Goal: Task Accomplishment & Management: Manage account settings

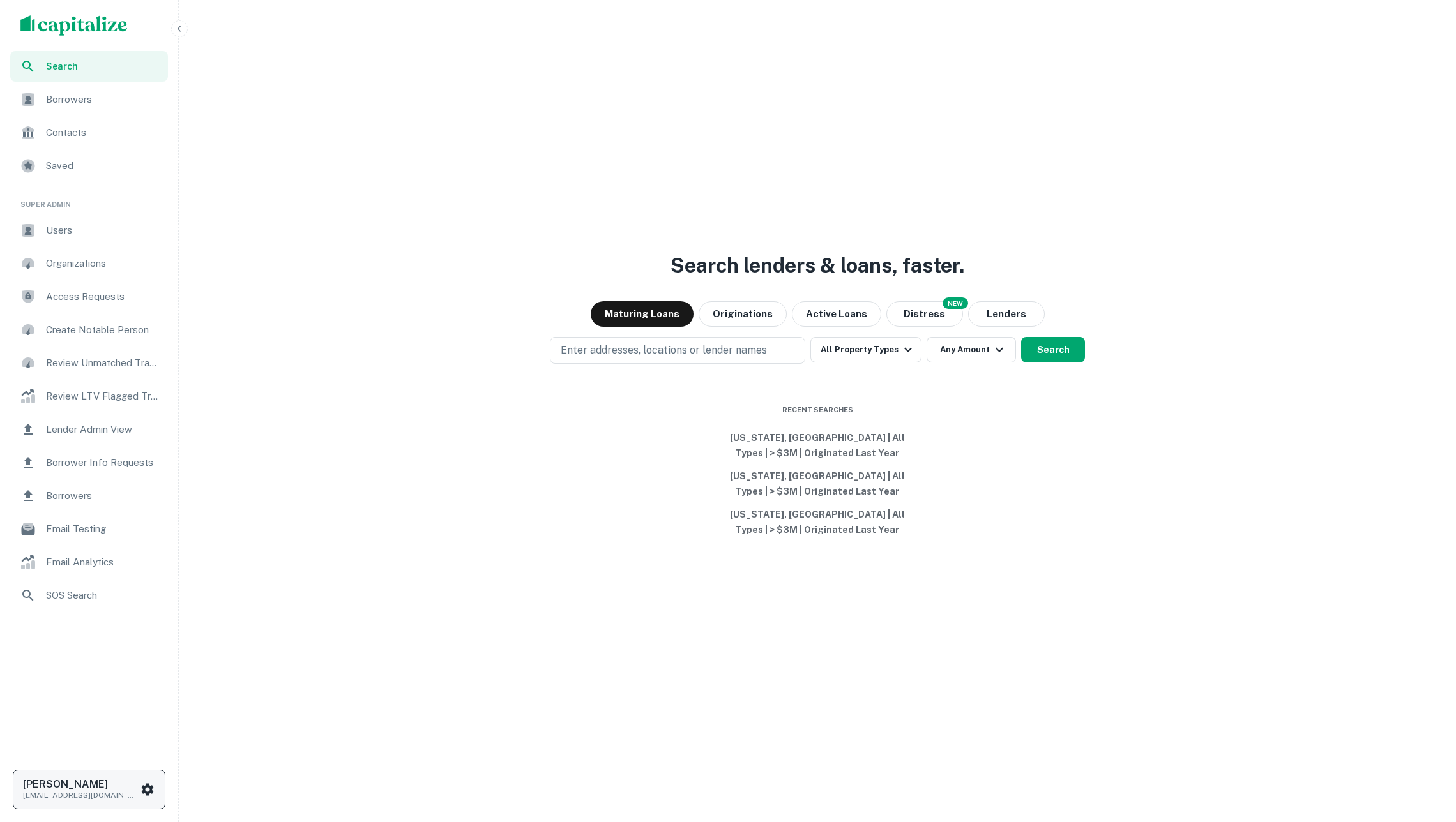
click at [106, 786] on h6 "[PERSON_NAME]" at bounding box center [80, 784] width 115 height 10
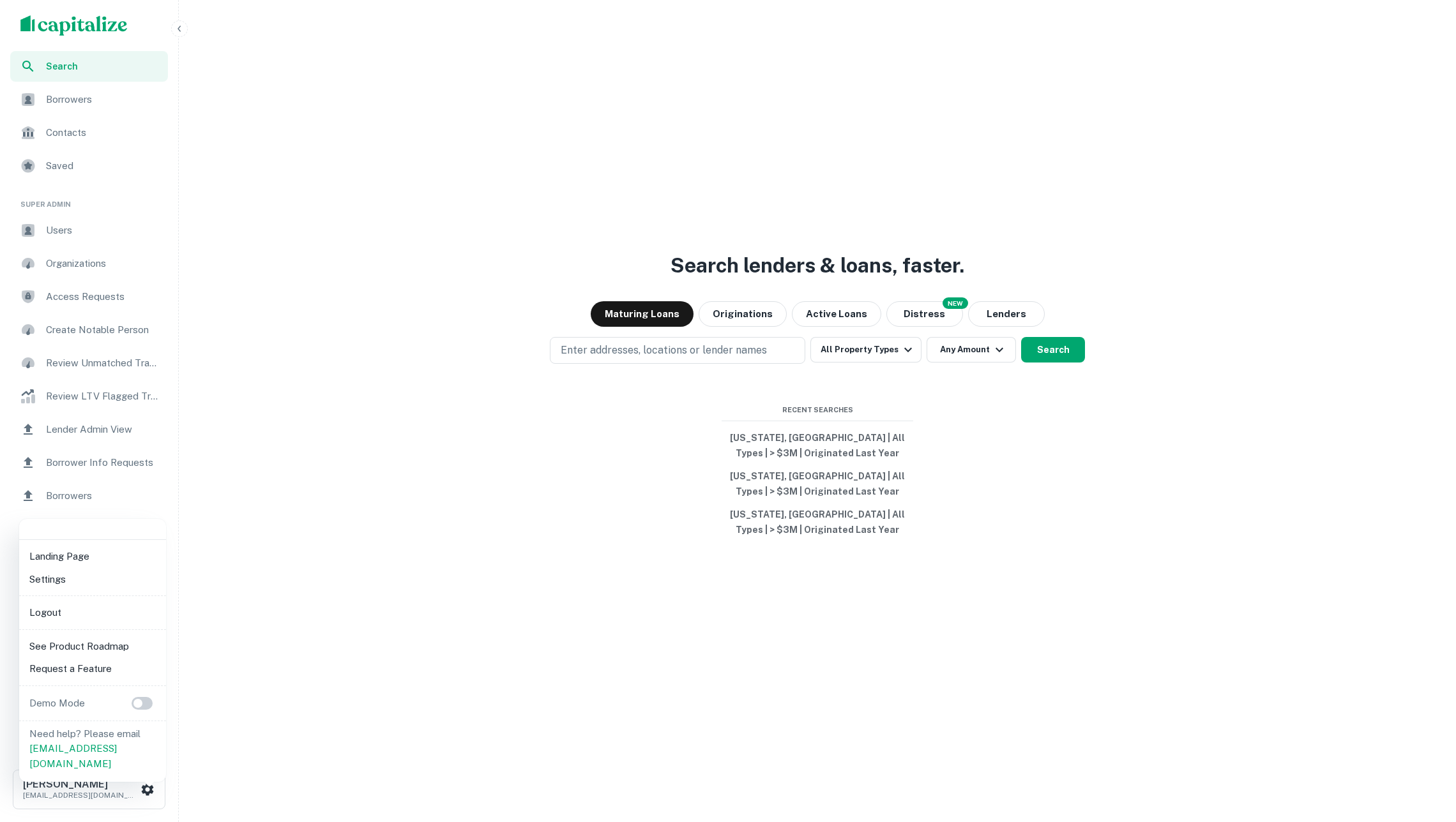
click at [72, 616] on li "Logout" at bounding box center [93, 612] width 137 height 23
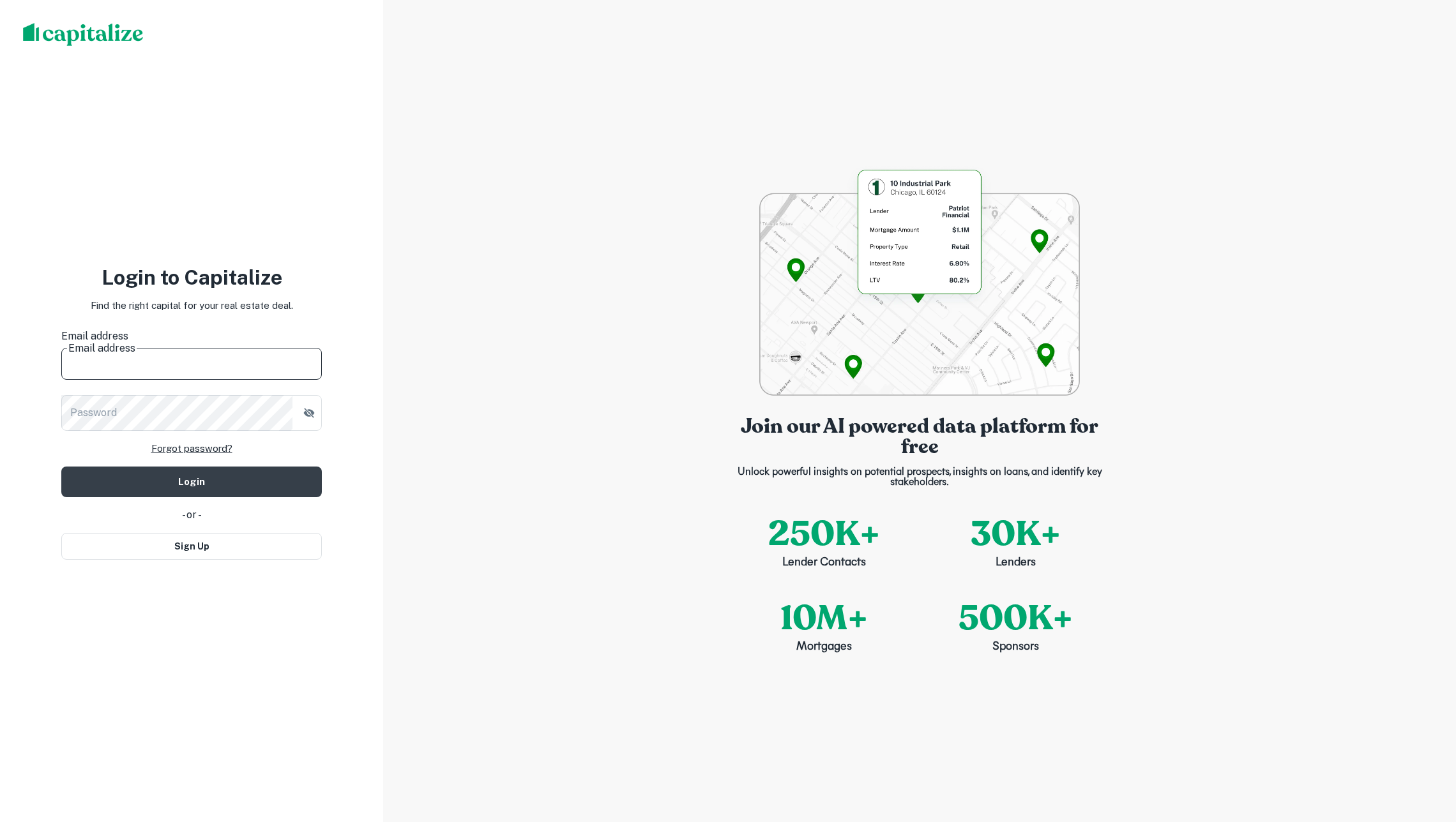
paste input "**********"
type input "**********"
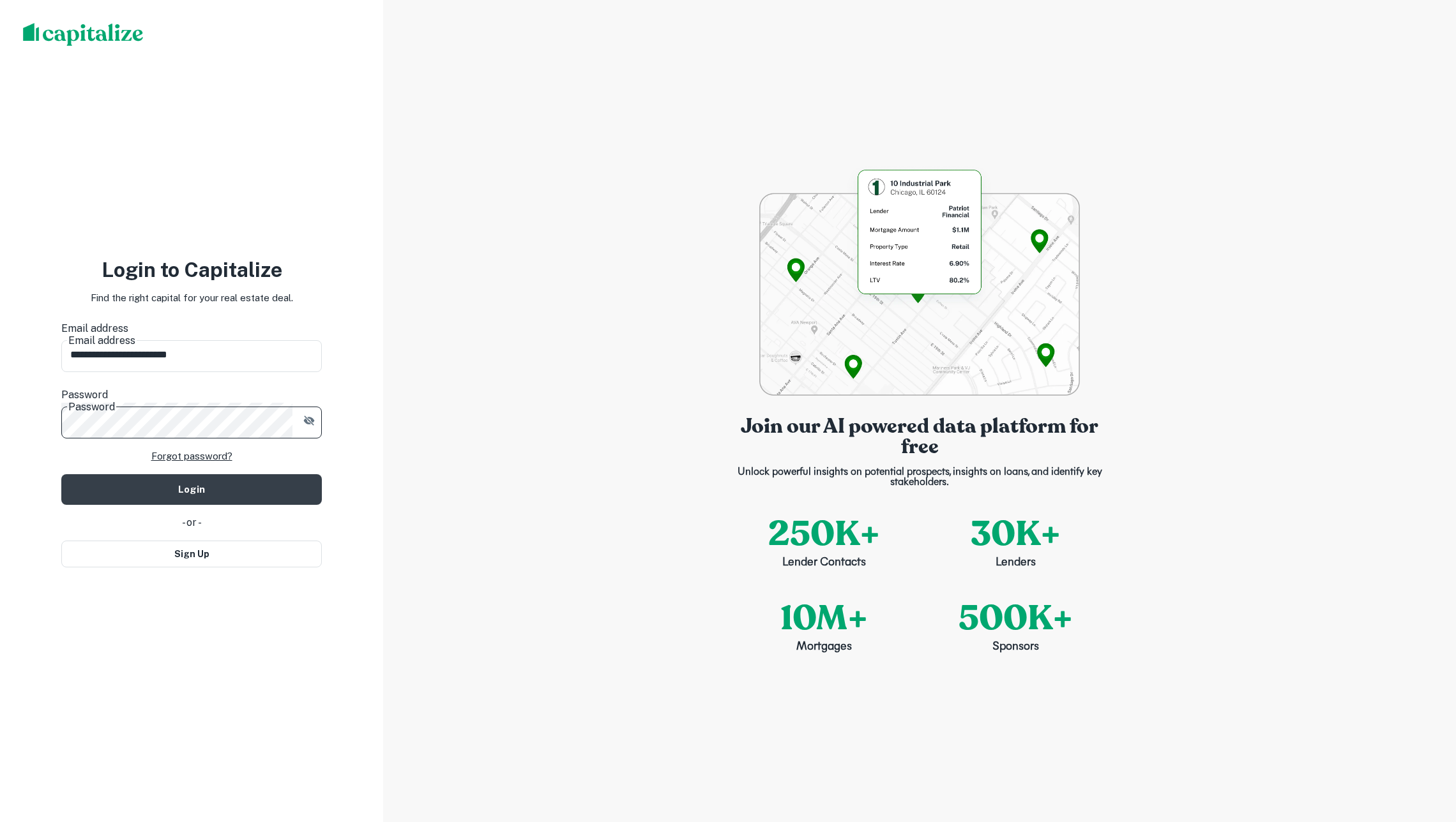
click at [192, 474] on button "Login" at bounding box center [191, 490] width 261 height 31
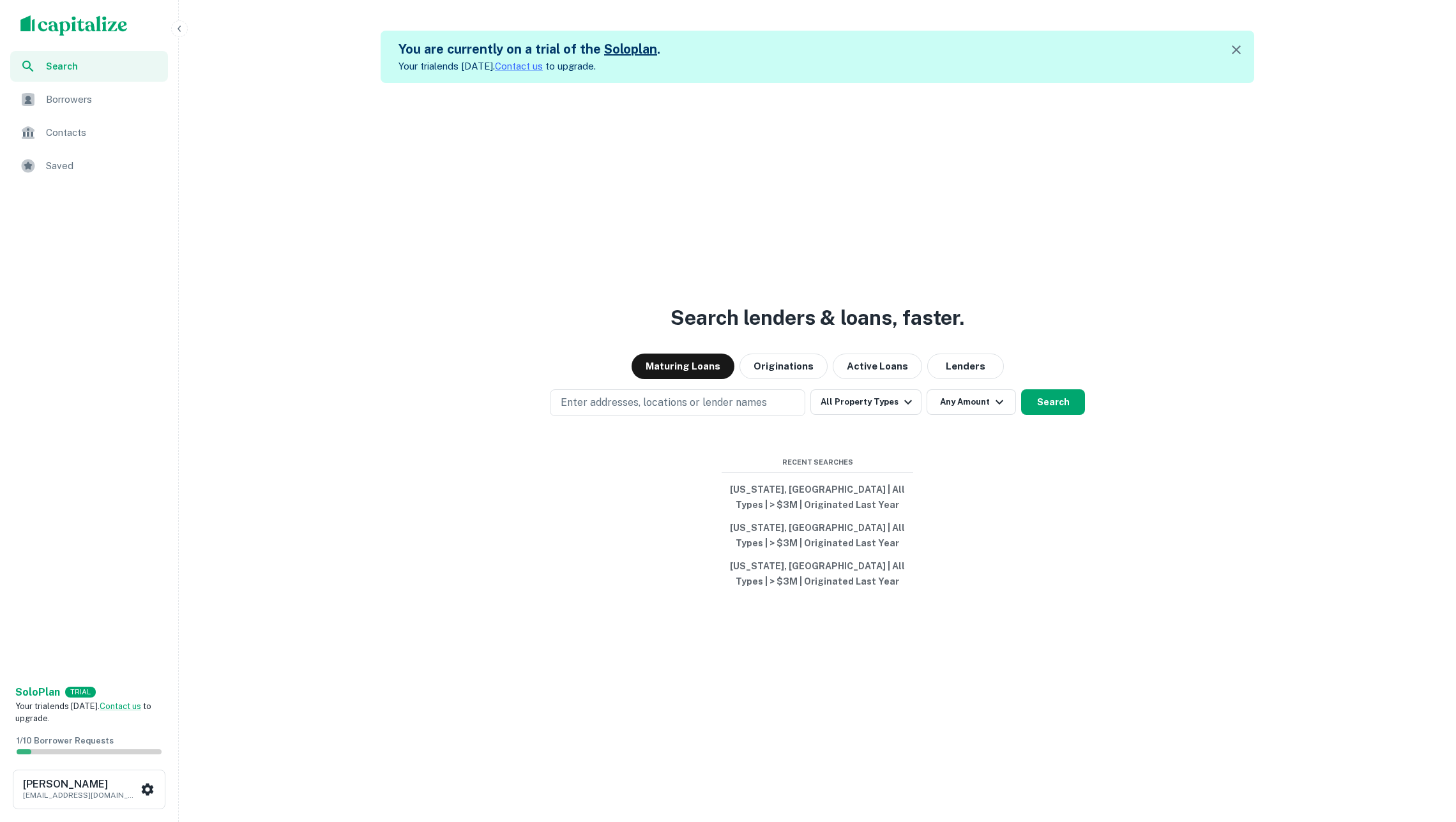
click at [87, 96] on span "Borrowers" at bounding box center [103, 100] width 114 height 15
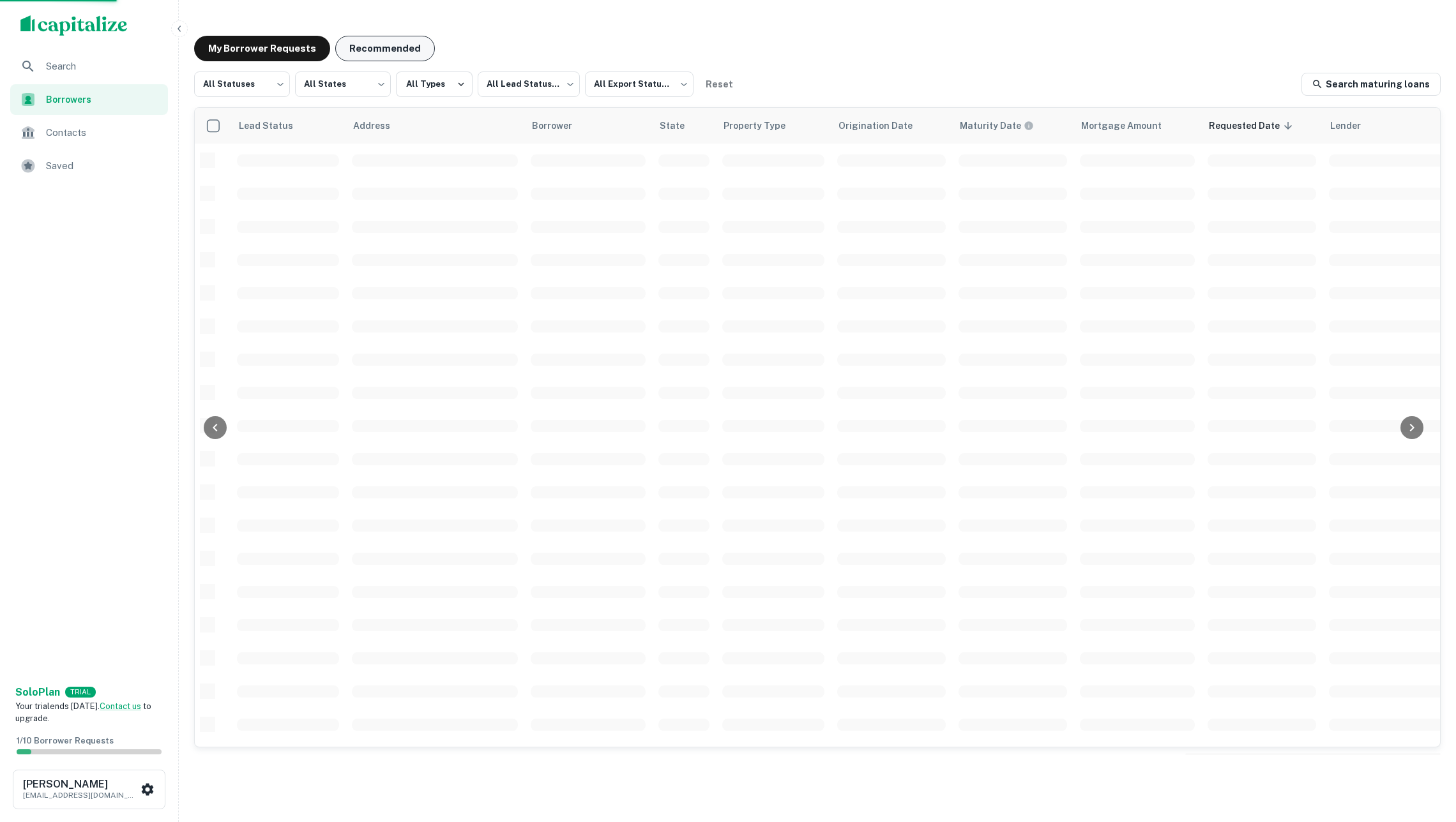
click at [386, 42] on button "Recommended" at bounding box center [385, 48] width 100 height 25
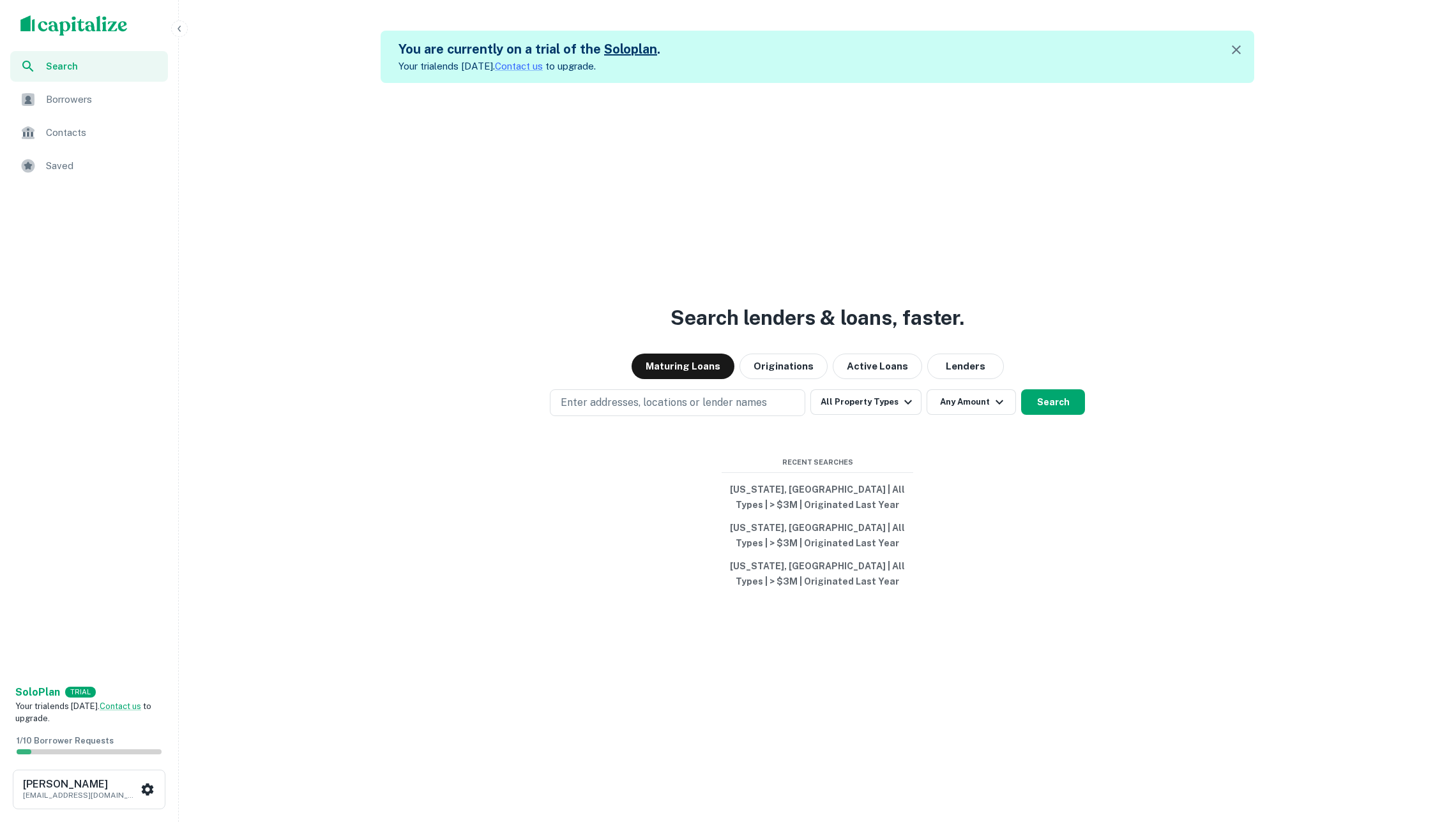
click at [816, 386] on div "Search lenders & loans, faster. Maturing Loans Originations Active Loans Lender…" at bounding box center [817, 494] width 1267 height 822
click at [823, 396] on button "All Property Types" at bounding box center [865, 402] width 111 height 25
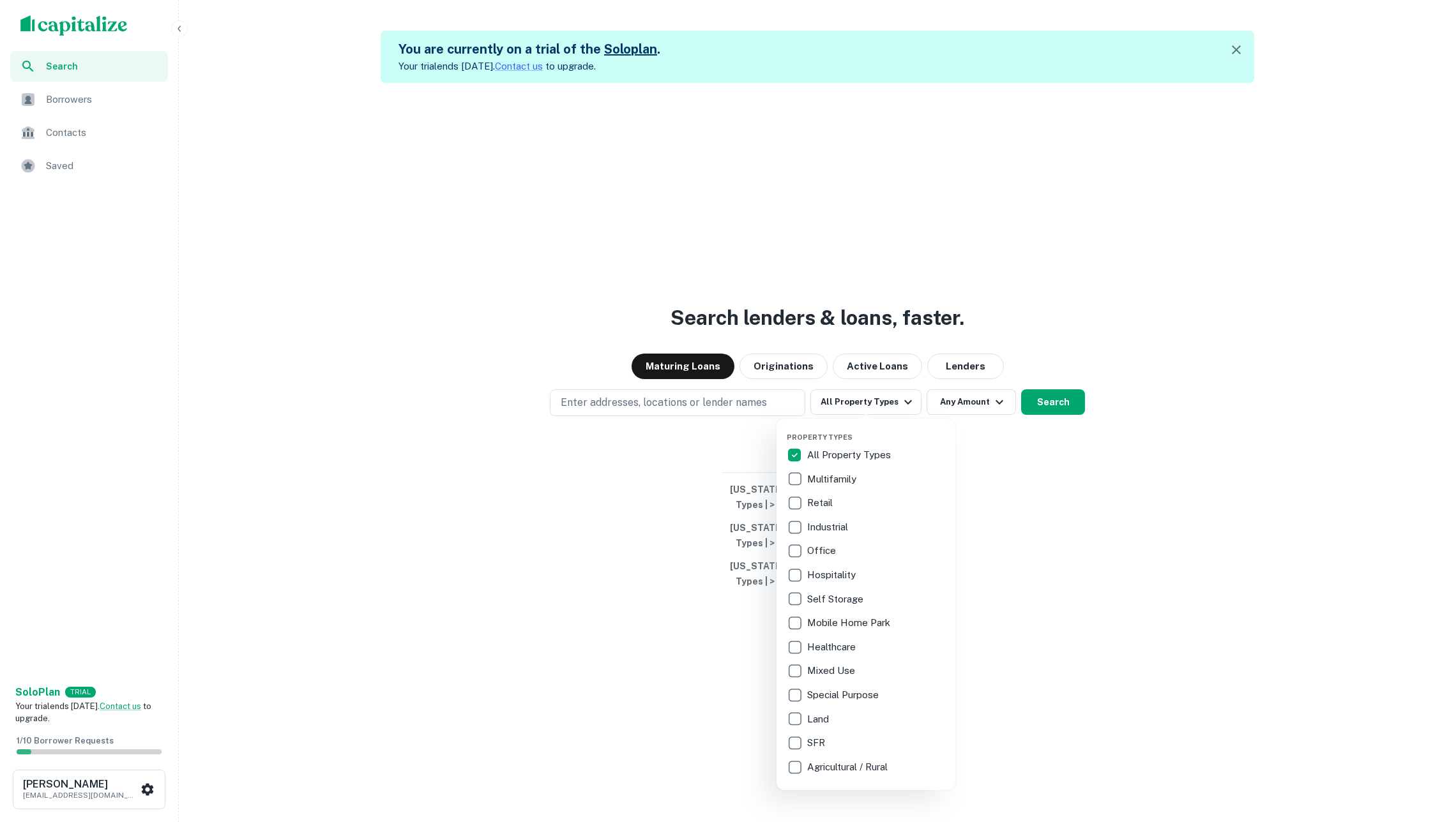
click at [586, 312] on div at bounding box center [728, 411] width 1456 height 822
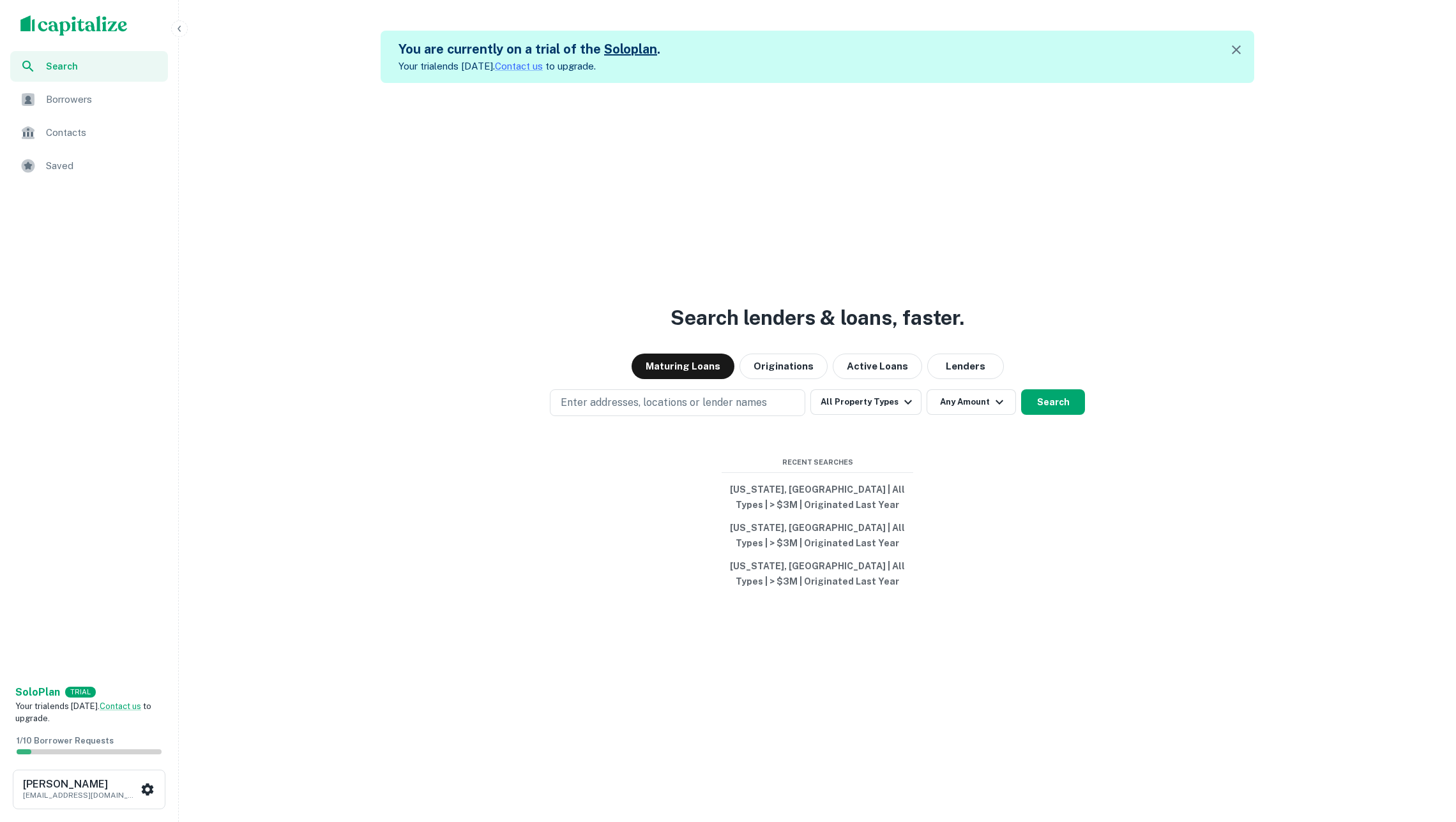
click at [102, 100] on span "Borrowers" at bounding box center [103, 100] width 114 height 15
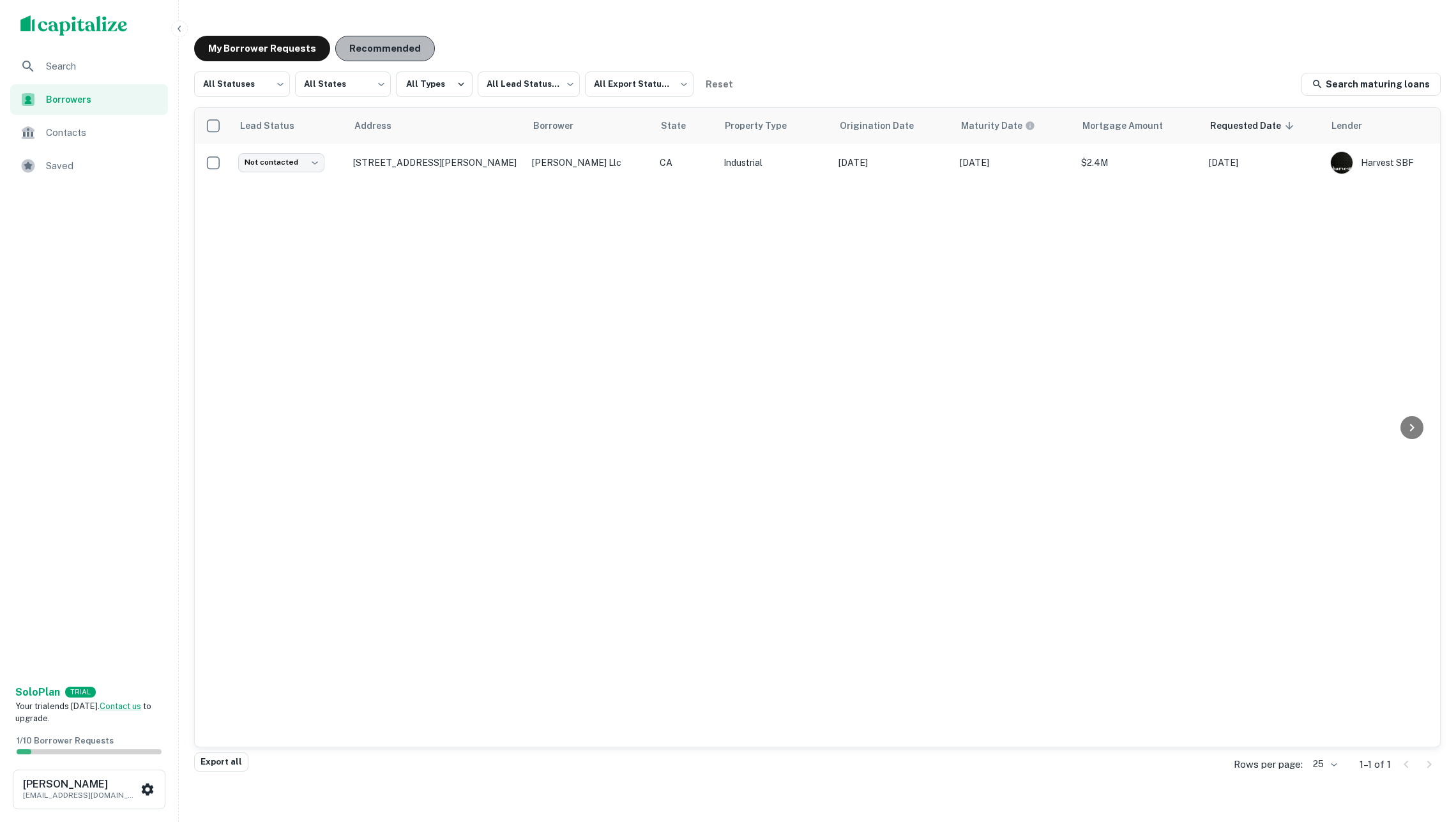
click at [395, 48] on button "Recommended" at bounding box center [385, 48] width 100 height 25
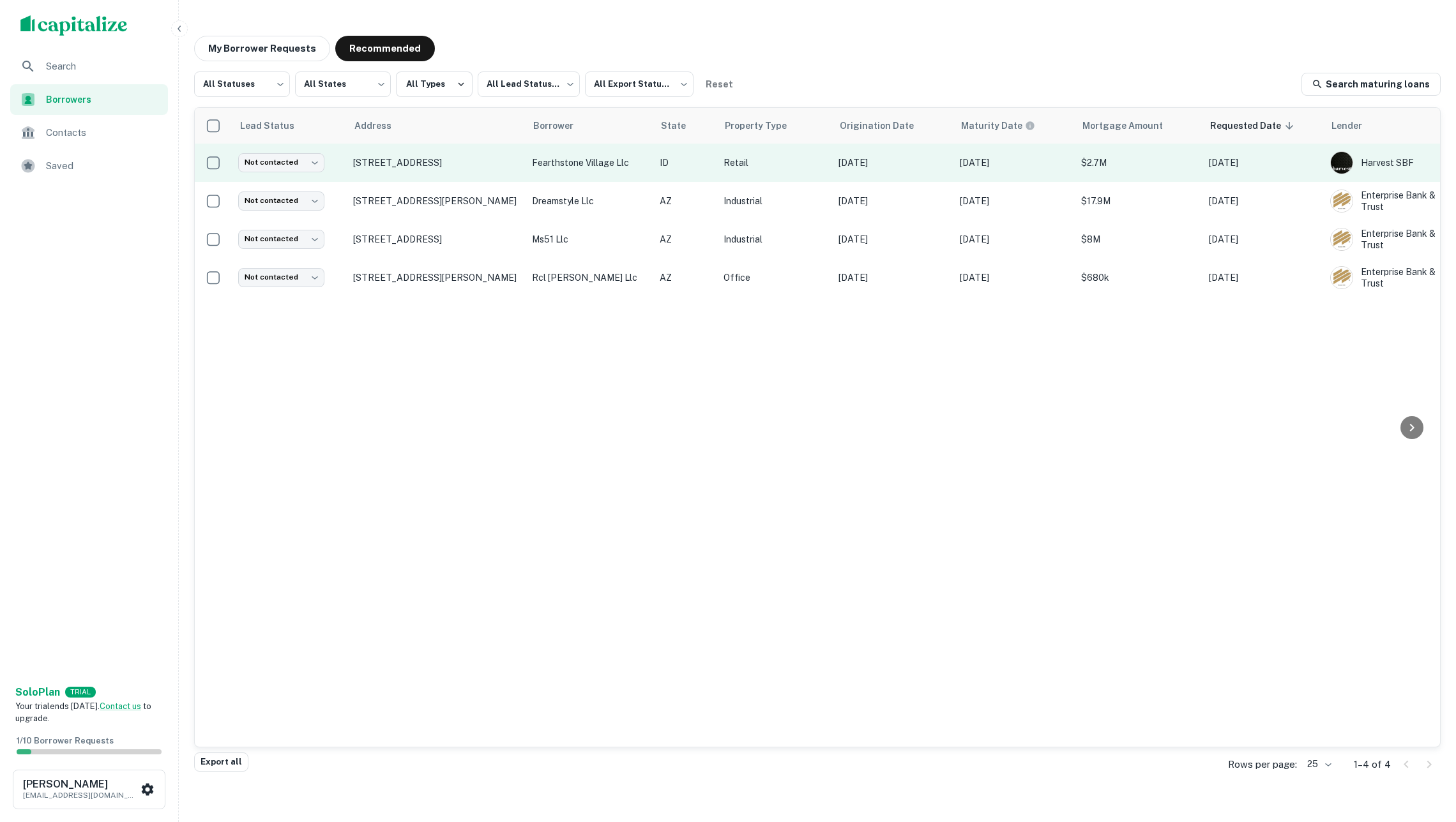
click at [539, 164] on p "fearthstone village llc" at bounding box center [589, 163] width 115 height 14
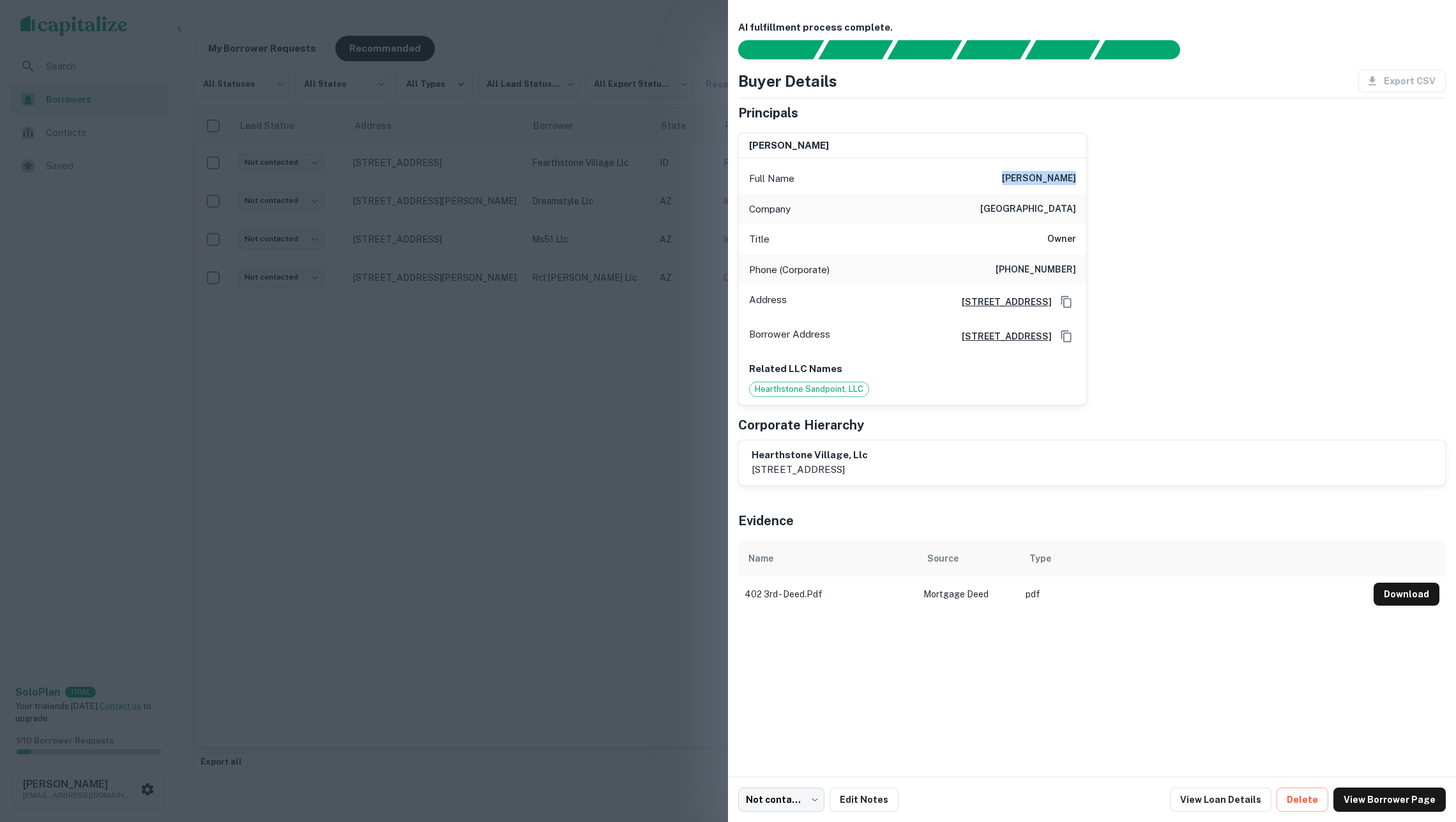
drag, startPoint x: 1028, startPoint y: 177, endPoint x: 1094, endPoint y: 177, distance: 66.0
click at [1094, 177] on div "robbe redford Full Name robbe redford Company hearthstone village Title Owner P…" at bounding box center [1086, 264] width 717 height 283
copy h6 "robbe redford"
click at [612, 379] on div at bounding box center [728, 411] width 1456 height 822
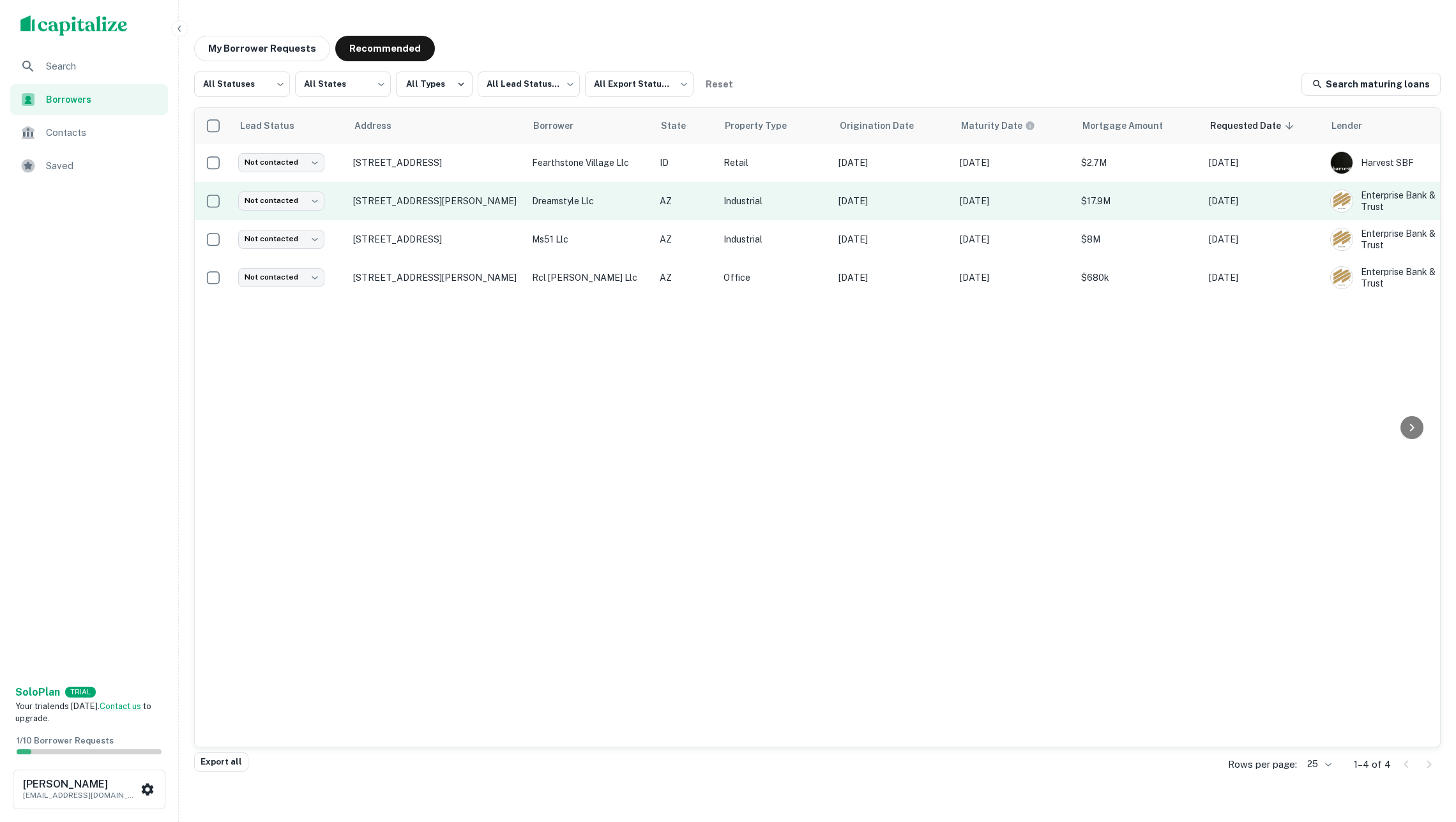
click at [565, 208] on p "dreamstyle llc" at bounding box center [589, 200] width 115 height 14
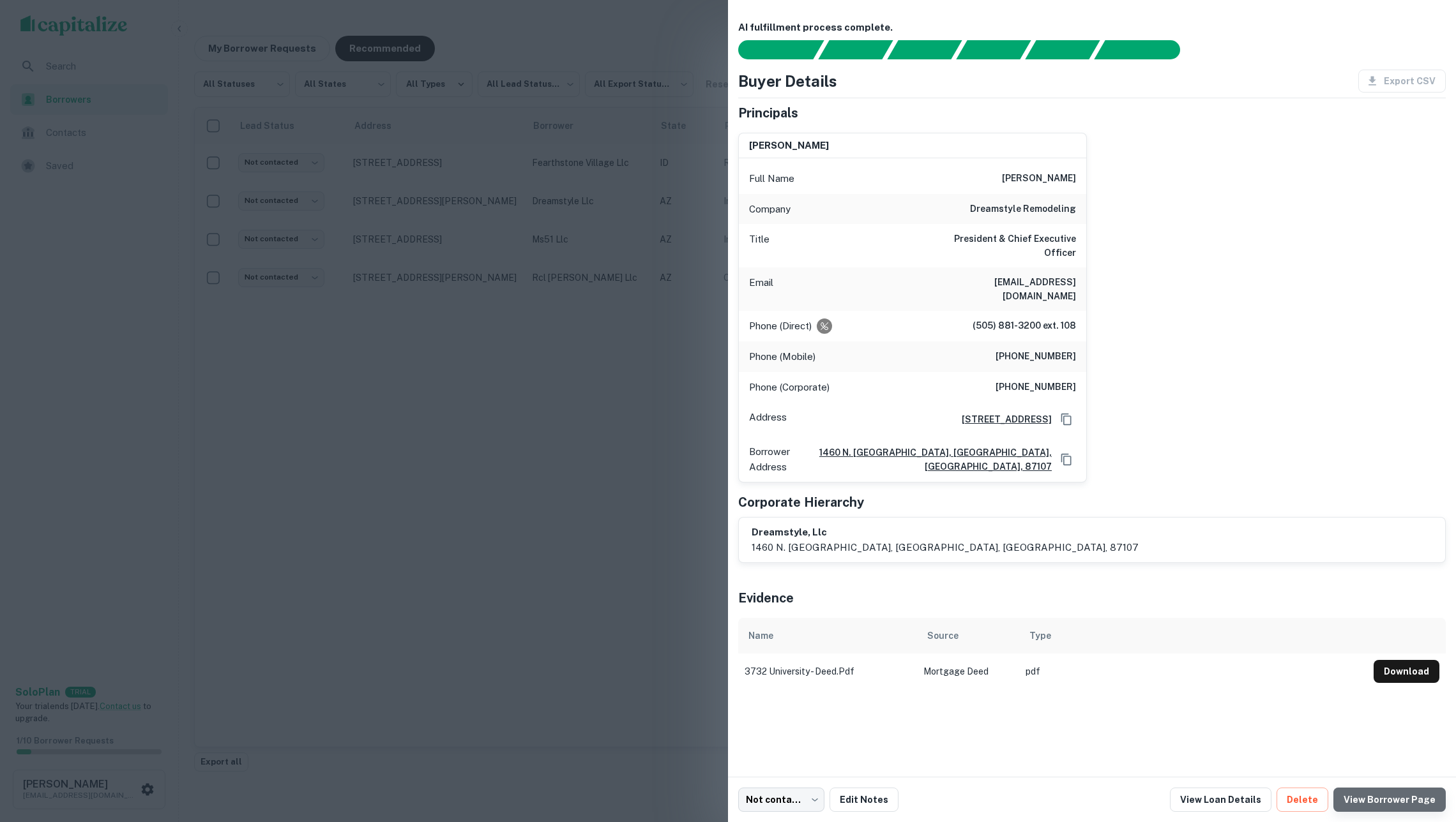
click at [1408, 801] on link "View Borrower Page" at bounding box center [1389, 799] width 112 height 25
click at [1244, 798] on link "View Loan Details" at bounding box center [1220, 799] width 102 height 25
click at [673, 404] on div at bounding box center [728, 411] width 1456 height 822
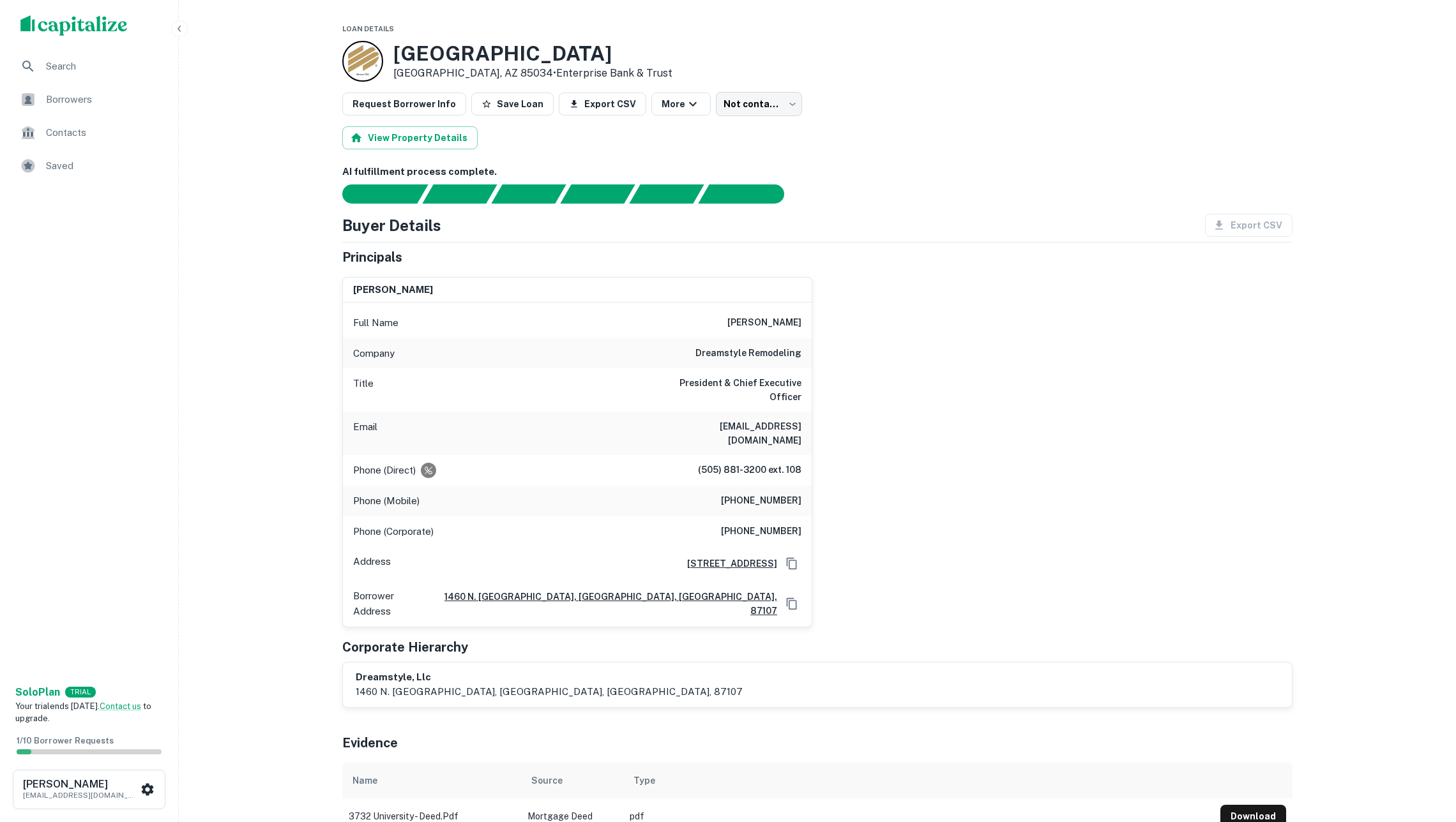
click at [907, 263] on div "Principals" at bounding box center [818, 257] width 950 height 19
click at [1150, 72] on div "3732 E University Dr Phoenix, AZ 85034 • Enterprise Bank & Trust" at bounding box center [818, 62] width 950 height 41
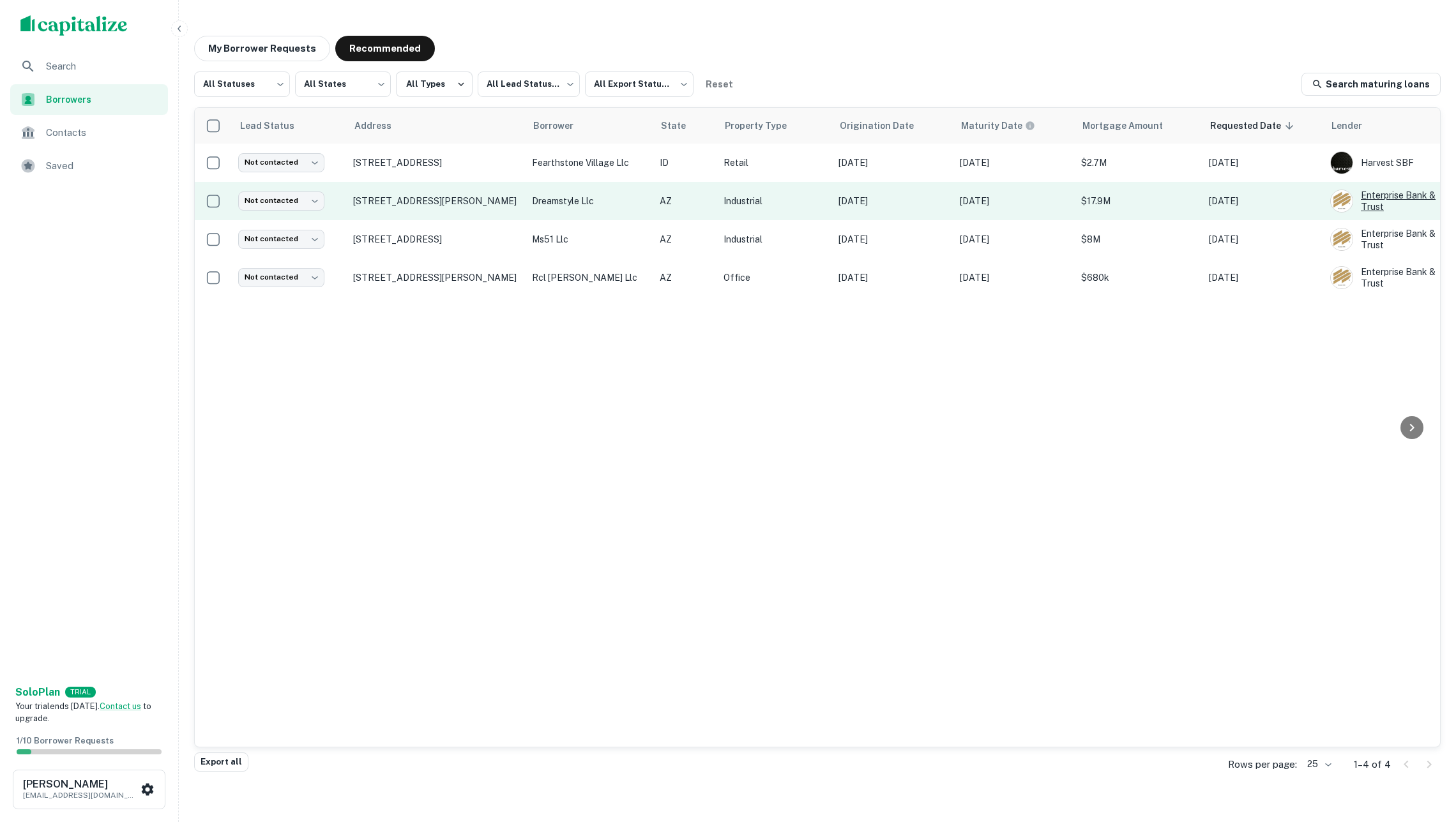
click at [1382, 204] on div "Enterprise Bank & Trust" at bounding box center [1387, 201] width 115 height 23
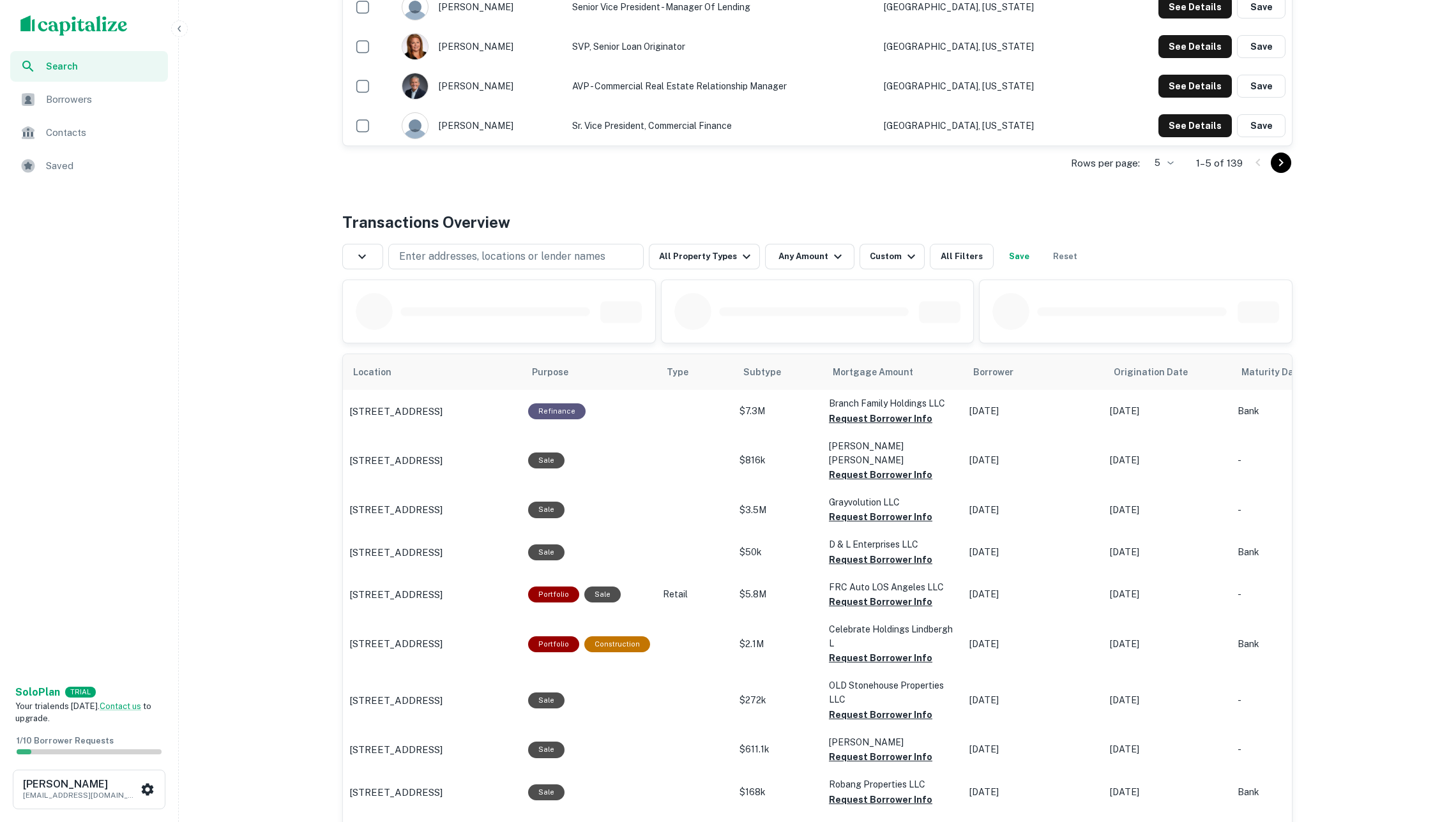
scroll to position [450, 0]
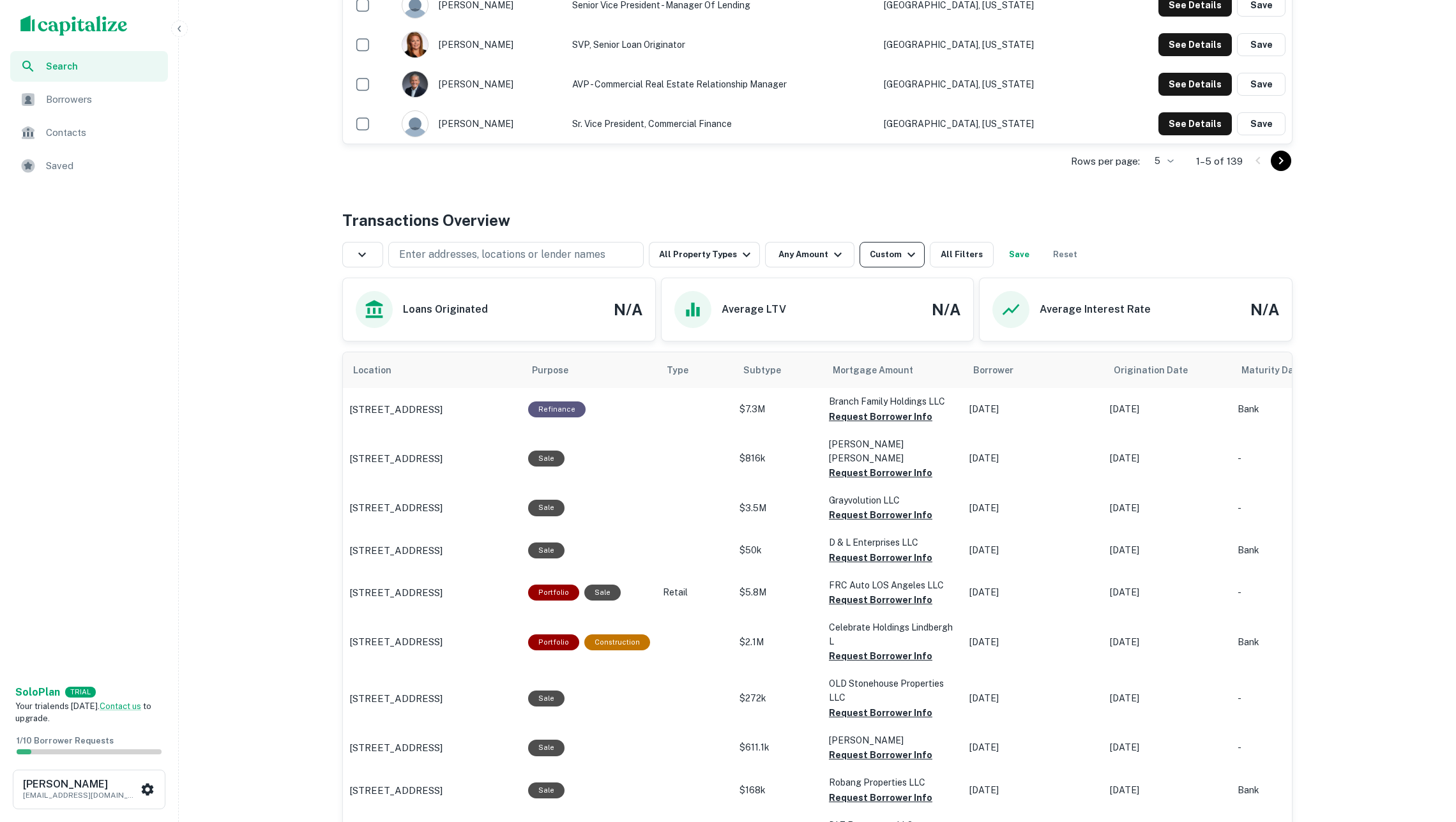
click at [861, 247] on button "Custom" at bounding box center [892, 255] width 65 height 25
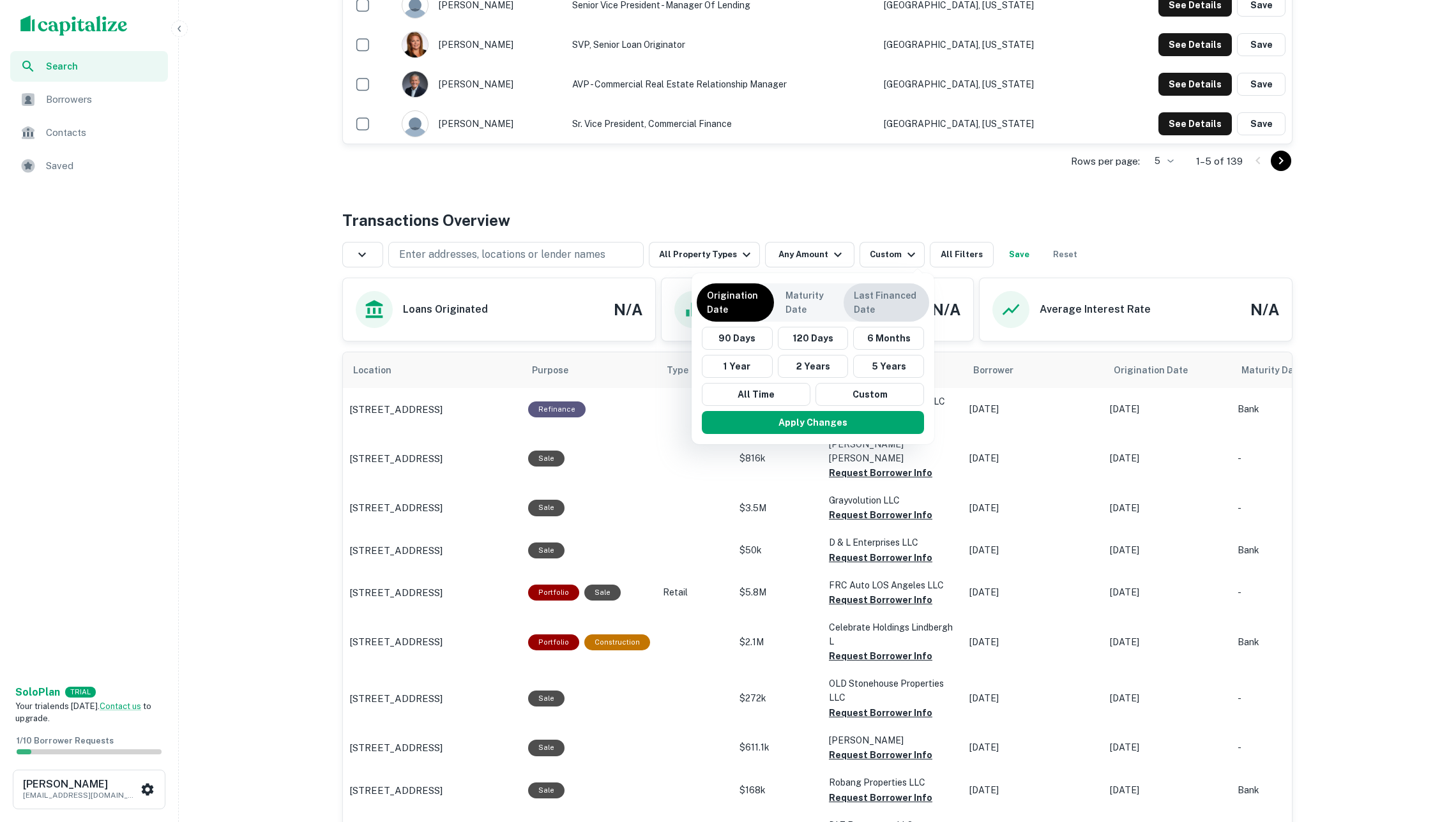
click at [879, 305] on p "Last Financed Date" at bounding box center [886, 303] width 65 height 28
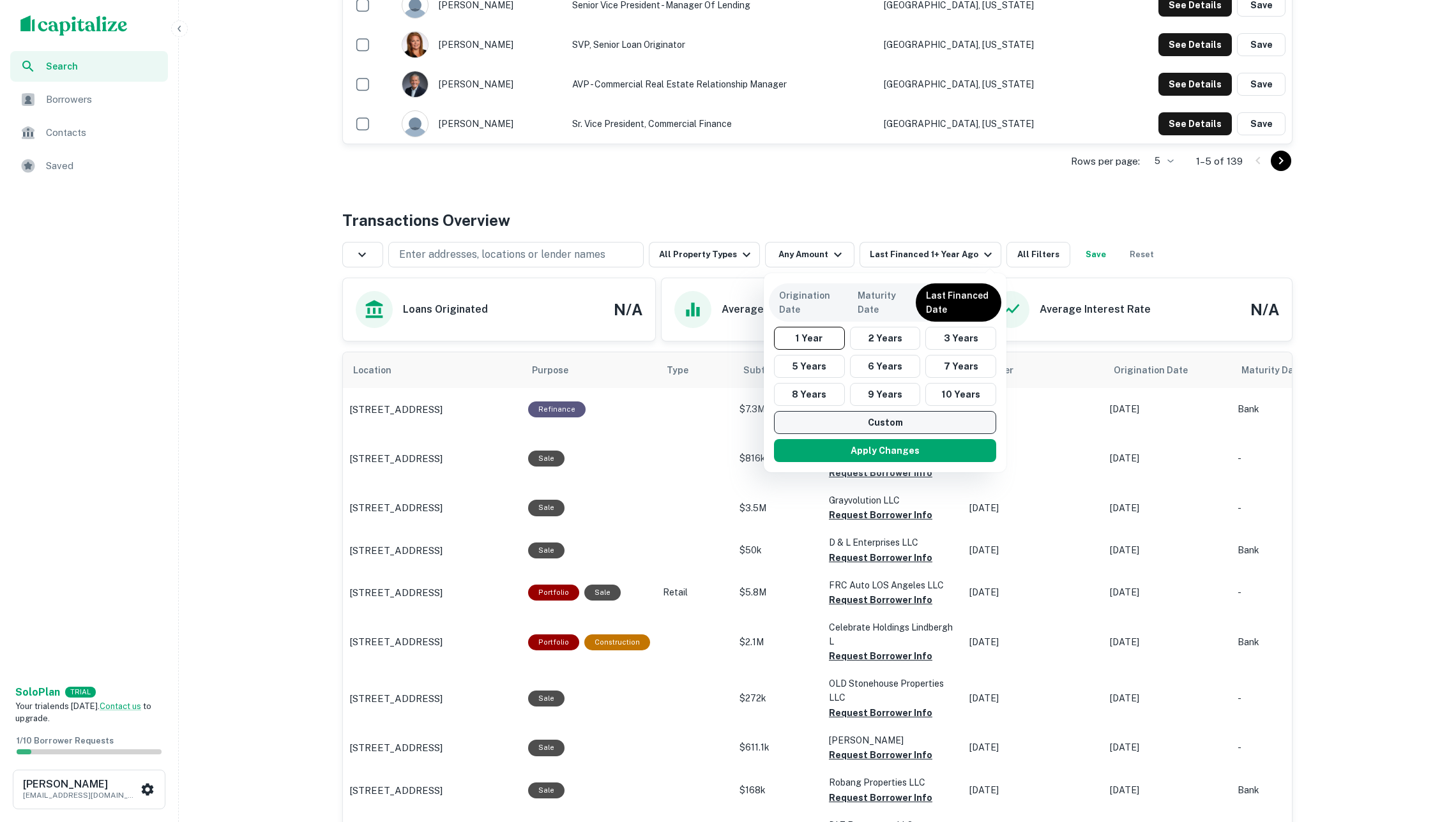
click at [889, 423] on button "Custom" at bounding box center [885, 423] width 222 height 23
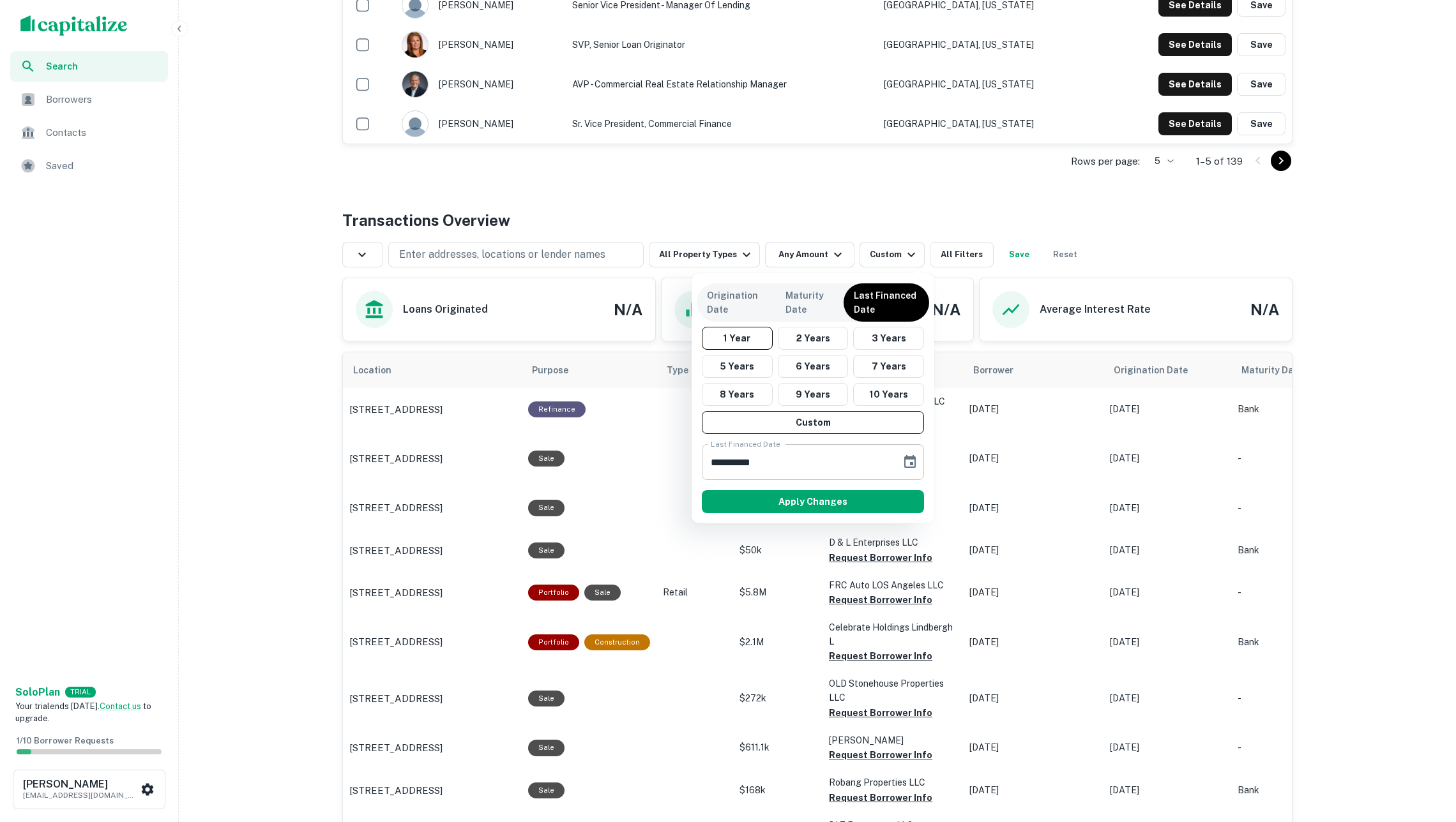
click at [910, 463] on icon "Choose date, selected date is Sep 24, 2024" at bounding box center [909, 461] width 11 height 13
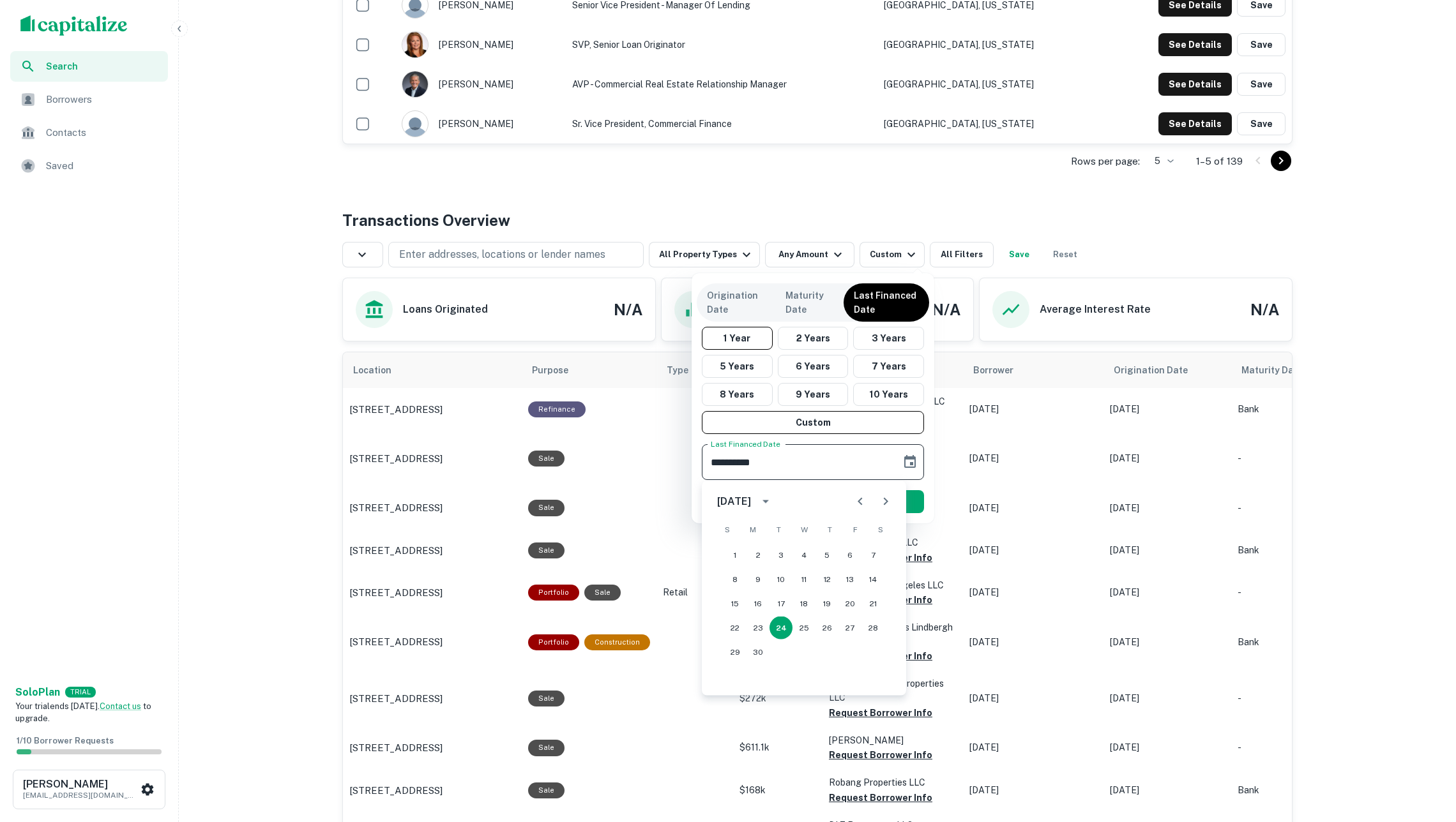
click at [818, 466] on input "**********" at bounding box center [796, 462] width 190 height 36
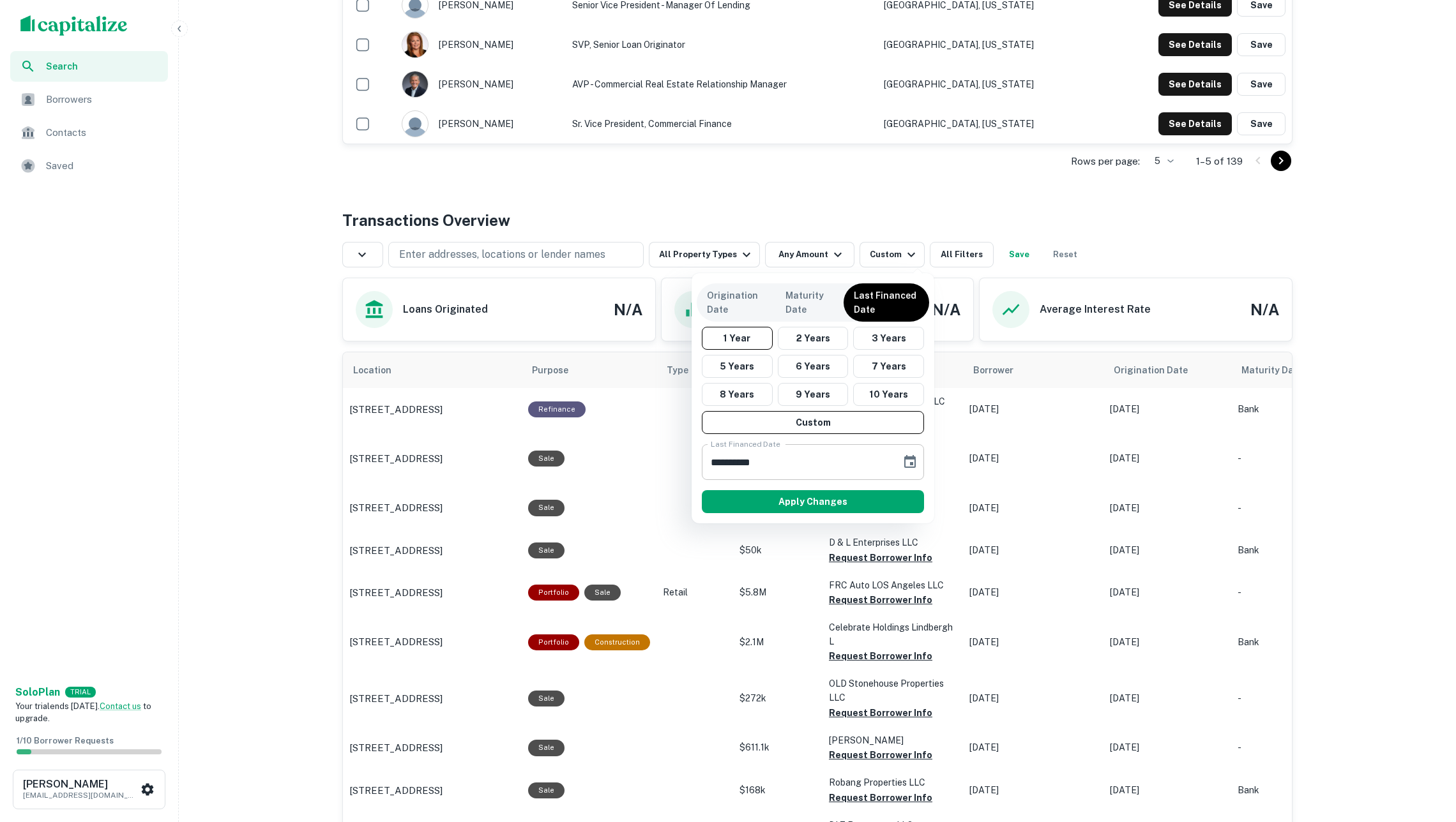
click at [769, 460] on input "**********" at bounding box center [796, 462] width 190 height 36
type input "**********"
click at [793, 506] on button "Apply Changes" at bounding box center [812, 502] width 222 height 23
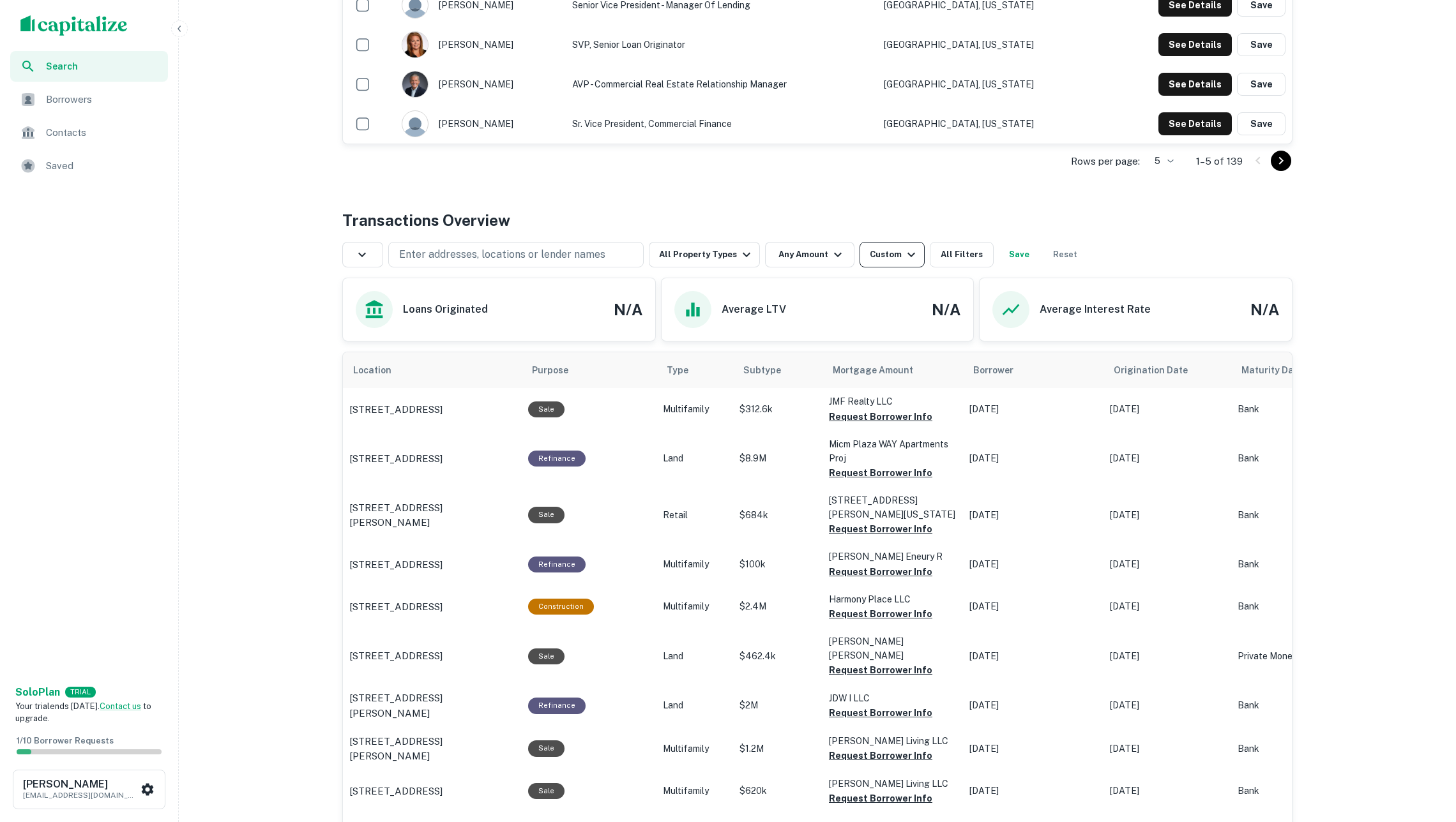
click at [902, 261] on div "Custom" at bounding box center [894, 254] width 49 height 15
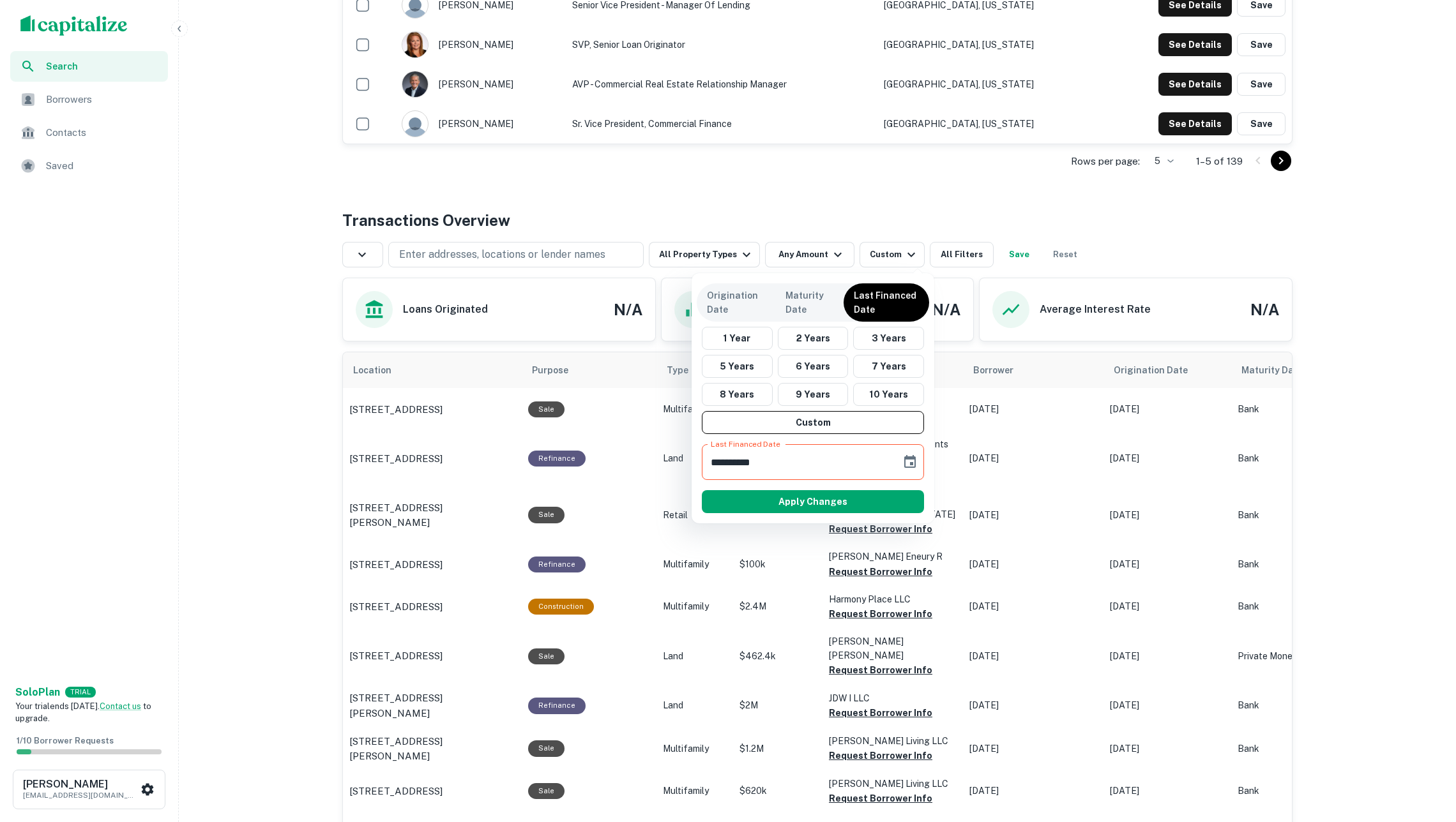
click at [881, 200] on div at bounding box center [728, 411] width 1456 height 822
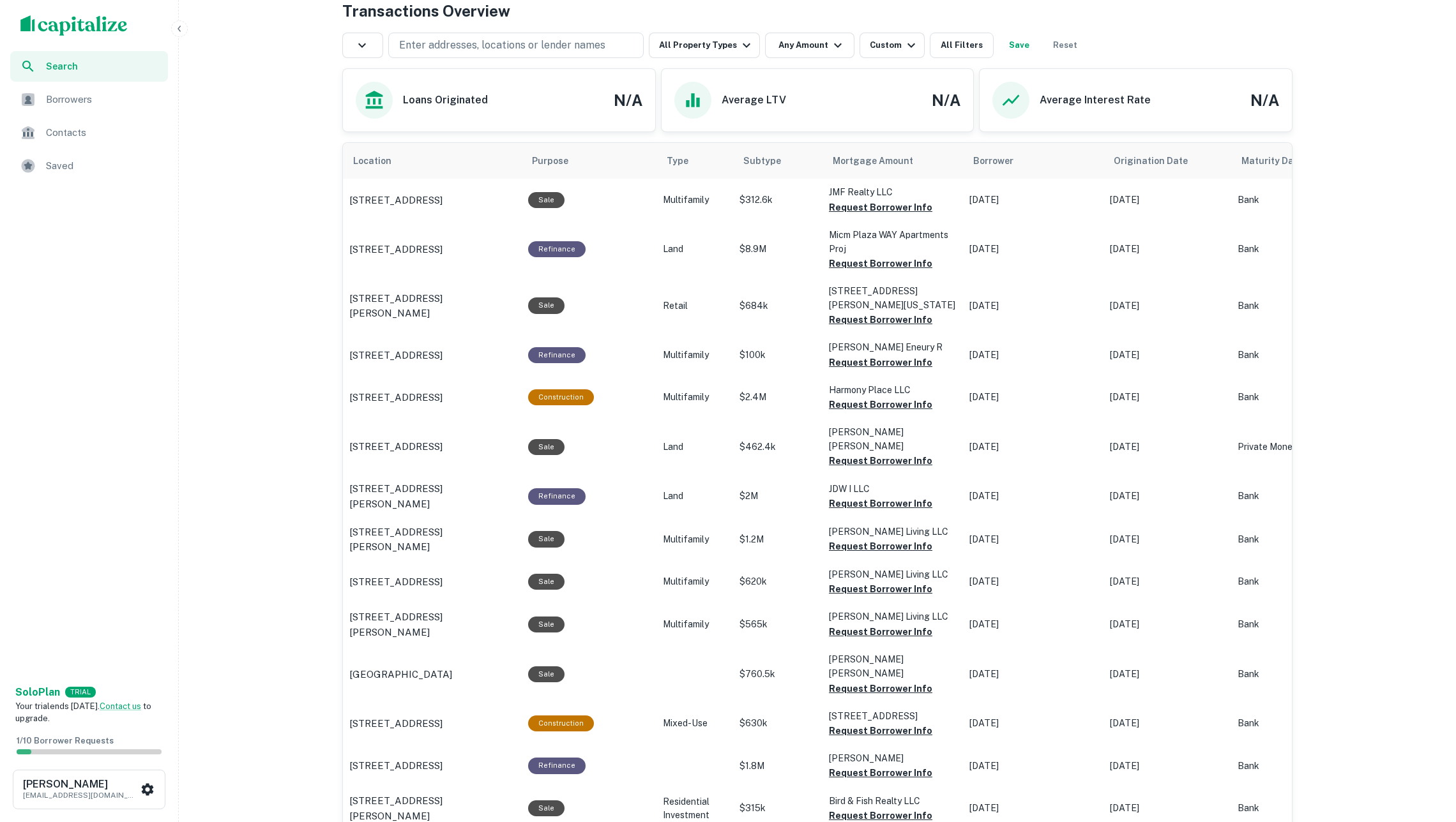
scroll to position [162, 0]
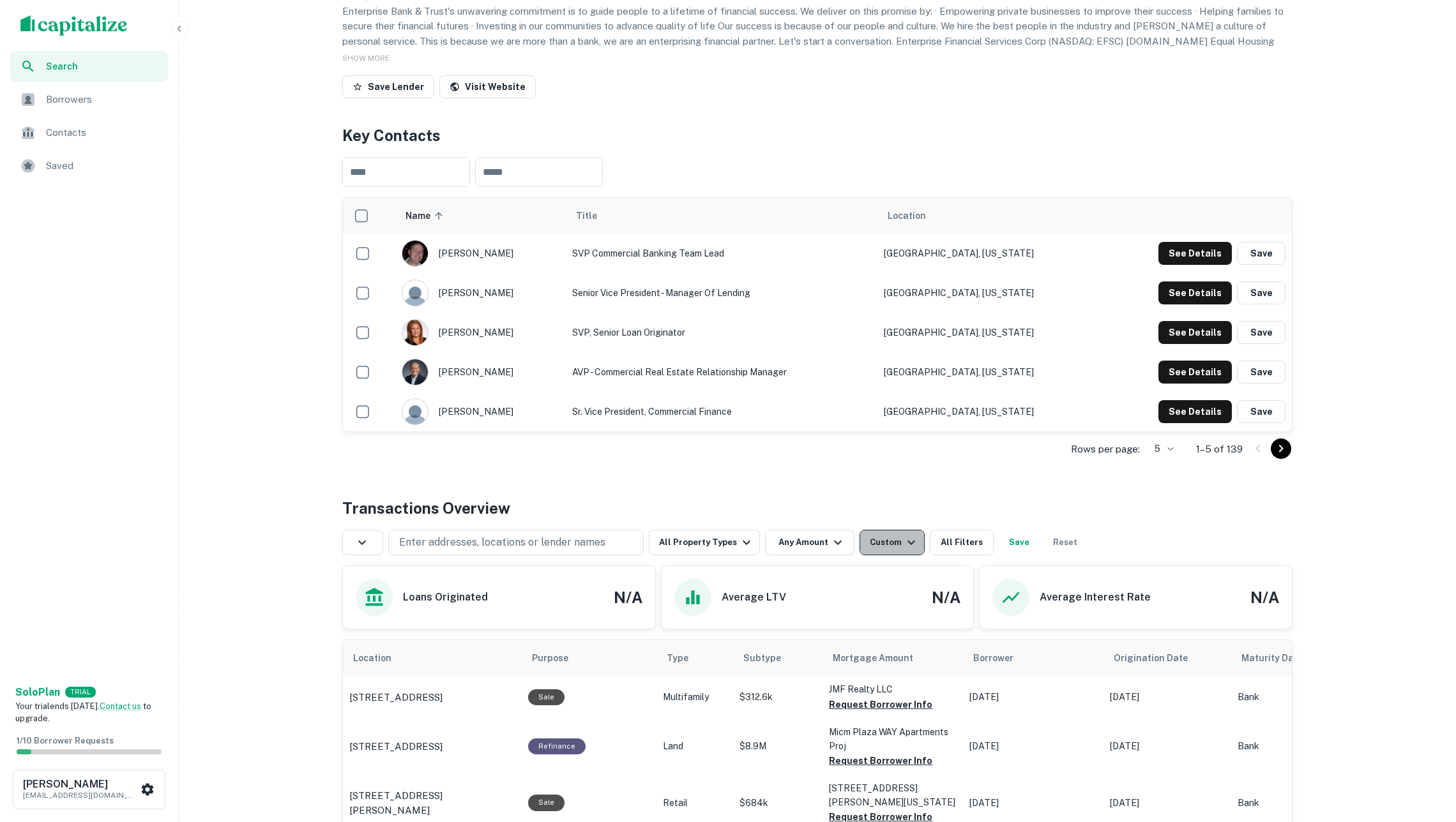
click at [885, 535] on div "Custom" at bounding box center [894, 542] width 49 height 15
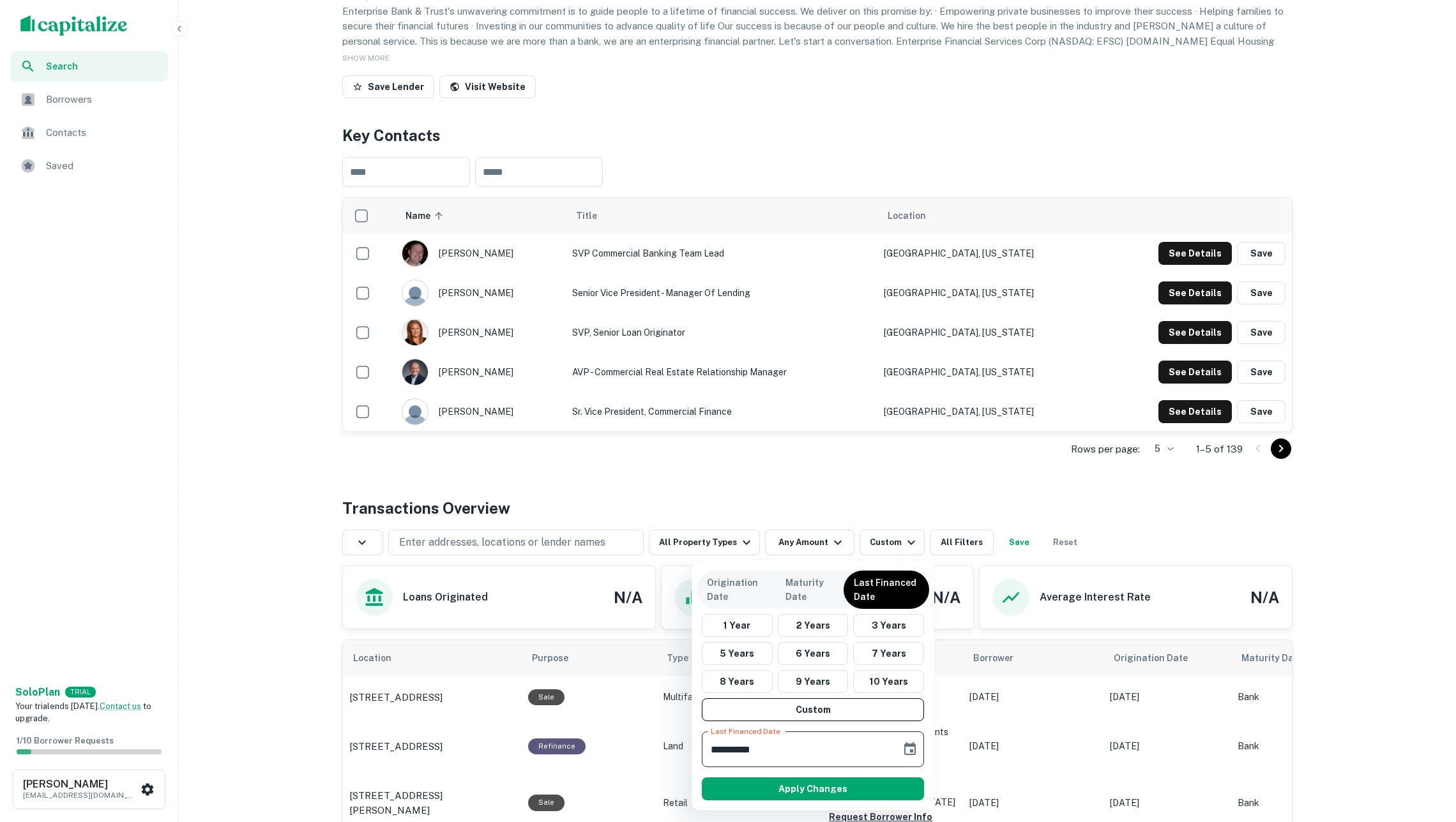
click at [784, 751] on input "**********" at bounding box center [796, 750] width 190 height 36
type input "**********"
click at [828, 789] on button "Apply Changes" at bounding box center [812, 789] width 222 height 23
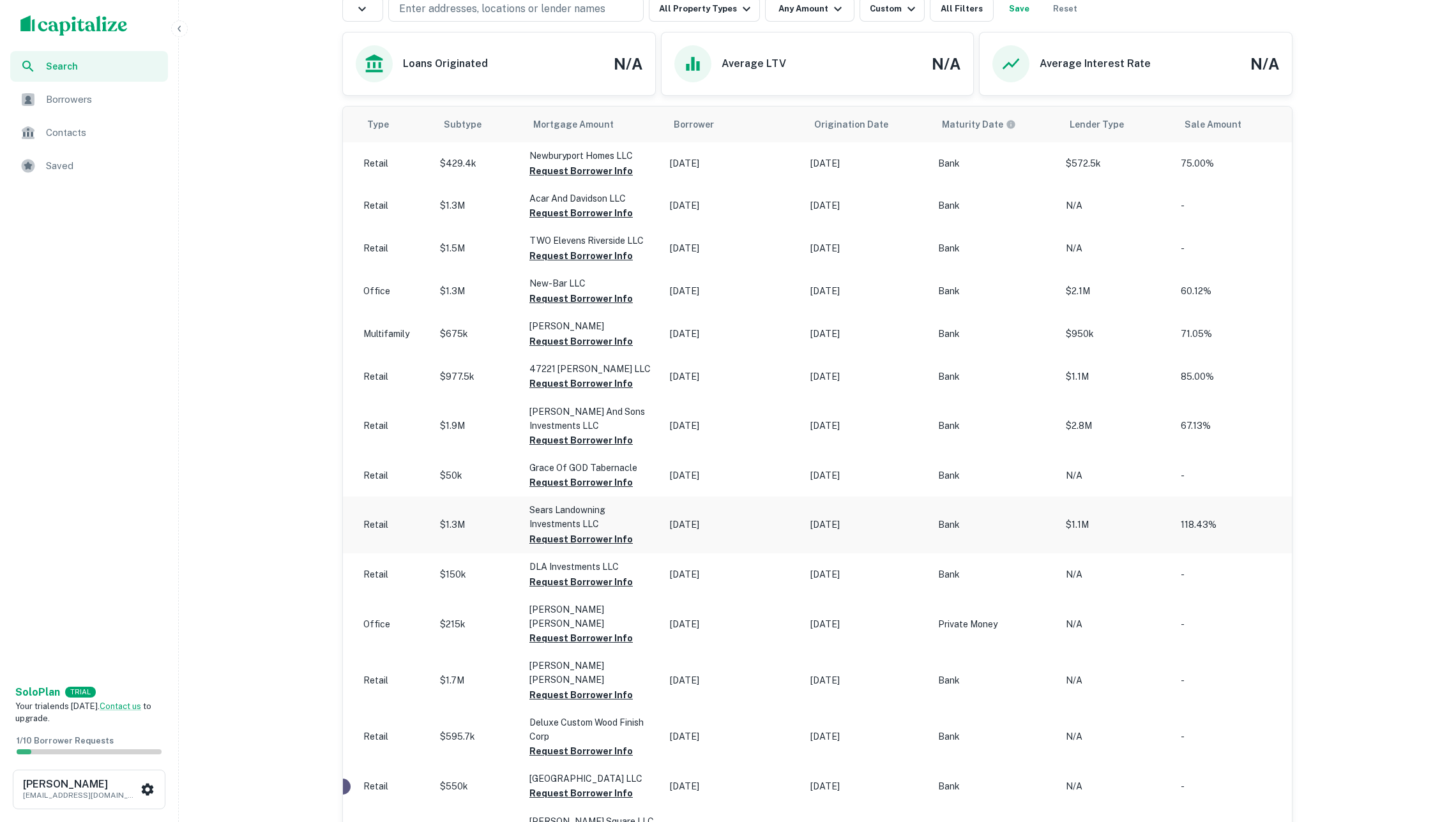
scroll to position [0, 645]
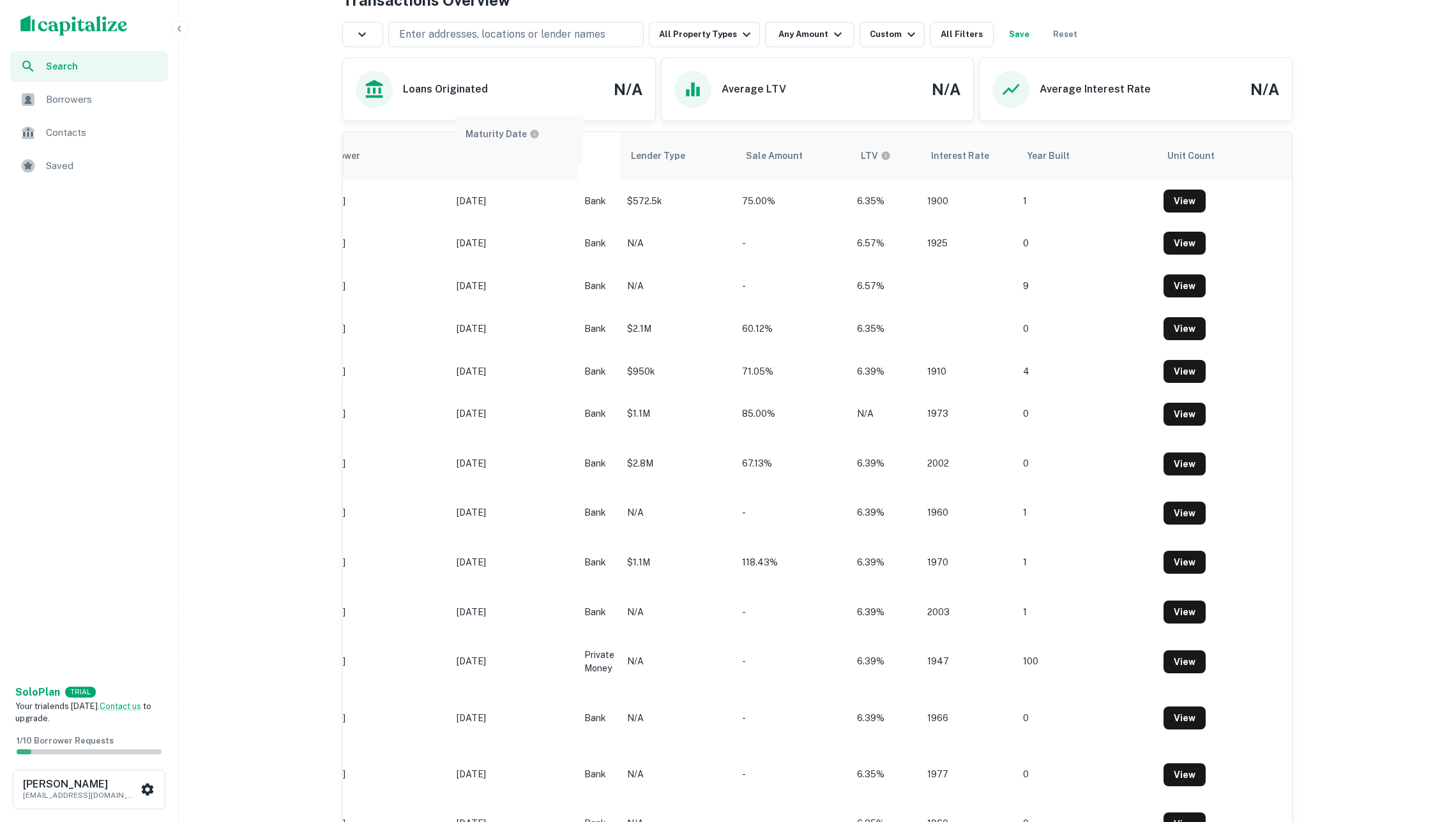
drag, startPoint x: 624, startPoint y: 127, endPoint x: 498, endPoint y: 136, distance: 126.3
click at [498, 136] on div "Transactions Overview Enter addresses, locations or lender names All Property T…" at bounding box center [818, 541] width 950 height 1106
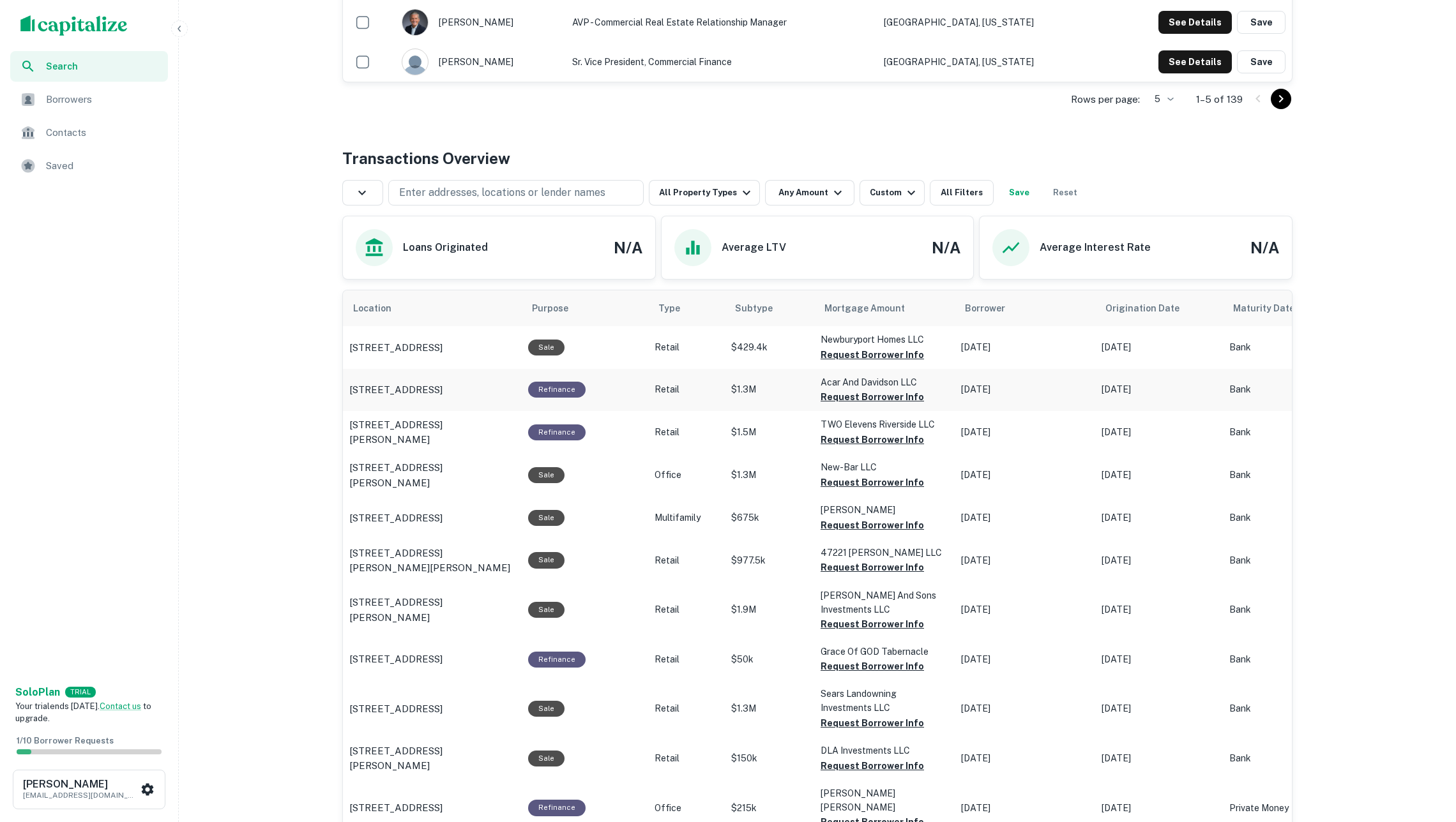
scroll to position [0, 0]
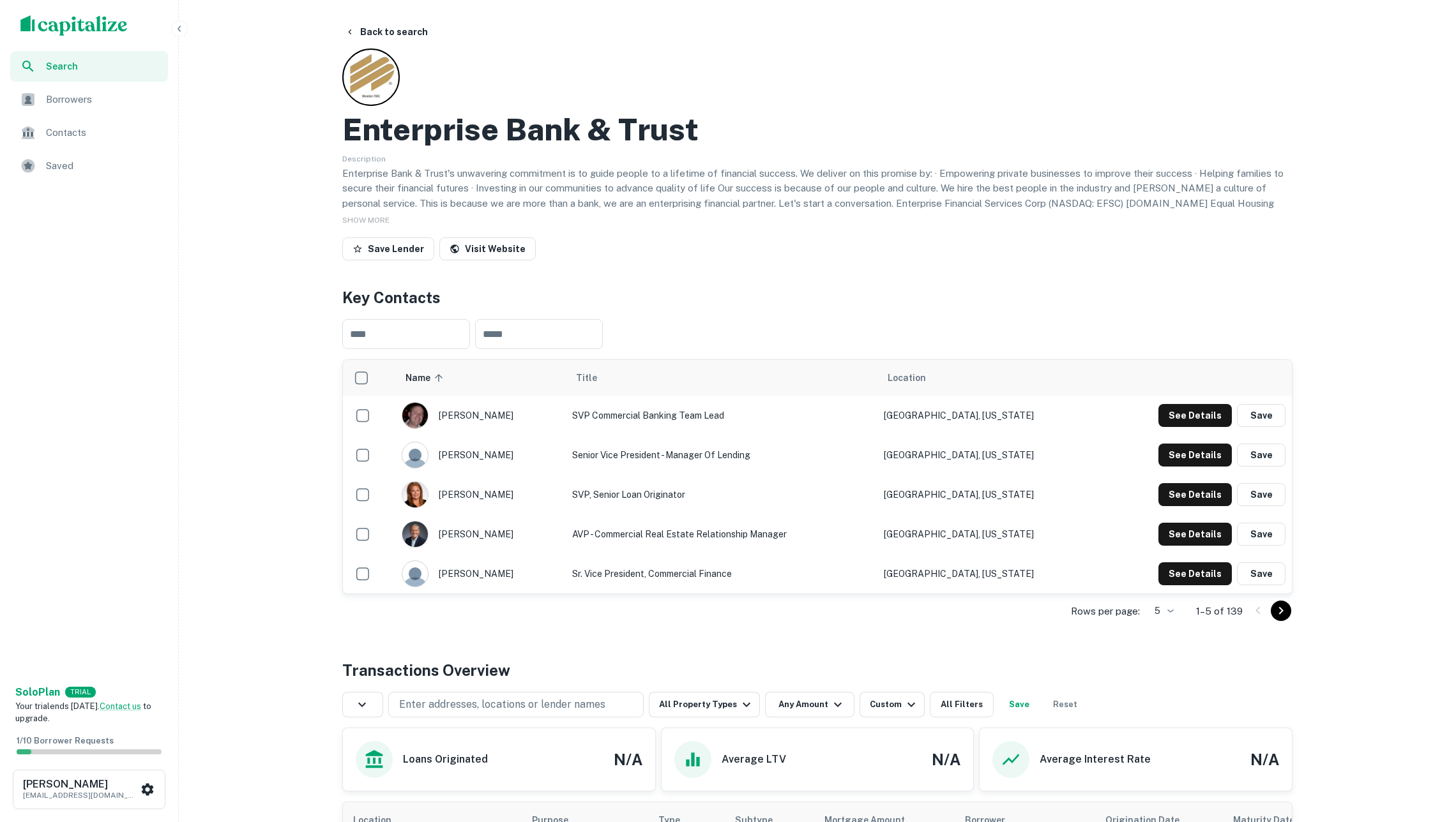
click at [1042, 75] on div "Enterprise Bank & Trust Description Enterprise Bank & Trust's unwavering commit…" at bounding box center [818, 157] width 950 height 217
click at [58, 25] on img "scrollable content" at bounding box center [74, 25] width 108 height 21
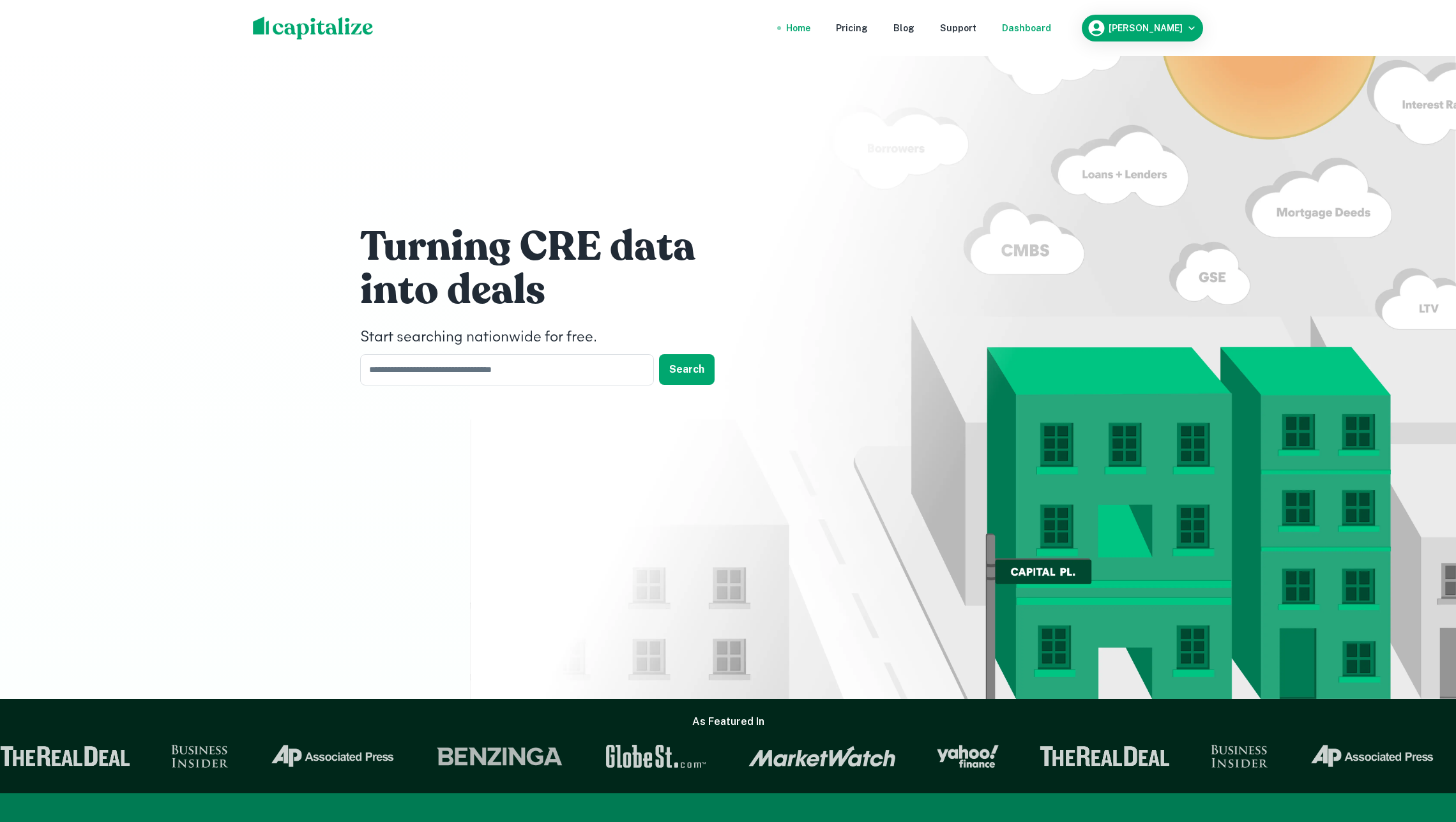
click at [1035, 26] on div "Dashboard" at bounding box center [1027, 28] width 49 height 14
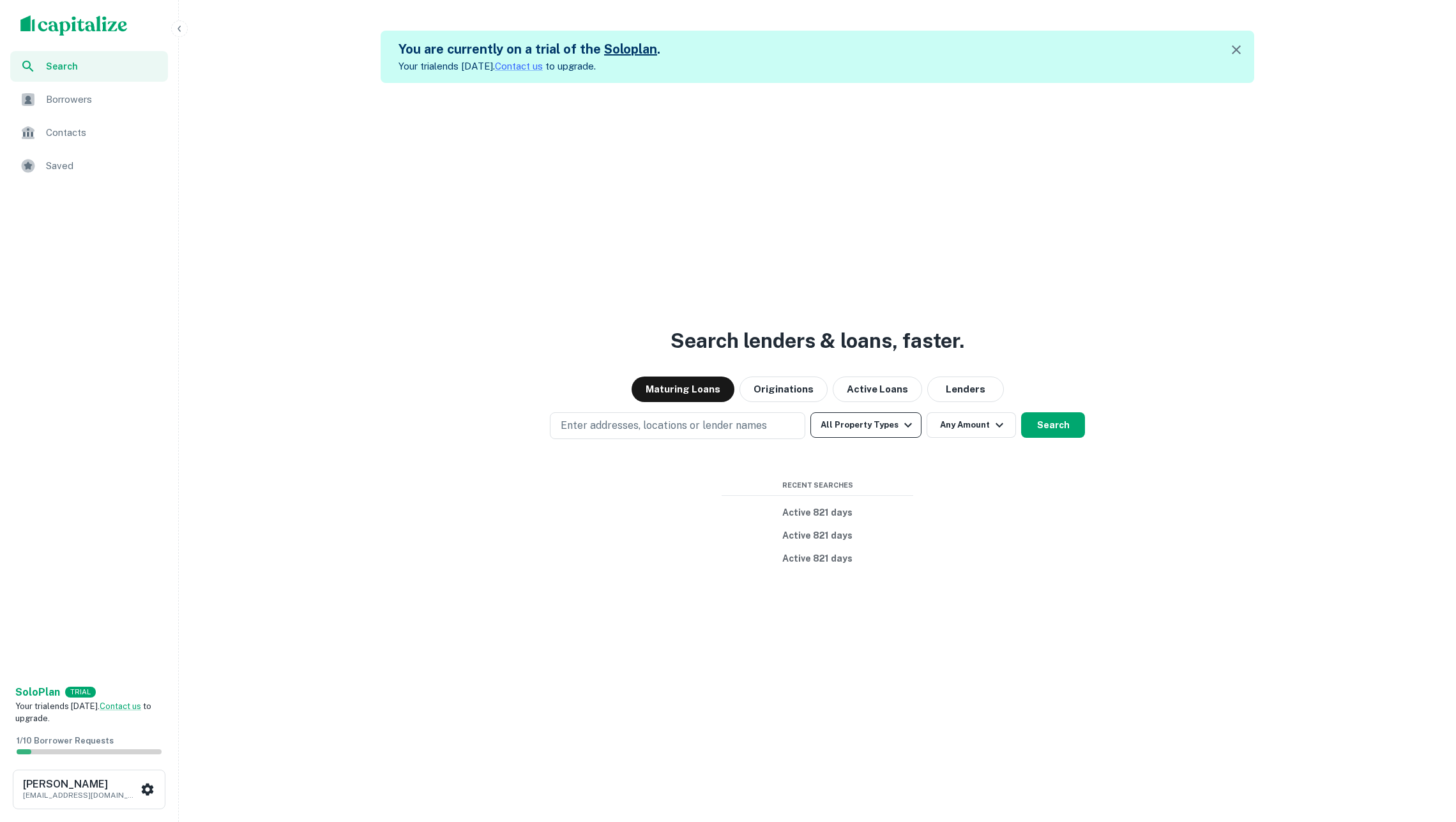
click at [828, 416] on button "All Property Types" at bounding box center [865, 425] width 111 height 25
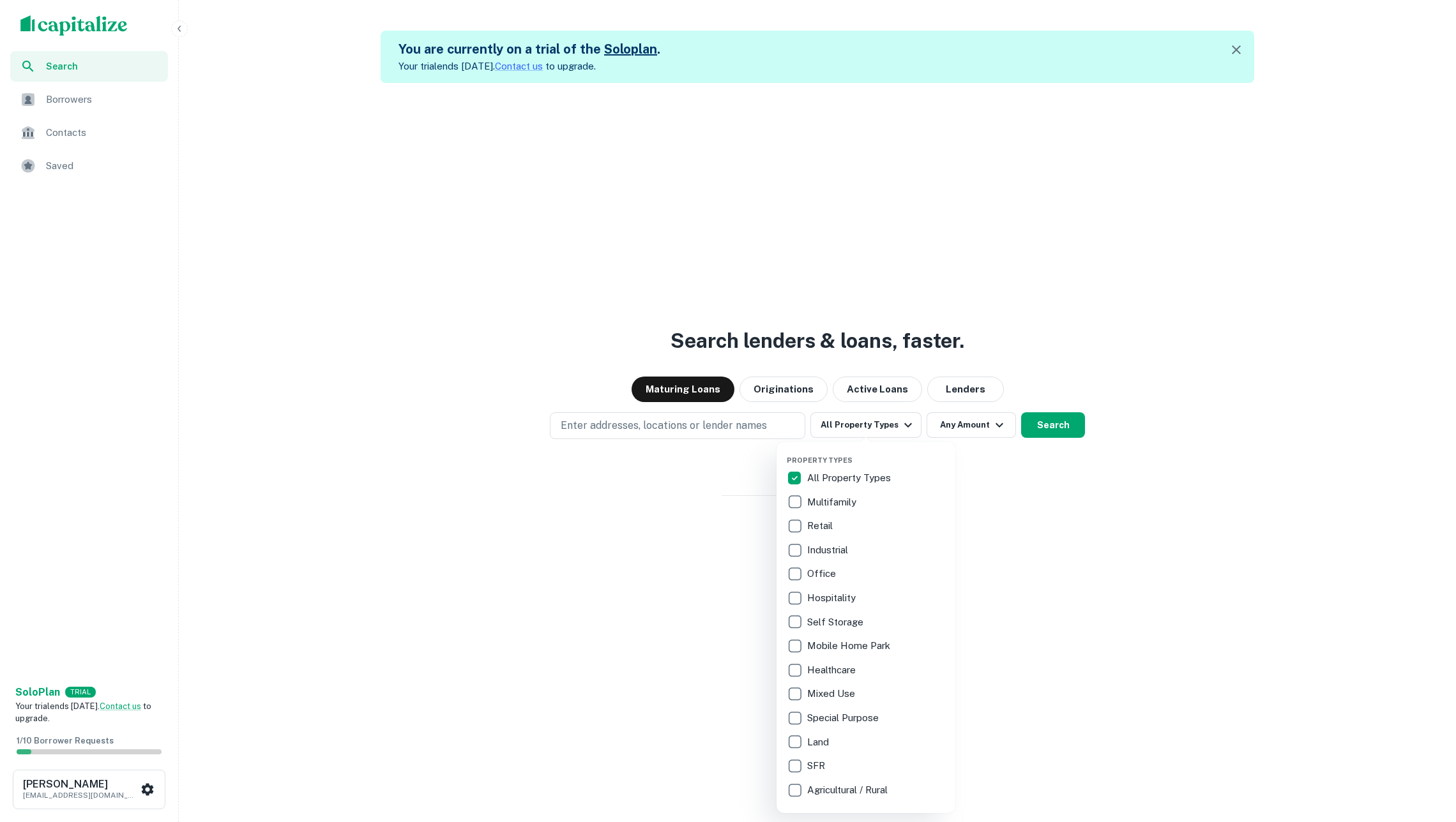
click at [820, 760] on p "SFR" at bounding box center [817, 766] width 21 height 15
click at [1025, 692] on div at bounding box center [728, 411] width 1456 height 822
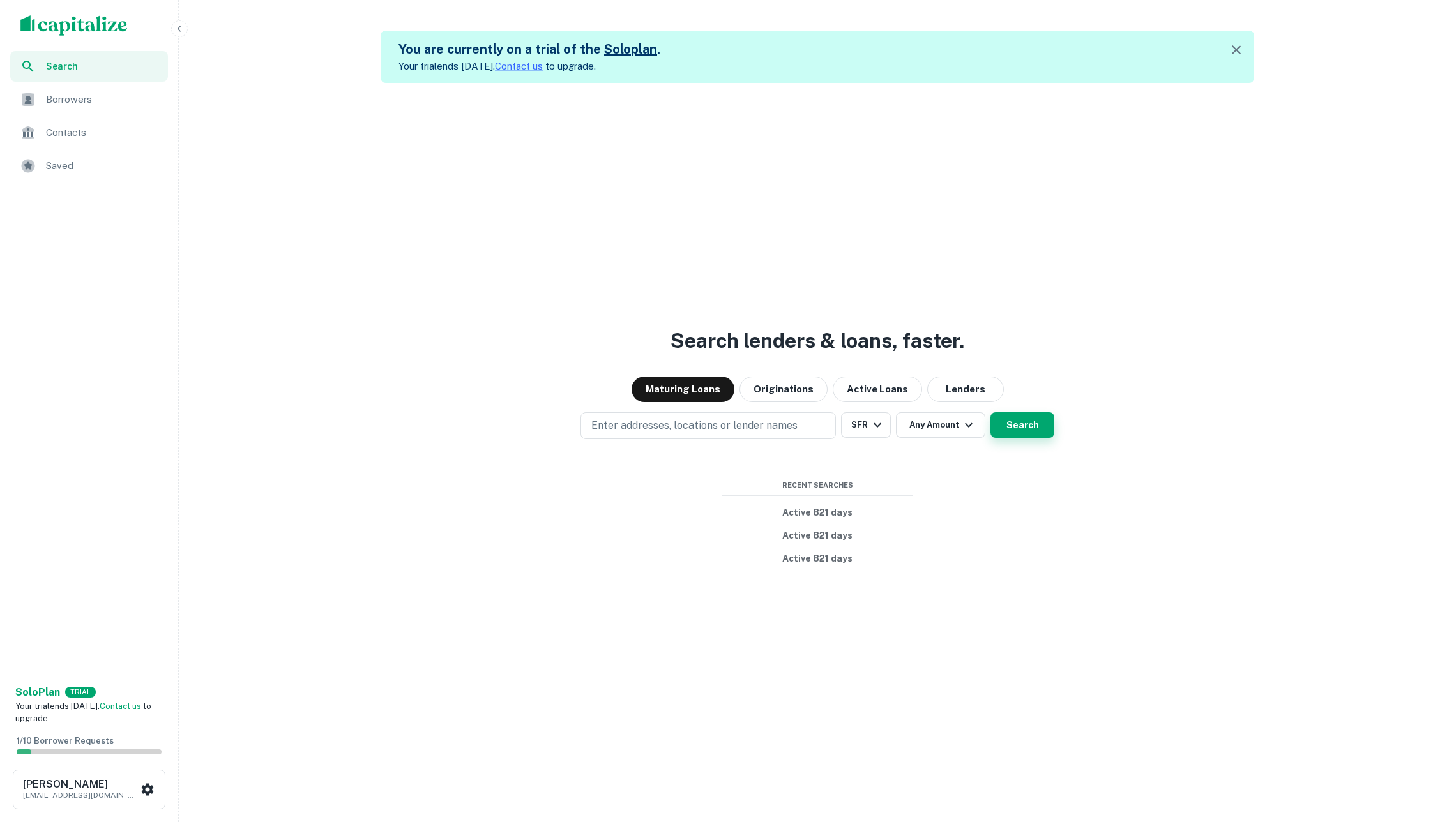
click at [1017, 425] on button "Search" at bounding box center [1022, 425] width 64 height 25
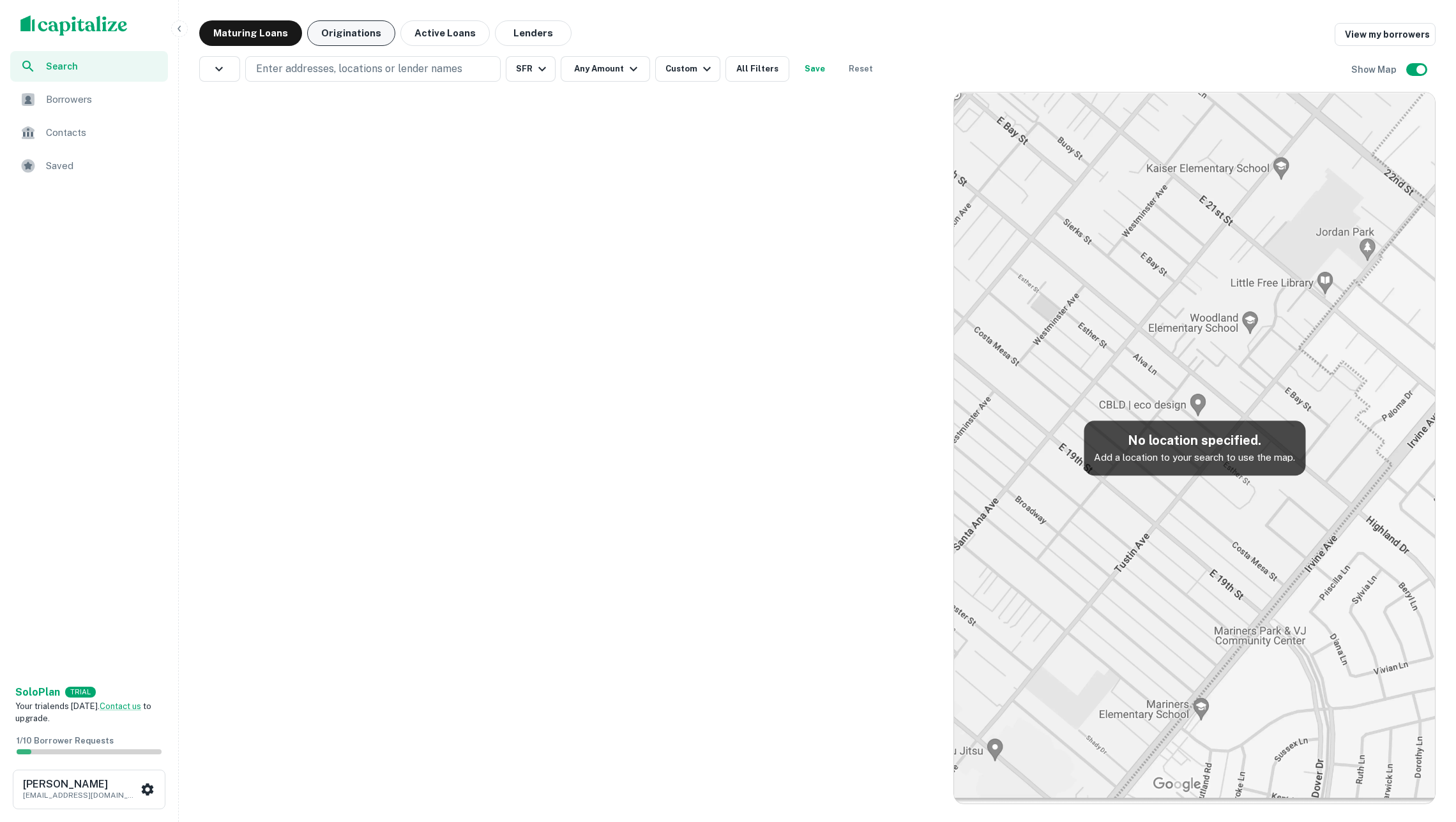
click at [373, 29] on button "Originations" at bounding box center [351, 33] width 88 height 25
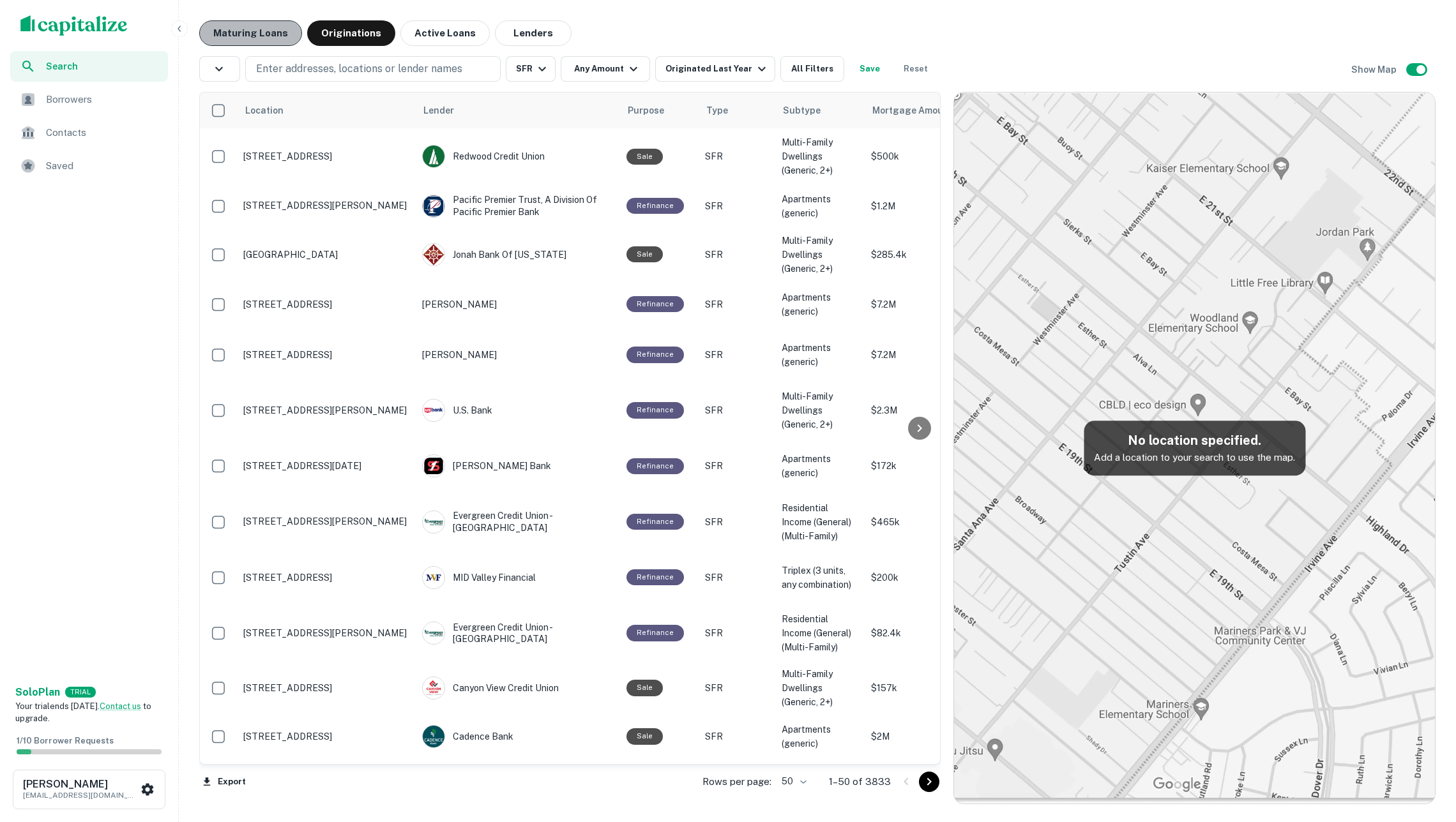
click at [291, 28] on button "Maturing Loans" at bounding box center [250, 33] width 103 height 25
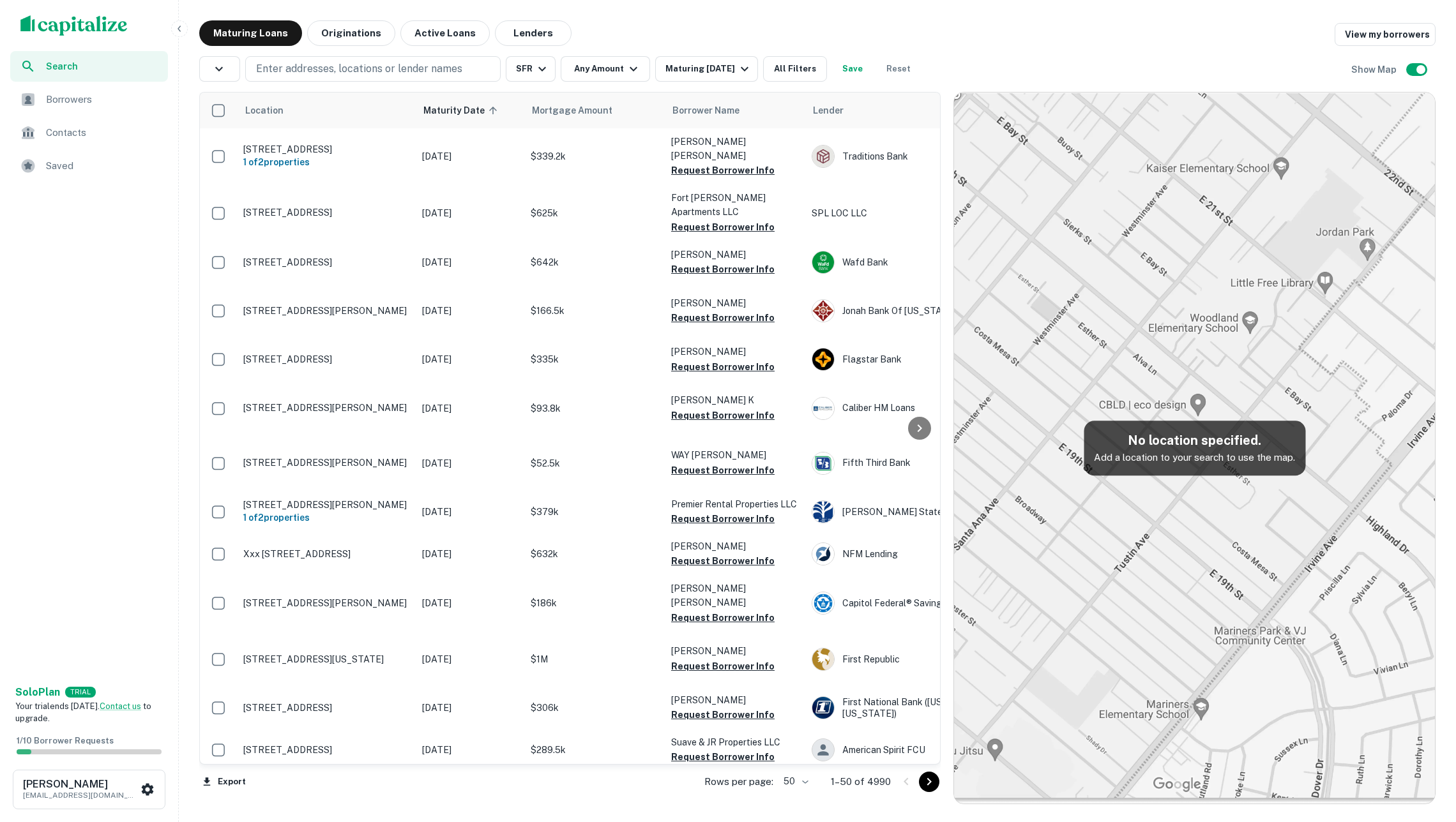
click at [64, 19] on img "scrollable content" at bounding box center [74, 25] width 108 height 21
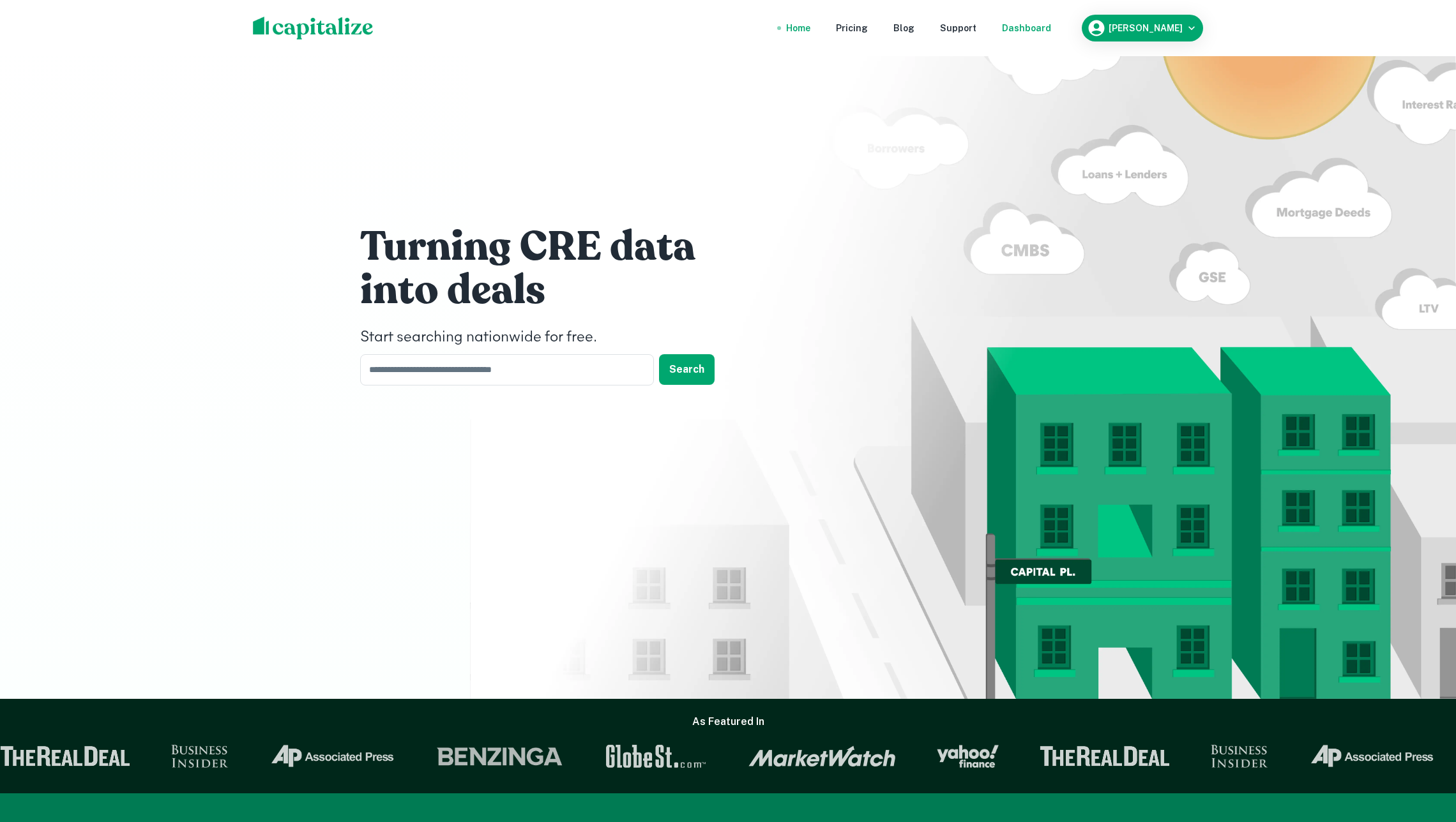
click at [1025, 22] on div "Dashboard" at bounding box center [1027, 28] width 49 height 14
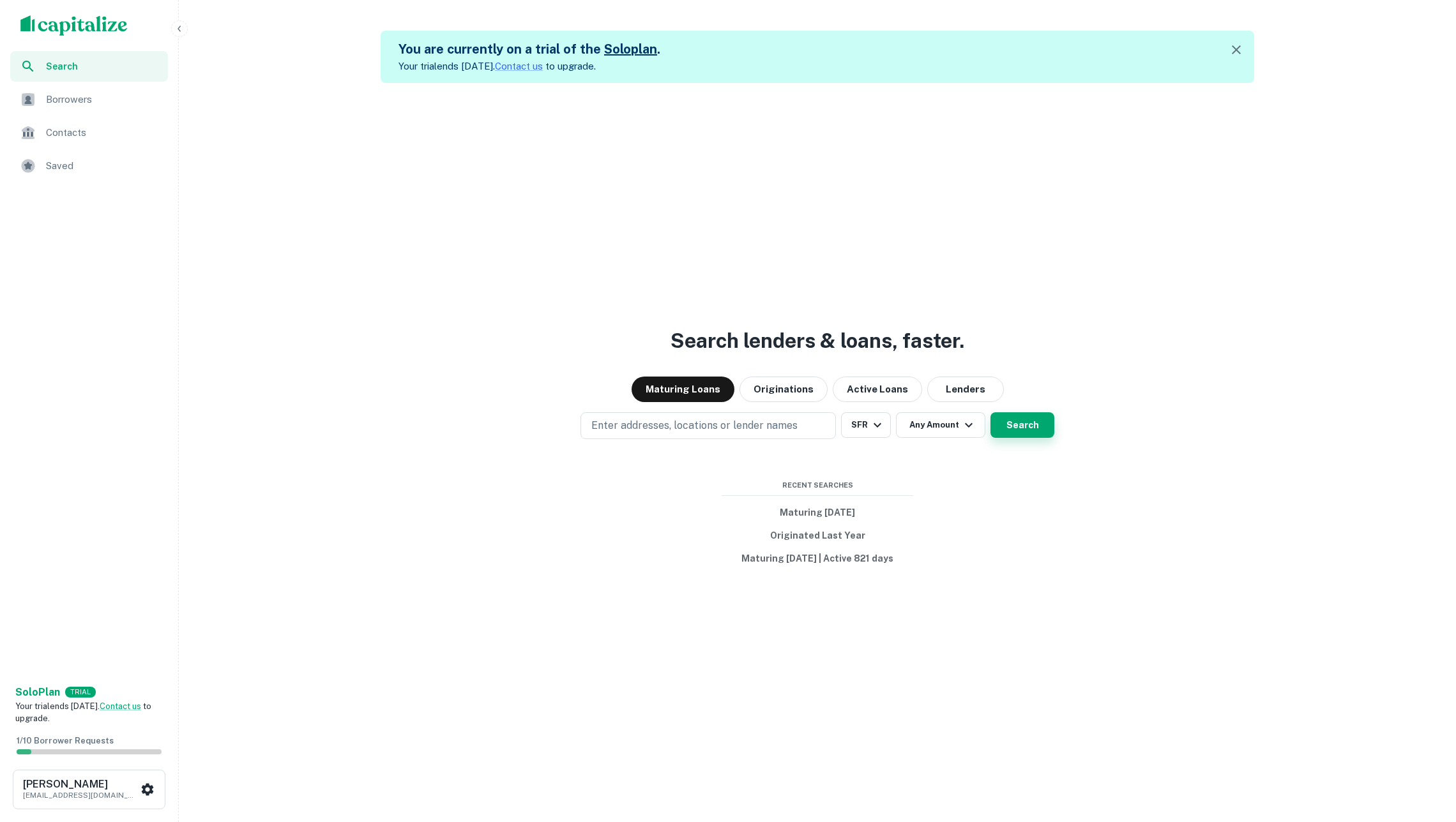
click at [1007, 425] on button "Search" at bounding box center [1022, 425] width 64 height 25
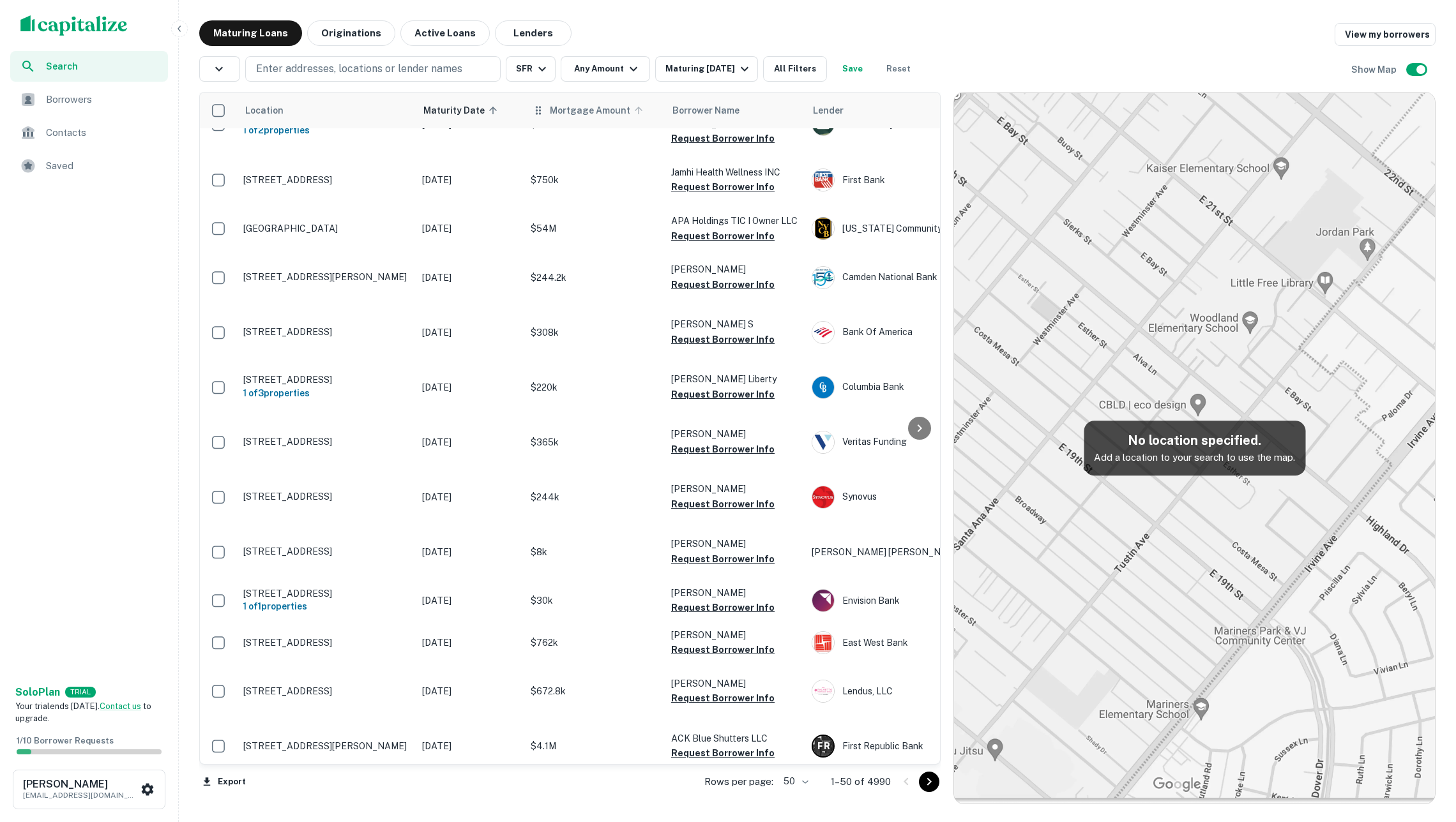
scroll to position [1866, 0]
click at [358, 38] on button "Originations" at bounding box center [351, 33] width 88 height 25
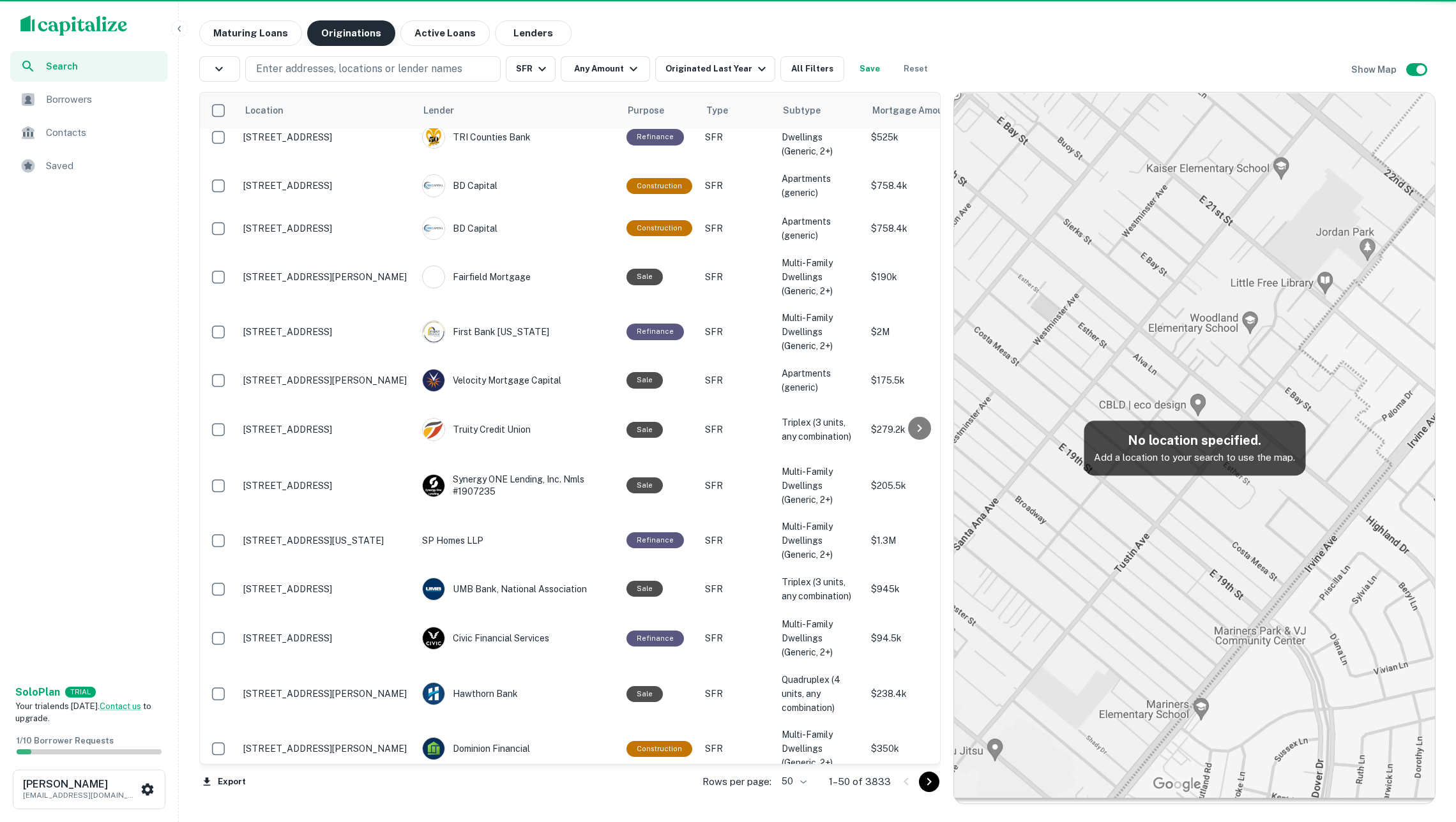
scroll to position [1828, 0]
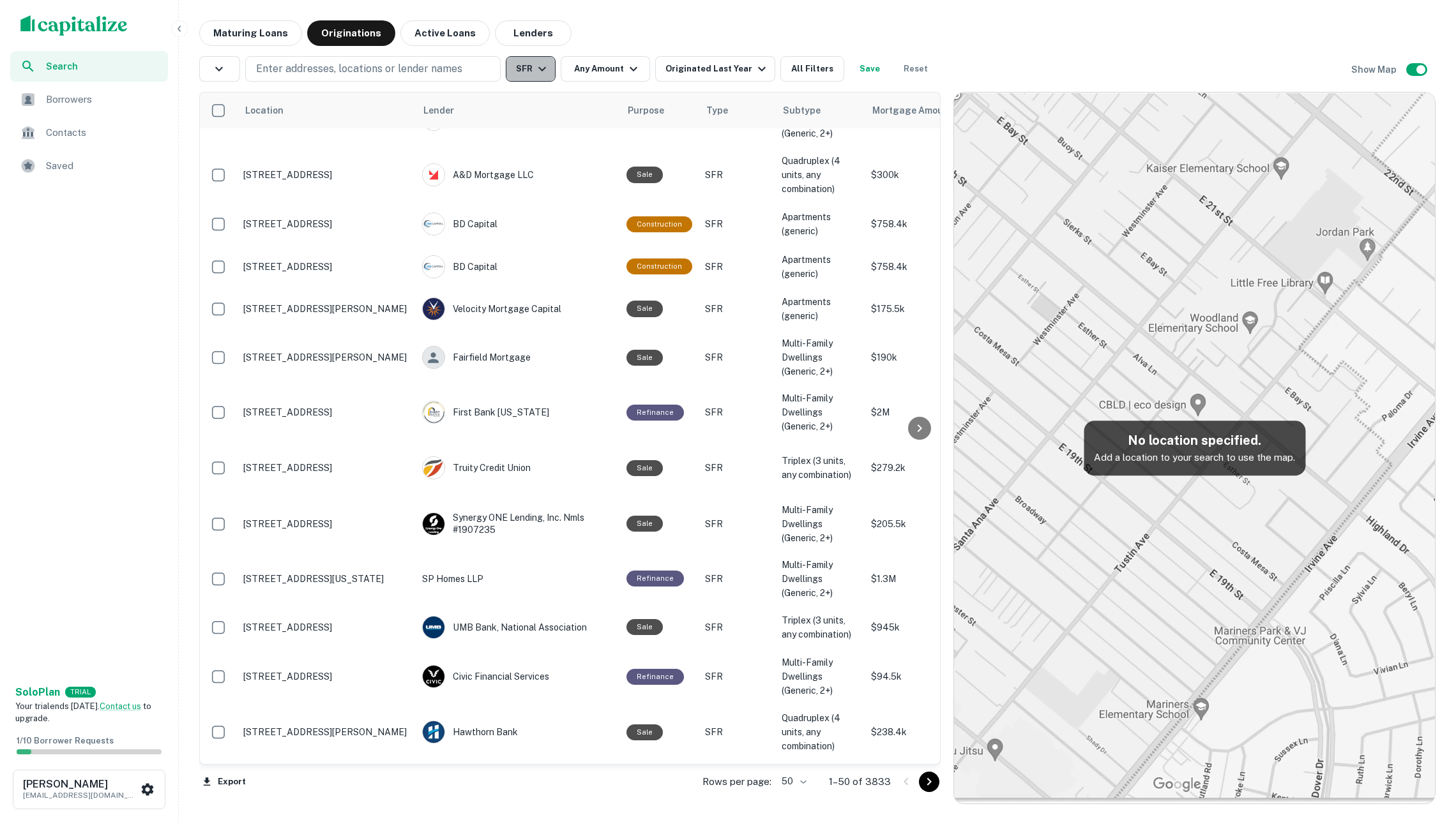
click at [534, 77] on button "SFR" at bounding box center [530, 69] width 50 height 25
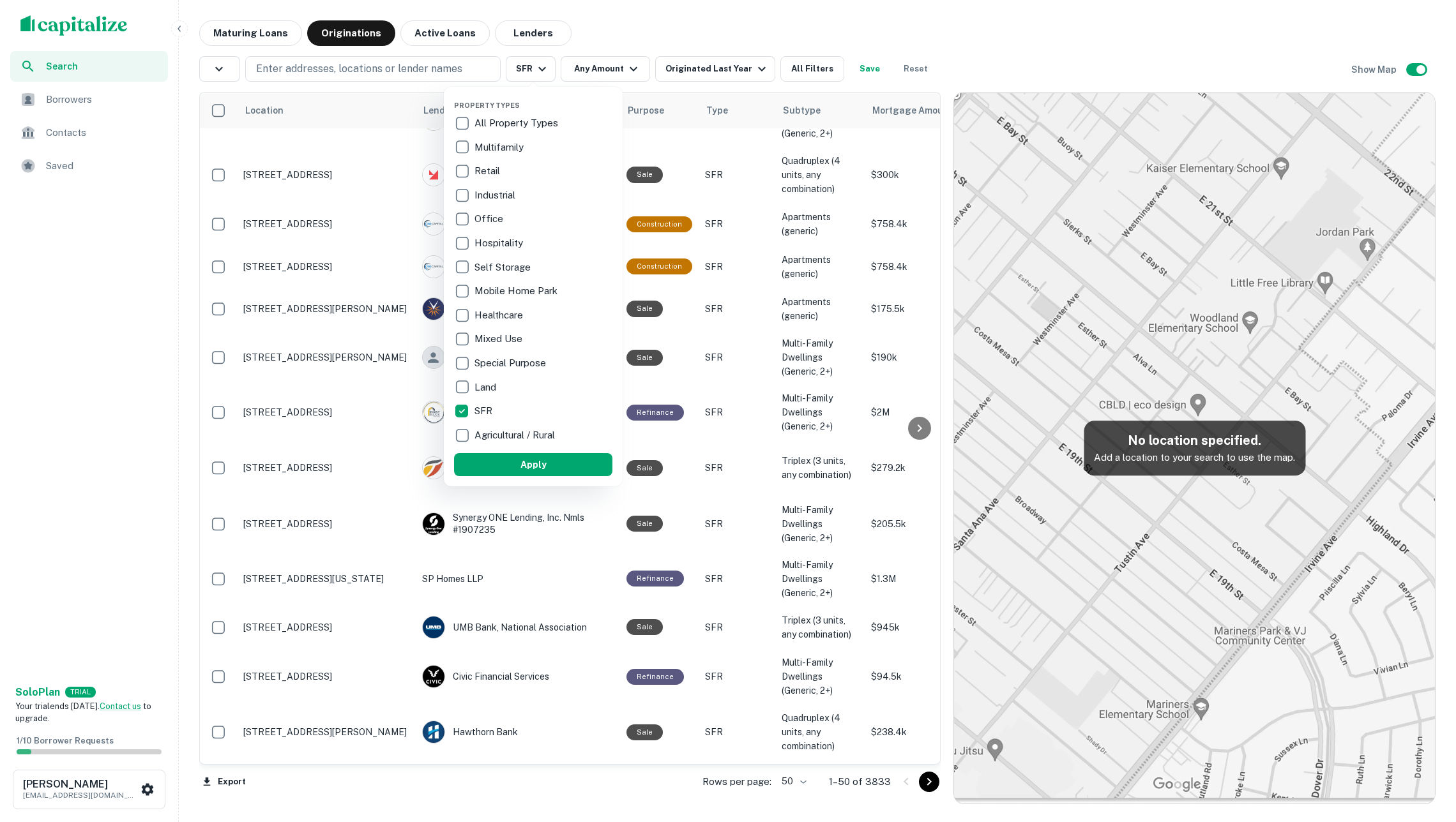
click at [586, 29] on div at bounding box center [728, 411] width 1456 height 822
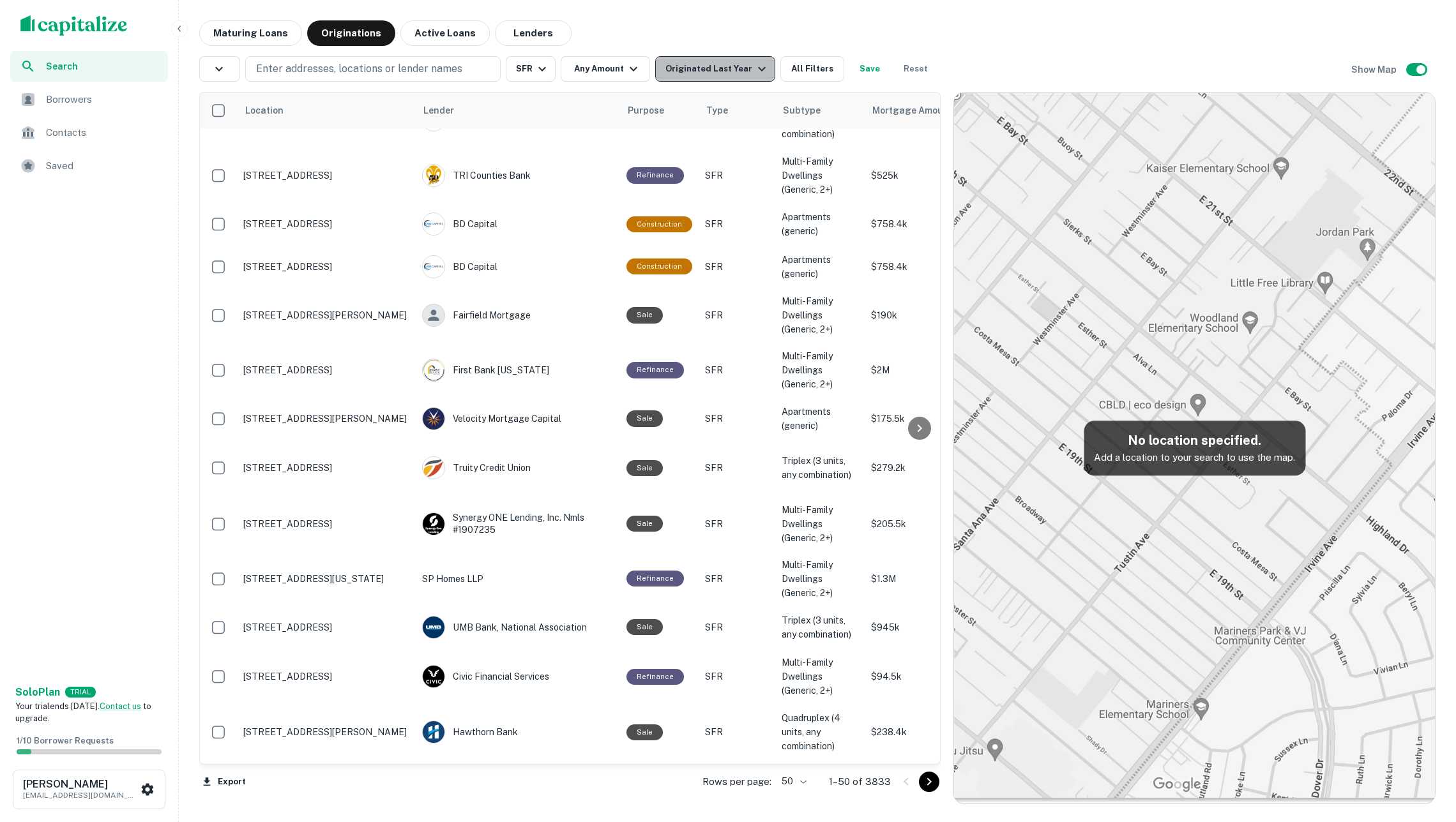
click at [691, 70] on div "Originated Last Year" at bounding box center [717, 68] width 104 height 15
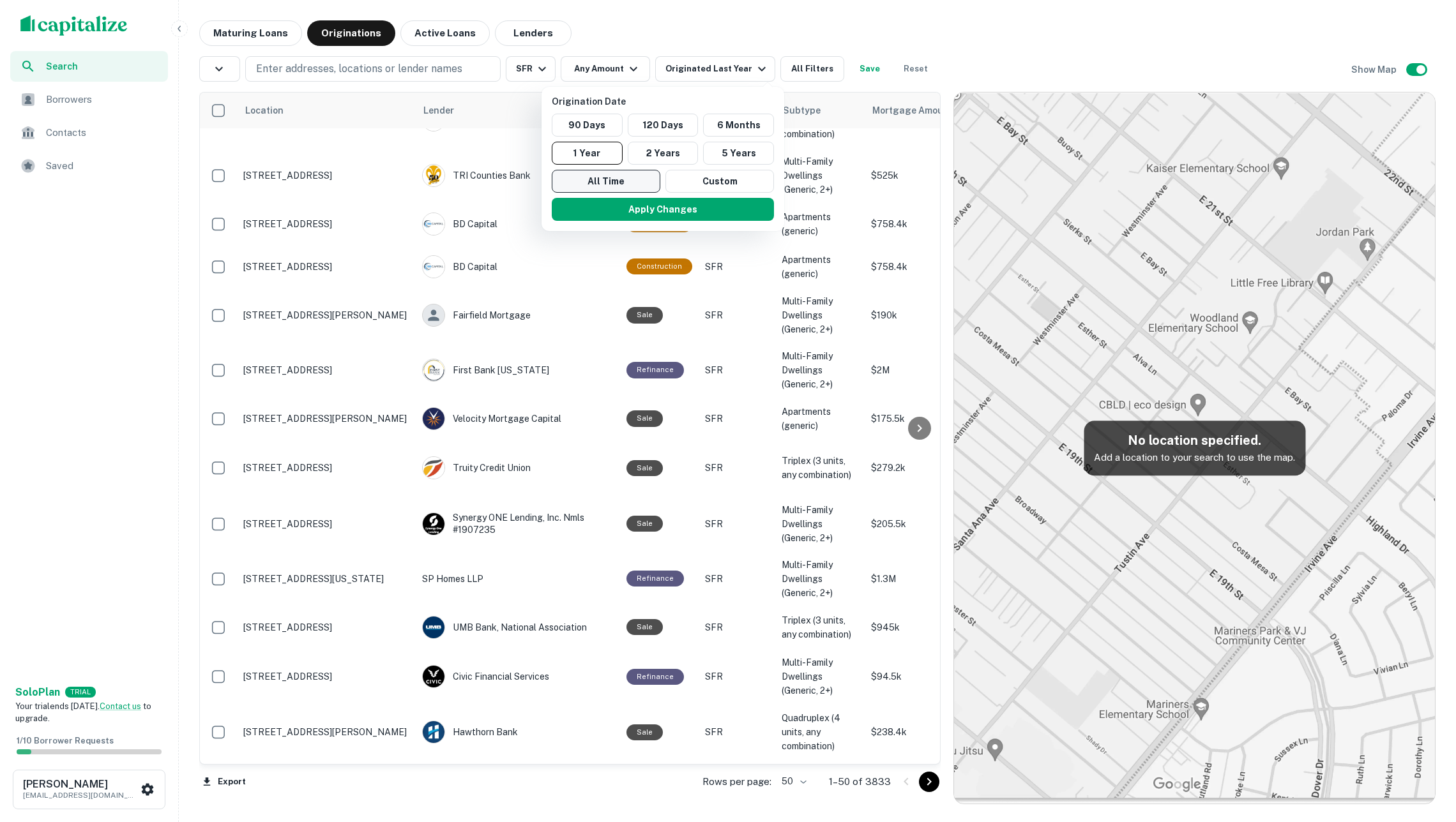
click at [621, 180] on button "All Time" at bounding box center [606, 181] width 109 height 23
click at [655, 211] on button "Apply Changes" at bounding box center [659, 209] width 222 height 23
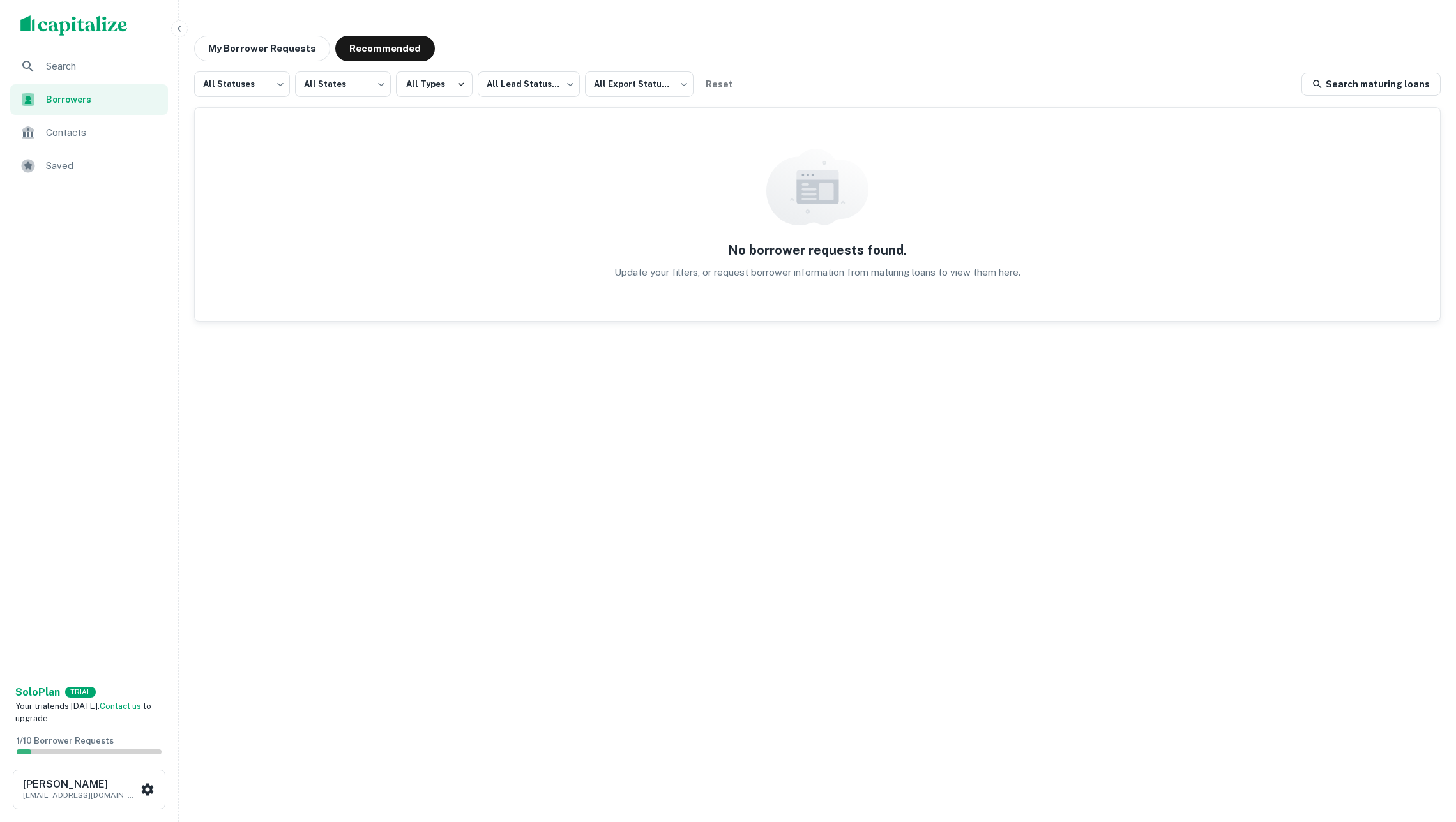
click at [73, 24] on img "scrollable content" at bounding box center [74, 25] width 108 height 21
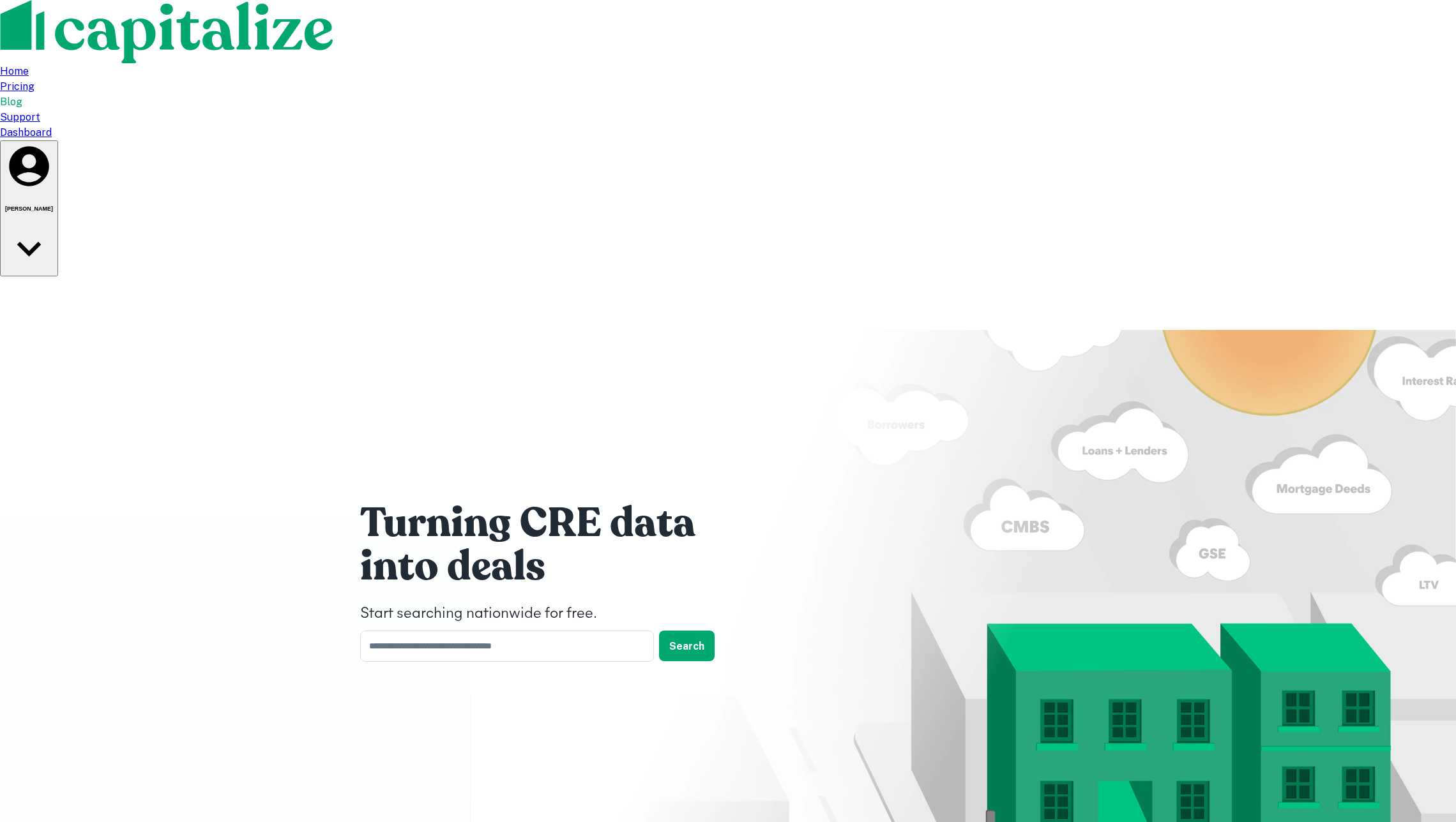
click at [1037, 125] on div "Dashboard" at bounding box center [728, 133] width 1456 height 15
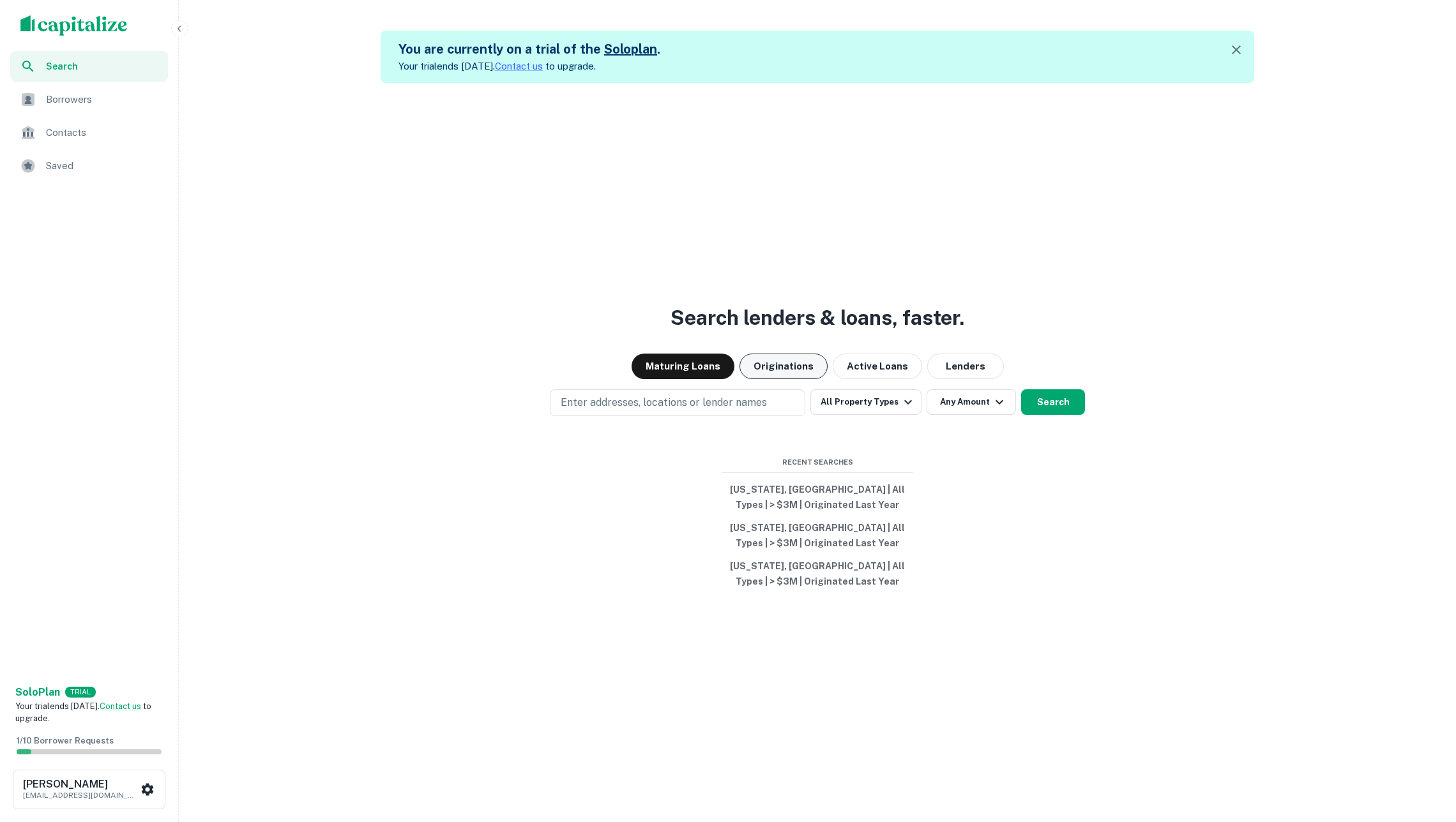
click at [790, 363] on button "Originations" at bounding box center [783, 366] width 88 height 25
click at [879, 410] on button "All Property Types" at bounding box center [865, 402] width 111 height 25
click at [1029, 821] on div at bounding box center [728, 822] width 1456 height 0
click at [1043, 405] on button "Search" at bounding box center [1053, 402] width 64 height 25
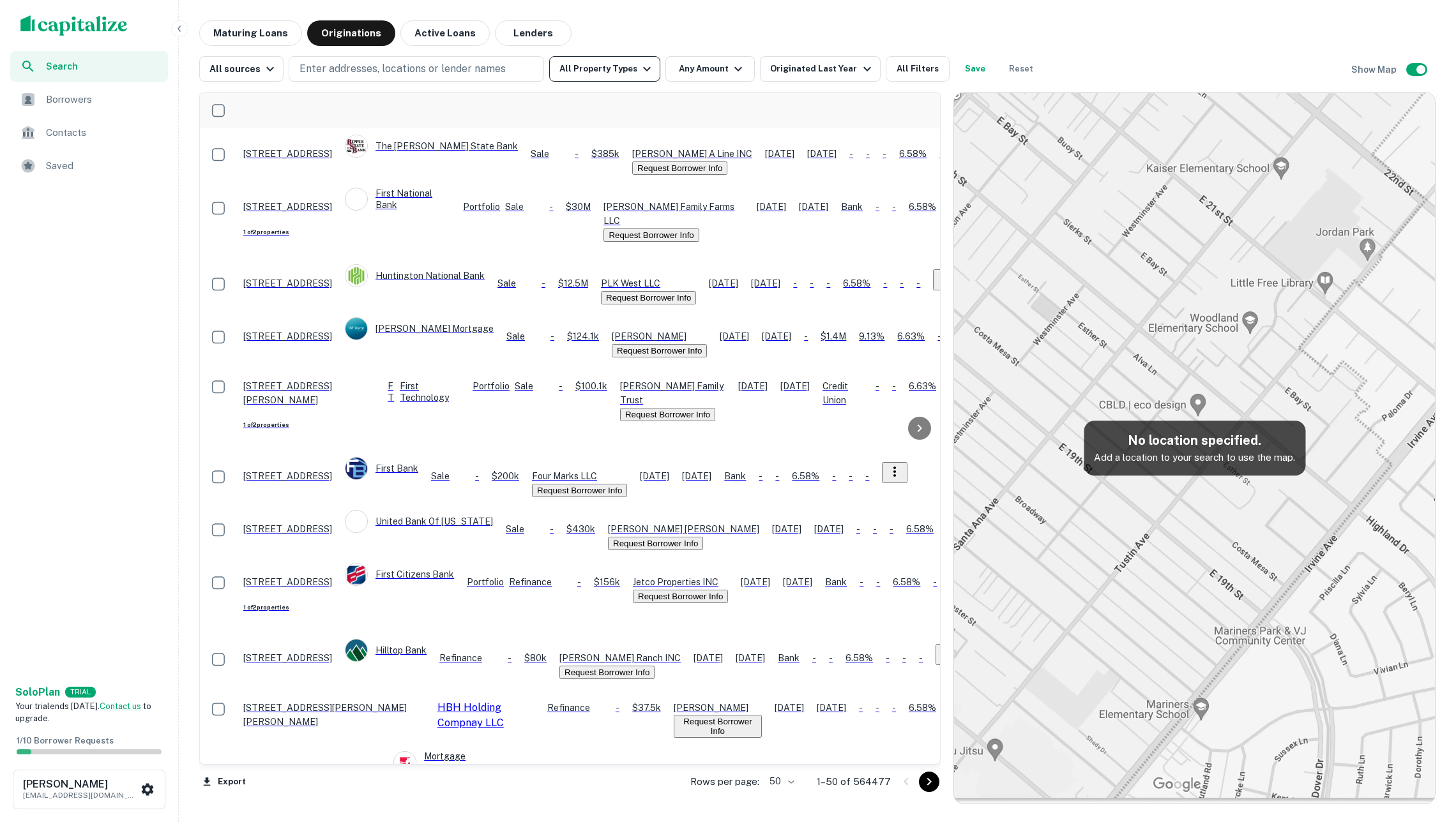
click at [639, 68] on icon "button" at bounding box center [646, 68] width 15 height 15
click at [1079, 821] on div at bounding box center [728, 822] width 1456 height 0
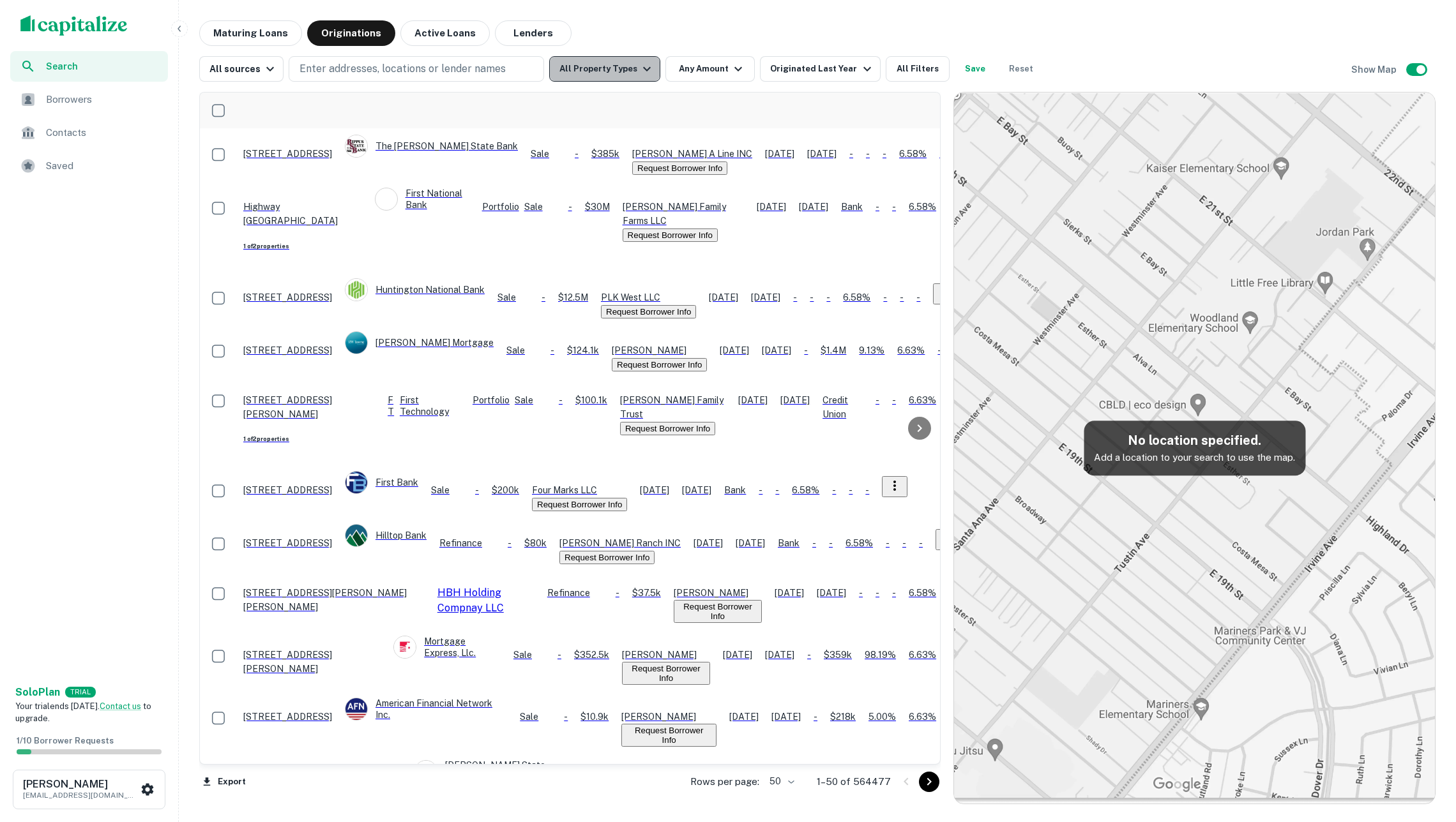
click at [634, 70] on button "All Property Types" at bounding box center [604, 69] width 111 height 25
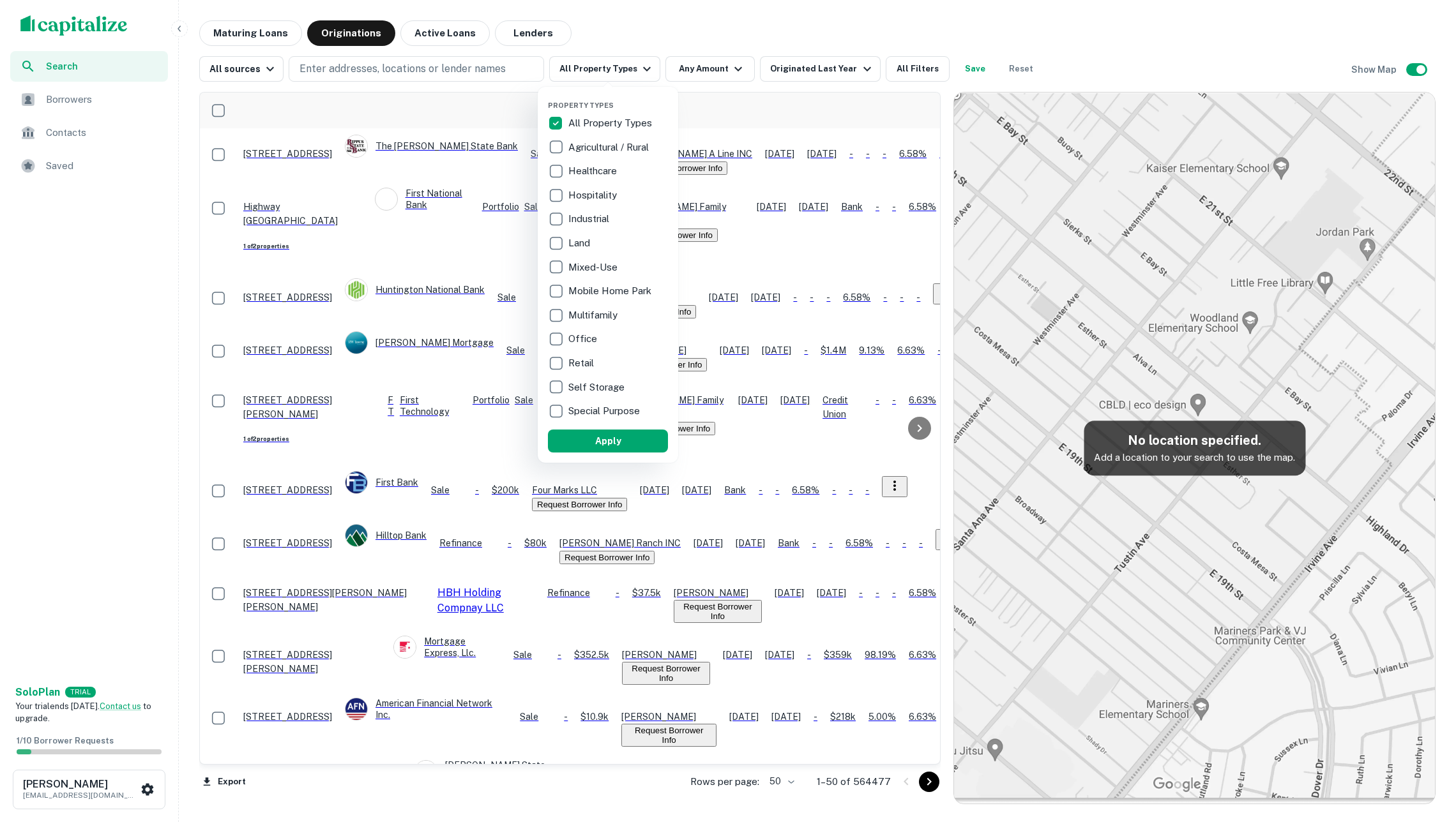
click at [666, 23] on div at bounding box center [728, 411] width 1456 height 822
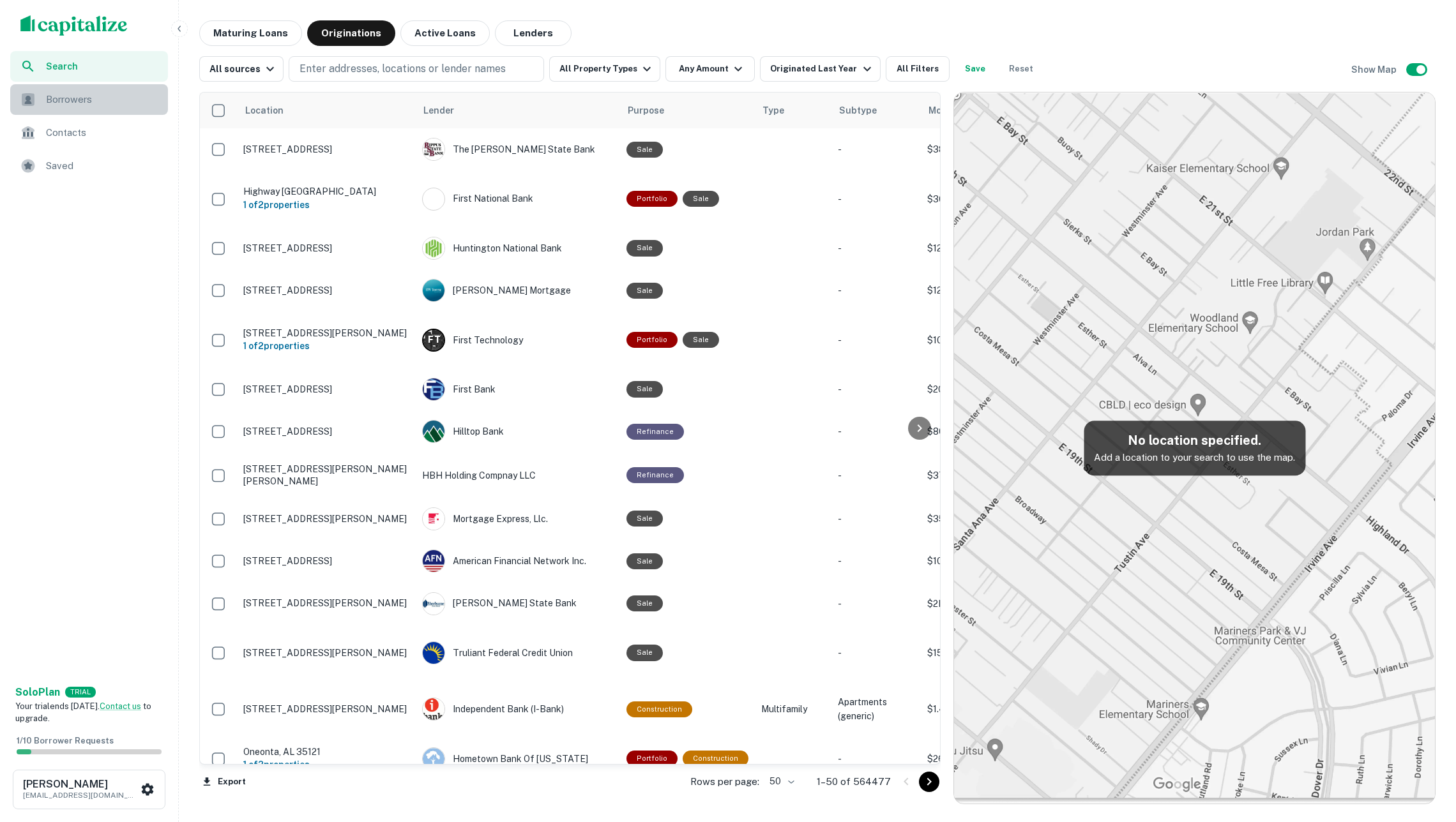
click at [118, 96] on span "Borrowers" at bounding box center [103, 100] width 114 height 15
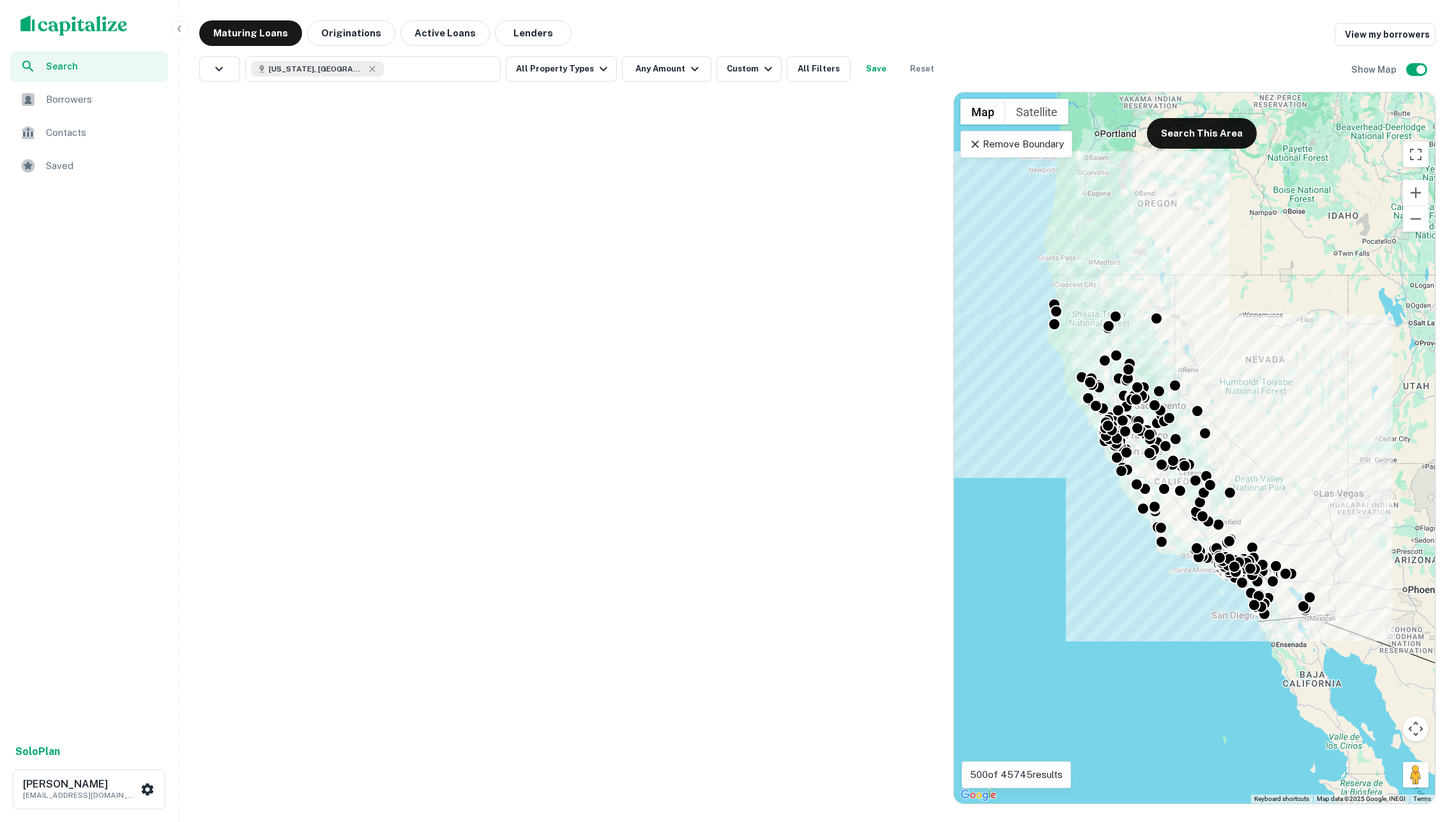
click at [41, 27] on img "scrollable content" at bounding box center [74, 25] width 108 height 21
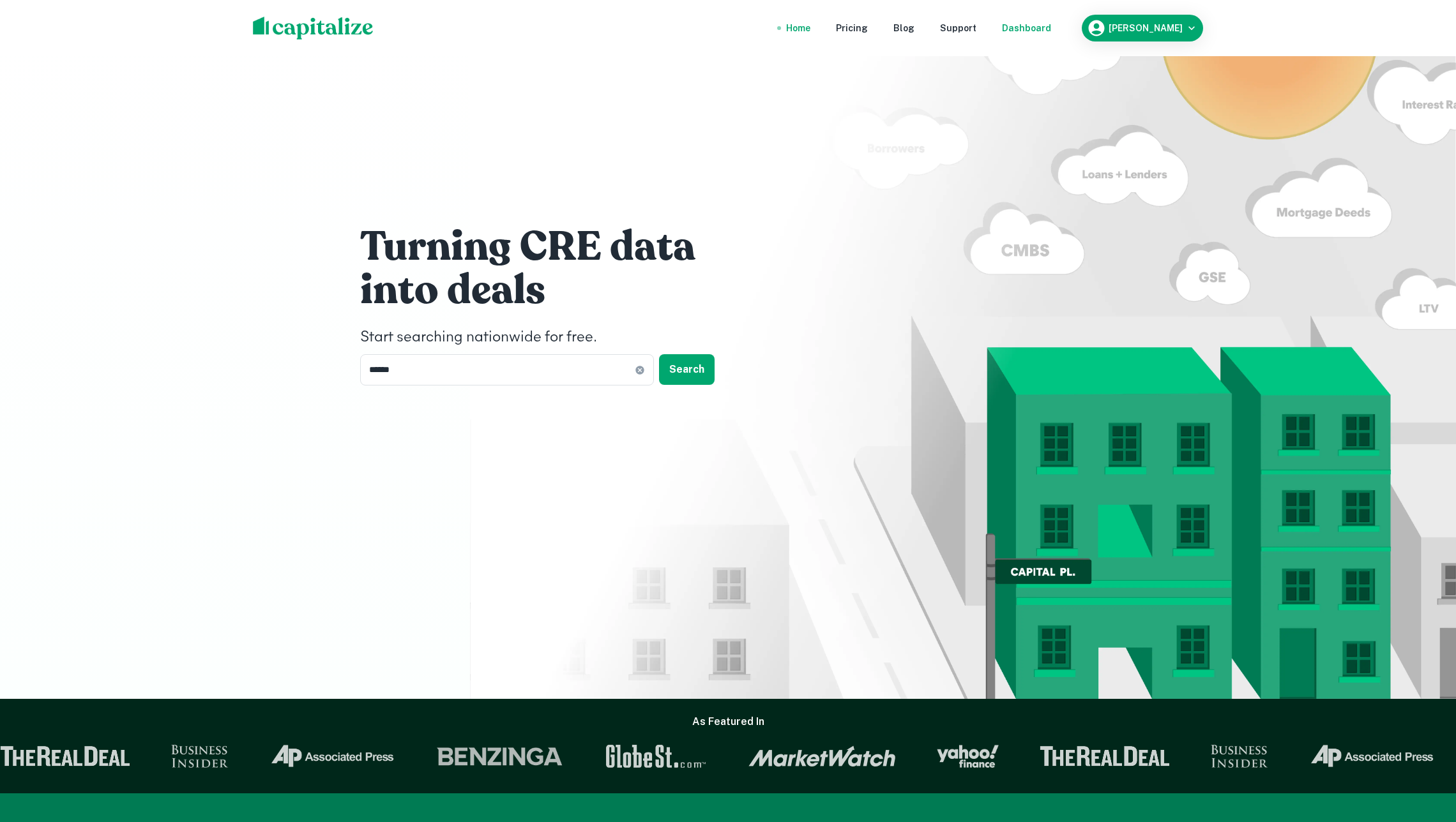
click at [1033, 29] on div "Dashboard" at bounding box center [1027, 28] width 49 height 14
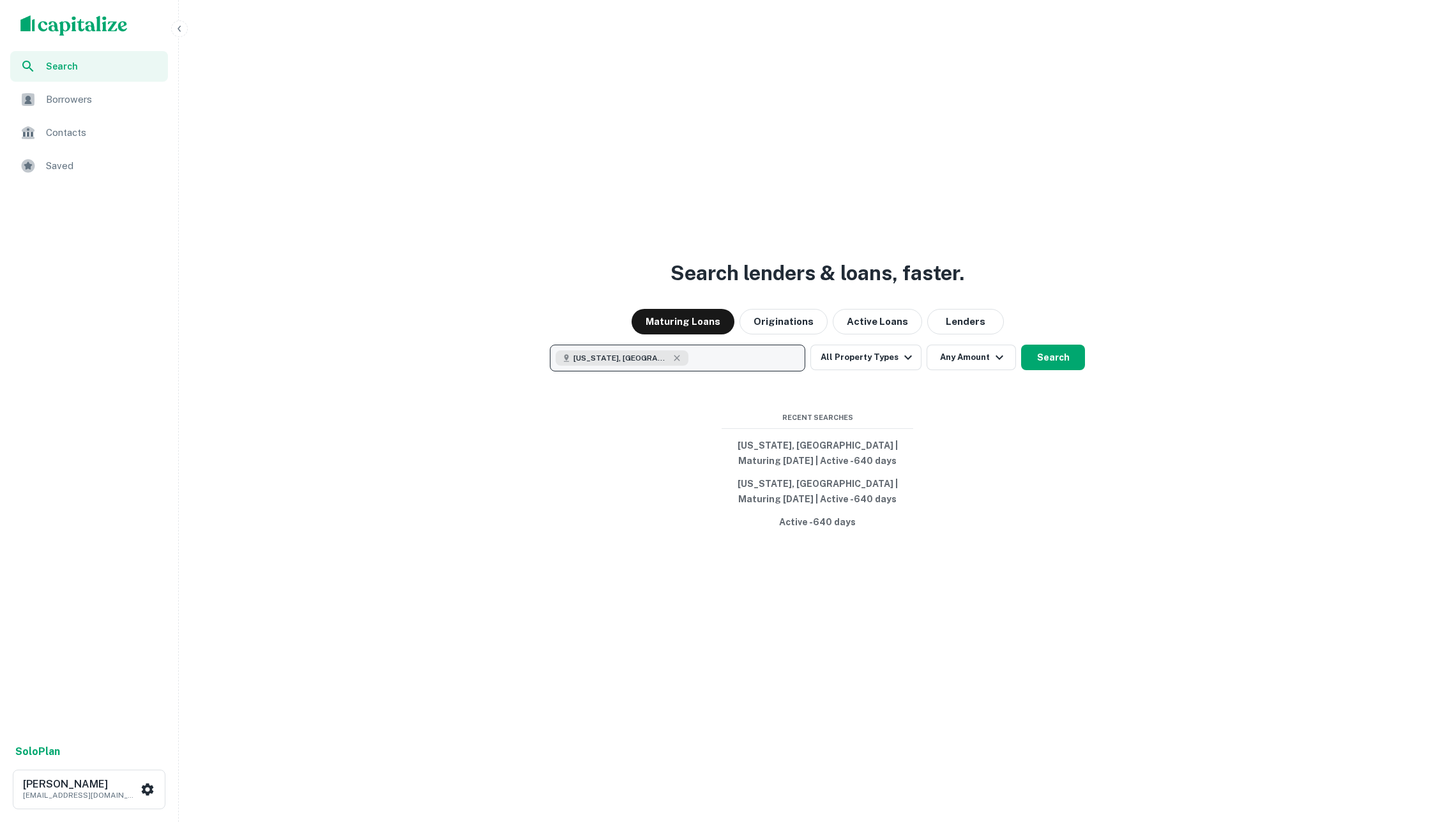
click at [711, 358] on button "[US_STATE], [GEOGRAPHIC_DATA]" at bounding box center [677, 358] width 255 height 27
click at [764, 393] on button "Clear All" at bounding box center [778, 389] width 41 height 15
click at [737, 368] on button "Enter addresses, locations or lender names" at bounding box center [677, 358] width 255 height 27
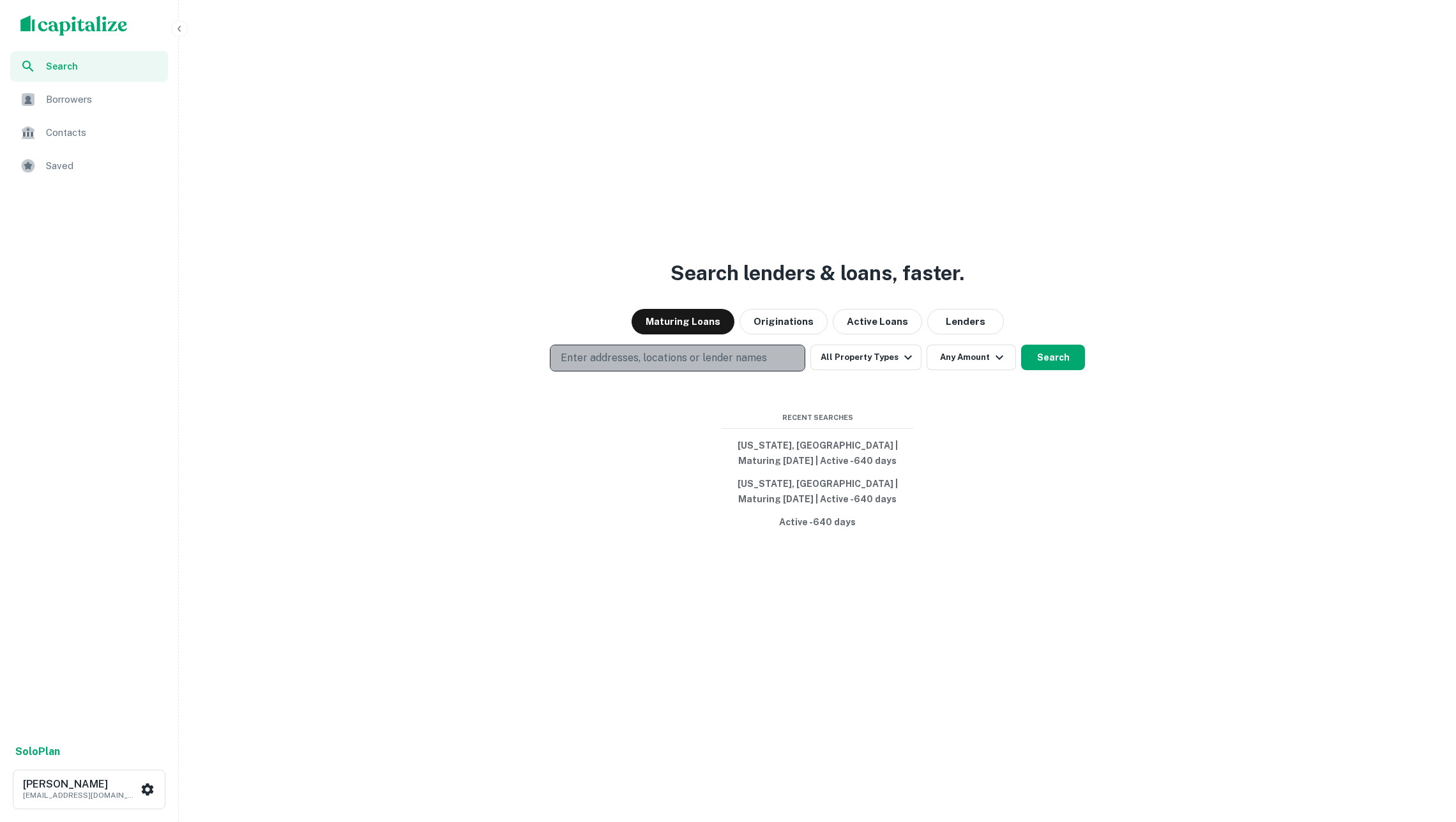
click at [737, 368] on button "Enter addresses, locations or lender names" at bounding box center [677, 358] width 255 height 27
type input "**********"
click at [1046, 358] on button "Search" at bounding box center [1053, 358] width 64 height 25
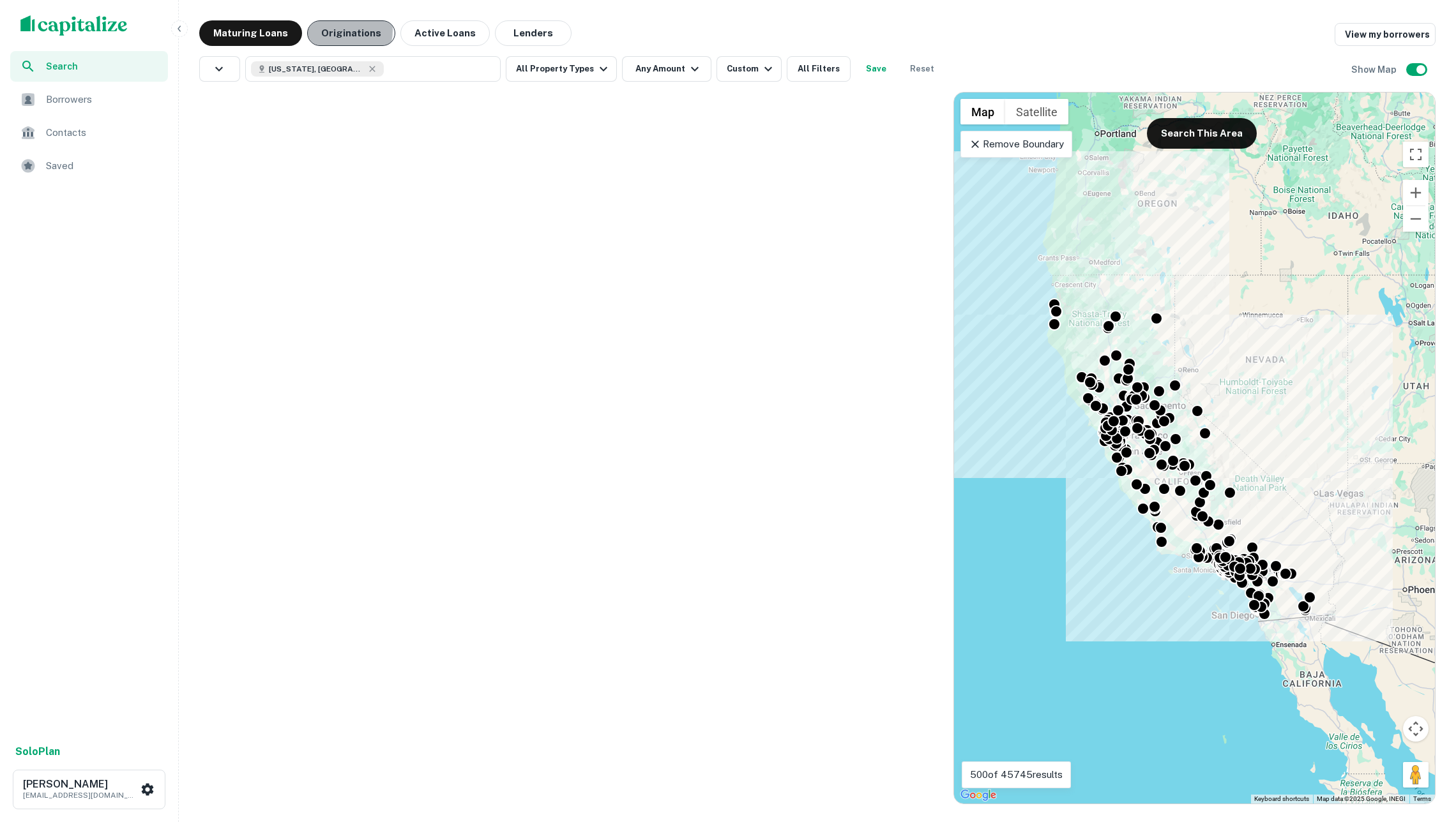
click at [323, 29] on button "Originations" at bounding box center [351, 33] width 88 height 25
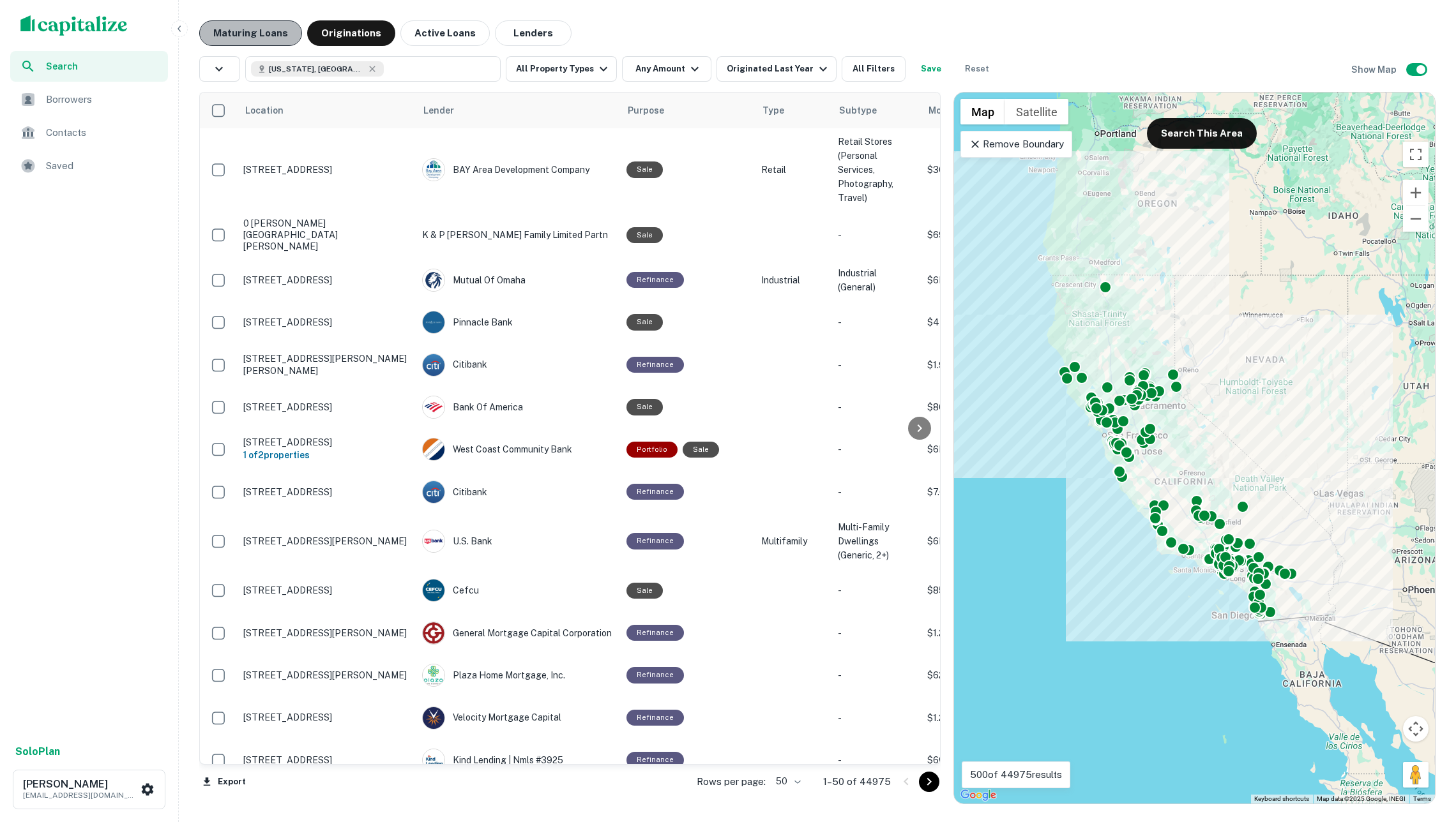
click at [255, 40] on button "Maturing Loans" at bounding box center [250, 33] width 103 height 25
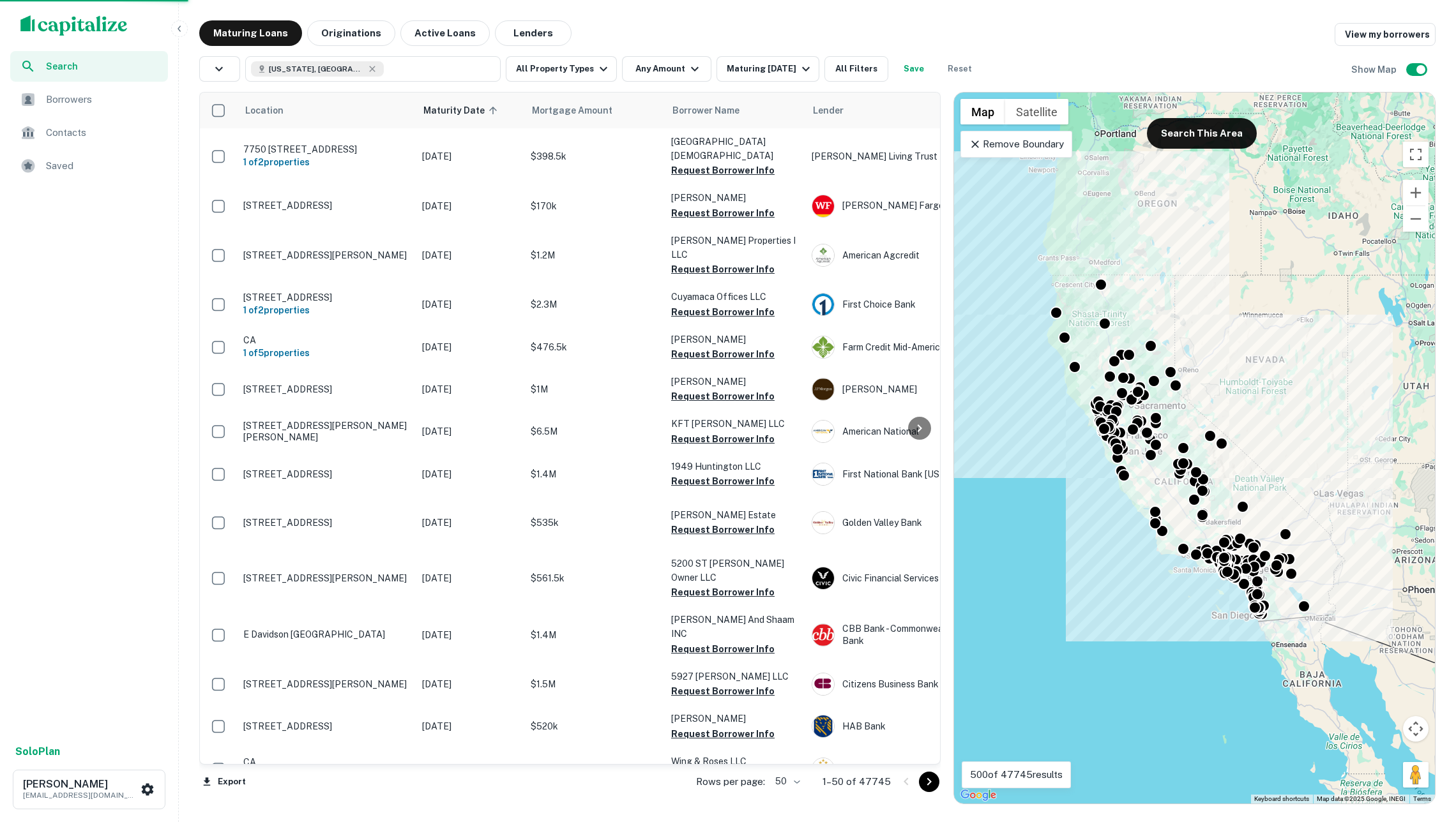
click at [108, 25] on img "scrollable content" at bounding box center [74, 25] width 108 height 21
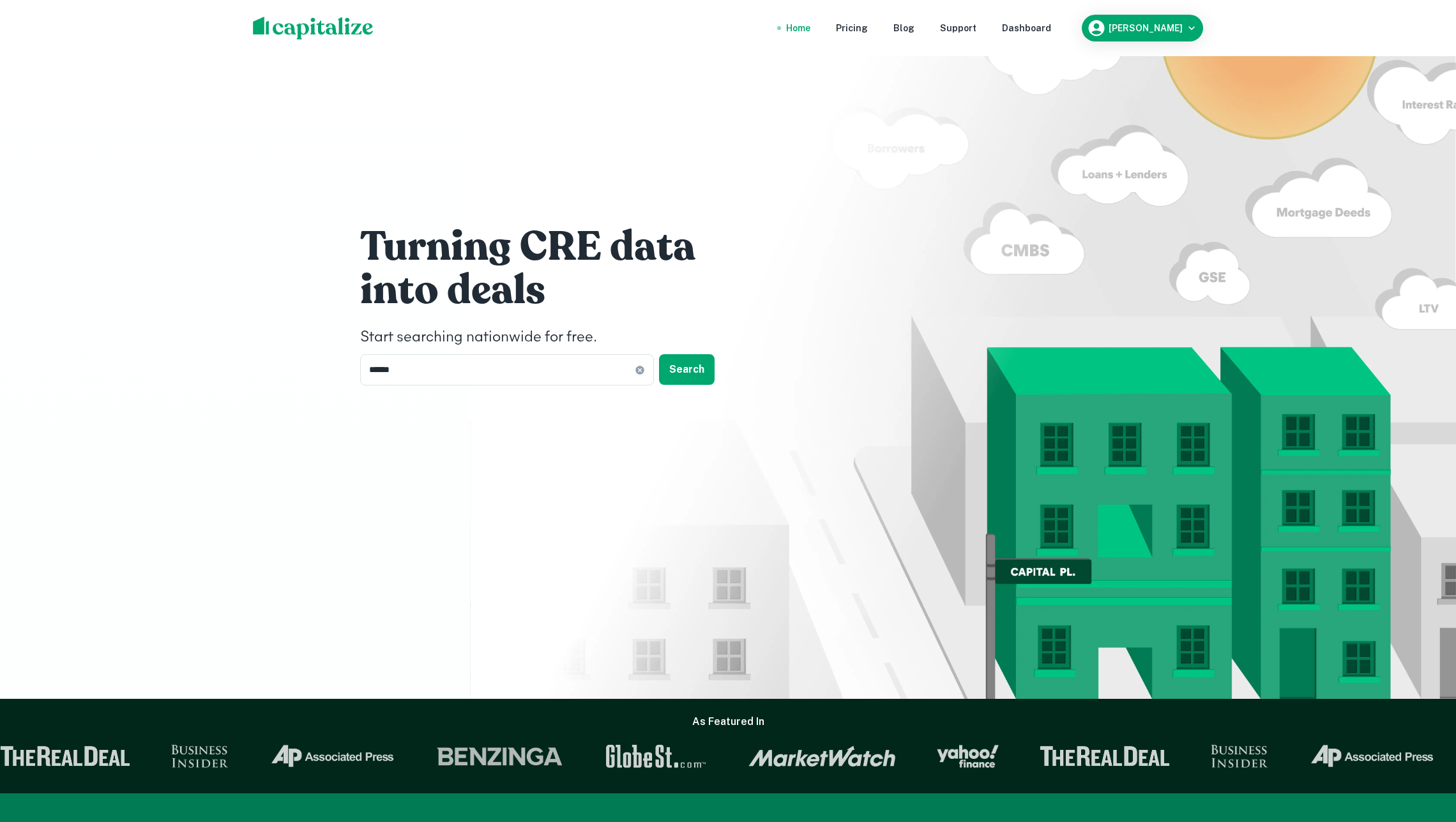
click at [1041, 19] on nav "Home Pricing Blog Support Dashboard" at bounding box center [918, 28] width 306 height 28
click at [1041, 22] on div "Dashboard" at bounding box center [1027, 28] width 49 height 14
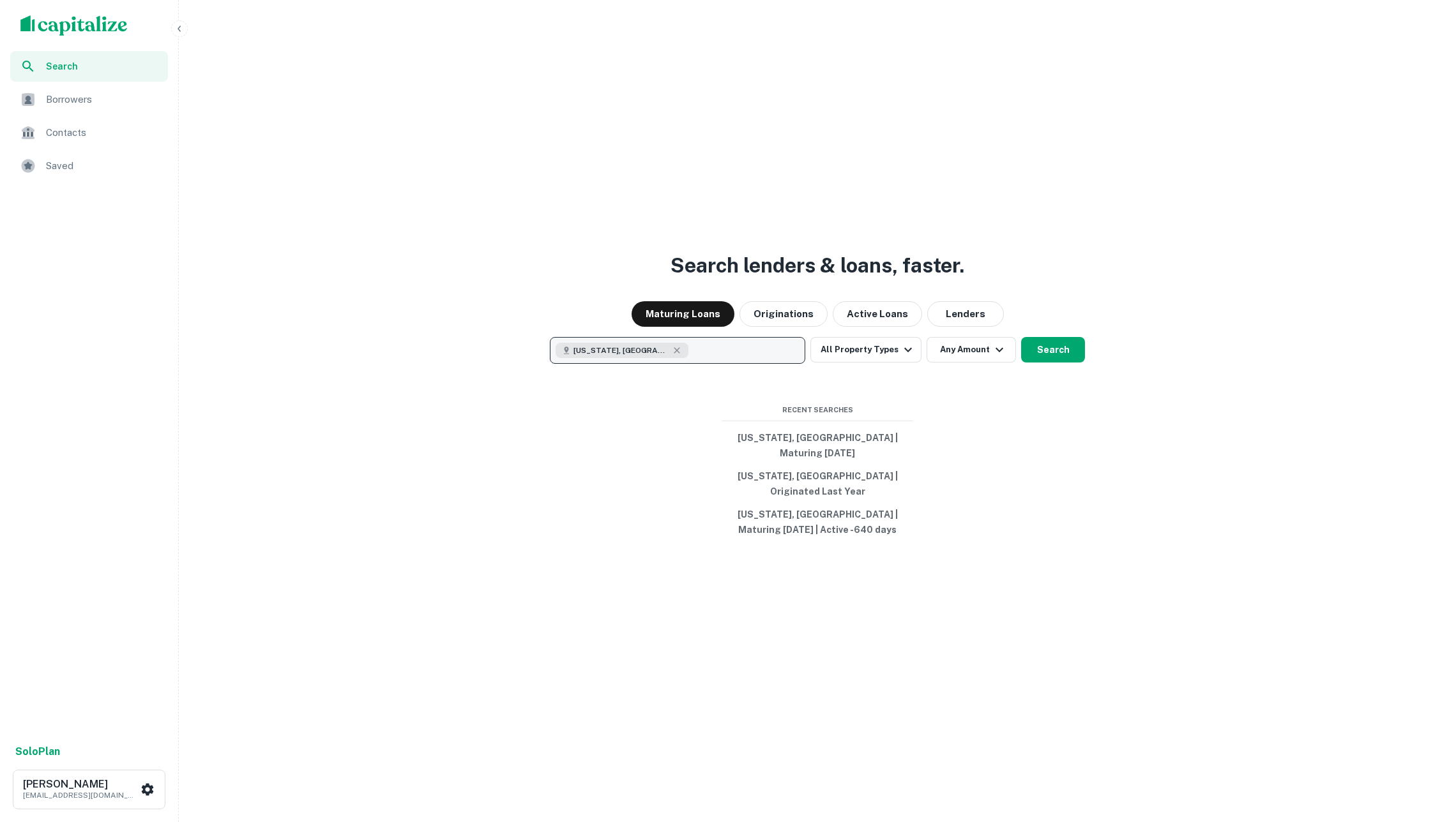
click at [692, 364] on button "California, USA" at bounding box center [677, 350] width 255 height 27
click at [673, 397] on icon at bounding box center [676, 397] width 6 height 6
click at [667, 358] on p "Enter addresses, locations or lender names" at bounding box center [664, 350] width 206 height 15
type input "**********"
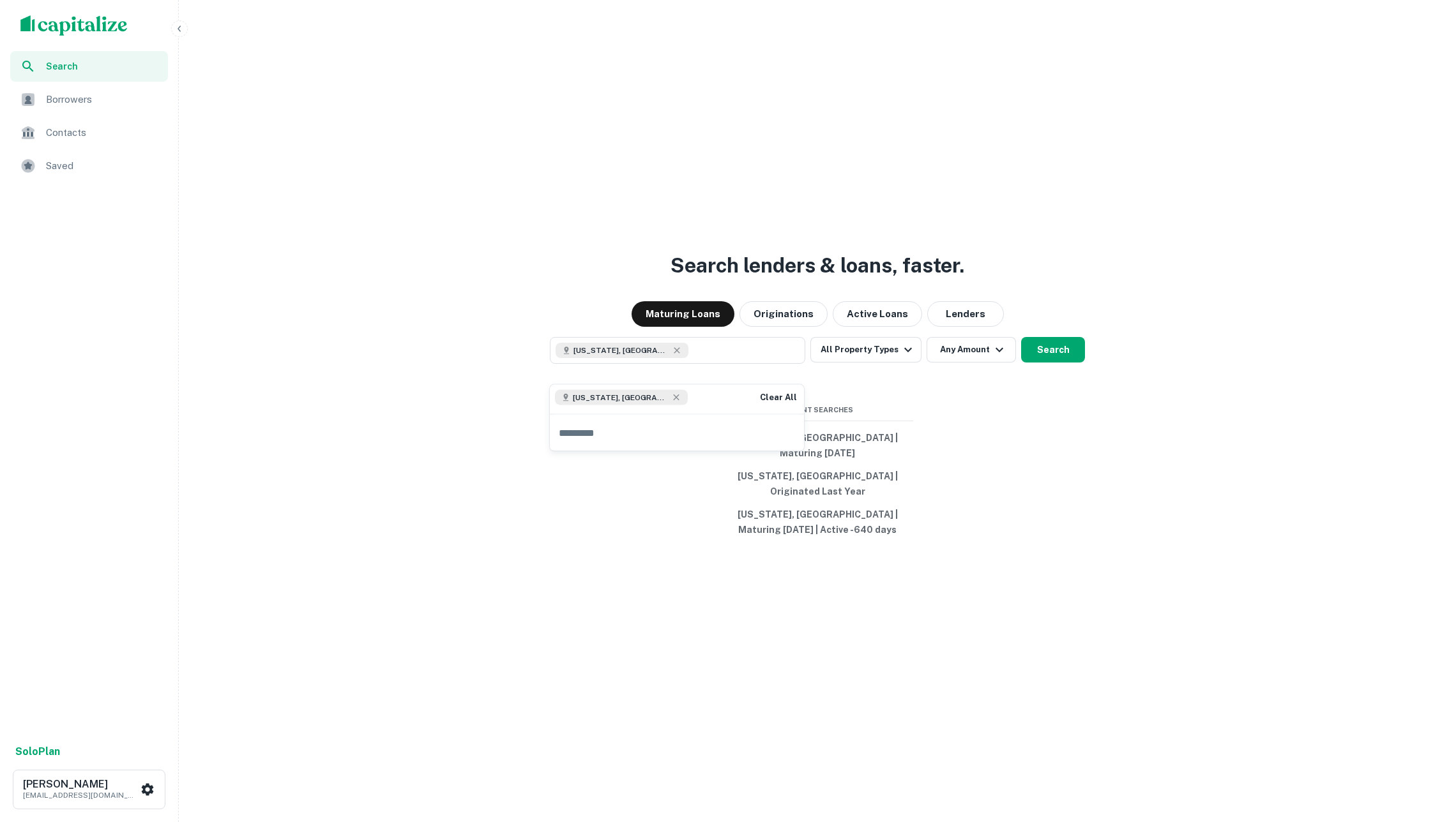
click at [1090, 413] on div "Search lenders & loans, faster. Maturing Loans Originations Active Loans Lender…" at bounding box center [817, 441] width 1267 height 822
click at [1058, 362] on button "Search" at bounding box center [1053, 350] width 64 height 25
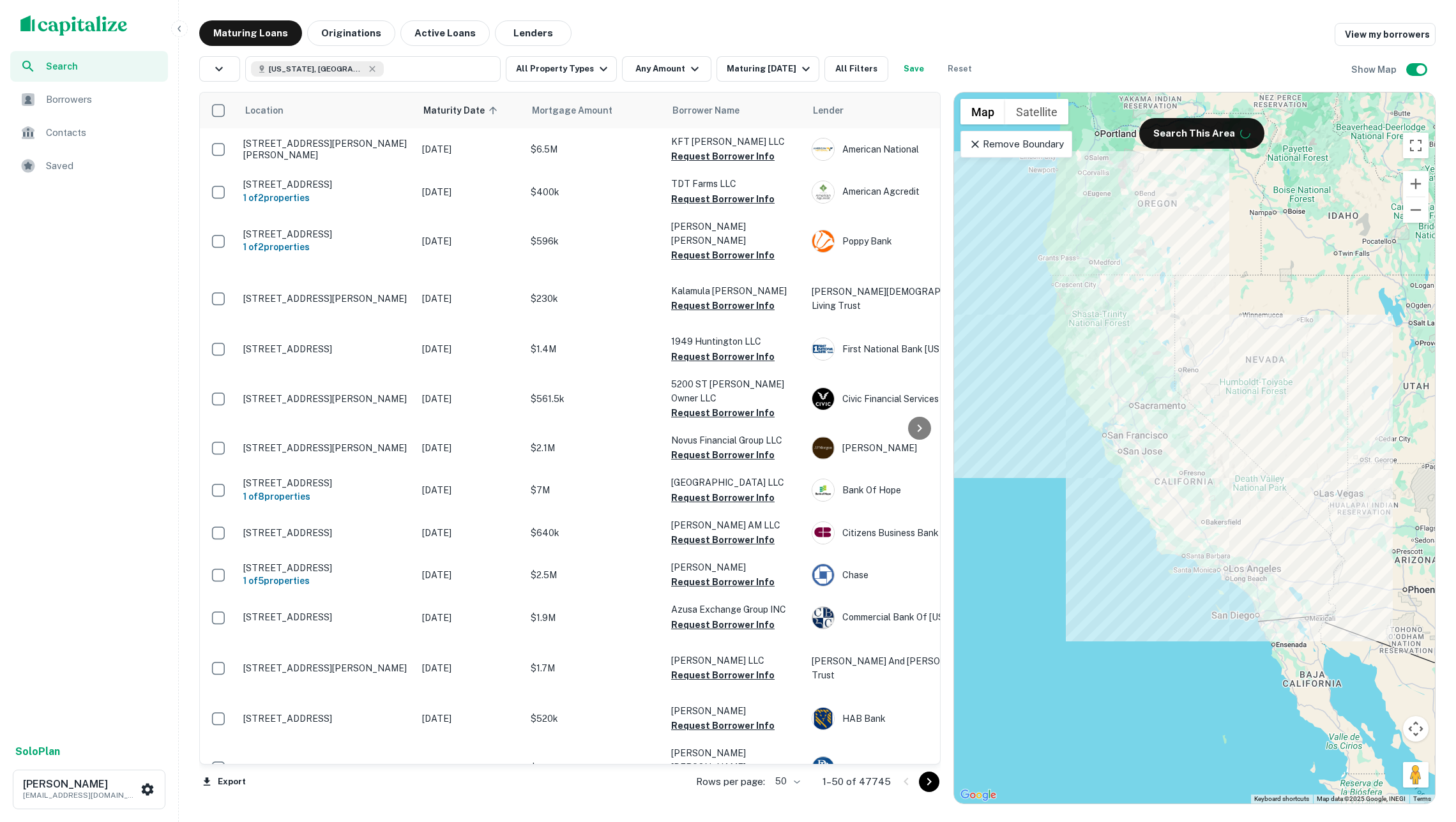
click at [108, 16] on img "scrollable content" at bounding box center [74, 25] width 108 height 21
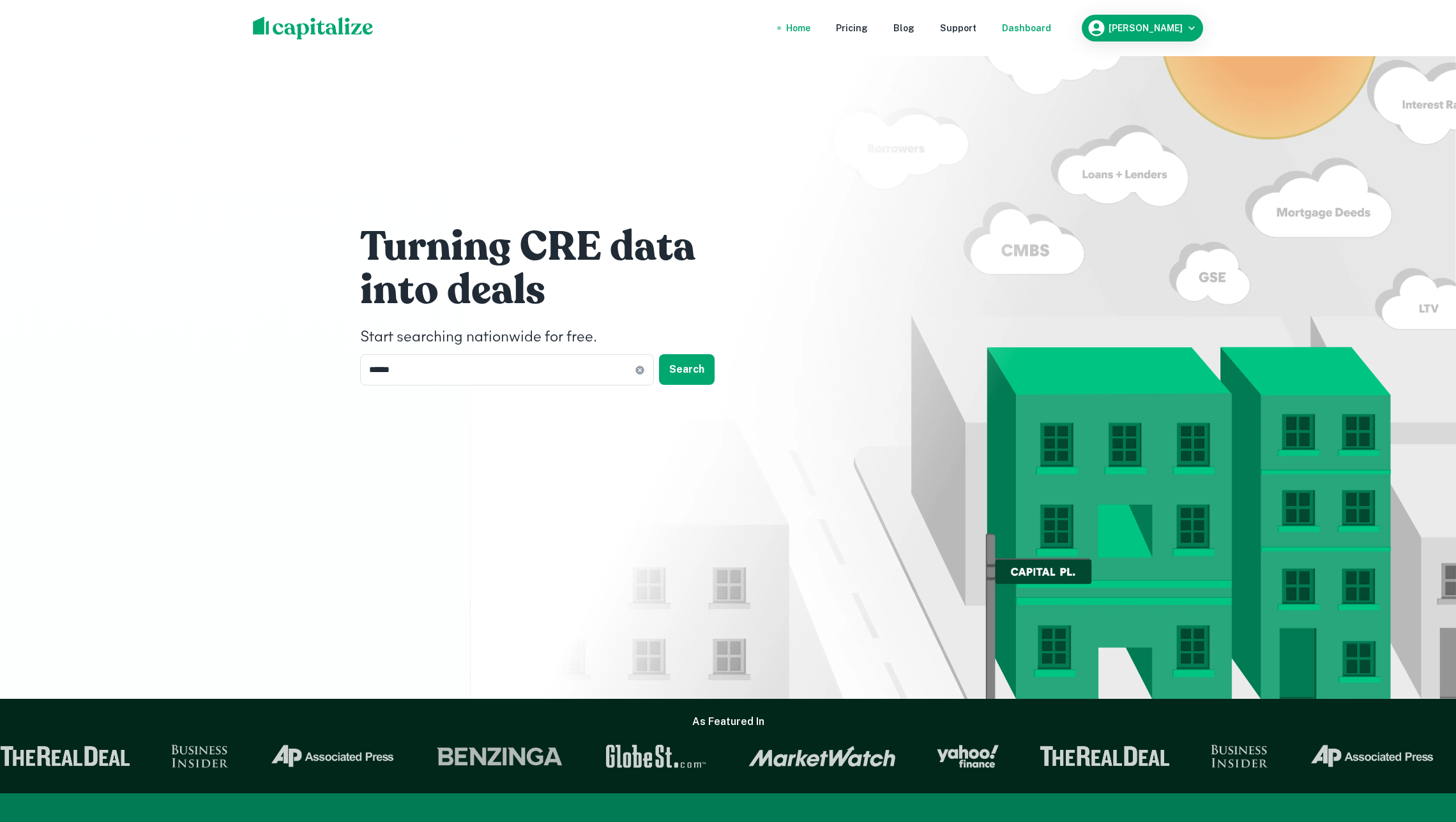
click at [1032, 34] on div "Dashboard" at bounding box center [1027, 28] width 49 height 14
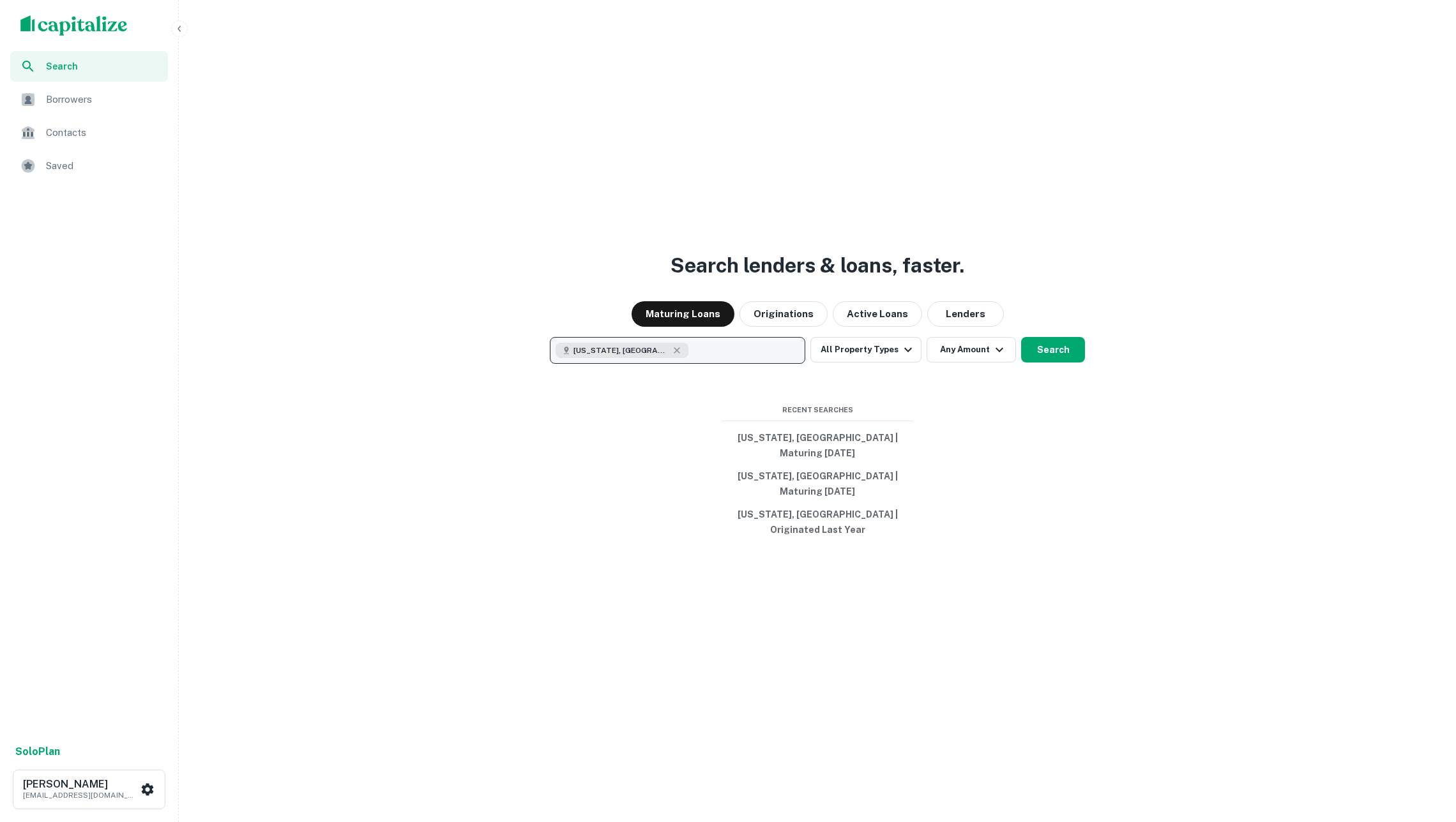
click at [705, 364] on button "California, USA" at bounding box center [677, 350] width 255 height 27
click at [767, 404] on button "Clear All" at bounding box center [778, 405] width 41 height 15
click at [735, 364] on button "Enter addresses, locations or lender names" at bounding box center [677, 350] width 255 height 27
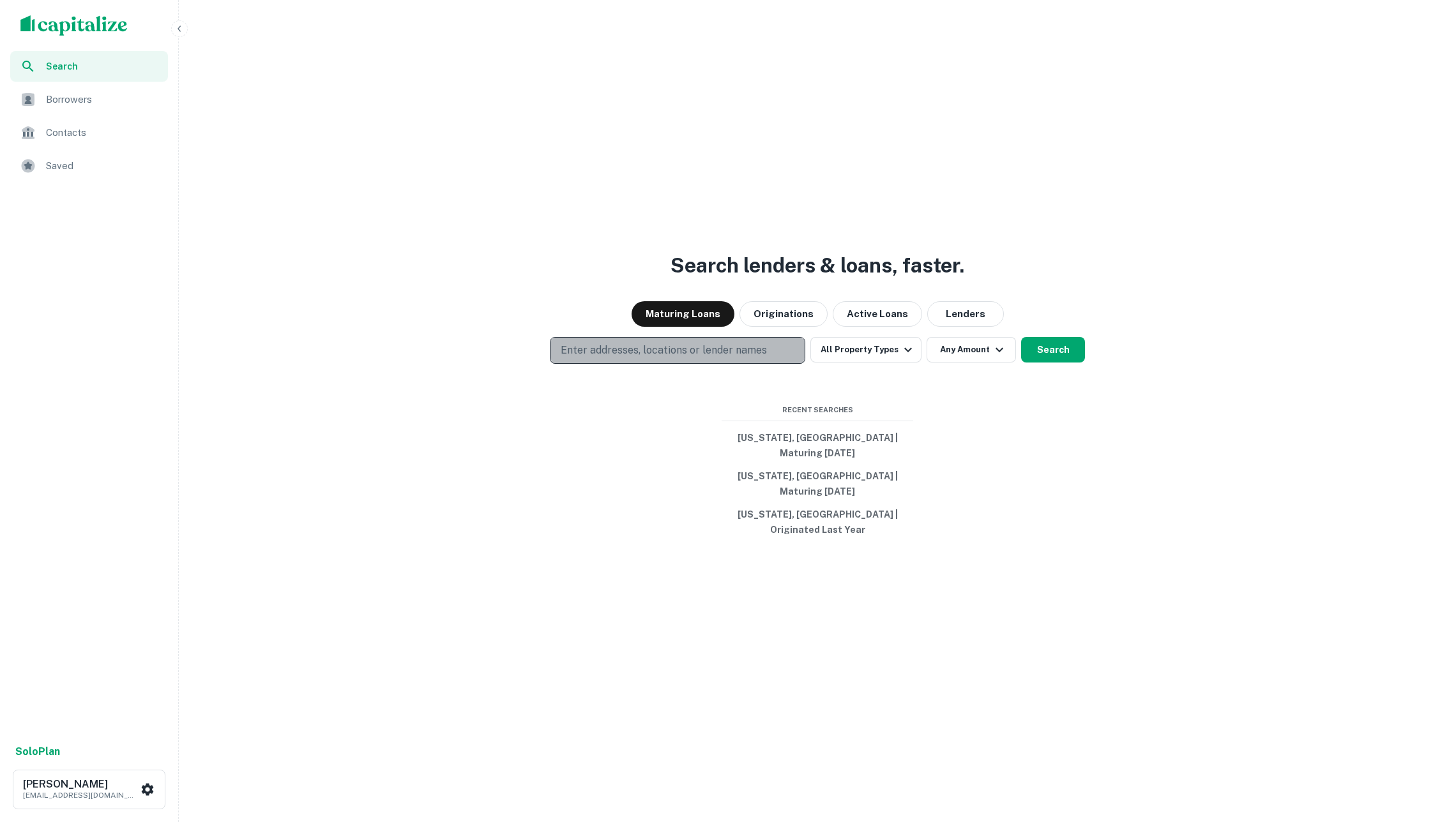
click at [735, 364] on button "Enter addresses, locations or lender names" at bounding box center [677, 350] width 255 height 27
type input "**********"
click at [1102, 460] on div "Search lenders & loans, faster. Maturing Loans Originations Active Loans Lender…" at bounding box center [817, 441] width 1267 height 822
click at [1045, 362] on button "Search" at bounding box center [1053, 350] width 64 height 25
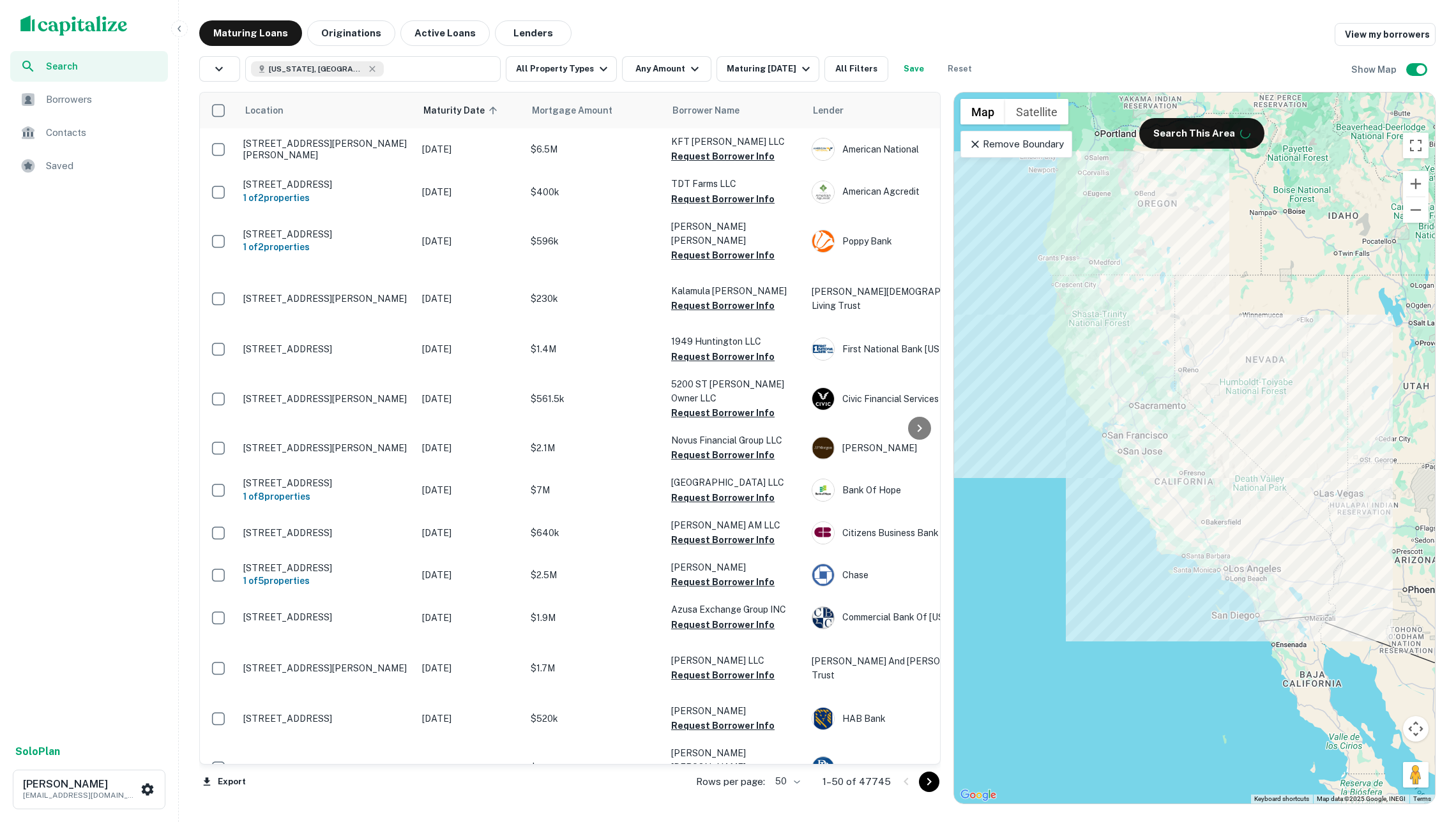
click at [82, 19] on img "scrollable content" at bounding box center [74, 25] width 108 height 21
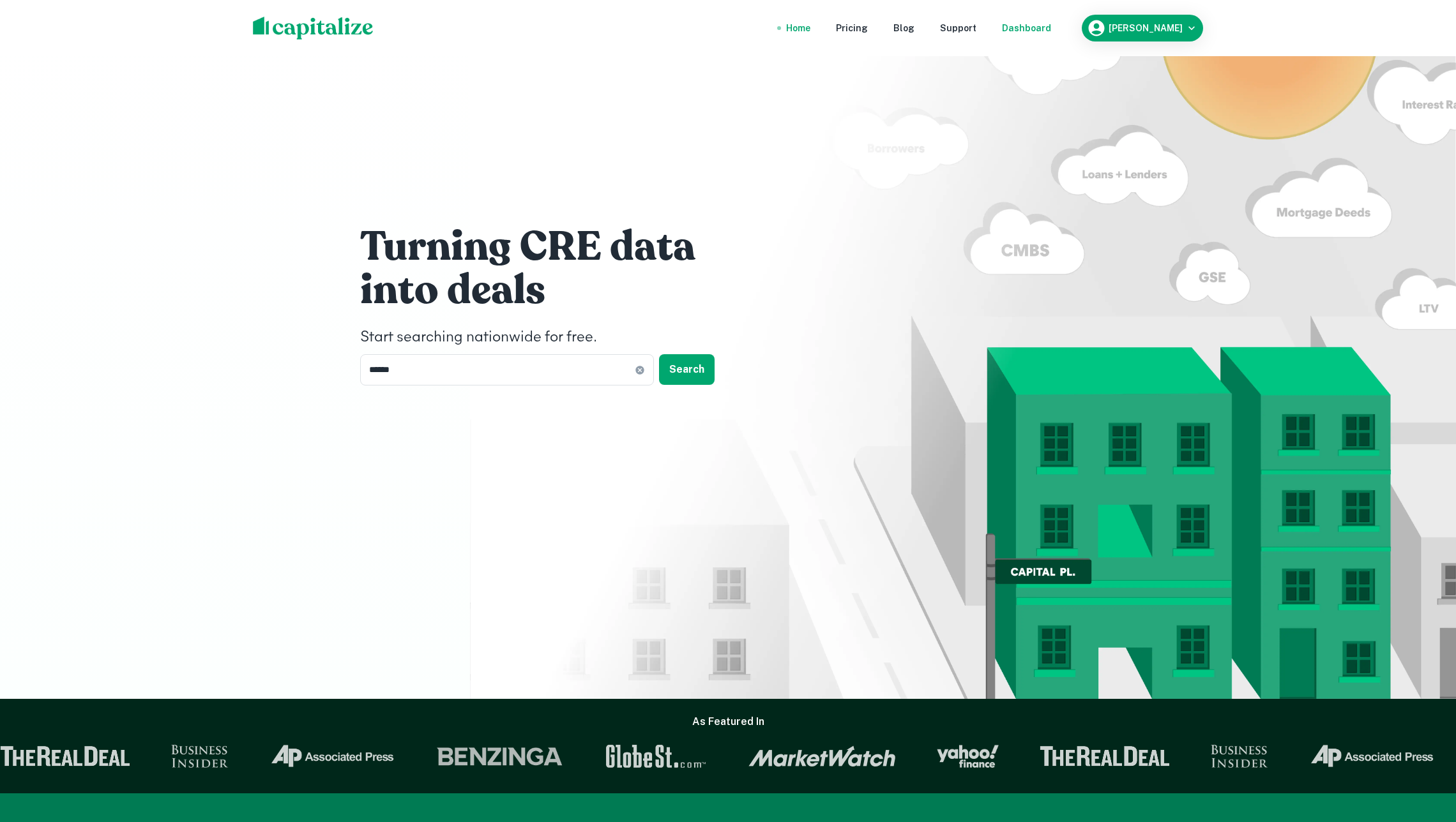
click at [1035, 28] on div "Dashboard" at bounding box center [1027, 28] width 49 height 14
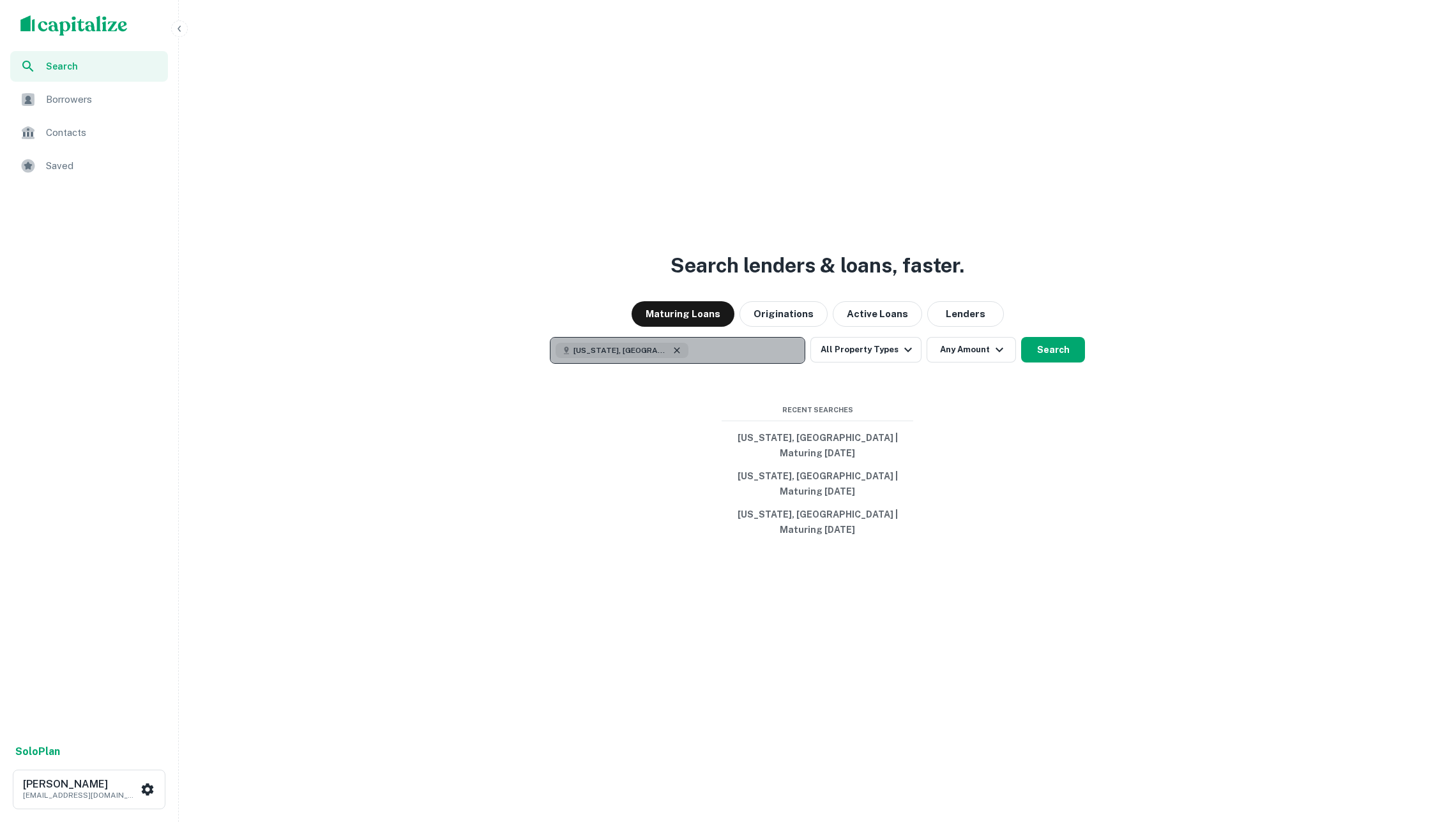
click at [672, 356] on icon "button" at bounding box center [676, 350] width 10 height 10
click at [366, 448] on div "Search lenders & loans, faster. Maturing Loans Originations Active Loans Lender…" at bounding box center [817, 441] width 1267 height 822
click at [705, 358] on p "Enter addresses, locations or lender names" at bounding box center [664, 350] width 206 height 15
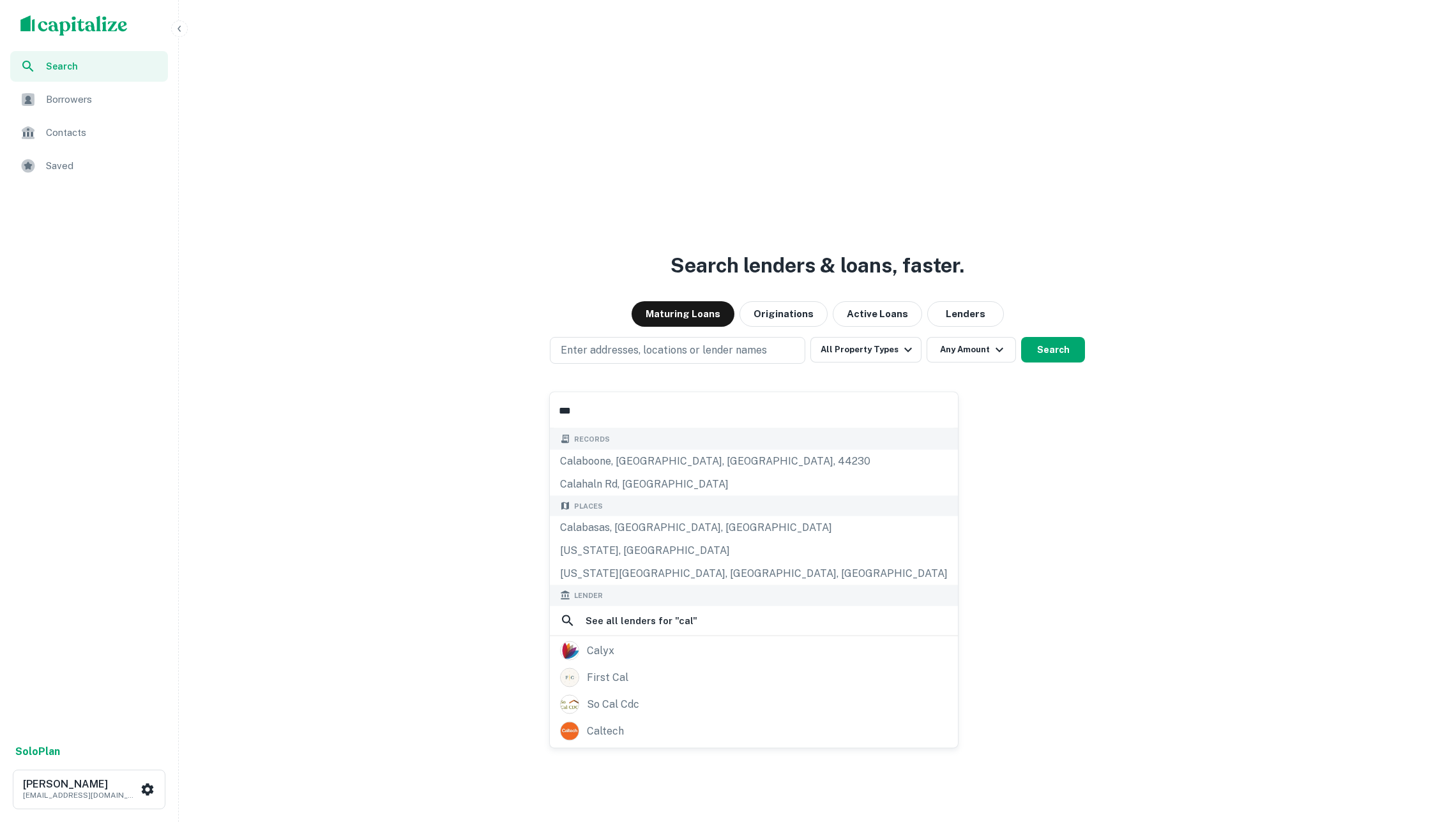
type input "***"
click at [501, 154] on div "Search lenders & loans, faster. Maturing Loans Originations Active Loans Lender…" at bounding box center [817, 441] width 1267 height 822
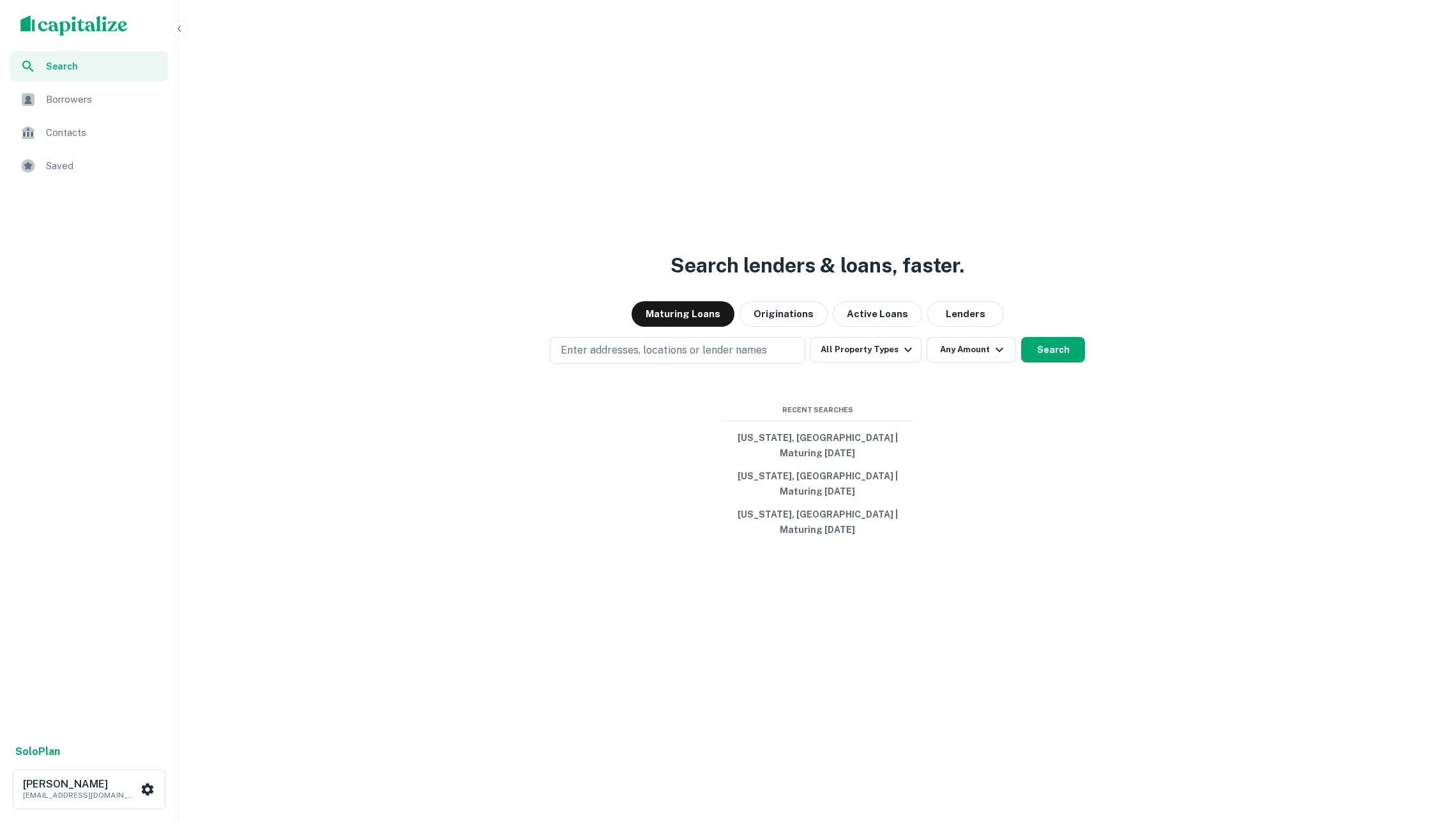
click at [42, 16] on img "scrollable content" at bounding box center [74, 25] width 108 height 21
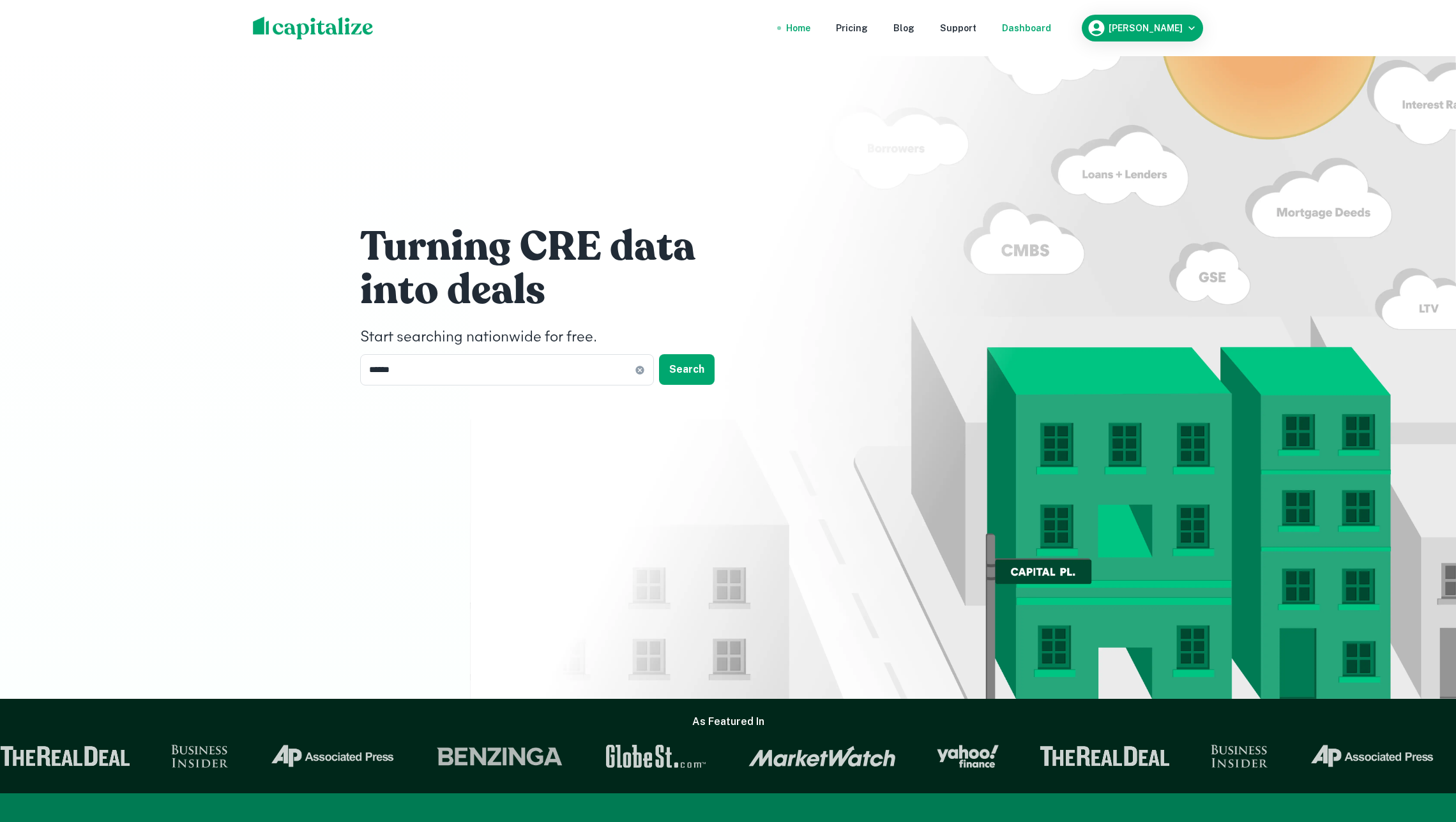
click at [1039, 21] on div "Dashboard" at bounding box center [1027, 28] width 49 height 14
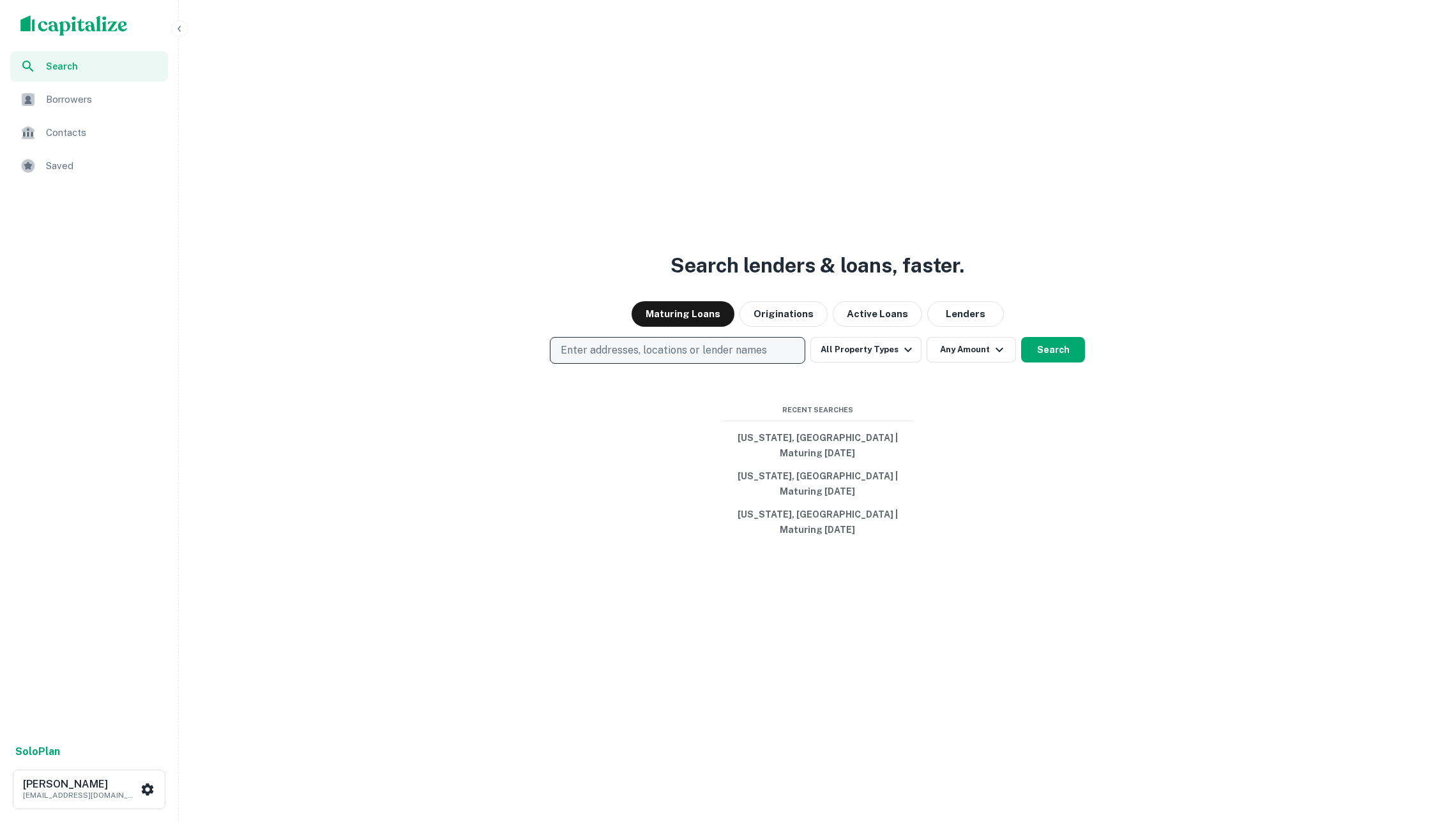
click at [717, 364] on button "Enter addresses, locations or lender names" at bounding box center [677, 350] width 255 height 27
type input "******"
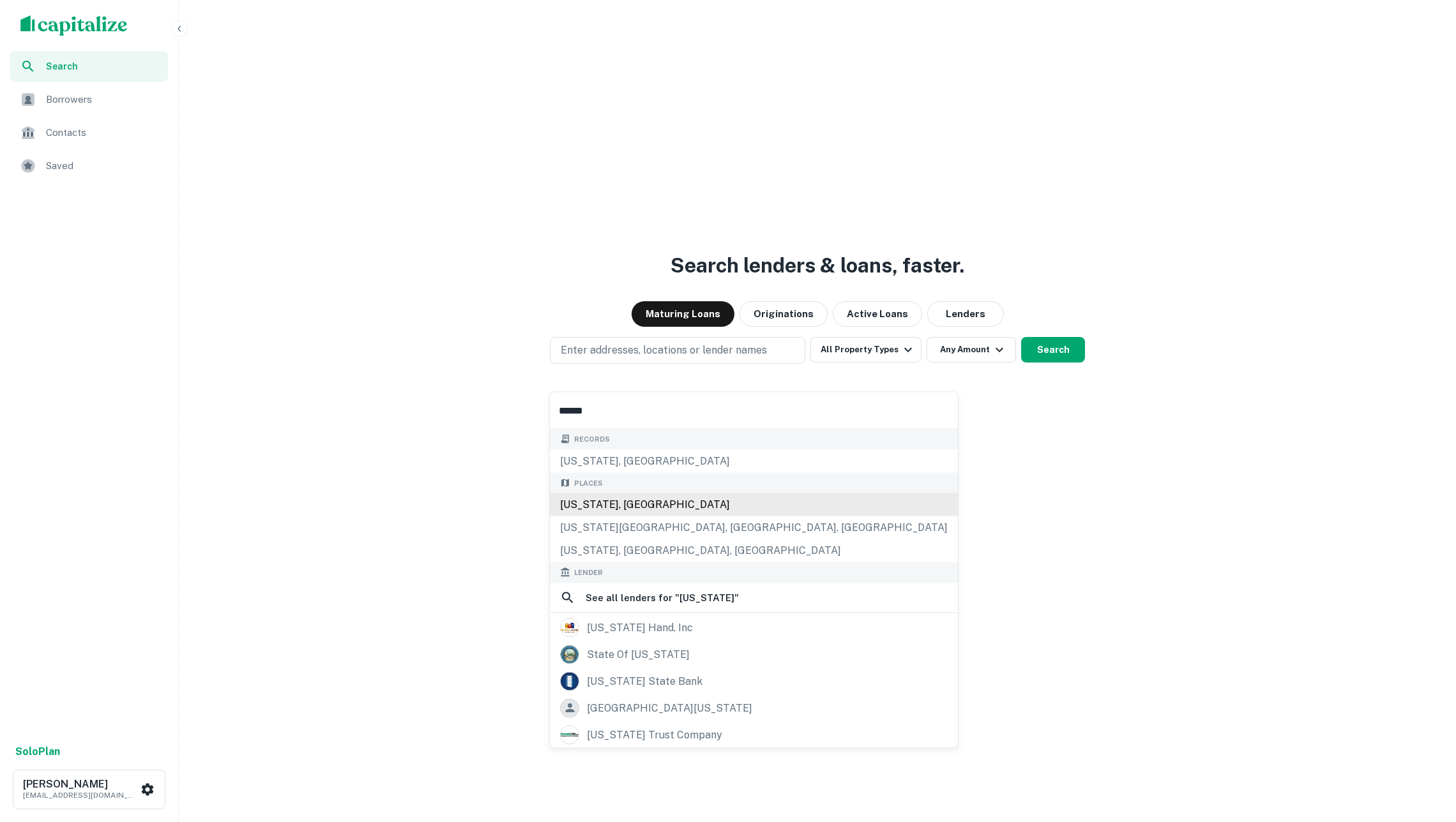
click at [692, 514] on div "Nevada, USA" at bounding box center [753, 505] width 408 height 23
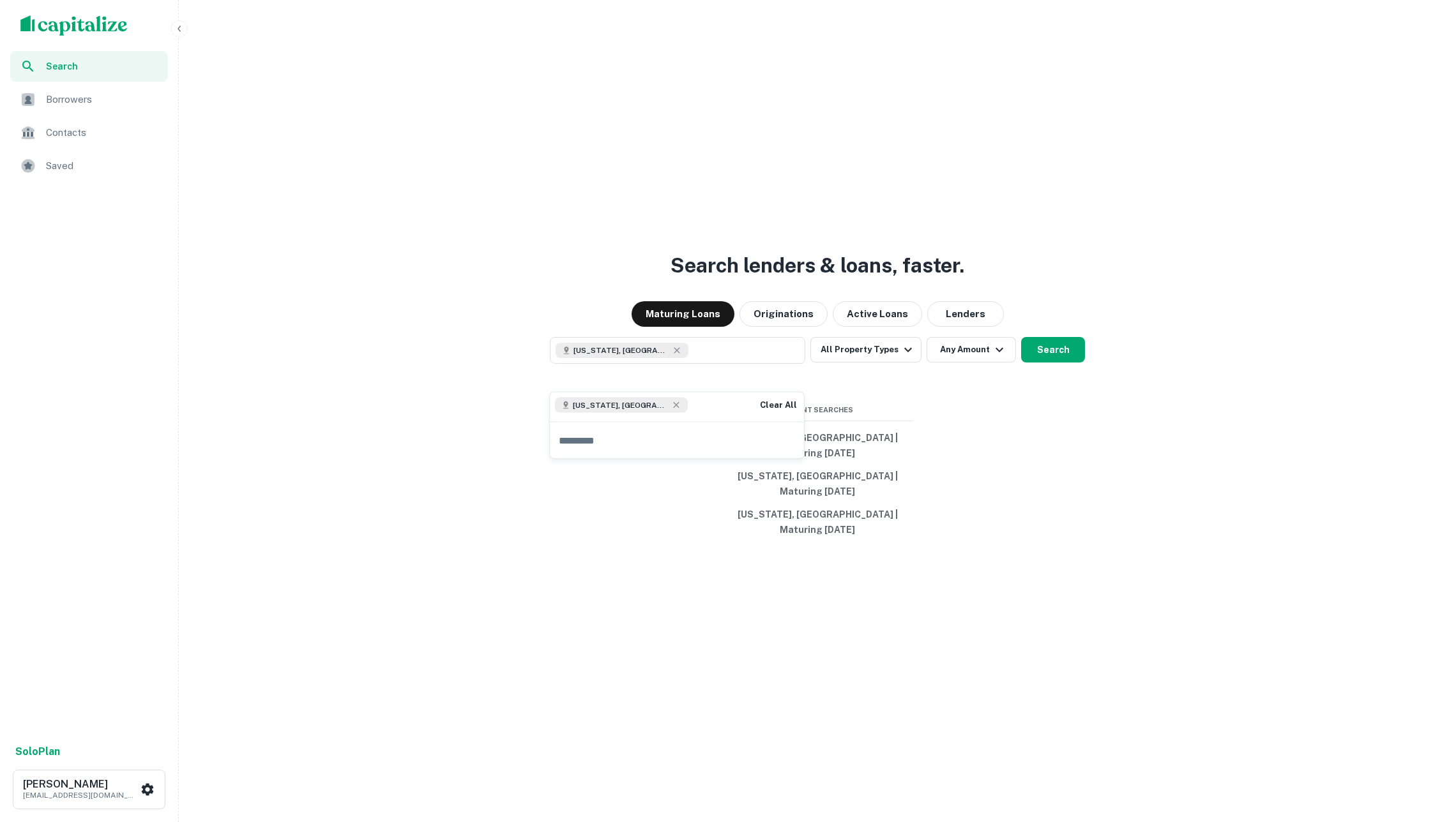
click at [1036, 468] on div "Search lenders & loans, faster. Maturing Loans Originations Active Loans Lender…" at bounding box center [817, 441] width 1267 height 822
click at [1051, 362] on button "Search" at bounding box center [1053, 350] width 64 height 25
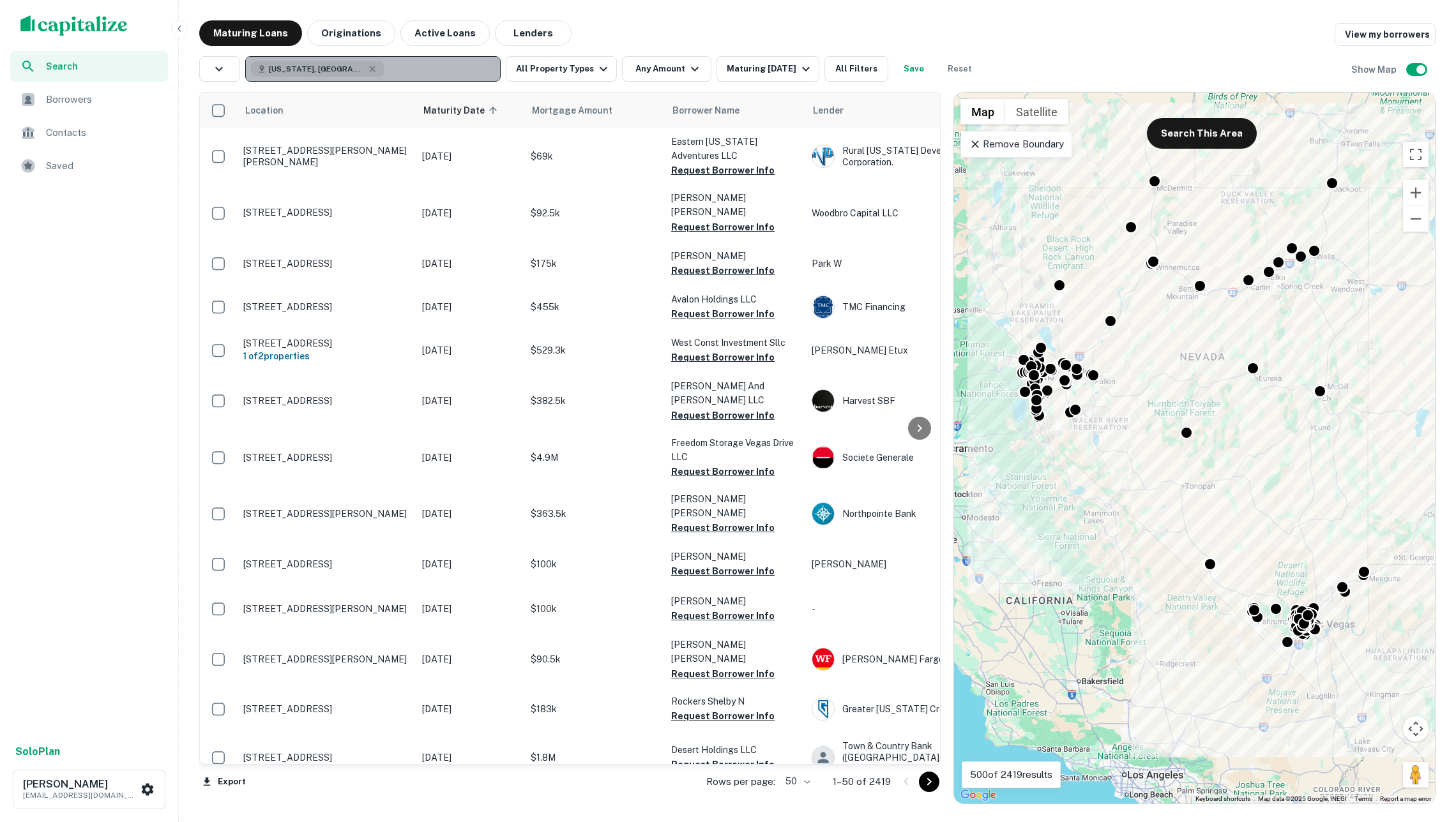
click at [391, 68] on button "Nevada, USA" at bounding box center [372, 69] width 255 height 25
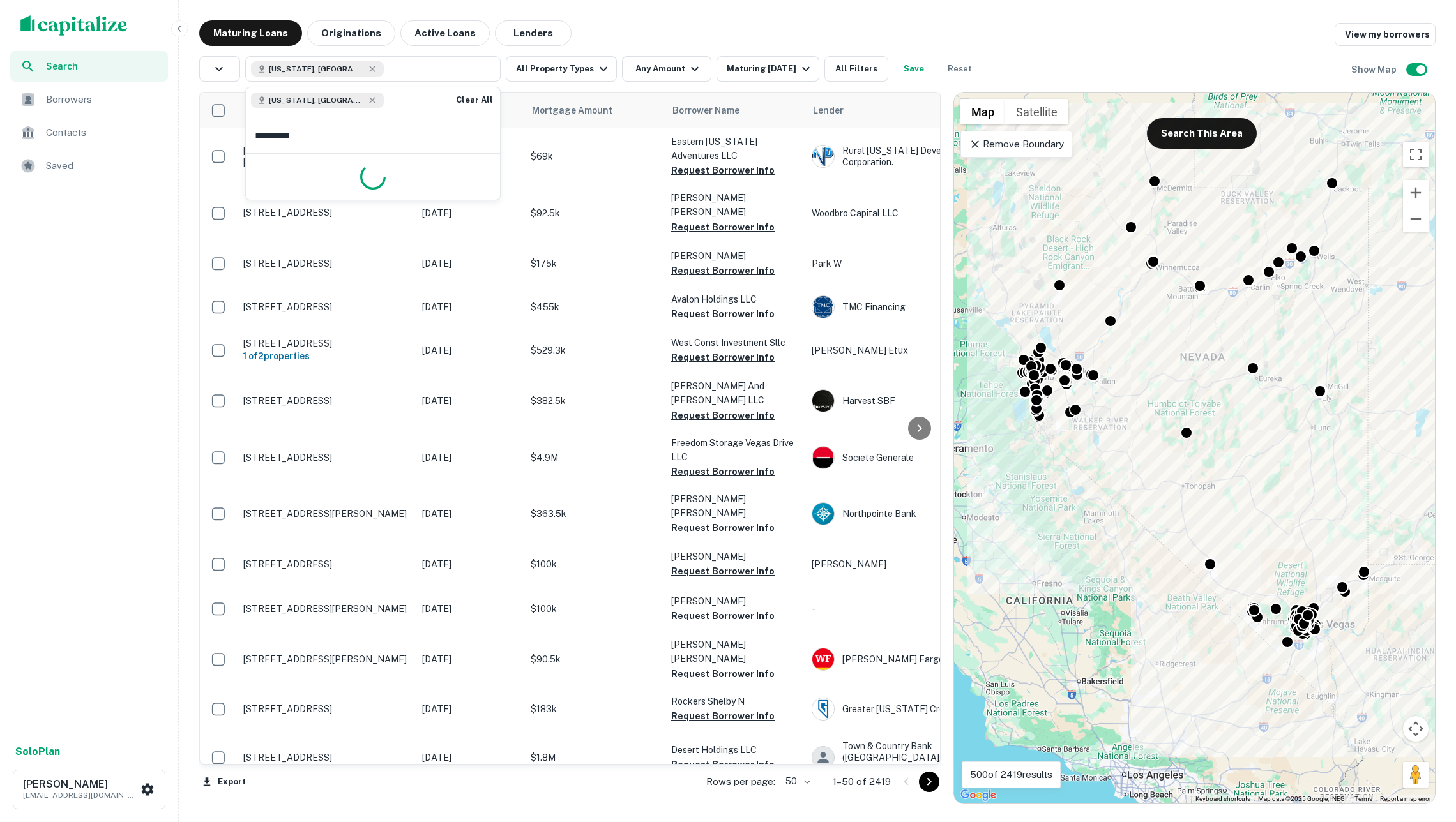
type input "**********"
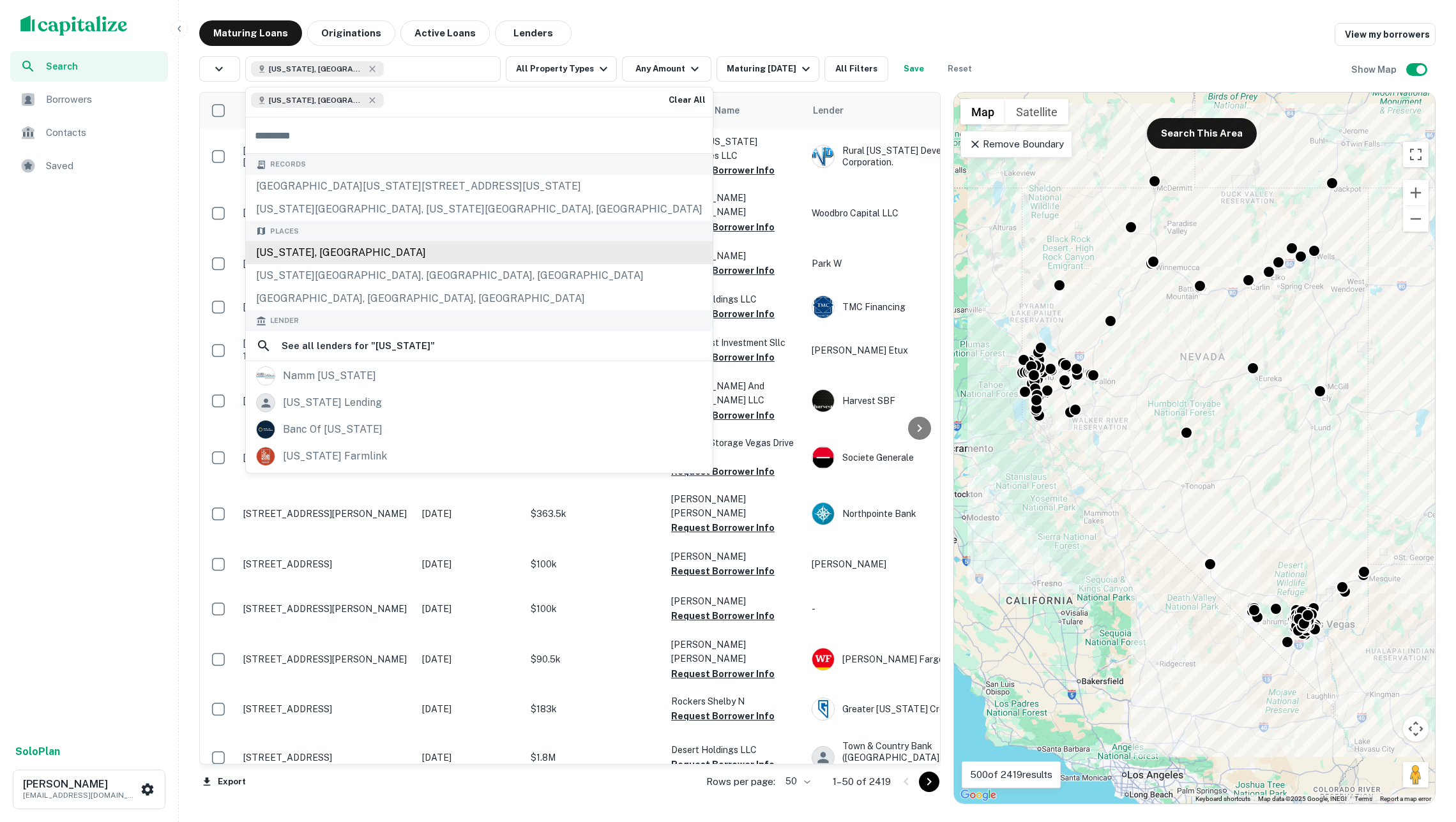
click at [343, 251] on div "Places California, USA California City, CA, USA Newport Beach, CA, USA" at bounding box center [478, 266] width 467 height 90
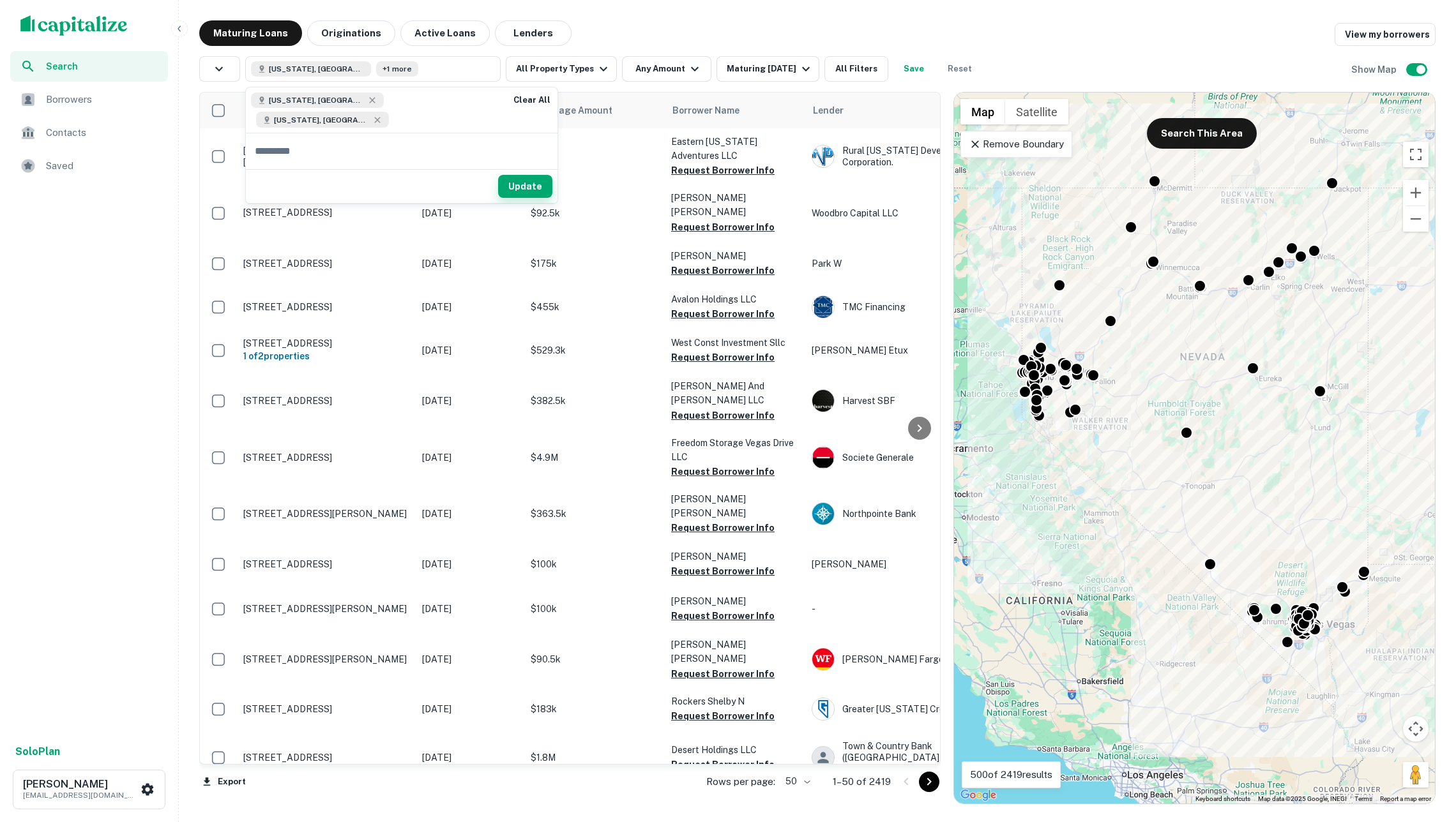
click at [498, 175] on button "Update" at bounding box center [525, 186] width 54 height 23
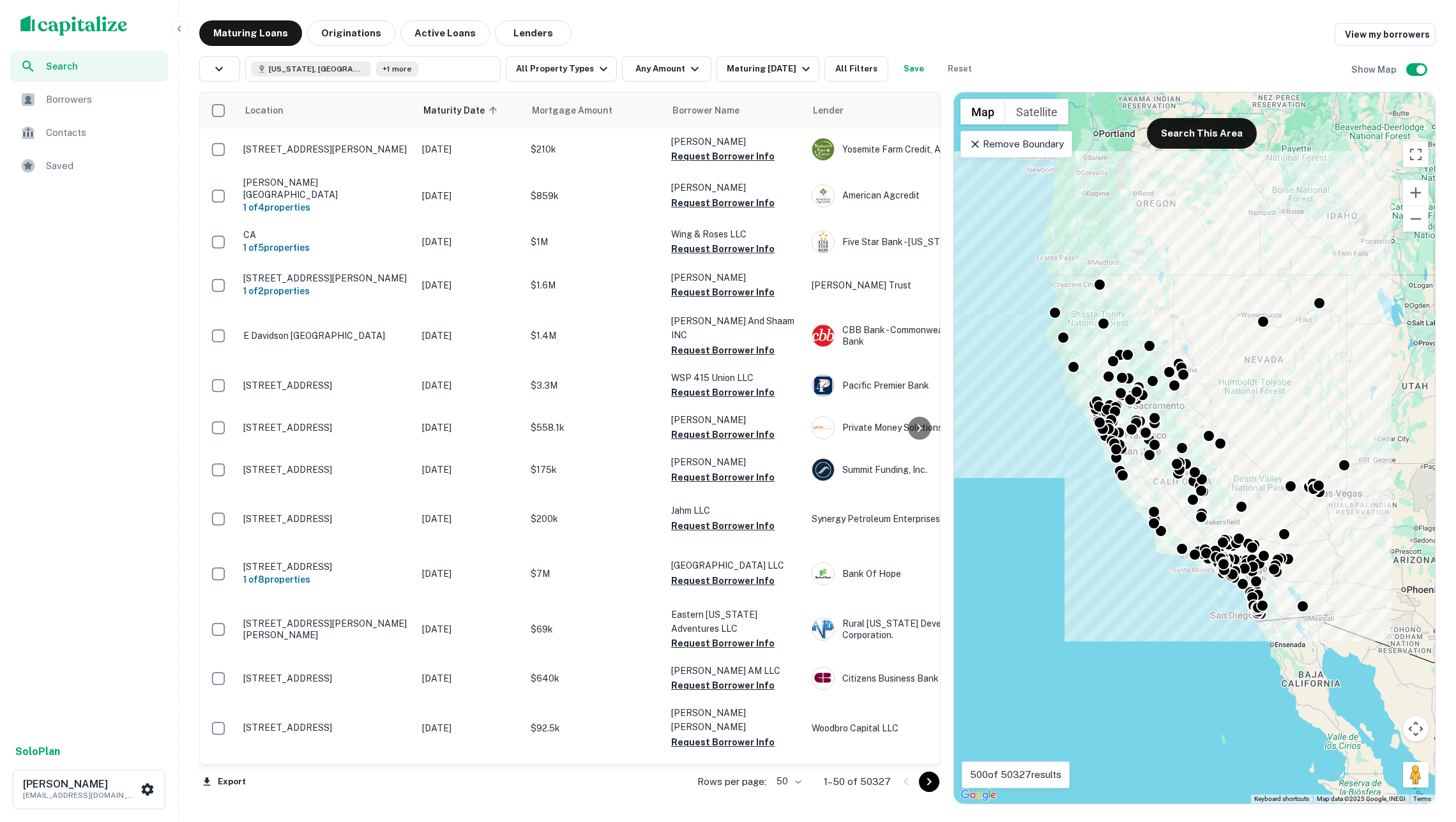
click at [108, 16] on img "scrollable content" at bounding box center [74, 25] width 108 height 21
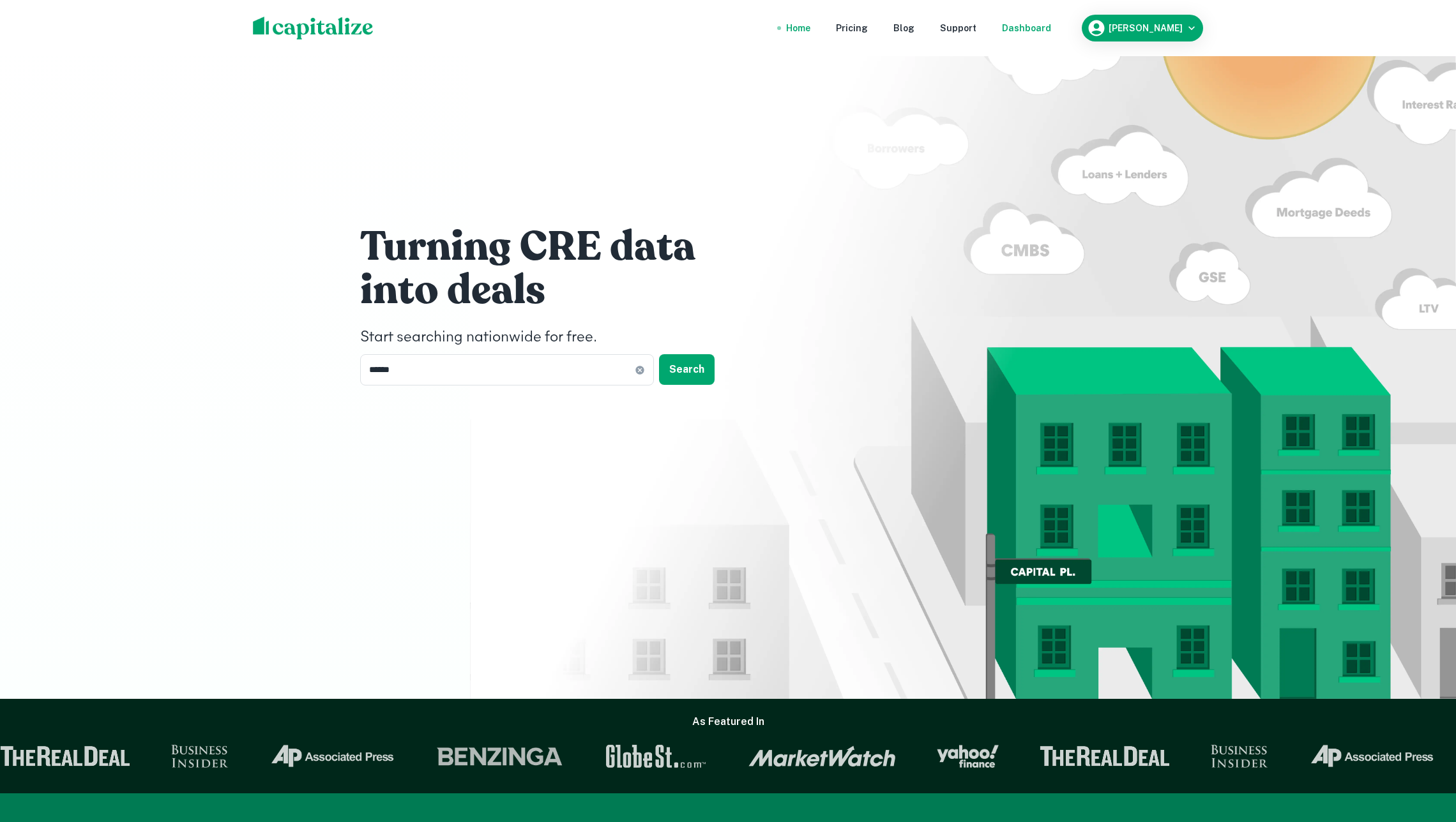
click at [1047, 24] on div "Dashboard" at bounding box center [1027, 28] width 49 height 14
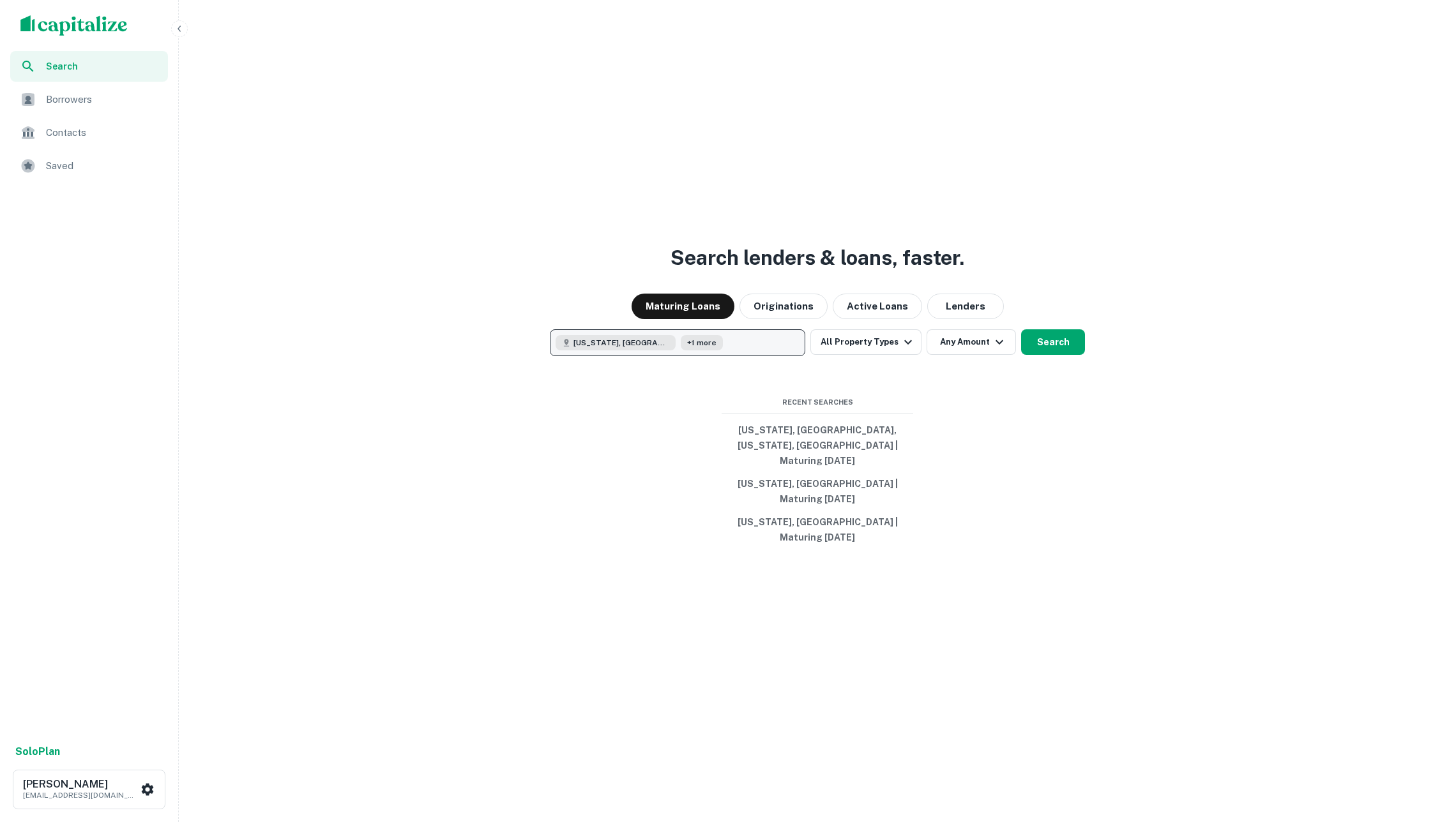
click at [728, 356] on button "Nevada, USA +1 more" at bounding box center [677, 342] width 255 height 27
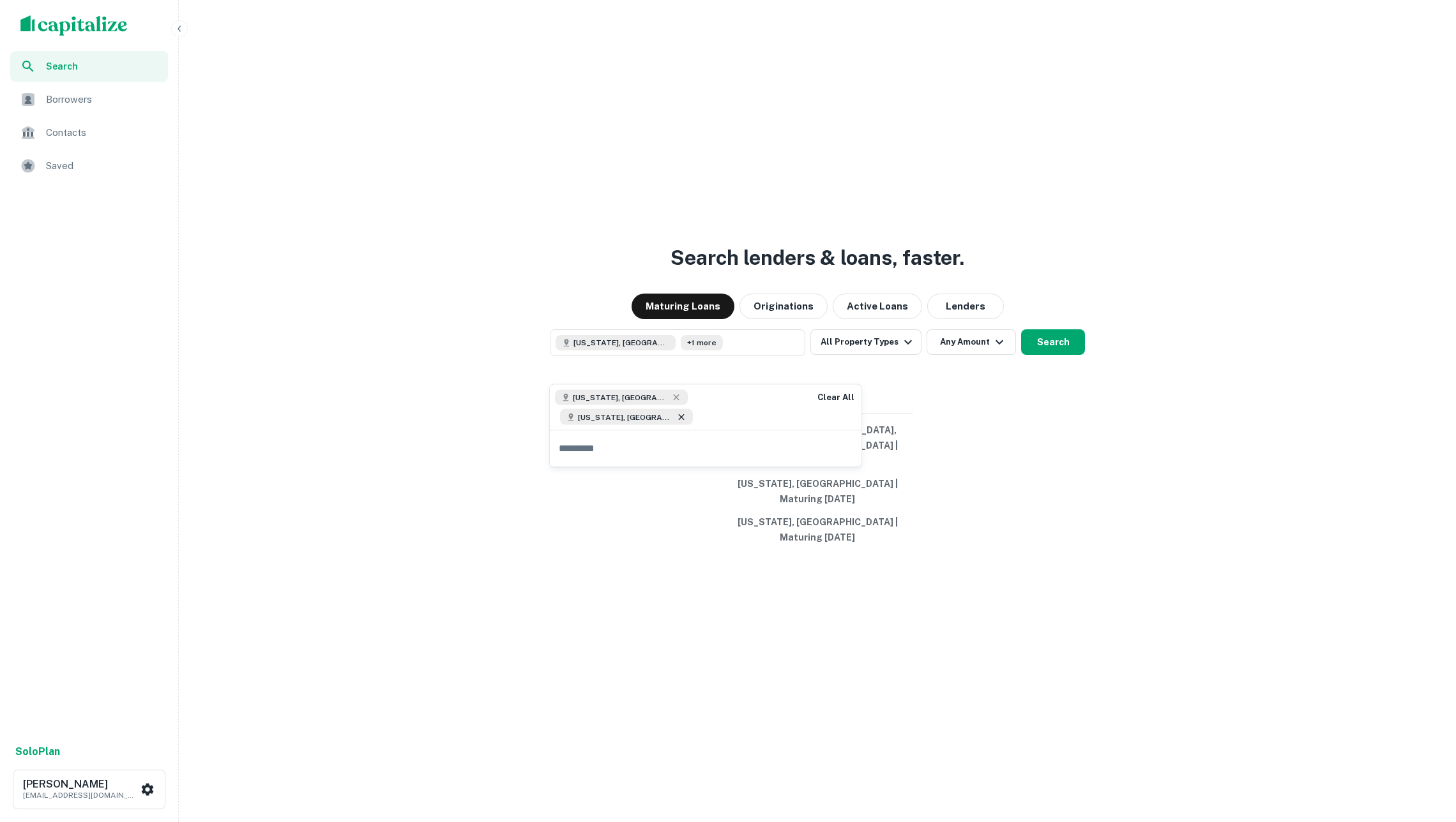
click at [686, 412] on icon at bounding box center [681, 417] width 10 height 10
click at [956, 468] on div "Search lenders & loans, faster. Maturing Loans Originations Active Loans Lender…" at bounding box center [817, 441] width 1267 height 822
click at [1064, 355] on button "Search" at bounding box center [1053, 342] width 64 height 25
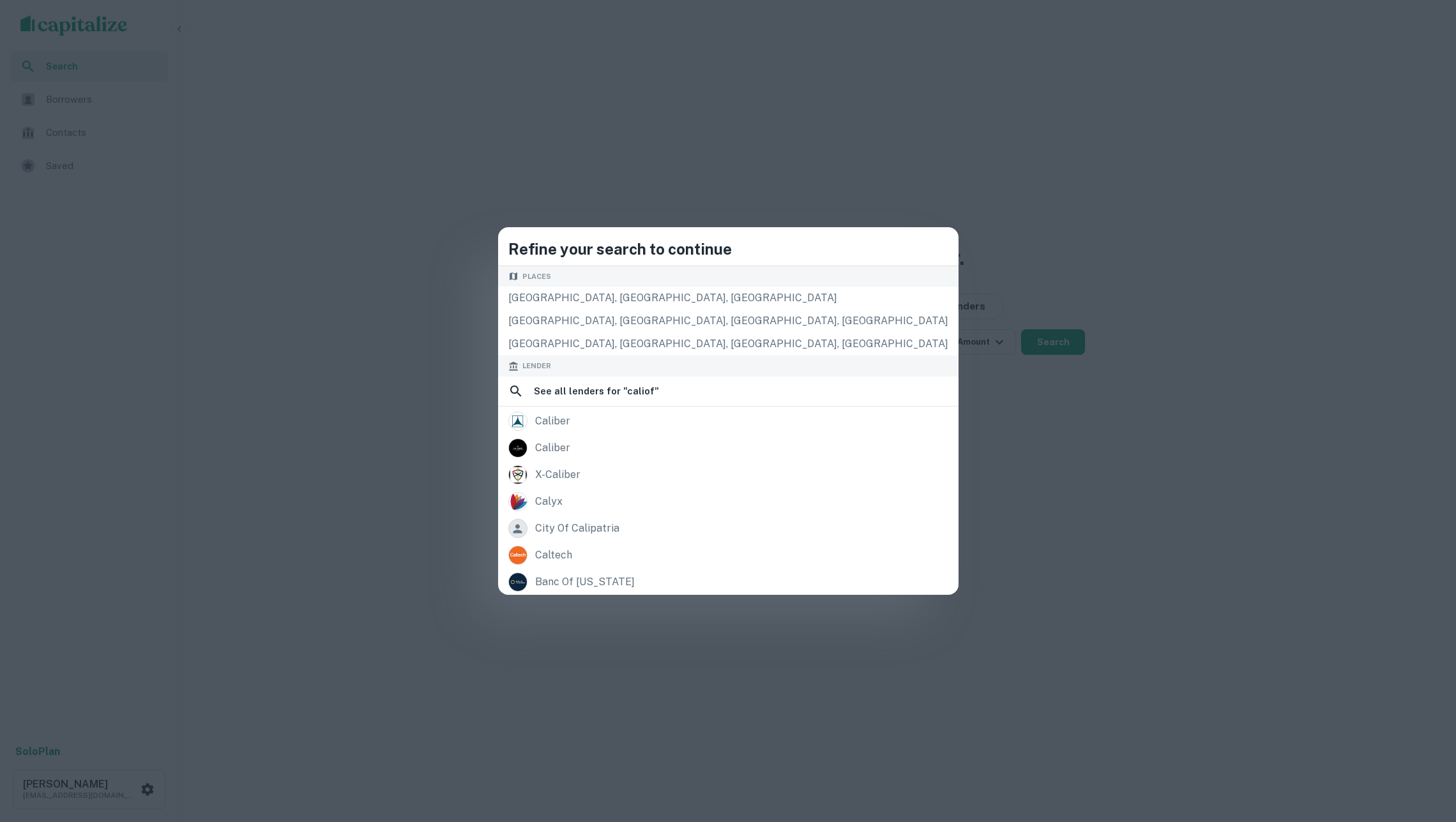
click at [543, 291] on div "Refine your search to continue Places Calafia Park Walkway, San Clemente, CA, U…" at bounding box center [728, 411] width 1456 height 822
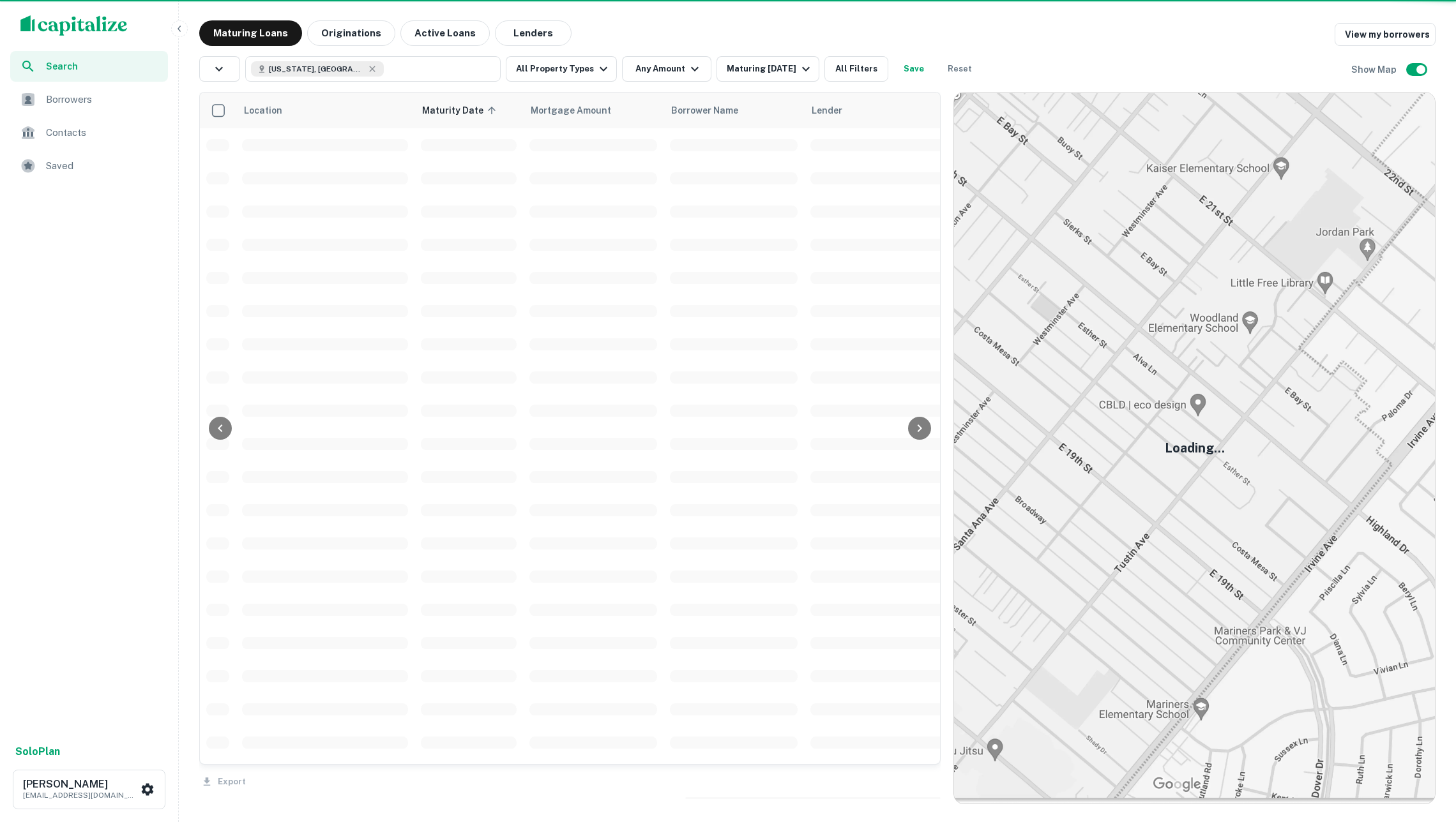
click at [666, 370] on td at bounding box center [734, 377] width 141 height 33
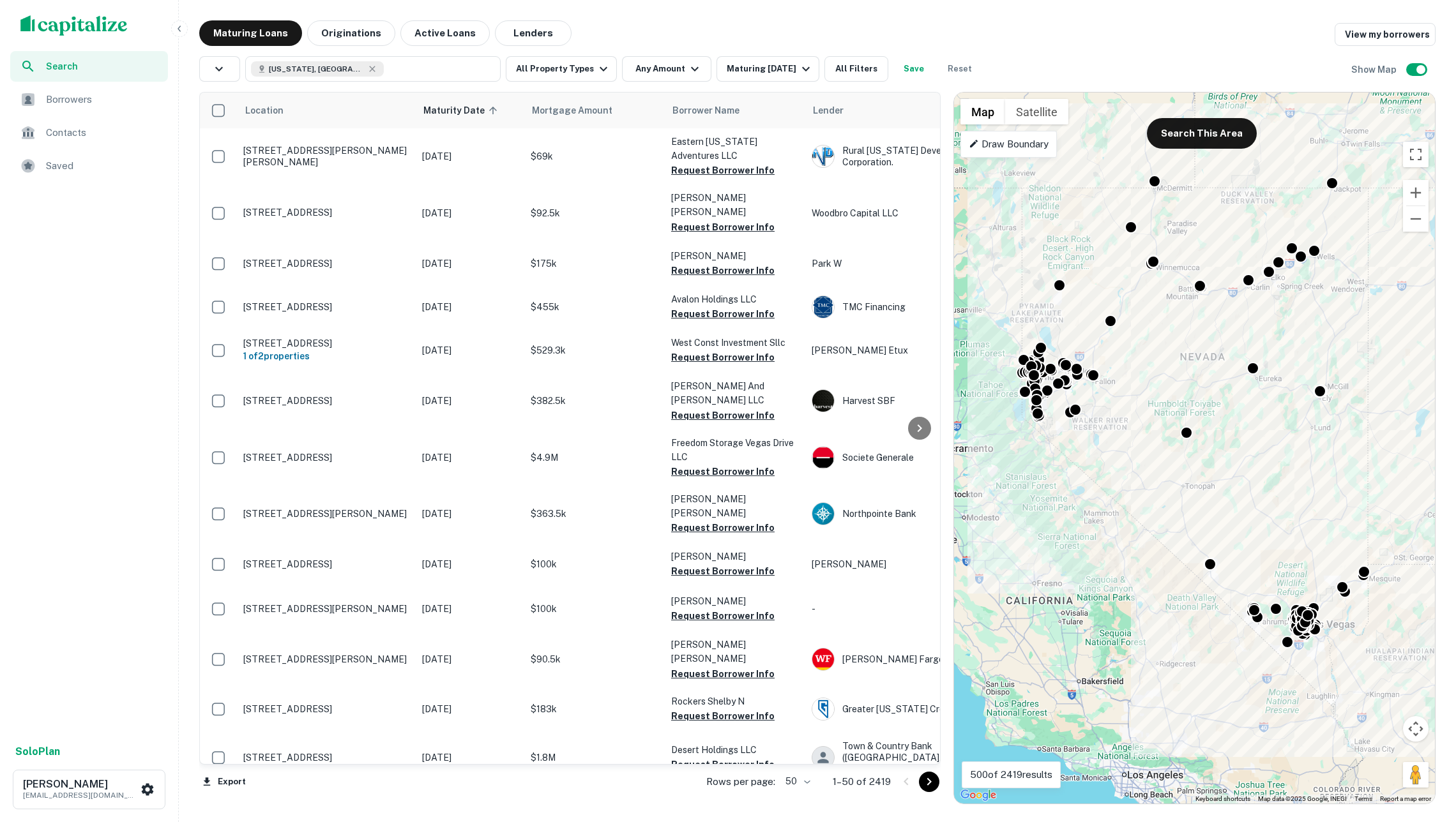
click at [110, 27] on img "scrollable content" at bounding box center [74, 25] width 108 height 21
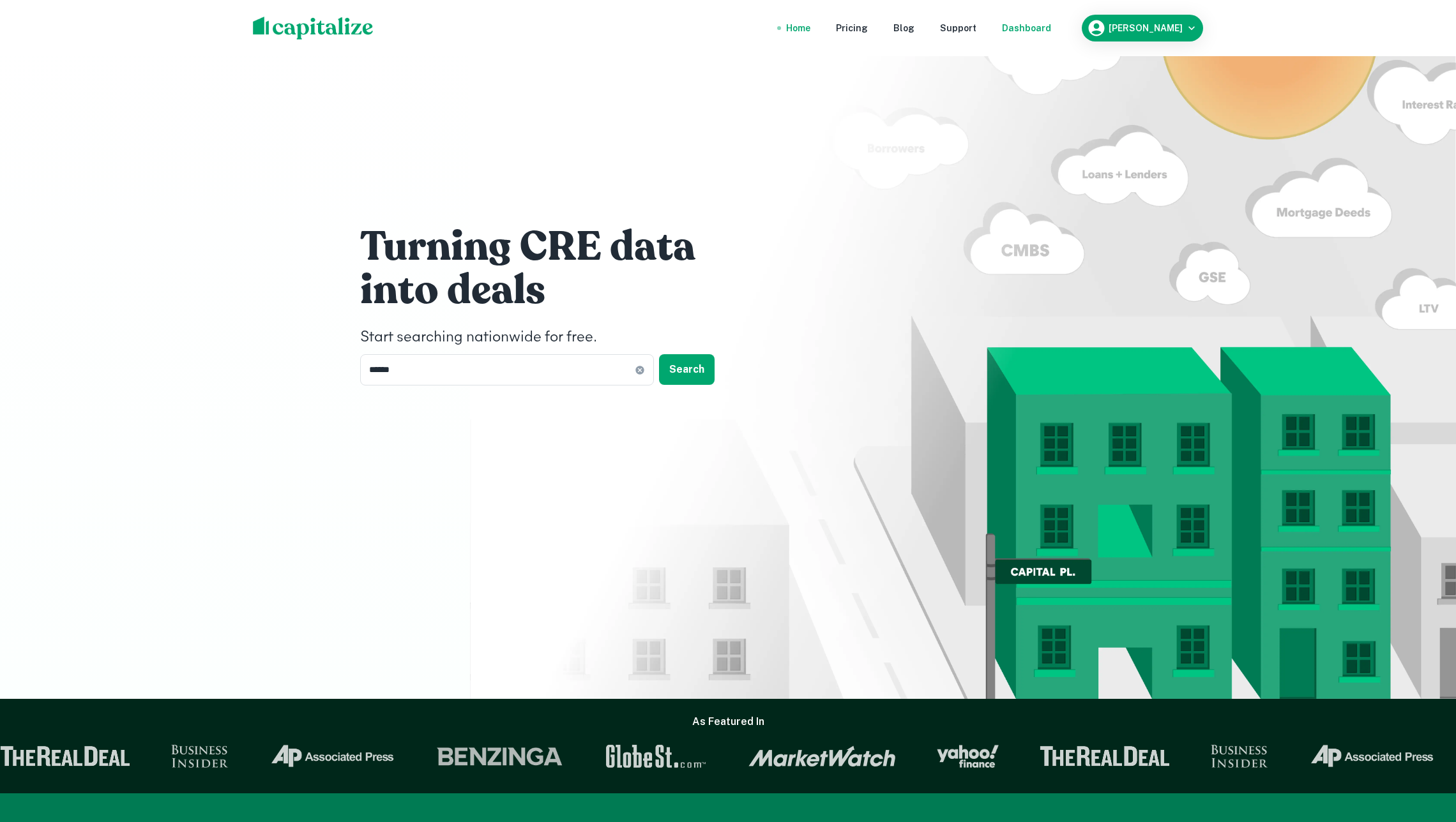
click at [1039, 26] on div "Dashboard" at bounding box center [1027, 28] width 49 height 14
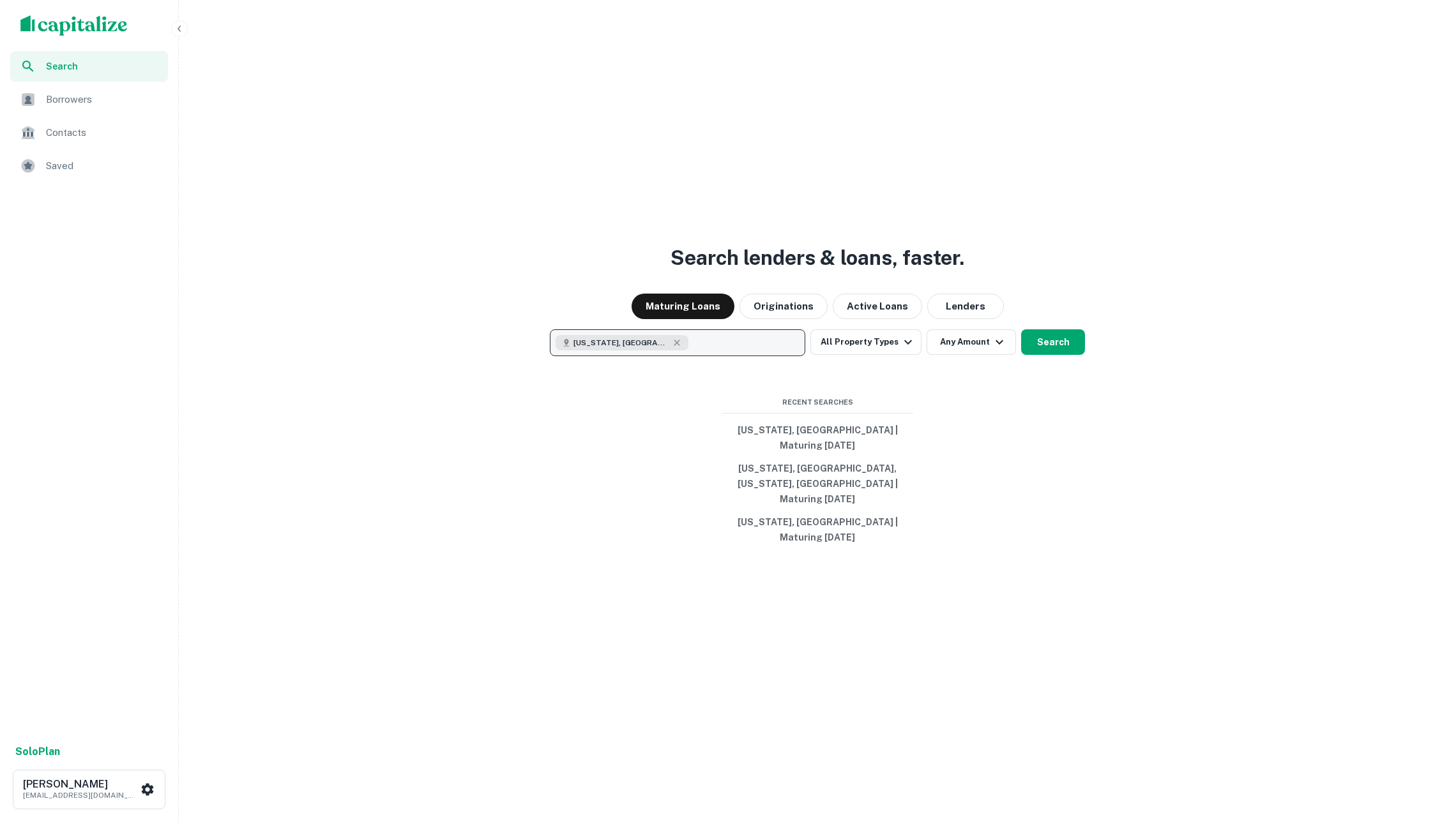
click at [698, 356] on button "Nevada, USA" at bounding box center [677, 342] width 255 height 27
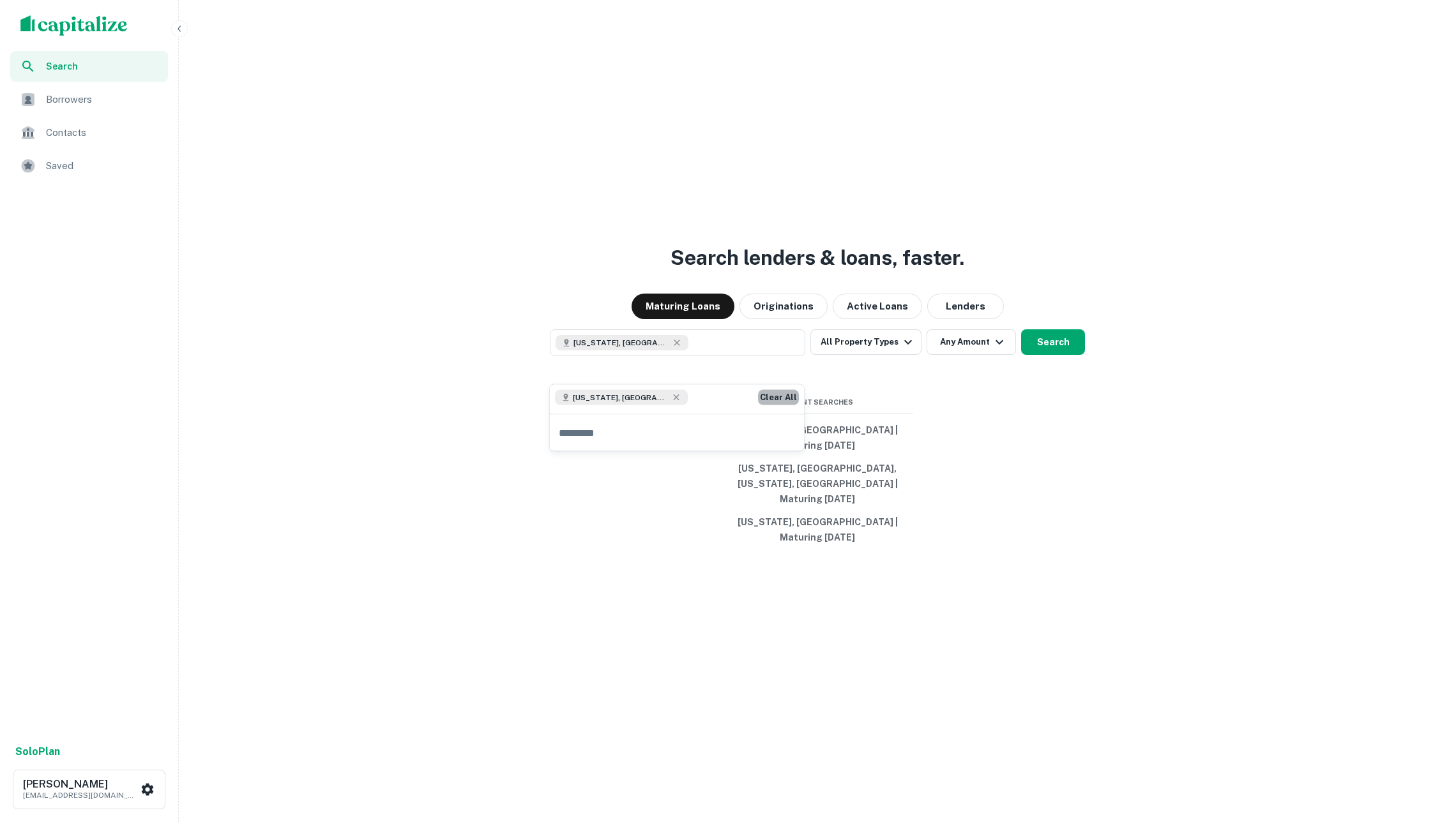
click at [790, 393] on button "Clear All" at bounding box center [778, 397] width 41 height 15
click at [731, 350] on p "Enter addresses, locations or lender names" at bounding box center [664, 342] width 206 height 15
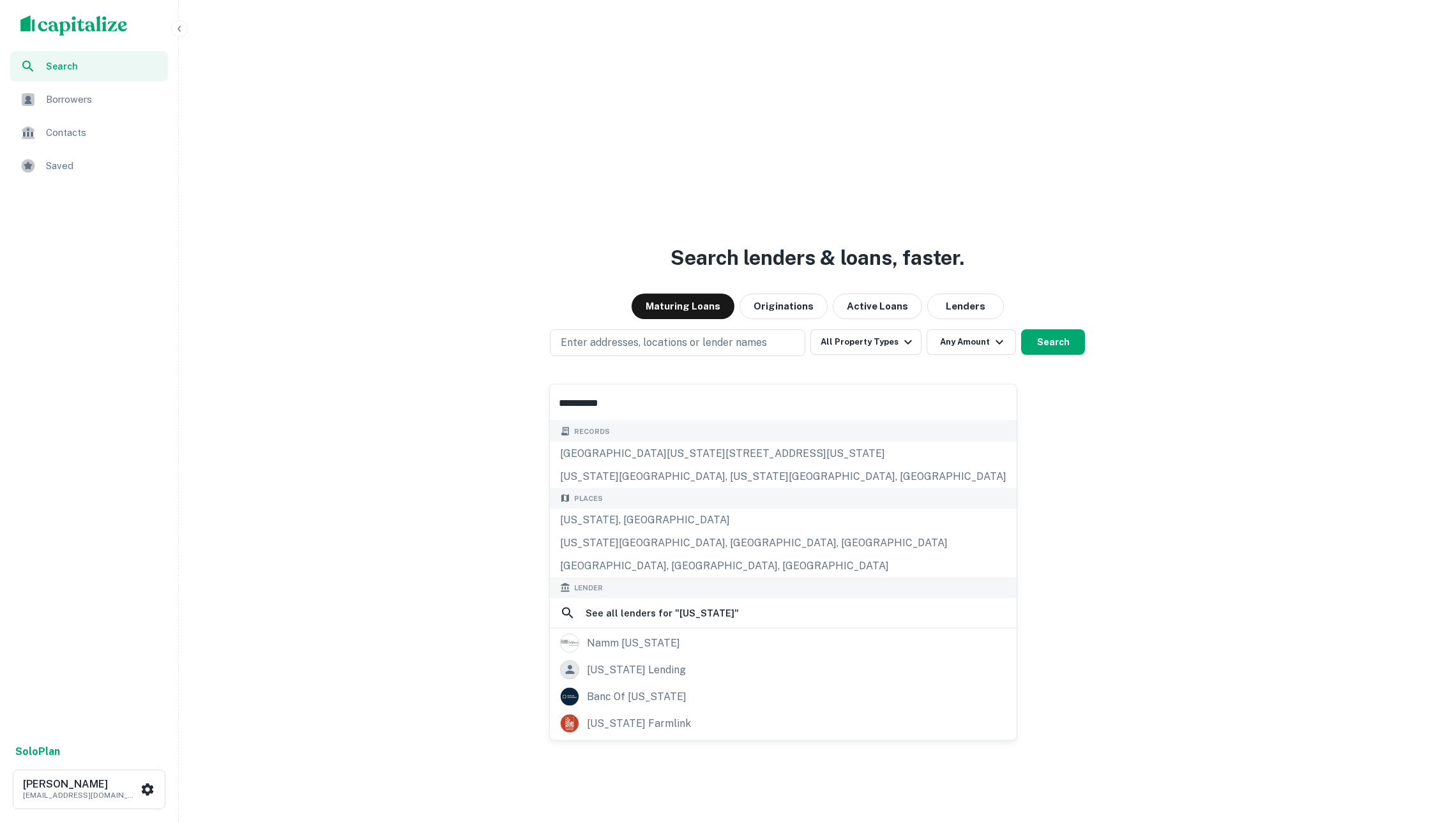
type input "**********"
click at [636, 509] on div "Places" at bounding box center [782, 498] width 467 height 21
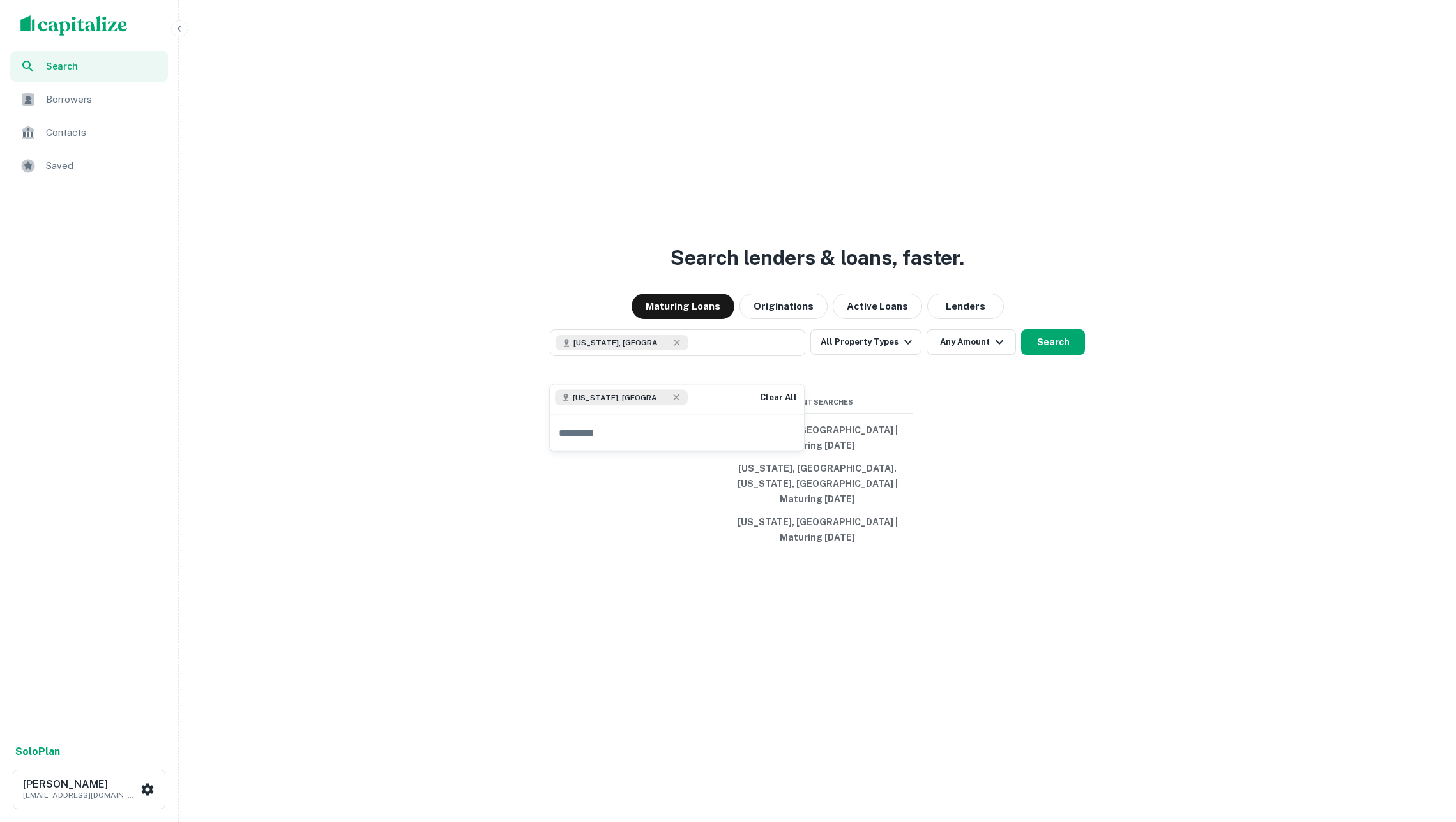
click at [1076, 476] on div "Search lenders & loans, faster. Maturing Loans Originations Active Loans Lender…" at bounding box center [817, 441] width 1267 height 822
click at [1057, 355] on button "Search" at bounding box center [1053, 342] width 64 height 25
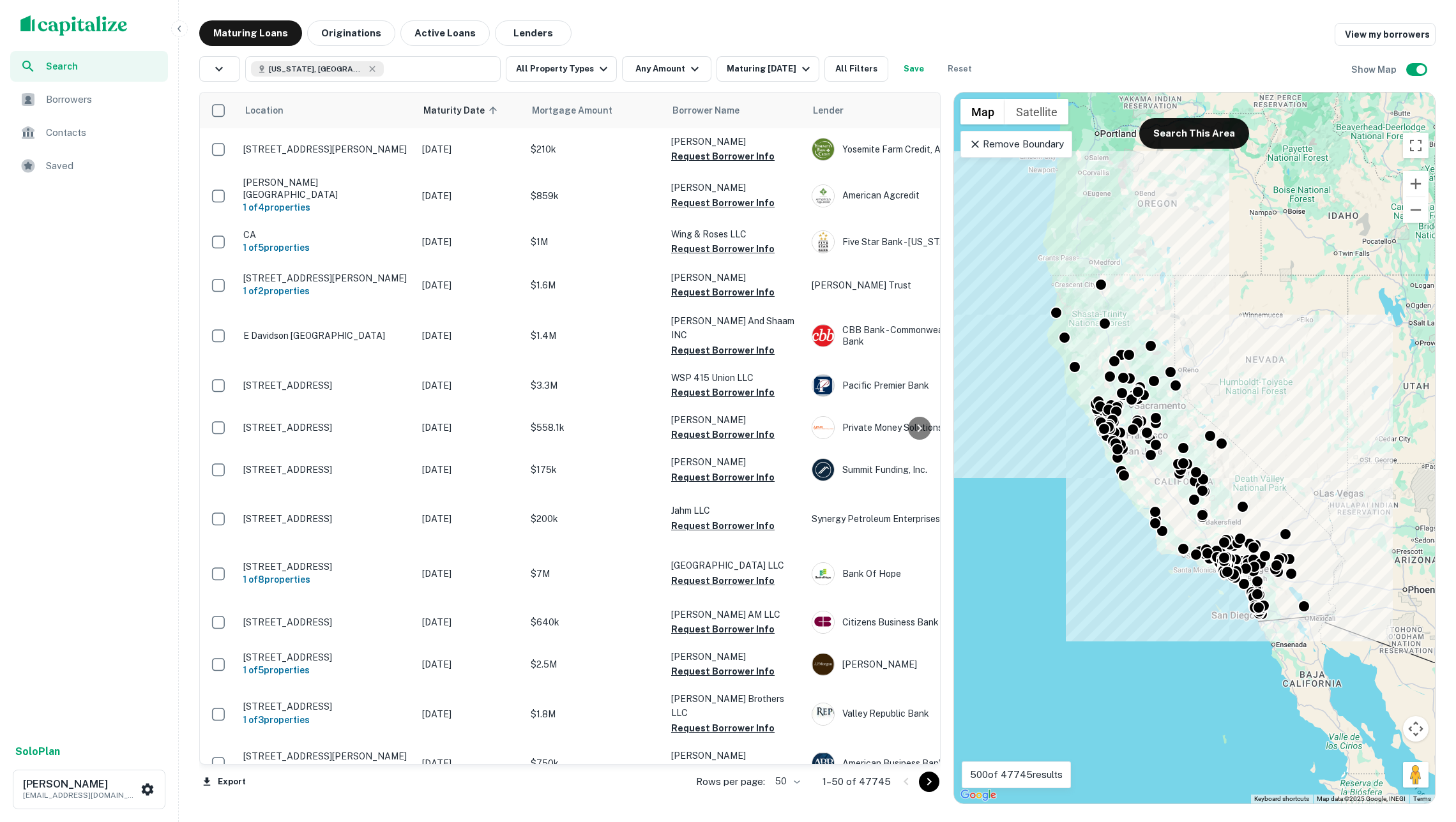
click at [90, 40] on div "scrollable content" at bounding box center [89, 25] width 178 height 51
click at [84, 34] on img "scrollable content" at bounding box center [74, 25] width 108 height 21
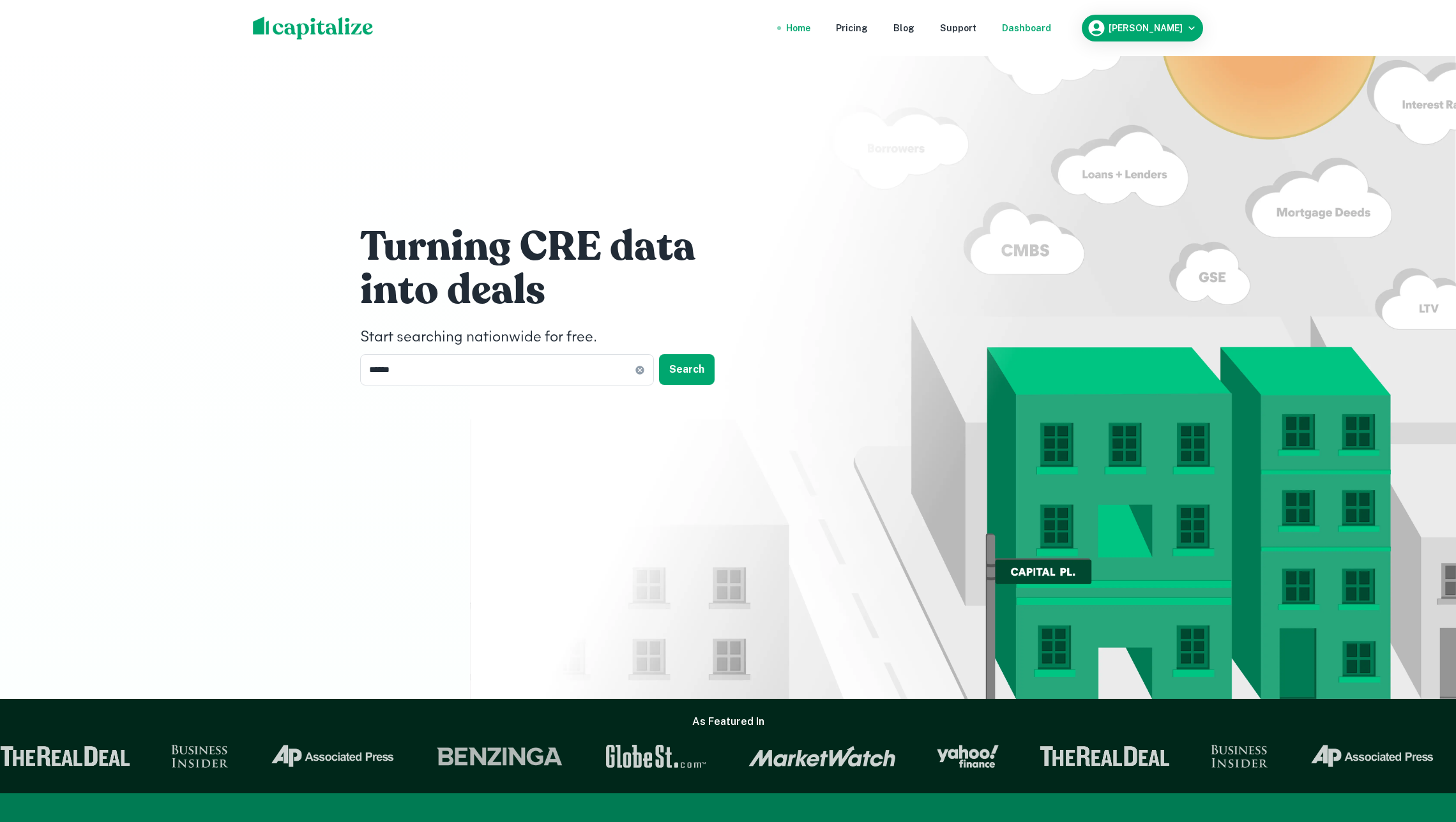
click at [1038, 27] on div "Dashboard" at bounding box center [1027, 28] width 49 height 14
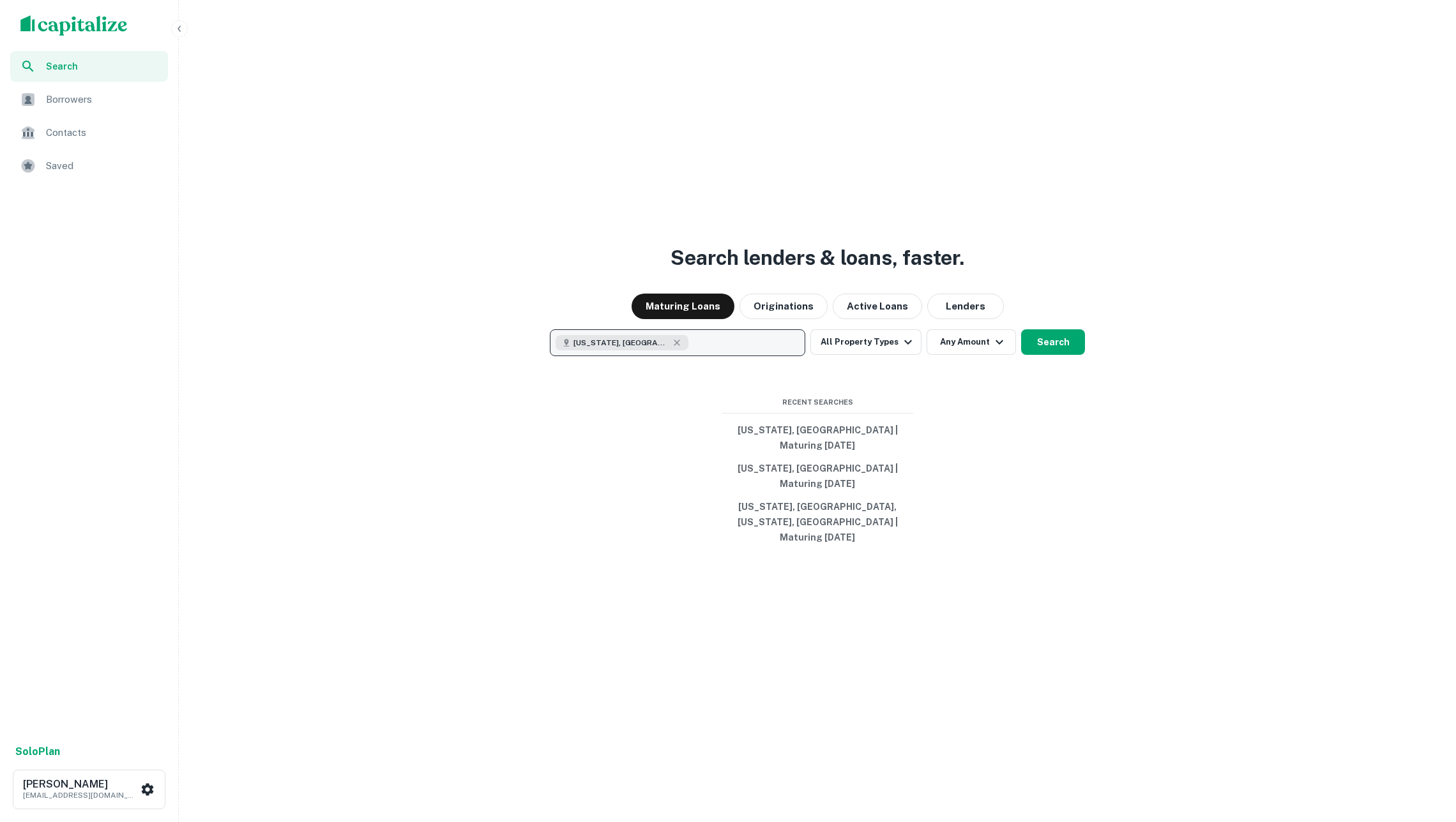
click at [741, 356] on button "California, USA" at bounding box center [677, 342] width 255 height 27
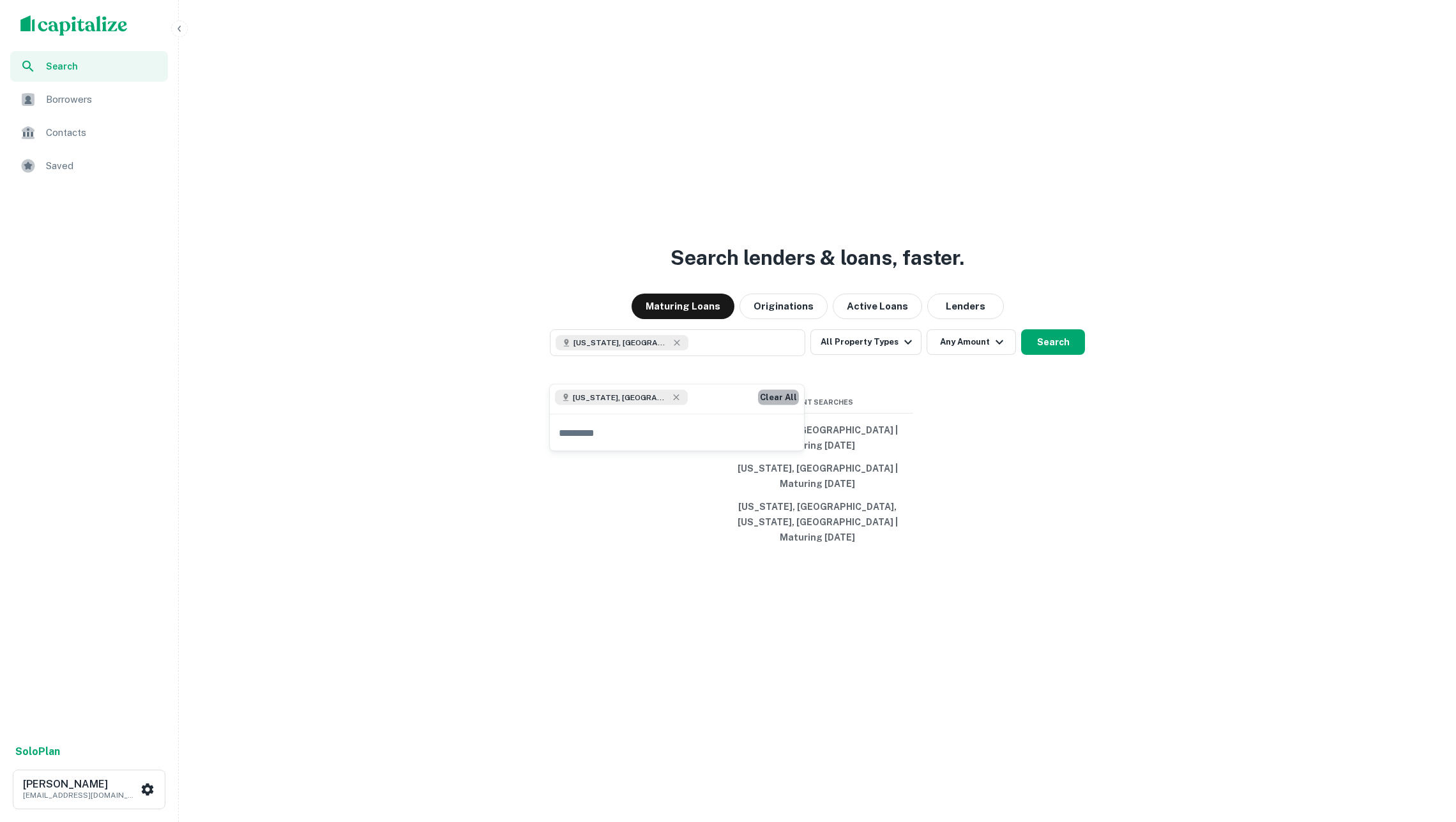
click at [787, 402] on button "Clear All" at bounding box center [778, 397] width 41 height 15
click at [745, 350] on p "Enter addresses, locations or lender names" at bounding box center [664, 342] width 206 height 15
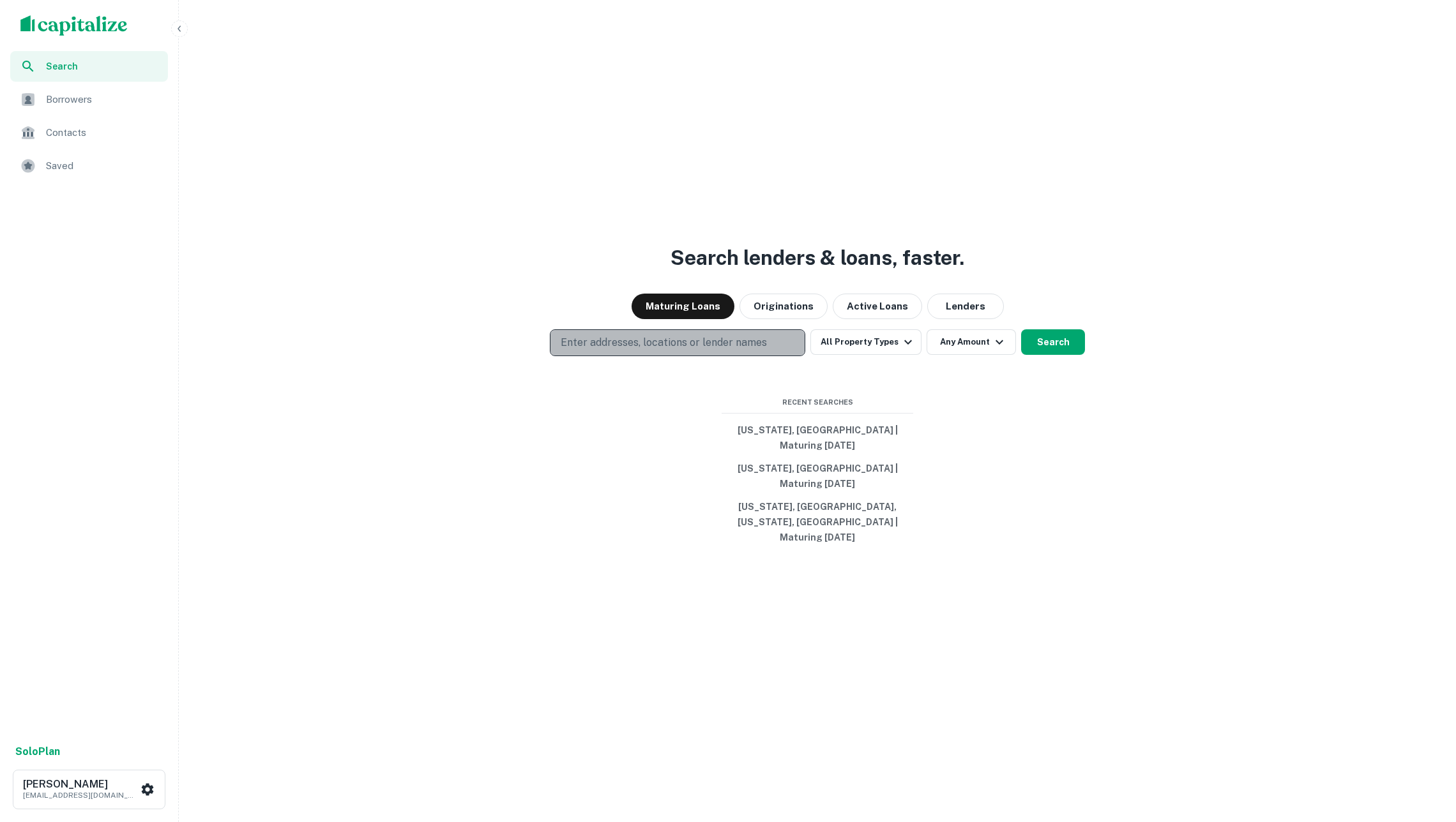
click at [745, 350] on p "Enter addresses, locations or lender names" at bounding box center [664, 342] width 206 height 15
type input "******"
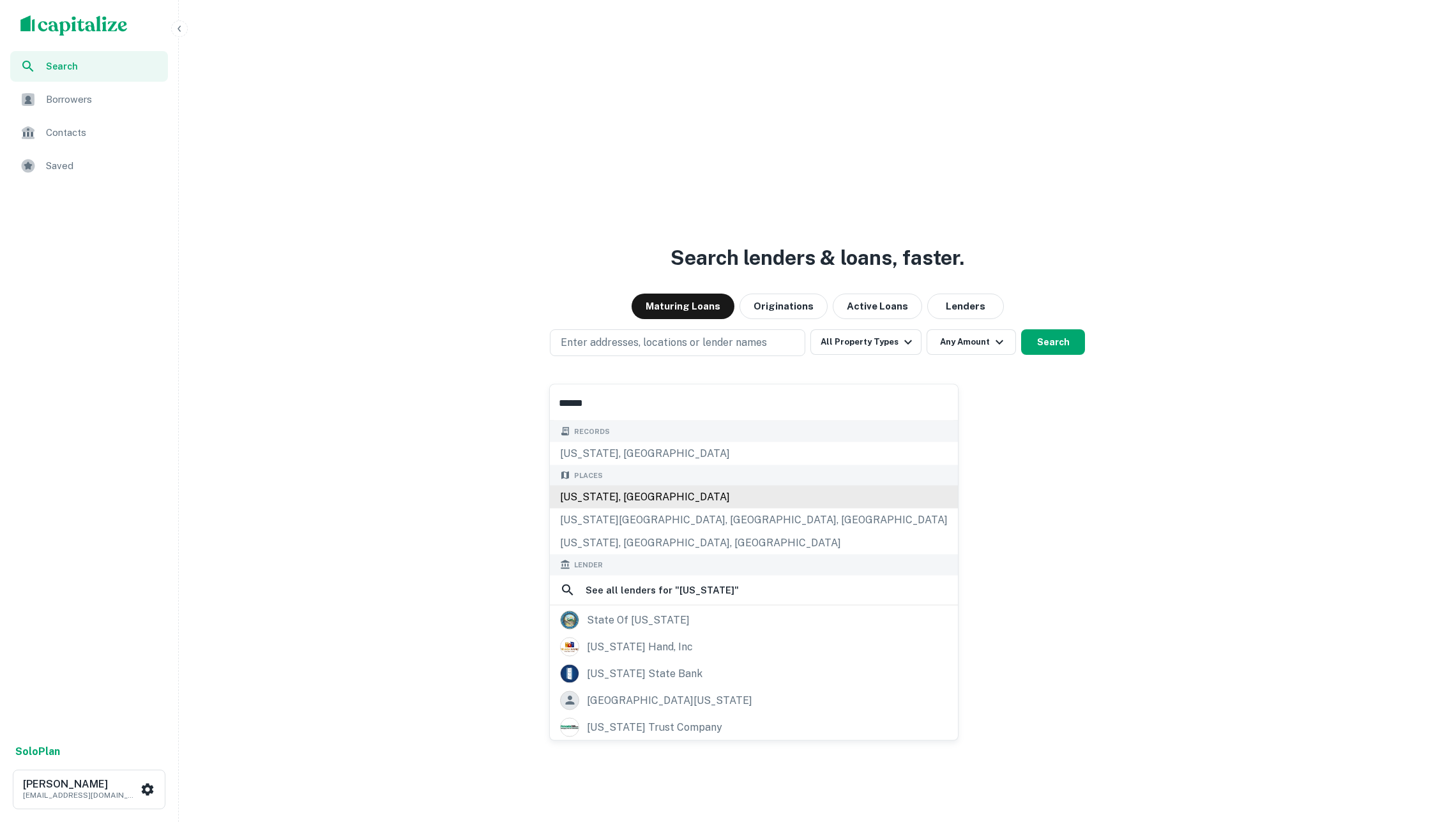
click at [666, 503] on div "Places Nevada, USA Nevada City, CA, USA Nevada, MO, USA" at bounding box center [753, 510] width 408 height 90
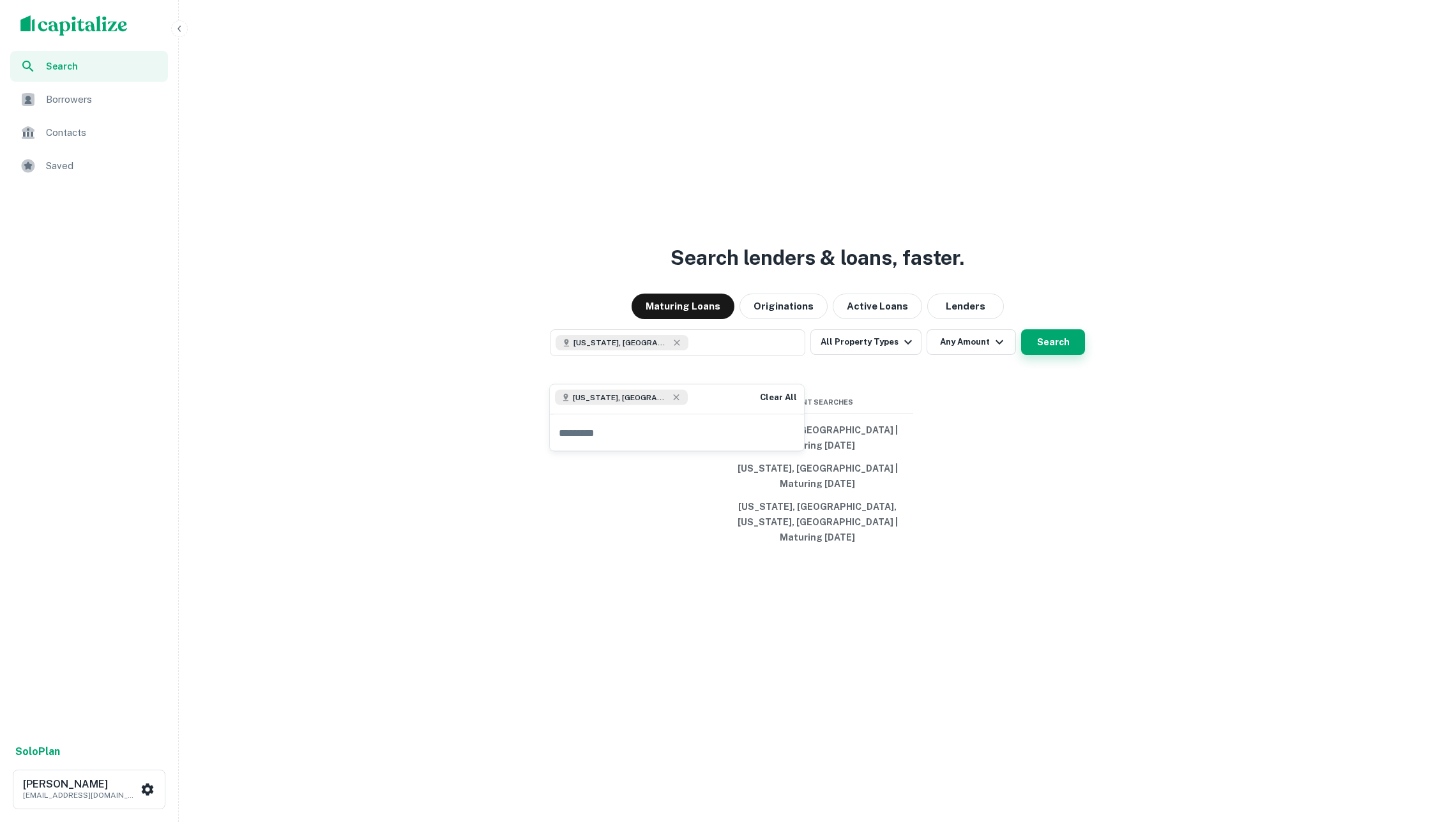
click at [1046, 355] on button "Search" at bounding box center [1053, 342] width 64 height 25
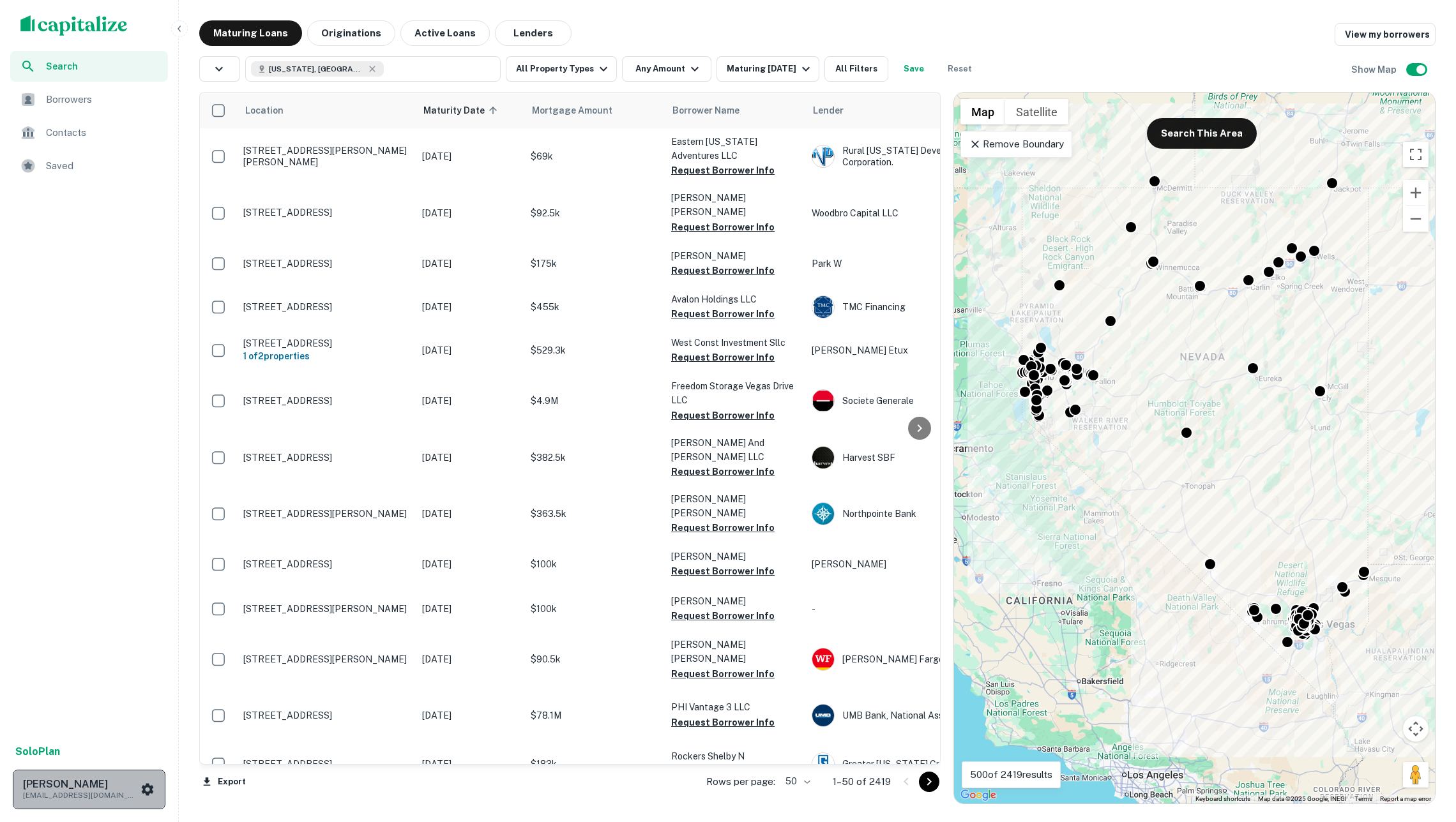
click at [125, 794] on p "soren+crux2@capitalize.io" at bounding box center [80, 795] width 115 height 11
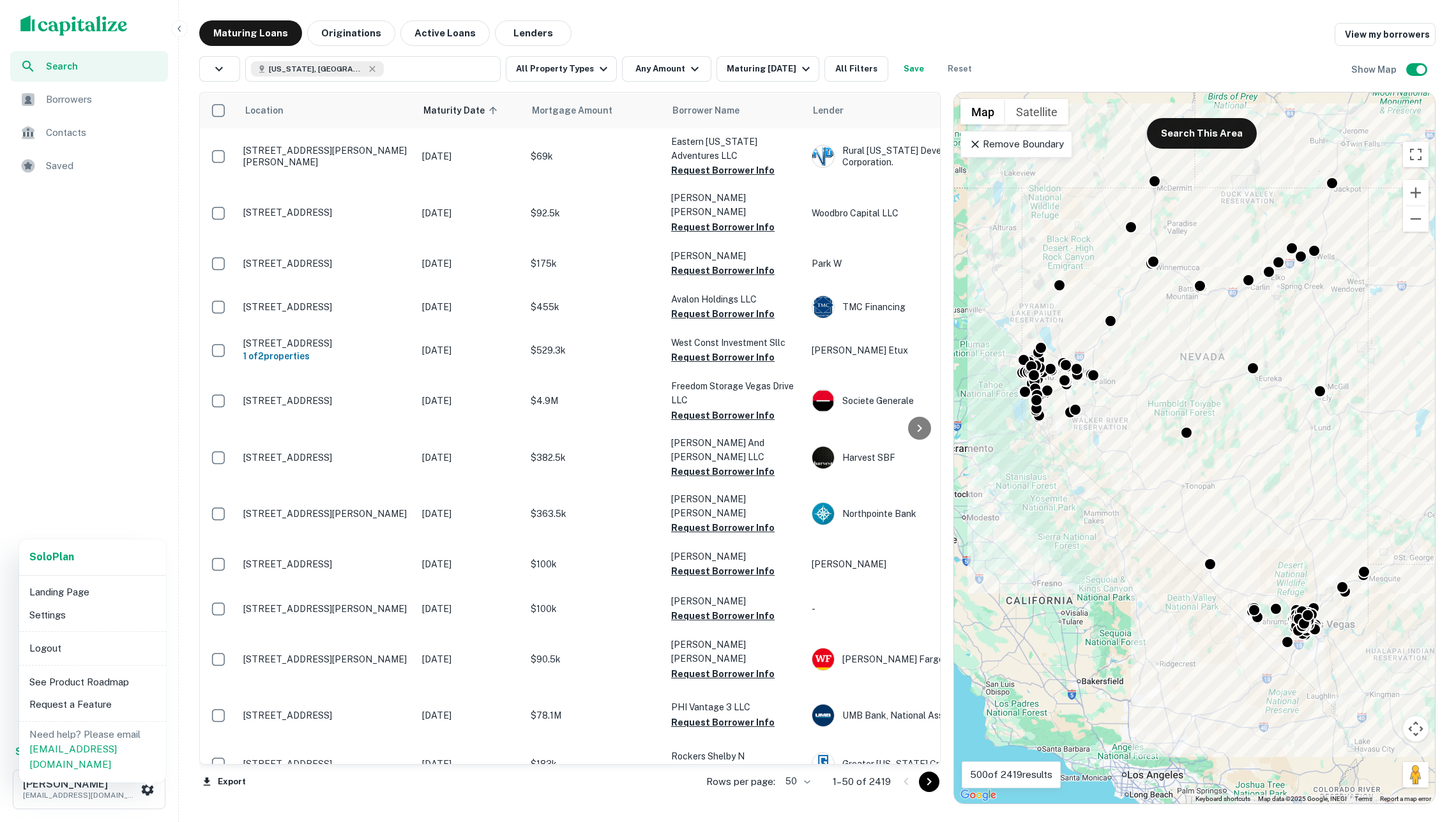
click at [106, 638] on li "Logout" at bounding box center [93, 648] width 137 height 23
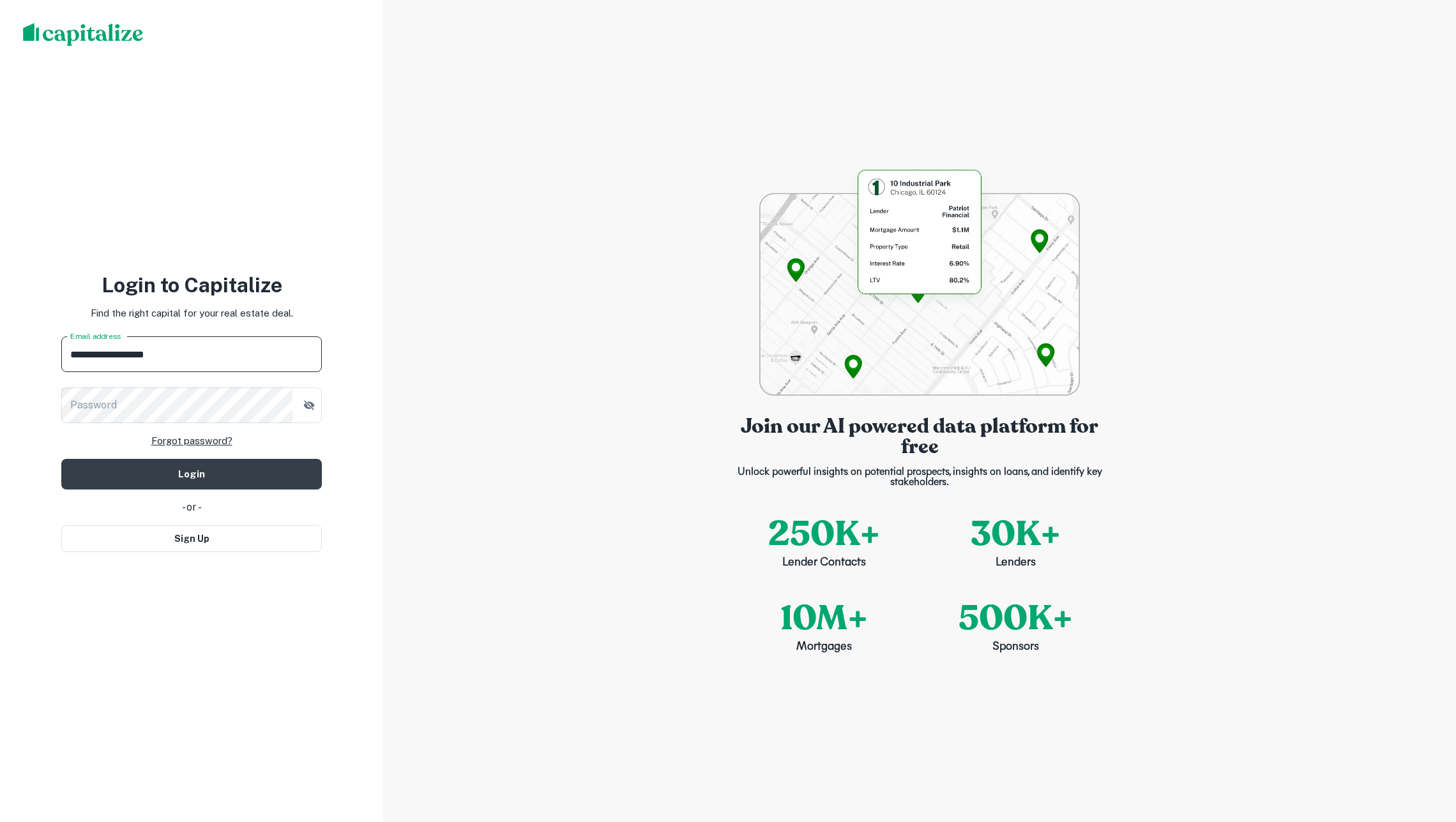
type input "**********"
click at [264, 463] on button "Login" at bounding box center [191, 474] width 261 height 31
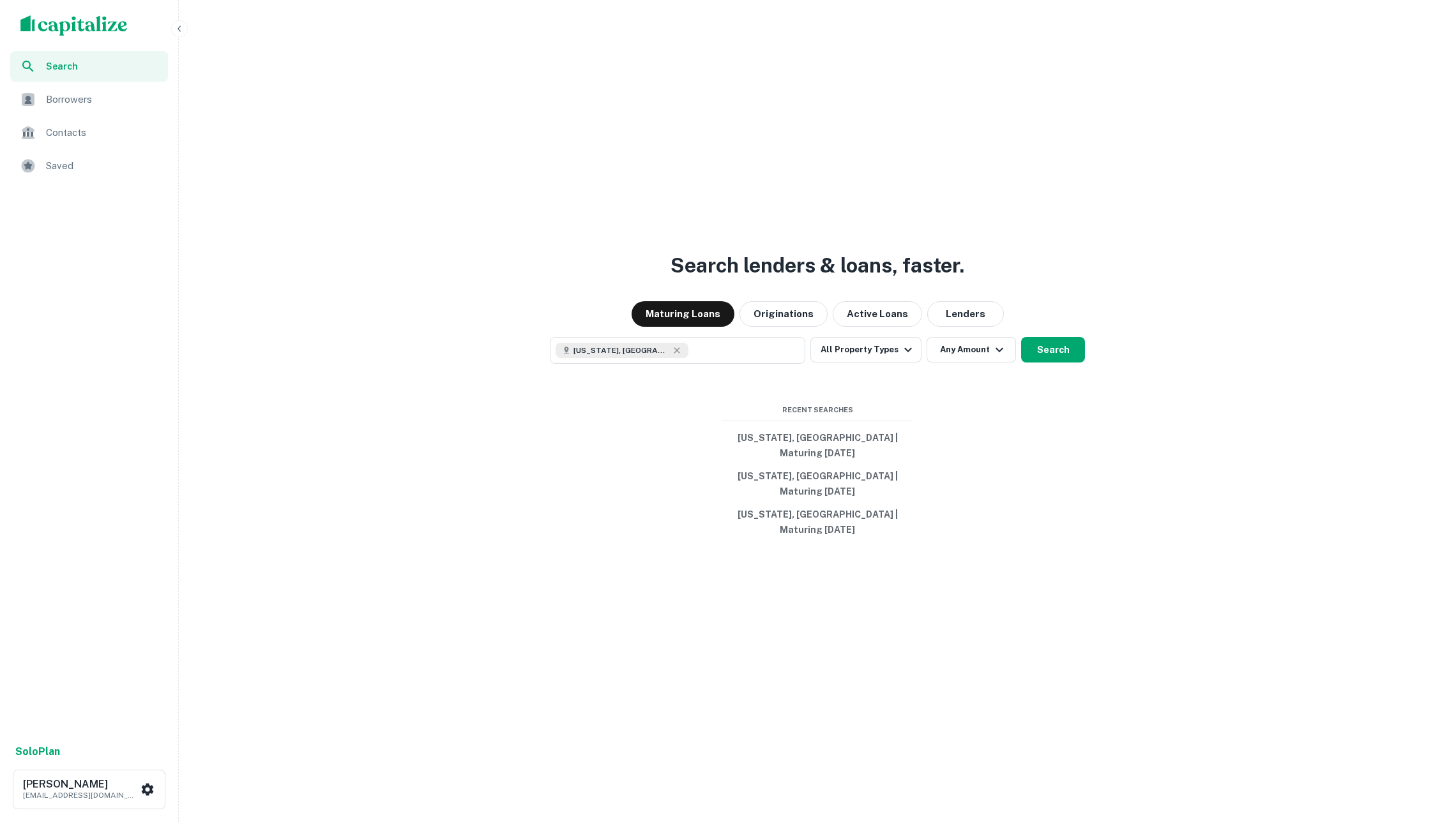
click at [572, 470] on div "Search lenders & loans, faster. Maturing Loans Originations Active Loans Lender…" at bounding box center [817, 441] width 1267 height 822
click at [684, 364] on button "Nevada, USA" at bounding box center [677, 350] width 255 height 27
click at [763, 404] on button "Clear All" at bounding box center [778, 405] width 41 height 15
click at [719, 358] on p "Enter addresses, locations or lender names" at bounding box center [664, 350] width 206 height 15
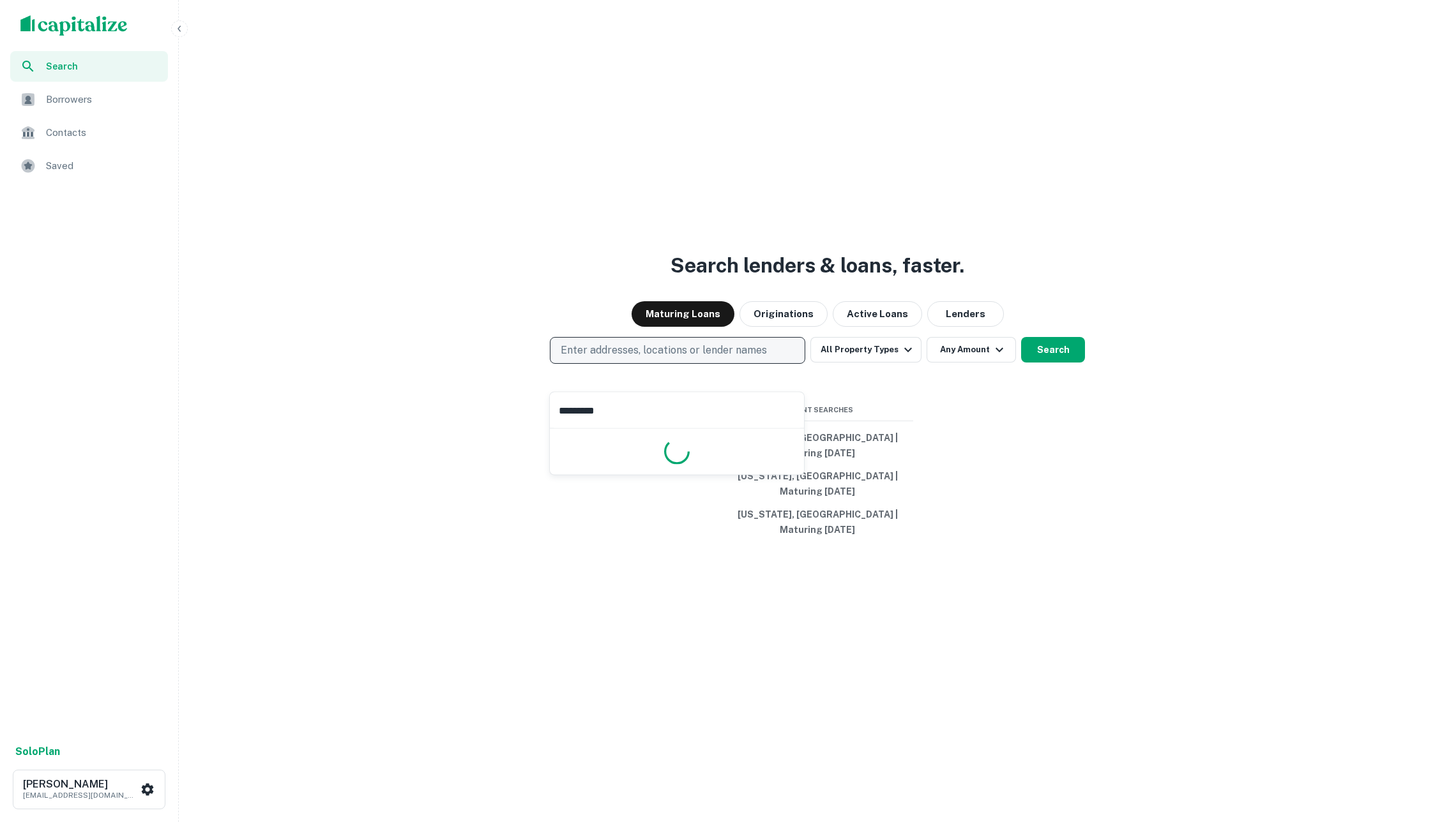
type input "**********"
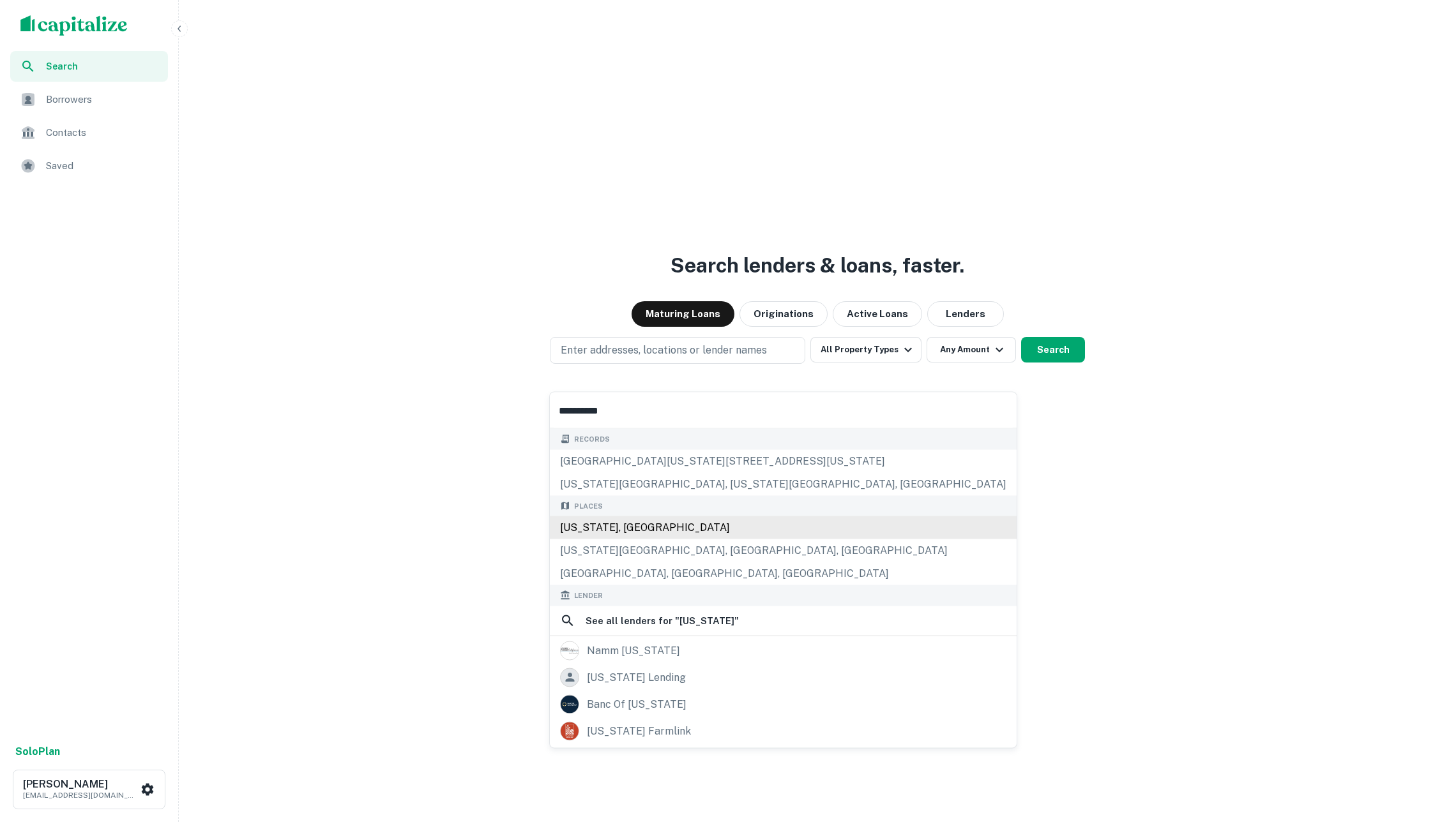
click at [657, 533] on div "[US_STATE], [GEOGRAPHIC_DATA]" at bounding box center [782, 527] width 467 height 23
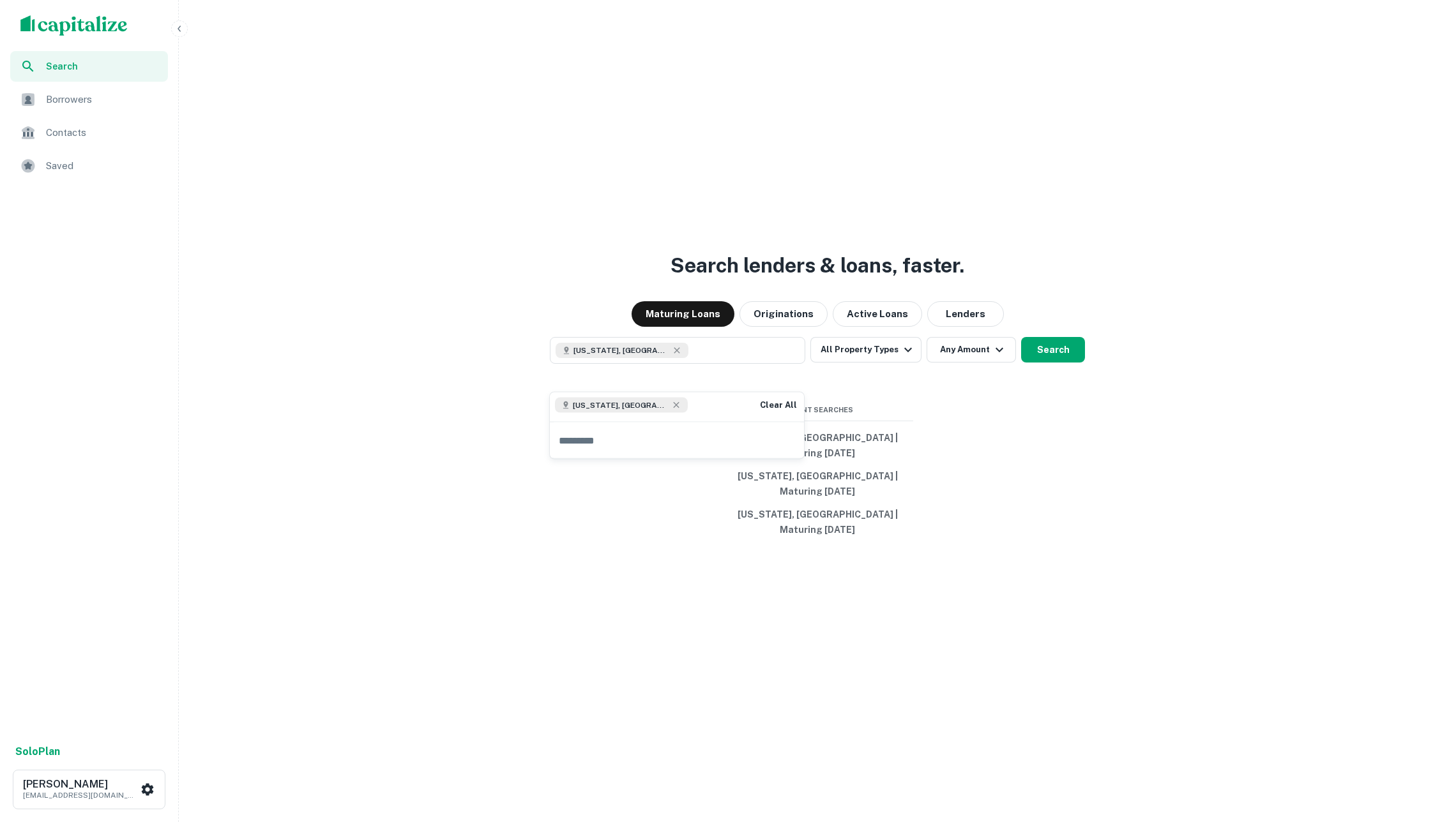
click at [873, 598] on div "Search lenders & loans, faster. Maturing Loans Originations Active Loans Lender…" at bounding box center [817, 441] width 1267 height 822
click at [1045, 362] on button "Search" at bounding box center [1053, 350] width 64 height 25
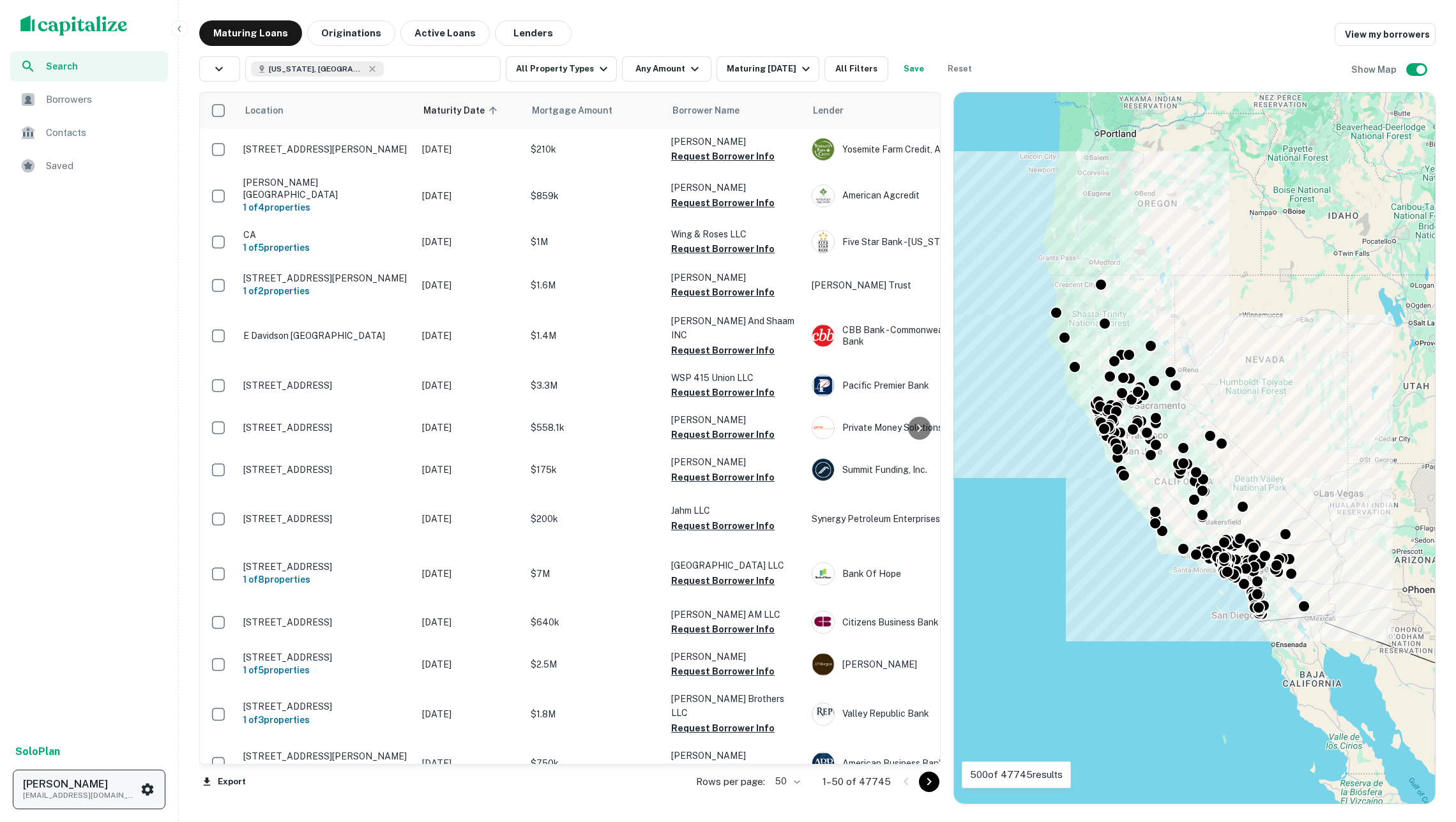
click at [88, 792] on p "soren+crux2@capitalize.io" at bounding box center [80, 795] width 115 height 11
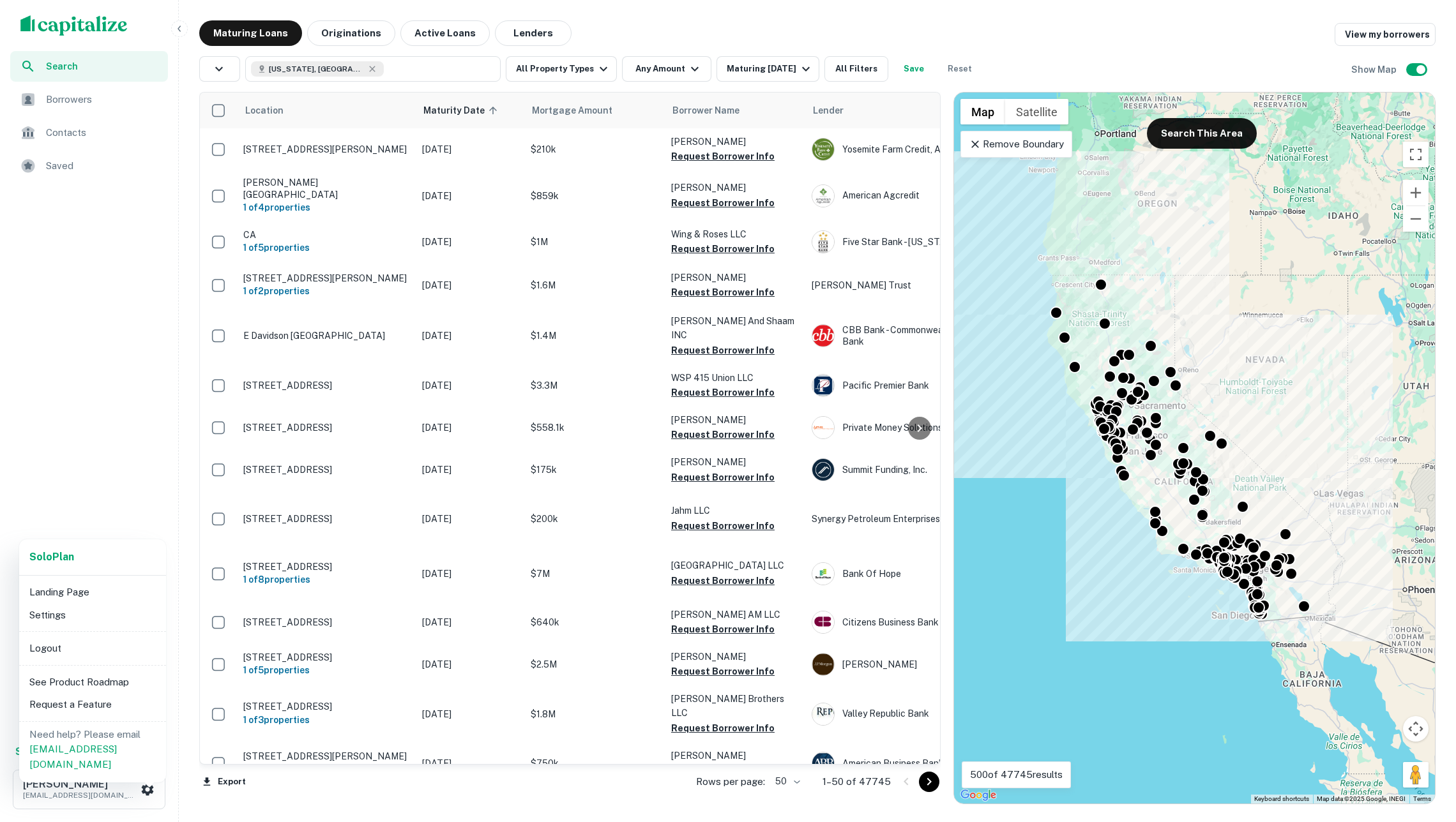
click at [101, 649] on li "Logout" at bounding box center [93, 648] width 137 height 23
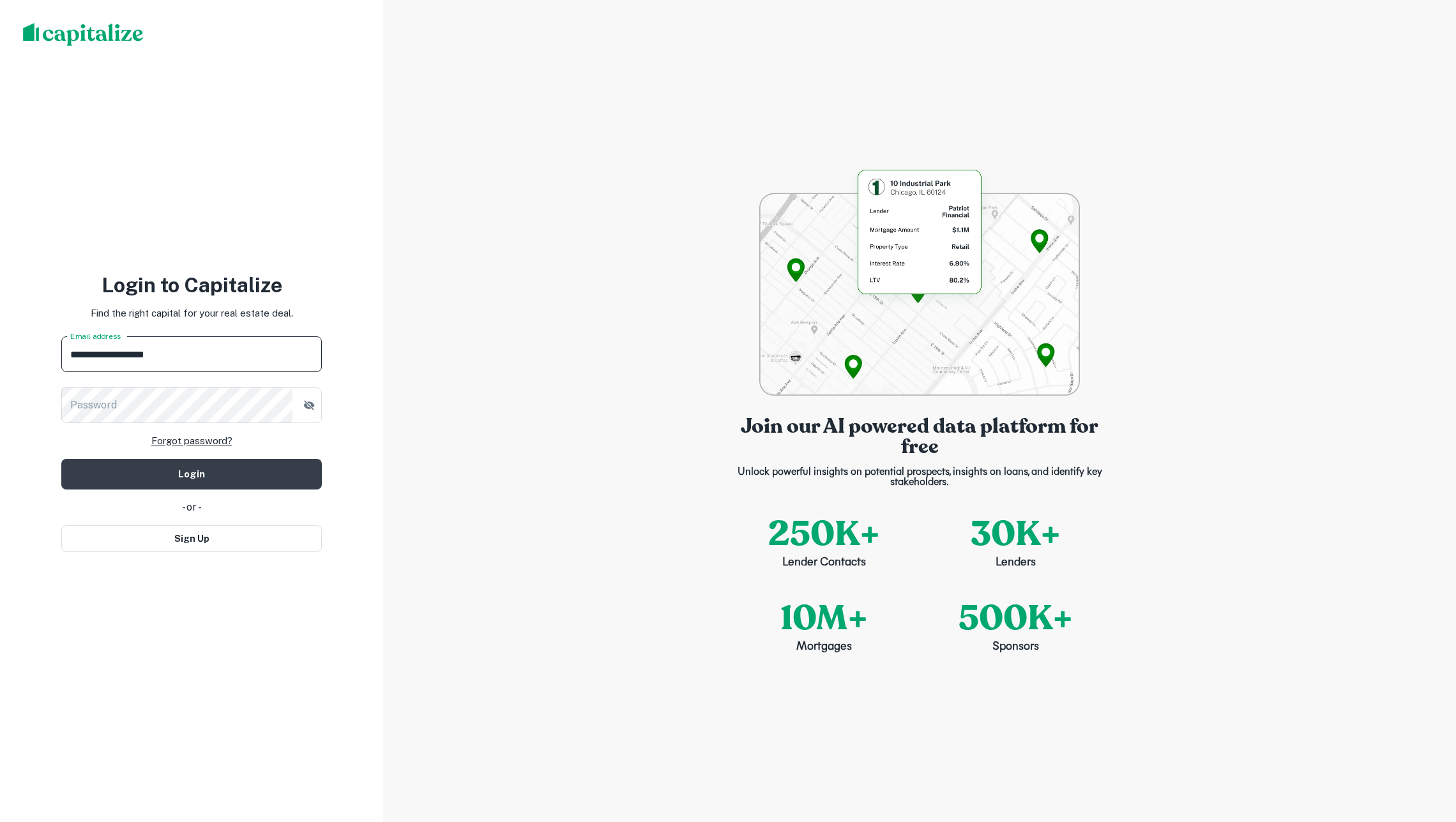
type input "**********"
click at [279, 476] on button "Login" at bounding box center [191, 474] width 261 height 31
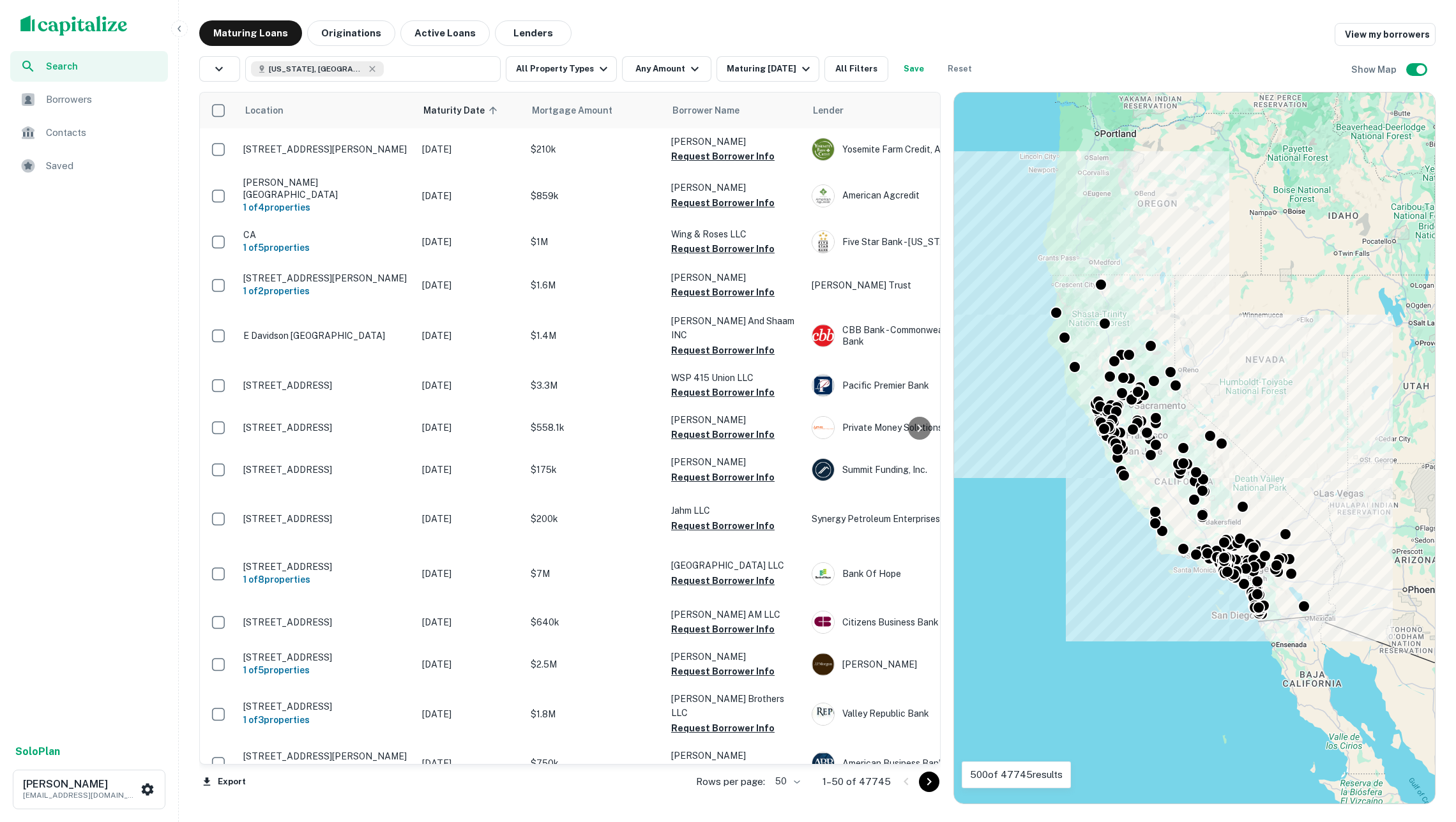
click at [108, 32] on img "scrollable content" at bounding box center [74, 25] width 108 height 21
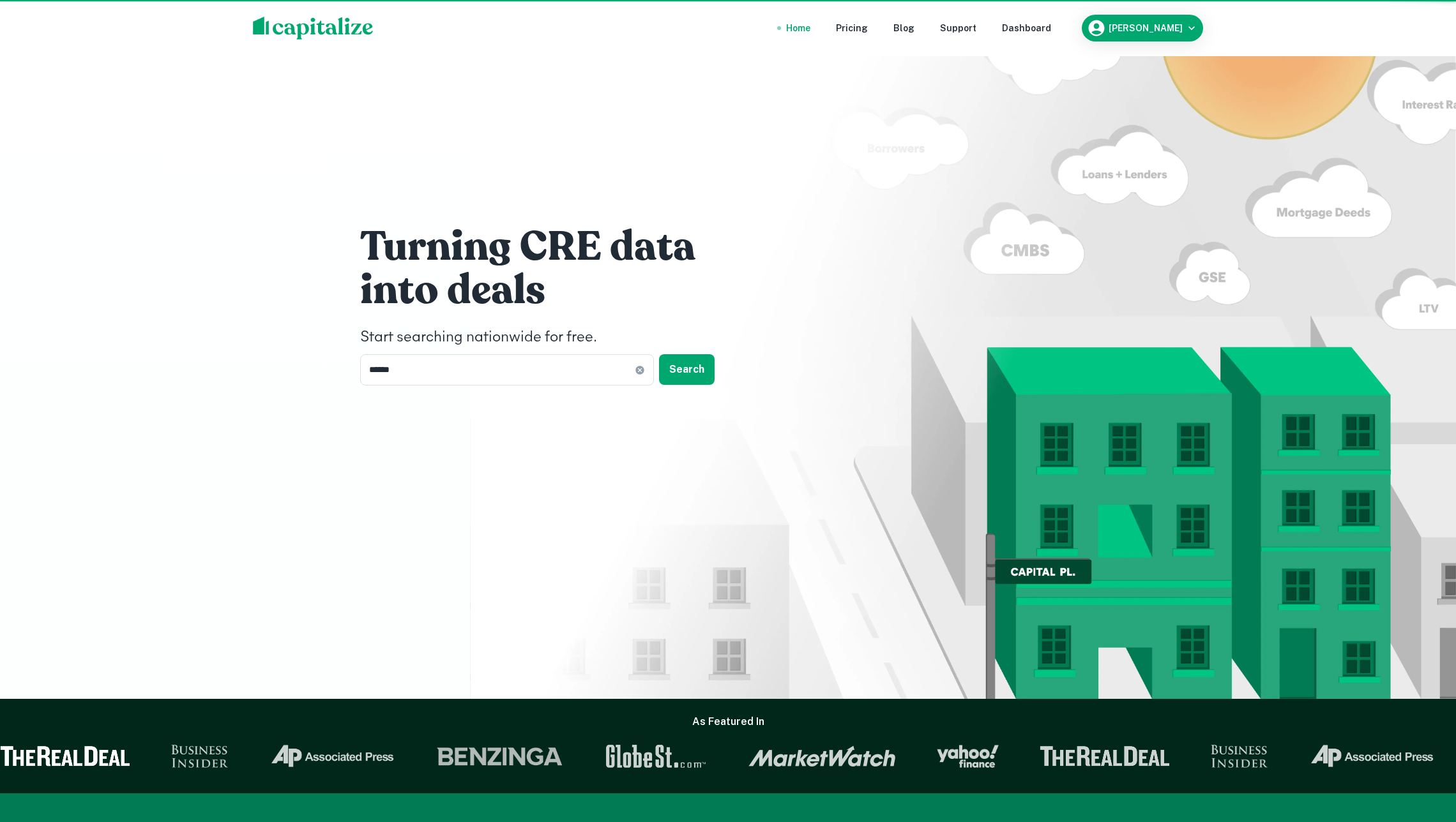
click at [116, 780] on div "As Featured In" at bounding box center [728, 746] width 1456 height 94
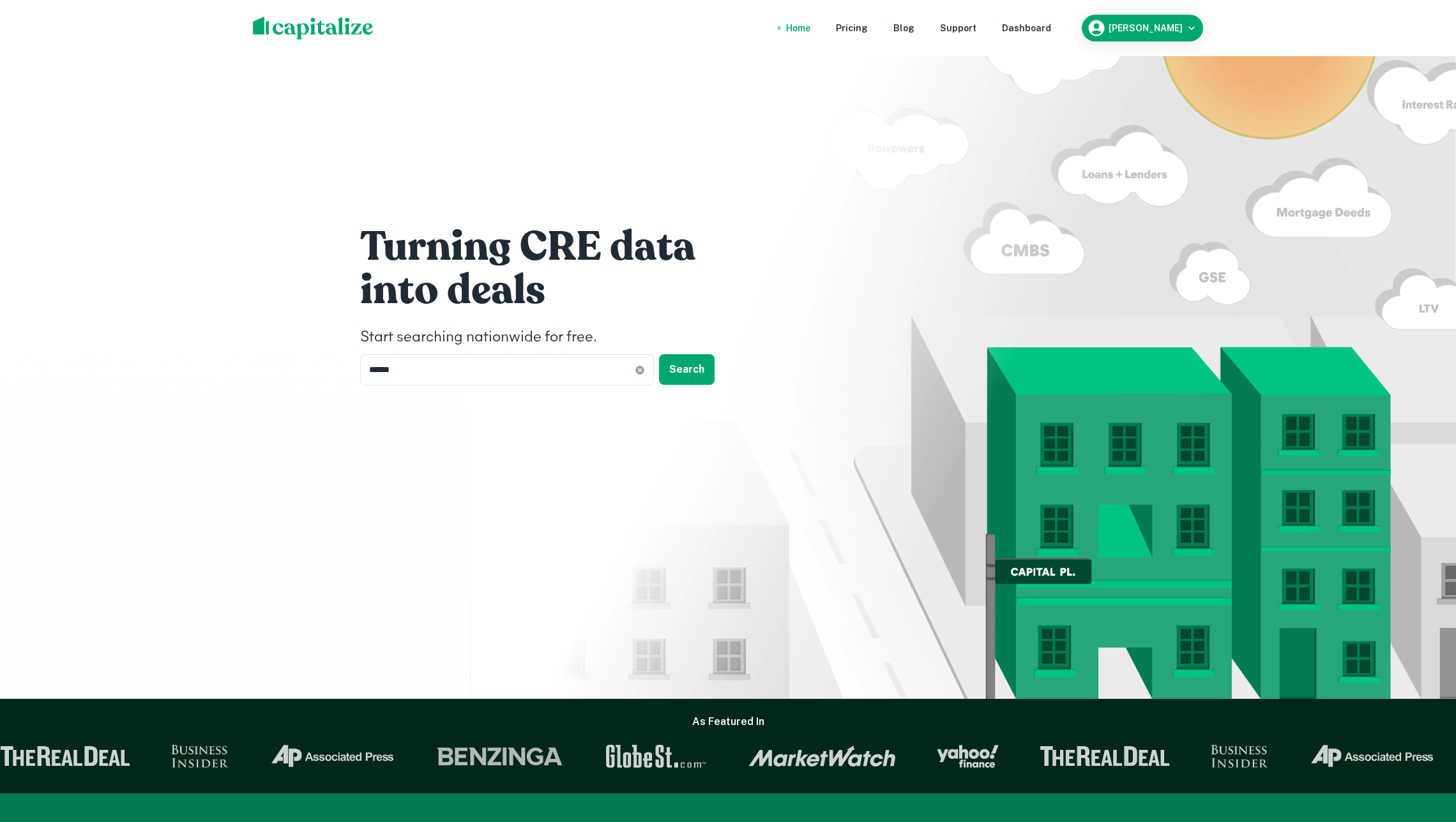
click at [814, 194] on div "Turning CRE data into deals Start searching nationwide for free. ****** ​ Search" at bounding box center [728, 308] width 766 height 616
click at [1167, 31] on h6 "Soren Craig" at bounding box center [1145, 28] width 74 height 9
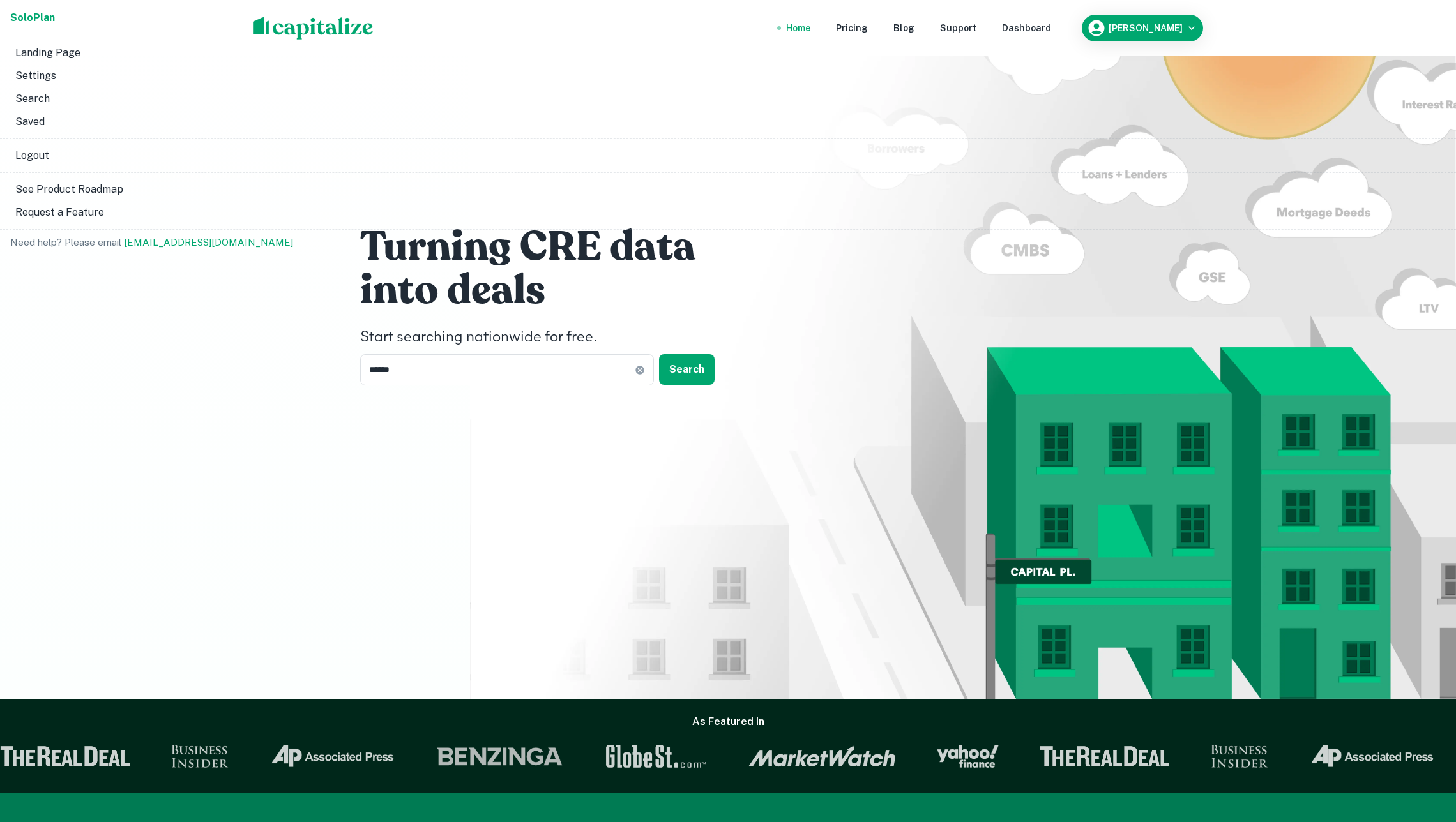
click at [1148, 167] on li "Logout" at bounding box center [728, 155] width 1445 height 23
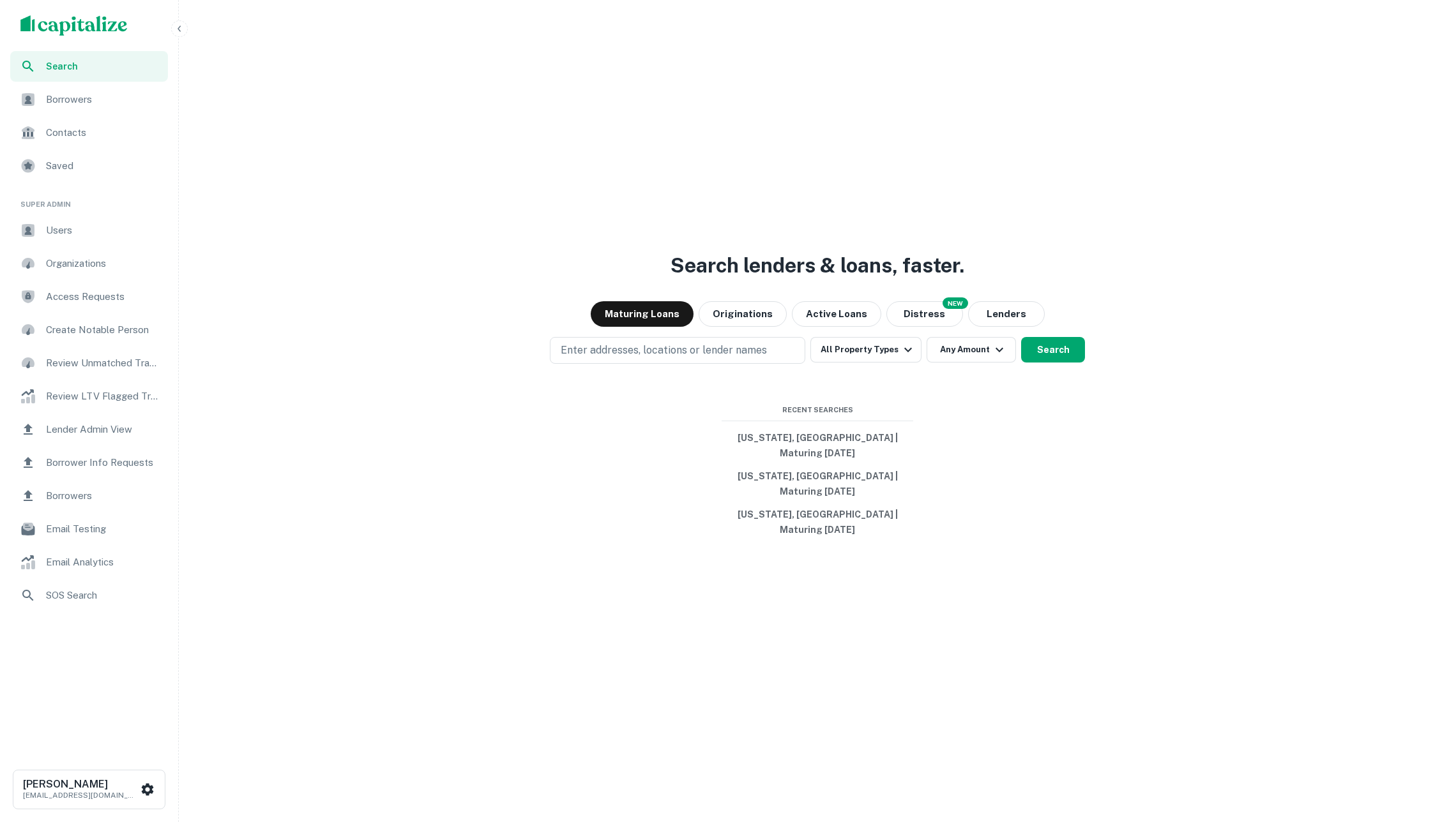
drag, startPoint x: 0, startPoint y: 0, endPoint x: 608, endPoint y: 421, distance: 739.5
click at [609, 517] on div "Search lenders & loans, faster. Maturing Loans Originations Active Loans NEW Di…" at bounding box center [817, 441] width 1267 height 822
click at [626, 358] on p "Enter addresses, locations or lender names" at bounding box center [664, 350] width 206 height 15
type input "**********"
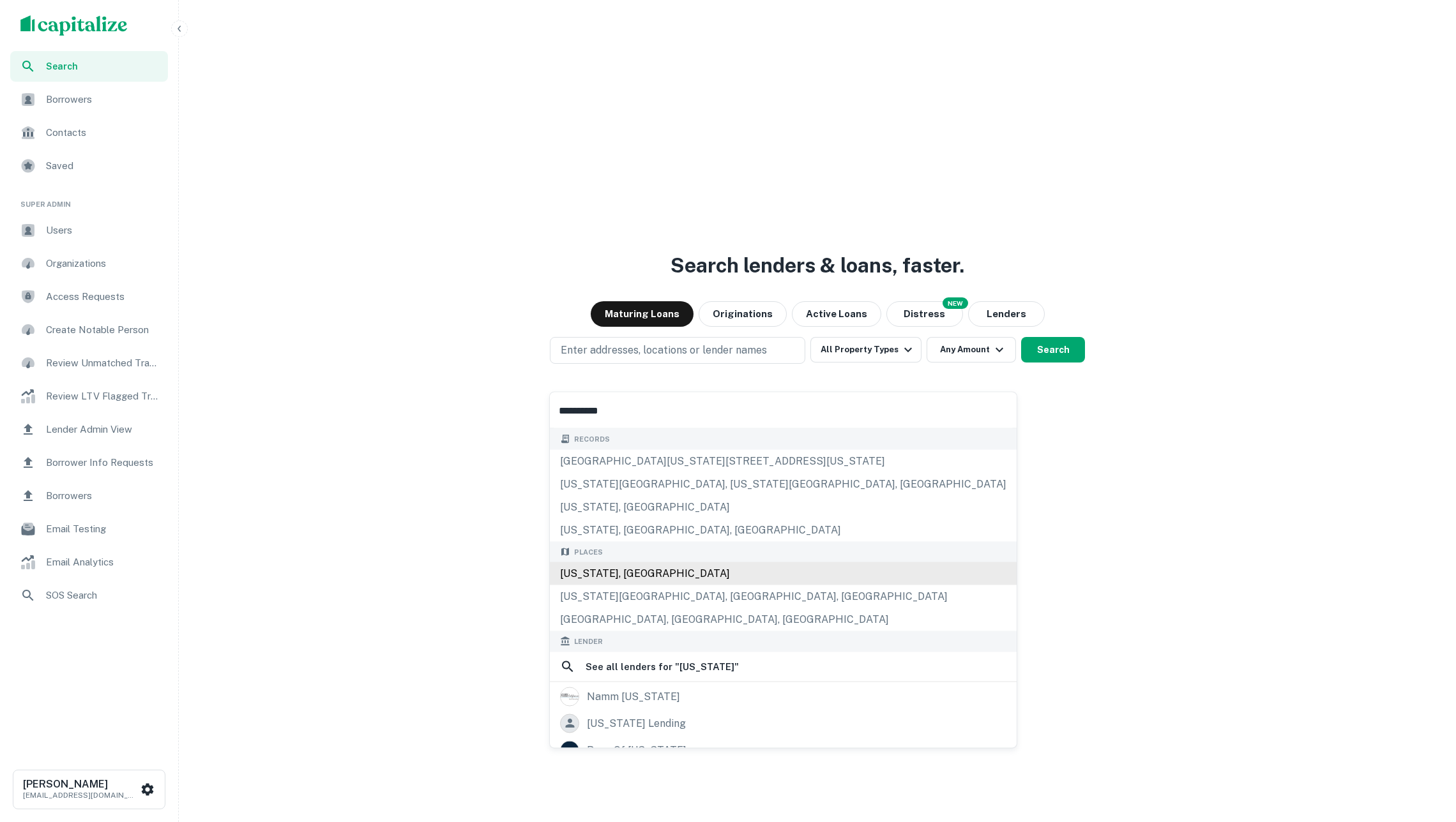
click at [624, 575] on div "[US_STATE], [GEOGRAPHIC_DATA]" at bounding box center [782, 574] width 467 height 23
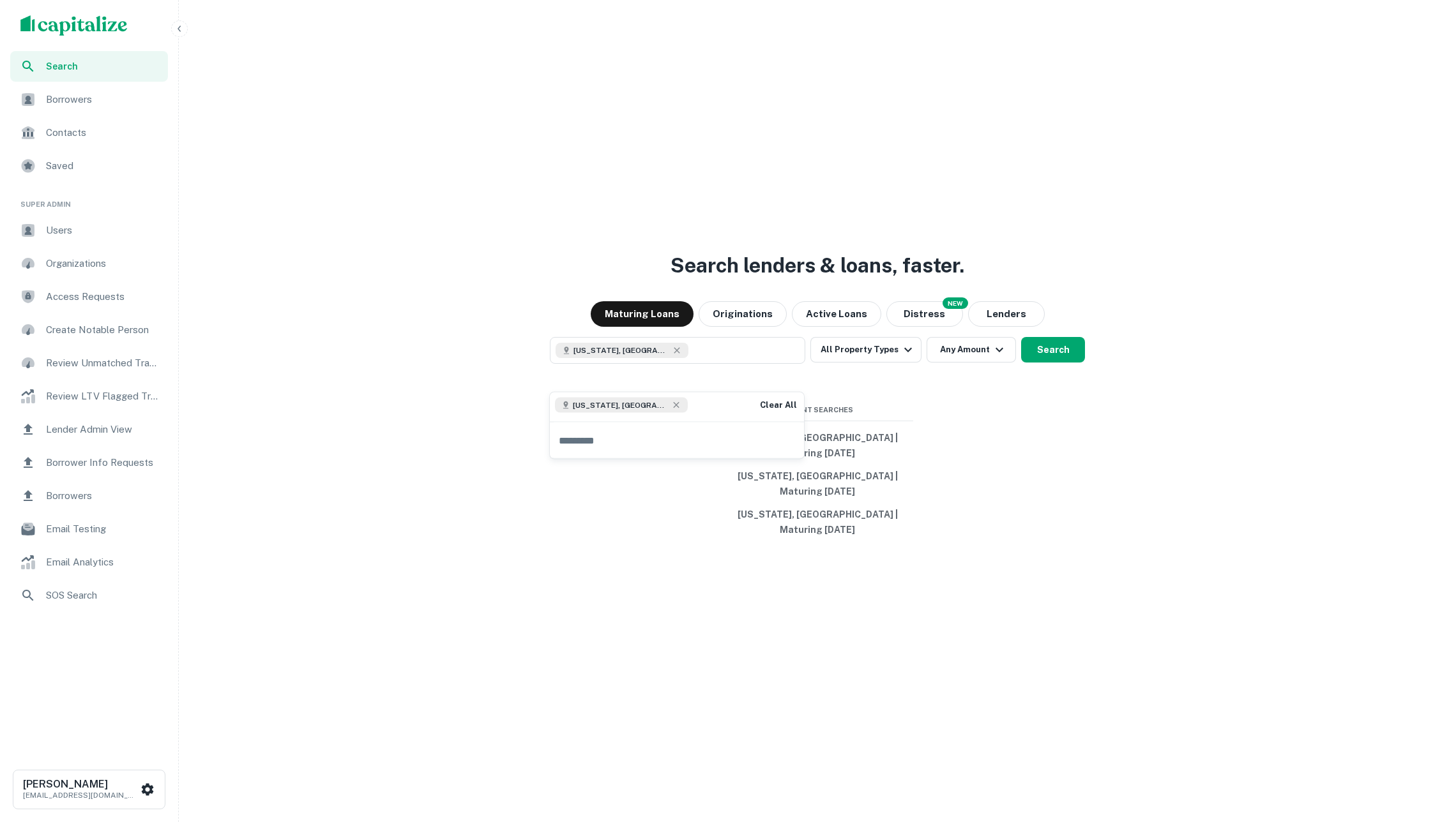
click at [1137, 440] on div "Search lenders & loans, faster. Maturing Loans Originations Active Loans NEW Di…" at bounding box center [817, 441] width 1267 height 822
click at [1056, 362] on button "Search" at bounding box center [1053, 350] width 64 height 25
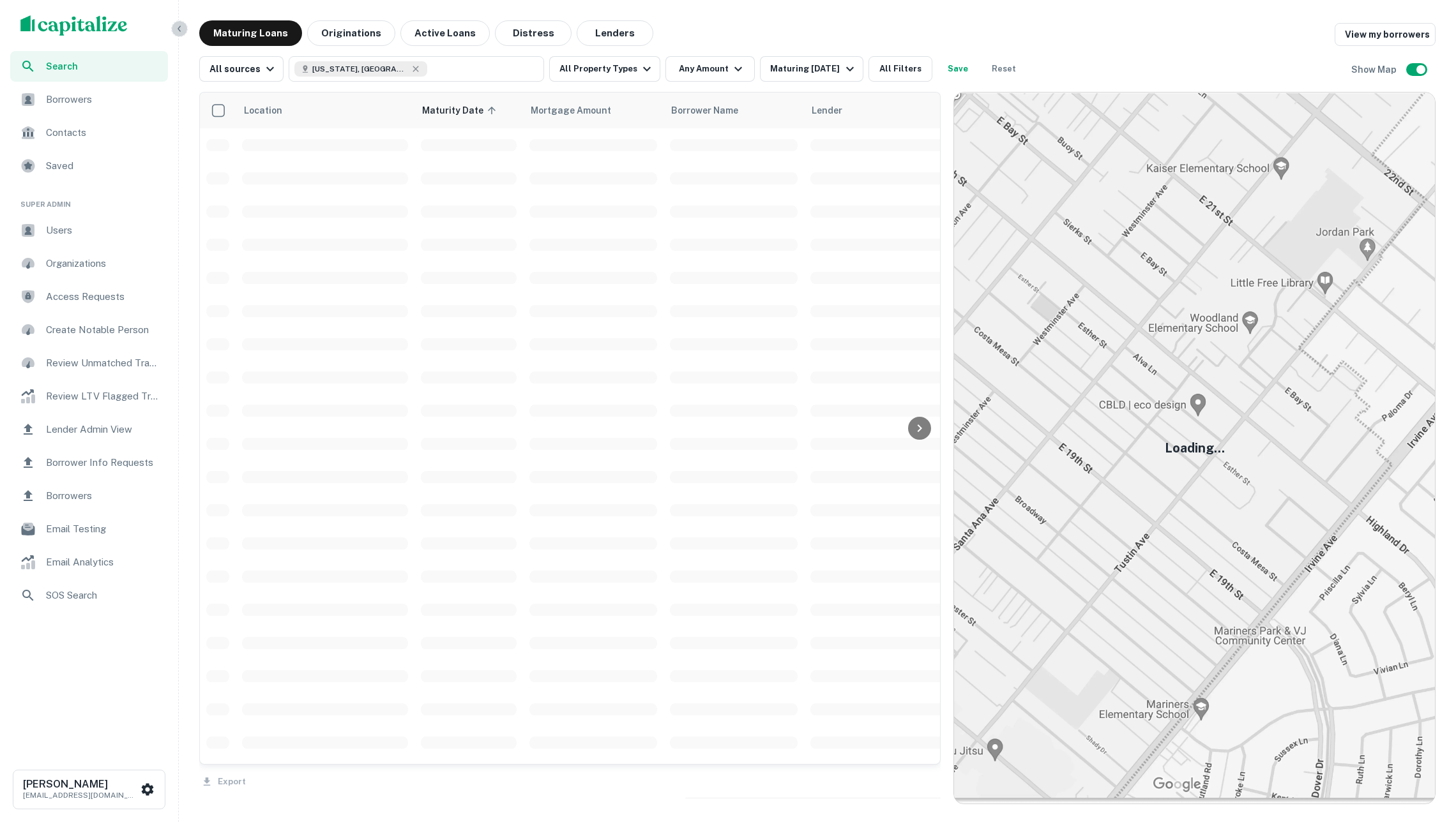
click at [179, 28] on icon "button" at bounding box center [179, 29] width 10 height 10
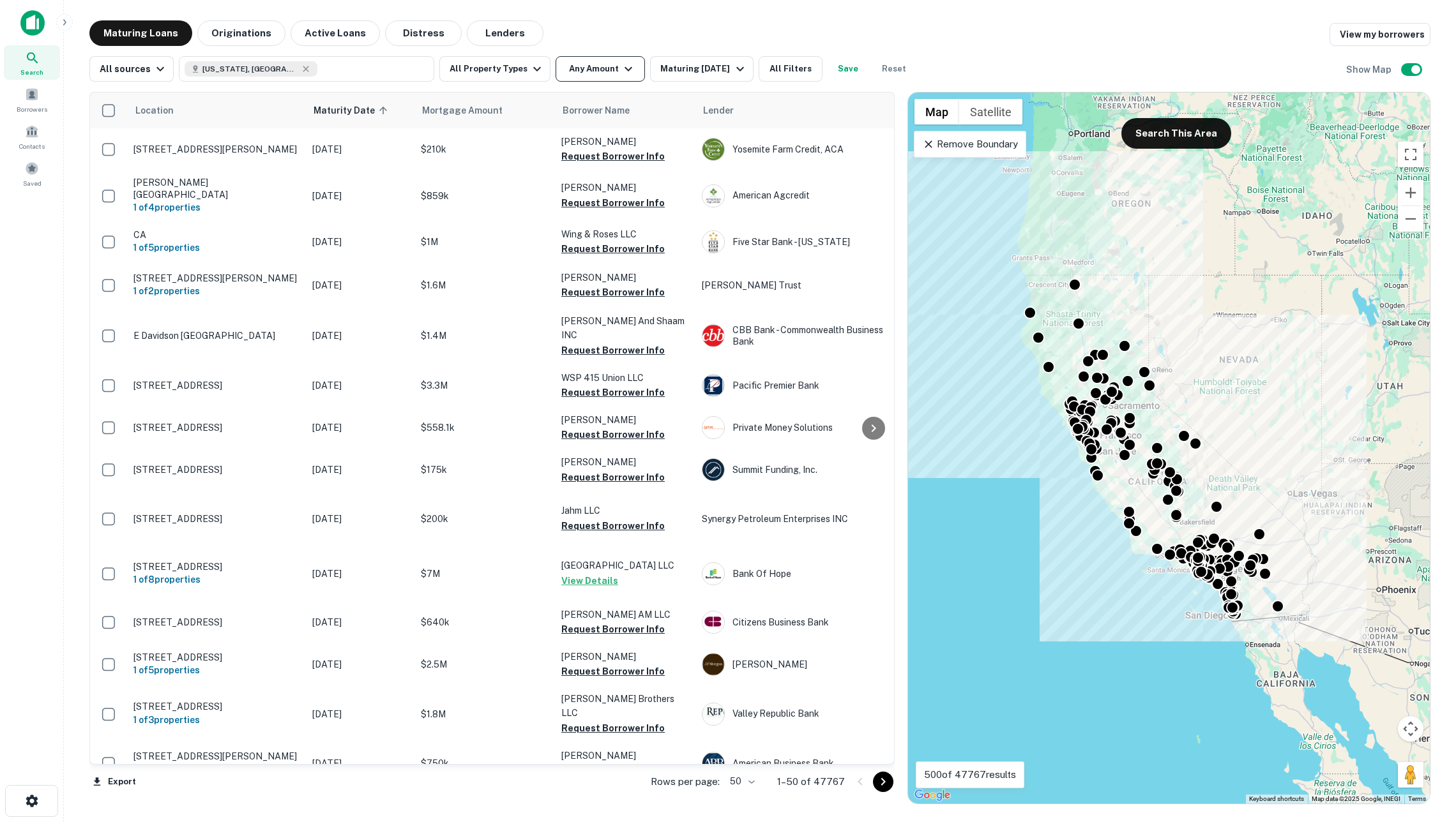
click at [596, 69] on button "Any Amount" at bounding box center [600, 69] width 90 height 25
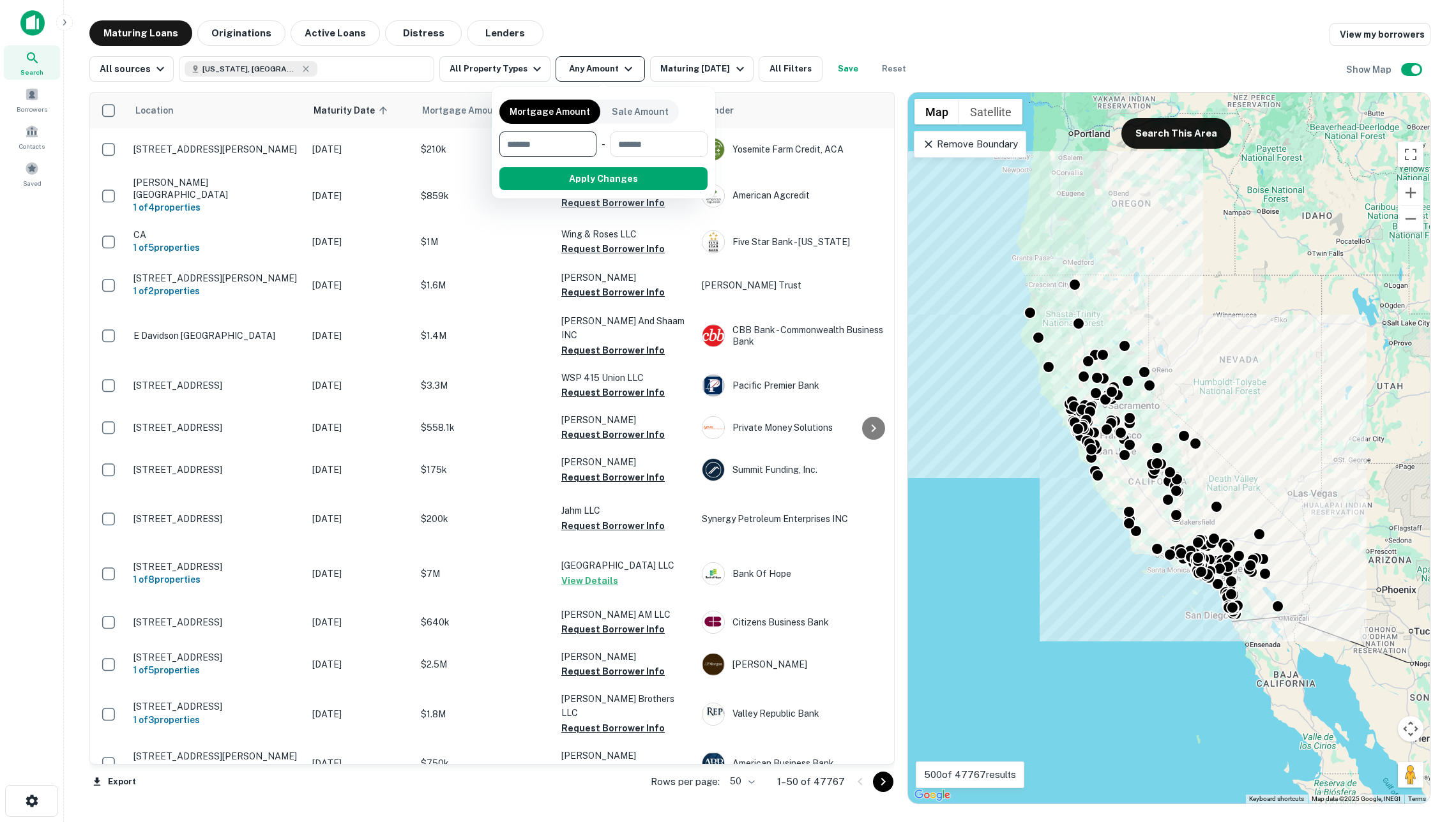
type input "*"
type input "*******"
click at [591, 178] on button "Apply Changes" at bounding box center [626, 178] width 162 height 23
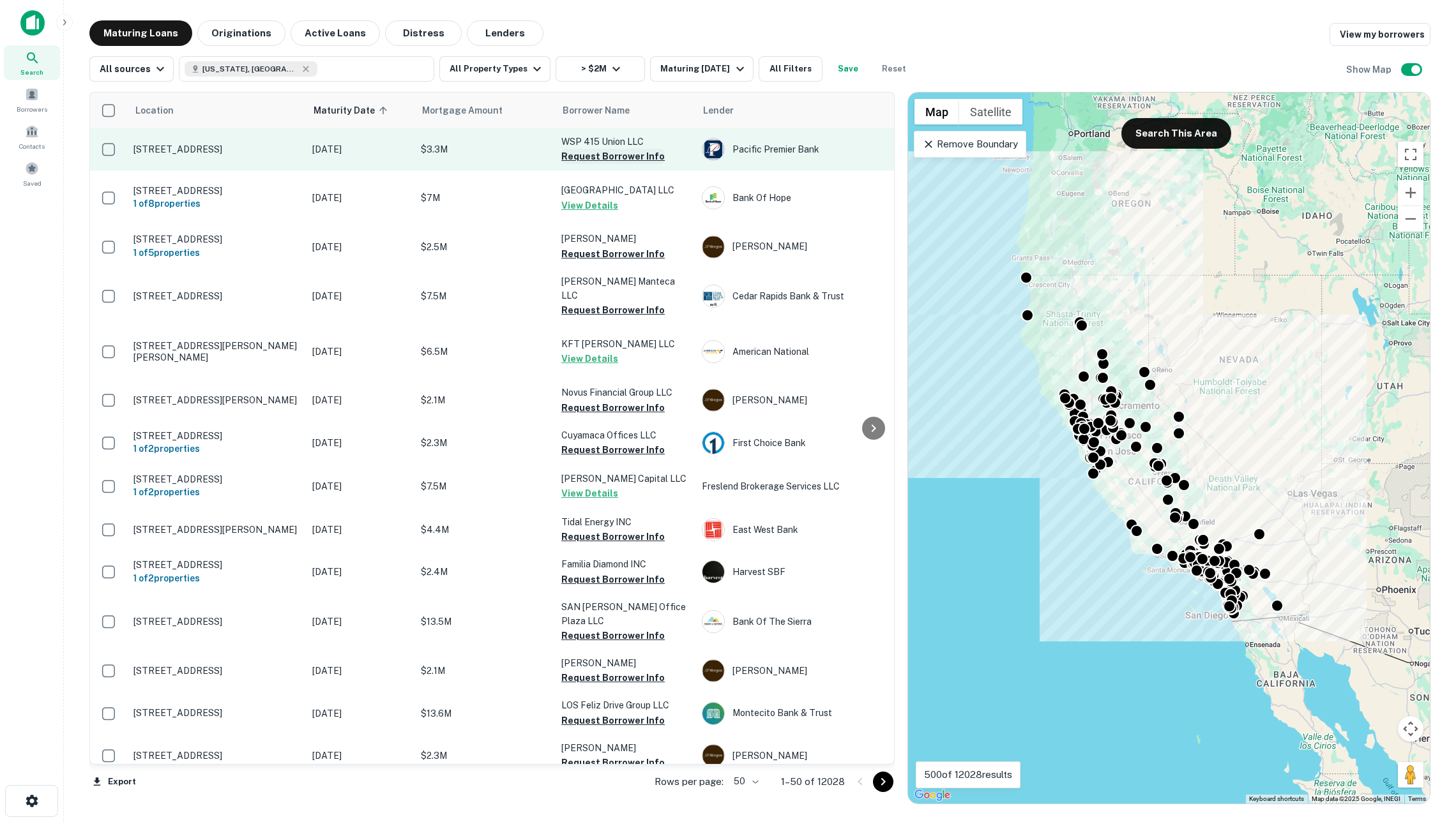
click at [588, 160] on button "Request Borrower Info" at bounding box center [613, 156] width 104 height 15
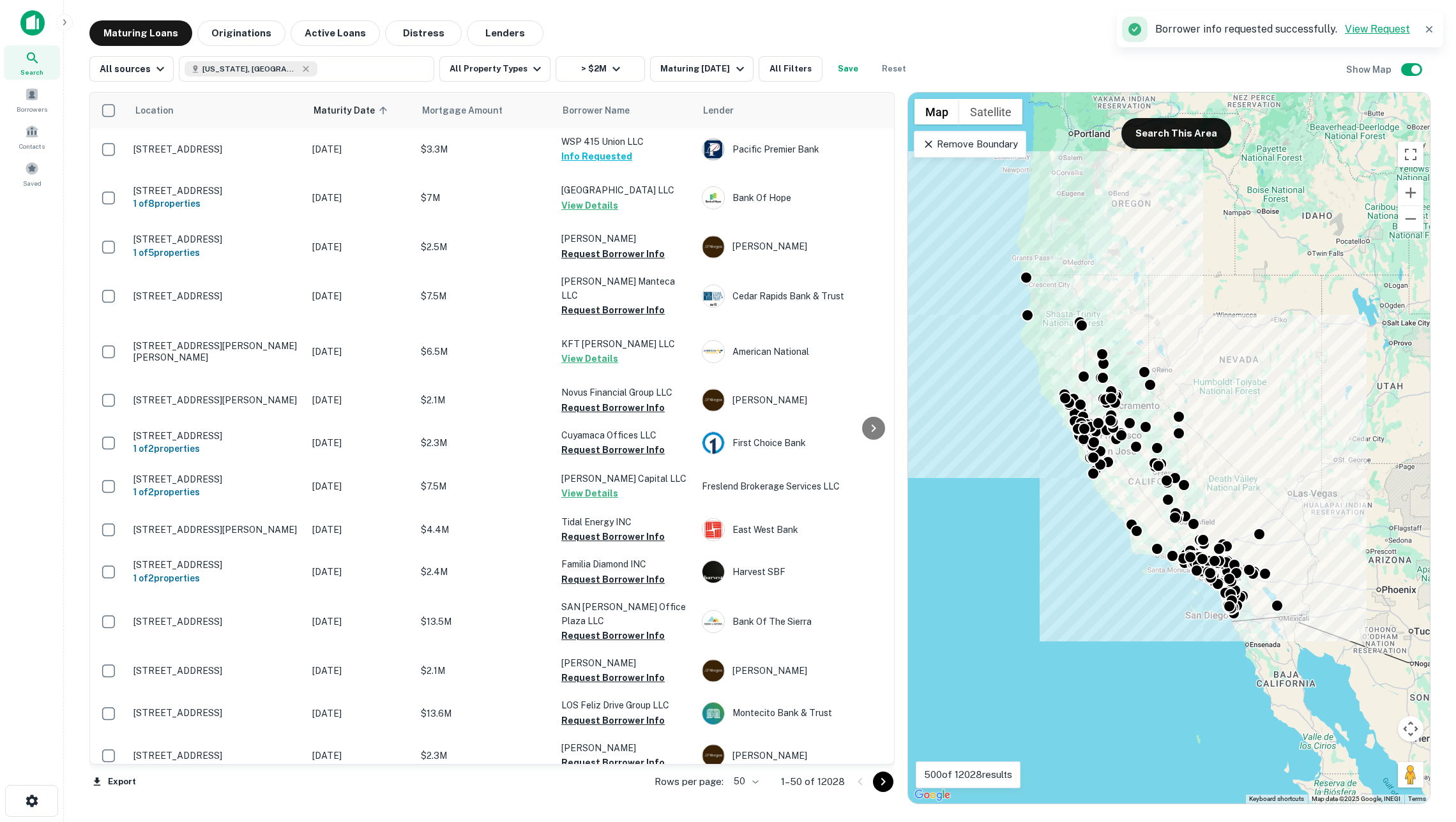
click at [1387, 25] on link "View Request" at bounding box center [1377, 29] width 65 height 12
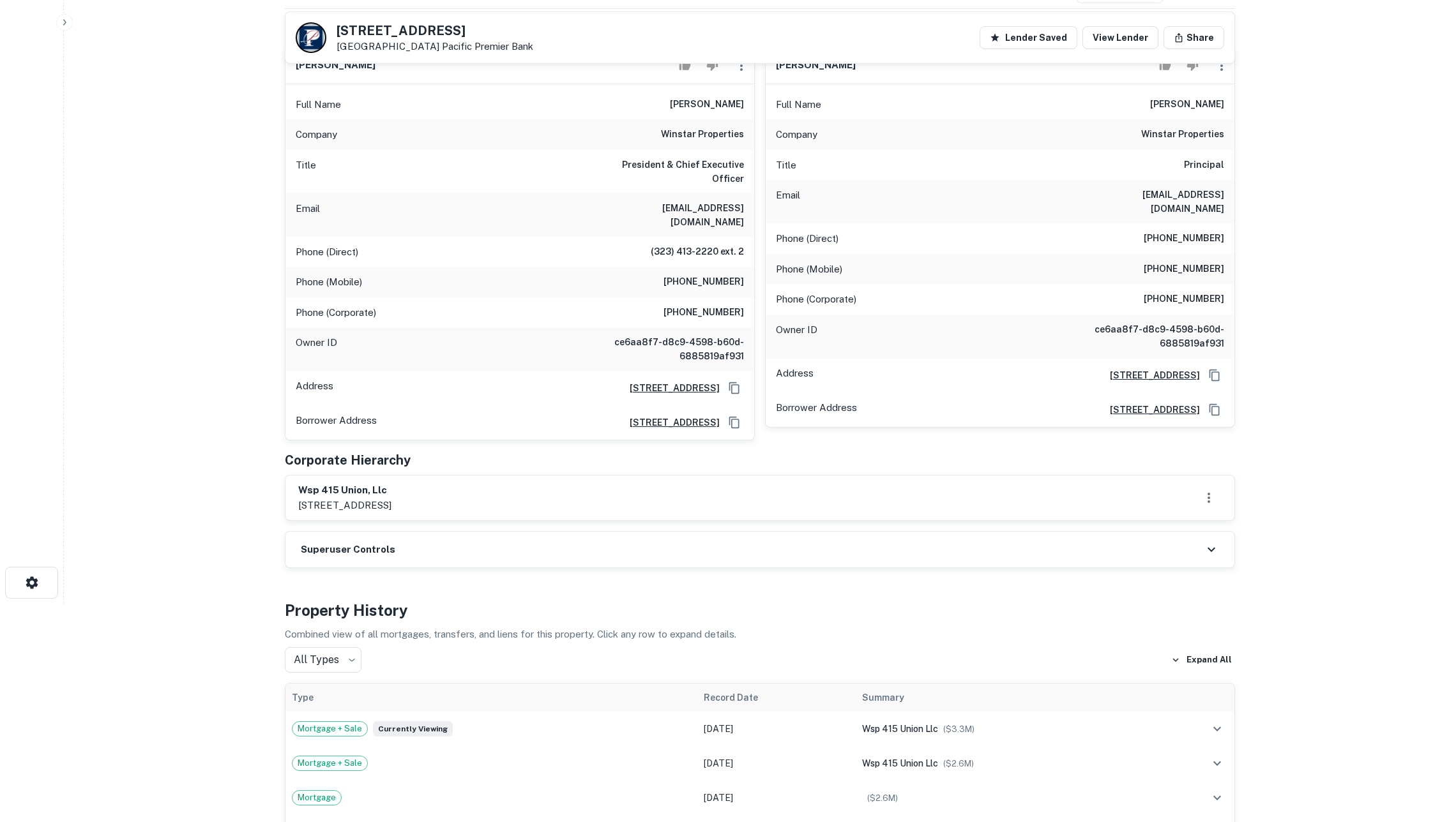
scroll to position [221, 0]
drag, startPoint x: 391, startPoint y: 476, endPoint x: 295, endPoint y: 471, distance: 96.1
click at [295, 473] on div "wsp 415 union, llc [STREET_ADDRESS]" at bounding box center [760, 495] width 949 height 44
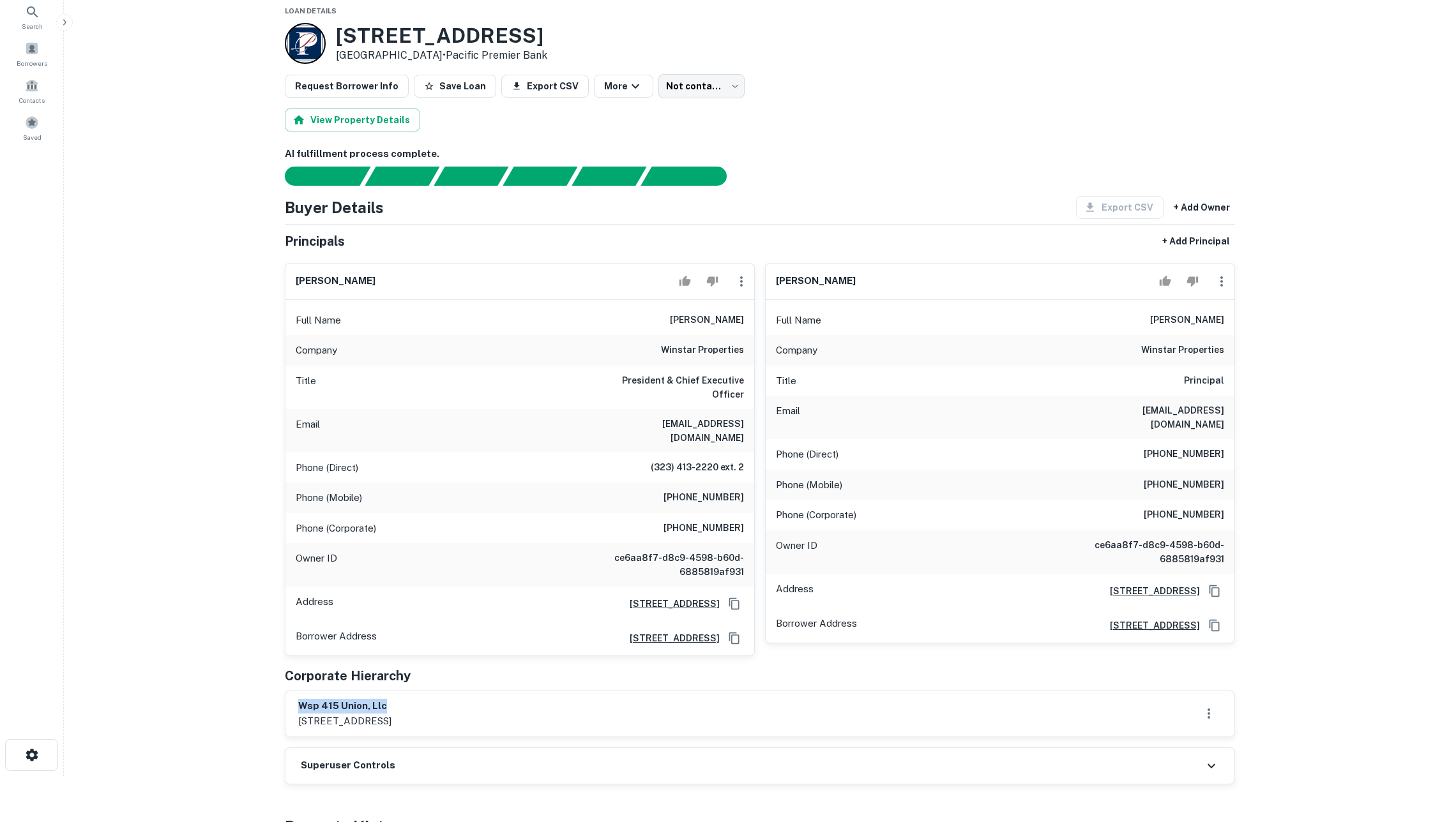
scroll to position [43, 0]
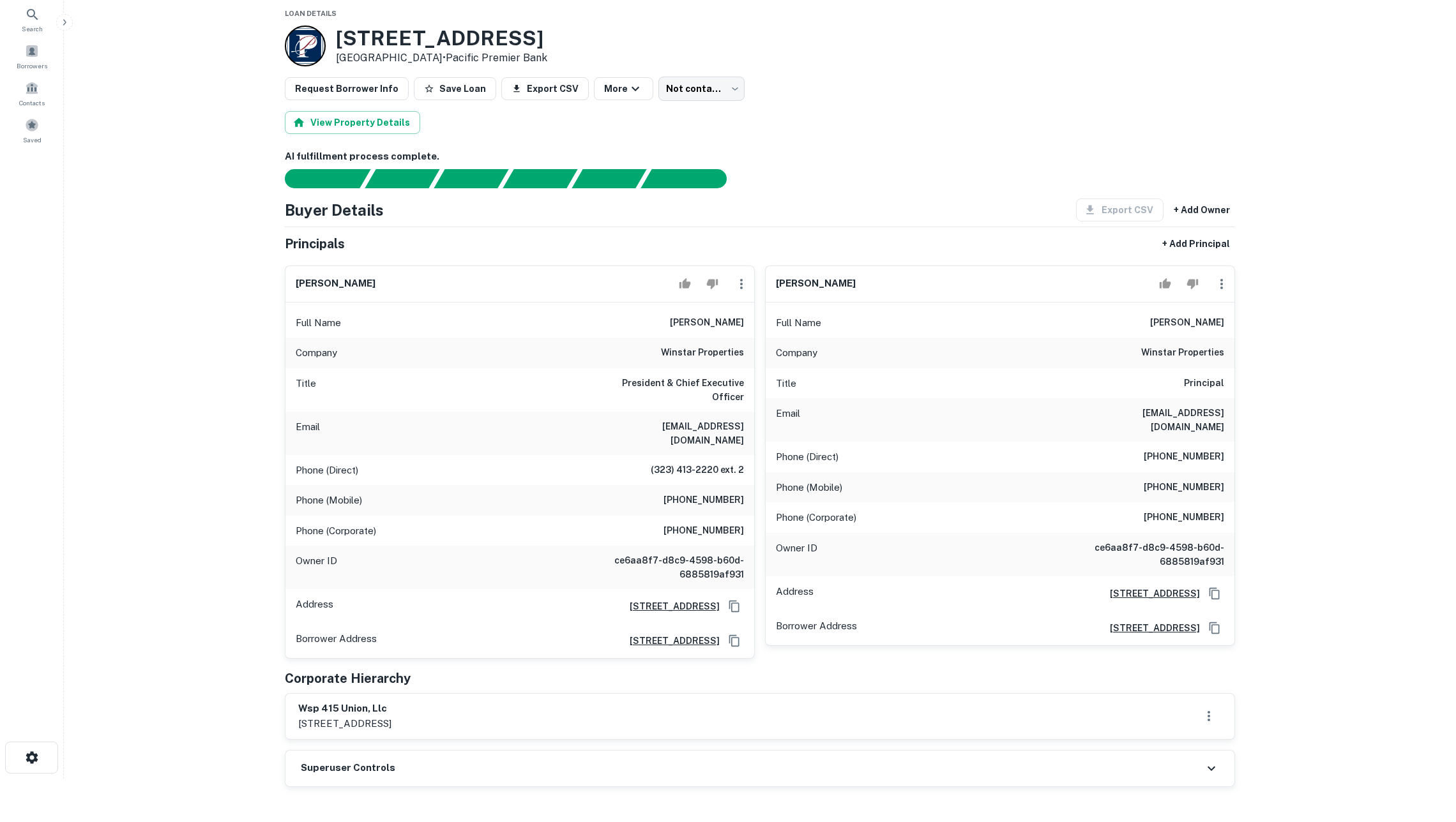
drag, startPoint x: 695, startPoint y: 328, endPoint x: 751, endPoint y: 328, distance: 56.0
click at [751, 328] on div "Full Name [PERSON_NAME]" at bounding box center [520, 323] width 469 height 31
click at [734, 600] on icon "Copy Address" at bounding box center [734, 606] width 13 height 13
drag, startPoint x: 662, startPoint y: 366, endPoint x: 749, endPoint y: 368, distance: 87.0
click at [749, 368] on div "Company winstar properties" at bounding box center [520, 353] width 469 height 31
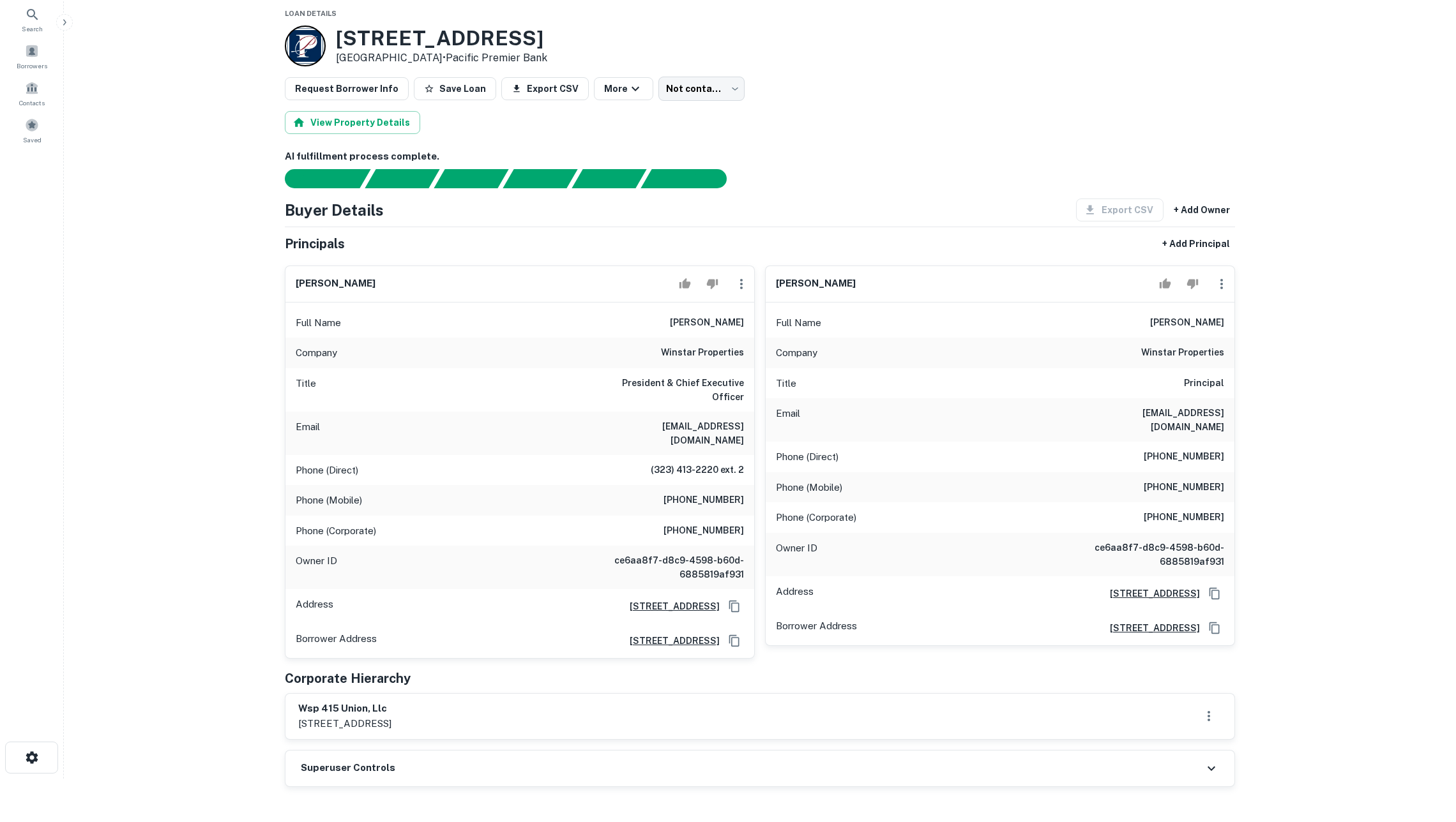
click at [628, 396] on h6 "President & Chief Executive Officer" at bounding box center [667, 390] width 153 height 28
click at [682, 361] on h6 "winstar properties" at bounding box center [702, 353] width 83 height 15
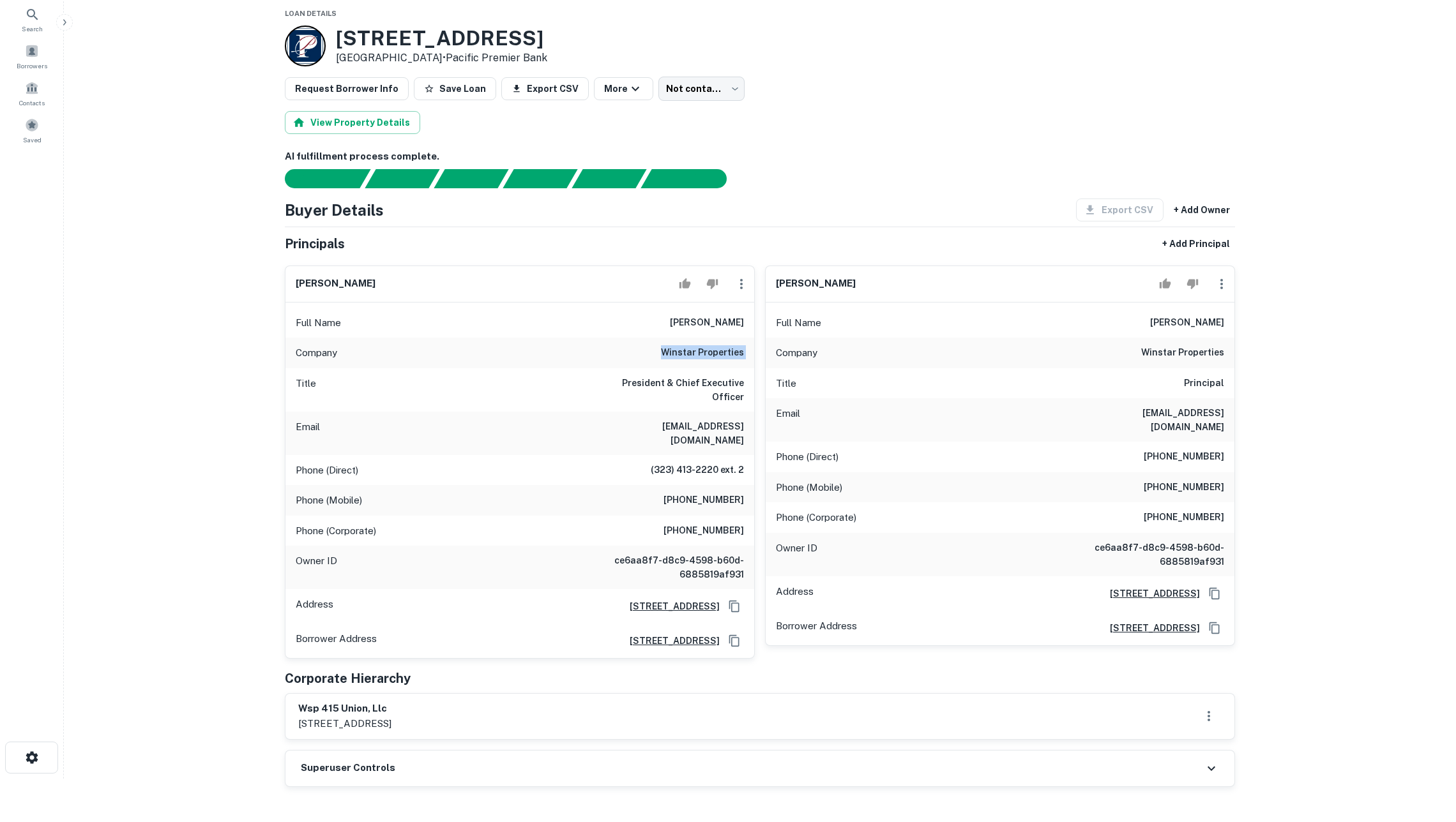
click at [682, 361] on h6 "winstar properties" at bounding box center [702, 353] width 83 height 15
click at [683, 361] on h6 "winstar properties" at bounding box center [702, 353] width 83 height 15
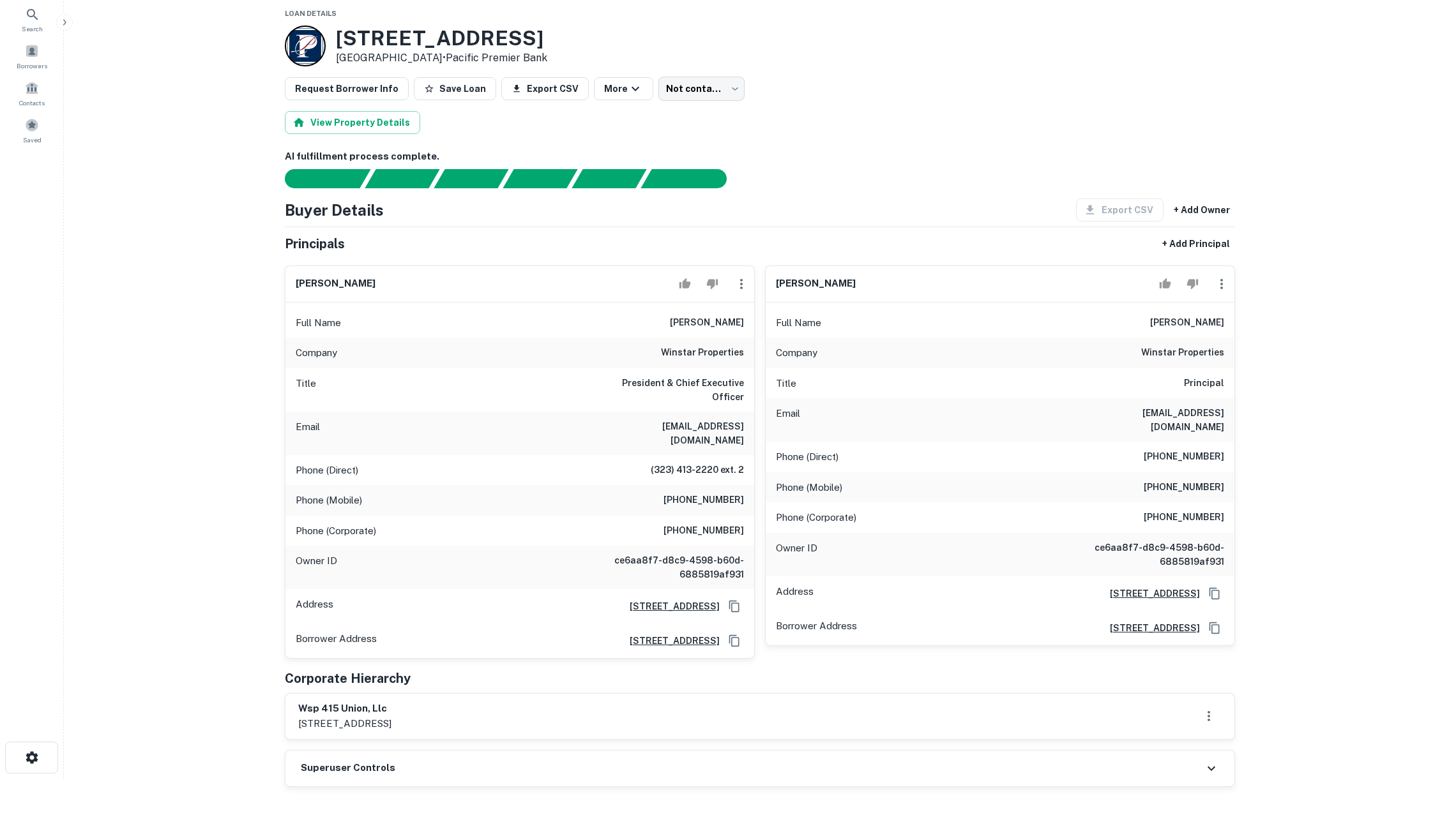
click at [683, 361] on h6 "winstar properties" at bounding box center [702, 353] width 83 height 15
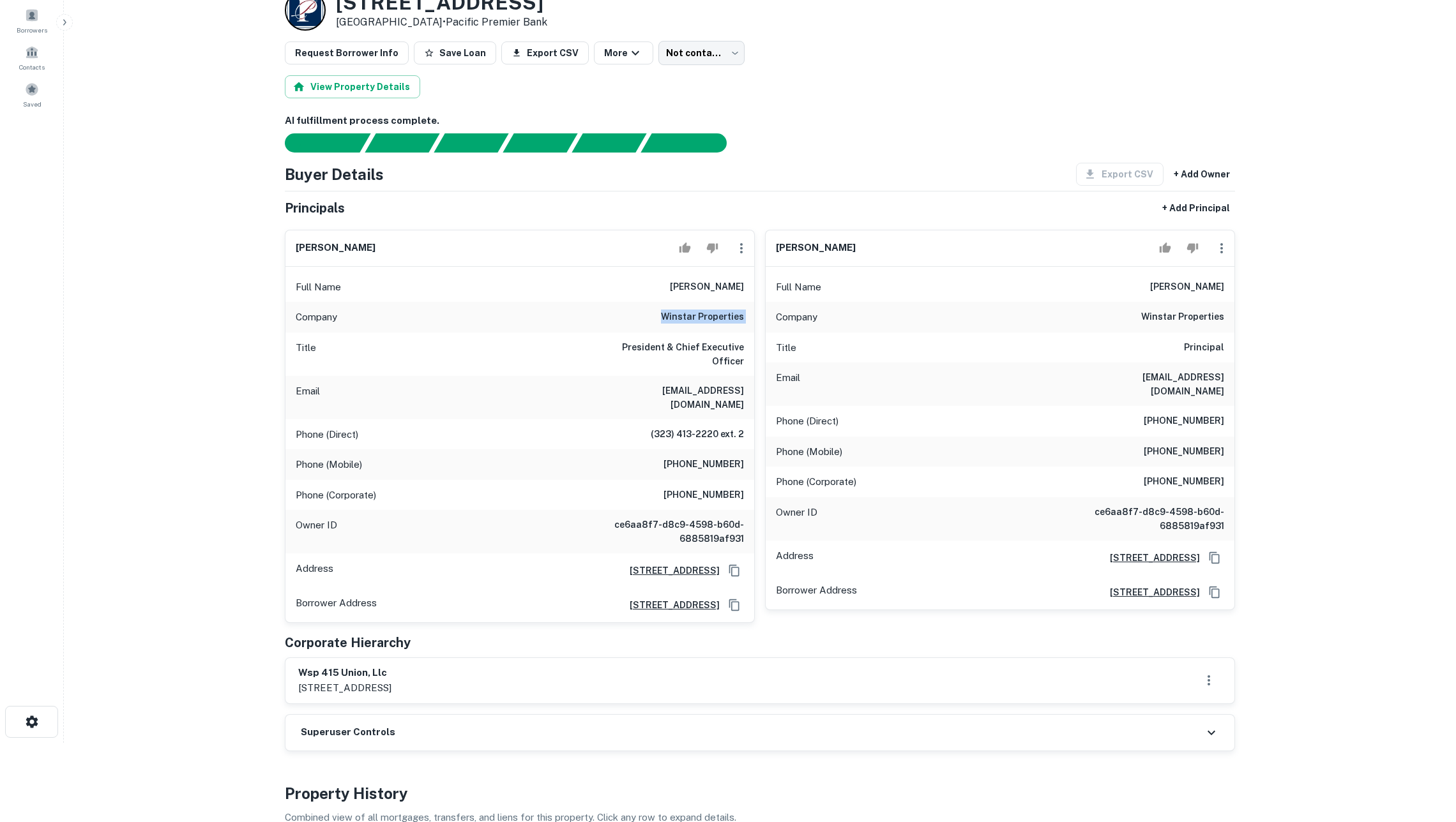
scroll to position [80, 0]
drag, startPoint x: 660, startPoint y: 299, endPoint x: 749, endPoint y: 297, distance: 89.0
click at [749, 297] on div "Full Name [PERSON_NAME]" at bounding box center [520, 287] width 469 height 31
click at [733, 295] on h6 "[PERSON_NAME]" at bounding box center [707, 286] width 74 height 15
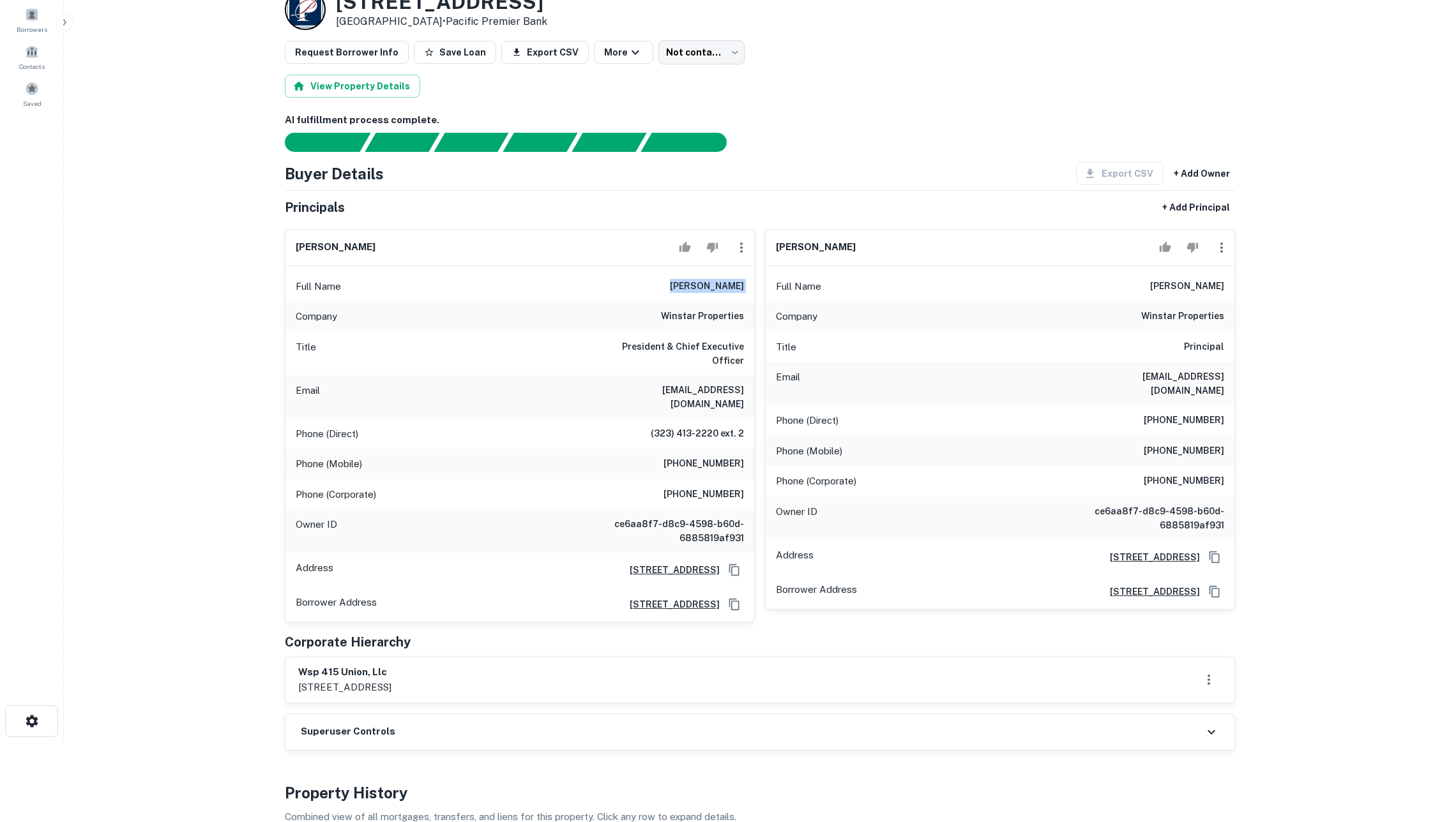
click at [733, 295] on h6 "[PERSON_NAME]" at bounding box center [707, 286] width 74 height 15
click at [1198, 295] on h6 "[PERSON_NAME]" at bounding box center [1187, 286] width 74 height 15
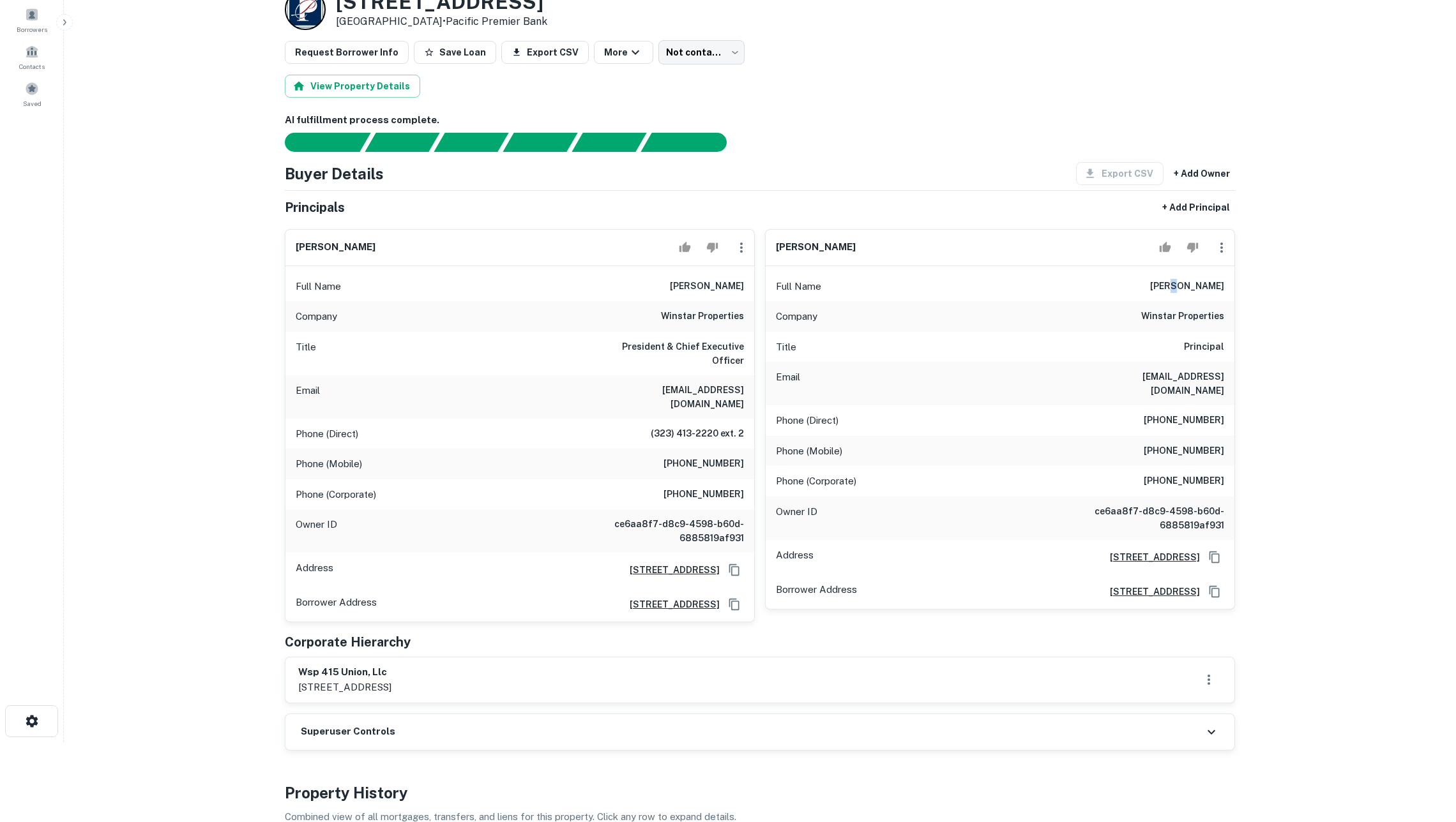
click at [1198, 295] on h6 "[PERSON_NAME]" at bounding box center [1187, 286] width 74 height 15
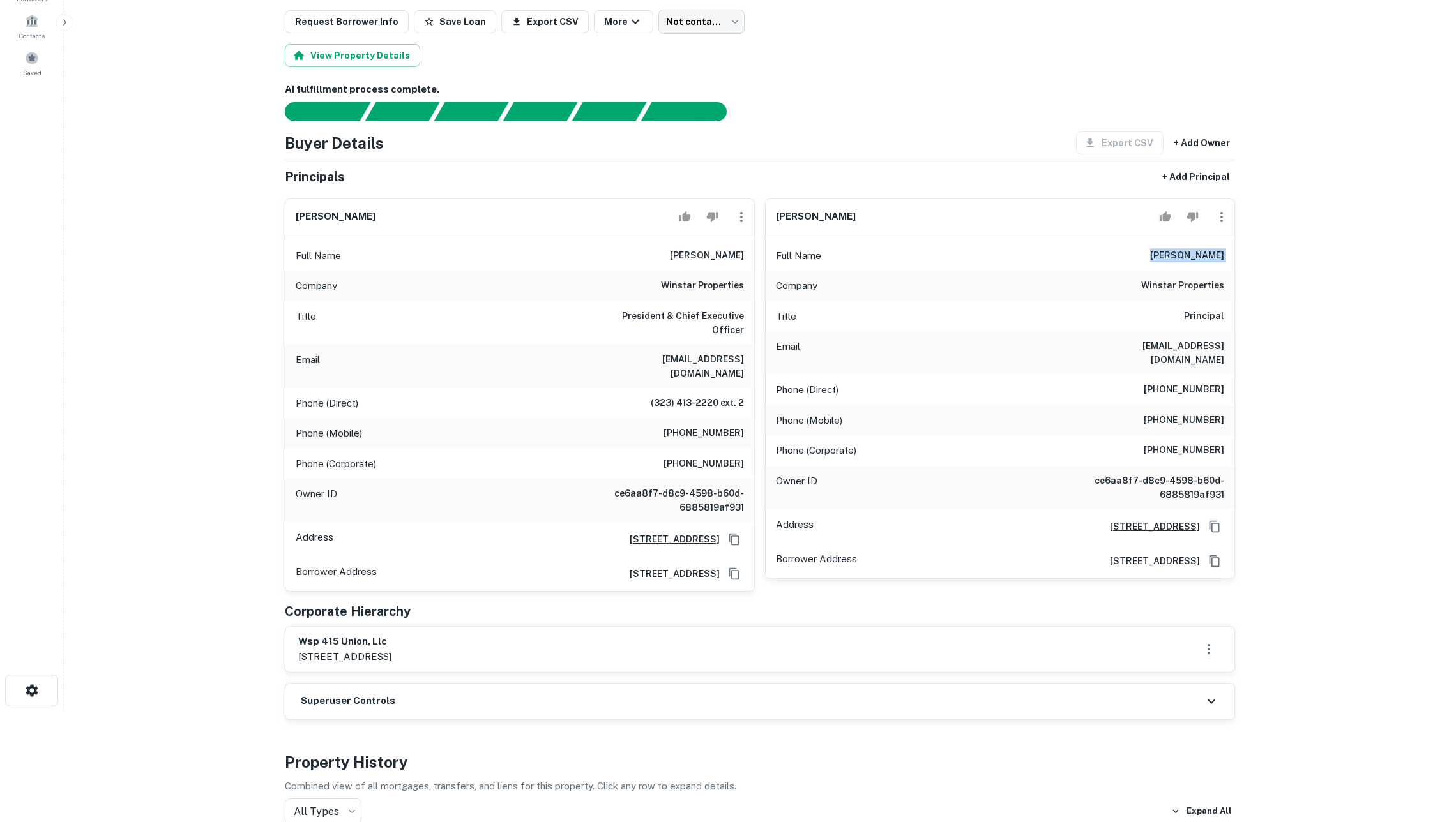
scroll to position [113, 0]
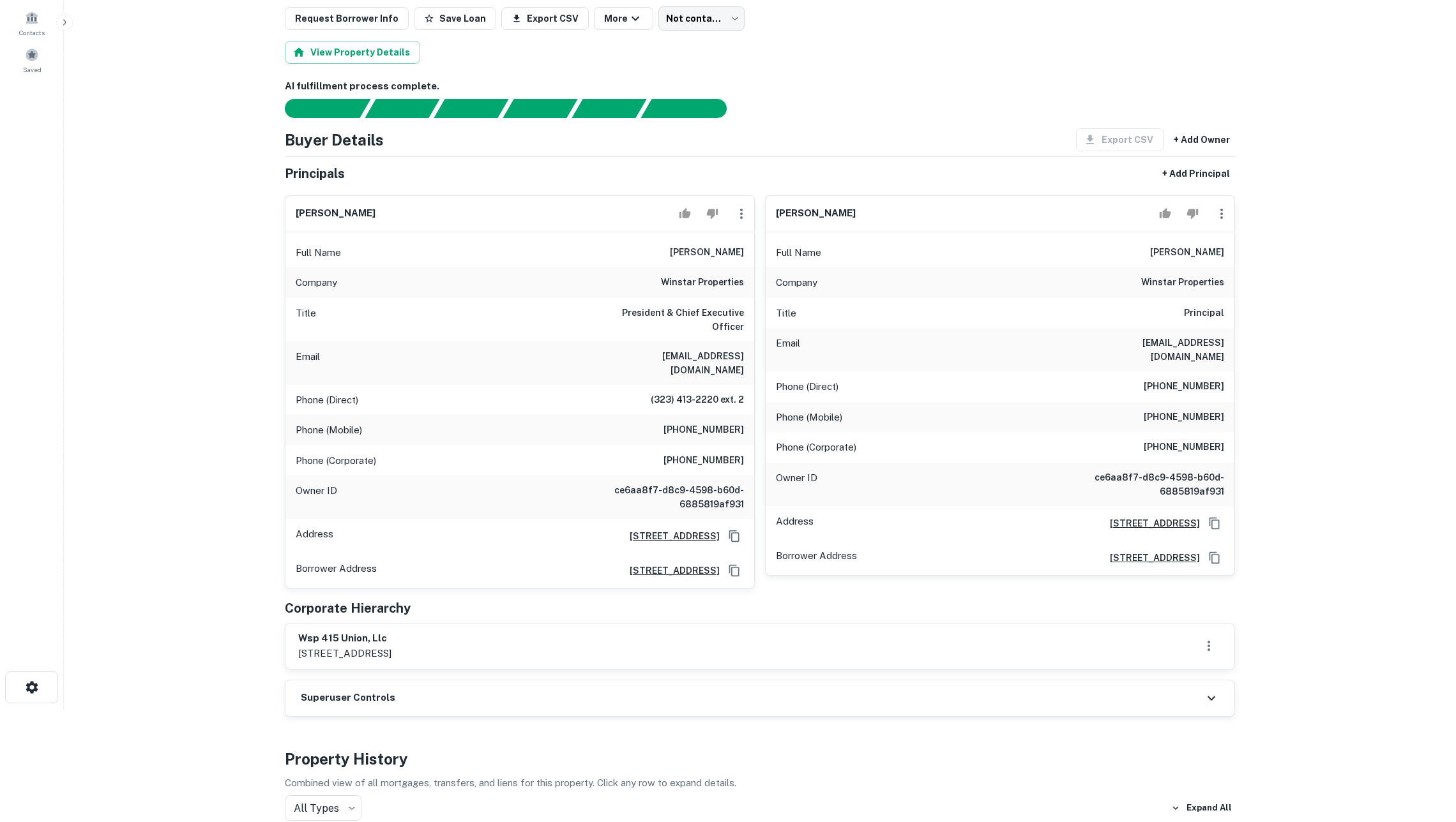
click at [678, 328] on h6 "President & Chief Executive Officer" at bounding box center [667, 320] width 153 height 28
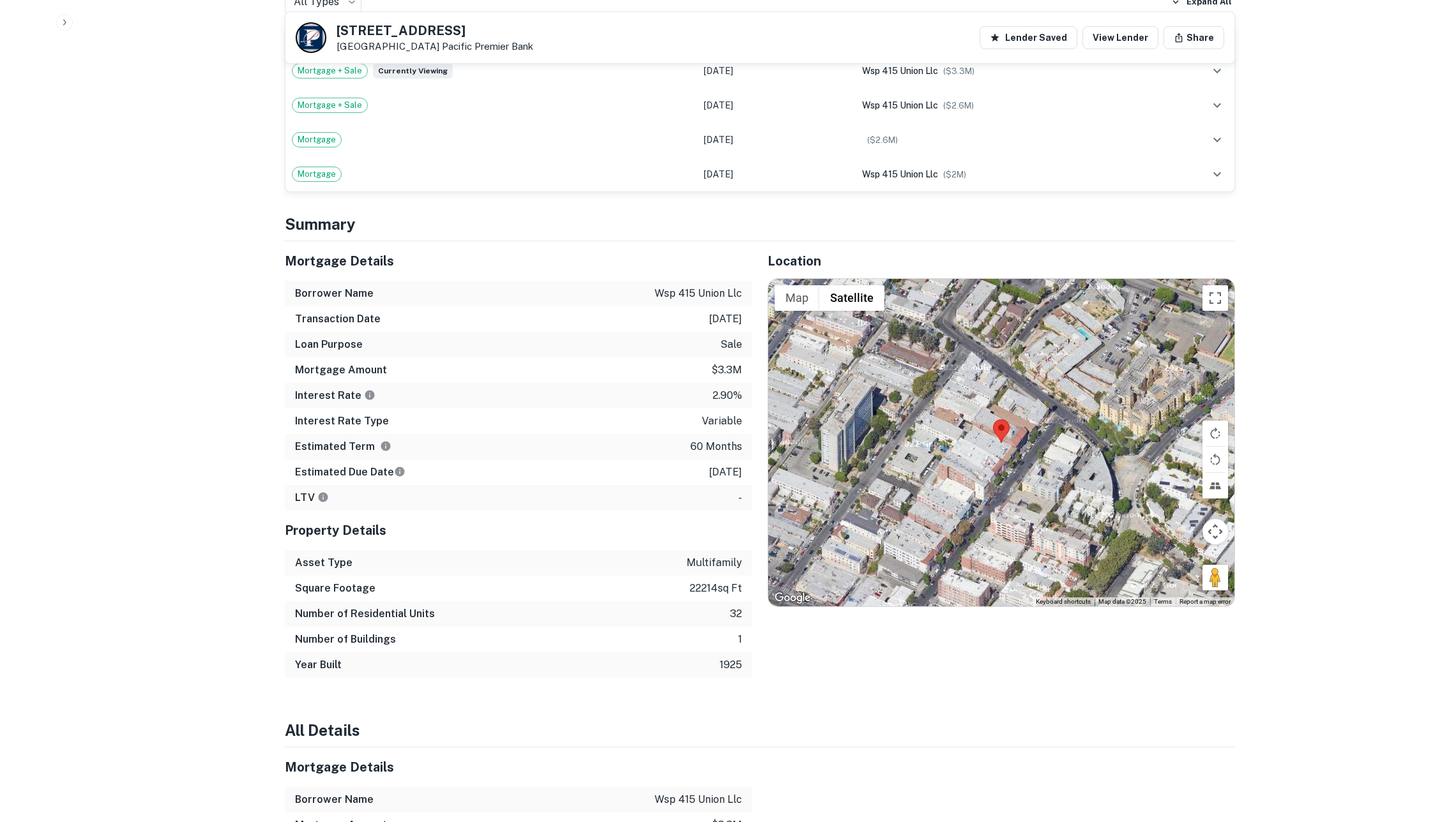
scroll to position [897, 0]
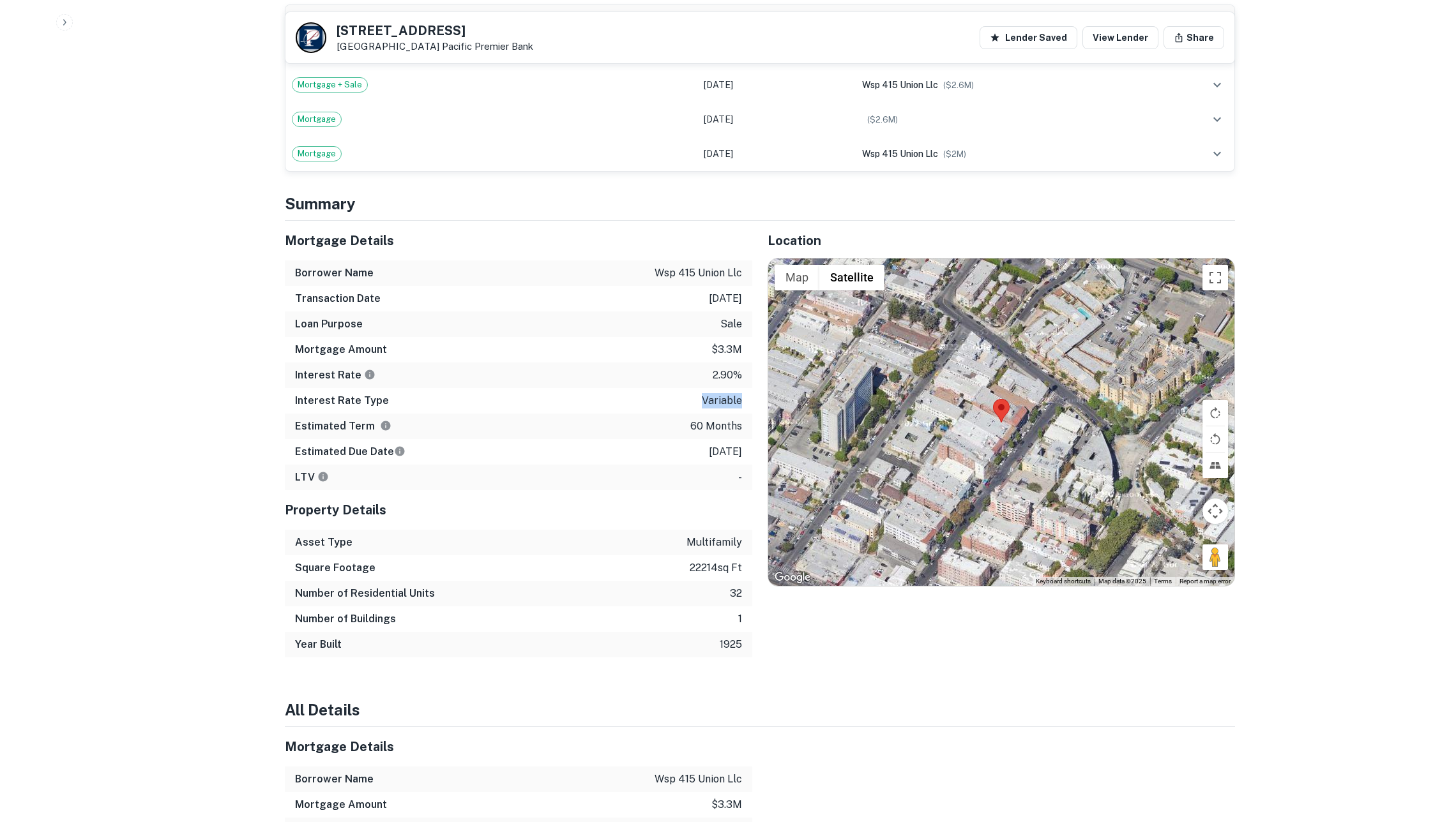
drag, startPoint x: 696, startPoint y: 414, endPoint x: 743, endPoint y: 414, distance: 47.0
click at [743, 413] on div "Interest Rate Type variable" at bounding box center [518, 401] width 467 height 25
click at [723, 307] on p "[DATE]" at bounding box center [725, 299] width 33 height 15
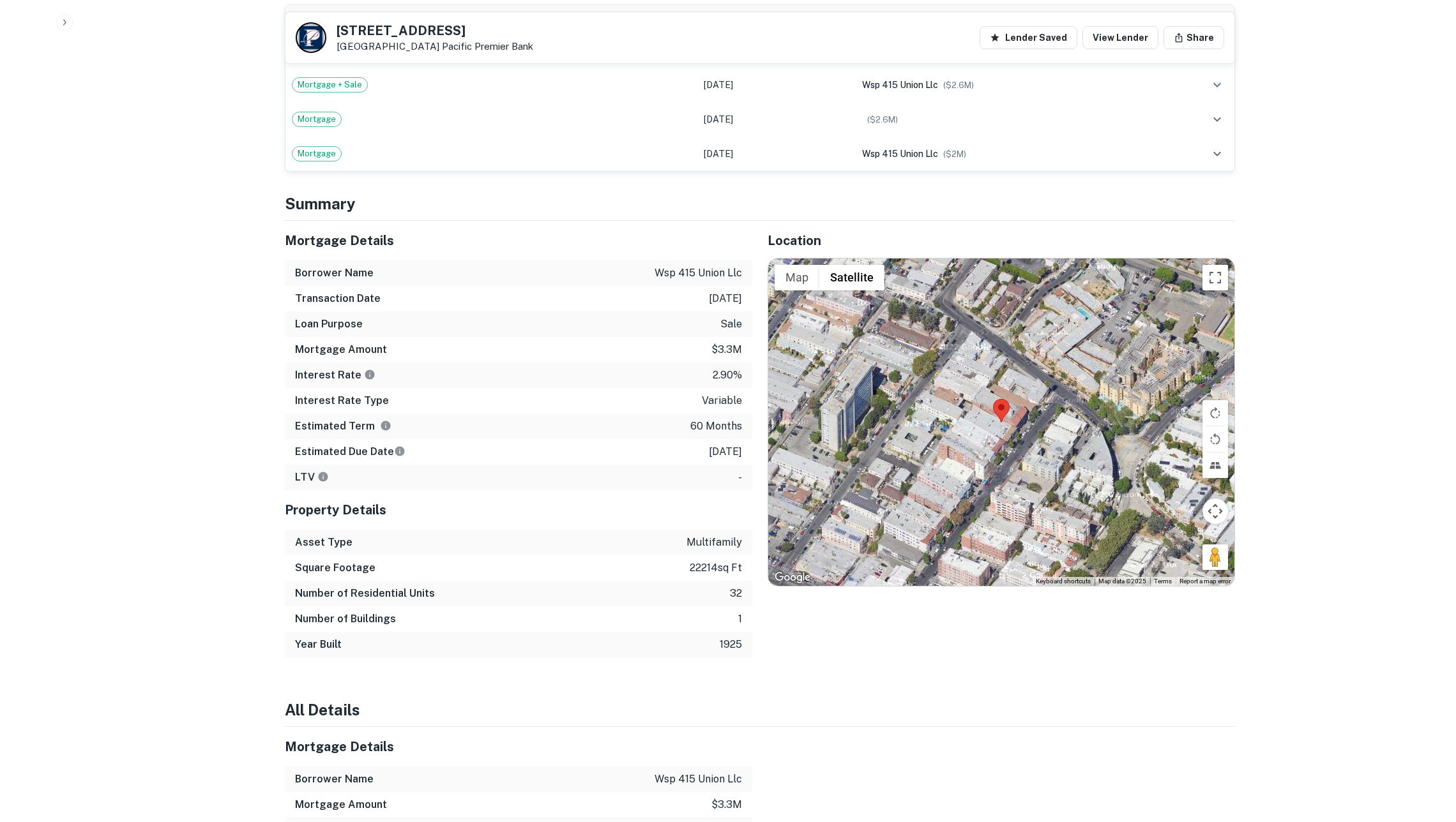
click at [711, 384] on div "Interest Rate 2.90%" at bounding box center [518, 375] width 467 height 25
click at [721, 409] on p "variable" at bounding box center [721, 401] width 40 height 15
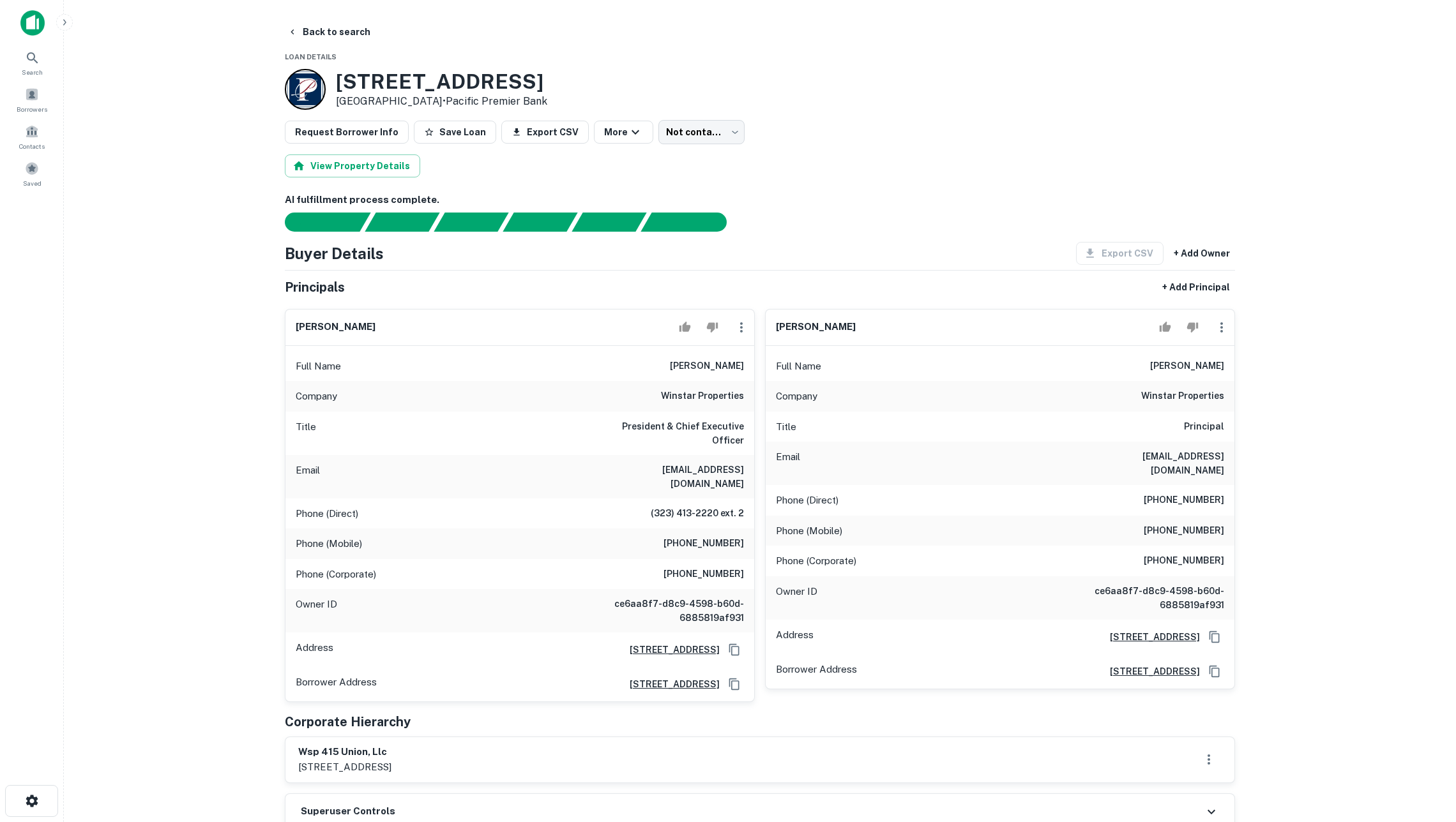
scroll to position [0, 0]
click at [330, 29] on button "Back to search" at bounding box center [328, 32] width 93 height 23
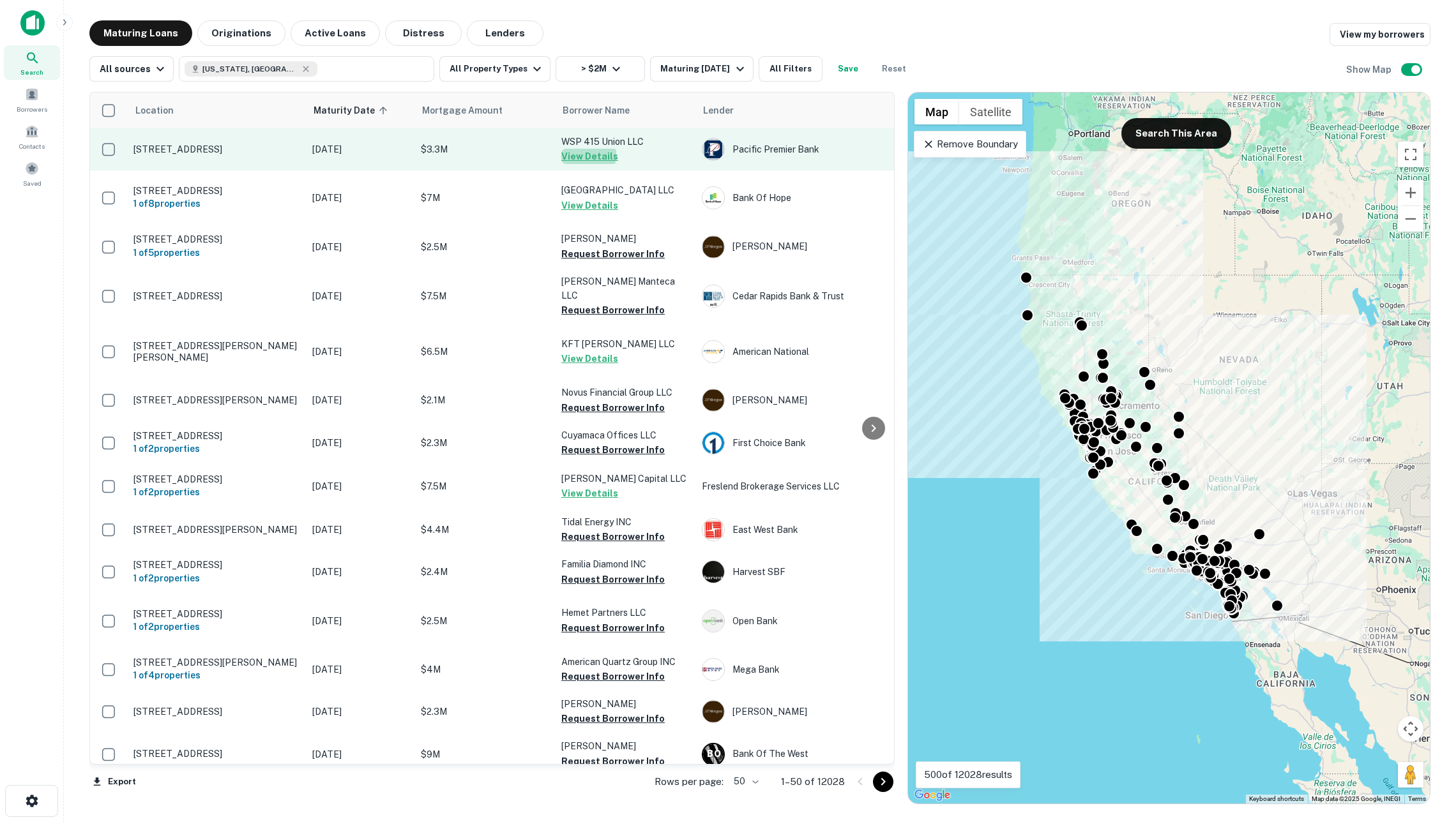
click at [573, 155] on button "View Details" at bounding box center [590, 156] width 57 height 15
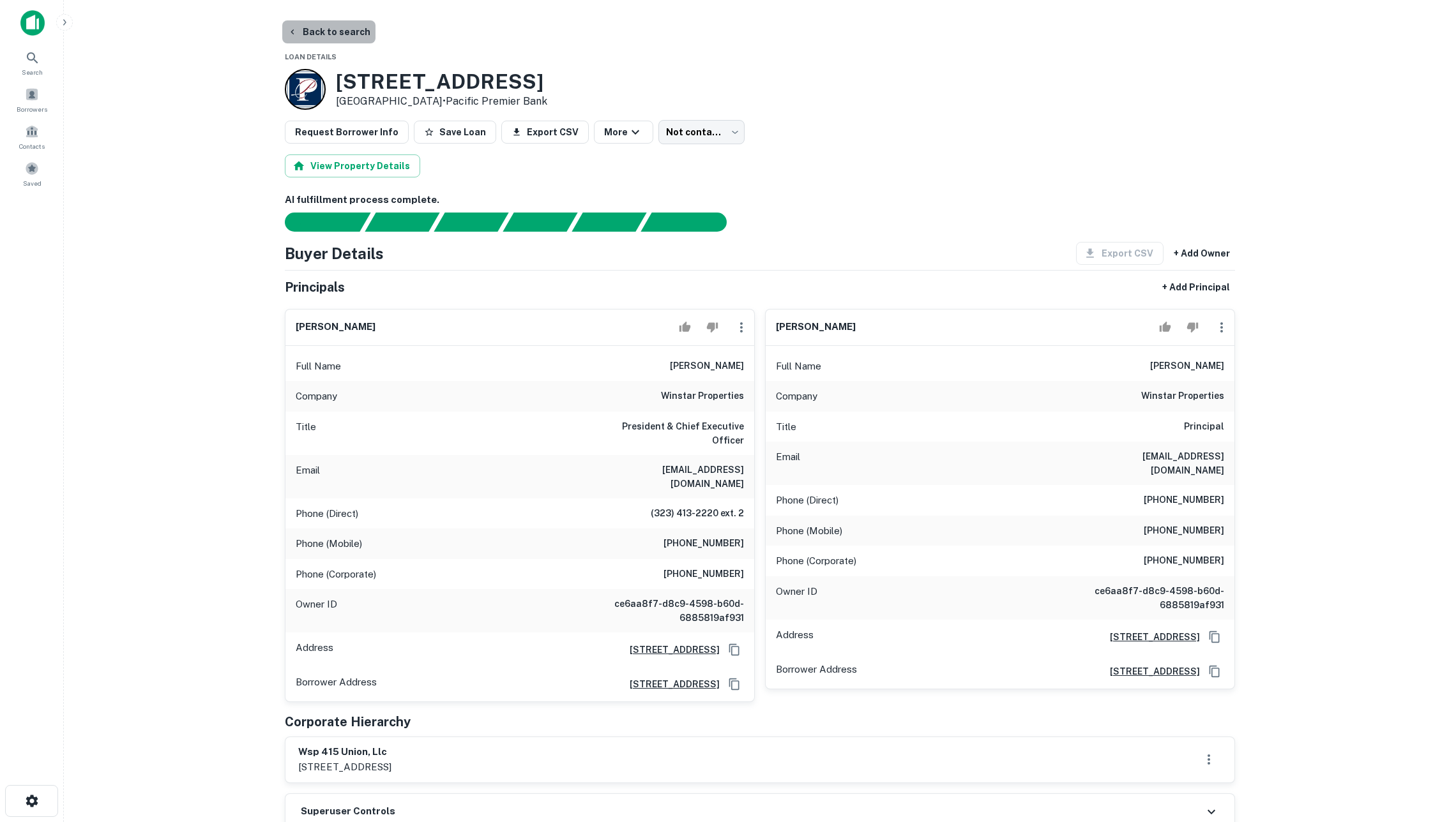
click at [356, 25] on button "Back to search" at bounding box center [328, 32] width 93 height 23
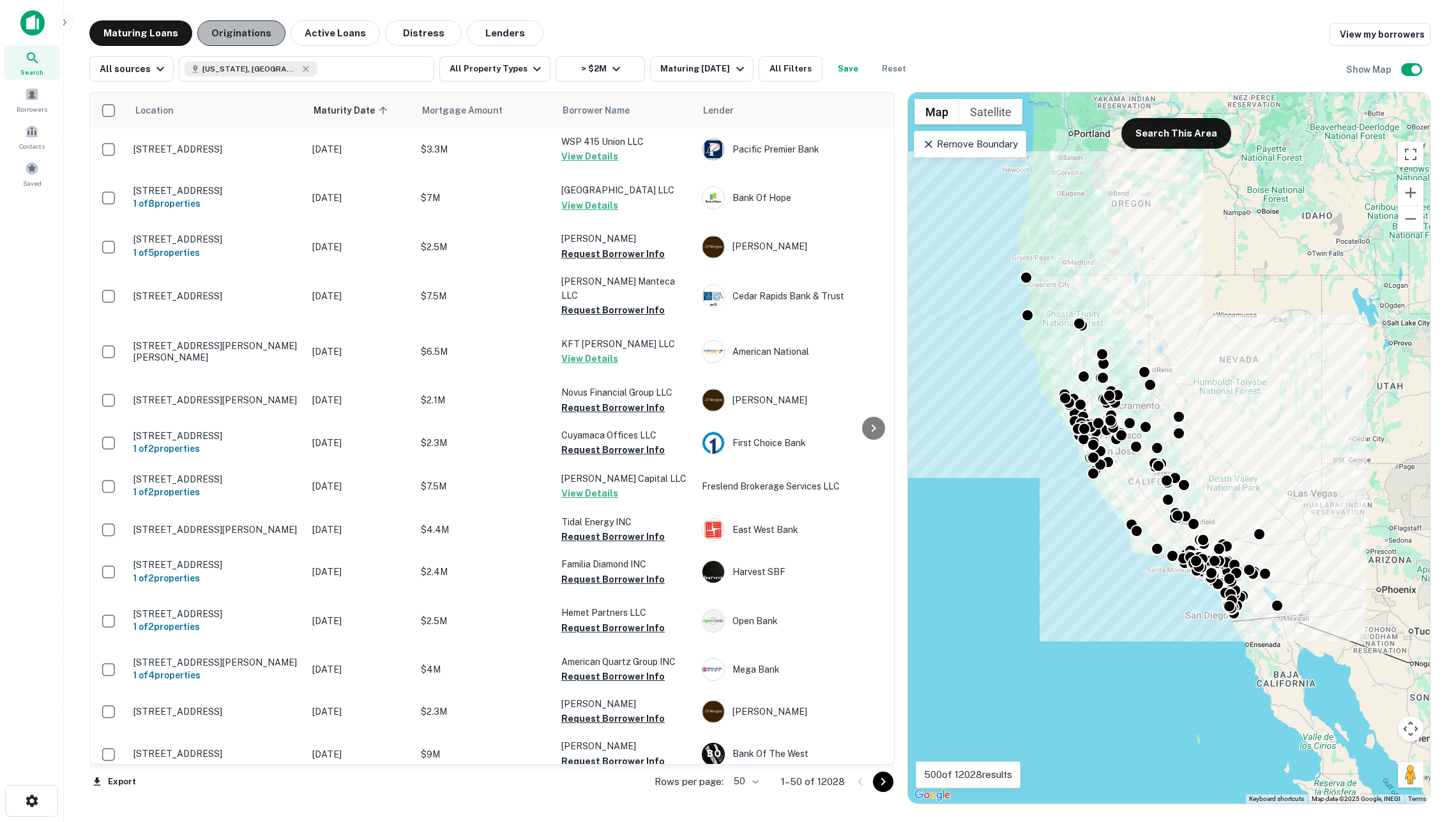
click at [254, 29] on button "Originations" at bounding box center [241, 33] width 88 height 25
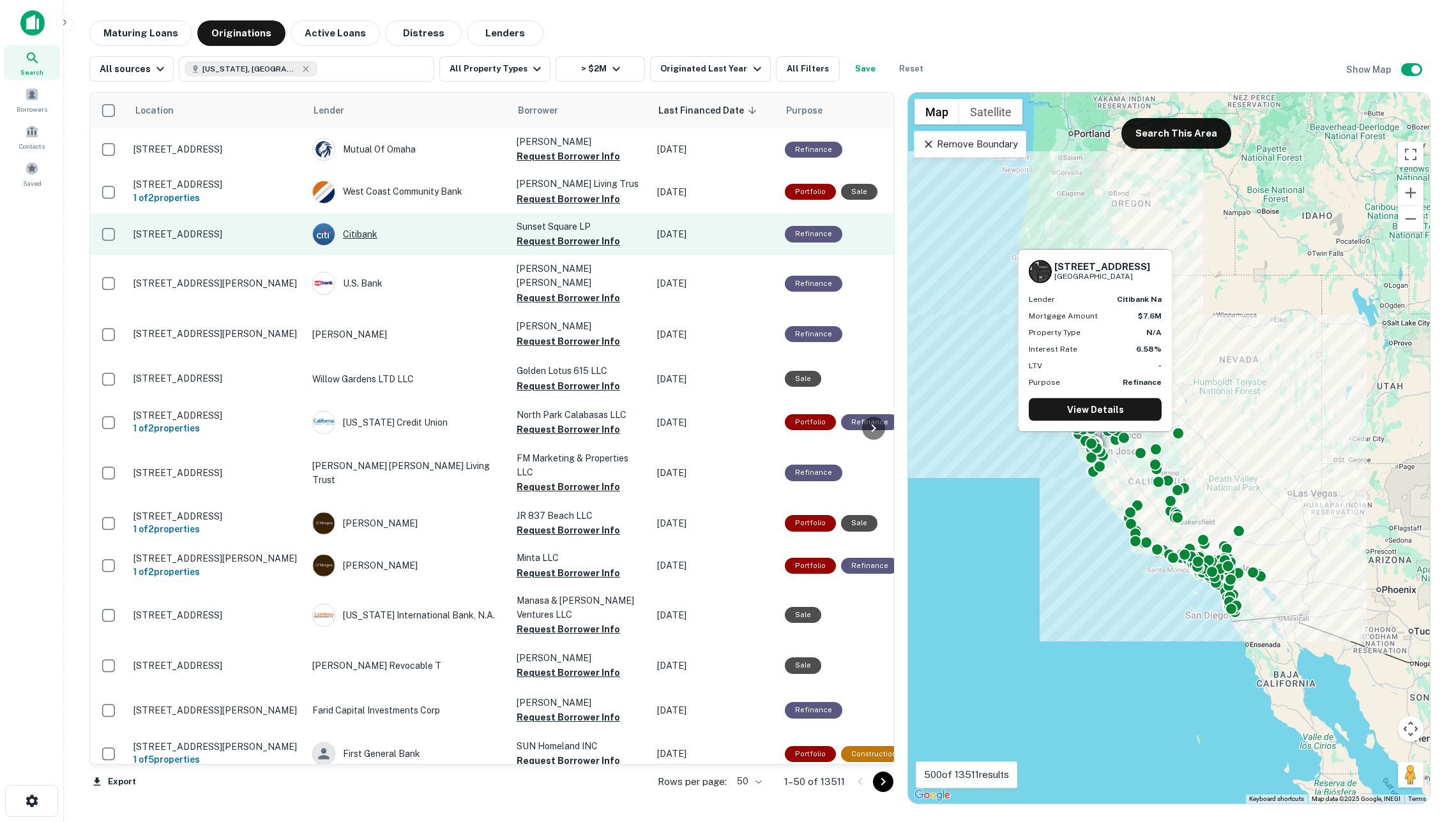
click at [366, 245] on div "Citibank" at bounding box center [407, 234] width 192 height 23
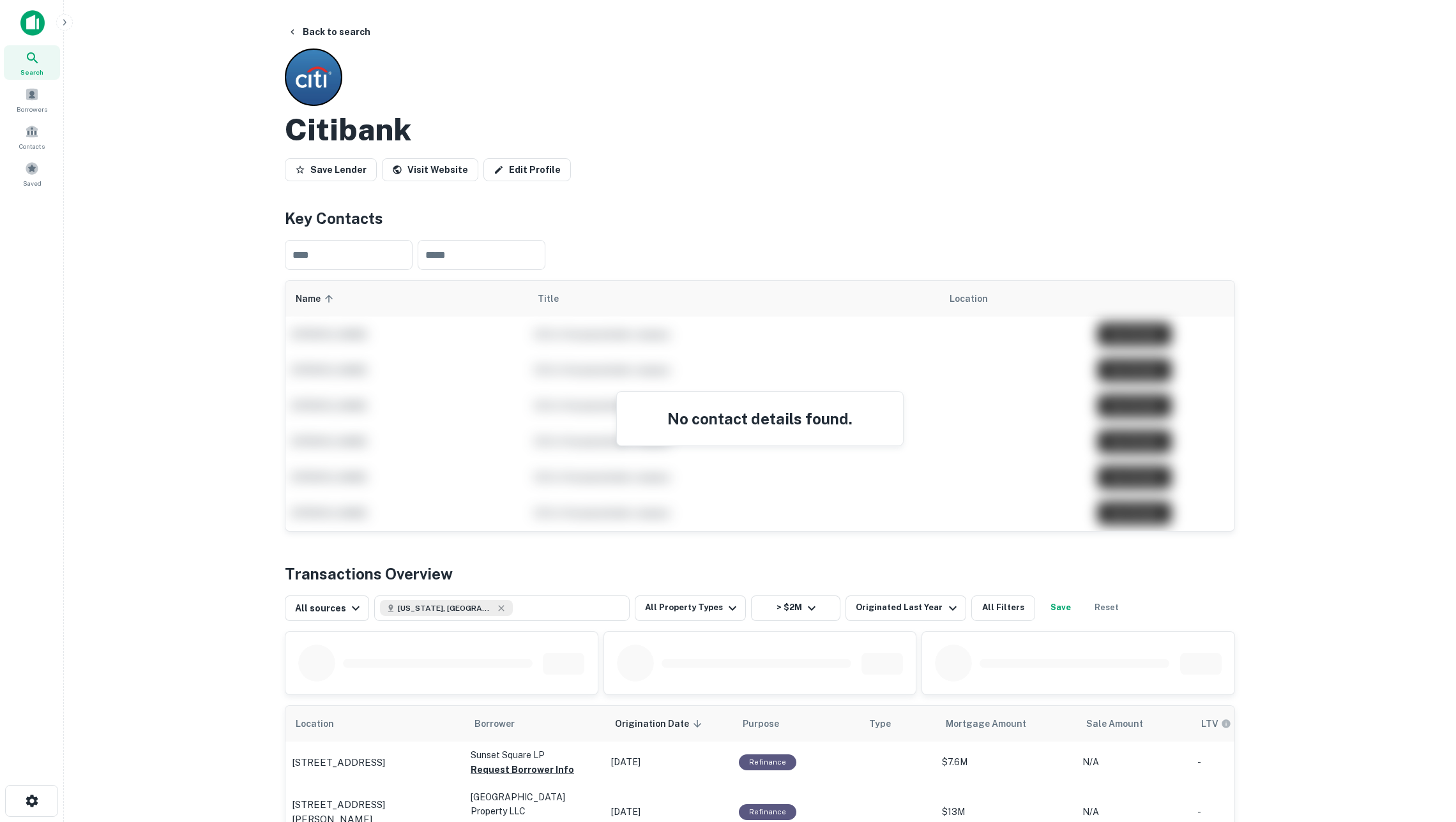
click at [336, 137] on h2 "Citibank" at bounding box center [348, 129] width 127 height 37
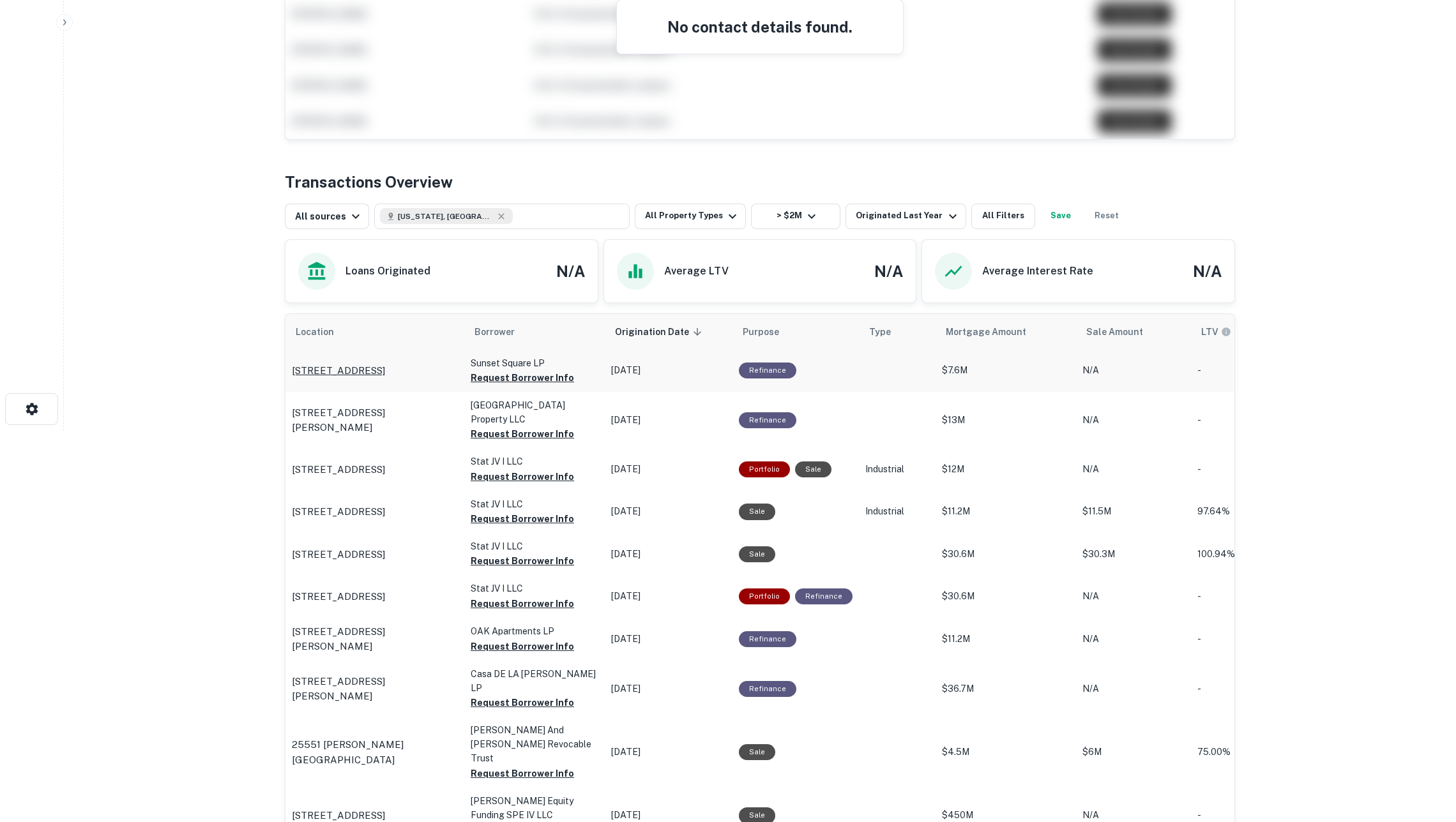
scroll to position [396, 0]
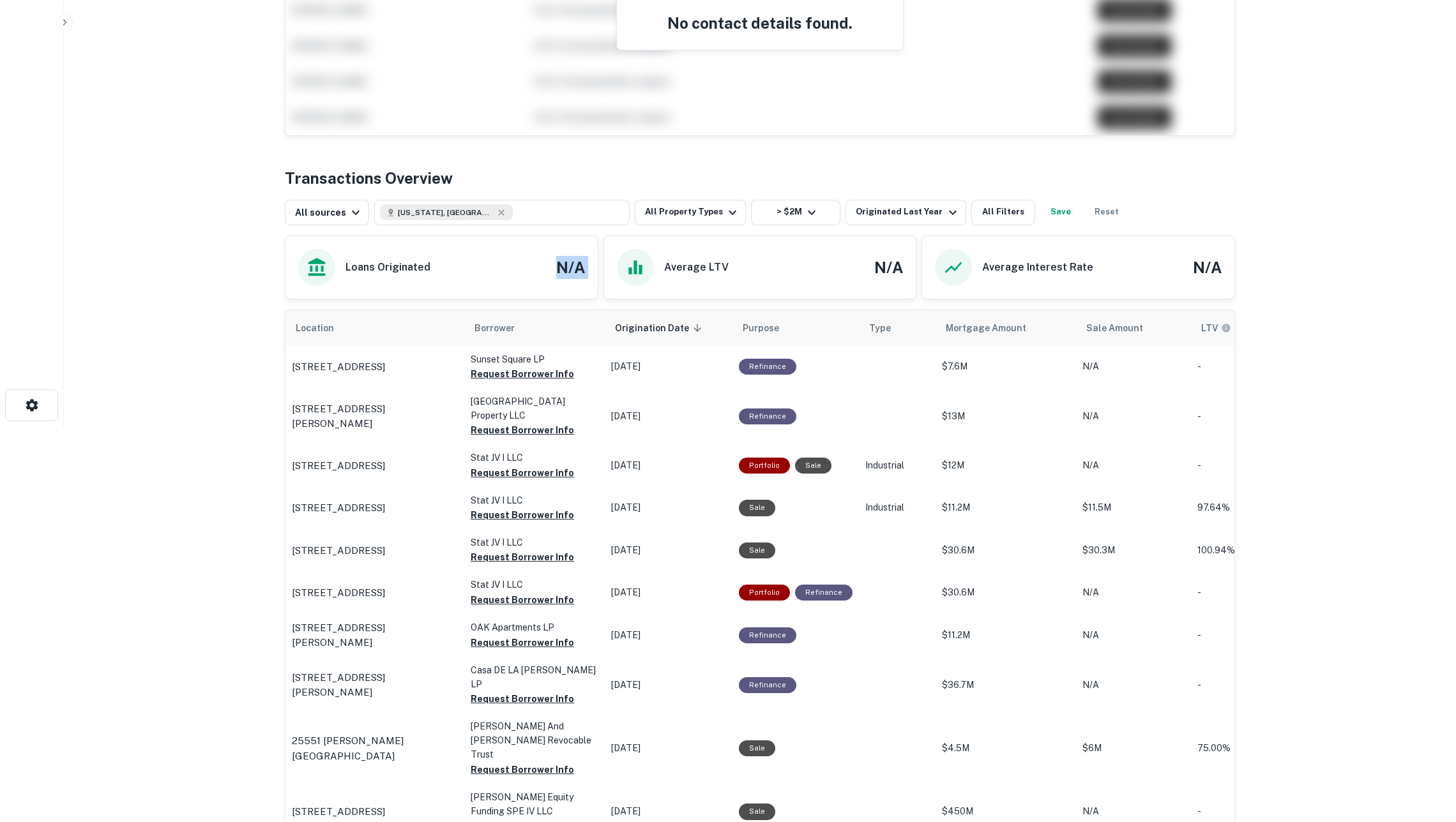
drag, startPoint x: 539, startPoint y: 263, endPoint x: 604, endPoint y: 267, distance: 65.1
click at [604, 267] on div "Loans Originated N/A Average LTV N/A Average Interest Rate N/A" at bounding box center [760, 267] width 950 height 64
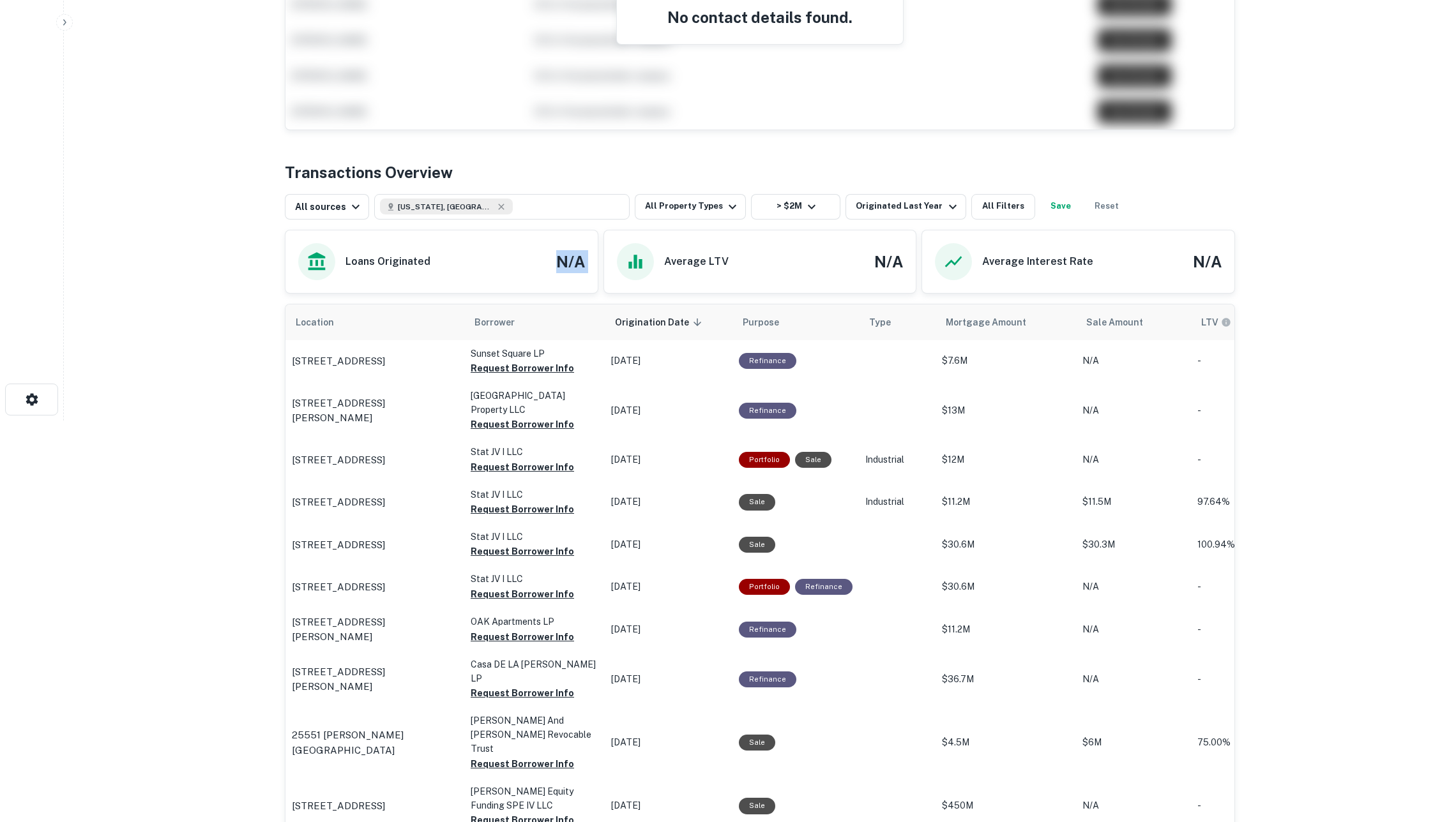
click at [559, 265] on h4 "N/A" at bounding box center [570, 261] width 29 height 23
click at [334, 249] on div "Loans Originated" at bounding box center [364, 261] width 132 height 37
click at [816, 239] on div "Average LTV N/A" at bounding box center [760, 261] width 312 height 62
click at [1129, 239] on div "Average Interest Rate N/A" at bounding box center [1078, 261] width 312 height 62
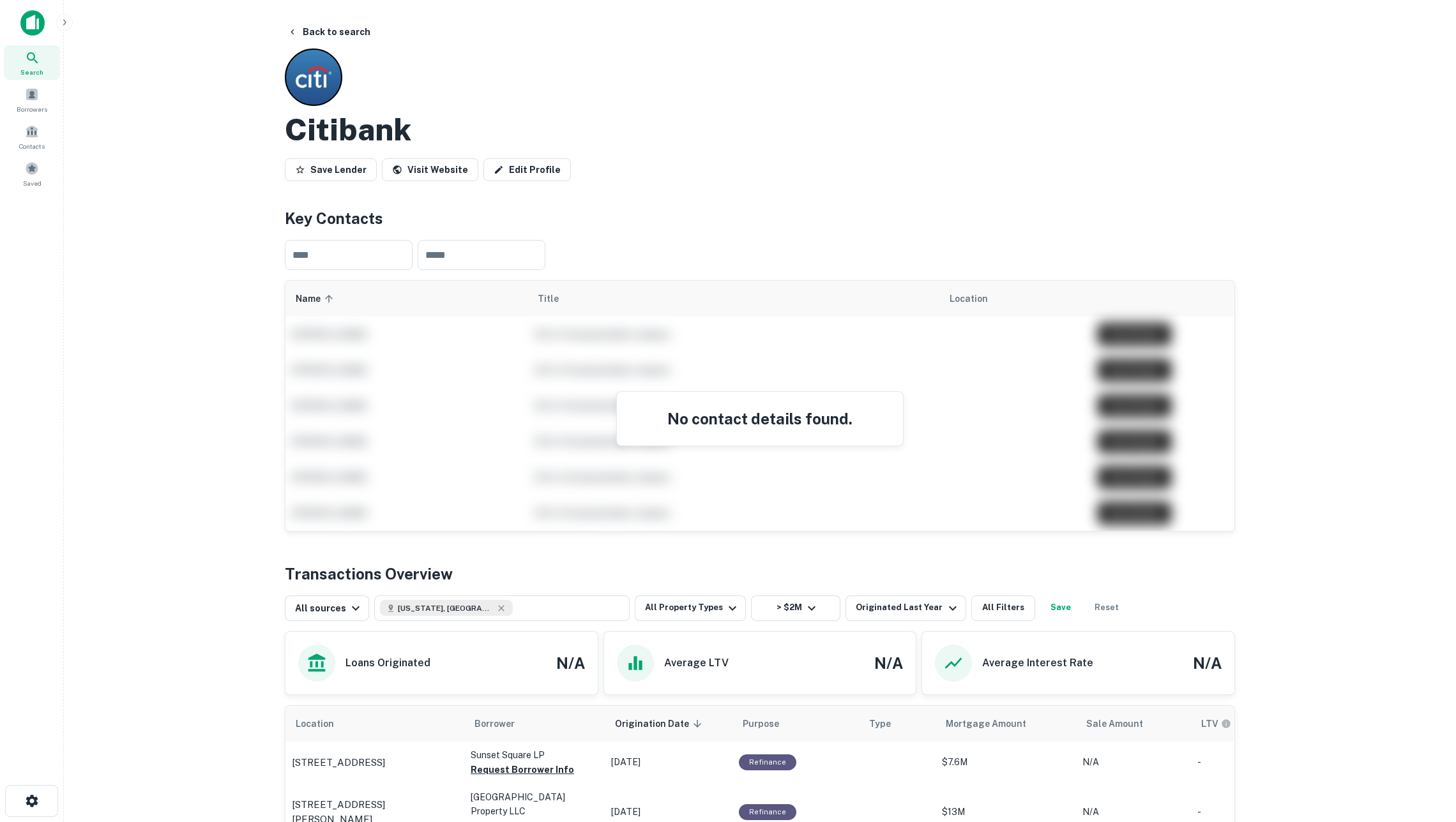
scroll to position [0, 0]
click at [348, 31] on button "Back to search" at bounding box center [328, 32] width 93 height 23
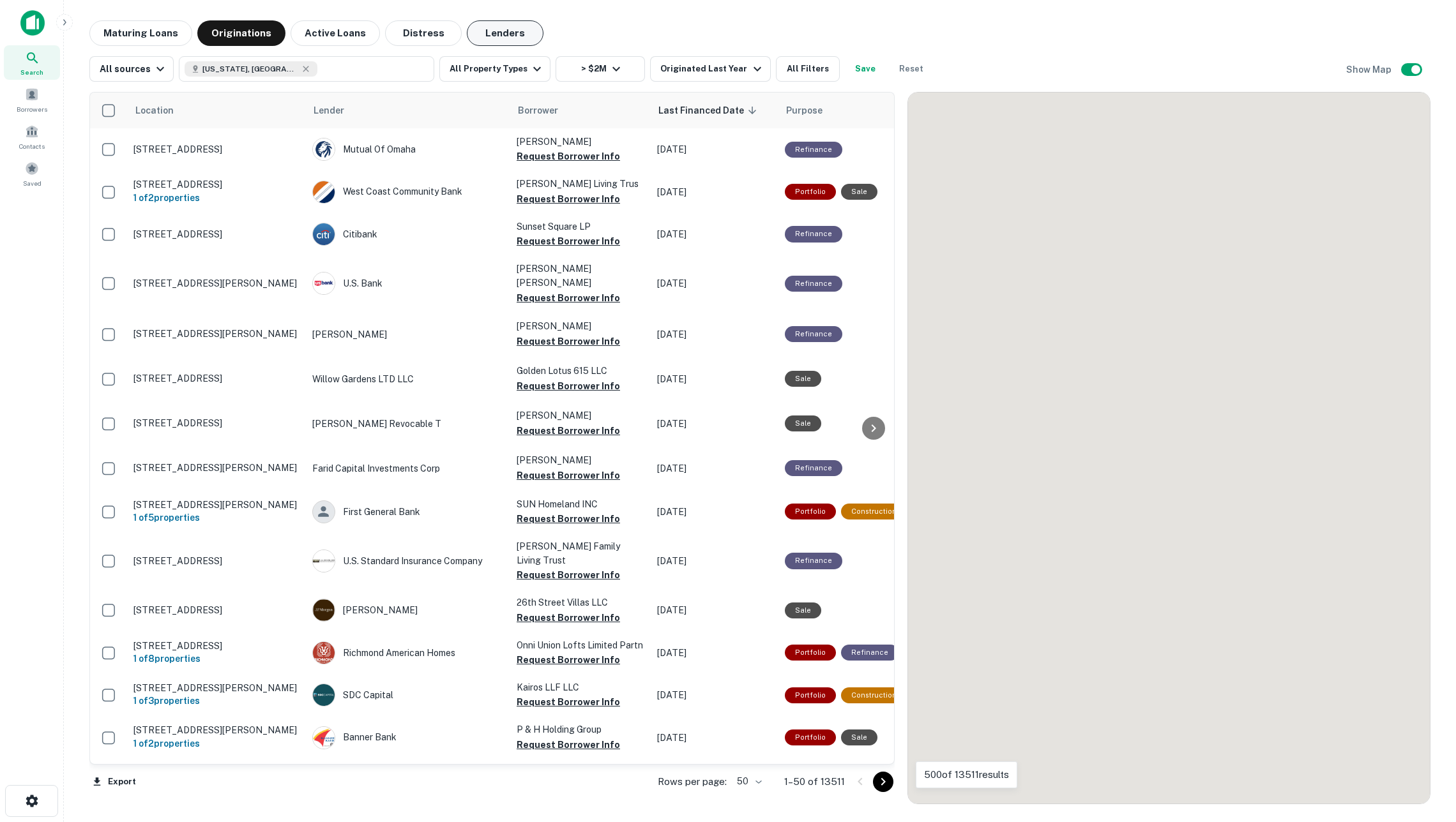
click at [489, 32] on button "Lenders" at bounding box center [504, 33] width 76 height 25
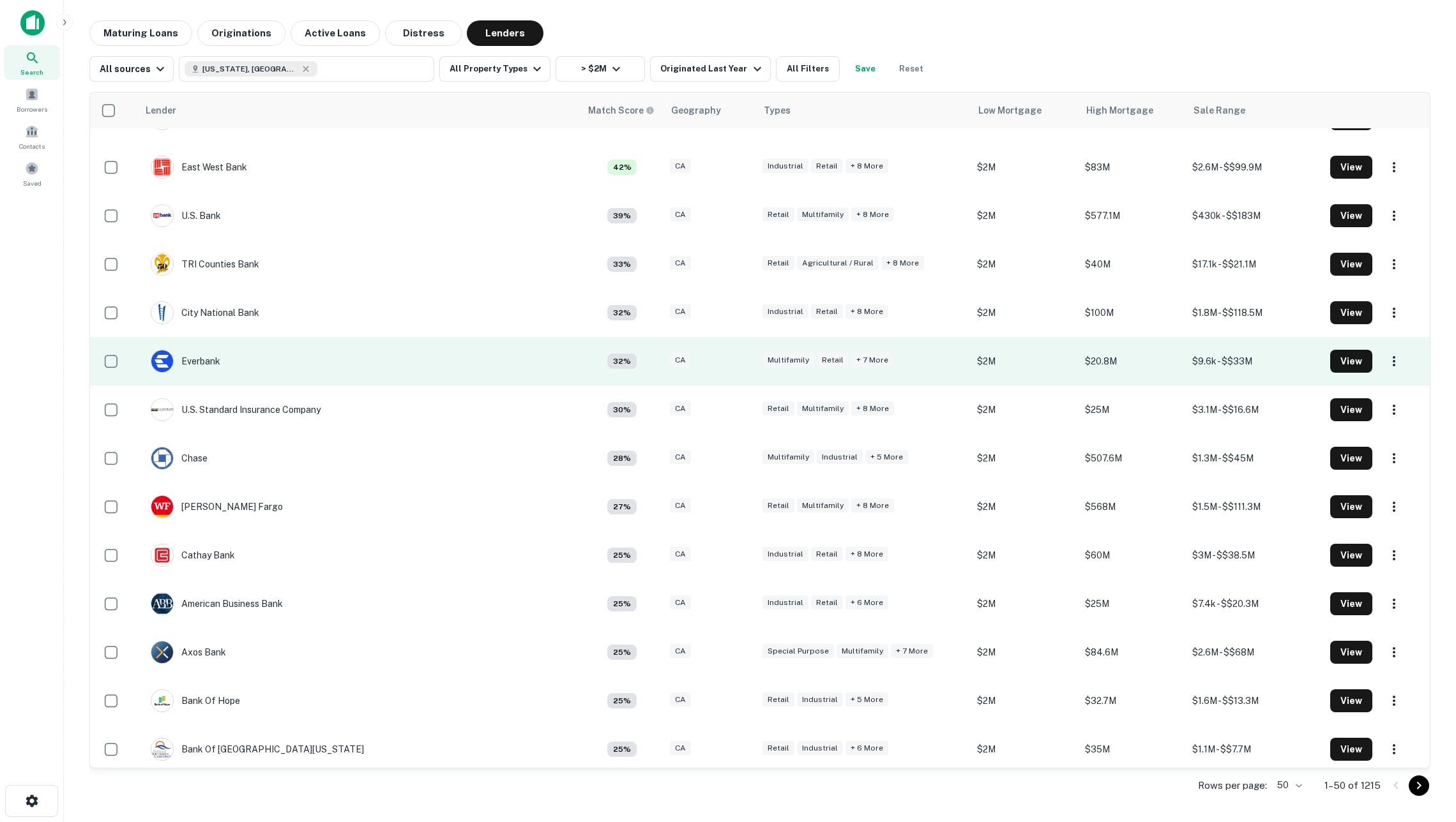
scroll to position [188, 0]
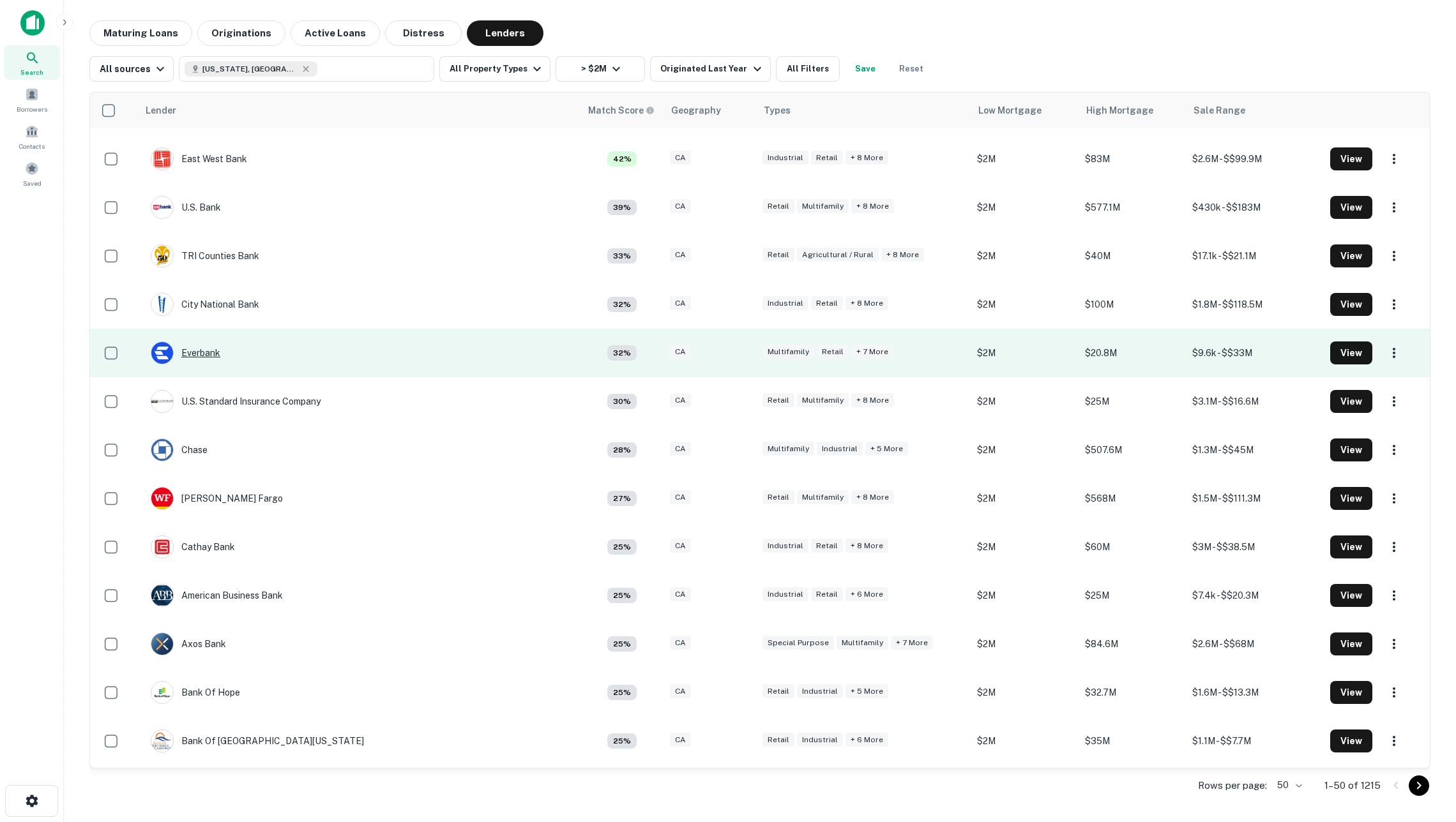
click at [212, 352] on div "Everbank" at bounding box center [185, 353] width 70 height 23
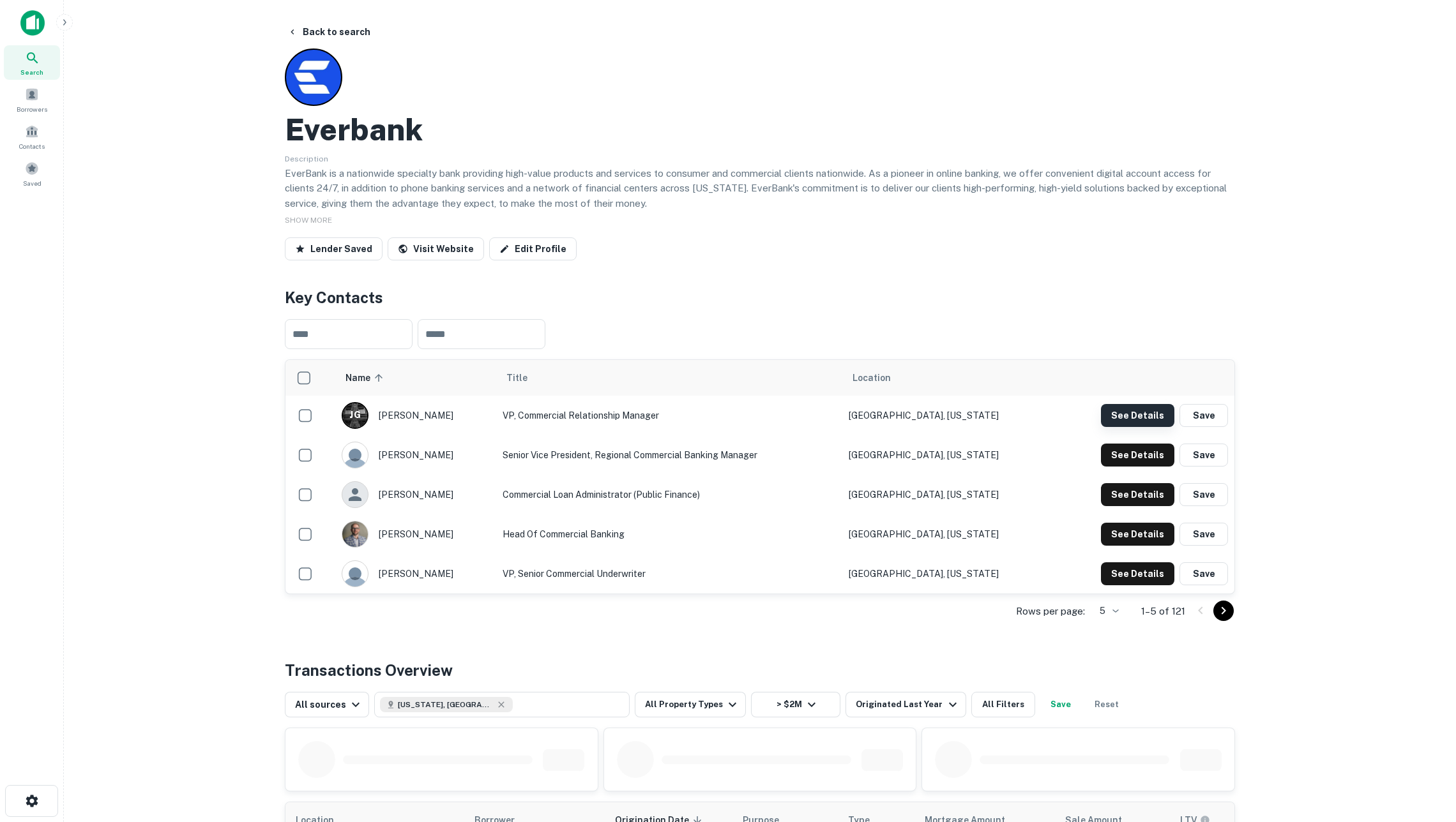
click at [1120, 417] on button "See Details" at bounding box center [1137, 415] width 74 height 23
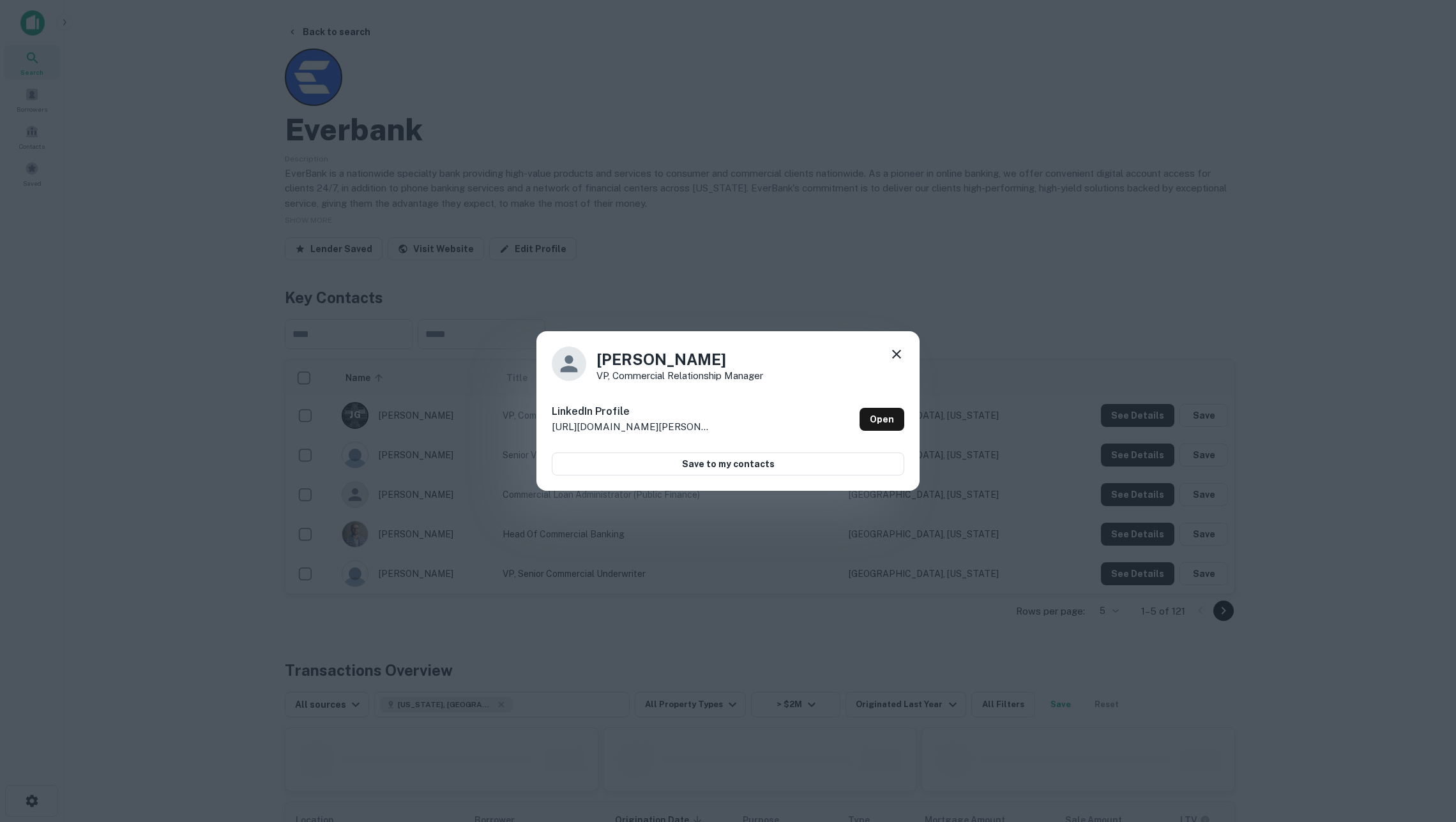
click at [889, 358] on icon at bounding box center [896, 354] width 15 height 15
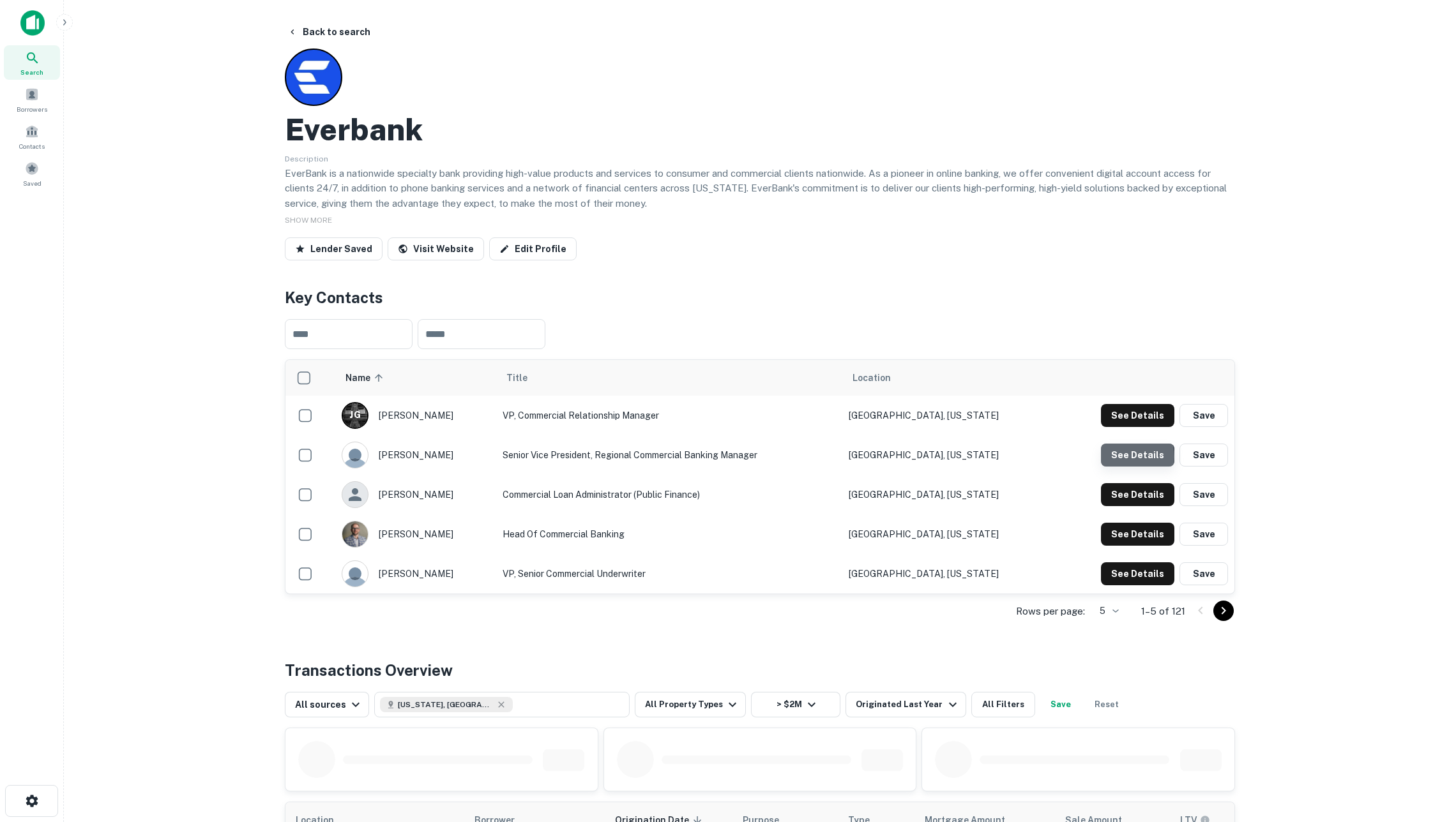
click at [1122, 458] on button "See Details" at bounding box center [1137, 455] width 74 height 23
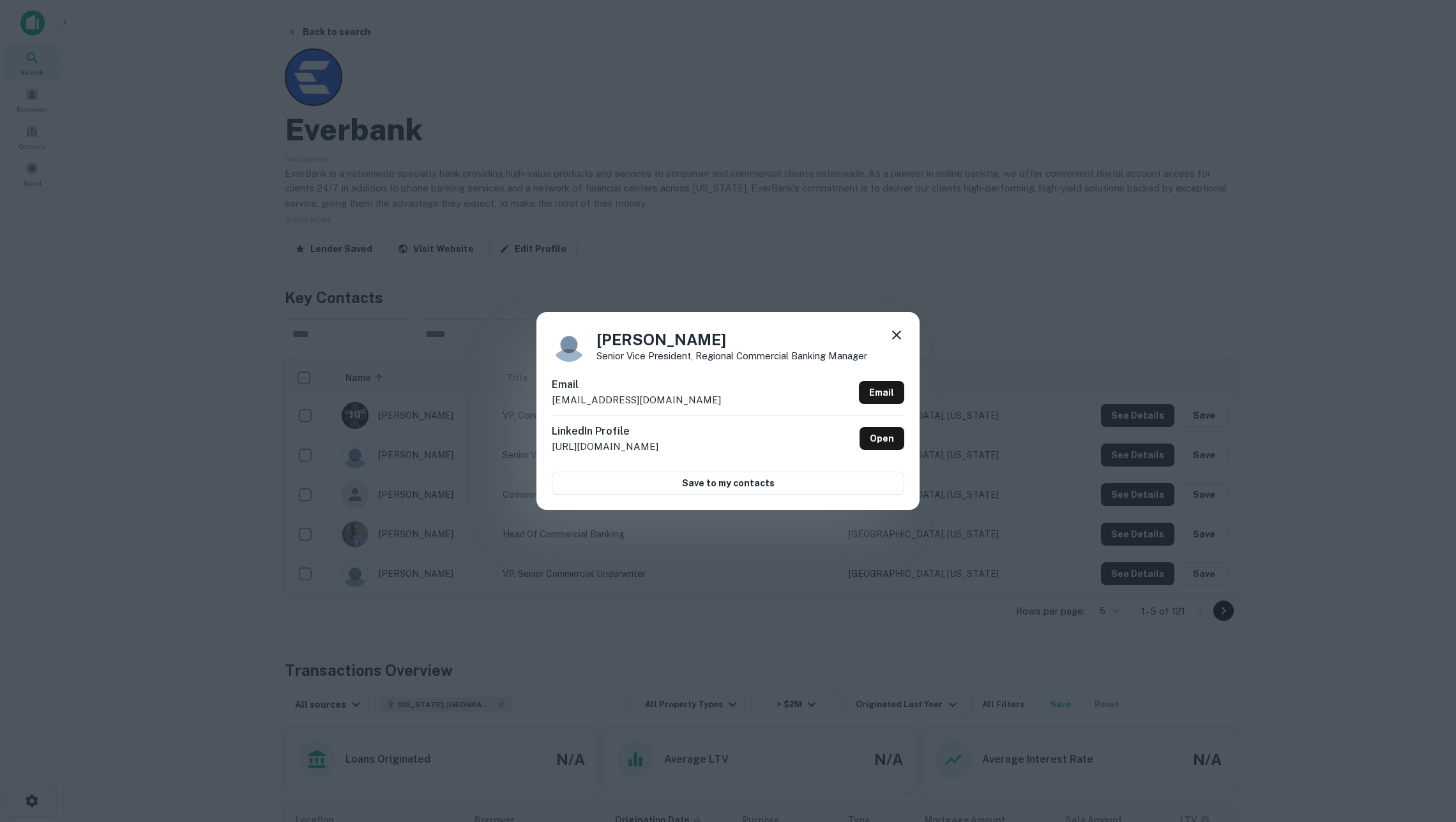
click at [895, 334] on icon at bounding box center [896, 335] width 15 height 15
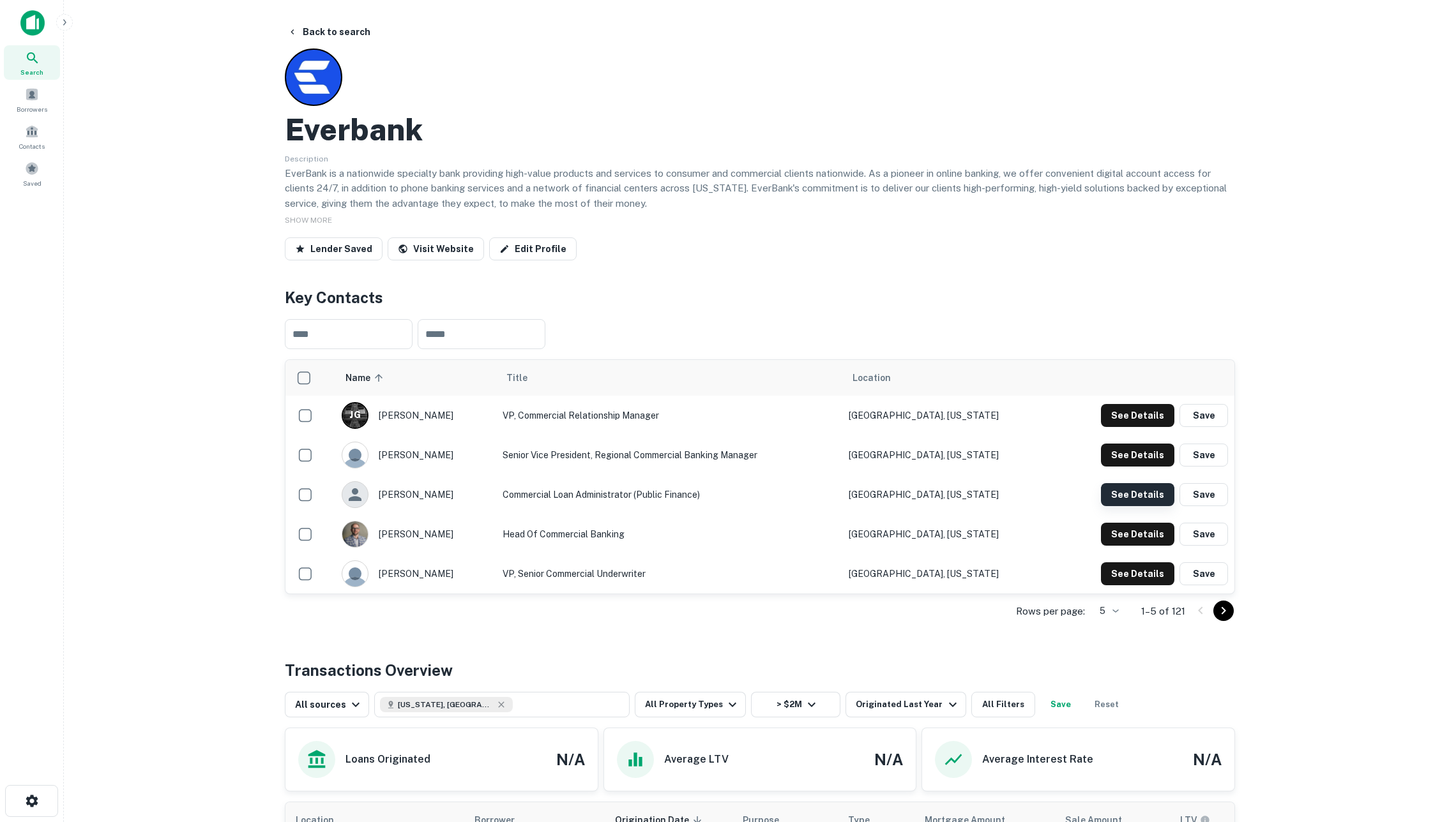
click at [1122, 496] on button "See Details" at bounding box center [1137, 494] width 74 height 23
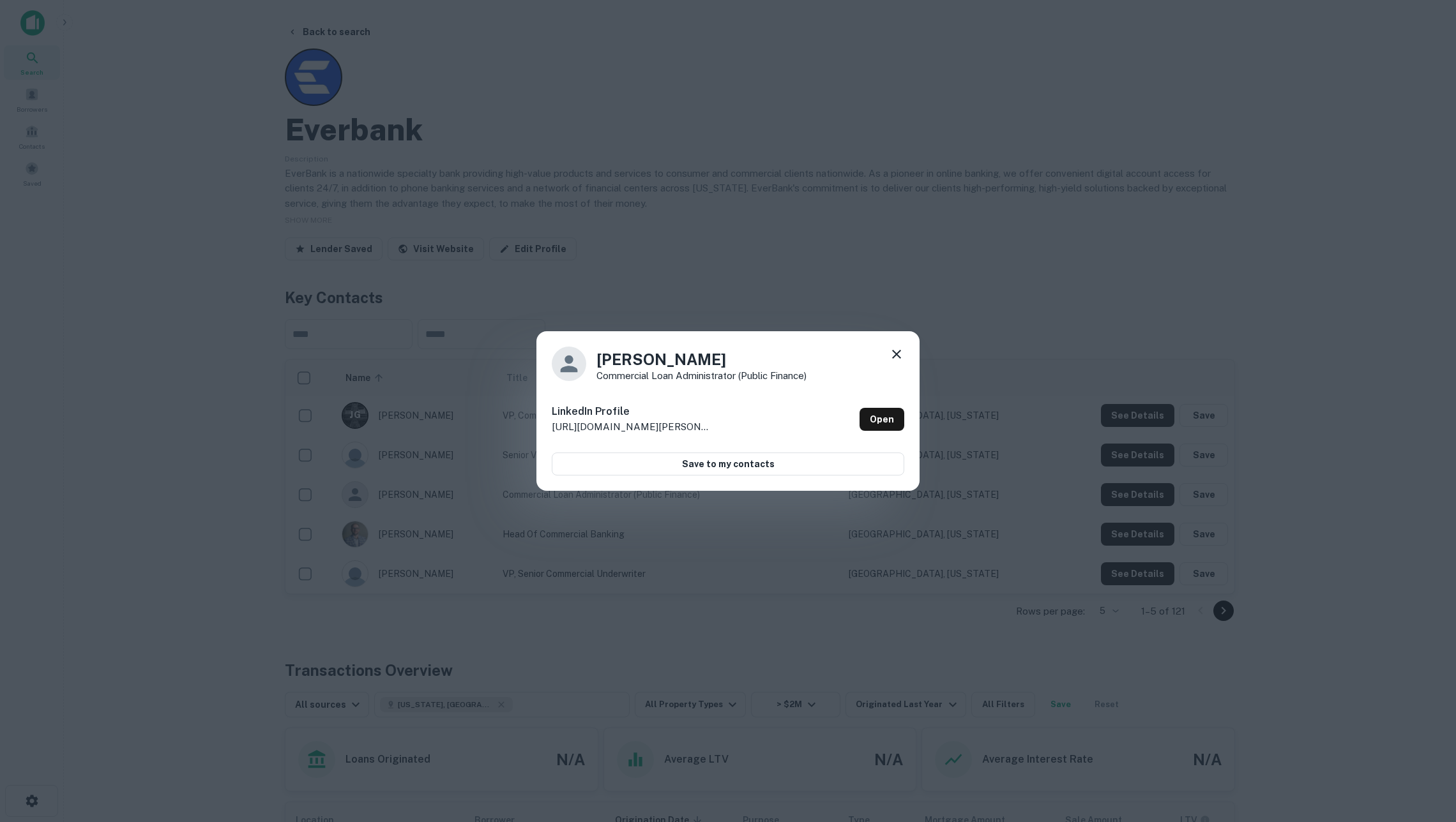
click at [897, 358] on icon at bounding box center [896, 354] width 15 height 15
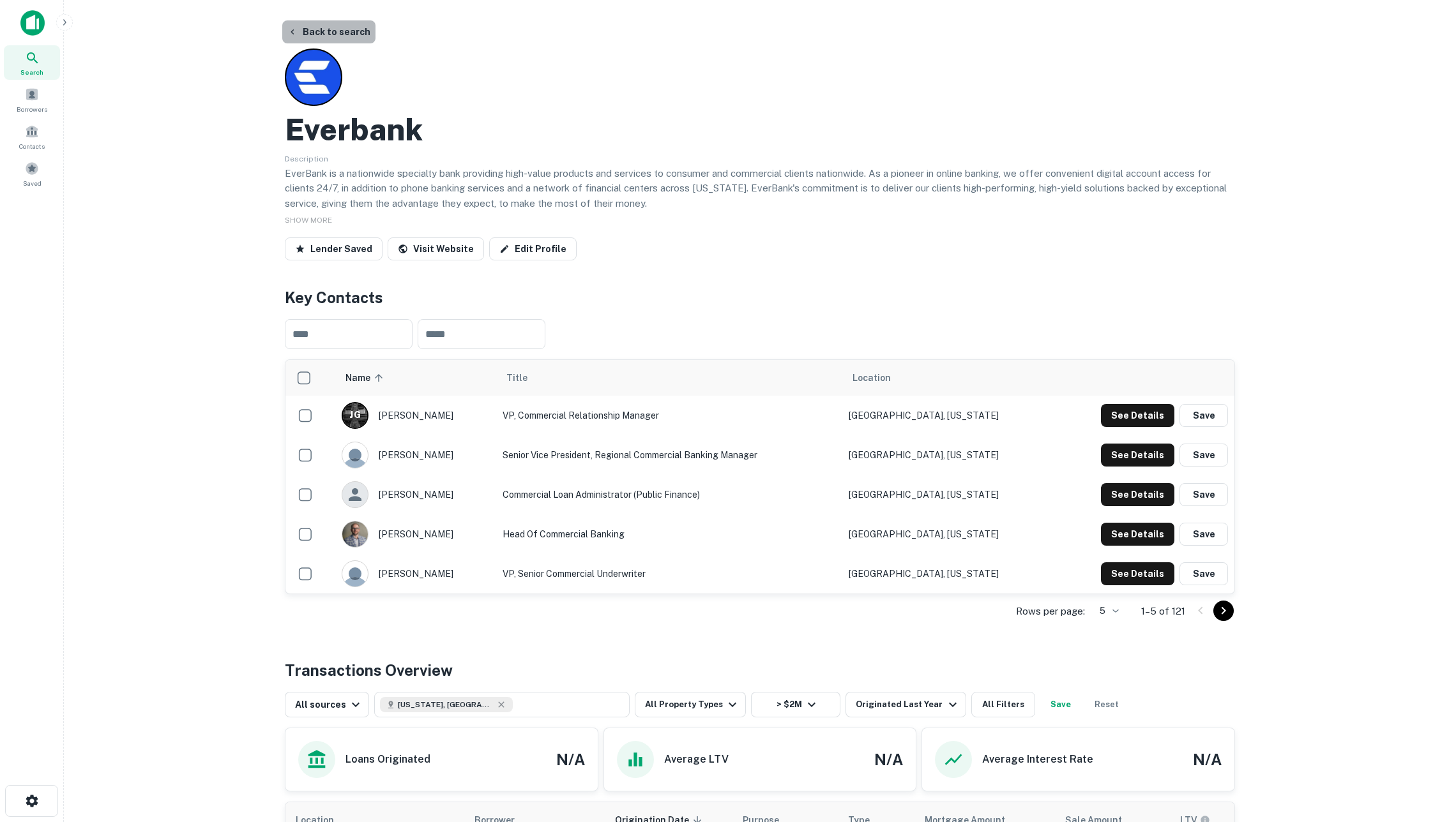
click at [354, 34] on button "Back to search" at bounding box center [328, 32] width 93 height 23
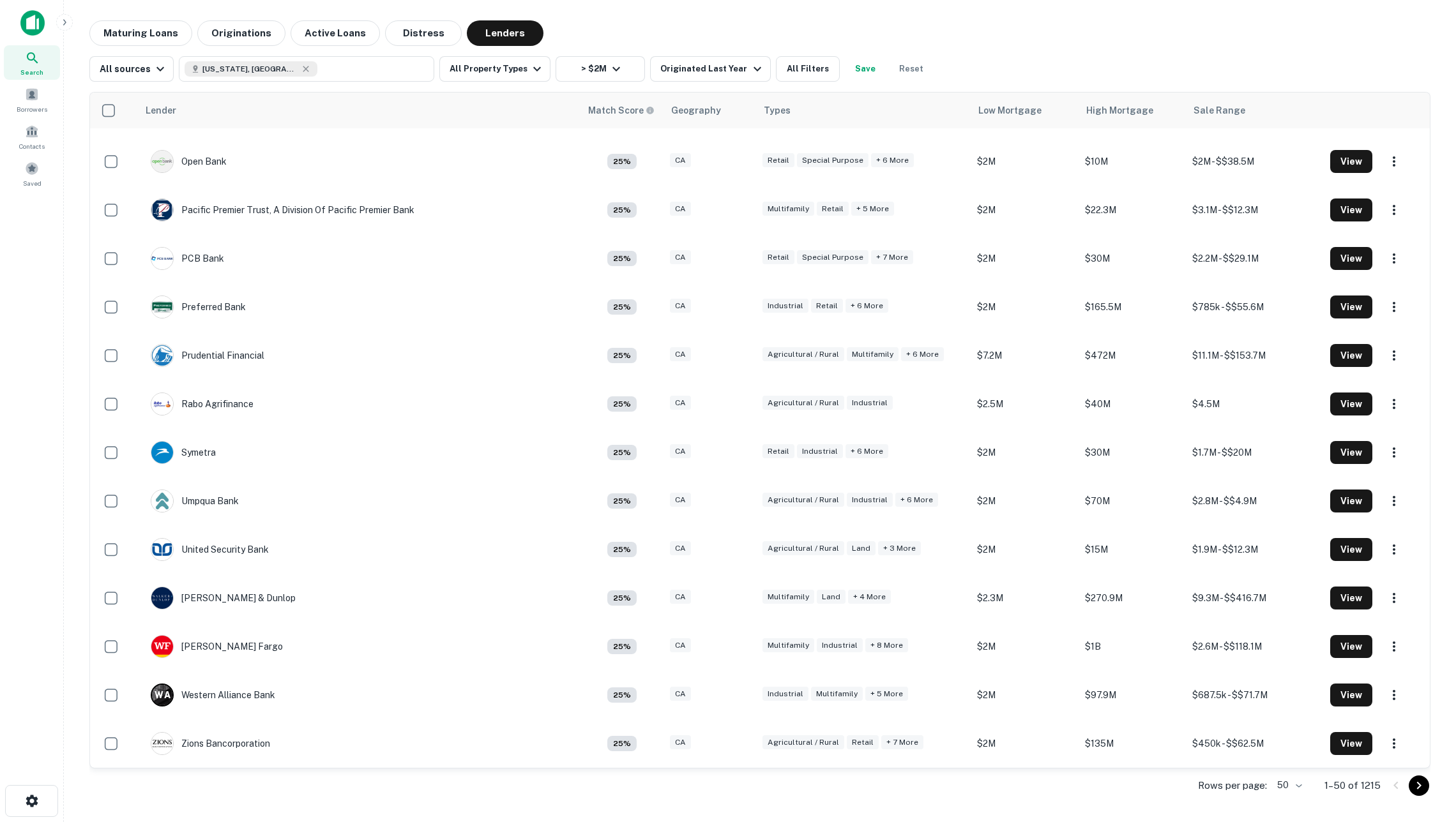
scroll to position [1786, 0]
click at [1411, 788] on icon "Go to next page" at bounding box center [1418, 786] width 15 height 15
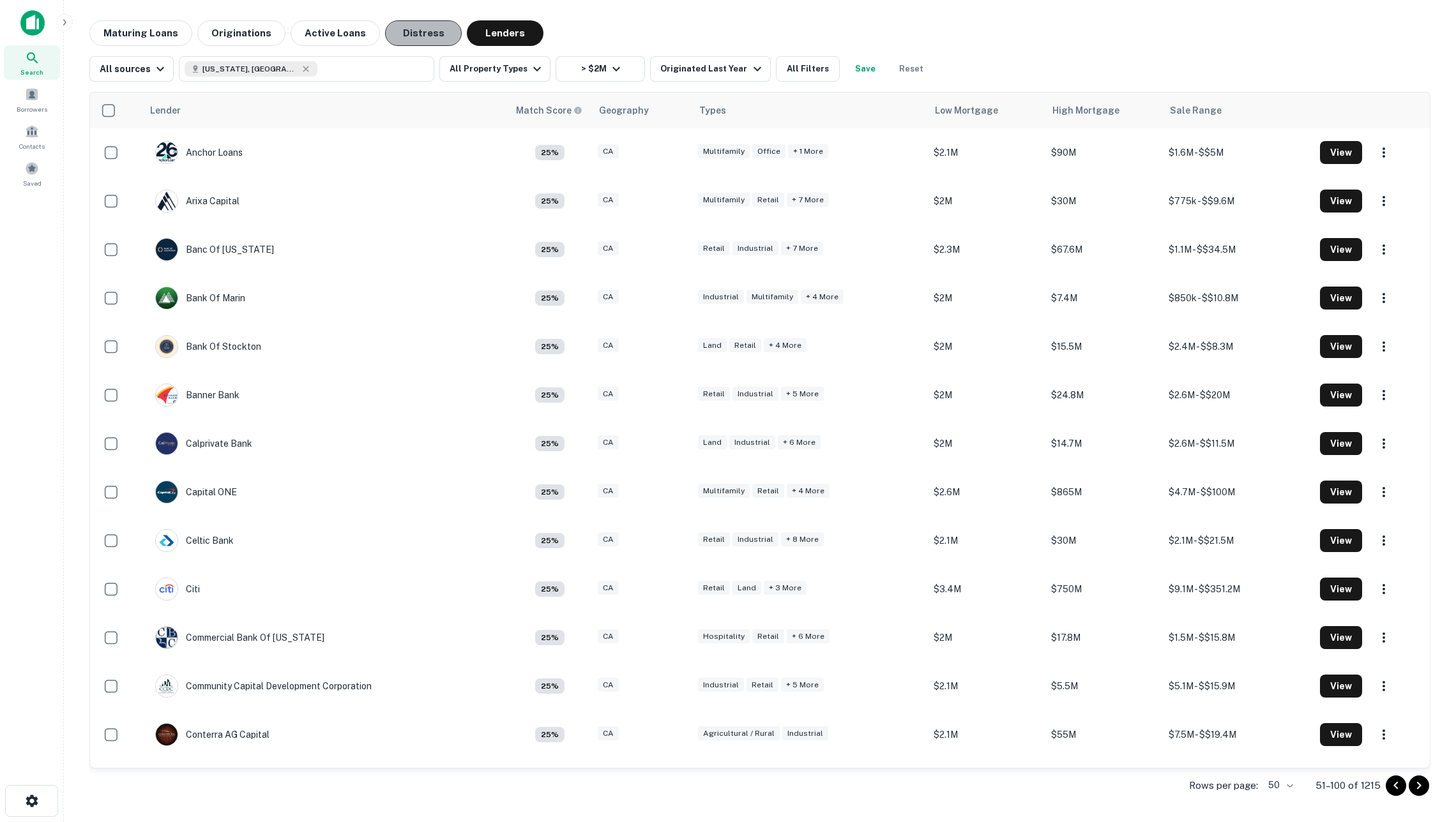
click at [415, 34] on button "Distress" at bounding box center [423, 33] width 76 height 25
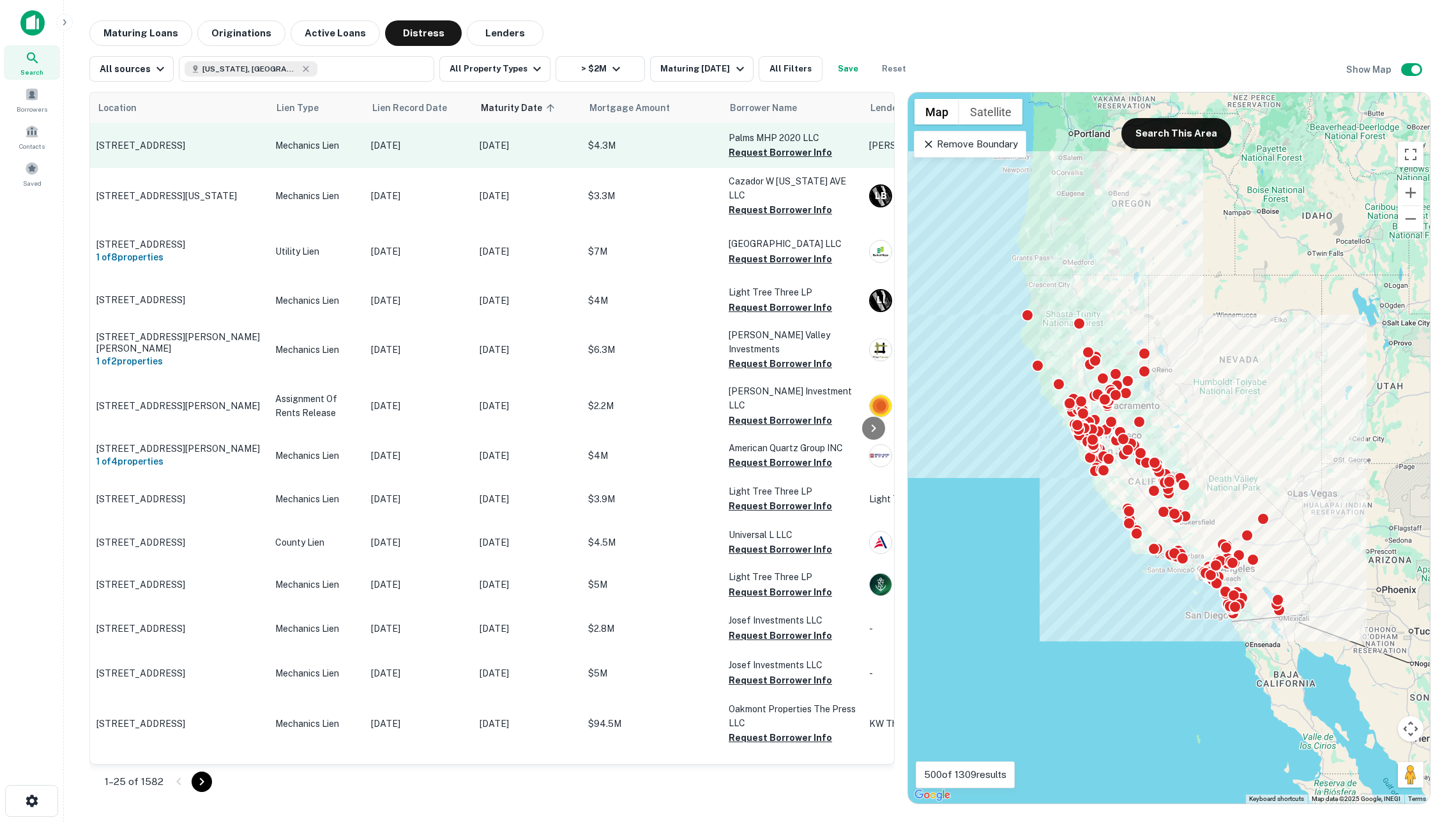
click at [326, 168] on td "Mechanics Lien" at bounding box center [317, 145] width 96 height 44
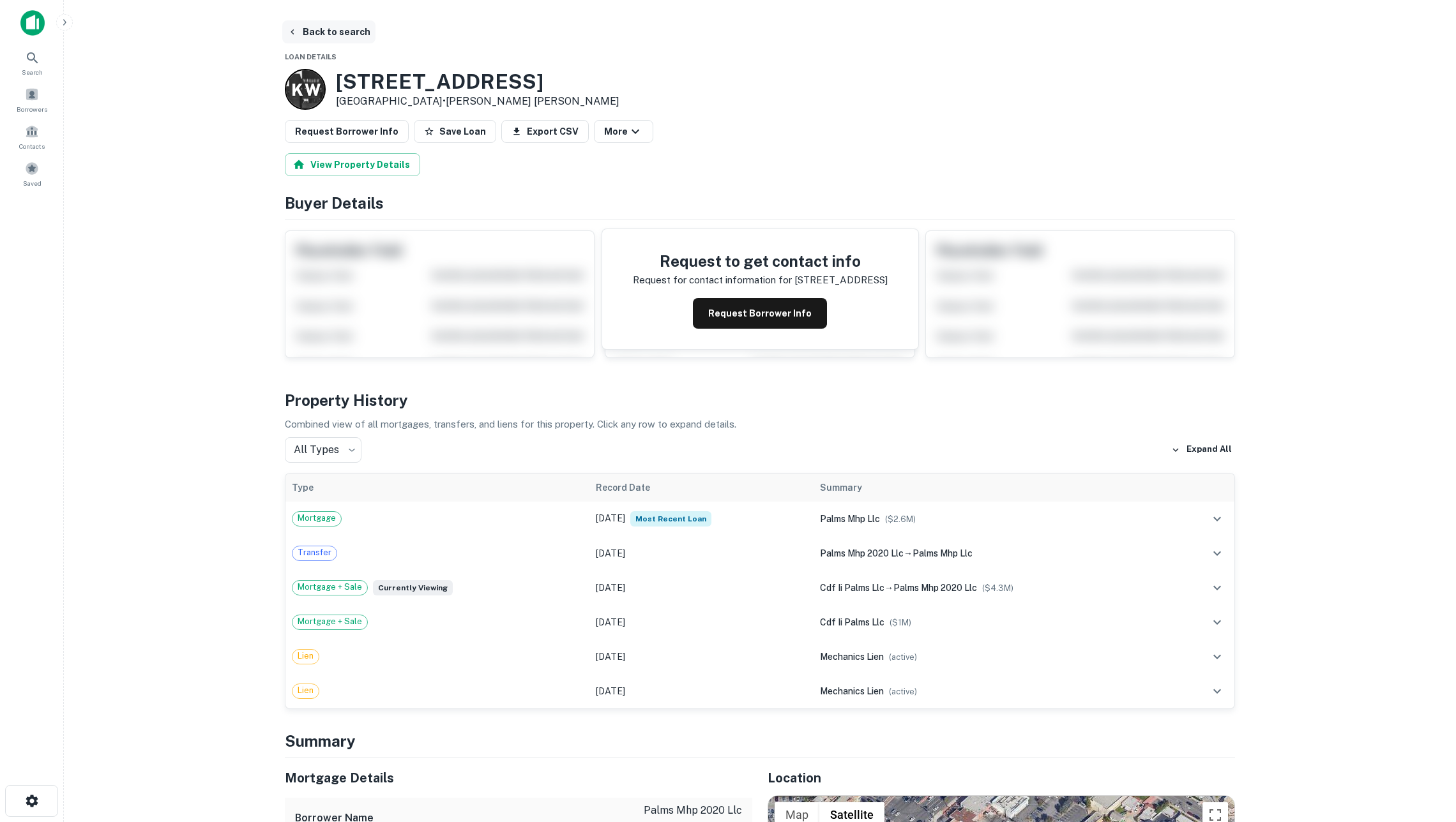
click at [344, 31] on button "Back to search" at bounding box center [328, 32] width 93 height 23
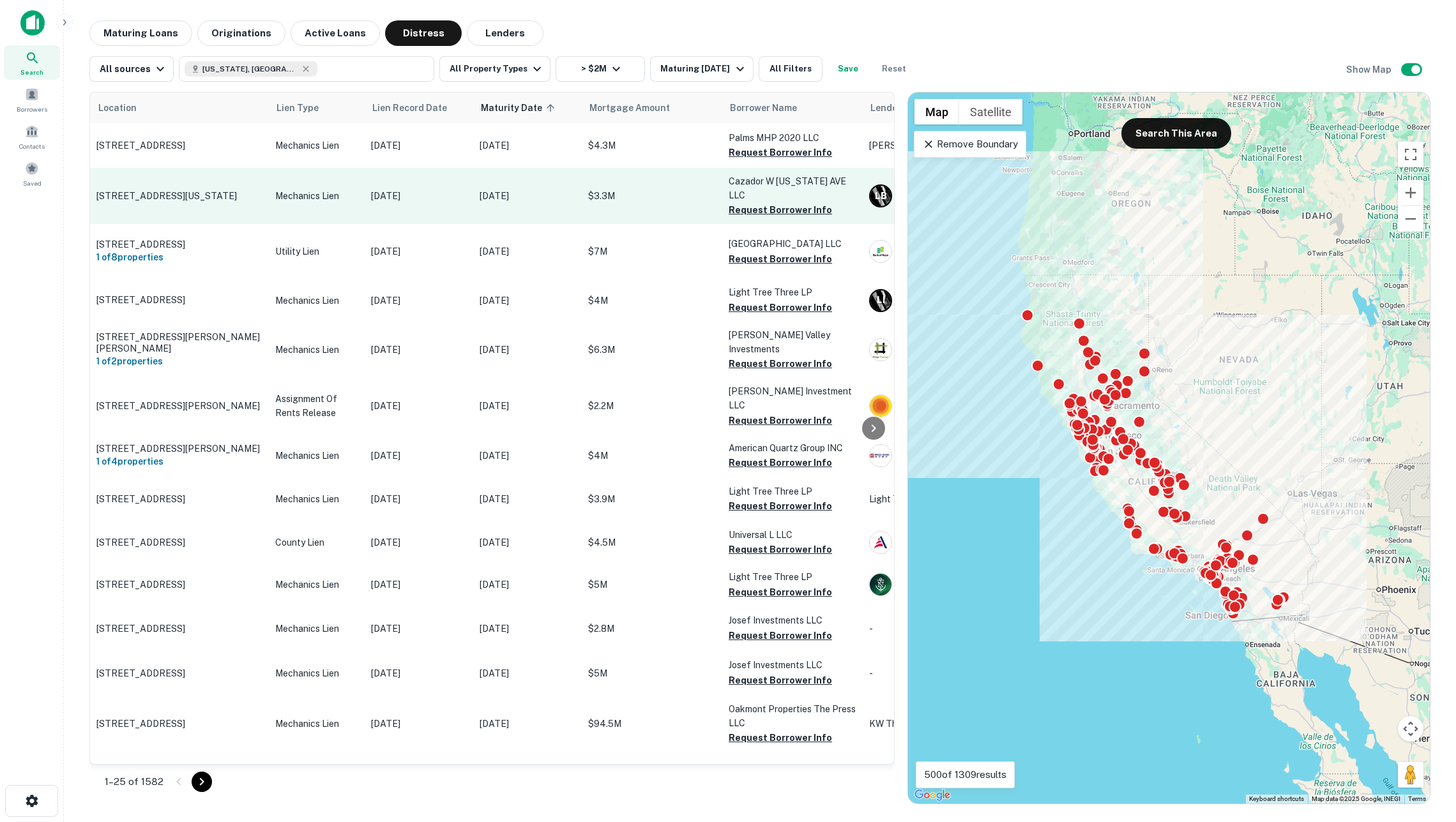
click at [310, 203] on p "Mechanics Lien" at bounding box center [317, 196] width 83 height 14
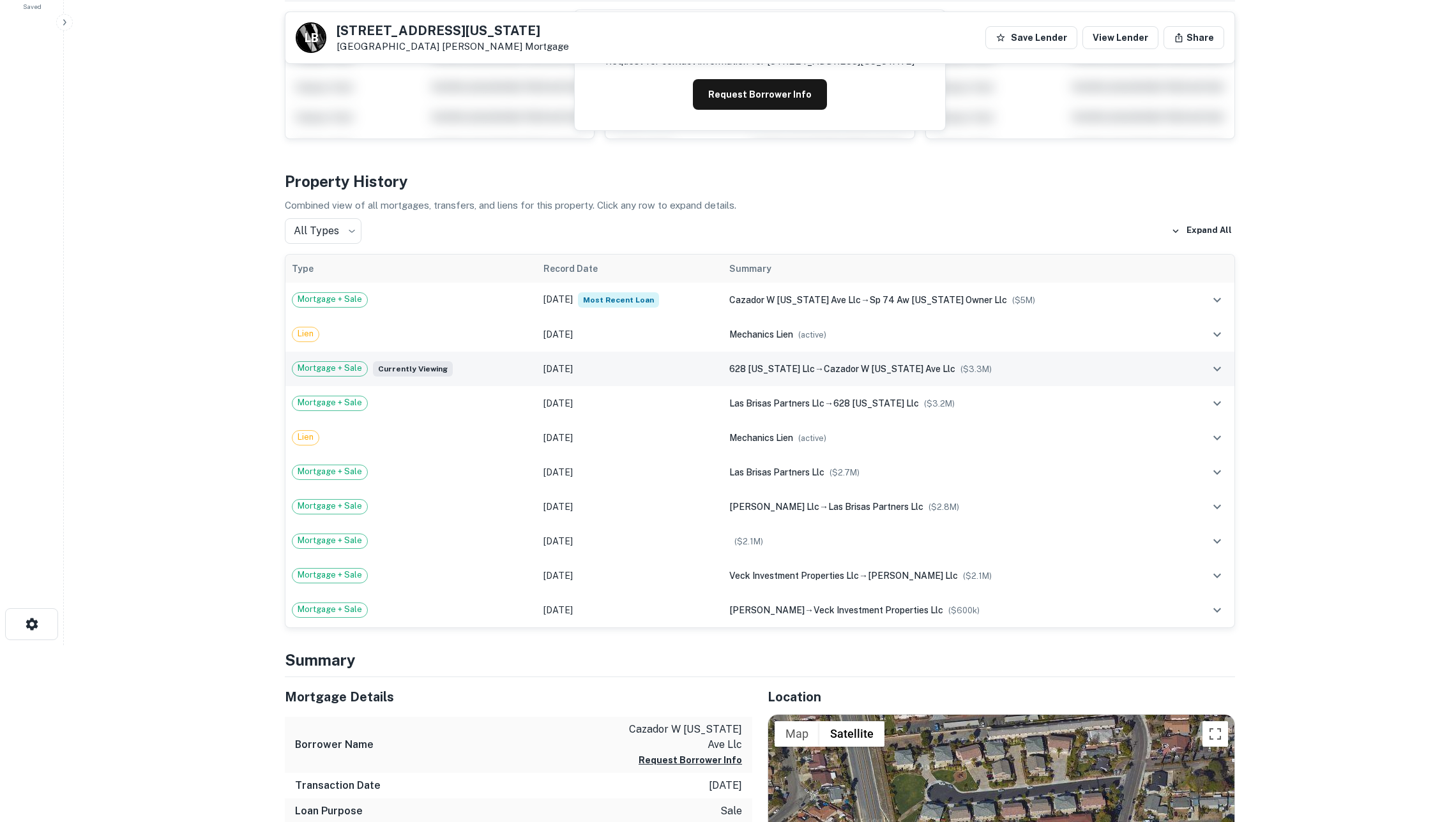
scroll to position [182, 0]
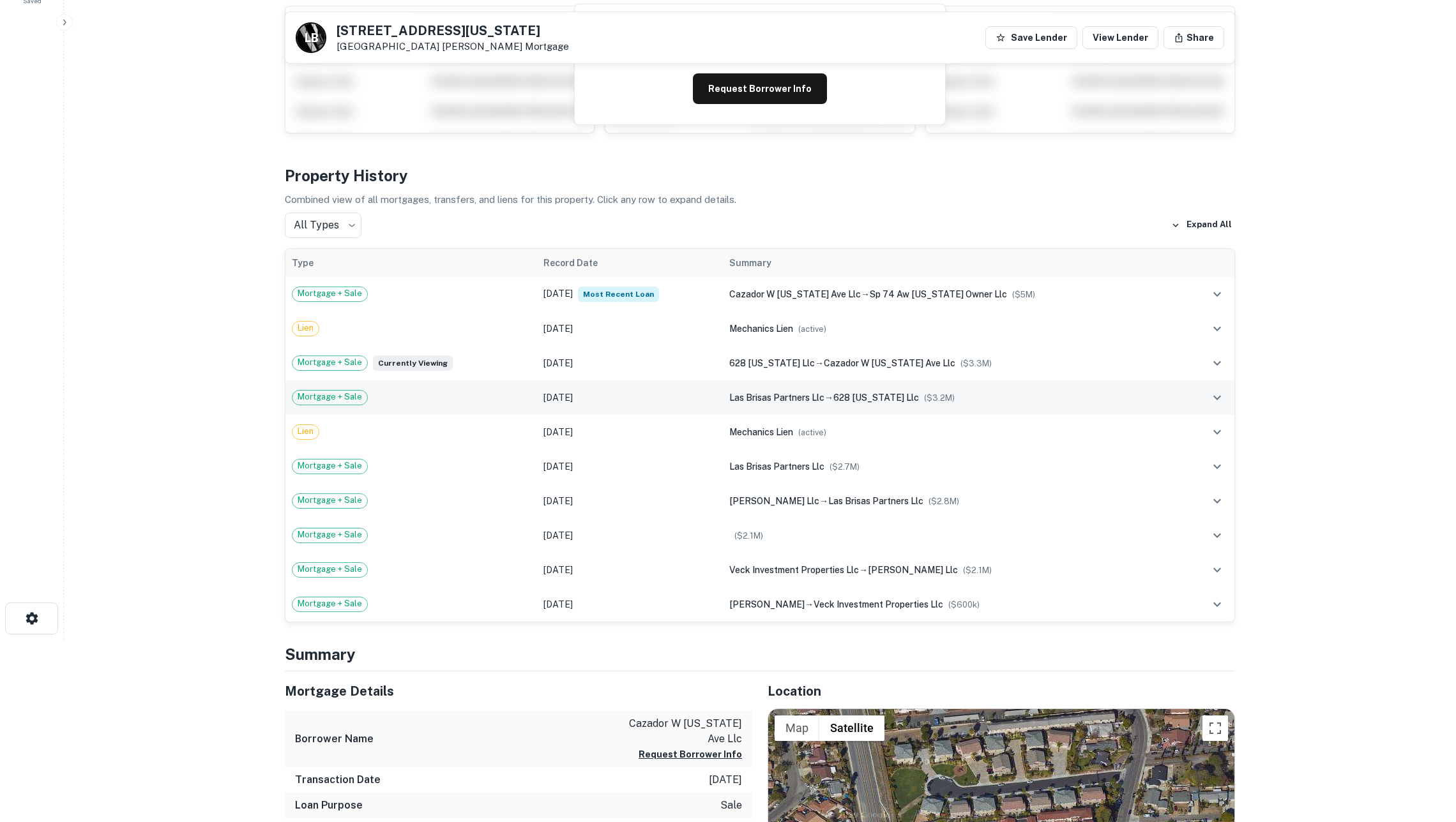
click at [468, 405] on div "Mortgage + Sale" at bounding box center [411, 397] width 239 height 15
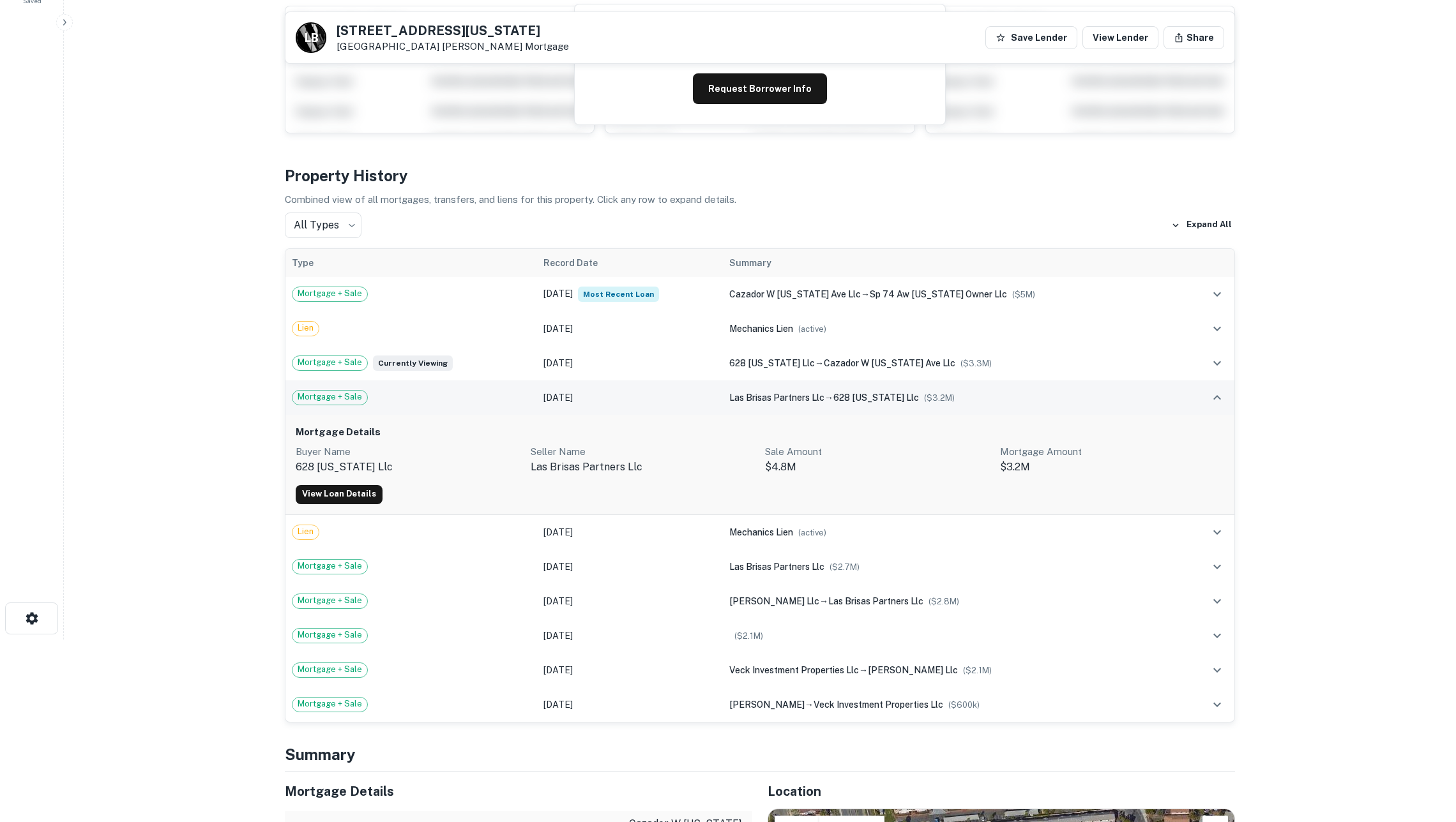
click at [468, 405] on div "Mortgage + Sale" at bounding box center [411, 397] width 239 height 15
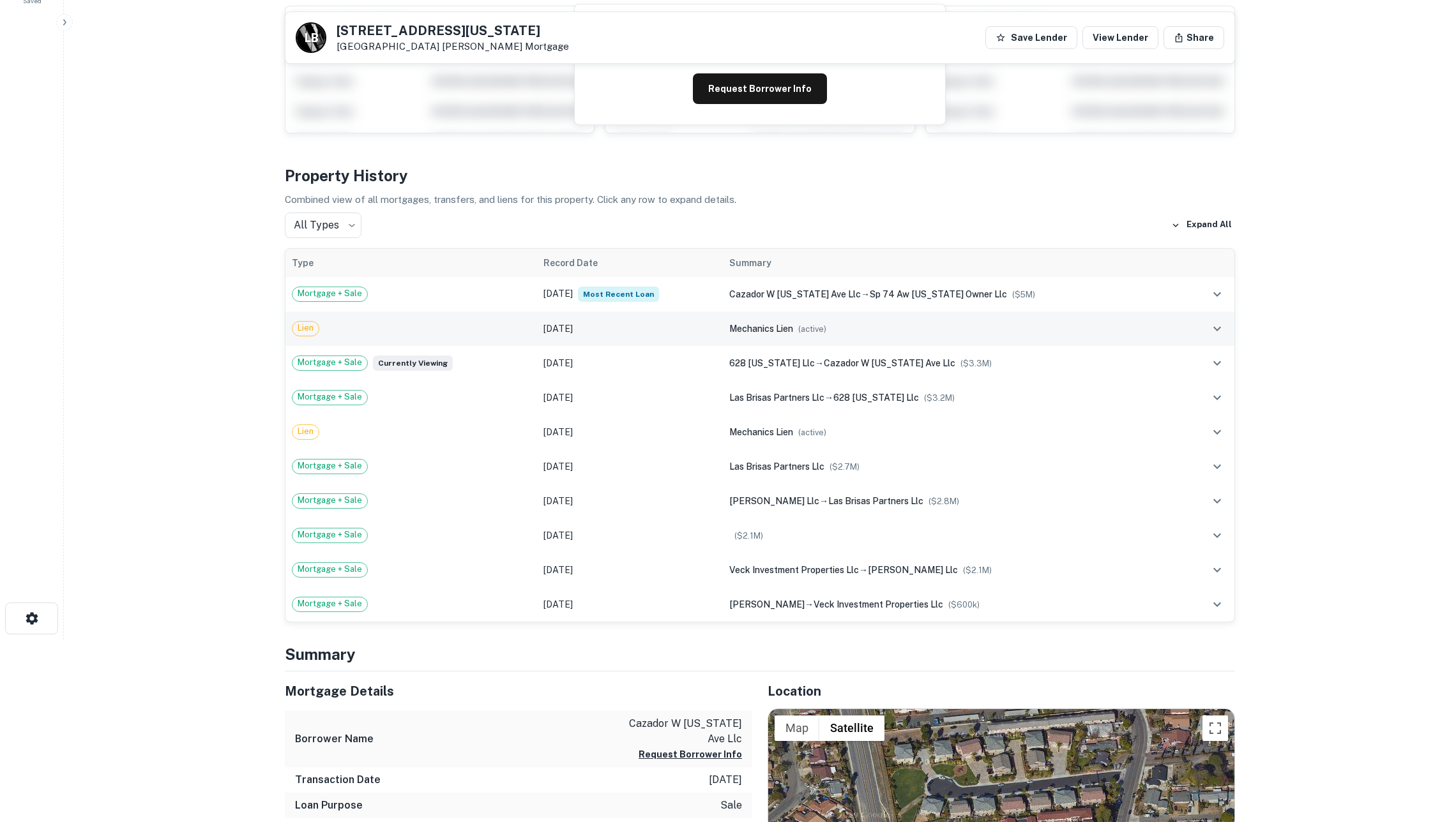
click at [490, 336] on div "Lien" at bounding box center [411, 328] width 239 height 15
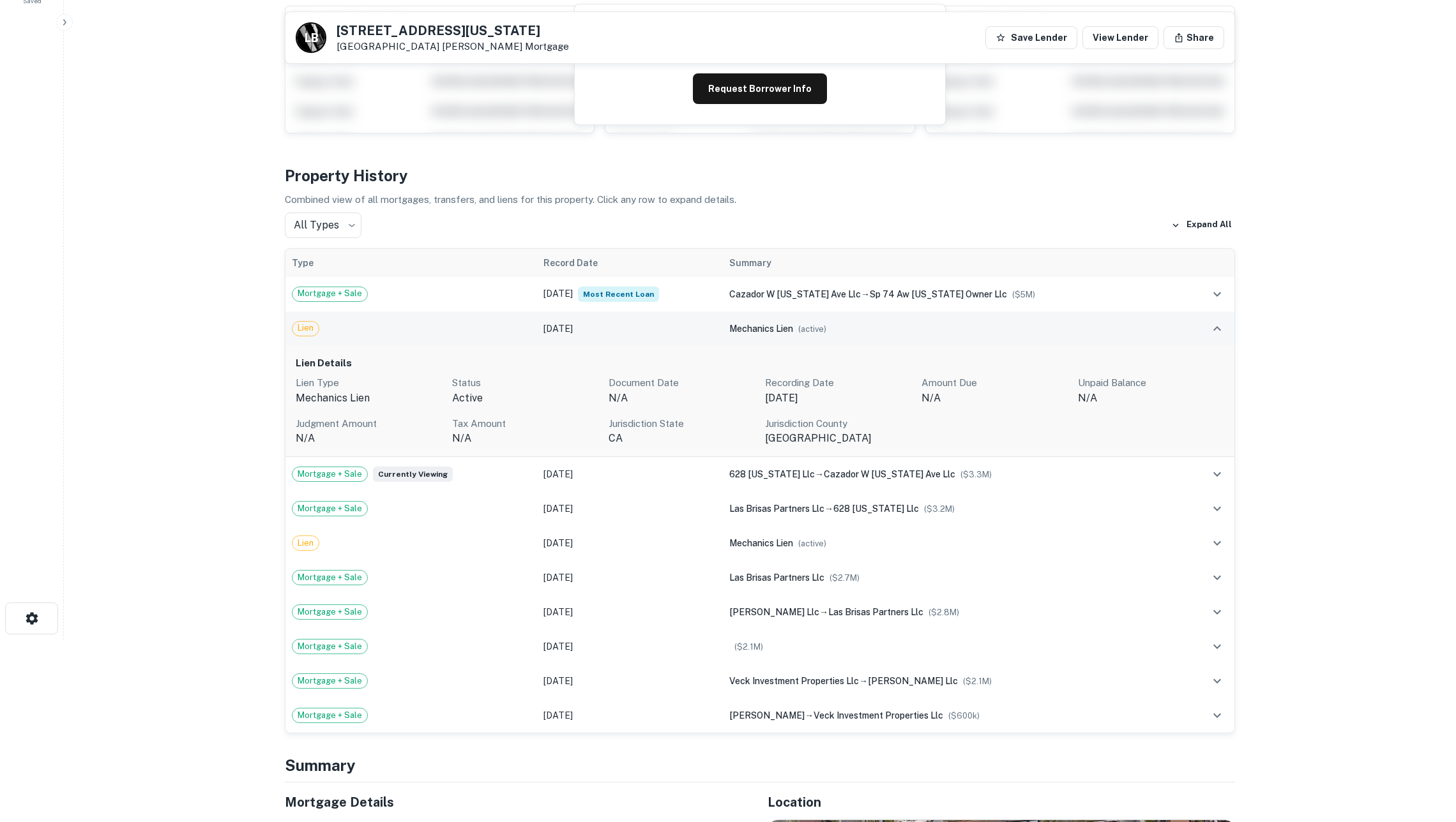
click at [490, 336] on div "Lien" at bounding box center [411, 328] width 239 height 15
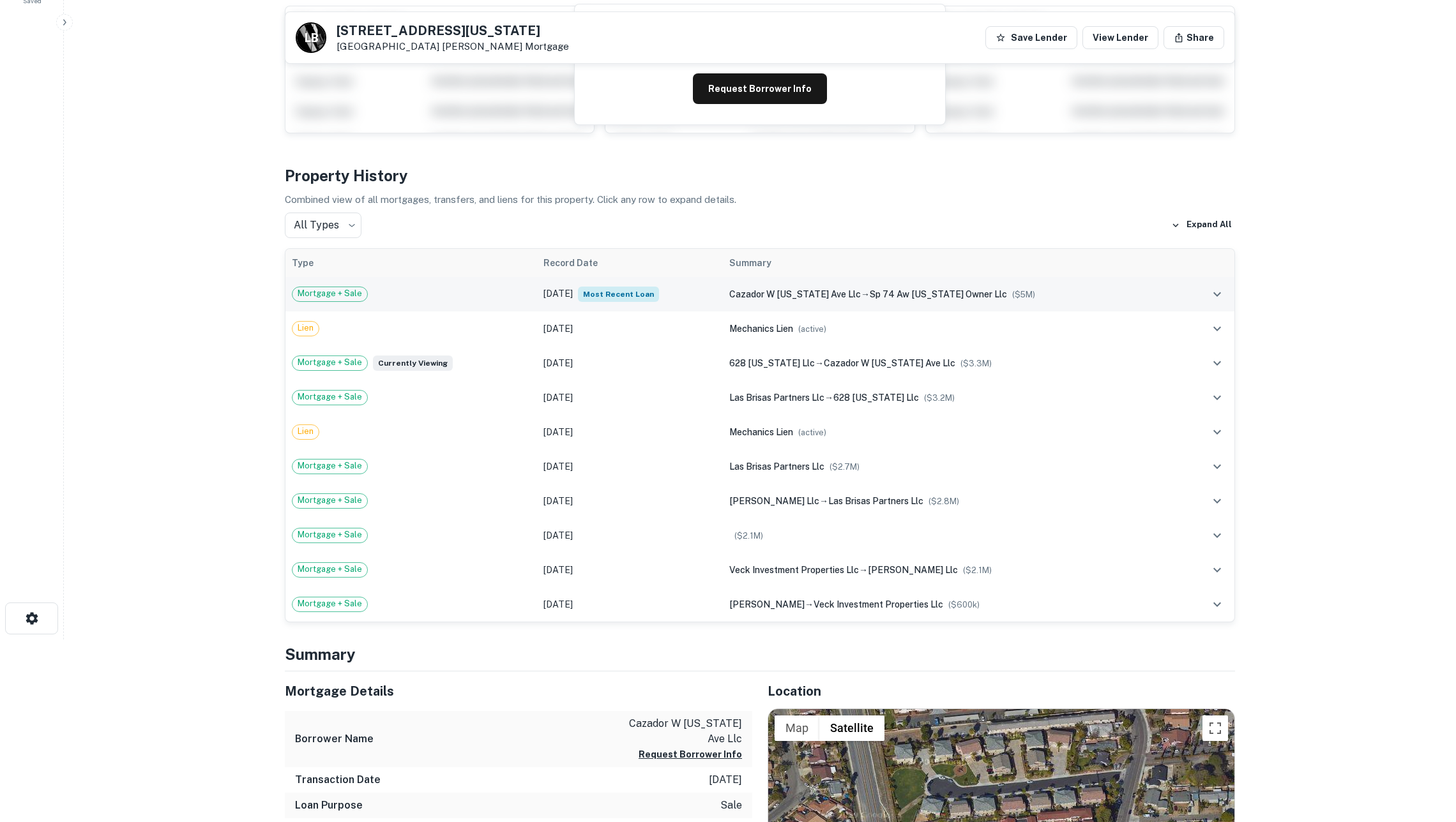
click at [476, 293] on div "Mortgage + Sale" at bounding box center [411, 294] width 239 height 15
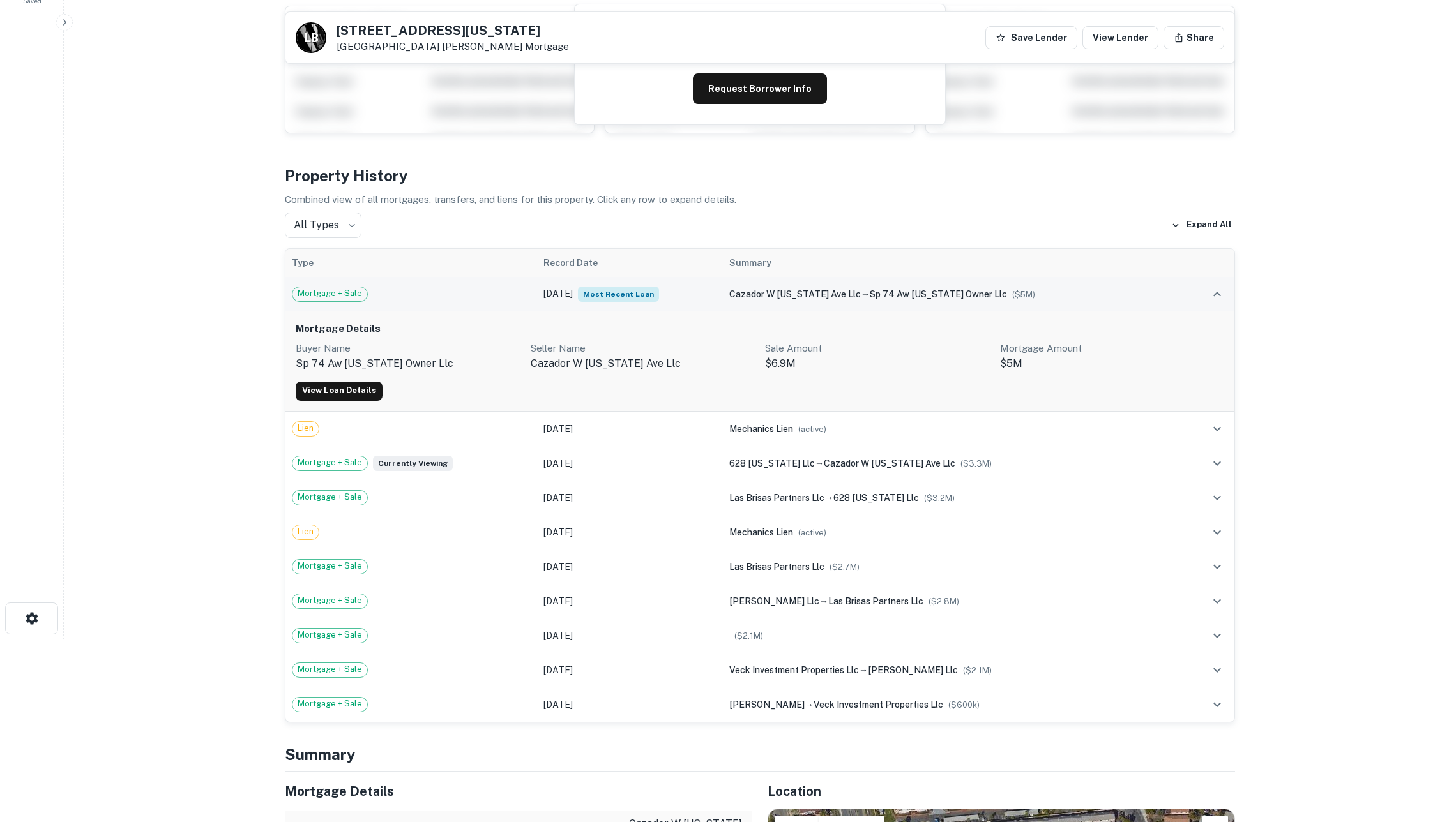
click at [476, 293] on div "Mortgage + Sale" at bounding box center [411, 294] width 239 height 15
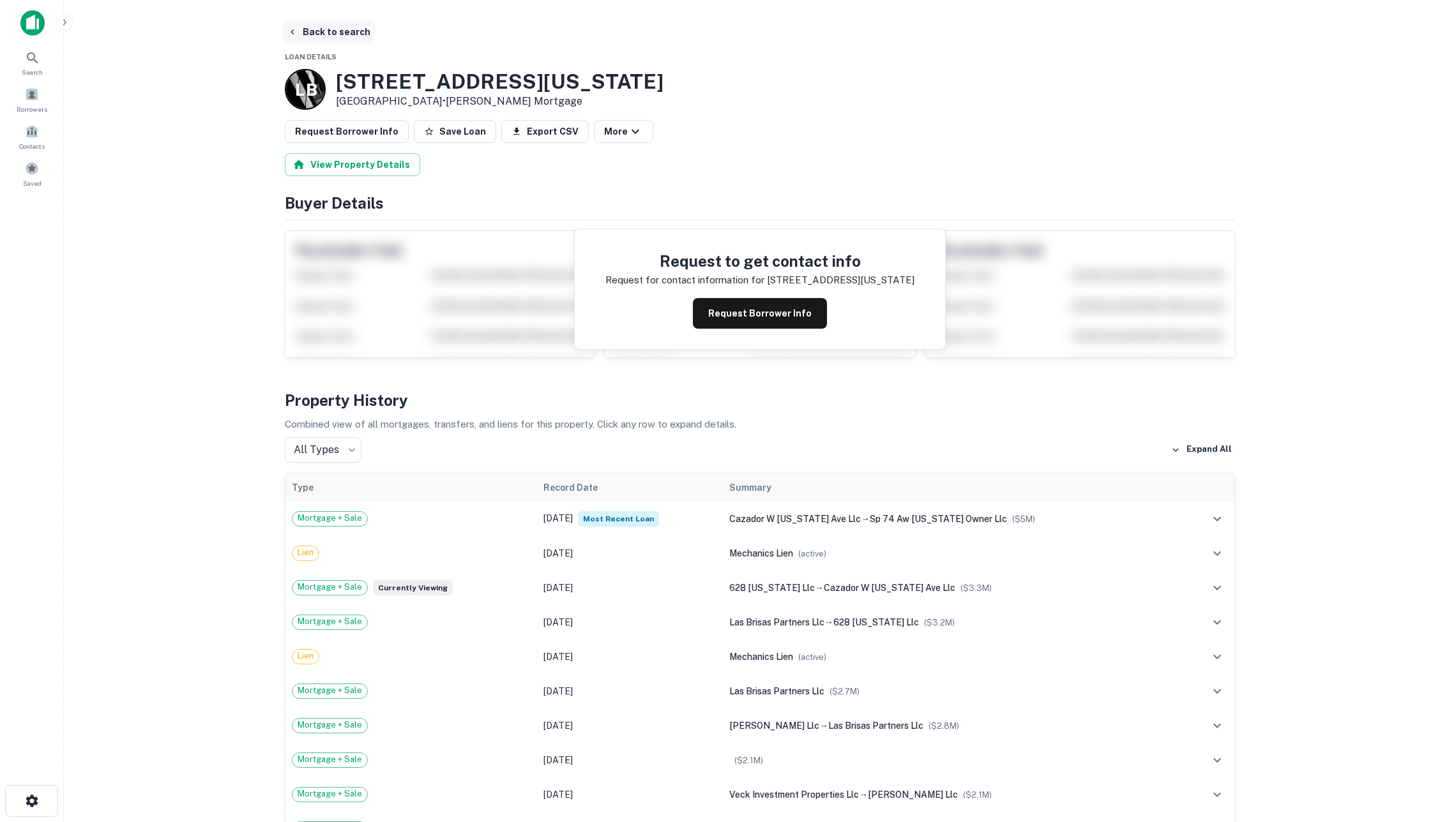
scroll to position [0, 0]
click at [315, 23] on button "Back to search" at bounding box center [328, 32] width 93 height 23
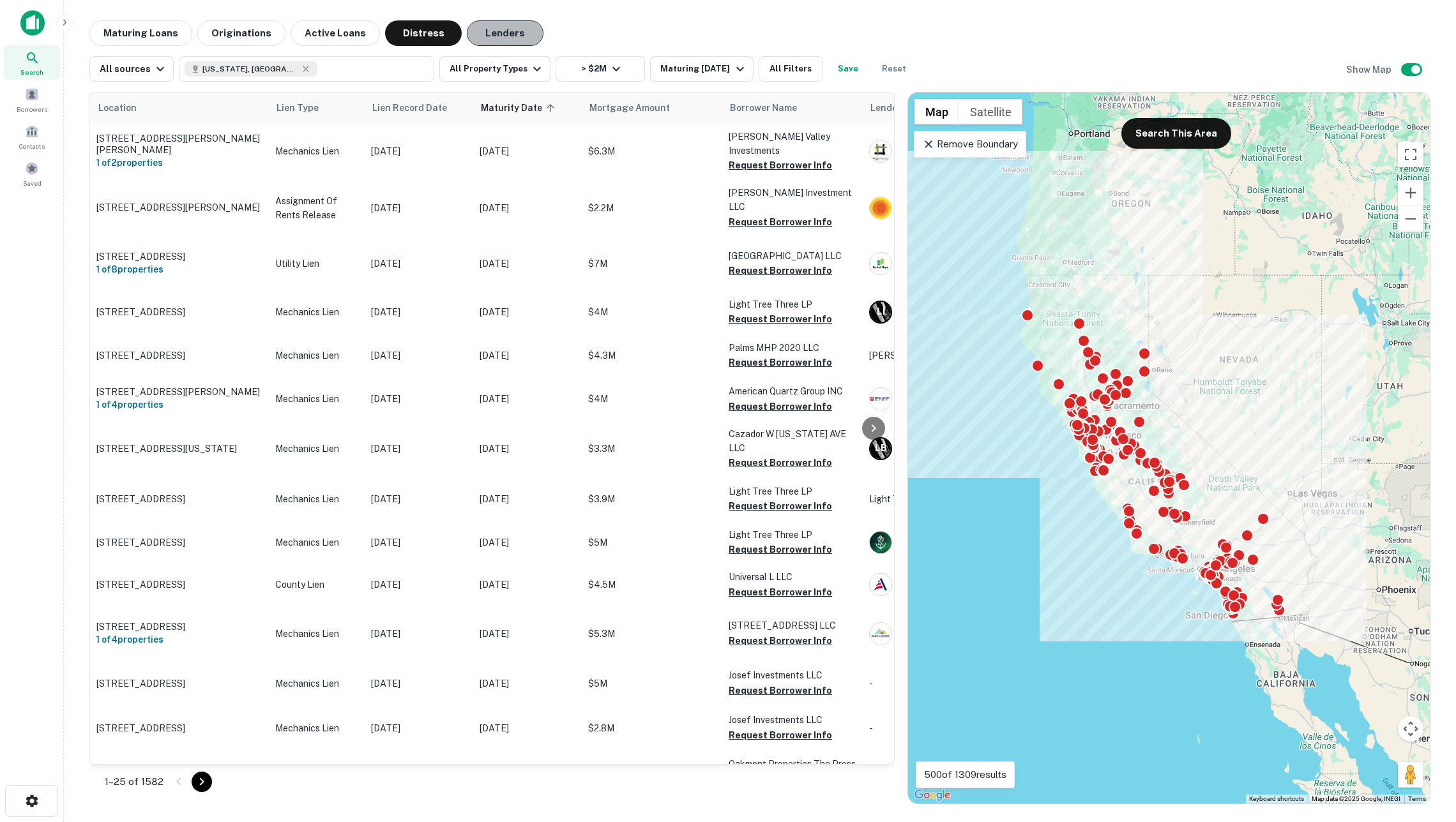
click at [494, 31] on button "Lenders" at bounding box center [504, 33] width 76 height 25
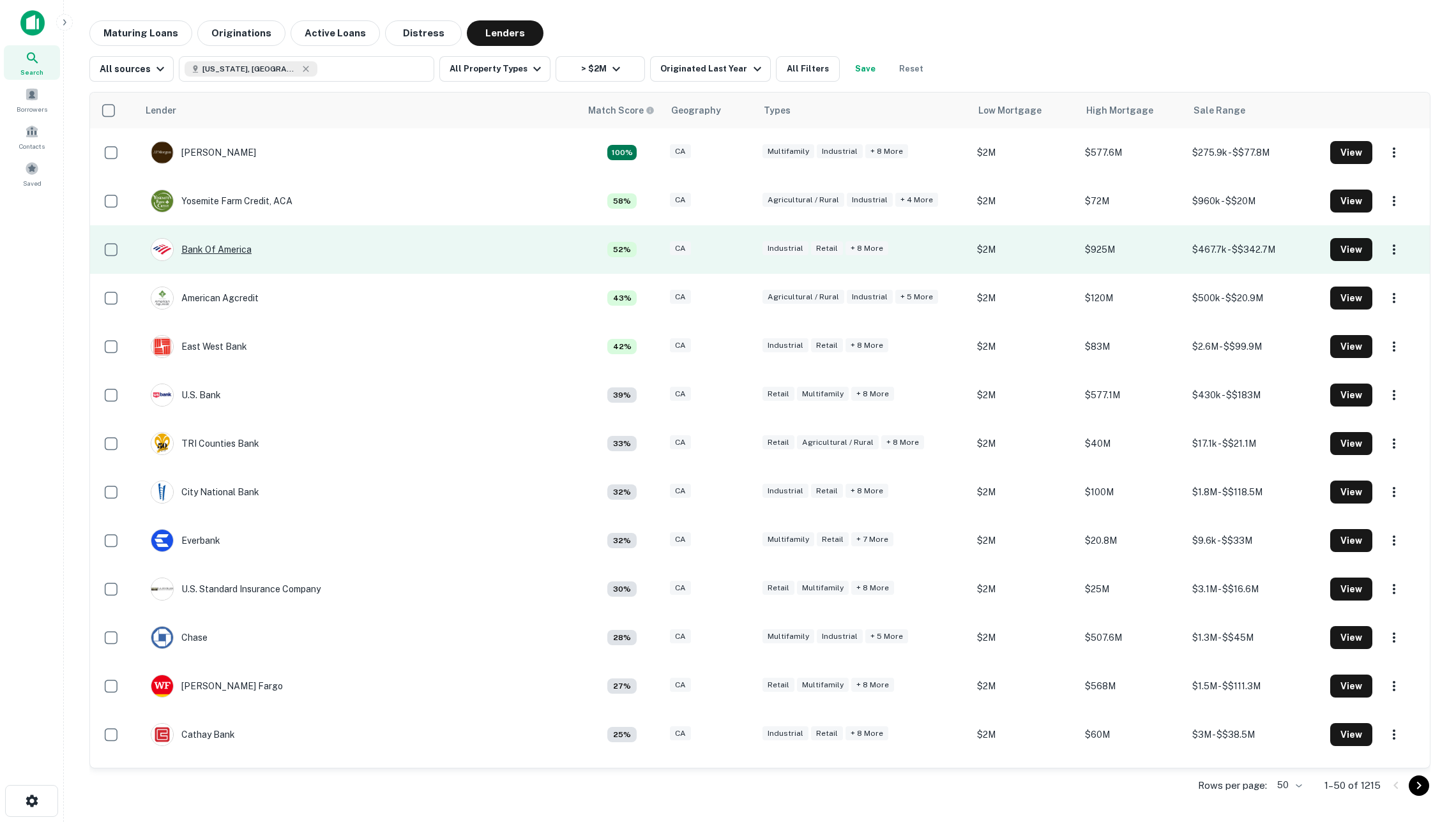
click at [232, 251] on div "Bank Of America" at bounding box center [201, 249] width 101 height 23
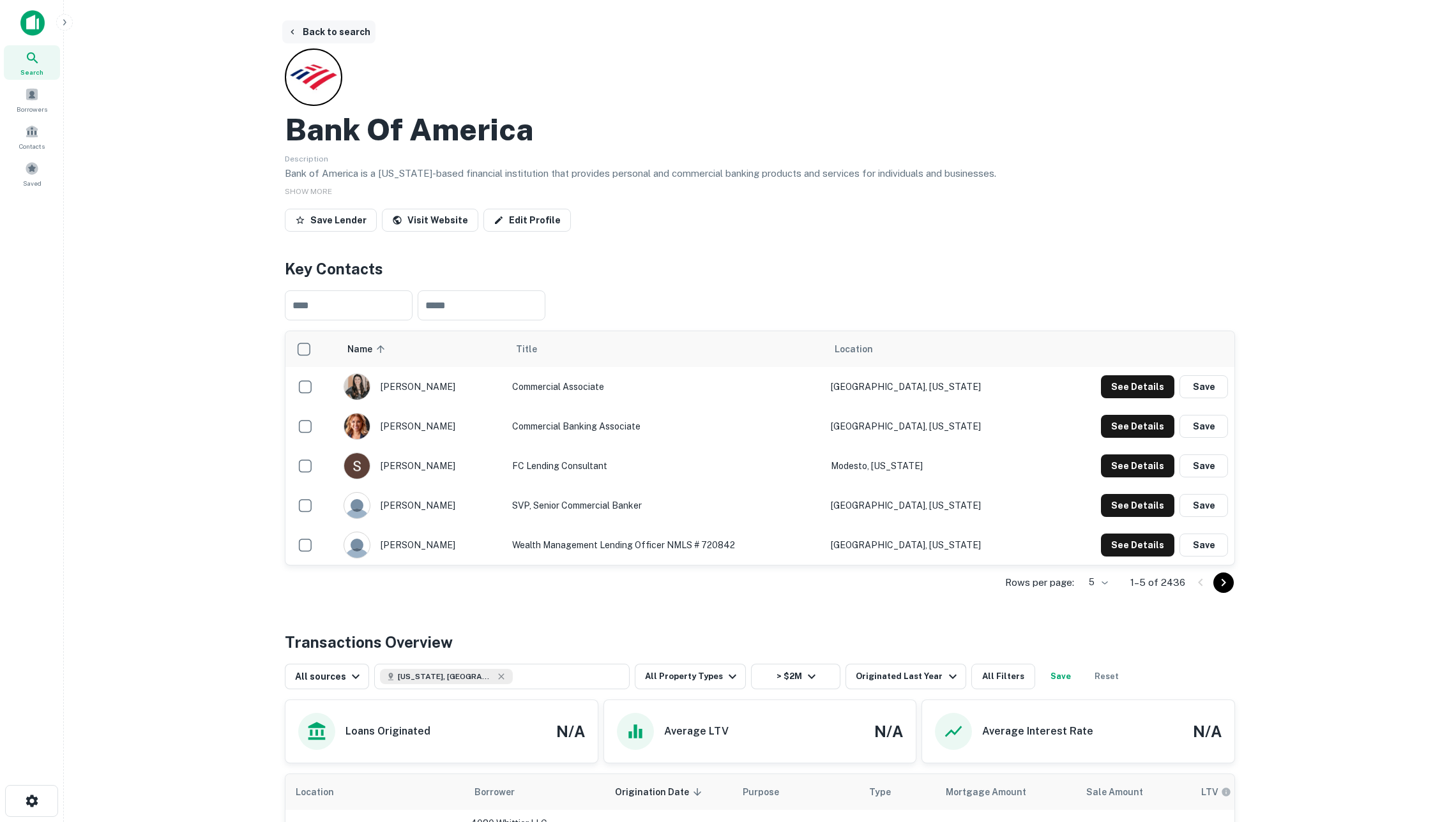
click at [323, 36] on button "Back to search" at bounding box center [328, 32] width 93 height 23
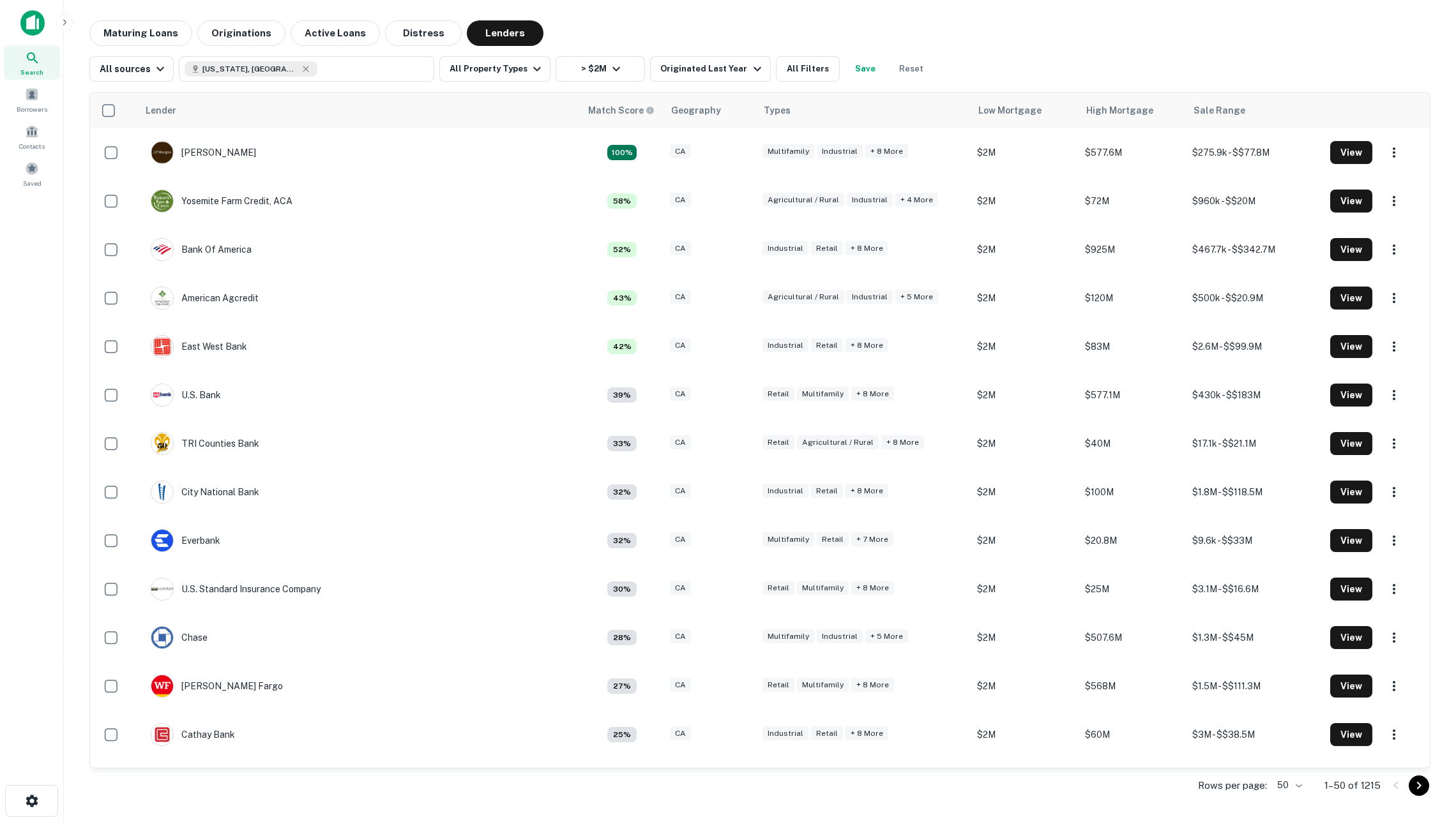
click at [877, 64] on button "Save" at bounding box center [865, 69] width 41 height 25
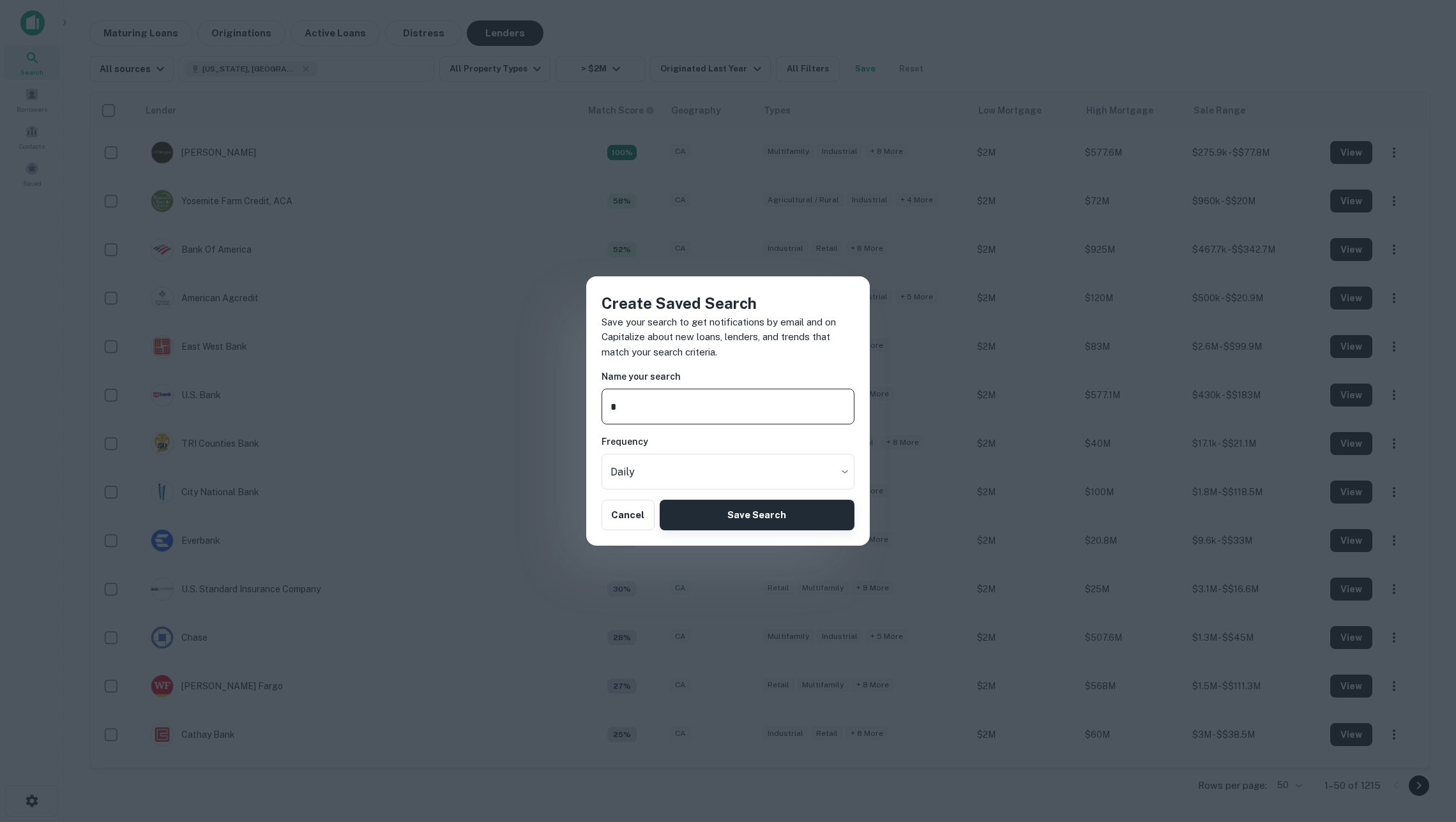
type input "*"
click at [759, 507] on button "Save Search" at bounding box center [757, 515] width 194 height 31
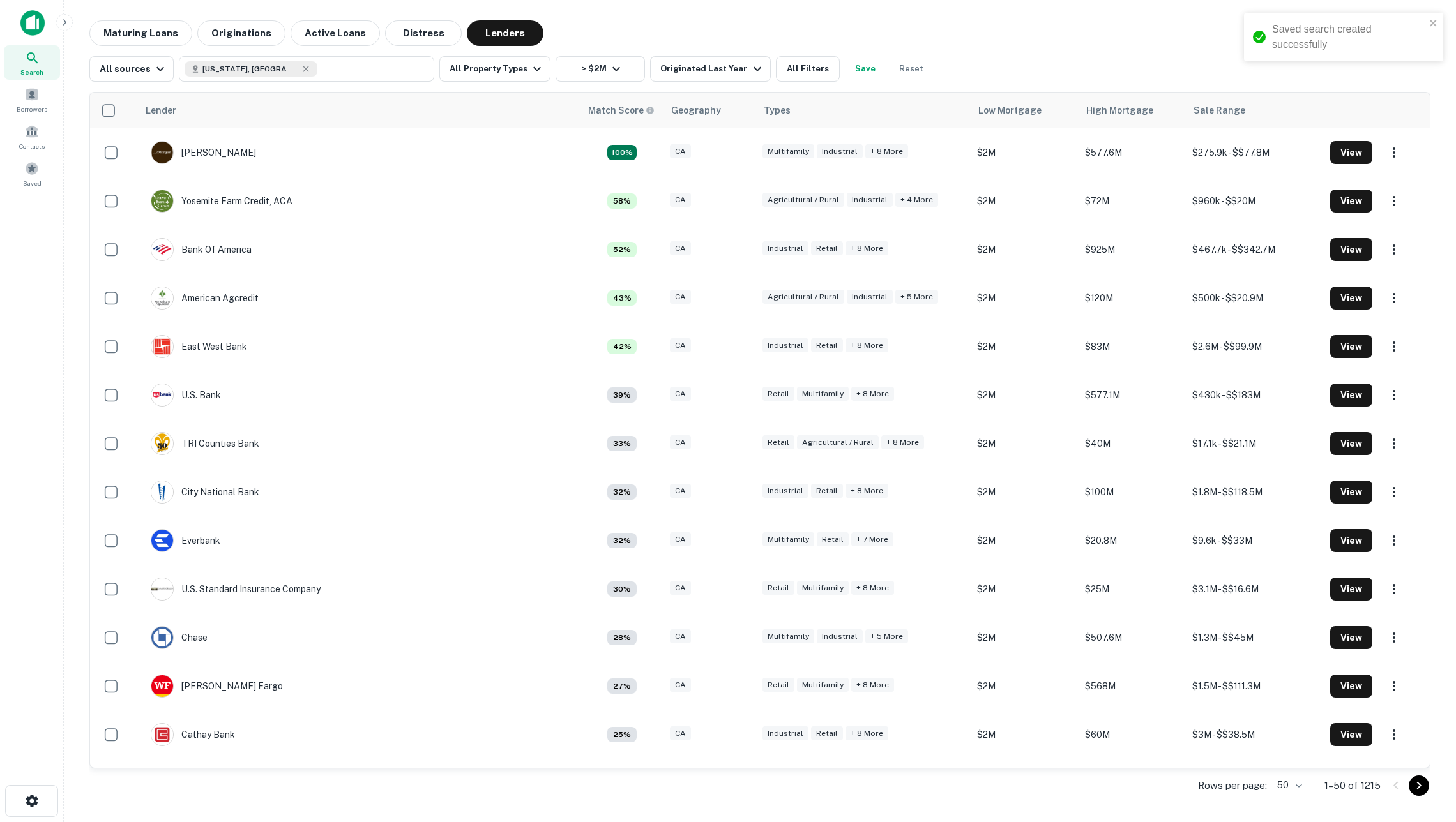
click at [865, 69] on button "Save" at bounding box center [865, 69] width 41 height 25
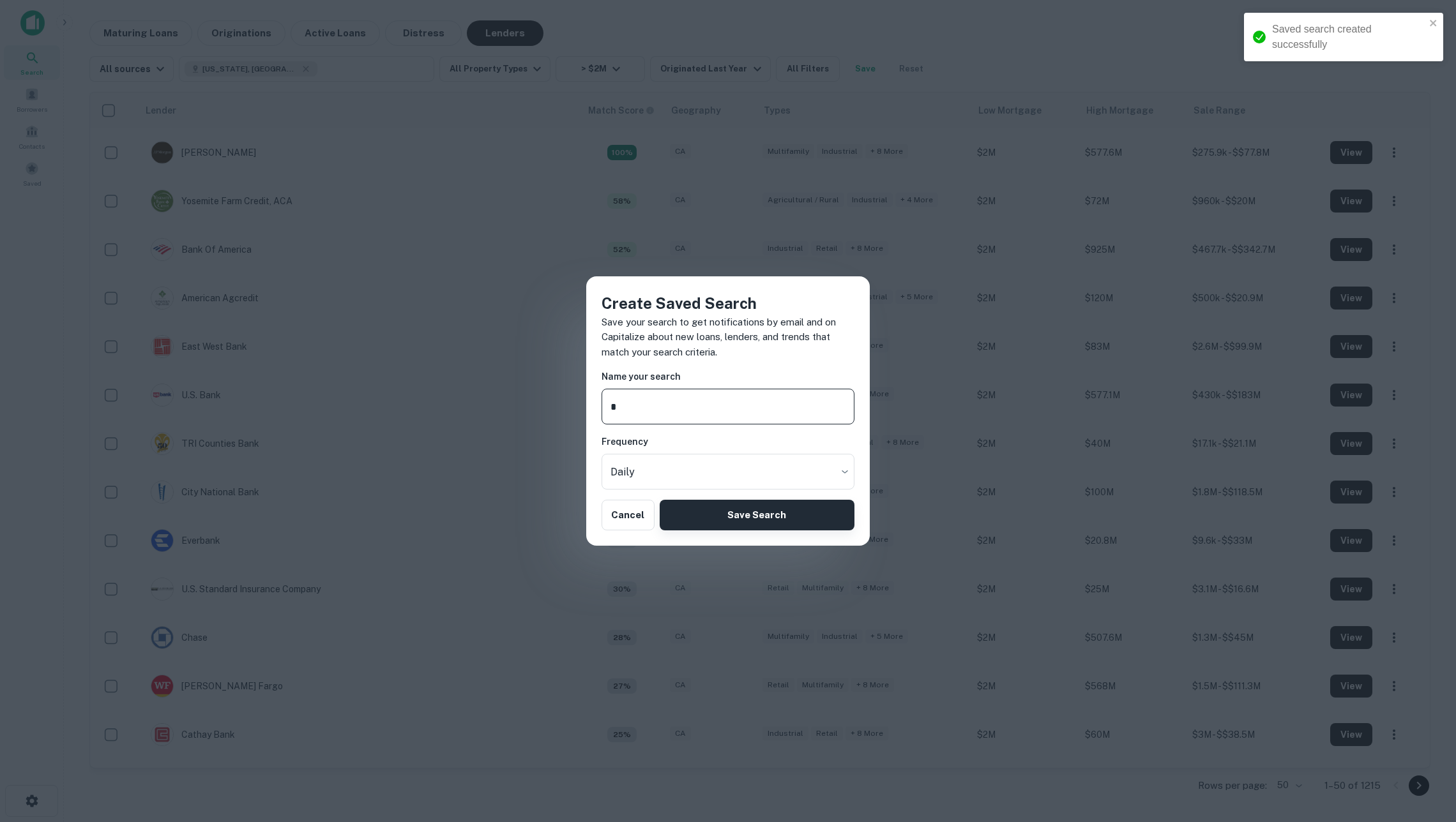
type input "*"
click at [745, 517] on button "Save Search" at bounding box center [757, 515] width 194 height 31
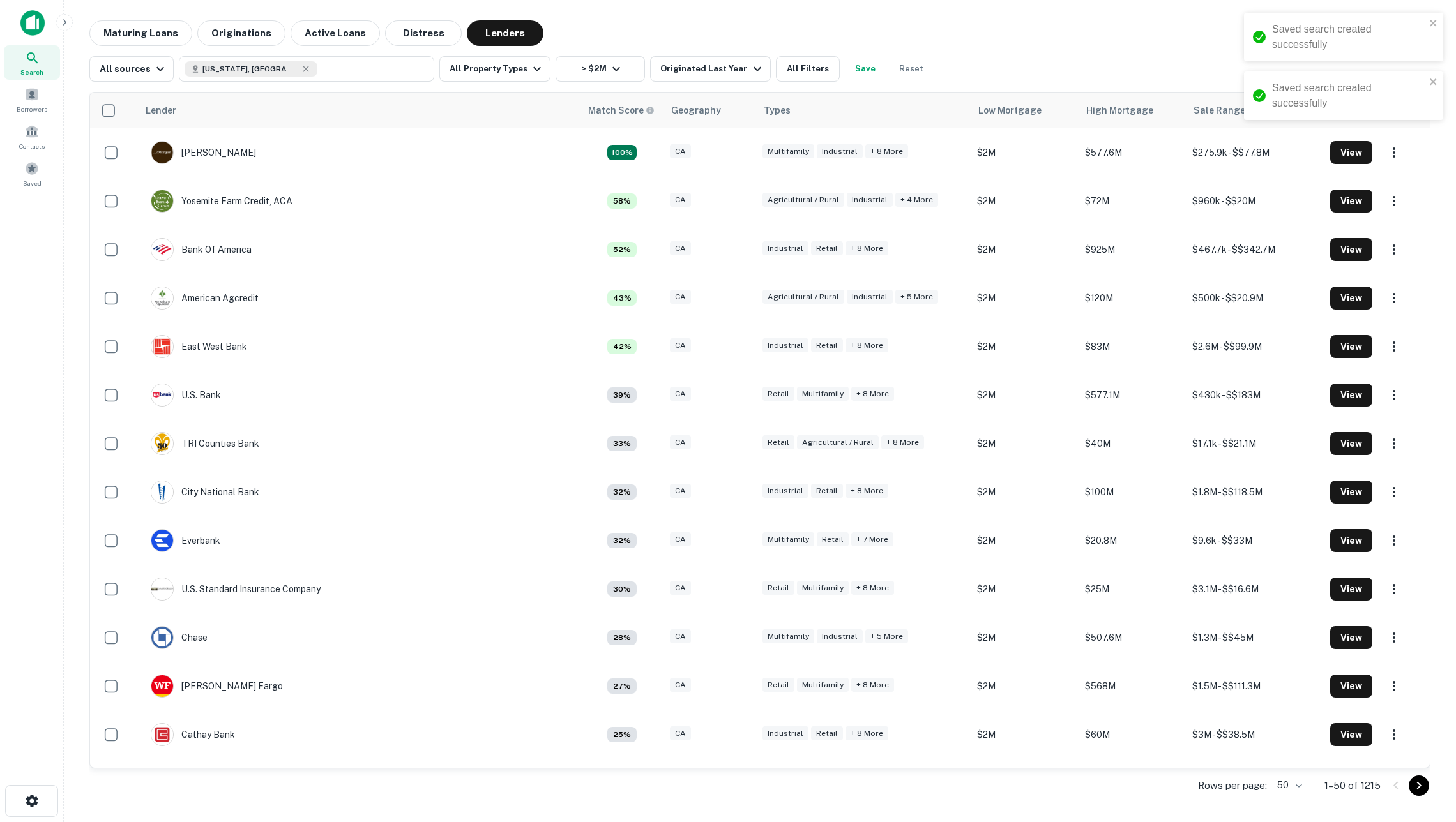
click at [867, 76] on button "Save" at bounding box center [865, 69] width 41 height 25
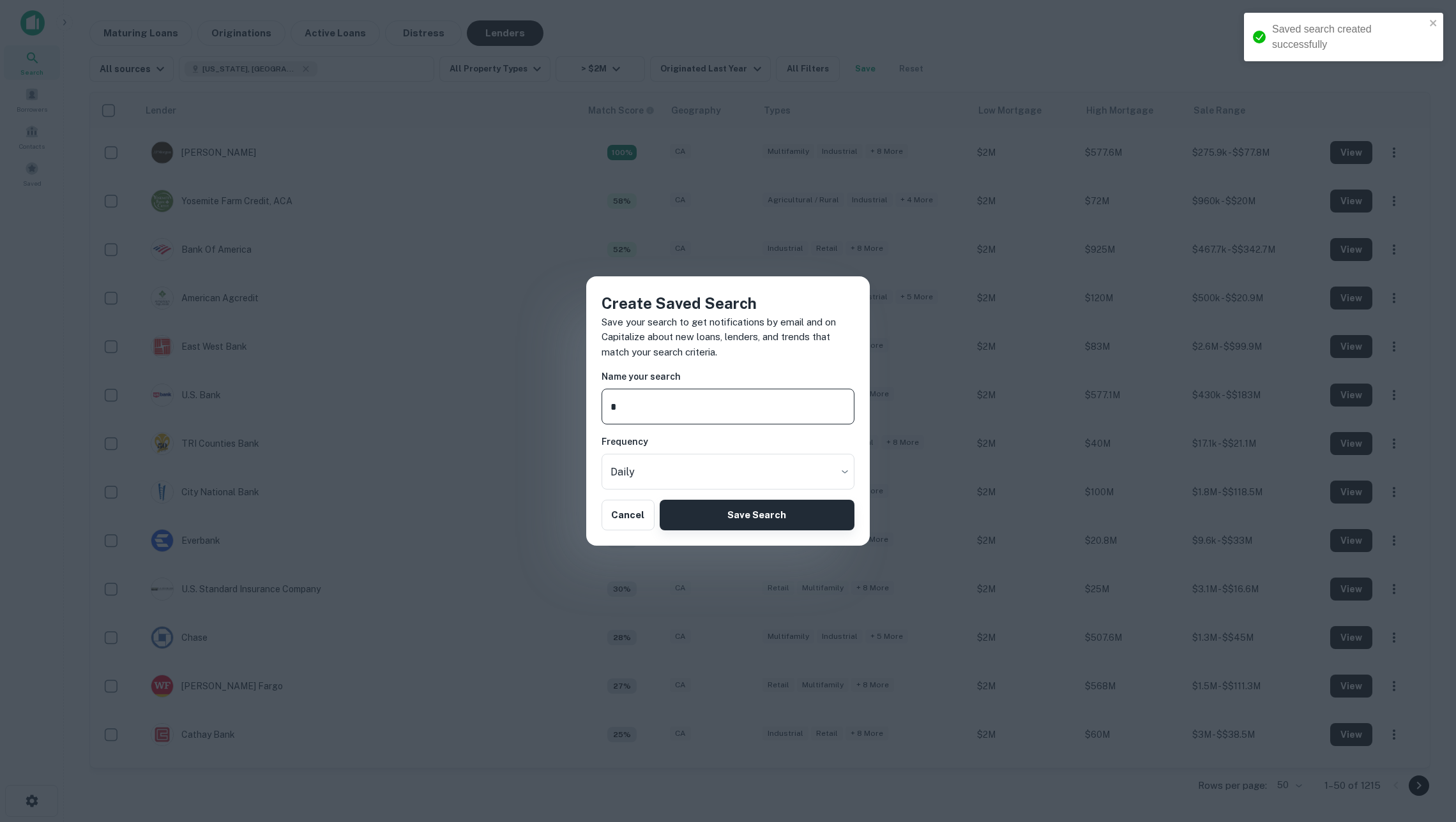
type input "*"
click at [816, 514] on button "Save Search" at bounding box center [757, 515] width 194 height 31
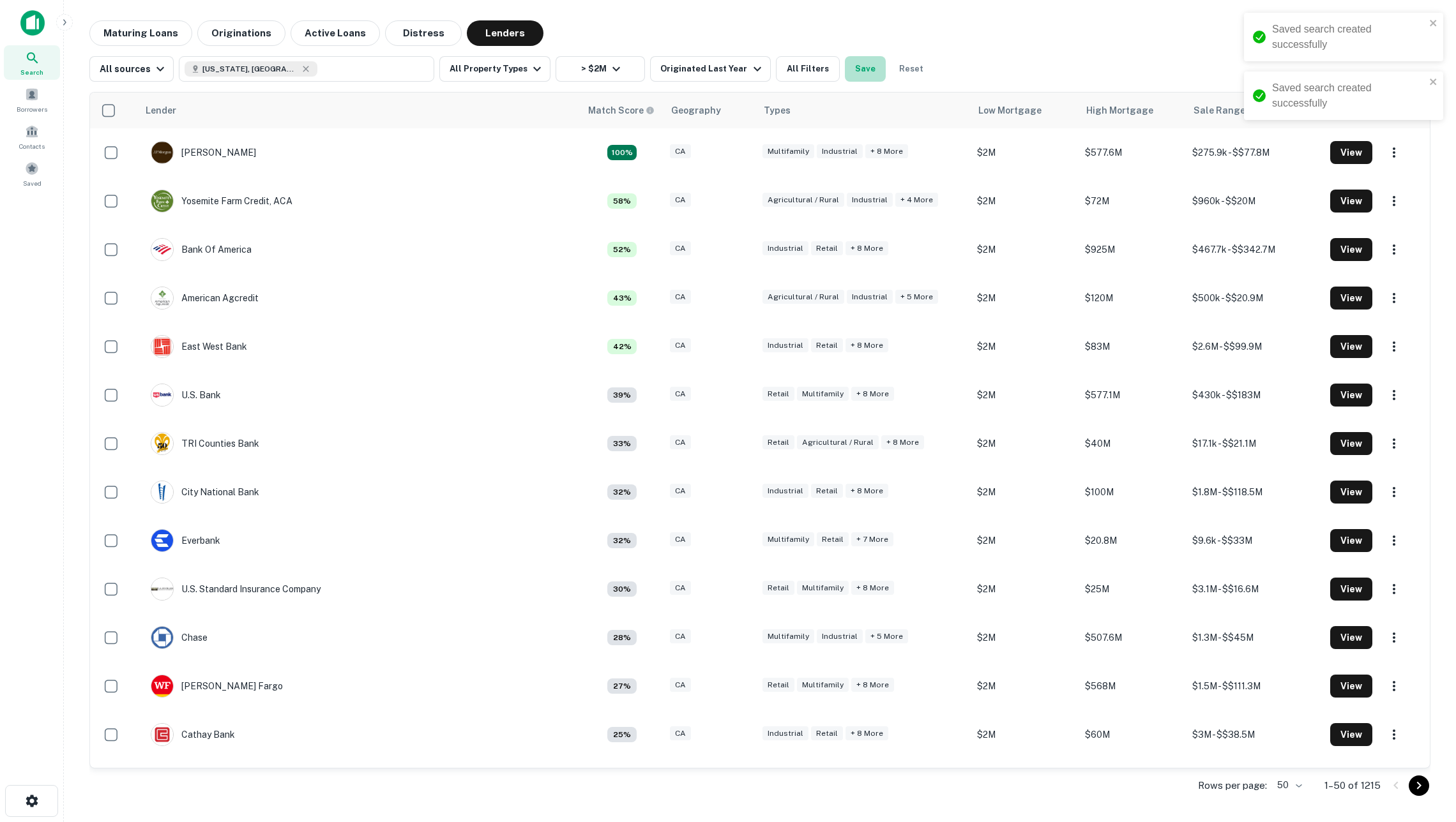
click at [857, 68] on button "Save" at bounding box center [865, 69] width 41 height 25
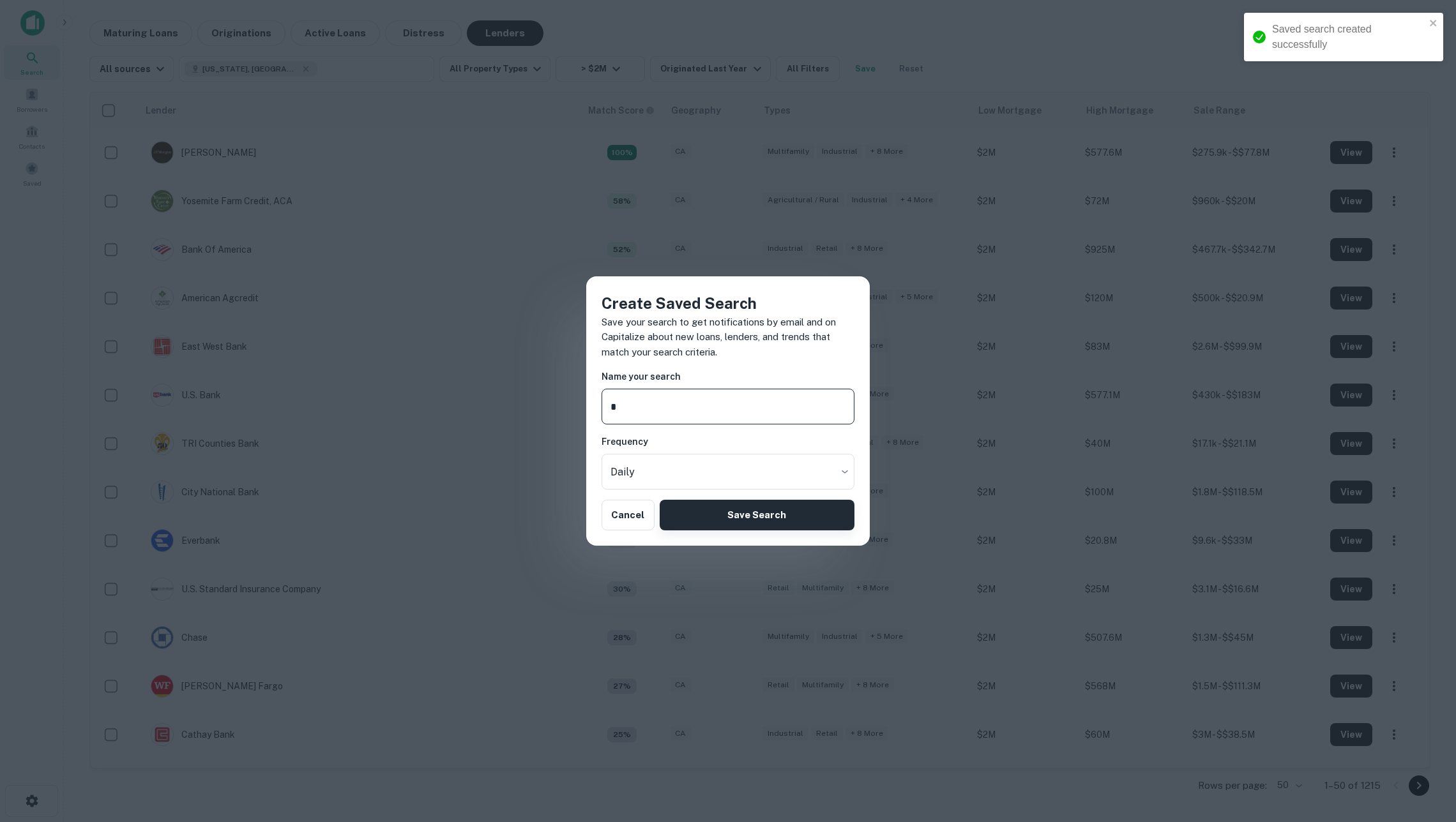
type input "*"
click at [807, 515] on button "Save Search" at bounding box center [757, 515] width 194 height 31
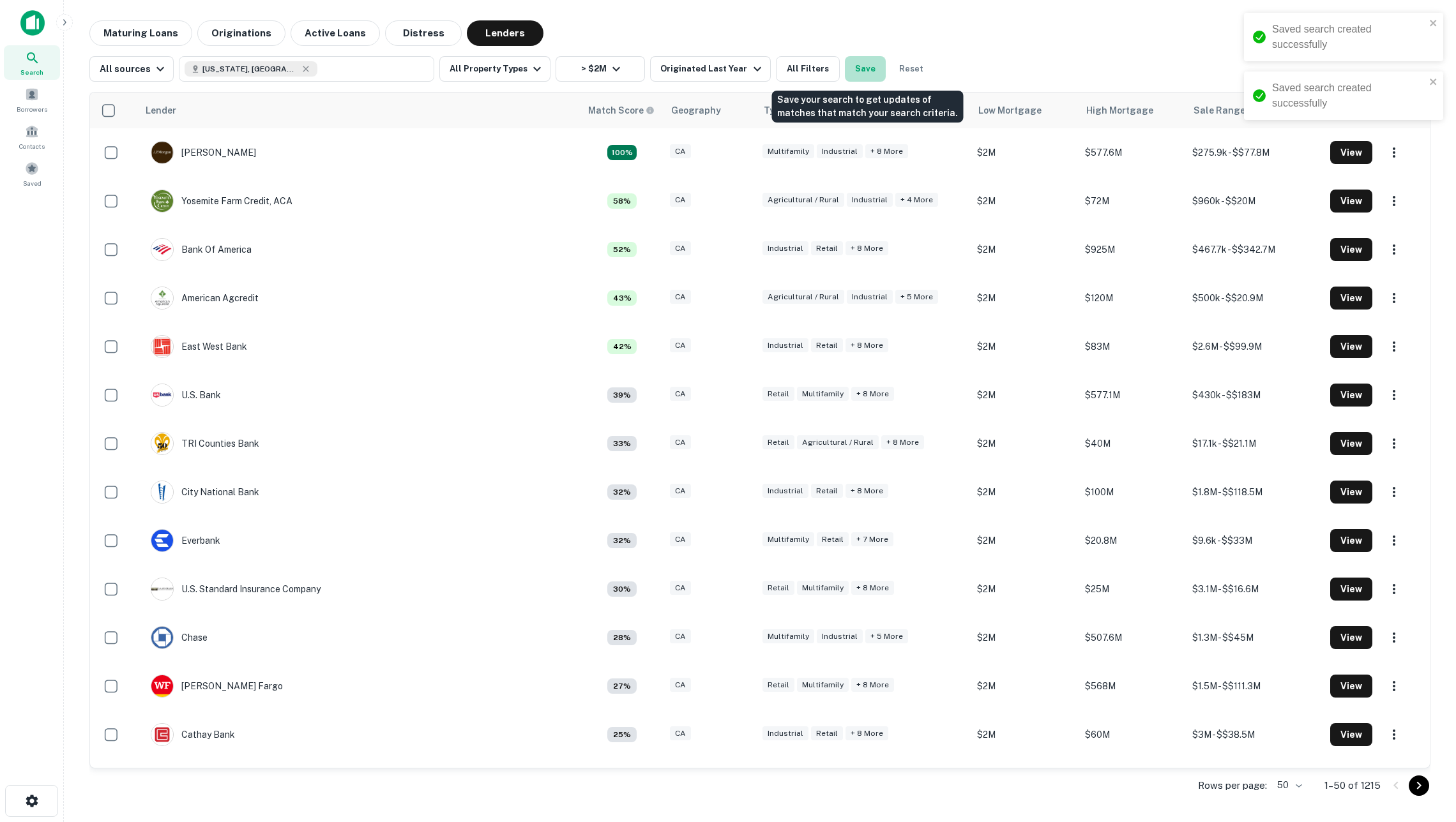
click at [865, 68] on button "Save" at bounding box center [865, 69] width 41 height 25
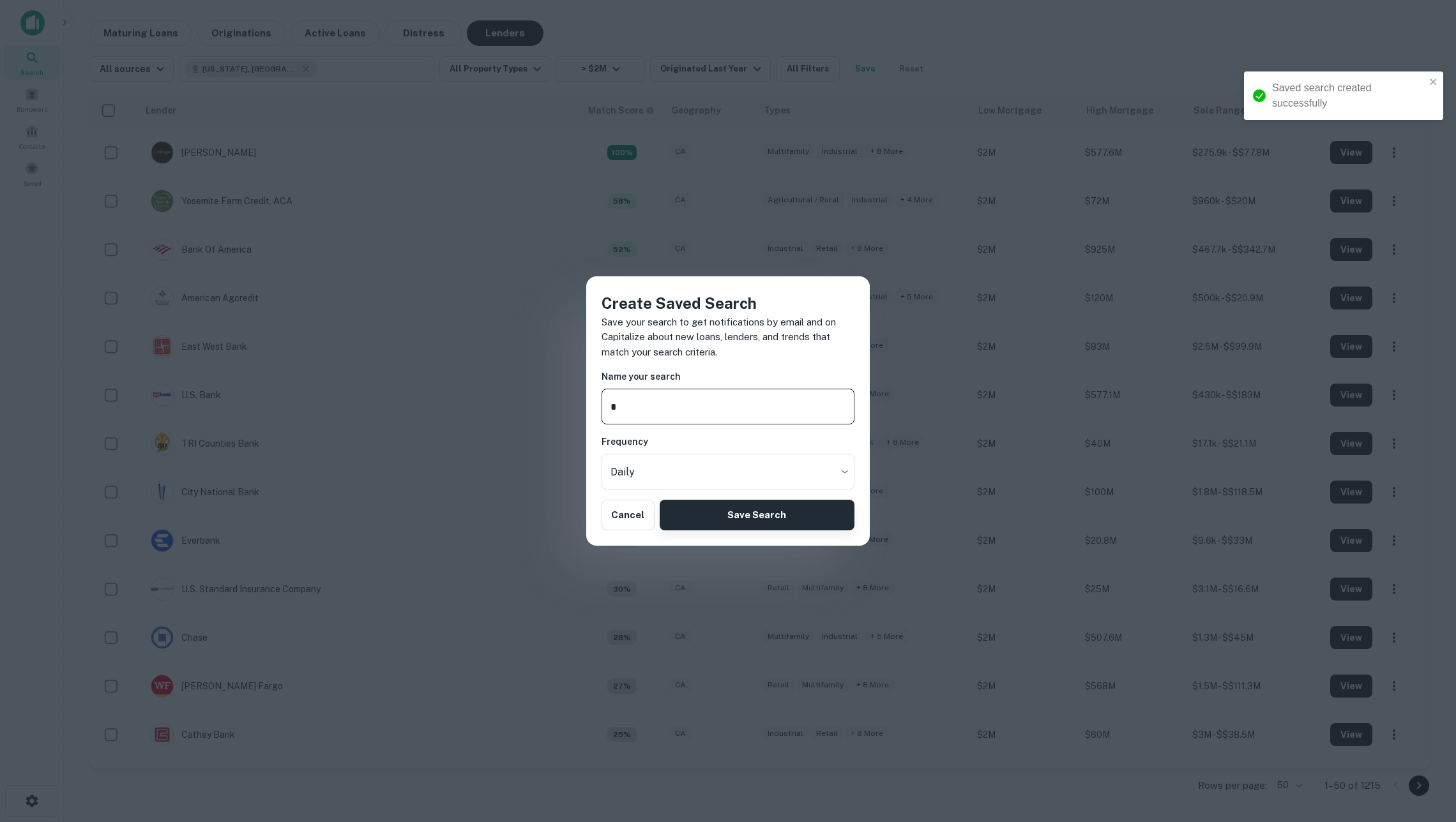
type input "*"
click at [816, 512] on button "Save Search" at bounding box center [757, 515] width 194 height 31
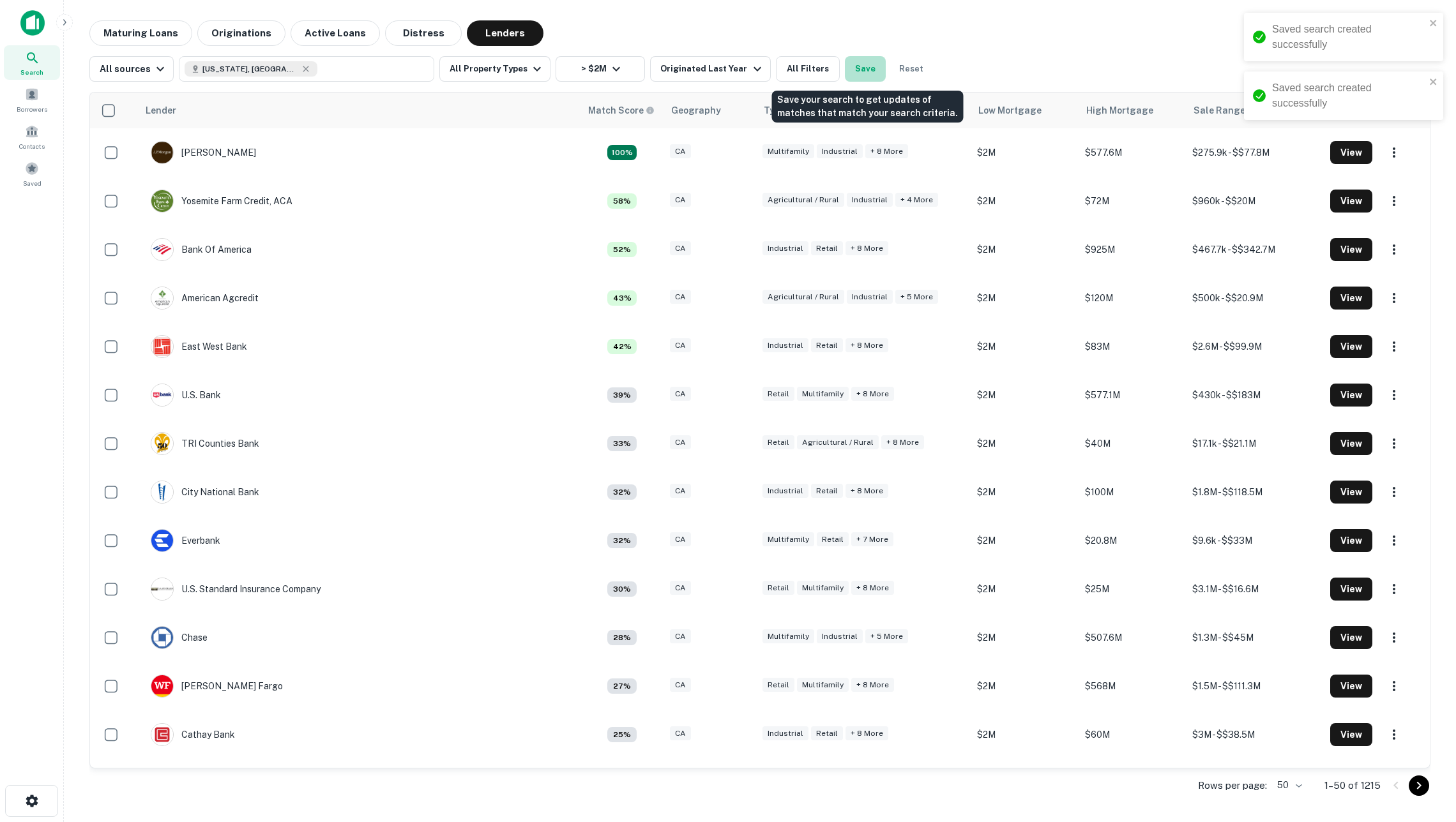
click at [869, 73] on button "Save" at bounding box center [865, 69] width 41 height 25
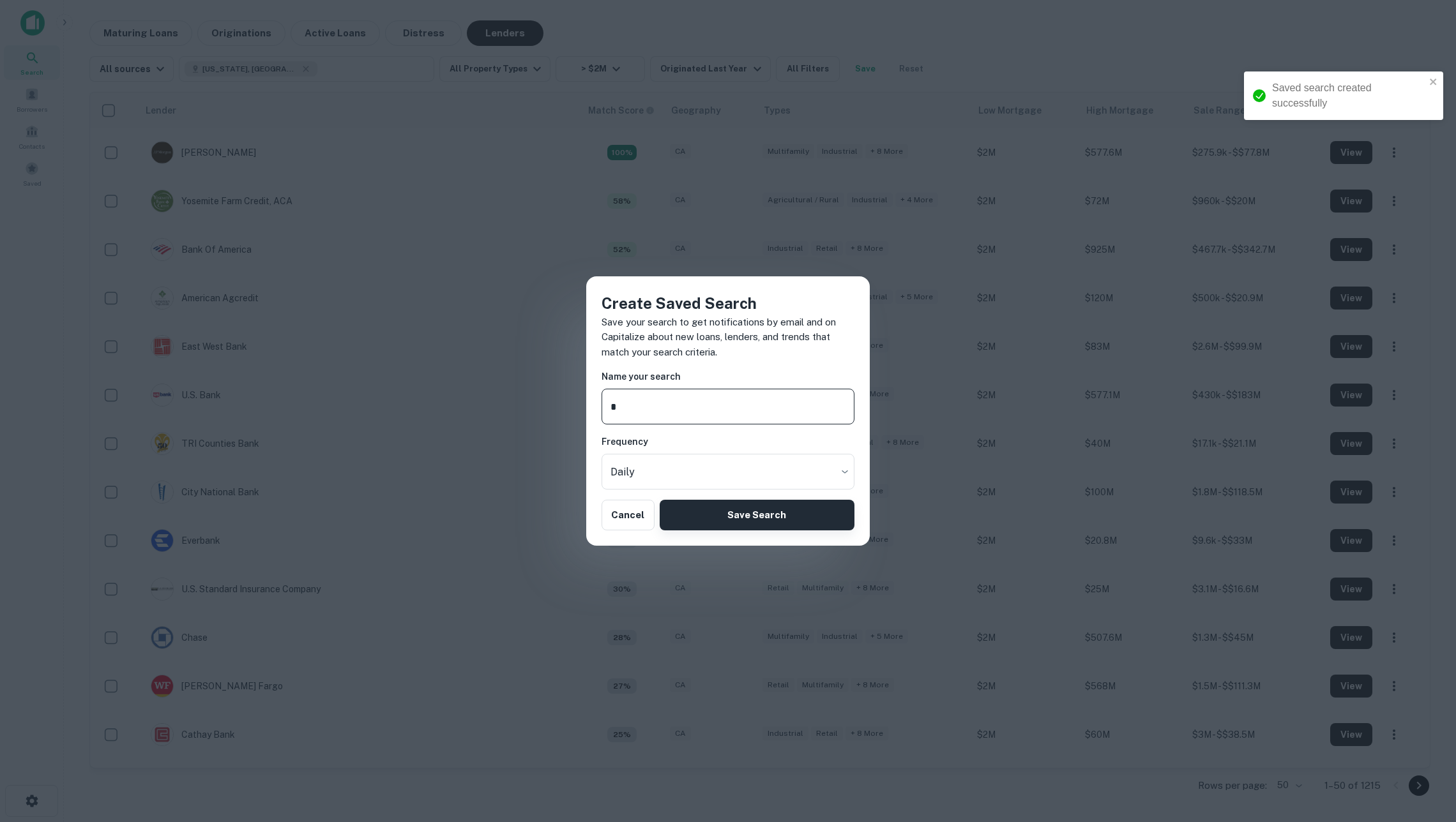
type input "*"
click at [790, 515] on button "Save Search" at bounding box center [757, 515] width 194 height 31
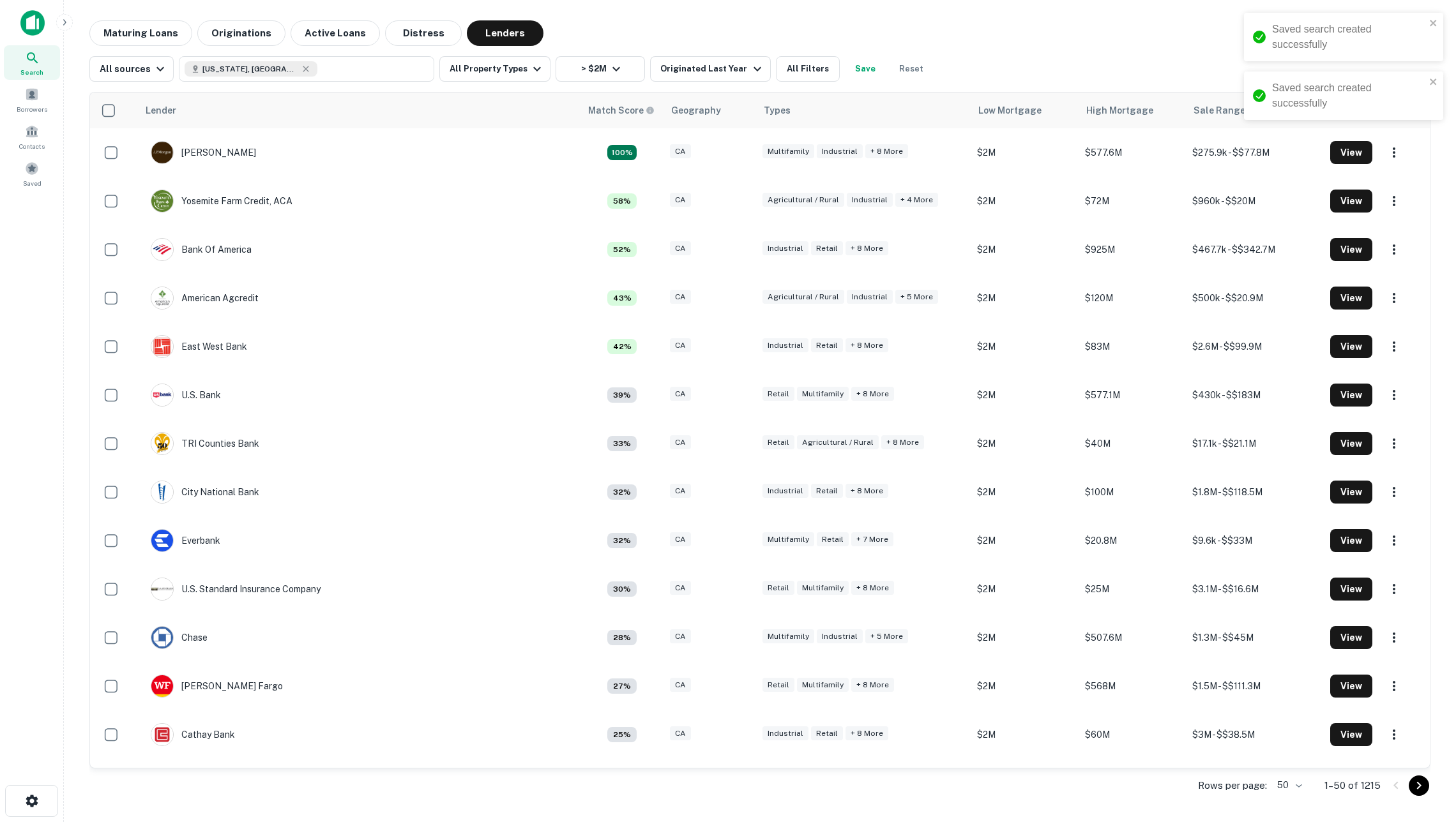
click at [869, 72] on button "Save" at bounding box center [865, 69] width 41 height 25
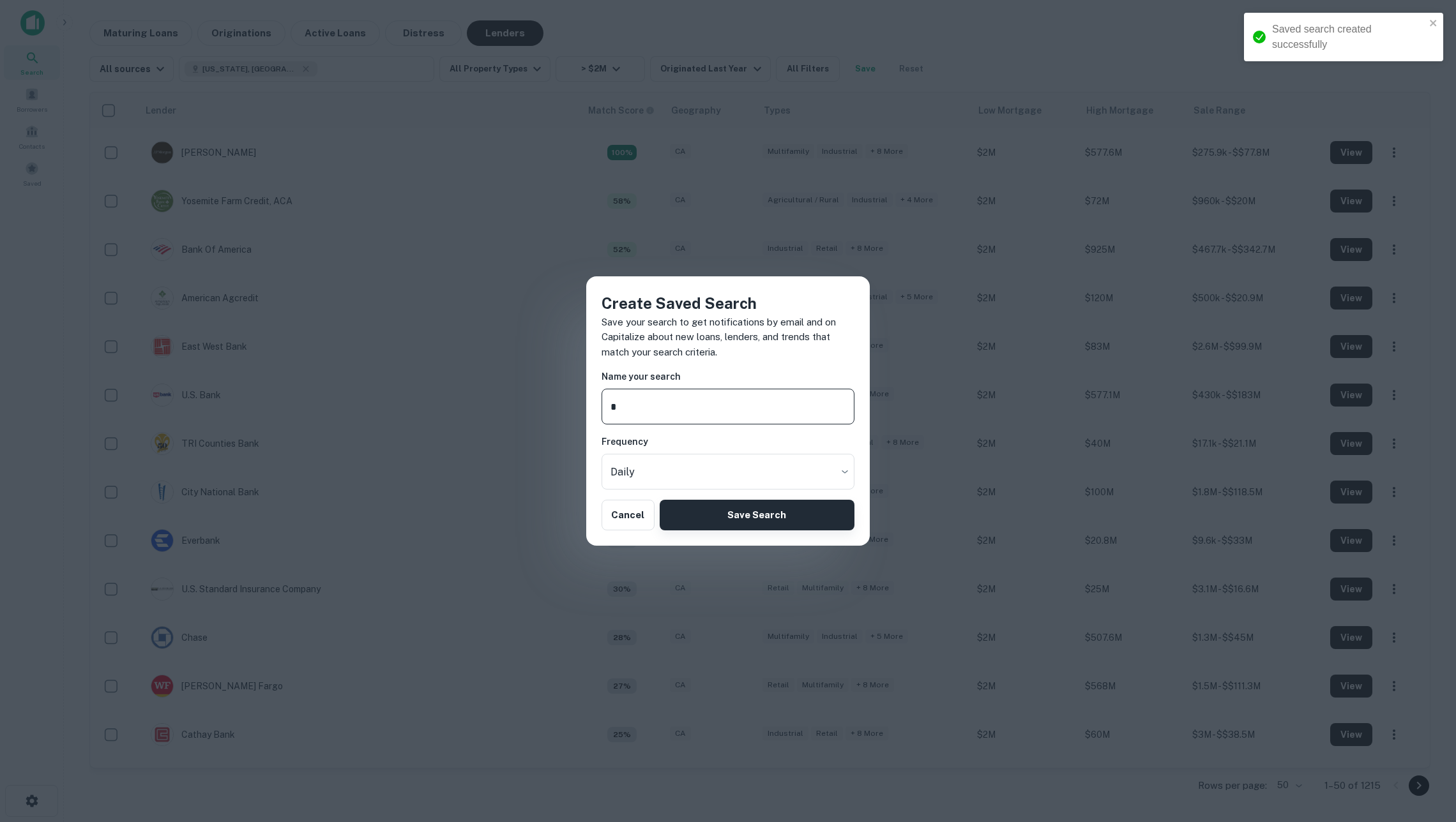
type input "*"
click at [805, 508] on button "Save Search" at bounding box center [757, 515] width 194 height 31
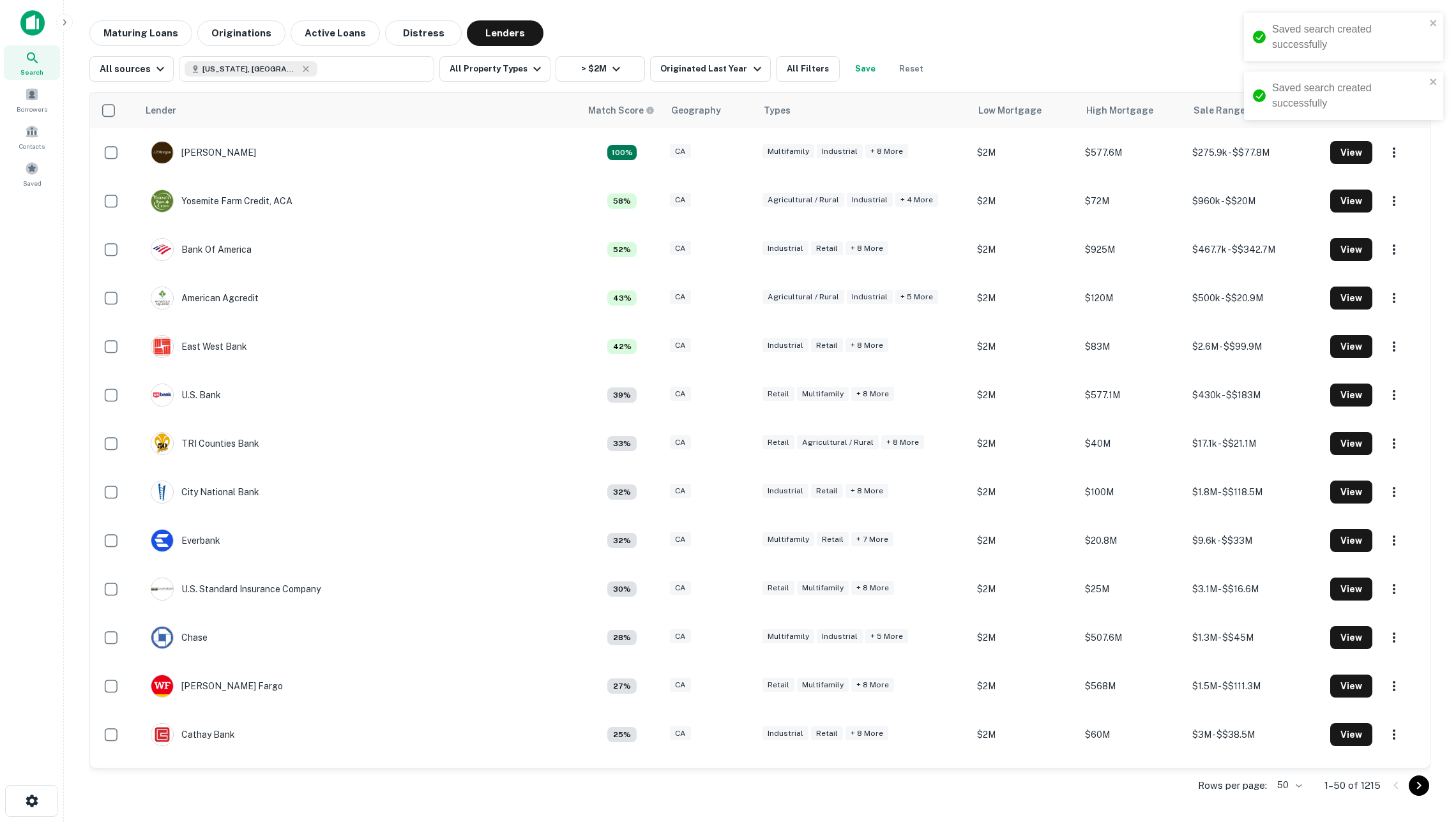
click at [871, 70] on button "Save" at bounding box center [865, 69] width 41 height 25
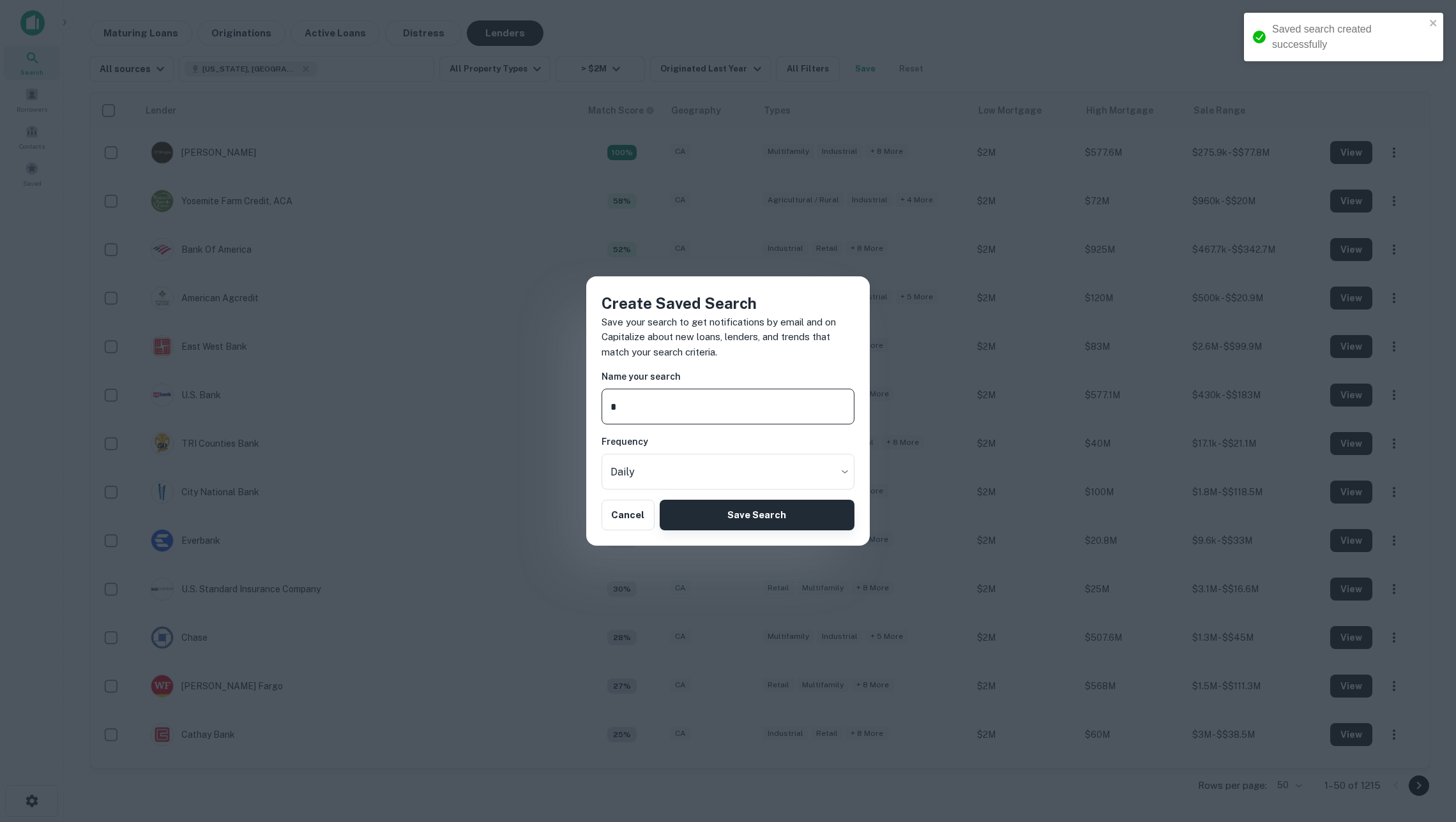
type input "*"
click at [797, 510] on button "Save Search" at bounding box center [757, 515] width 194 height 31
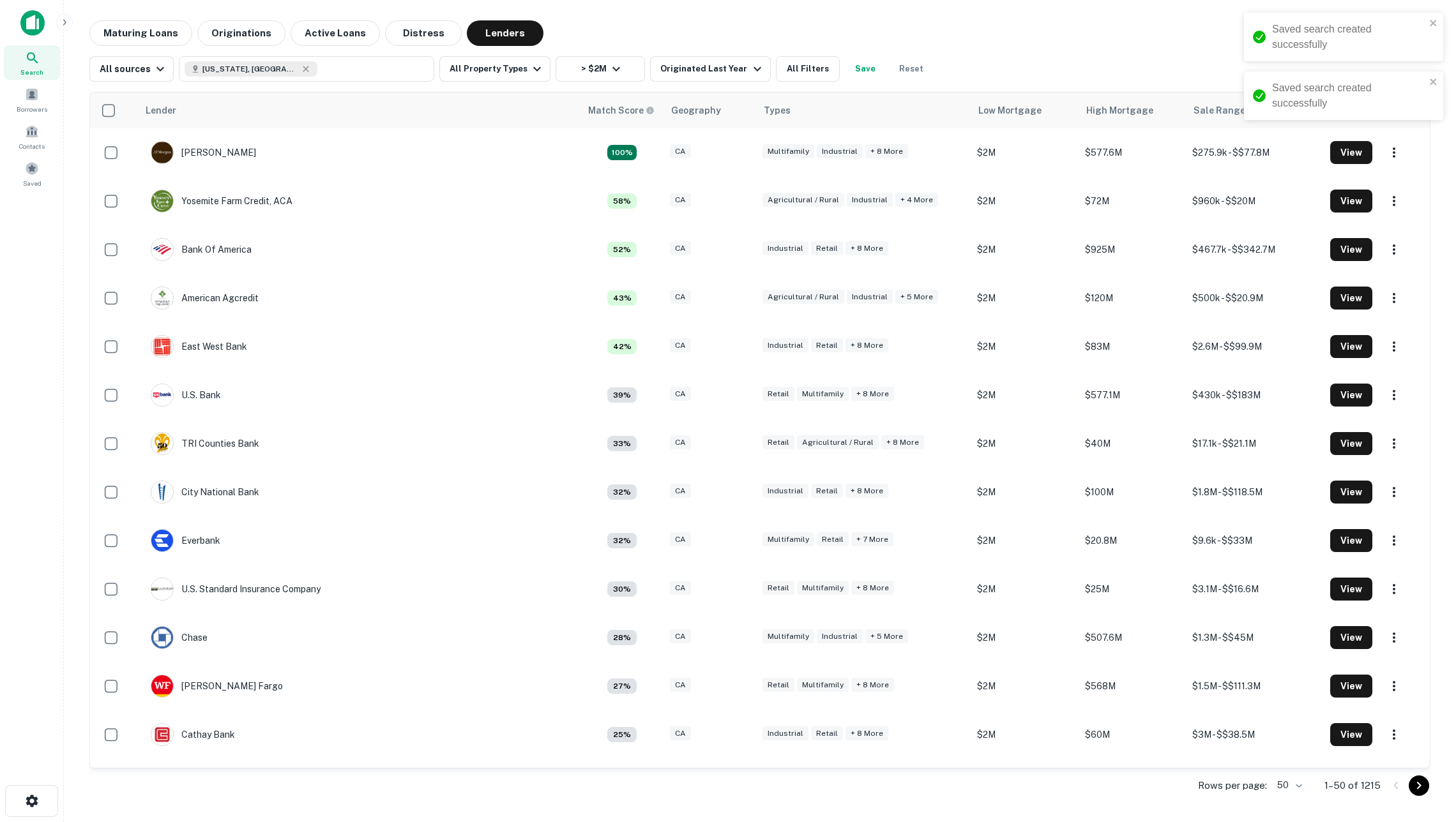
click at [873, 77] on button "Save" at bounding box center [865, 69] width 41 height 25
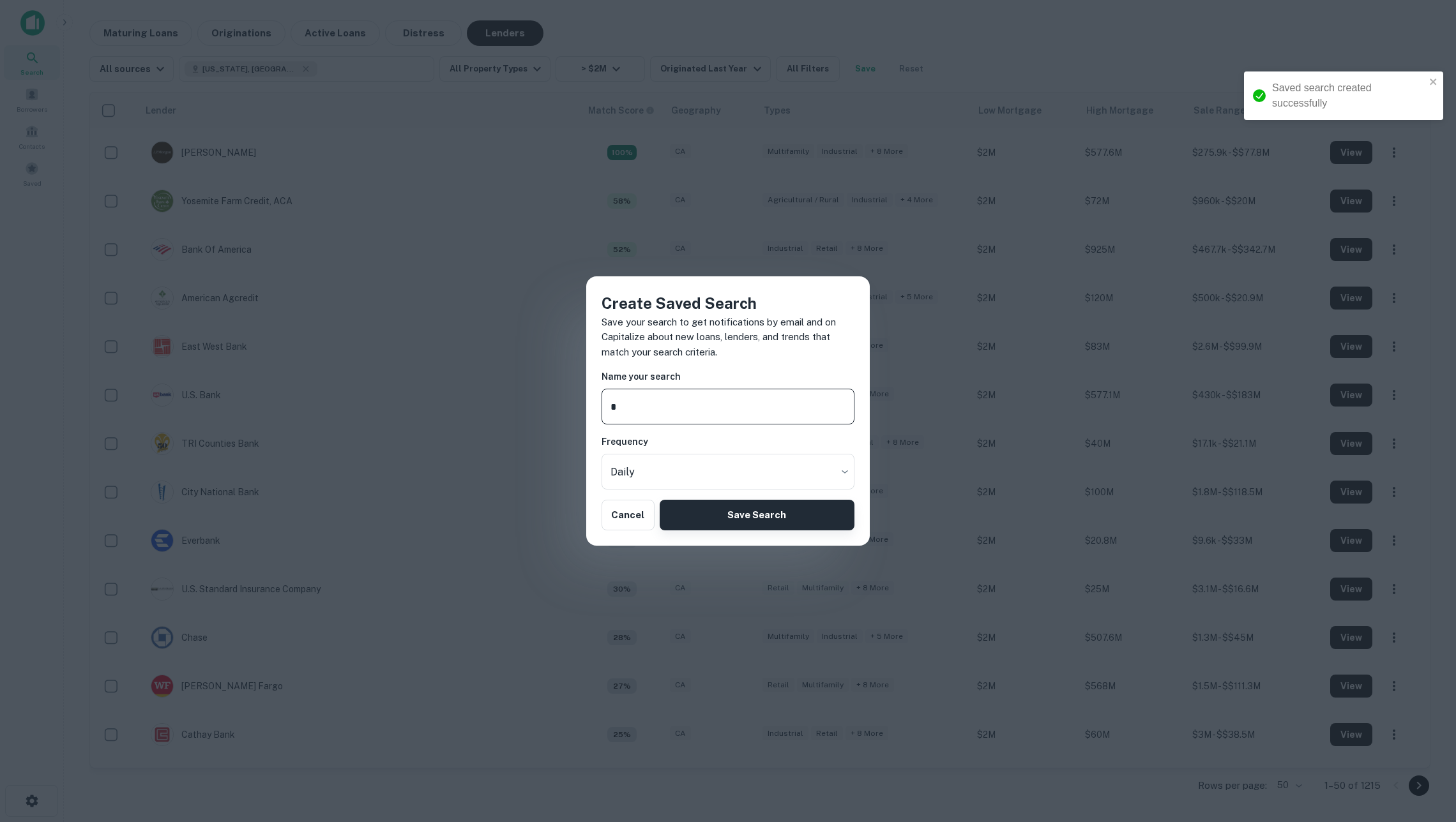
type input "*"
click at [784, 521] on button "Save Search" at bounding box center [757, 515] width 194 height 31
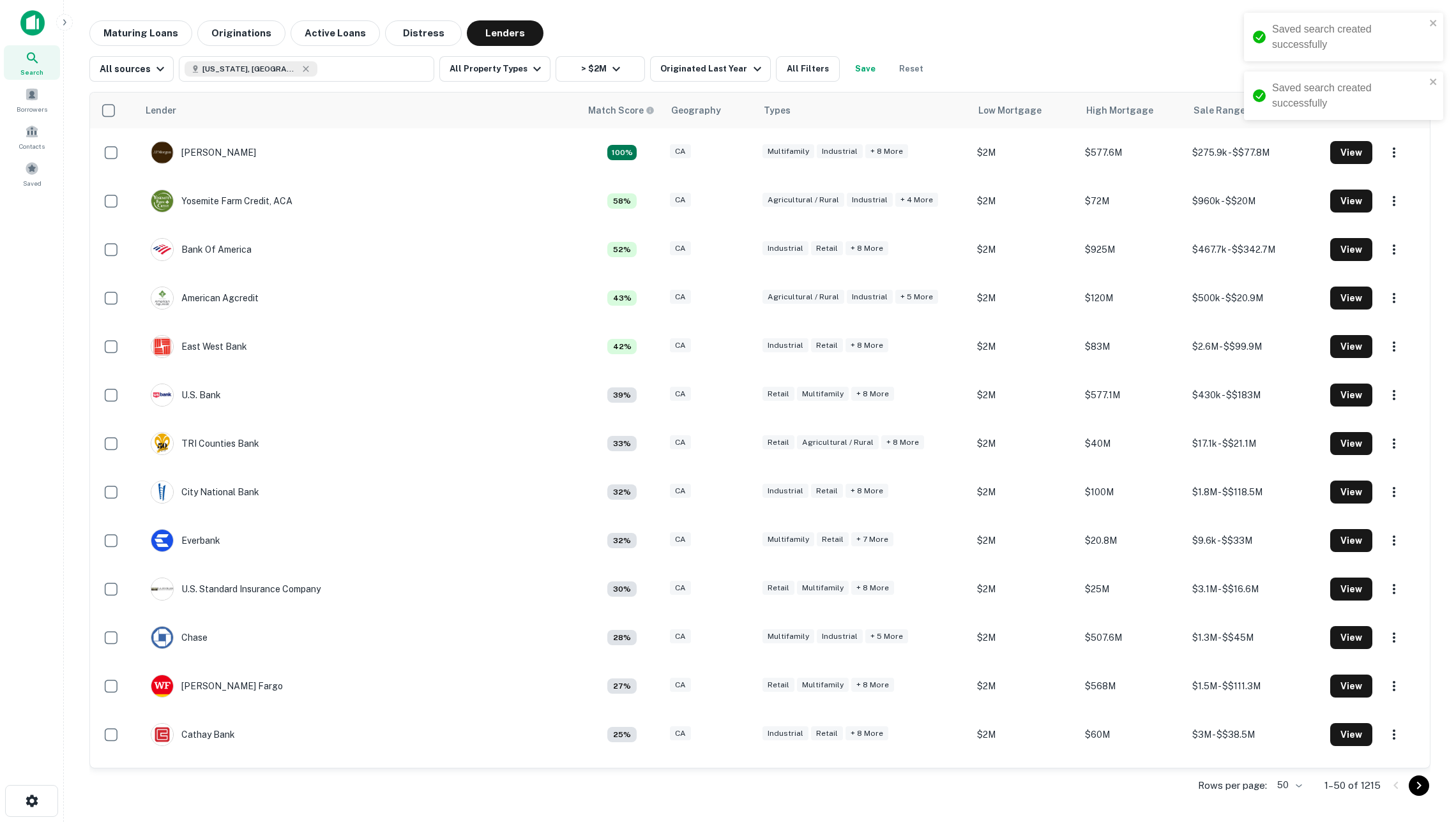
click at [868, 67] on button "Save" at bounding box center [865, 69] width 41 height 25
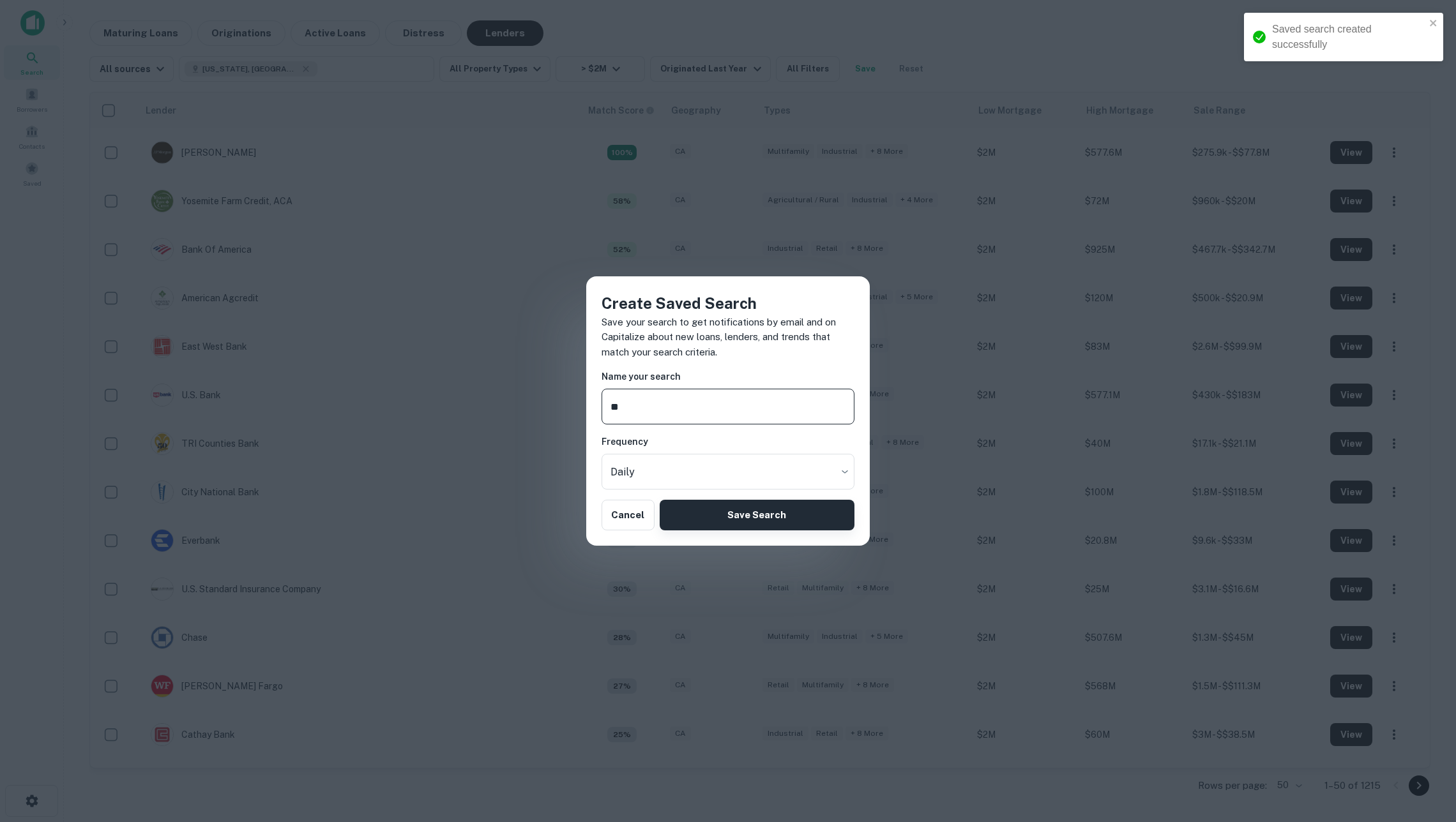
type input "**"
click at [815, 504] on button "Save Search" at bounding box center [757, 515] width 194 height 31
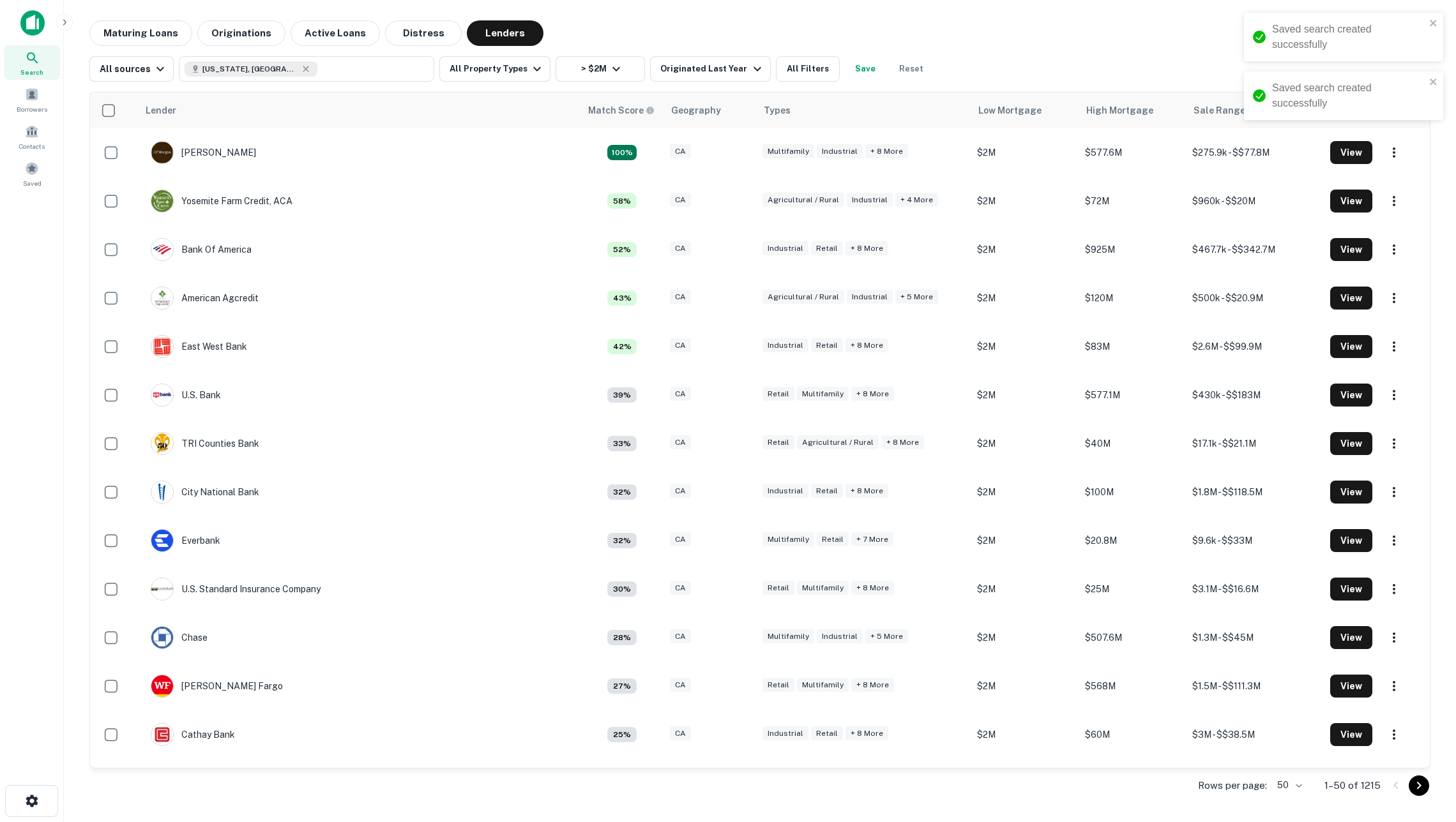
click at [876, 73] on button "Save" at bounding box center [865, 69] width 41 height 25
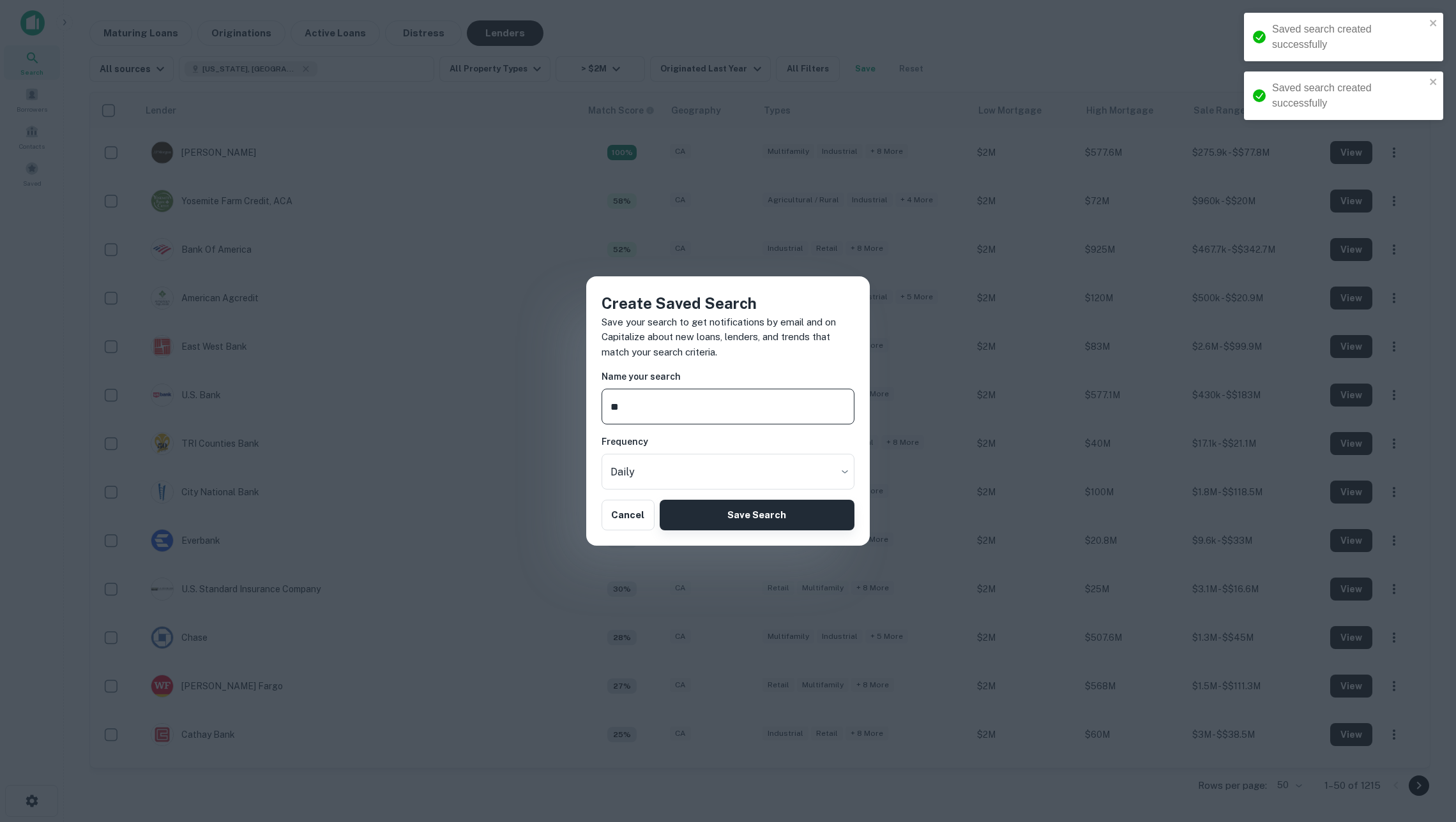
type input "**"
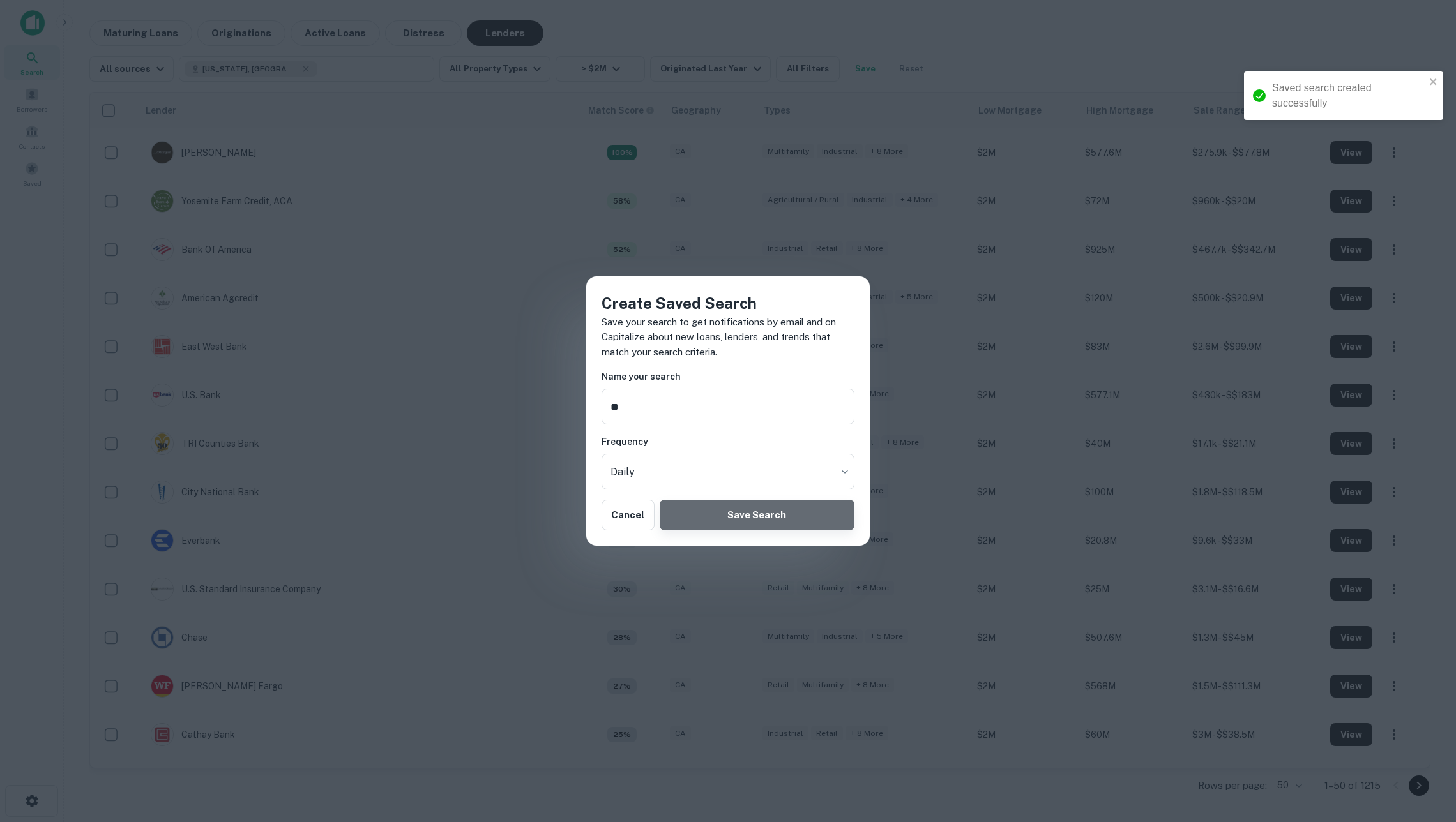
click at [815, 512] on button "Save Search" at bounding box center [757, 515] width 194 height 31
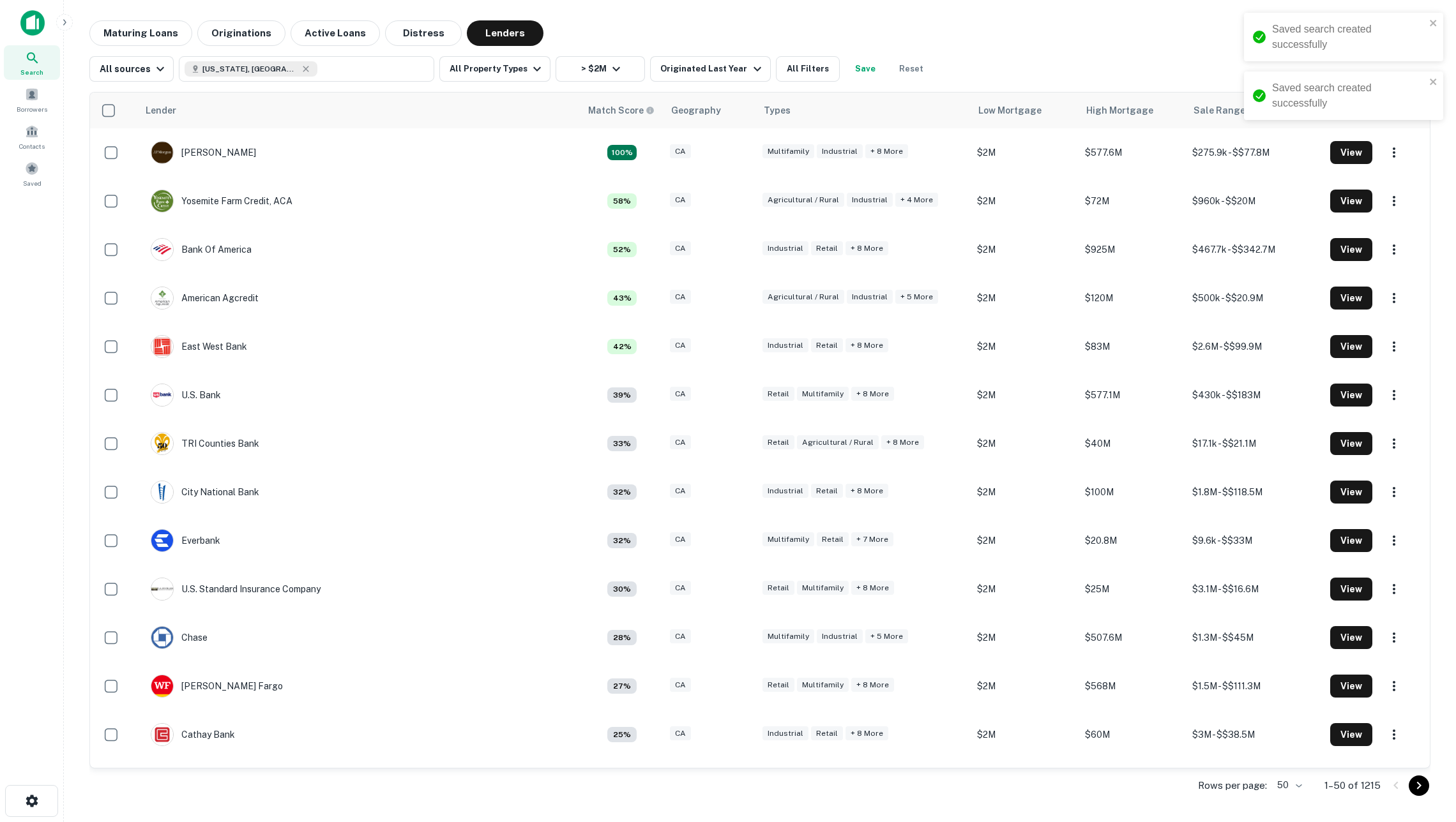
click at [872, 74] on button "Save" at bounding box center [865, 69] width 41 height 25
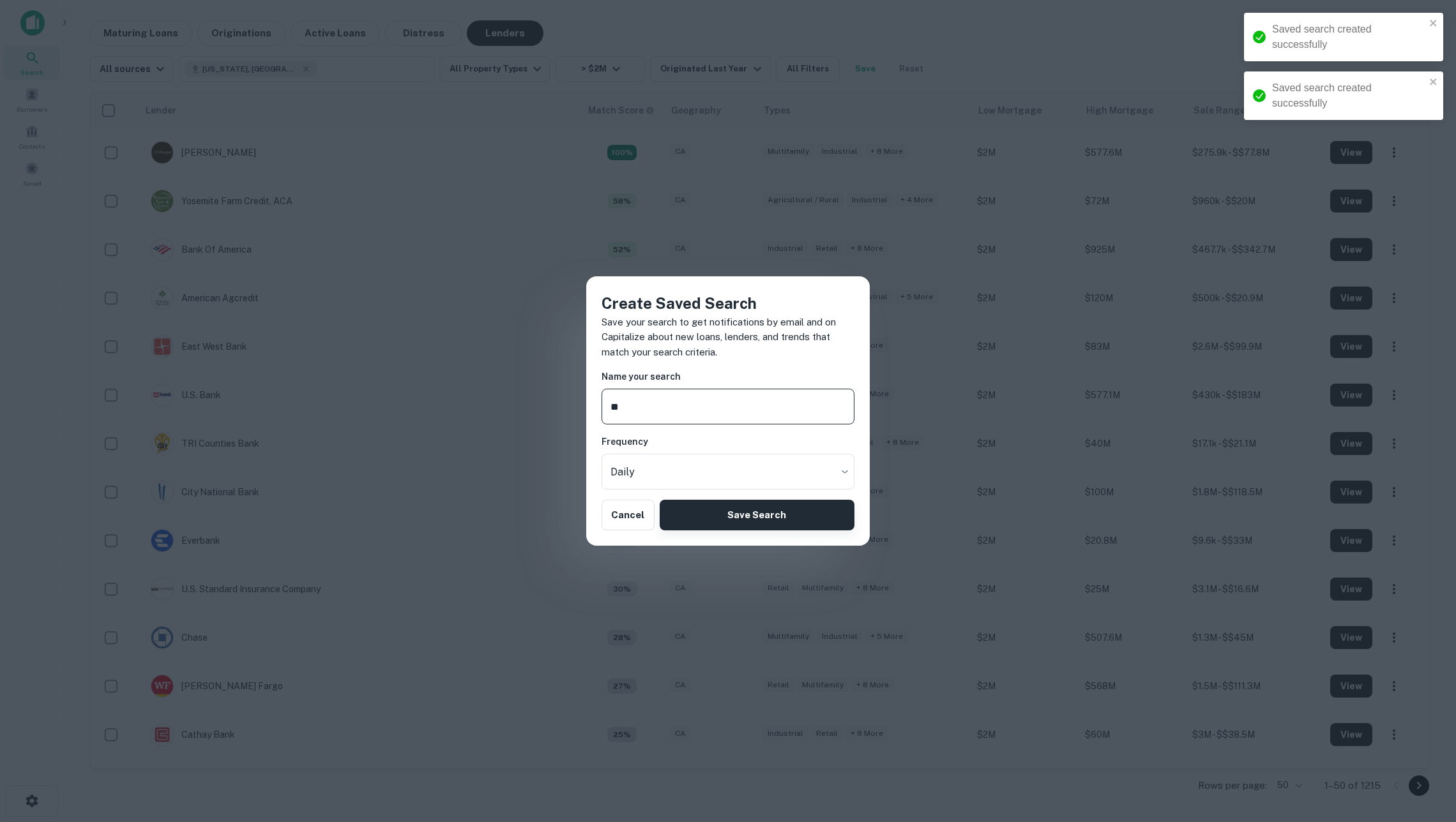
type input "**"
click at [769, 512] on button "Save Search" at bounding box center [757, 515] width 194 height 31
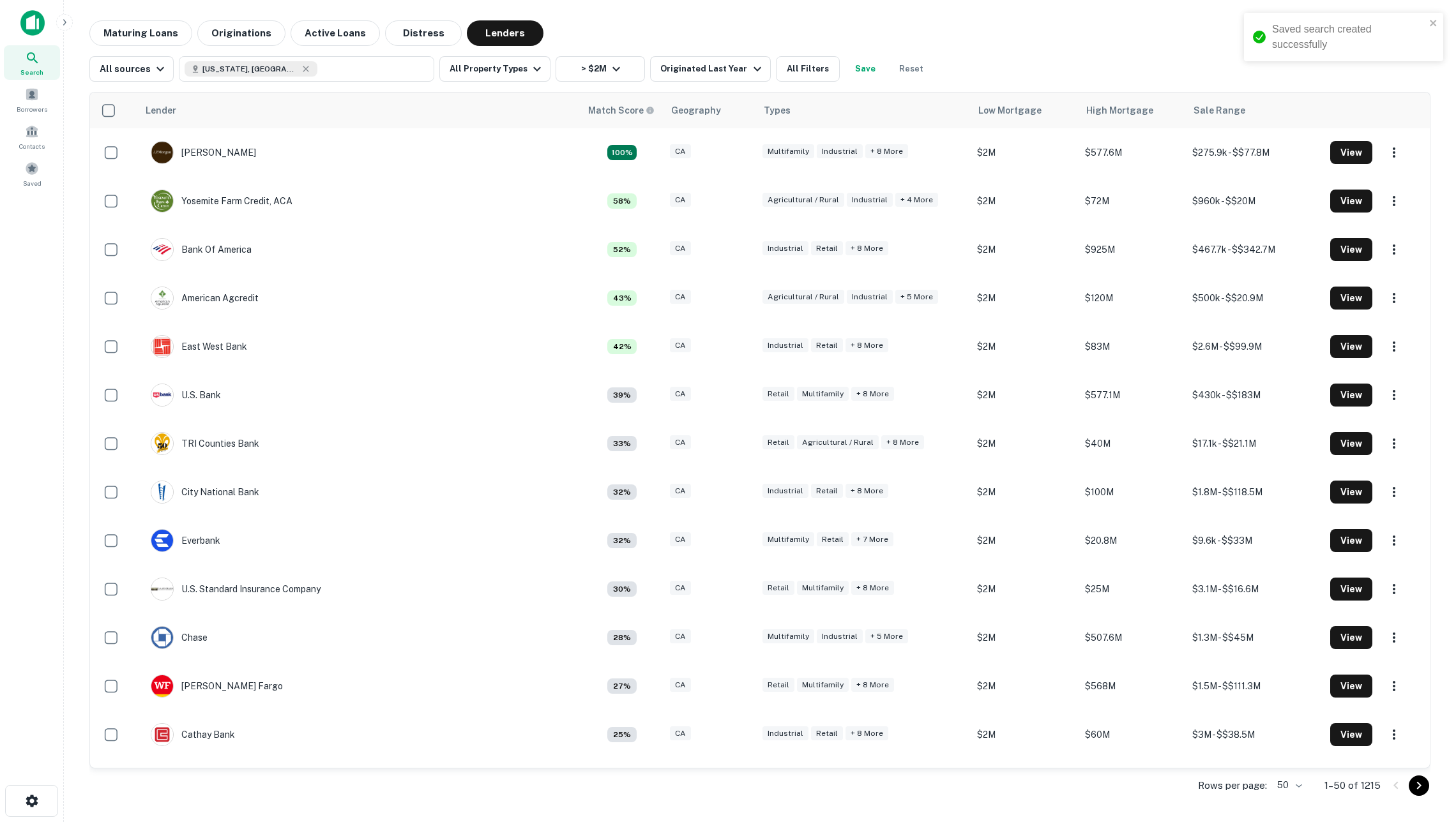
click at [863, 72] on button "Save" at bounding box center [865, 69] width 41 height 25
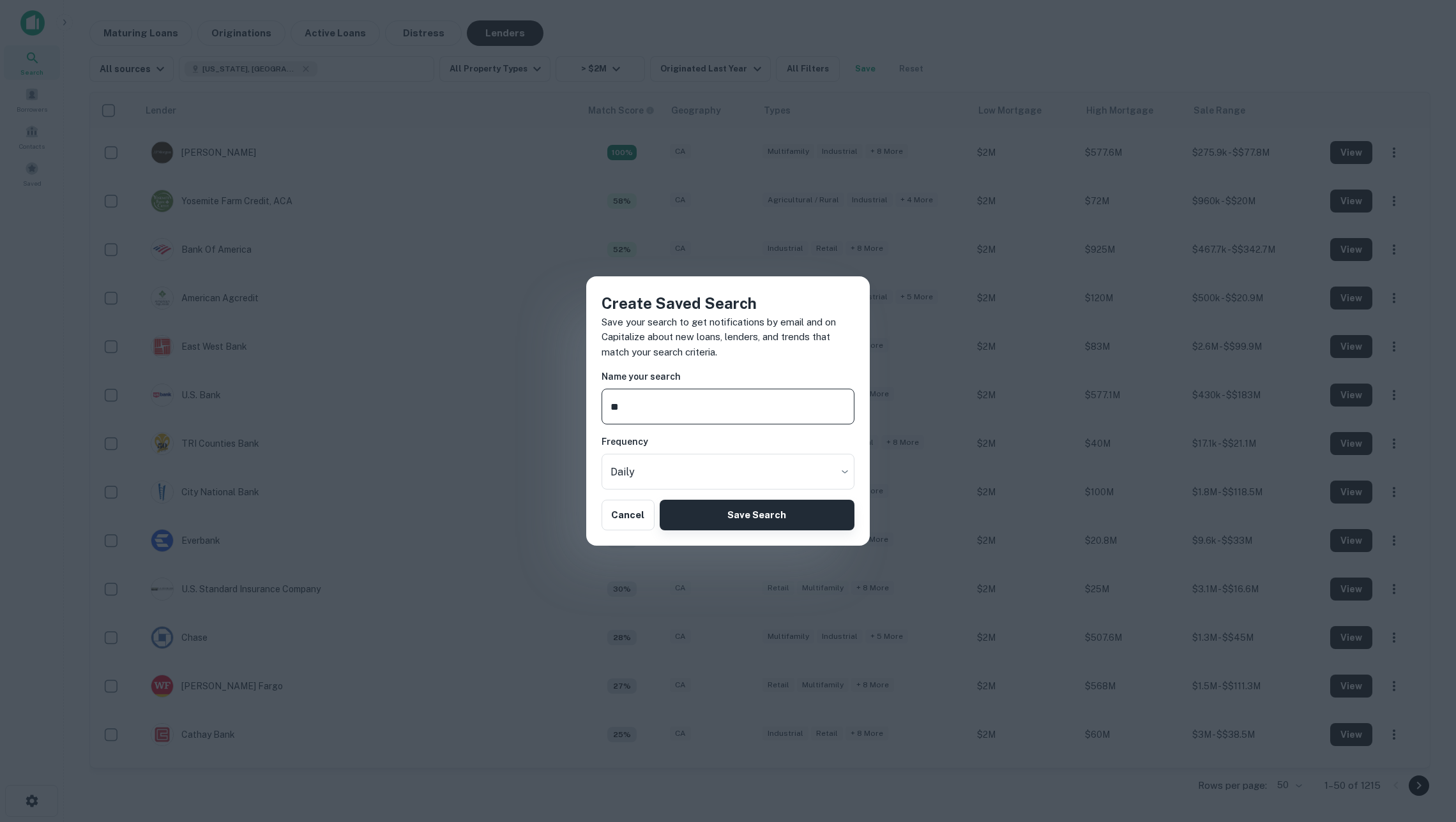
type input "**"
click at [800, 510] on button "Save Search" at bounding box center [757, 515] width 194 height 31
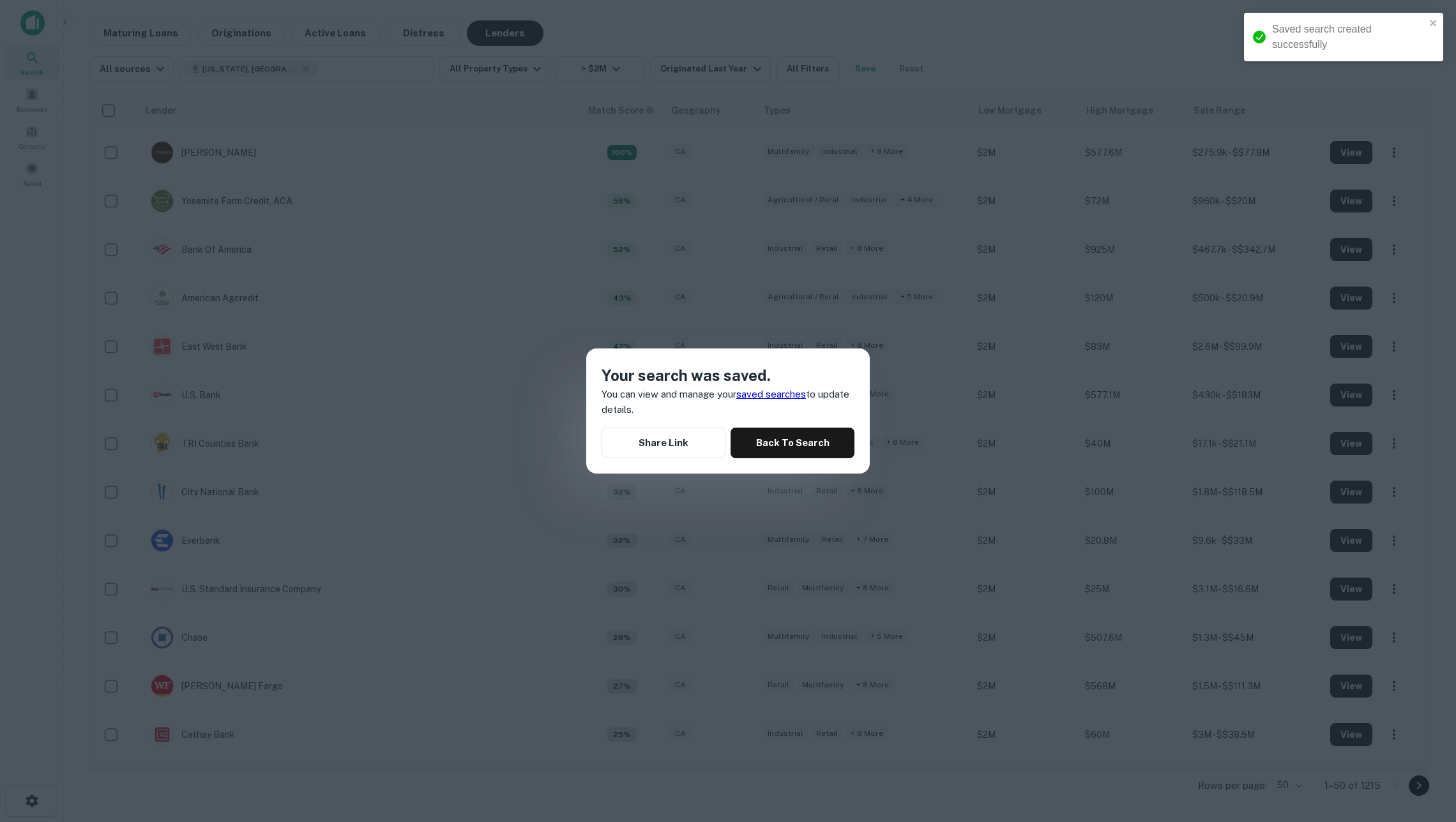
click at [871, 69] on button "Save" at bounding box center [865, 69] width 41 height 25
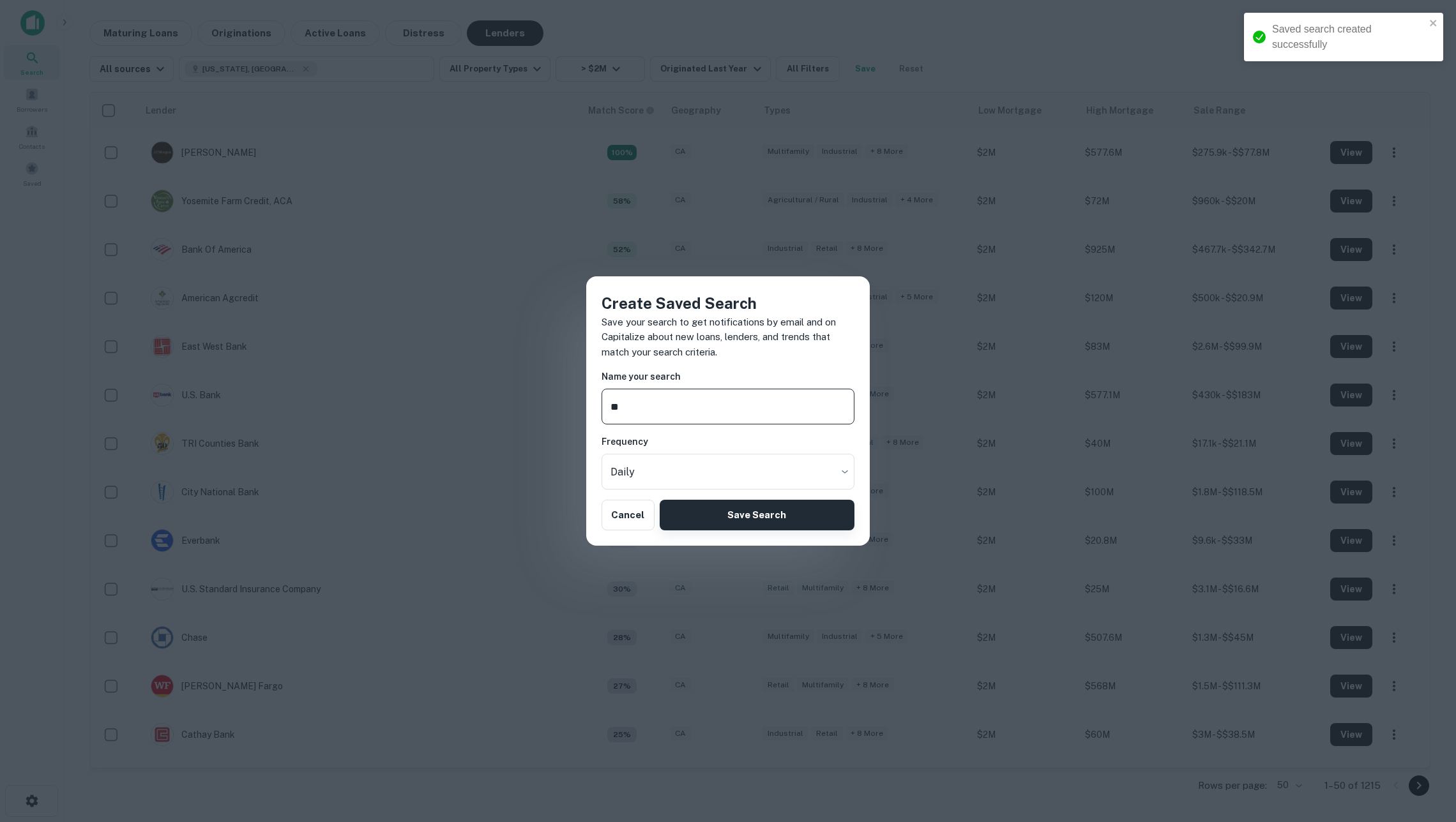
type input "**"
click at [784, 508] on button "Save Search" at bounding box center [757, 515] width 194 height 31
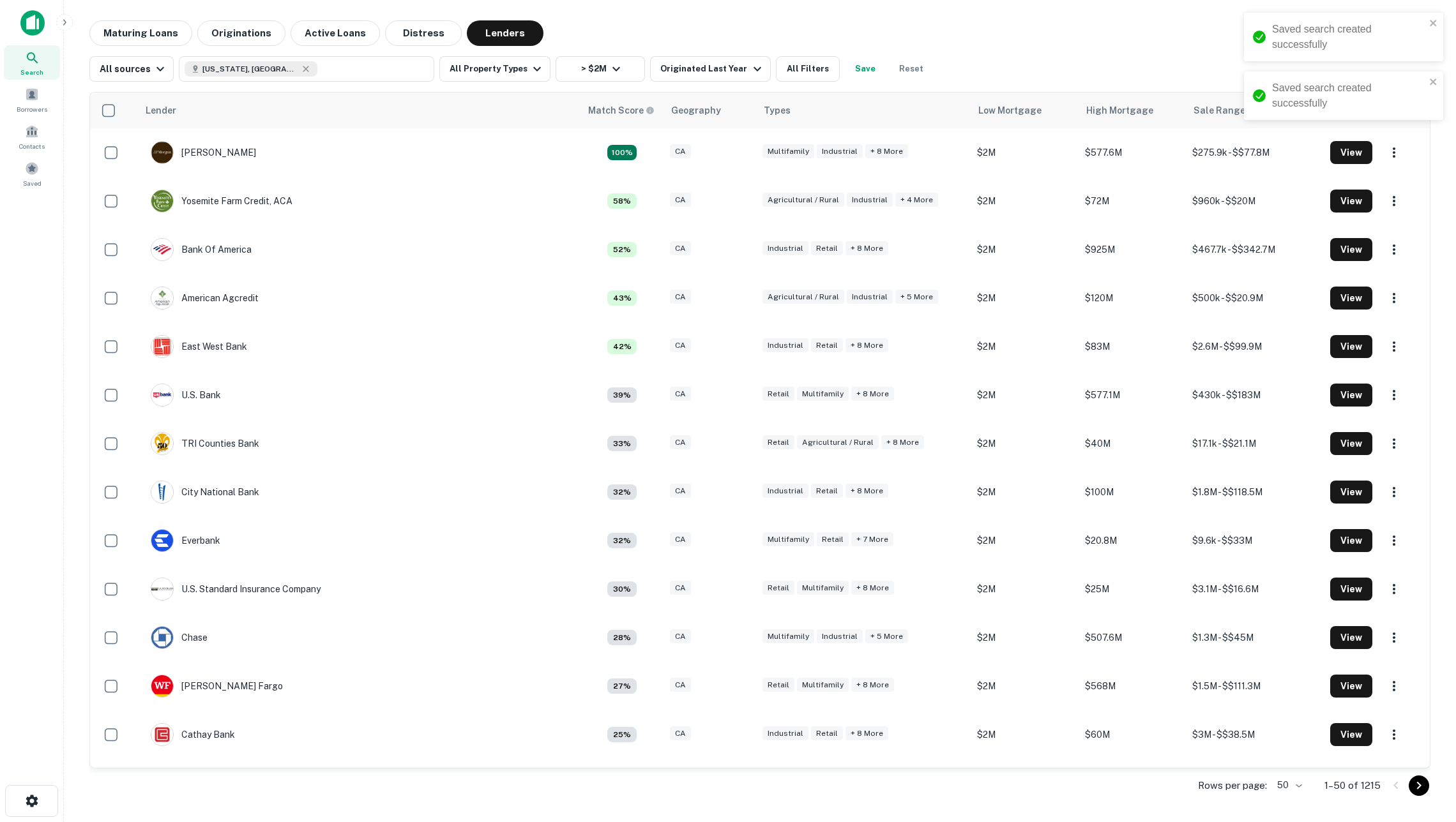
click at [879, 70] on button "Save" at bounding box center [865, 69] width 41 height 25
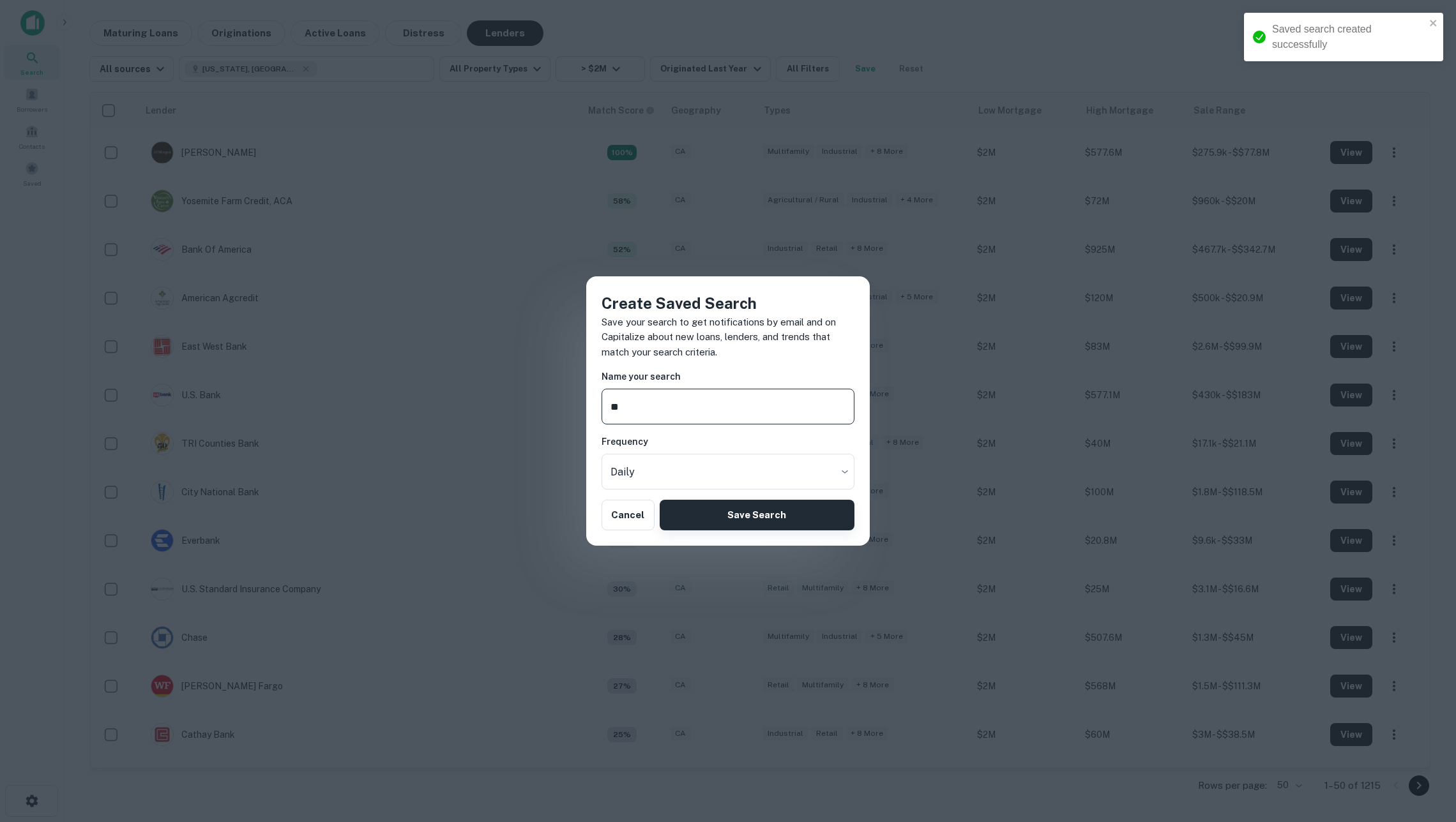
type input "**"
click at [771, 509] on button "Save Search" at bounding box center [757, 515] width 194 height 31
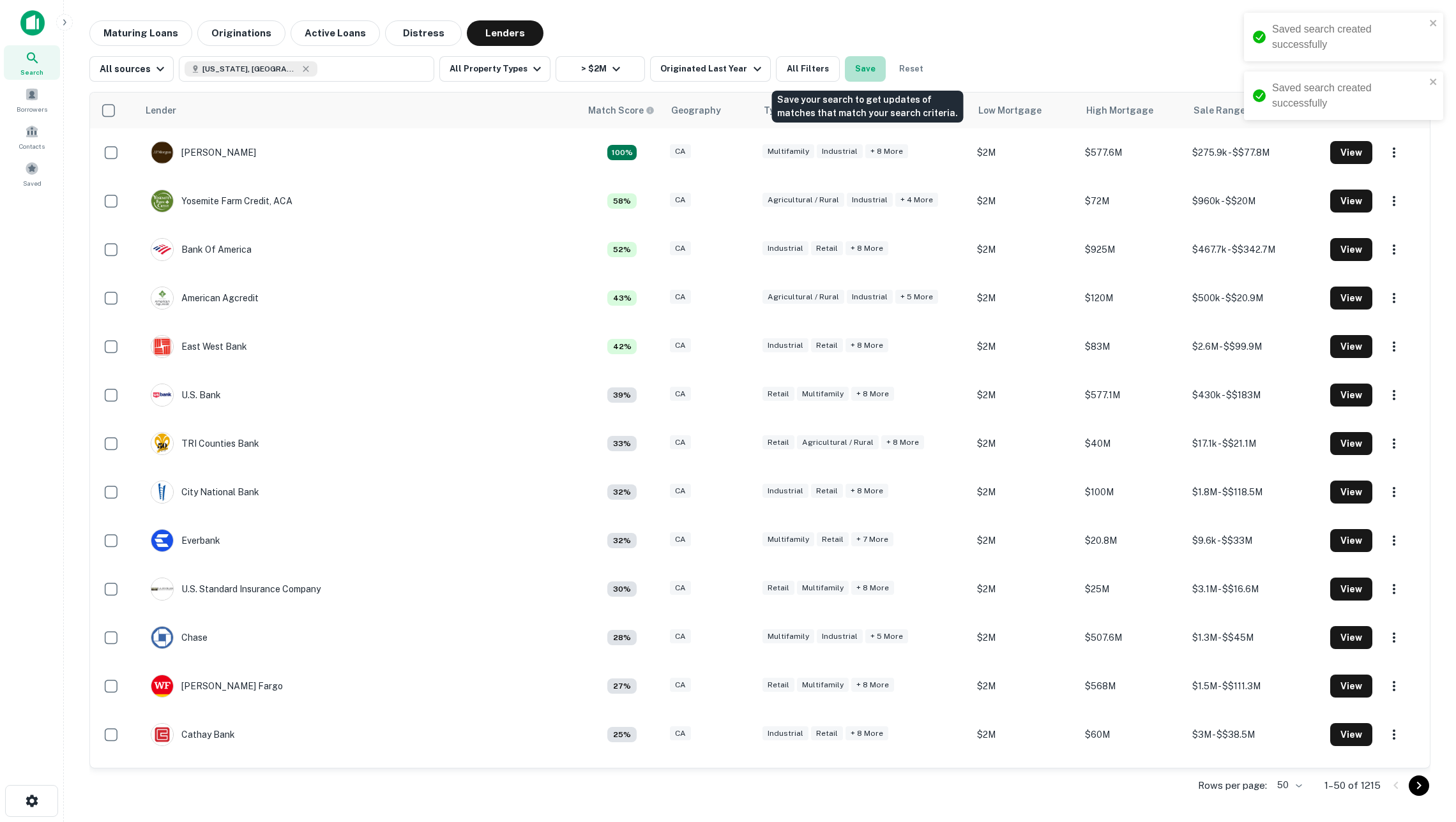
click at [874, 73] on button "Save" at bounding box center [865, 69] width 41 height 25
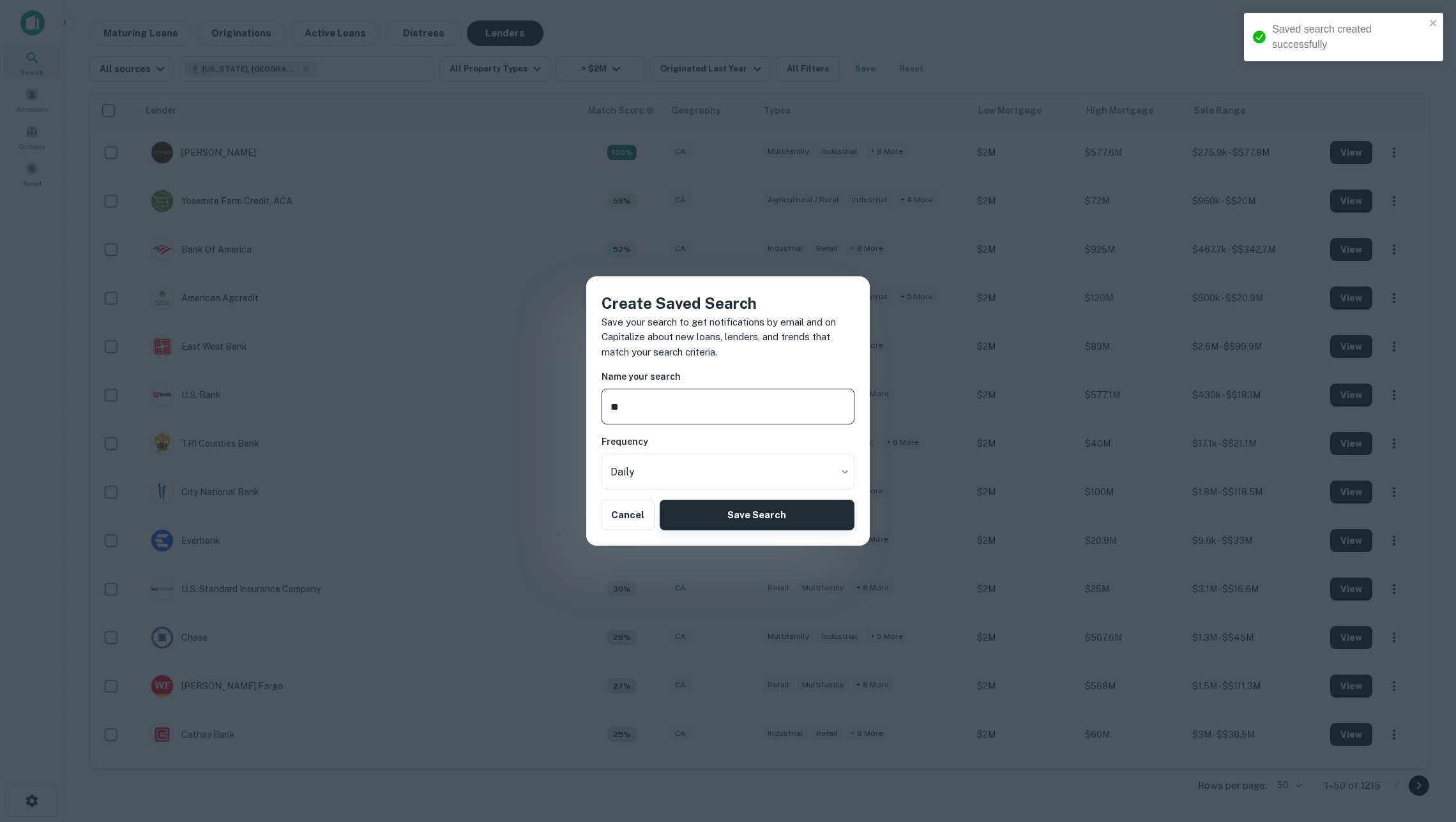
type input "**"
click at [771, 521] on button "Save Search" at bounding box center [757, 515] width 194 height 31
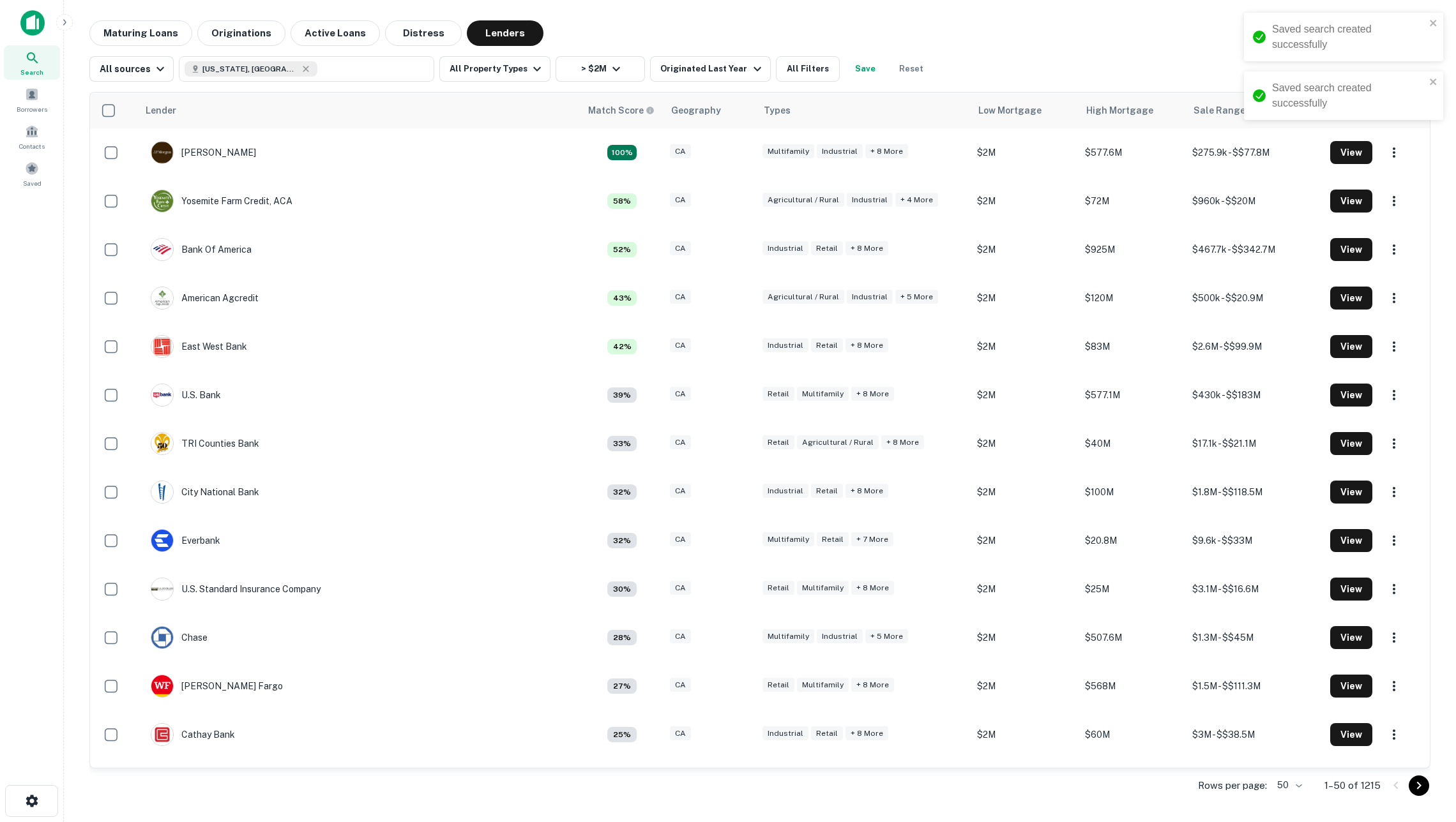
click at [869, 68] on button "Save" at bounding box center [865, 69] width 41 height 25
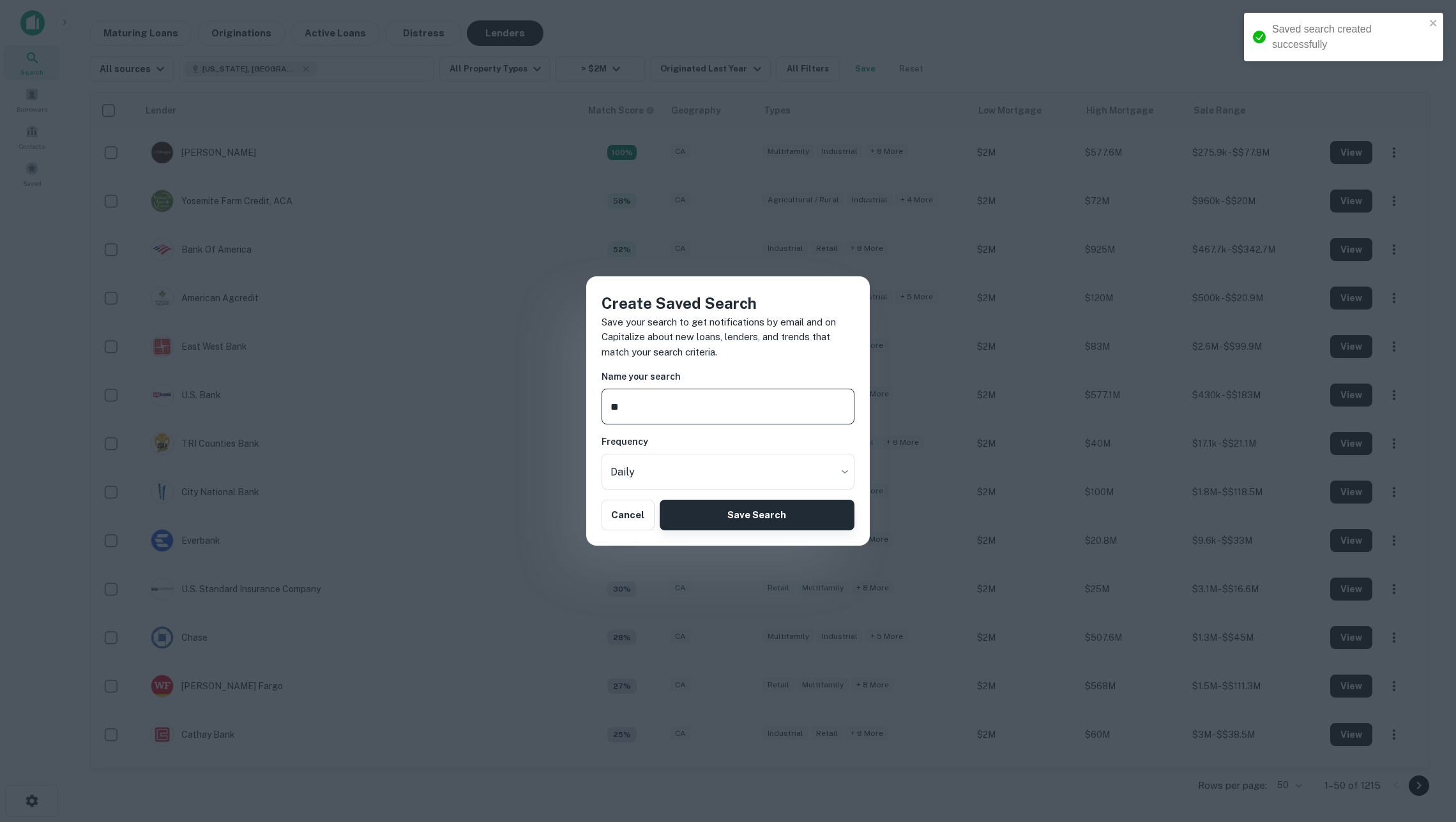
type input "**"
click at [769, 514] on button "Save Search" at bounding box center [757, 515] width 194 height 31
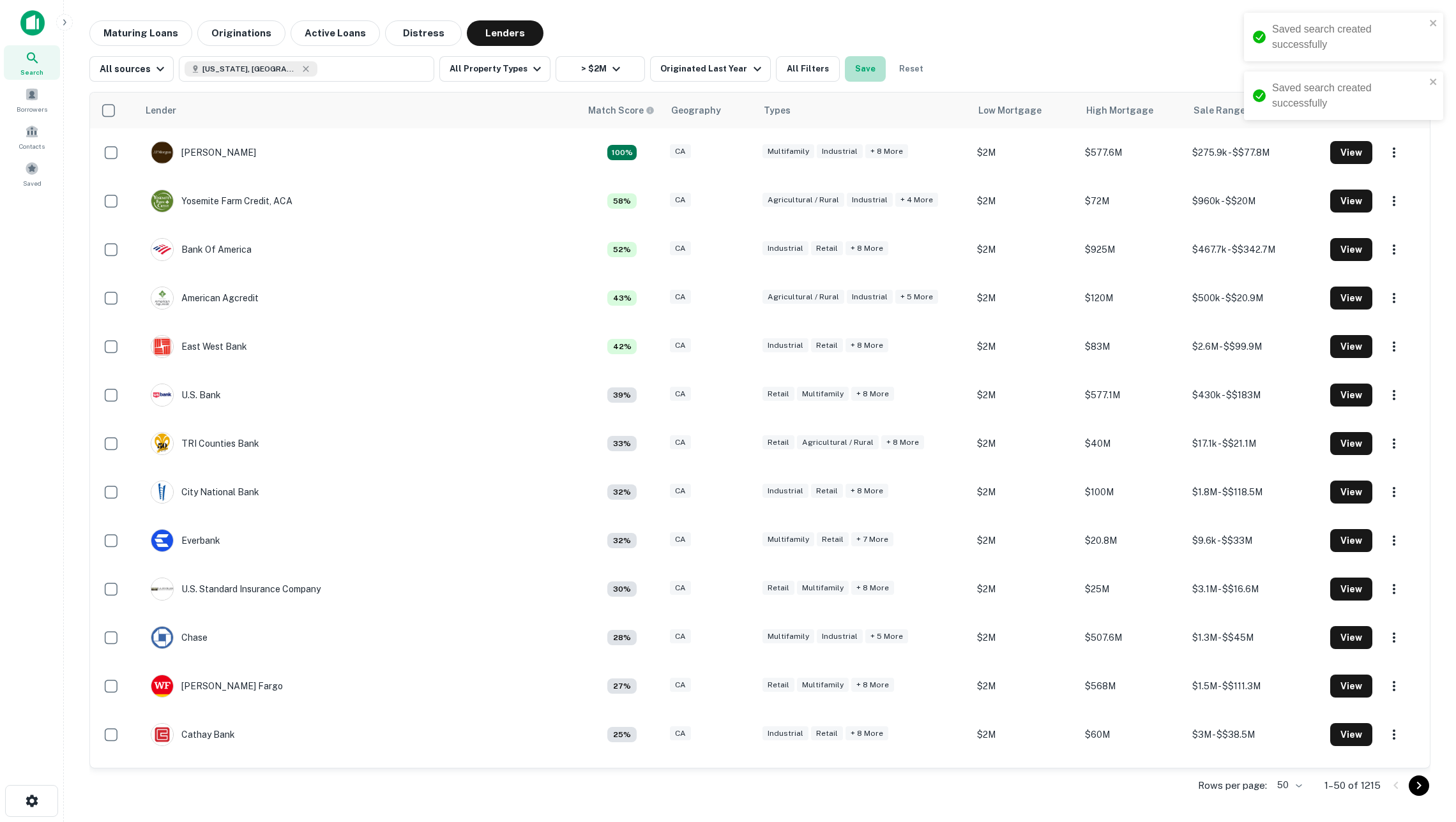
click at [871, 66] on button "Save" at bounding box center [865, 69] width 41 height 25
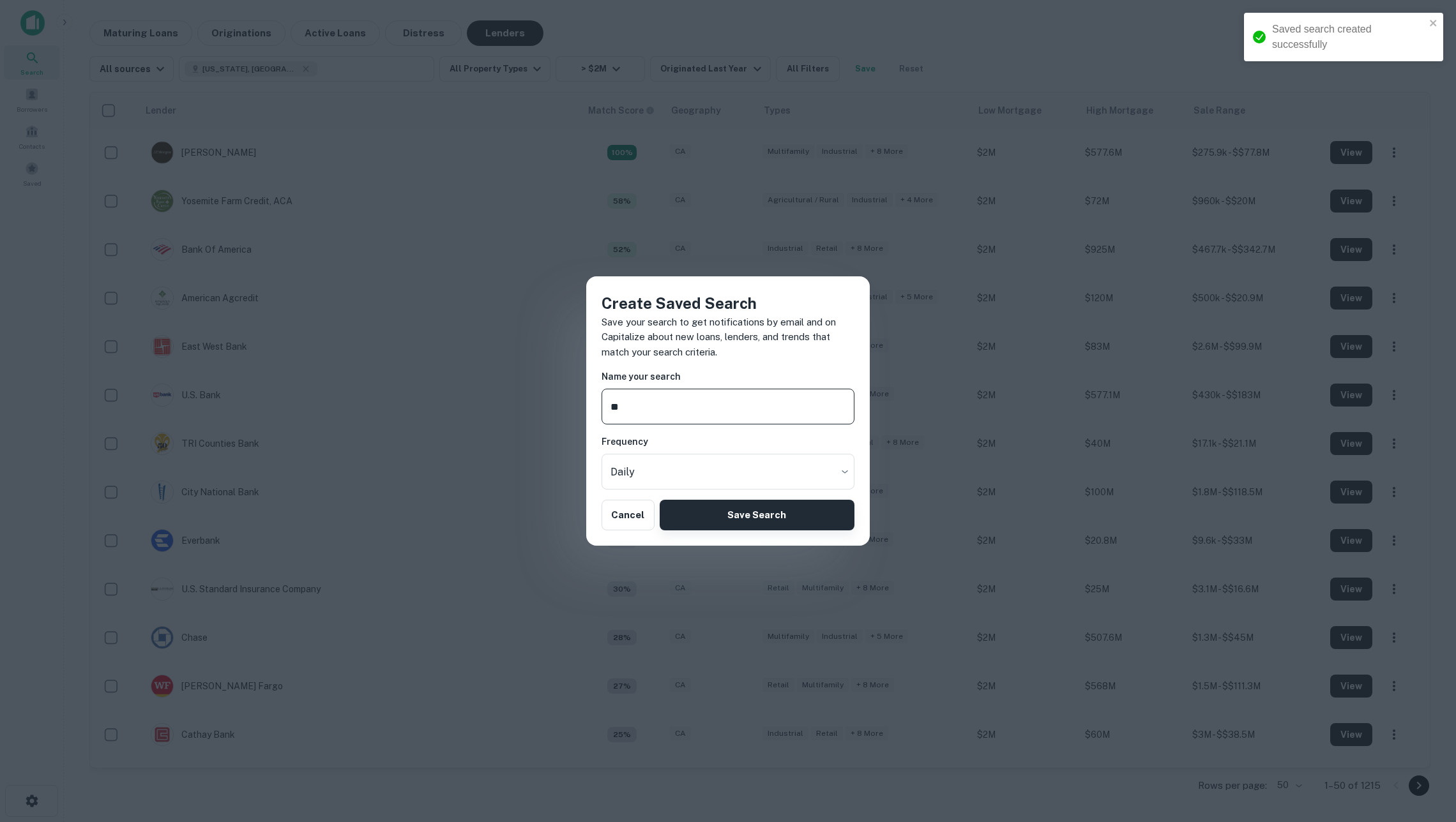
type input "**"
click at [761, 512] on button "Save Search" at bounding box center [757, 515] width 194 height 31
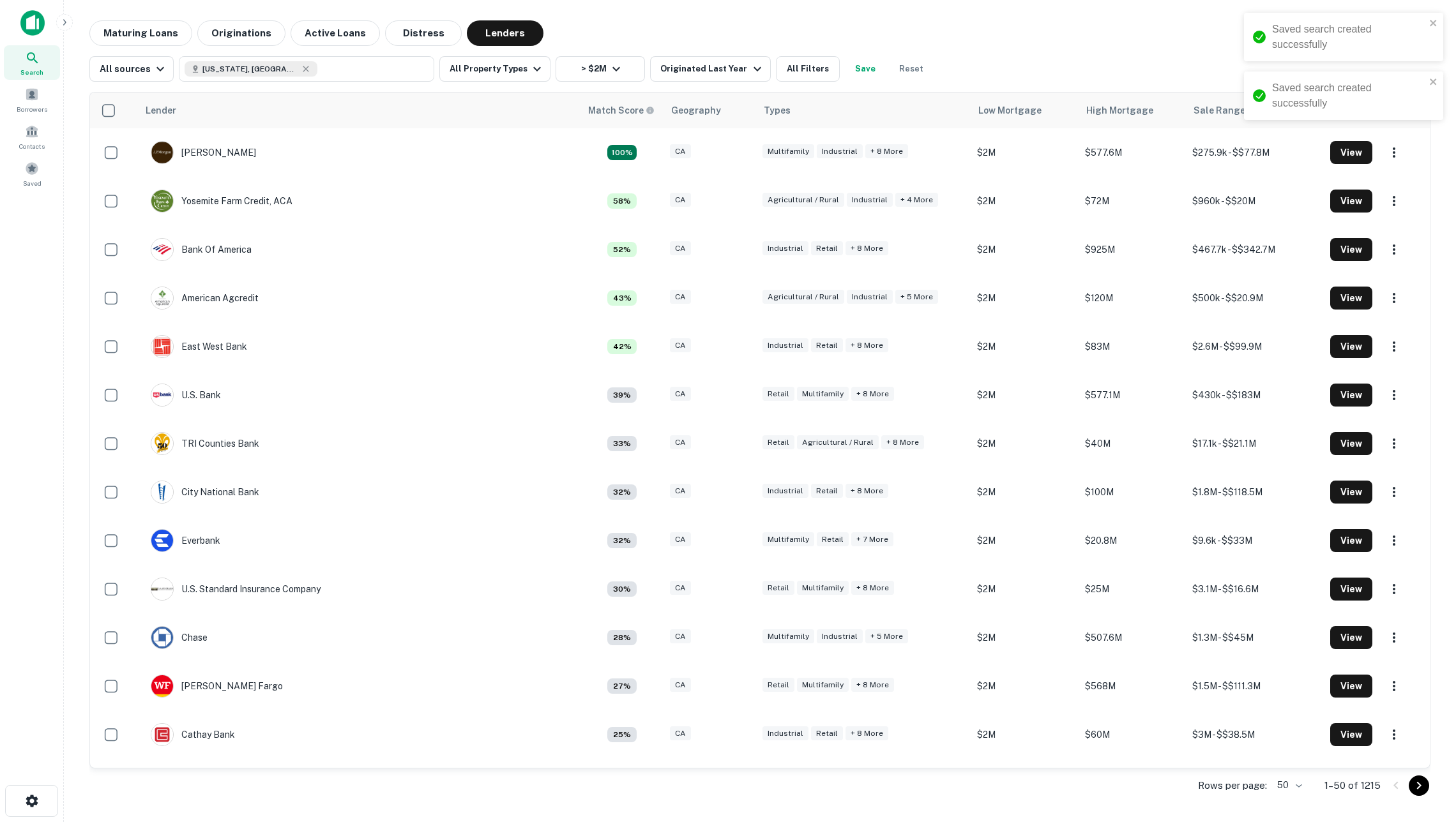
click at [867, 76] on button "Save" at bounding box center [865, 69] width 41 height 25
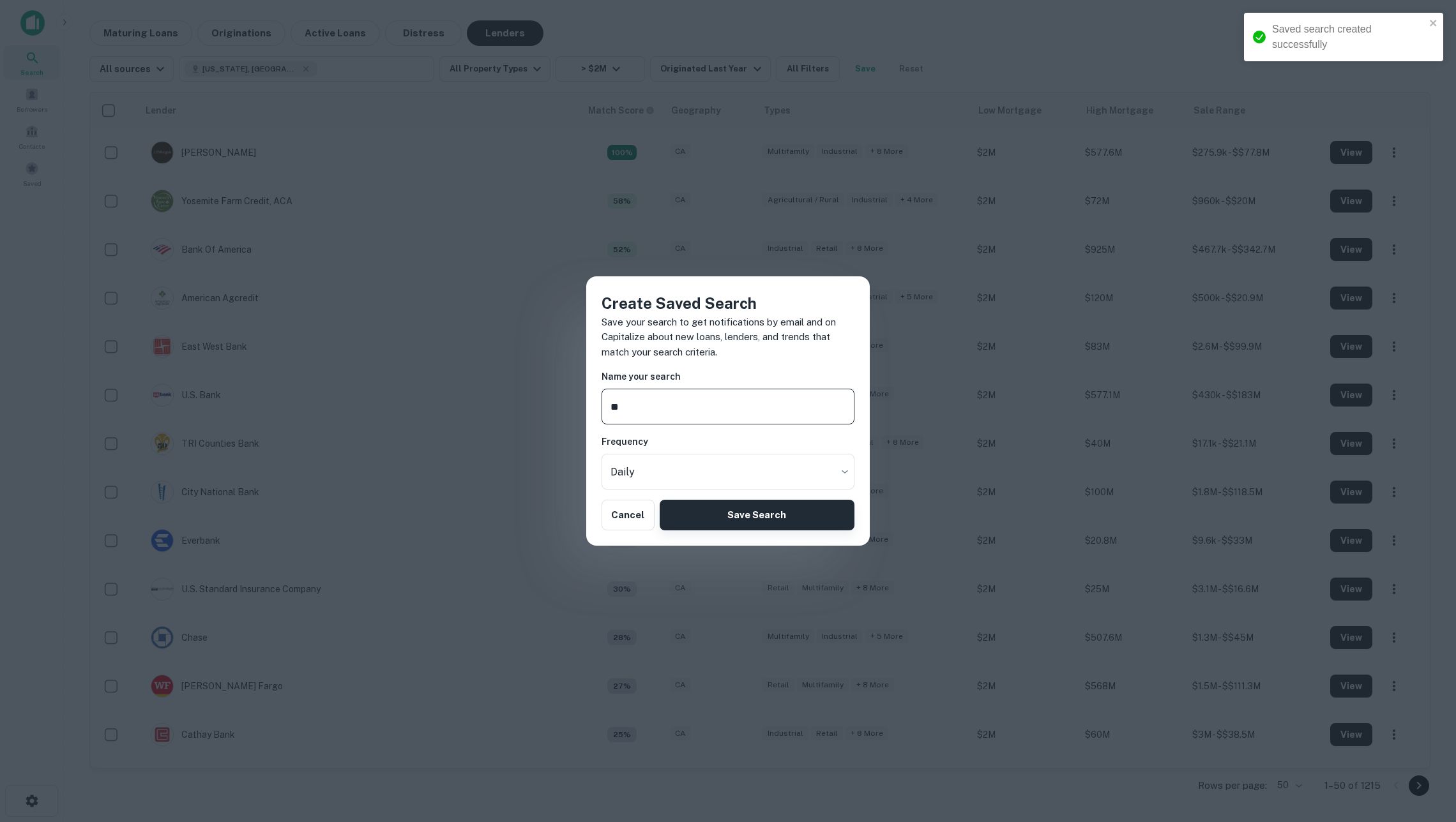
type input "**"
click at [762, 511] on button "Save Search" at bounding box center [757, 515] width 194 height 31
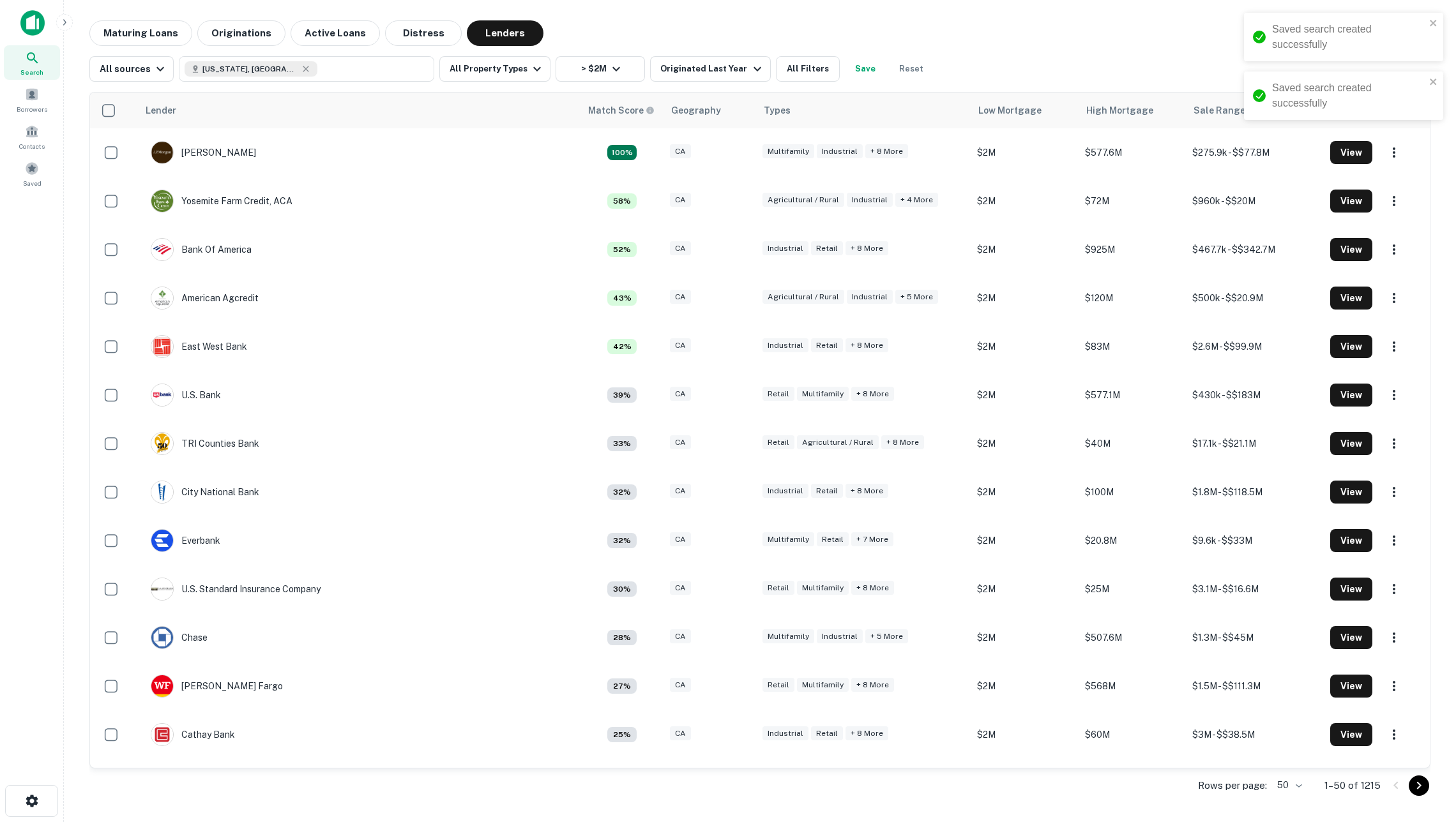
click at [864, 78] on button "Save" at bounding box center [865, 69] width 41 height 25
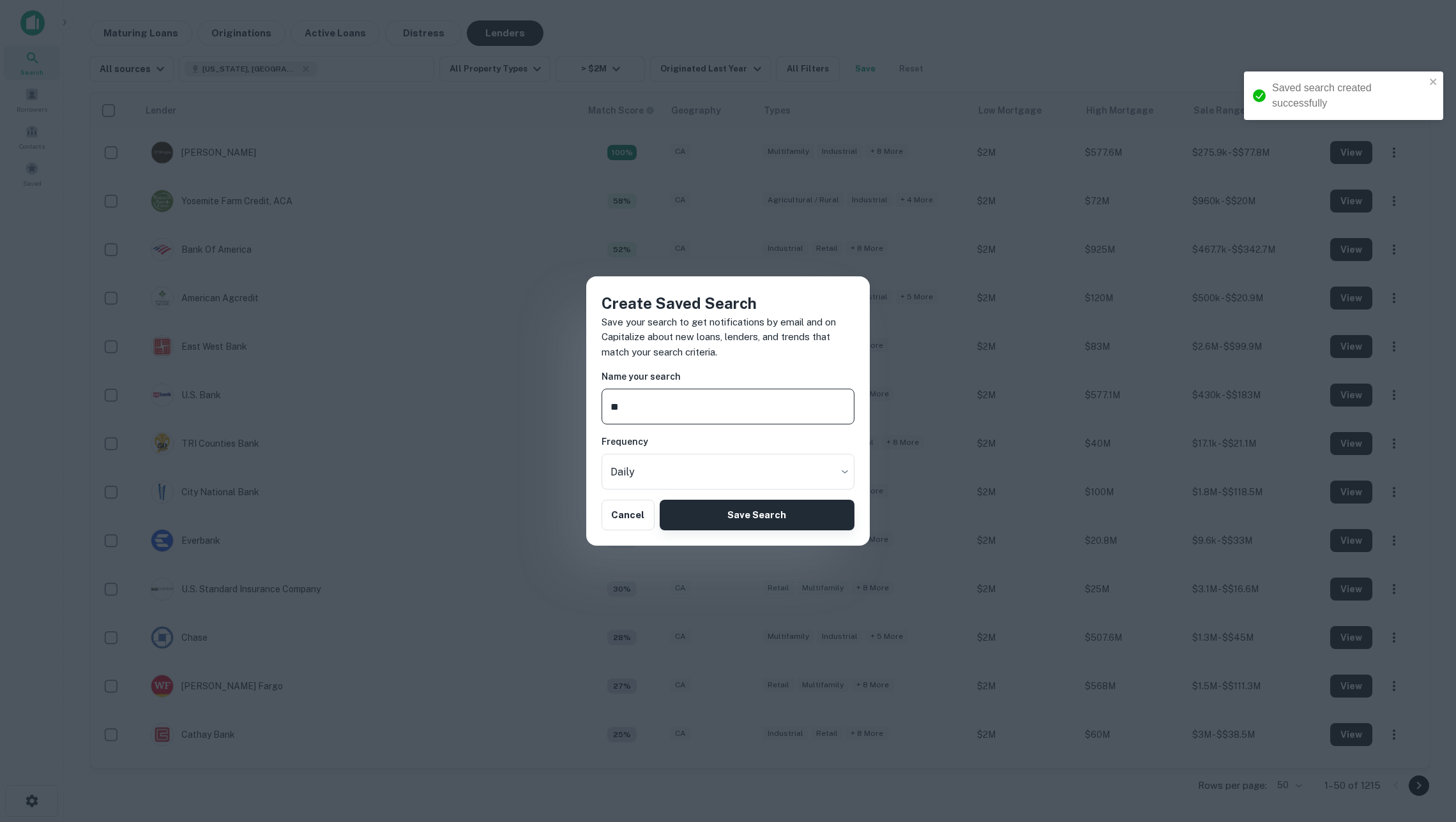
type input "**"
click at [784, 503] on button "Save Search" at bounding box center [757, 515] width 194 height 31
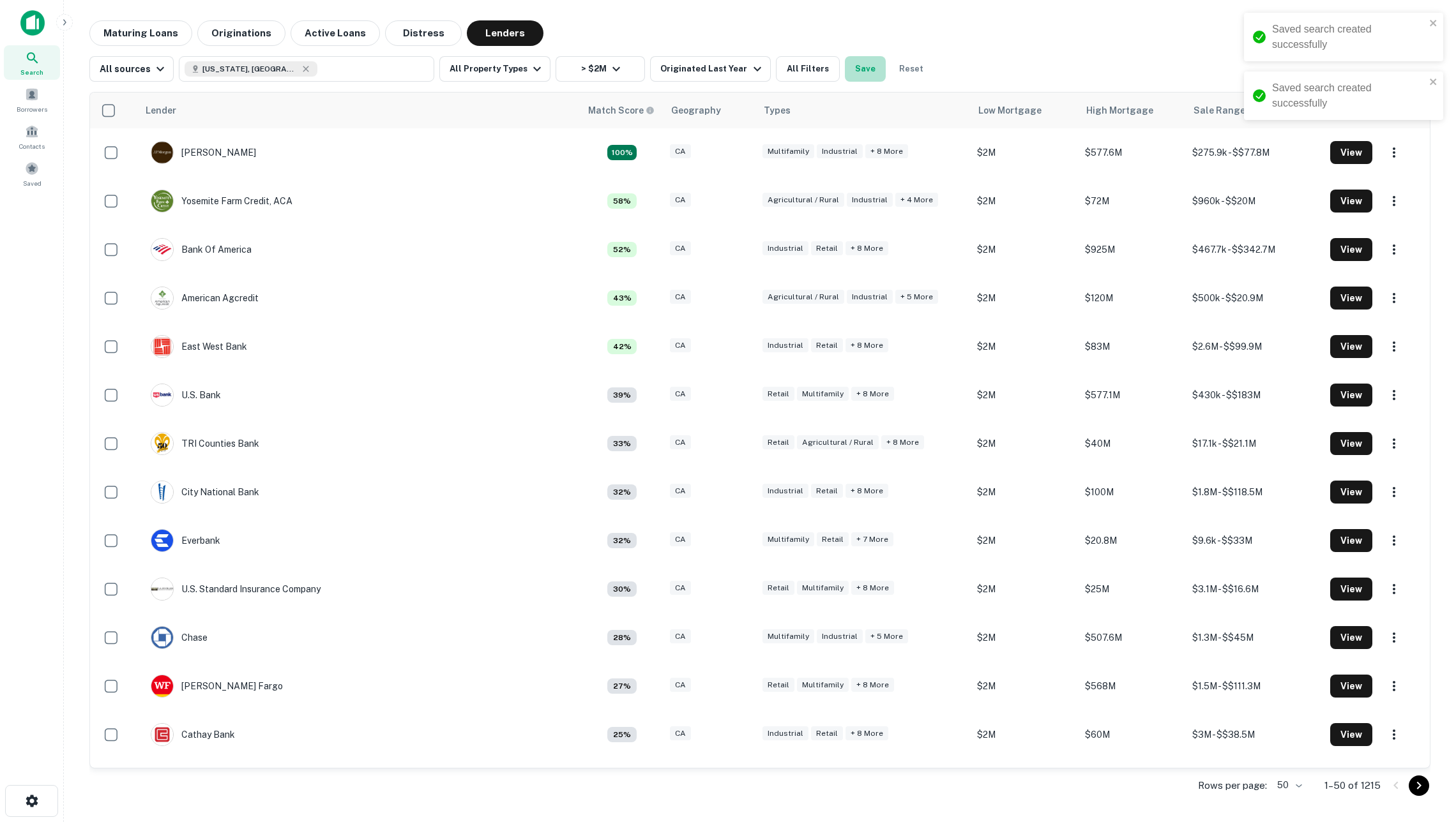
click at [874, 72] on button "Save" at bounding box center [865, 69] width 41 height 25
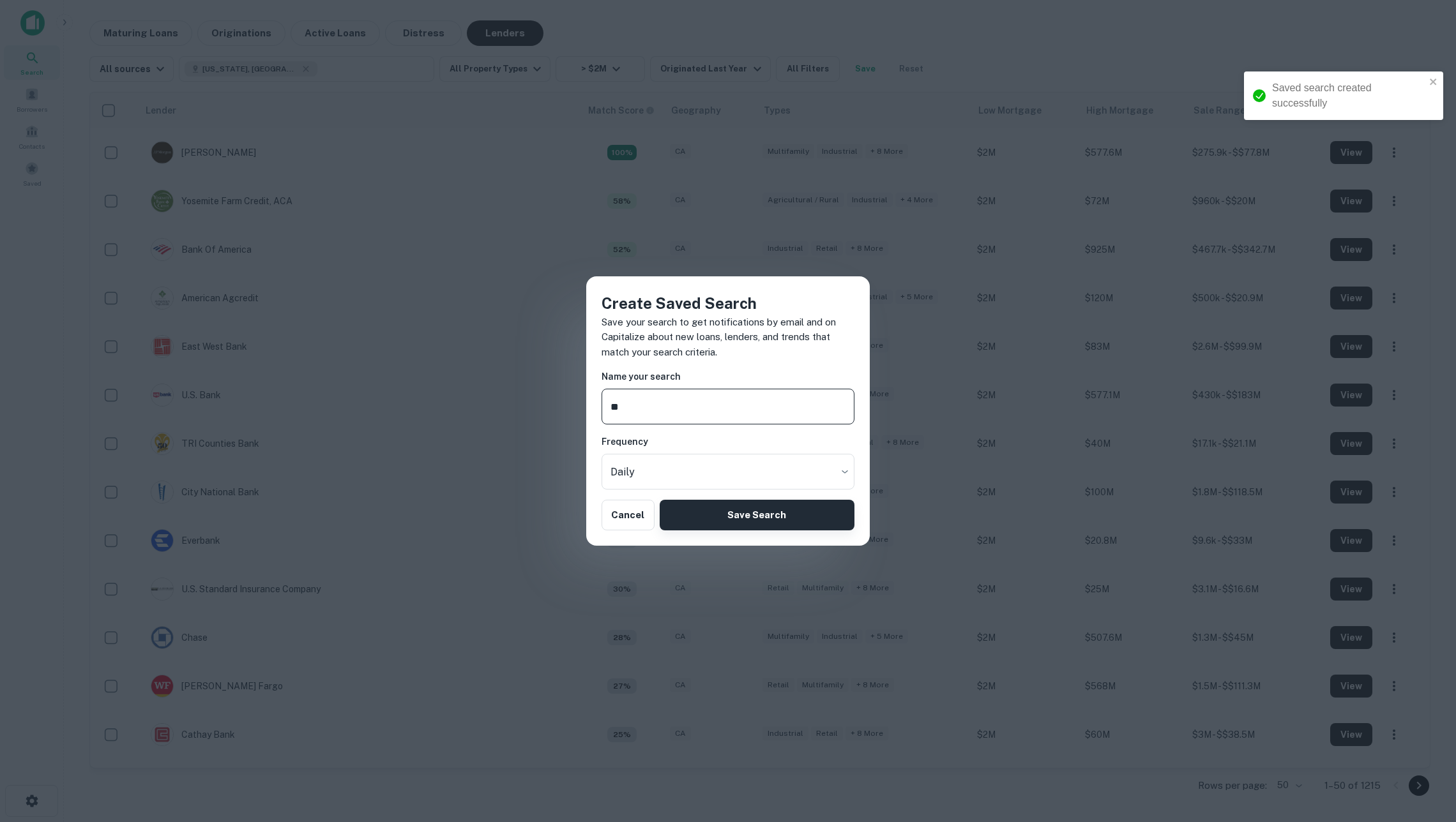
type input "**"
click at [732, 519] on button "Save Search" at bounding box center [757, 515] width 194 height 31
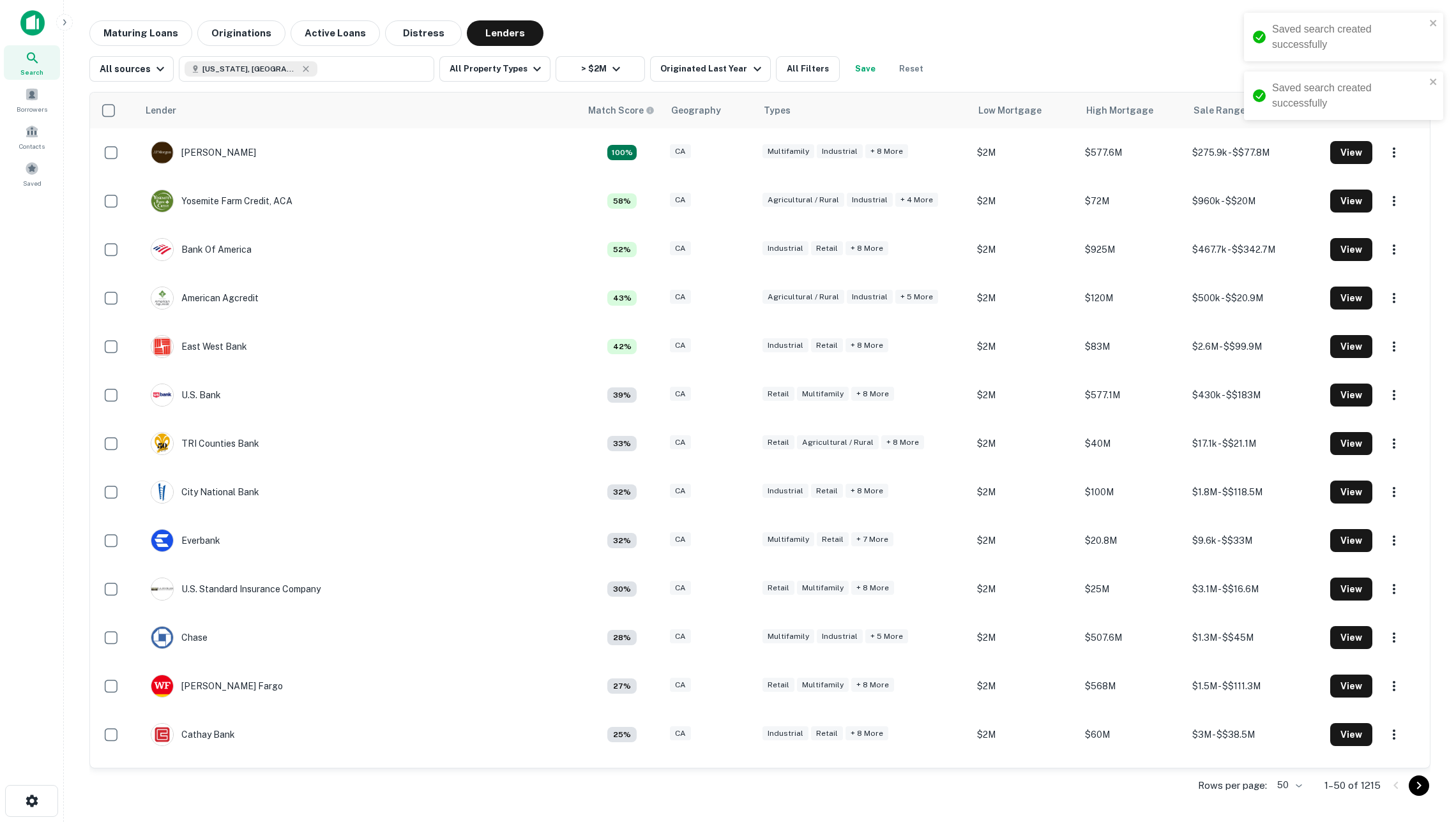
click at [869, 64] on button "Save" at bounding box center [865, 69] width 41 height 25
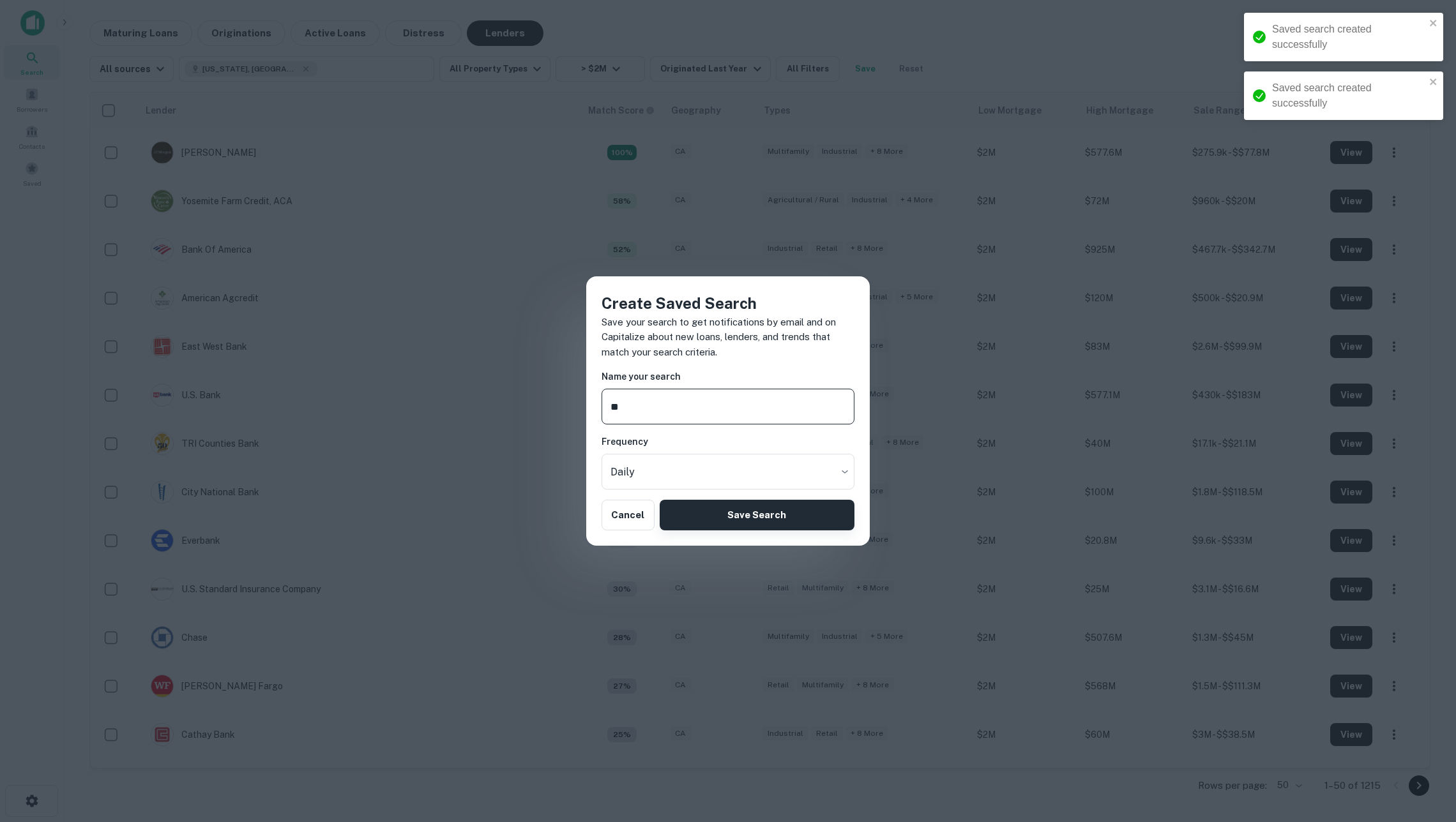
type input "**"
click at [801, 519] on button "Save Search" at bounding box center [757, 515] width 194 height 31
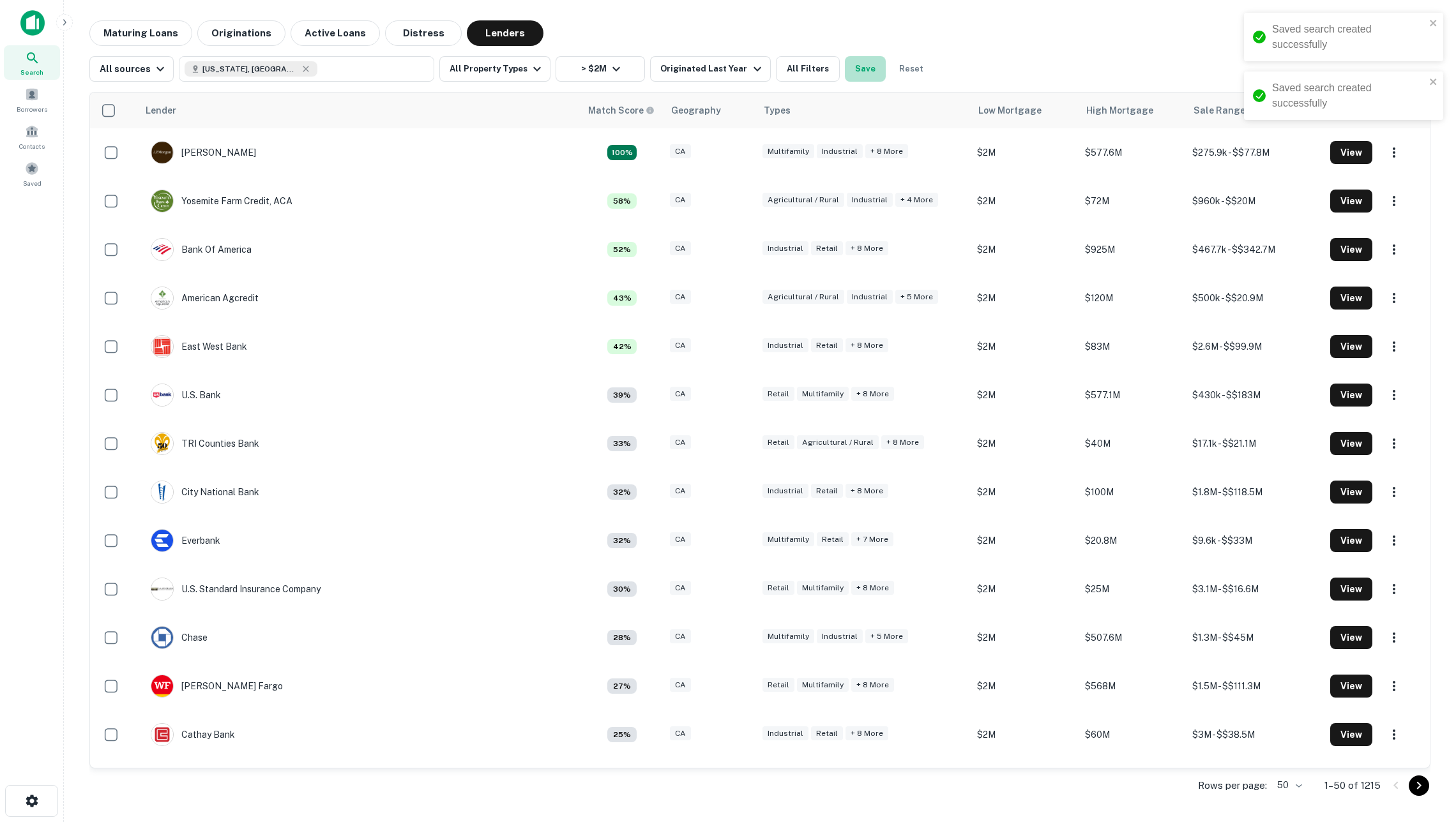
click at [866, 74] on button "Save" at bounding box center [865, 69] width 41 height 25
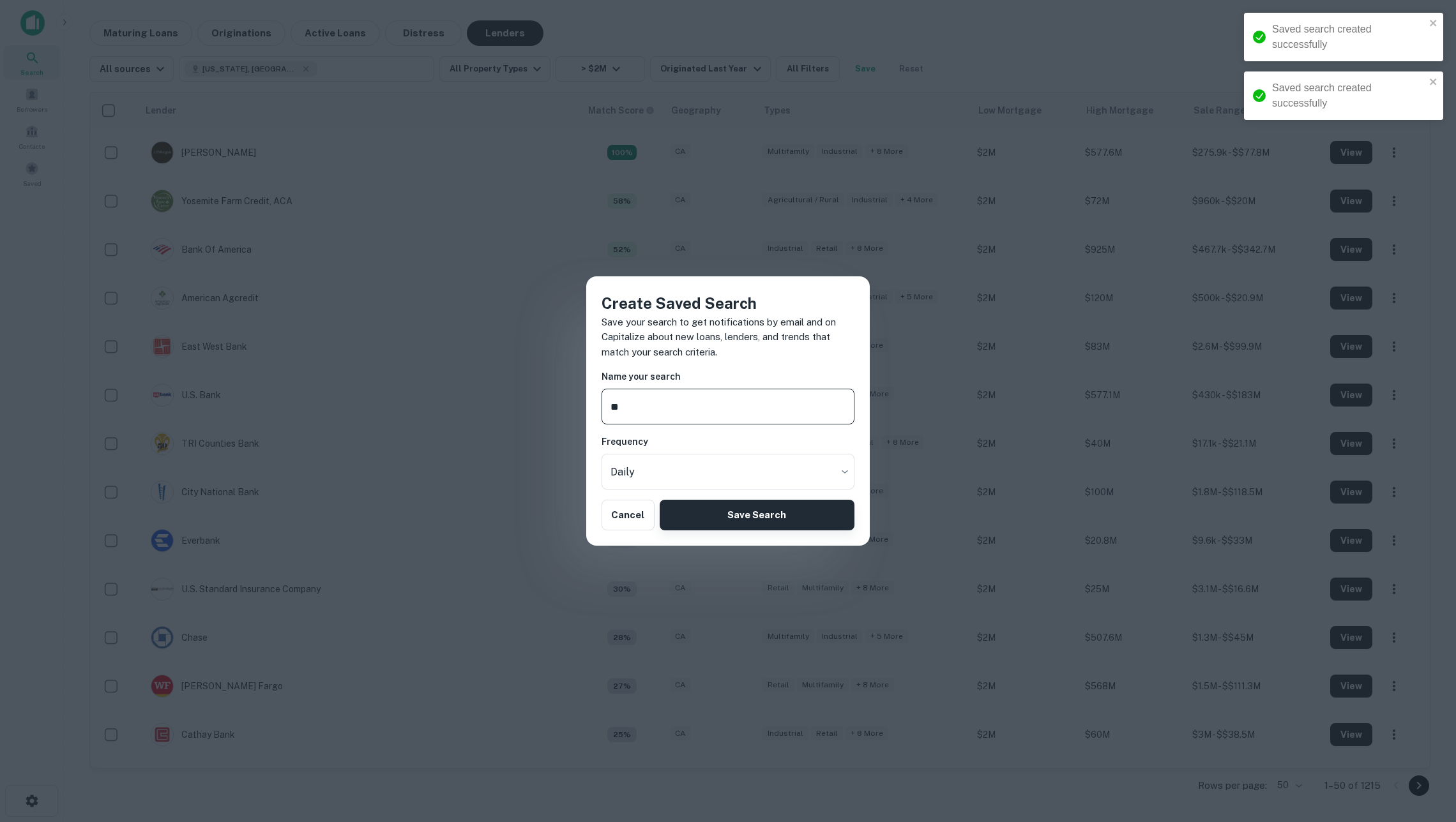
type input "**"
click at [792, 512] on button "Save Search" at bounding box center [757, 515] width 194 height 31
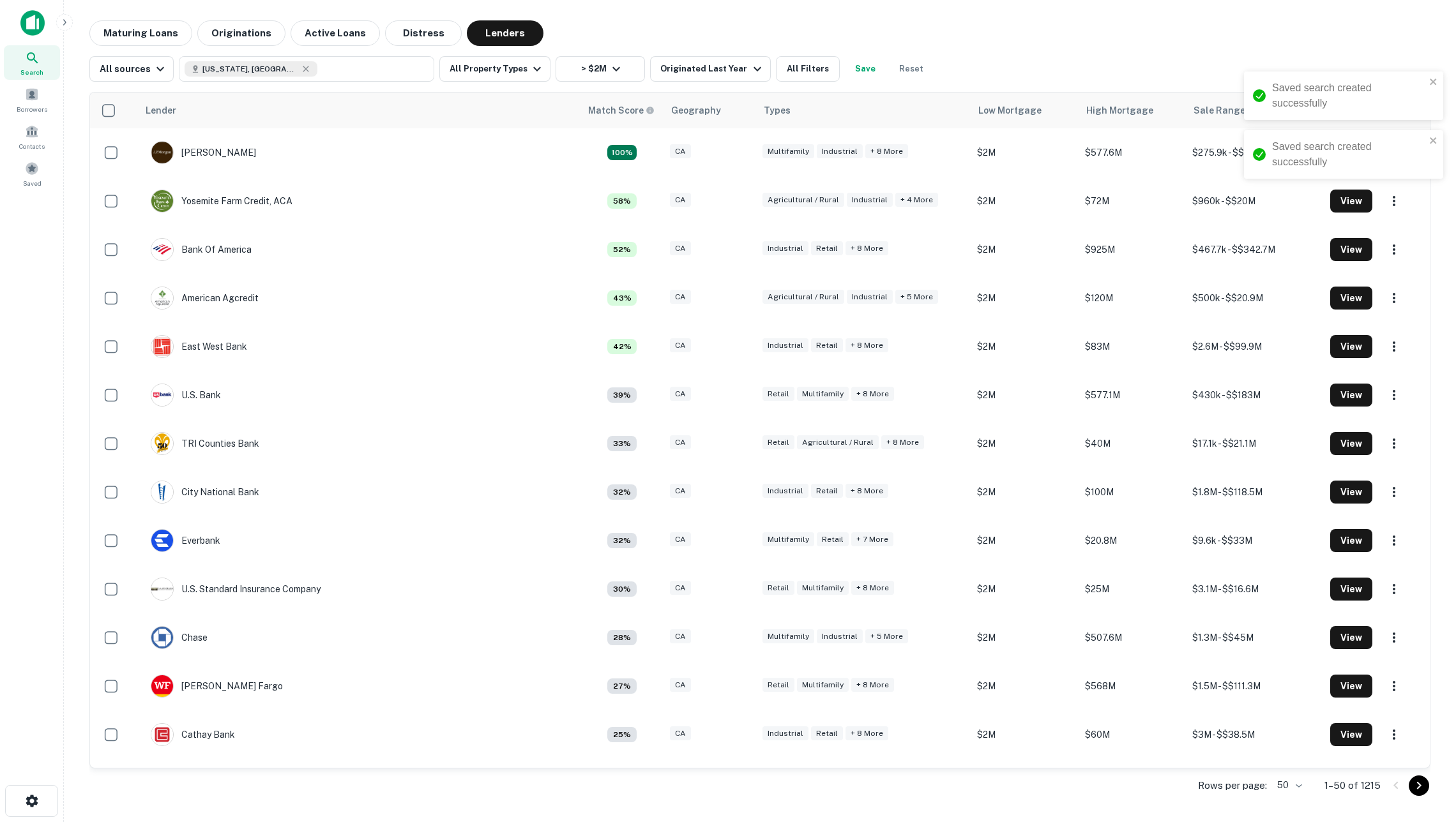
click at [864, 59] on button "Save" at bounding box center [865, 69] width 41 height 25
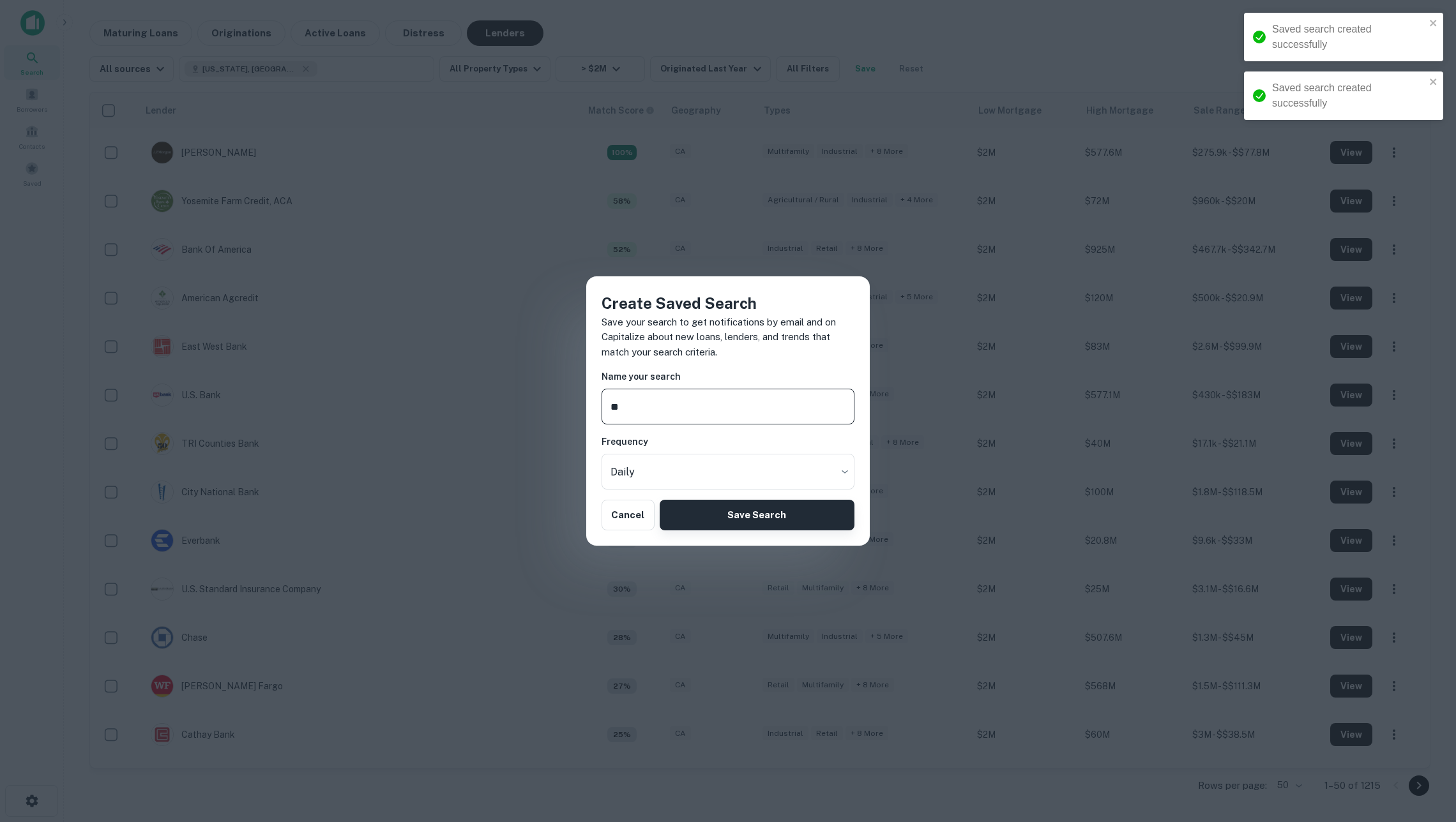
type input "**"
click at [786, 514] on button "Save Search" at bounding box center [757, 515] width 194 height 31
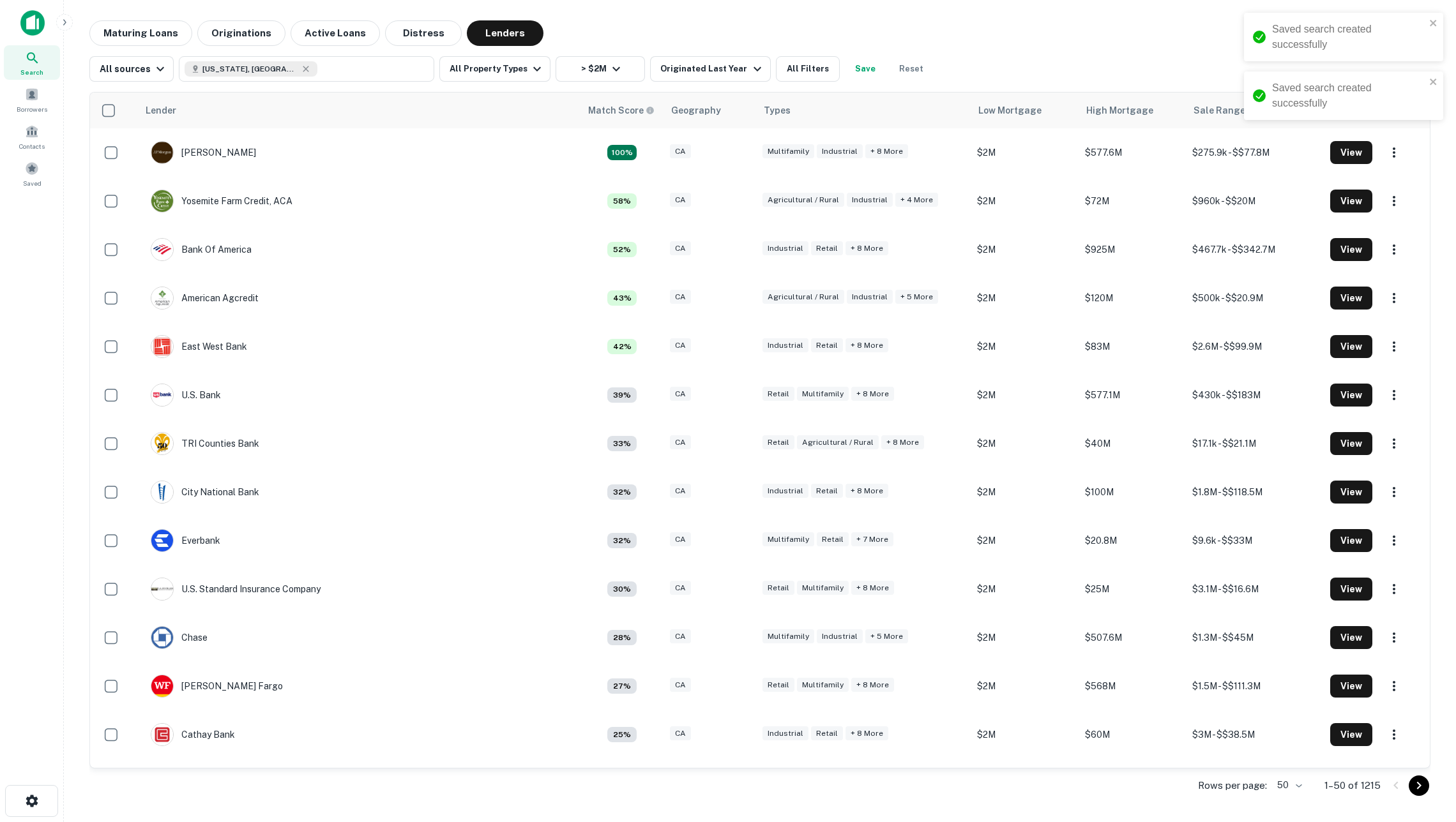
click at [867, 70] on button "Save" at bounding box center [865, 69] width 41 height 25
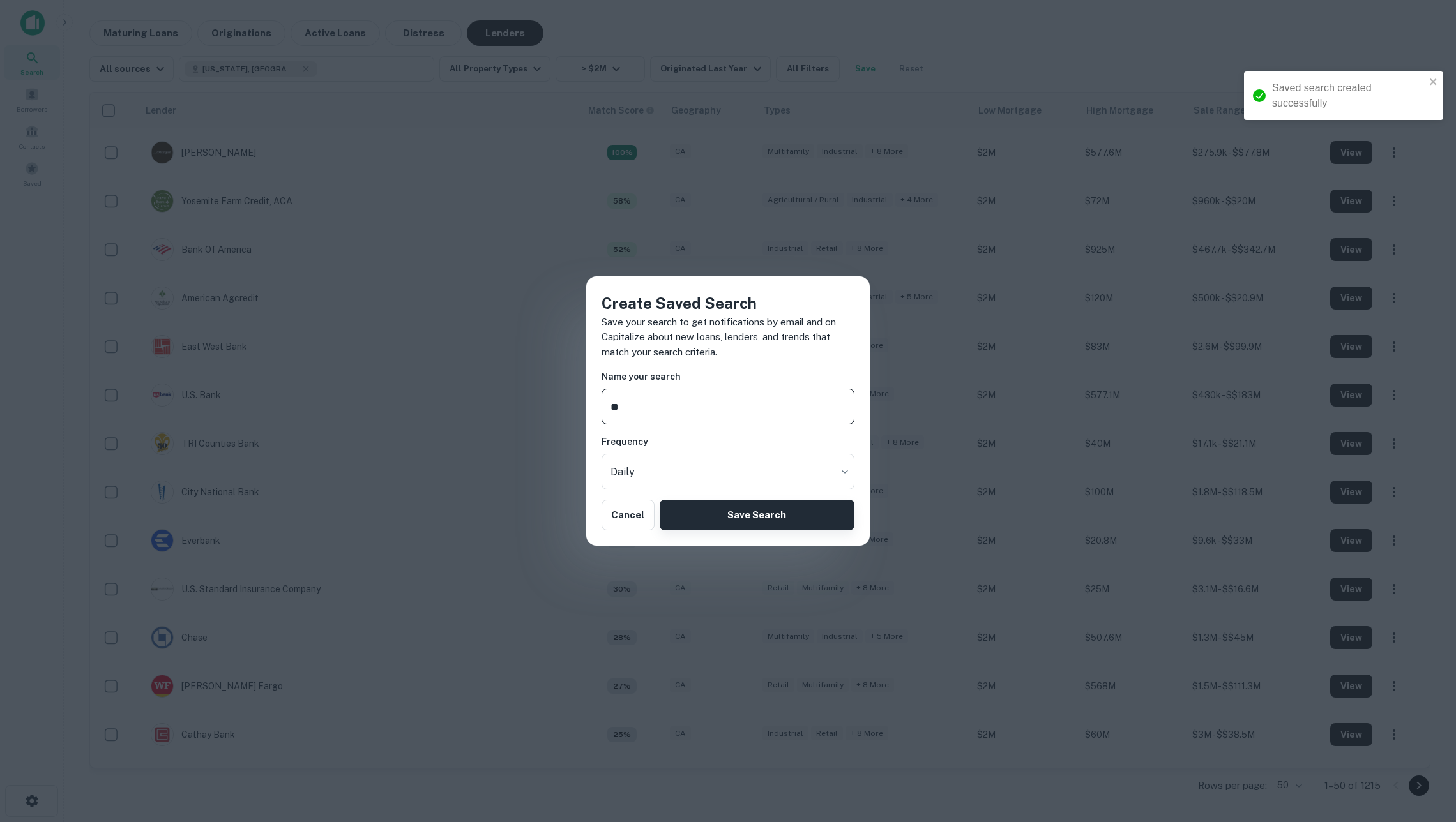
type input "**"
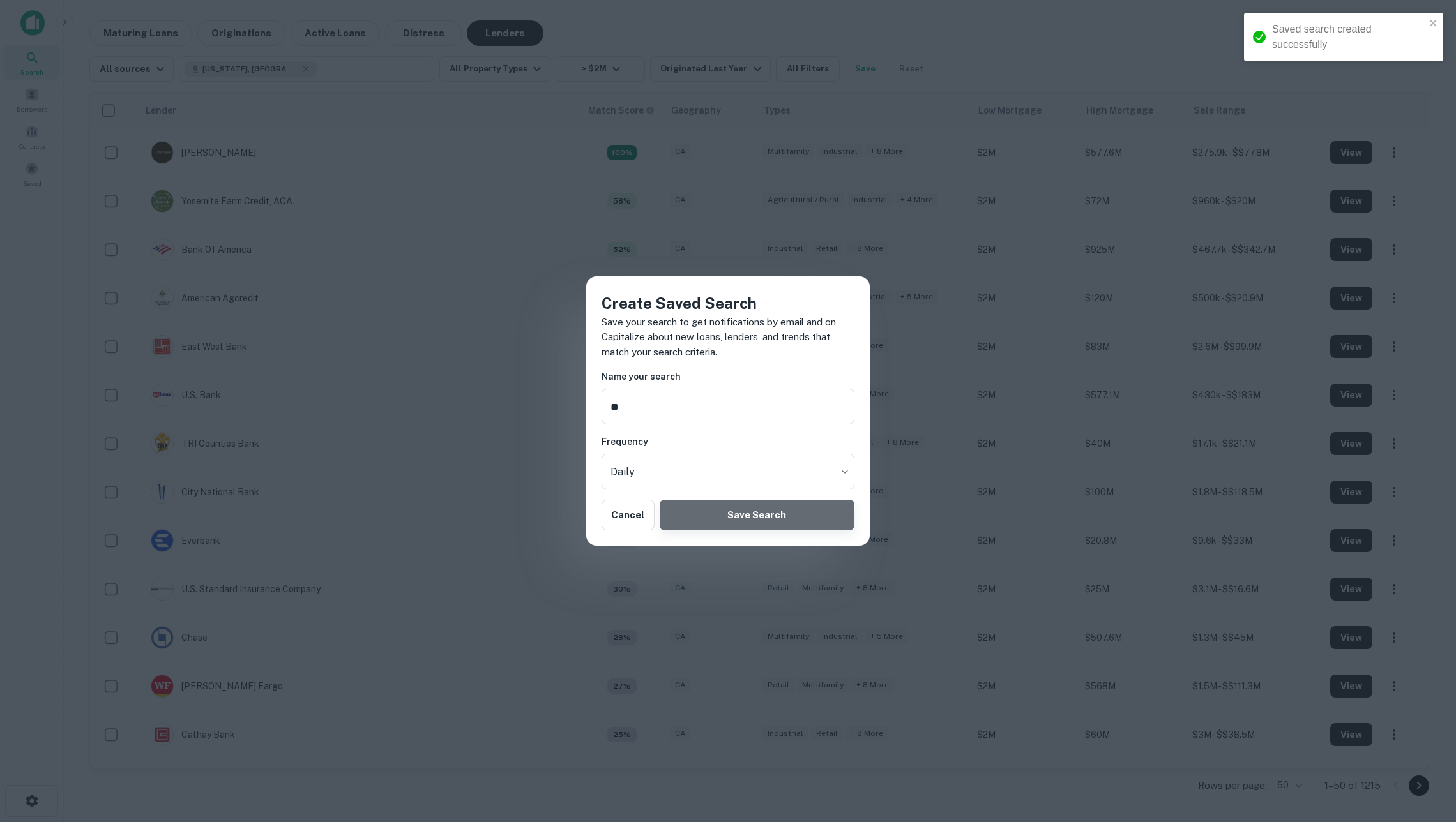
click at [782, 523] on button "Save Search" at bounding box center [757, 515] width 194 height 31
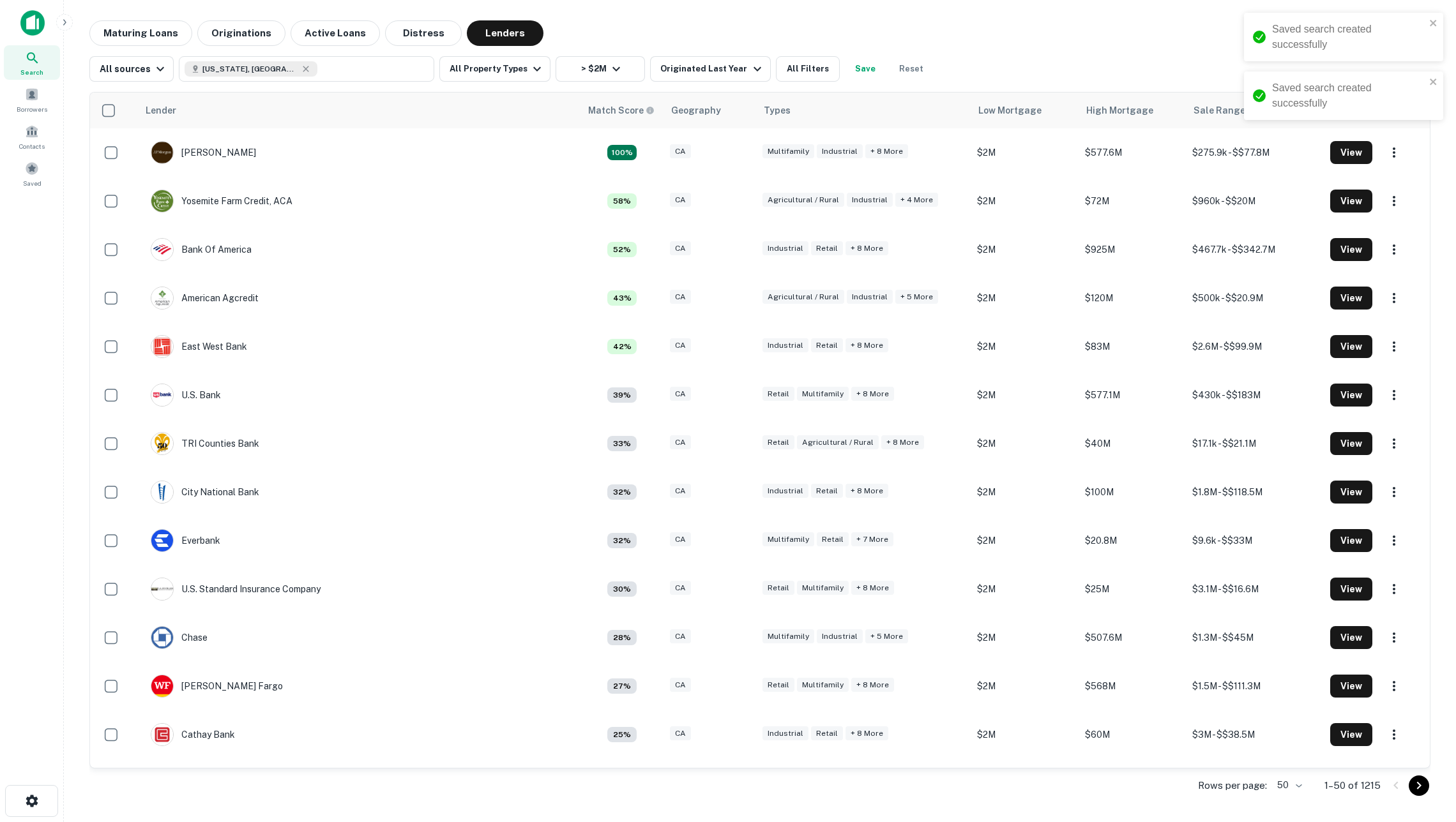
click at [871, 67] on button "Save" at bounding box center [865, 69] width 41 height 25
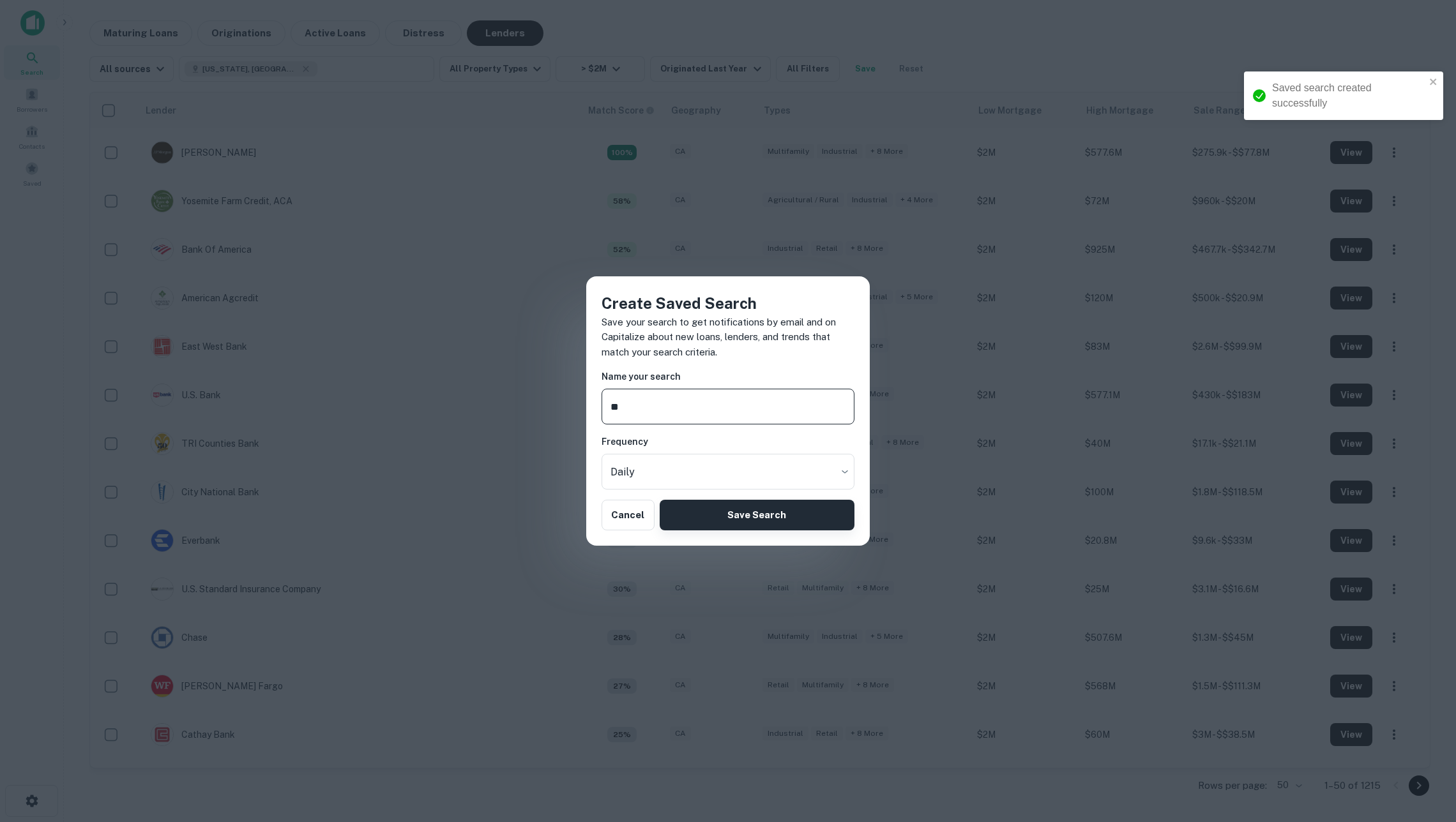
type input "**"
click at [787, 508] on button "Save Search" at bounding box center [757, 515] width 194 height 31
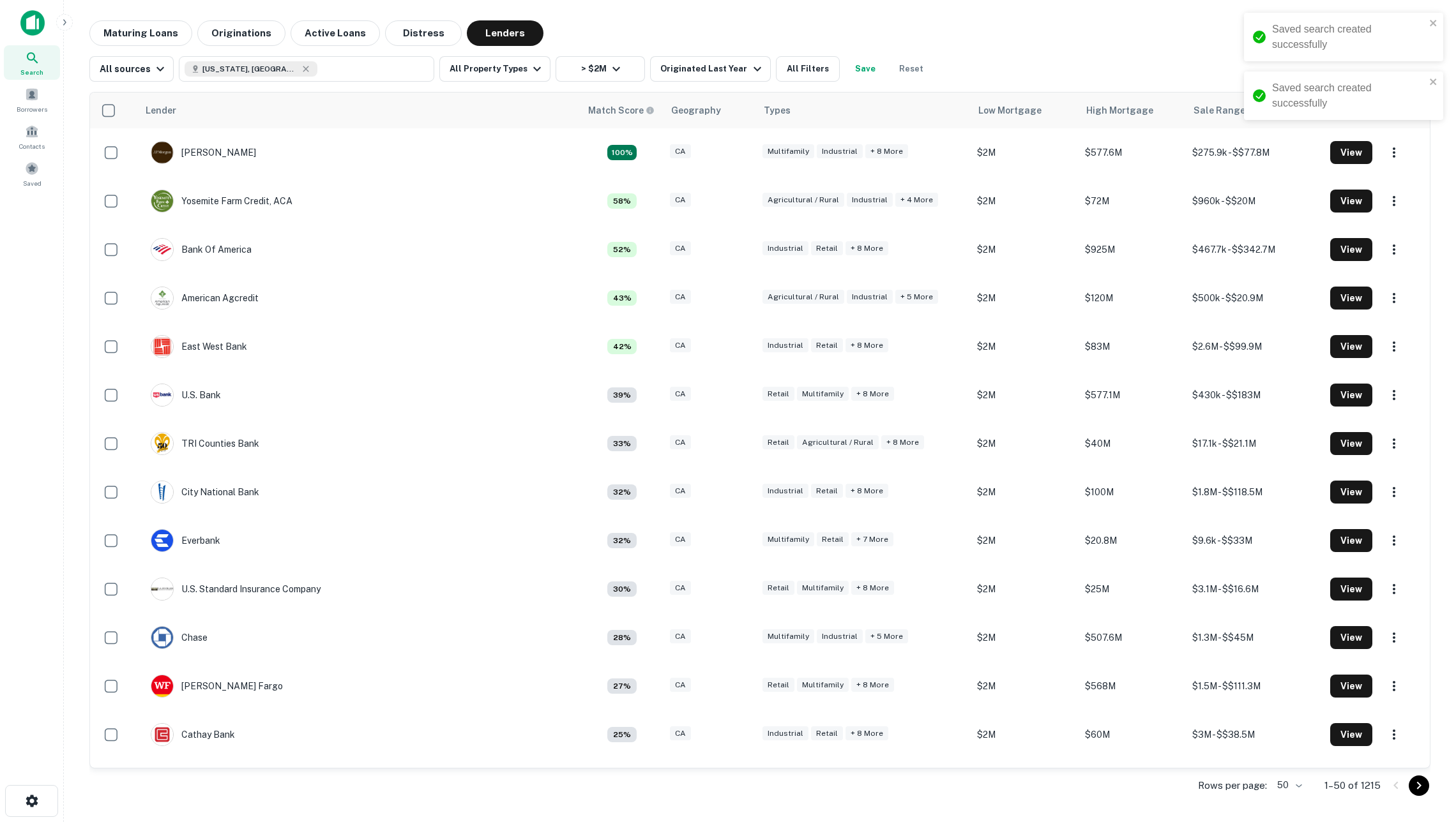
click at [874, 70] on button "Save" at bounding box center [865, 69] width 41 height 25
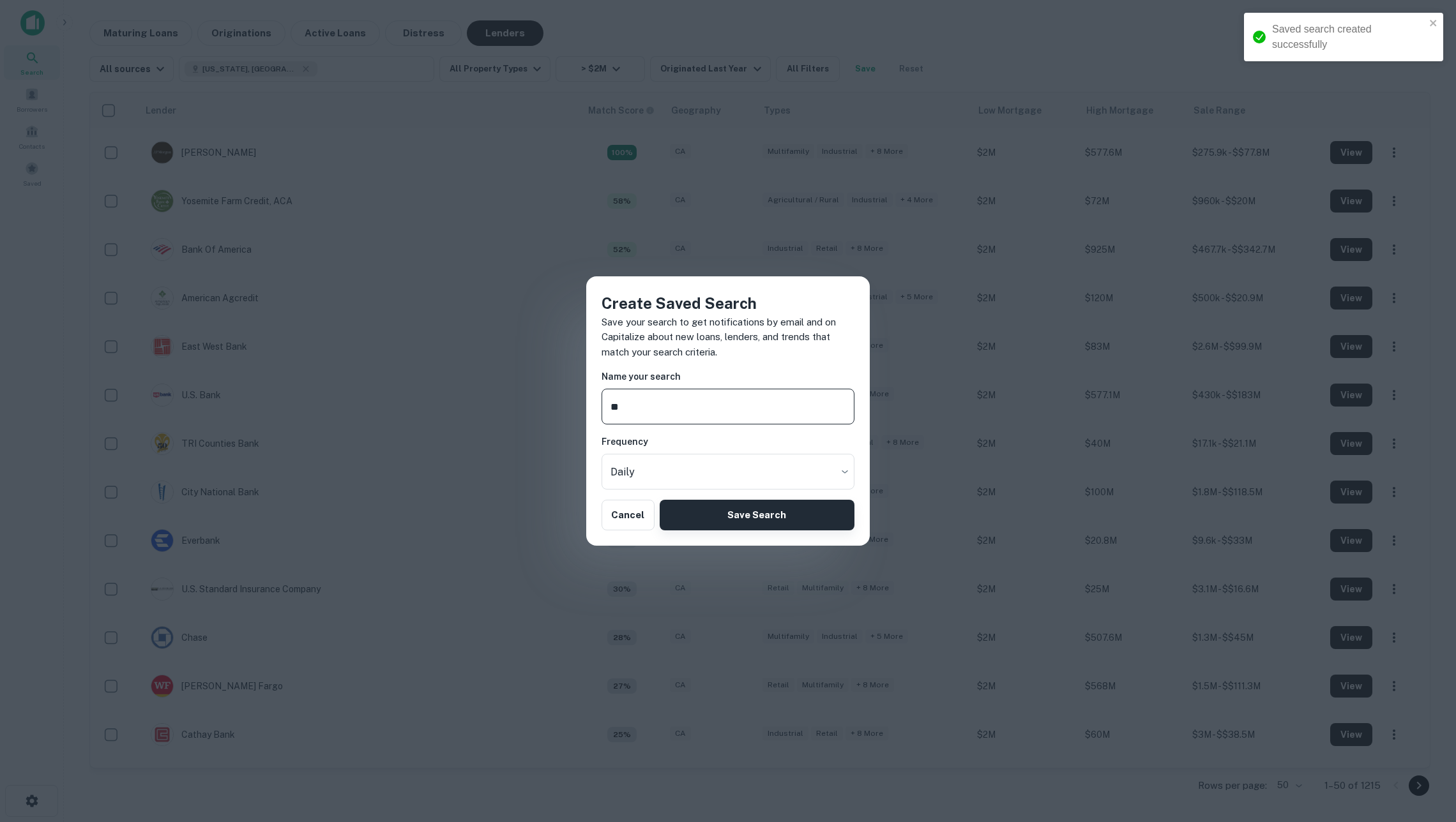
type input "**"
click at [721, 522] on button "Save Search" at bounding box center [757, 515] width 194 height 31
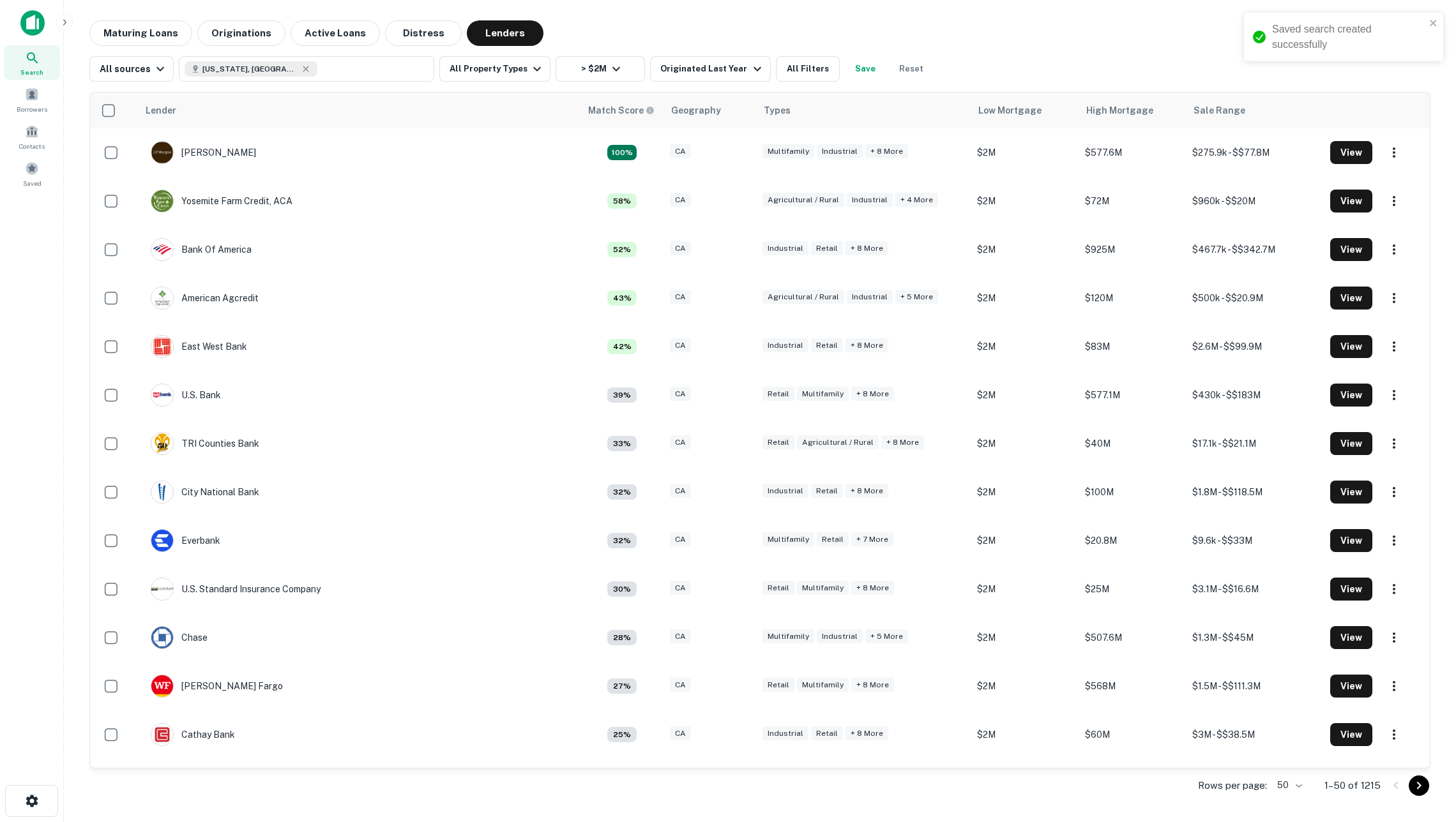
click at [865, 85] on div "Lender Match Score Geography Types Low Mortgage High Mortgage Sale Range J.p. M…" at bounding box center [760, 443] width 1341 height 722
click at [863, 76] on button "Save" at bounding box center [865, 69] width 41 height 25
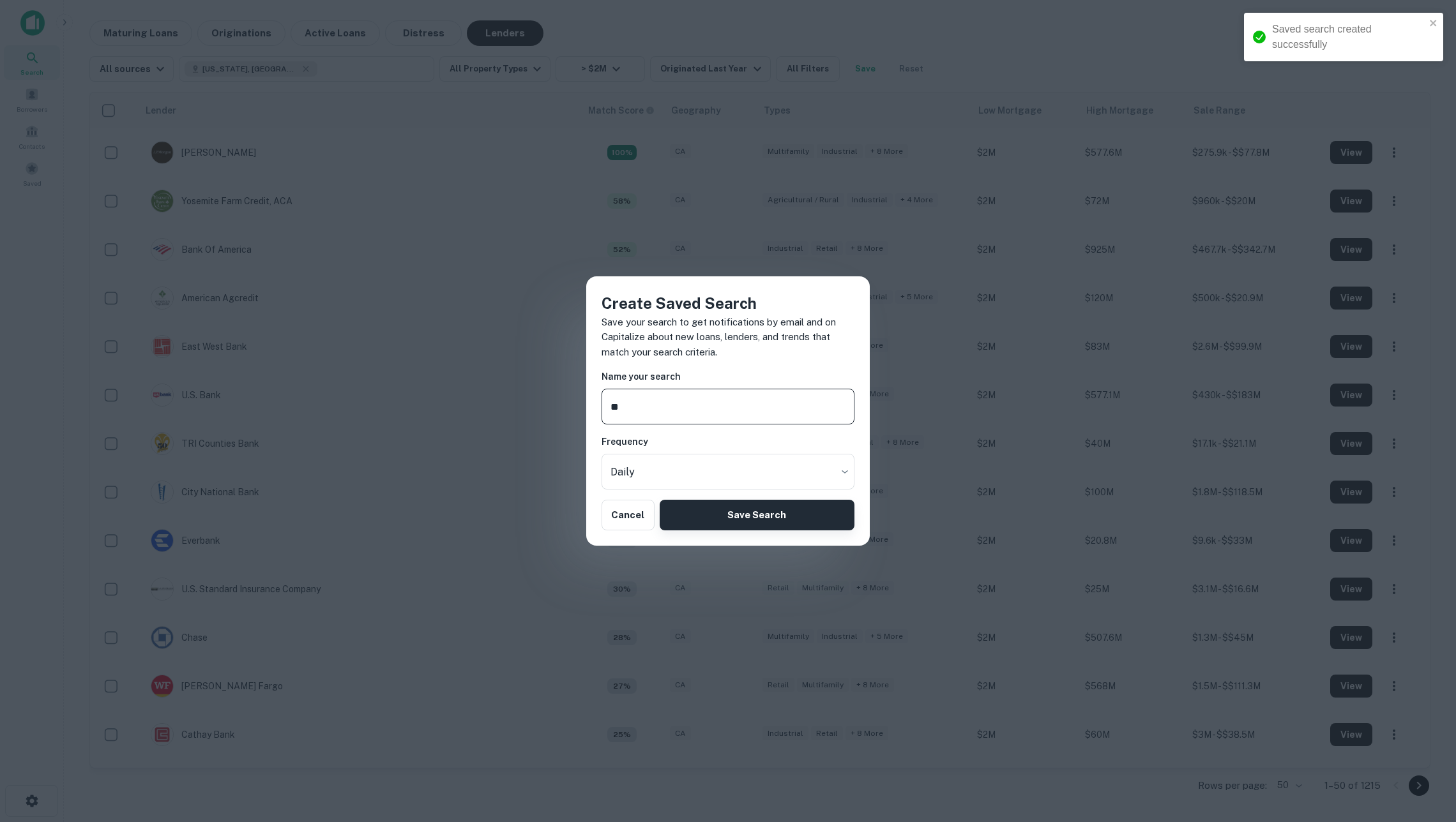
type input "**"
click at [774, 525] on button "Save Search" at bounding box center [757, 515] width 194 height 31
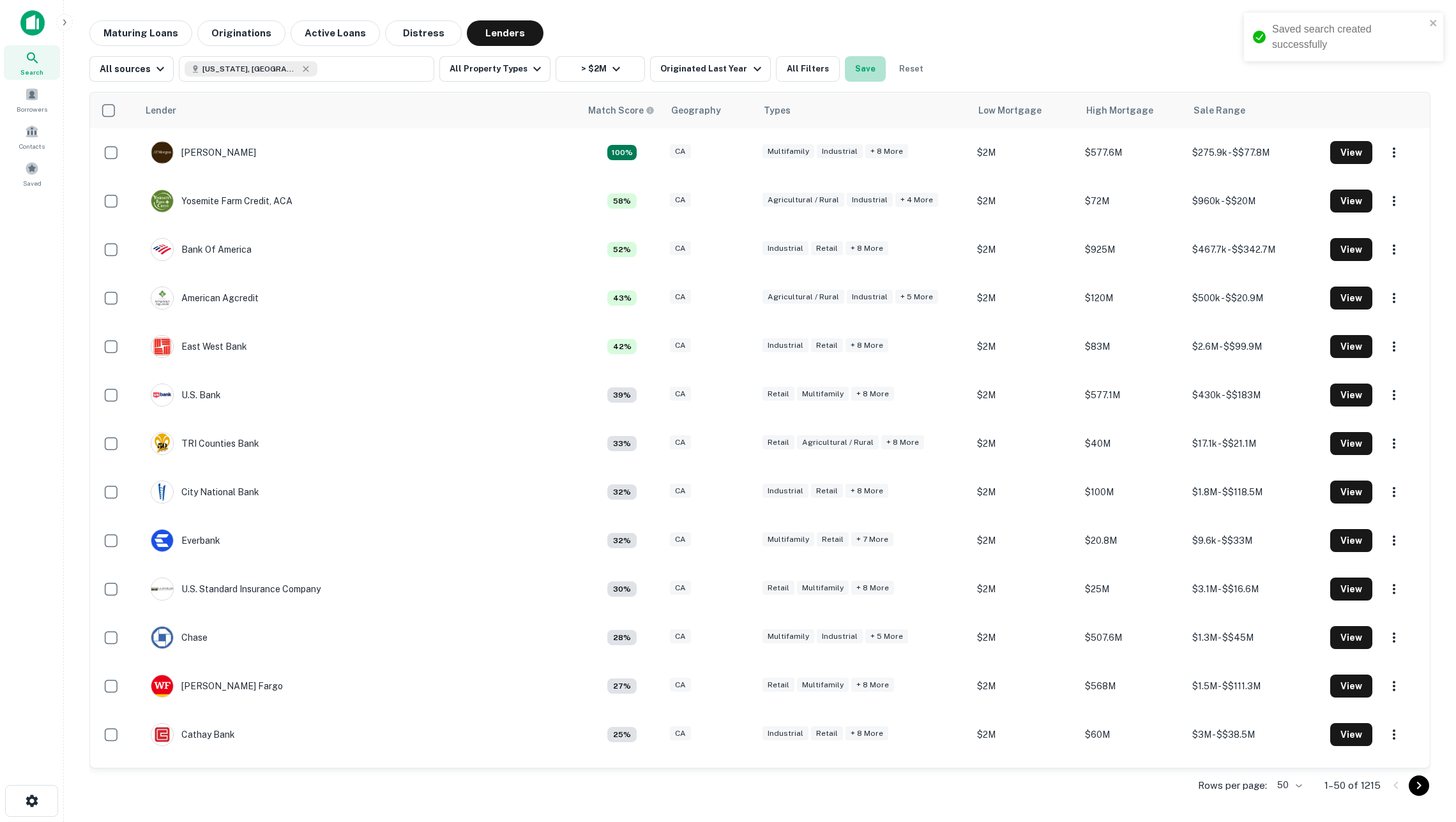
click at [871, 72] on button "Save" at bounding box center [865, 69] width 41 height 25
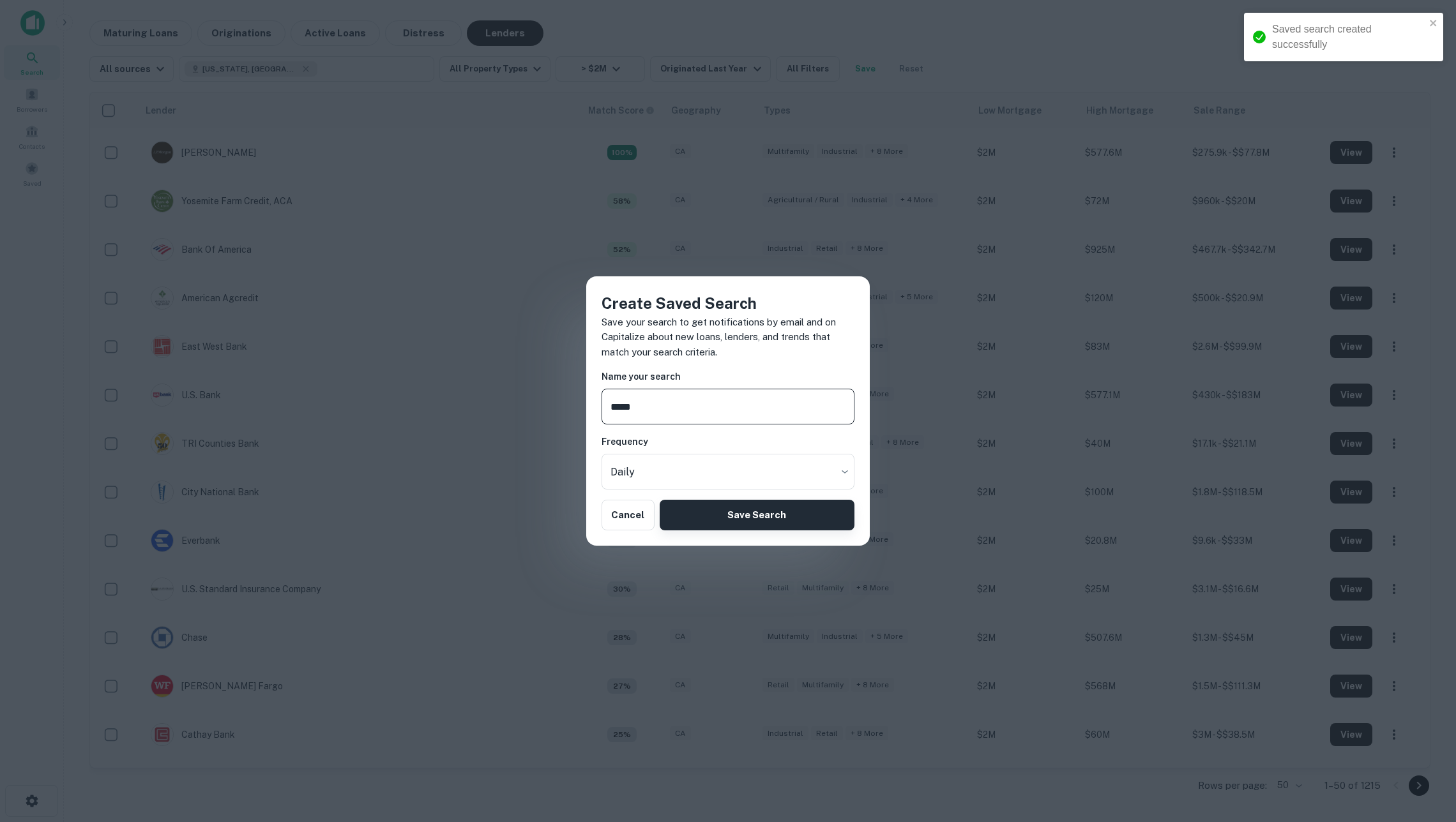
type input "*****"
click at [796, 509] on button "Save Search" at bounding box center [757, 515] width 194 height 31
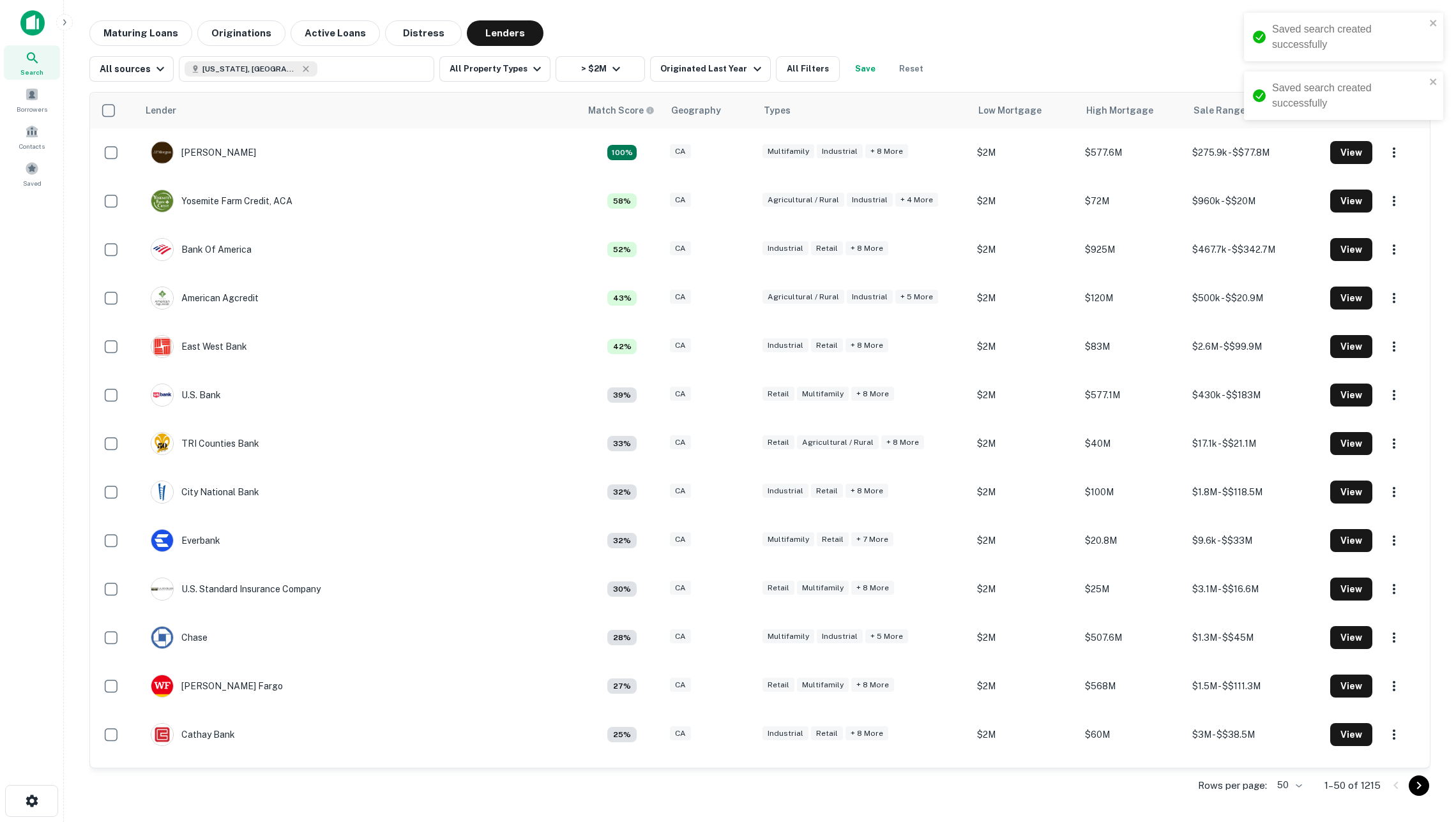
click at [871, 62] on button "Save" at bounding box center [865, 69] width 41 height 25
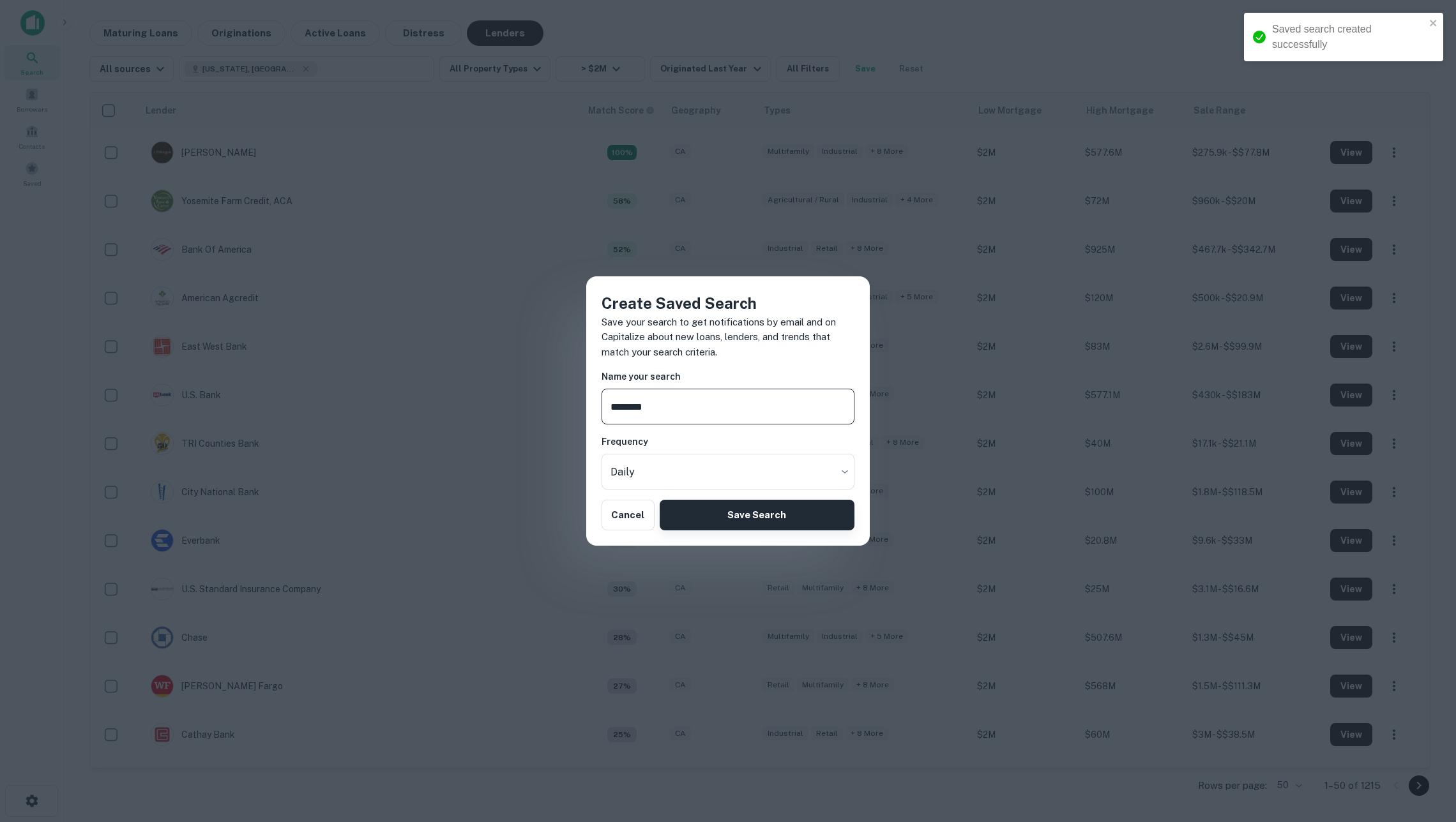
type input "********"
click at [801, 511] on button "Save Search" at bounding box center [757, 515] width 194 height 31
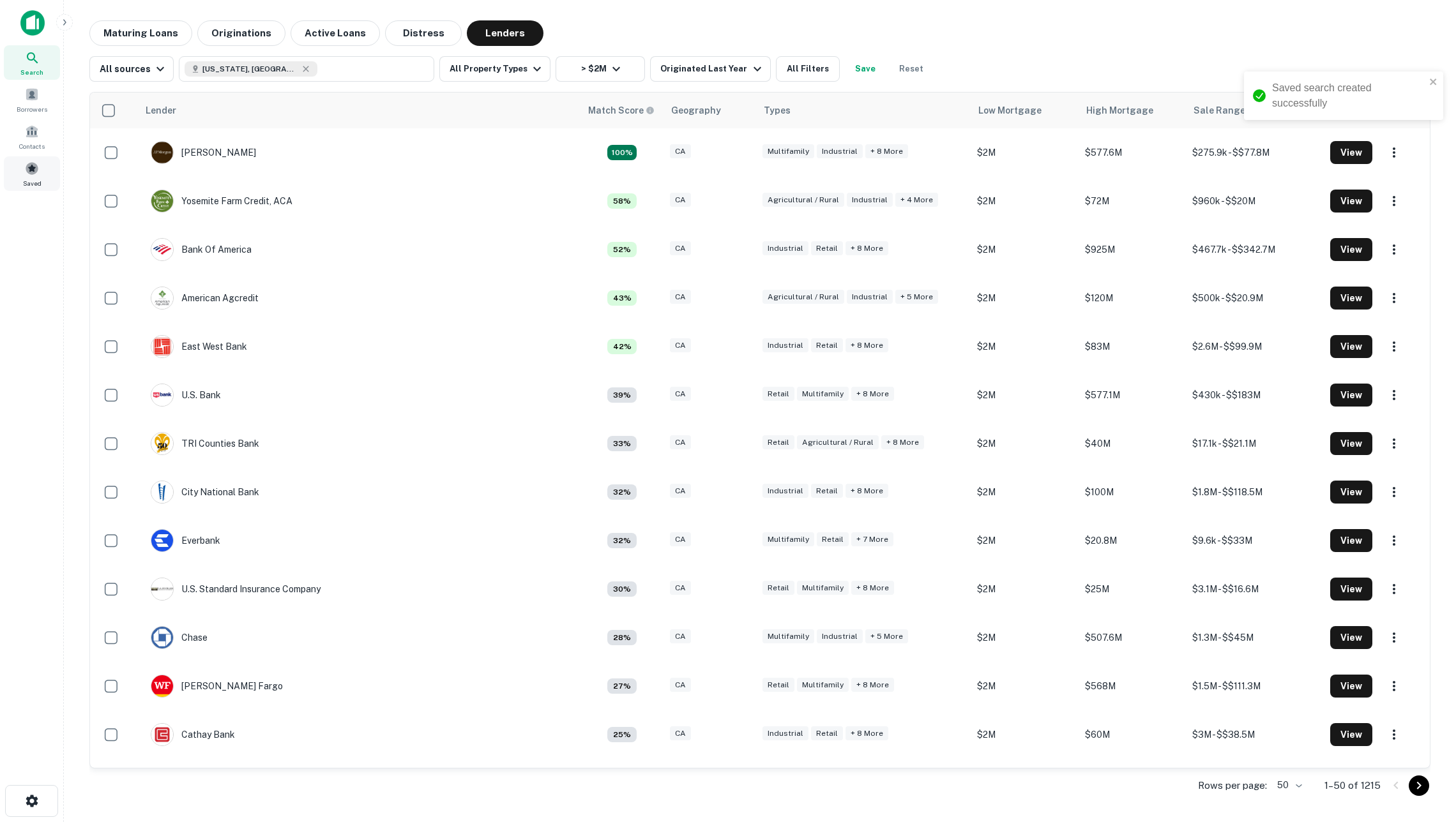
click at [26, 174] on span at bounding box center [32, 168] width 14 height 14
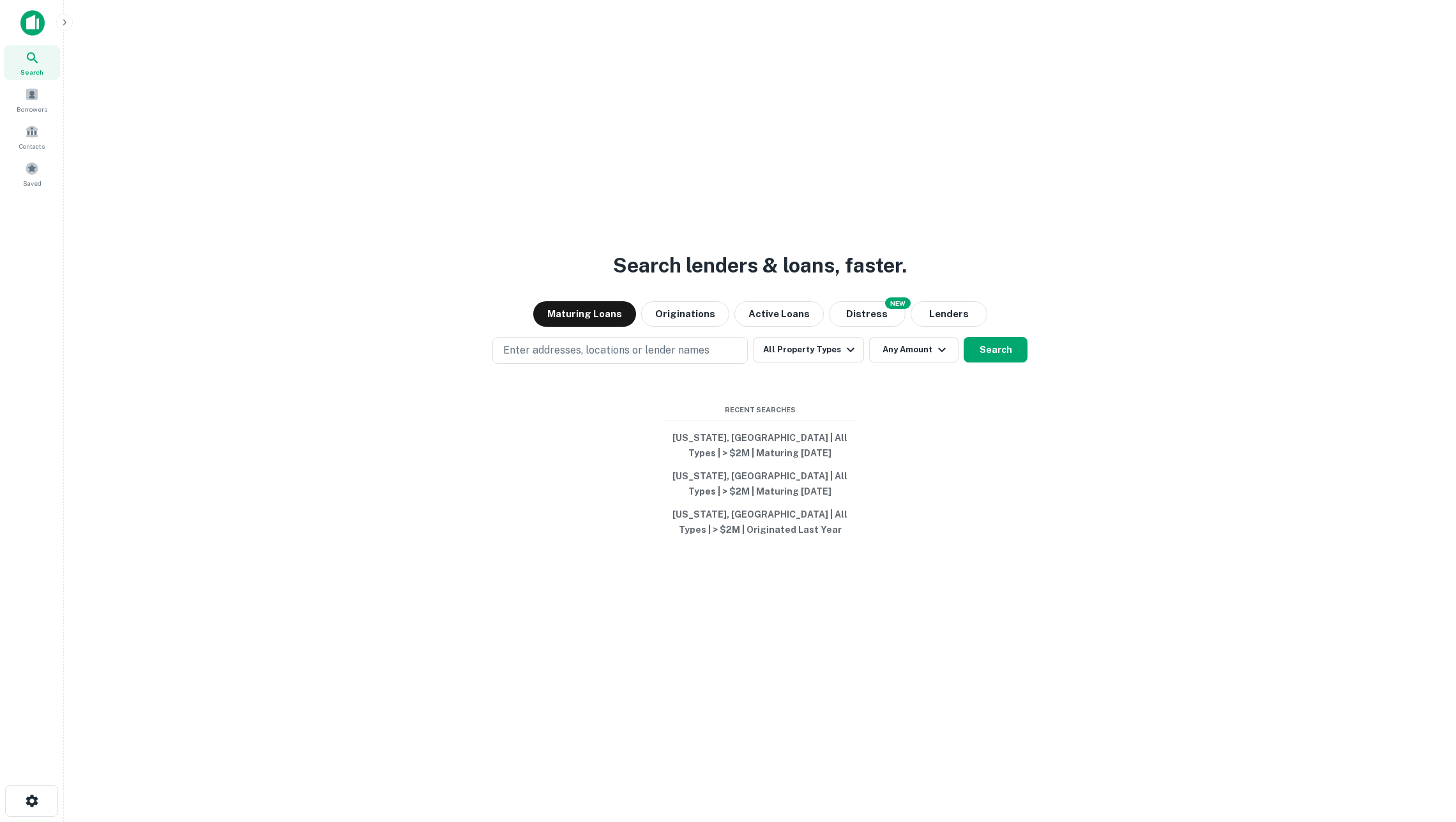
click at [66, 22] on icon "button" at bounding box center [64, 22] width 10 height 10
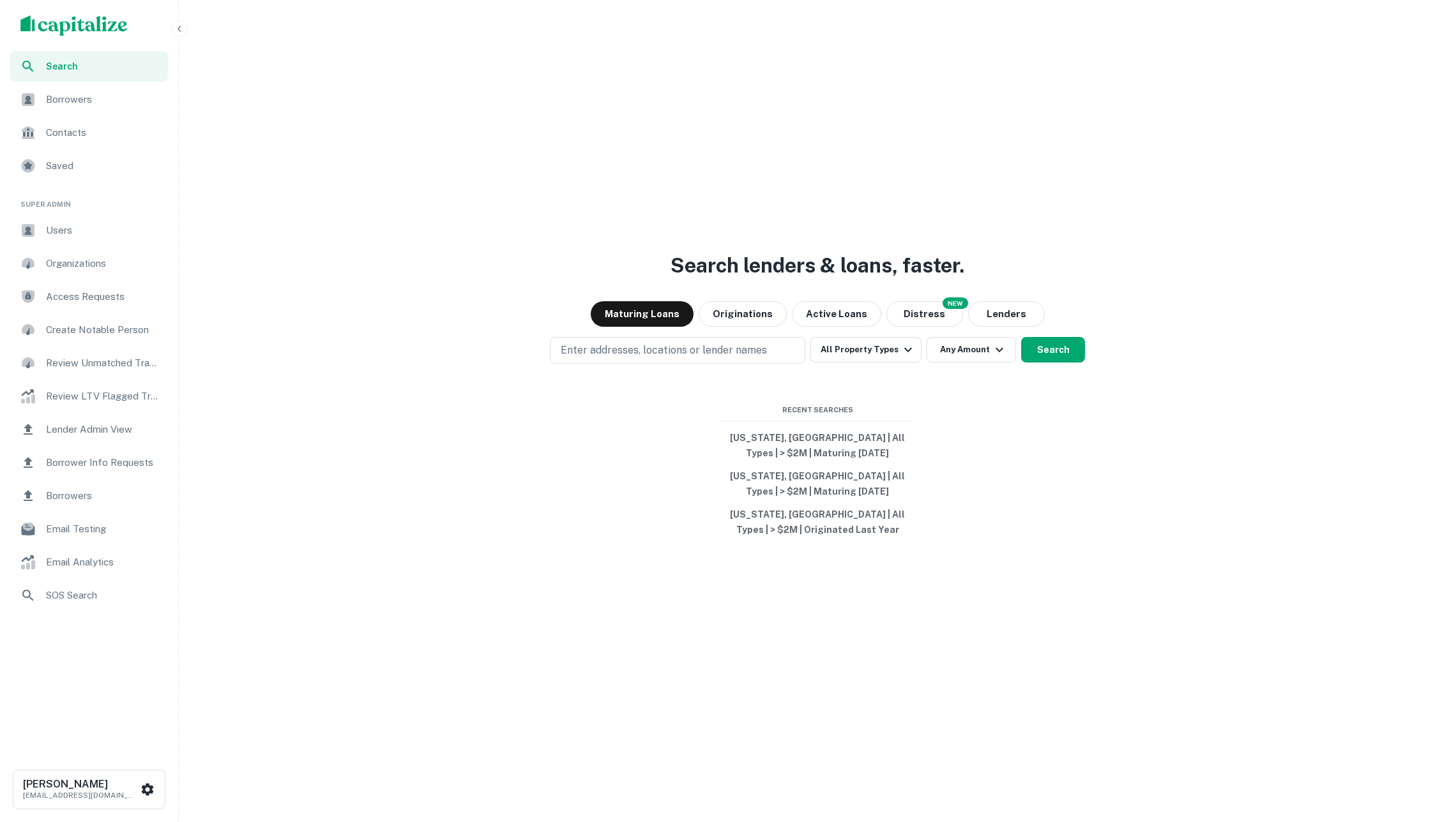
click at [680, 334] on div "Search lenders & loans, faster. Maturing Loans Originations Active Loans NEW Di…" at bounding box center [817, 441] width 1267 height 822
click at [688, 355] on p "Enter addresses, locations or lender names" at bounding box center [664, 350] width 206 height 15
type input "**********"
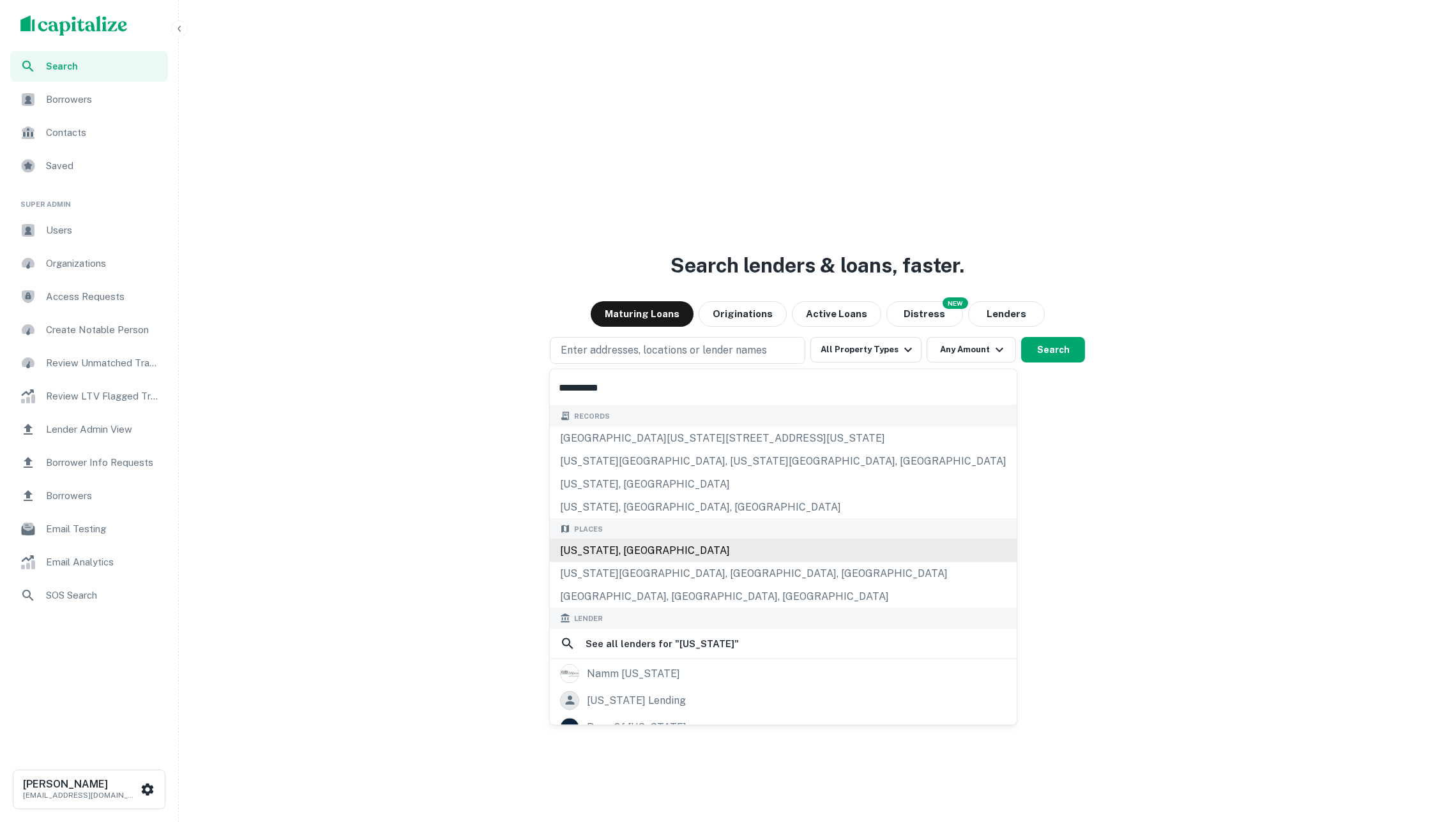
click at [662, 557] on div "[US_STATE], [GEOGRAPHIC_DATA]" at bounding box center [782, 551] width 467 height 23
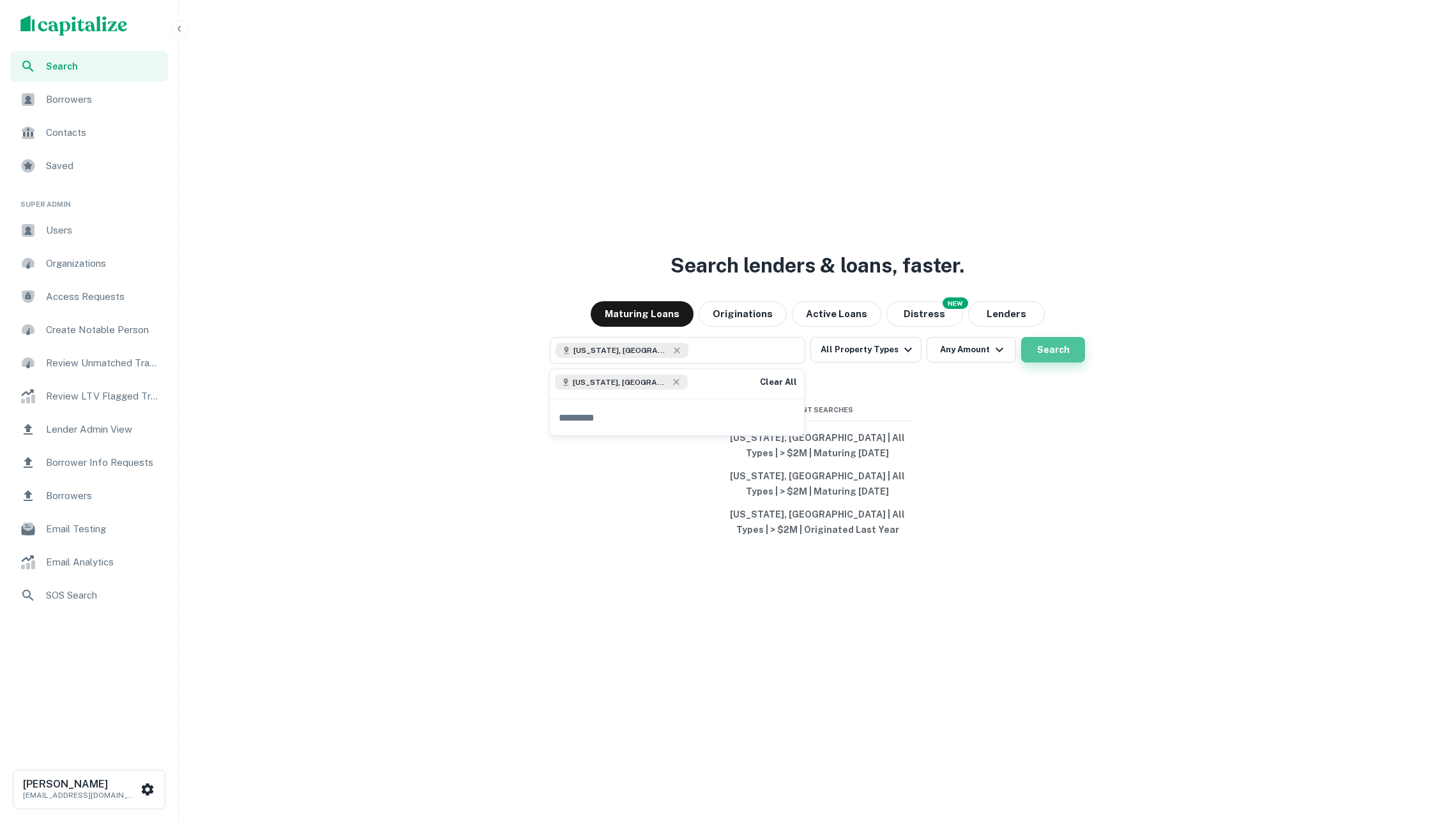
click at [1046, 342] on button "Search" at bounding box center [1053, 350] width 64 height 25
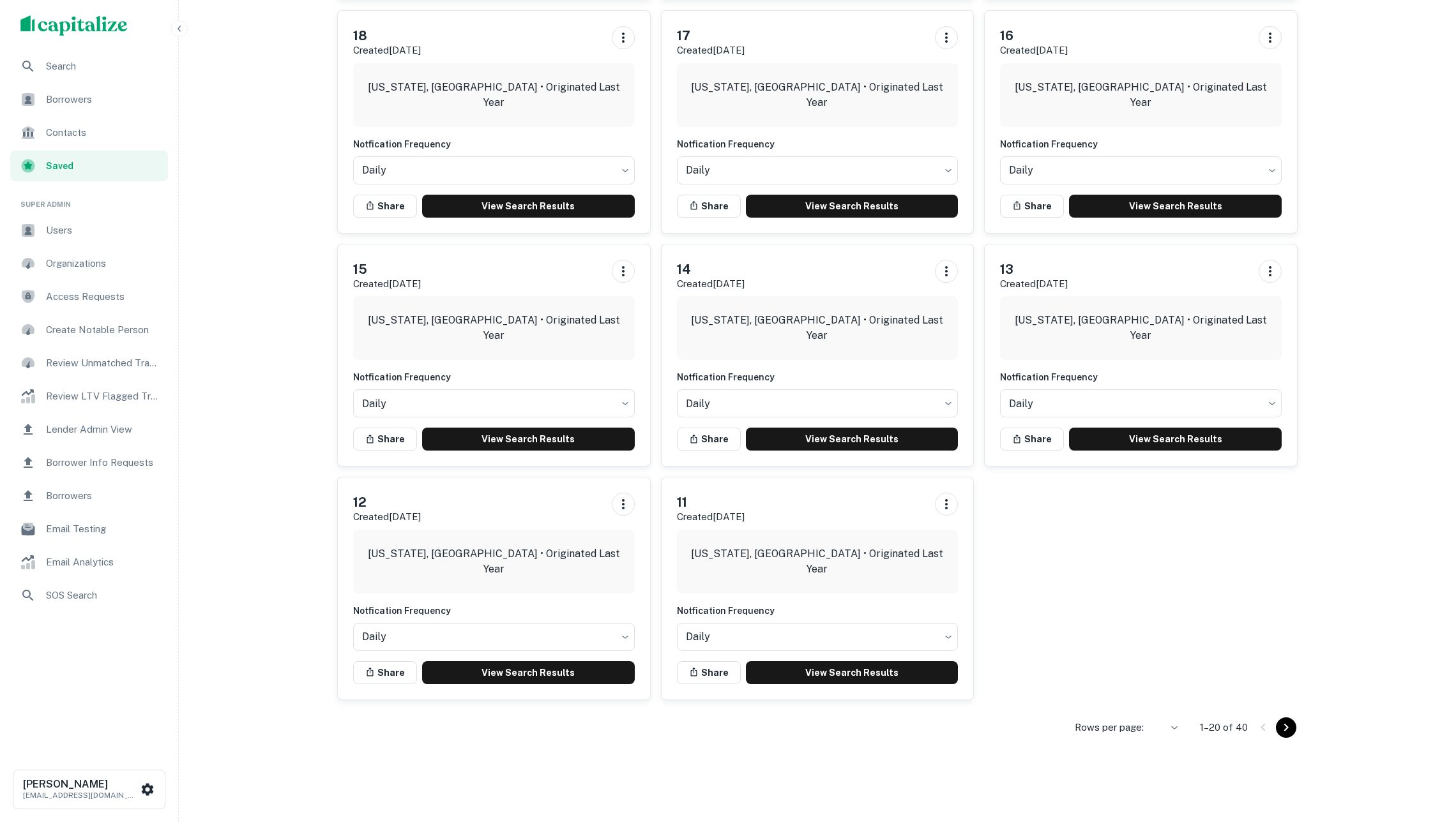
scroll to position [1040, 0]
click at [1179, 642] on div at bounding box center [728, 411] width 1456 height 822
click at [1278, 720] on icon "Go to next page" at bounding box center [1285, 728] width 15 height 15
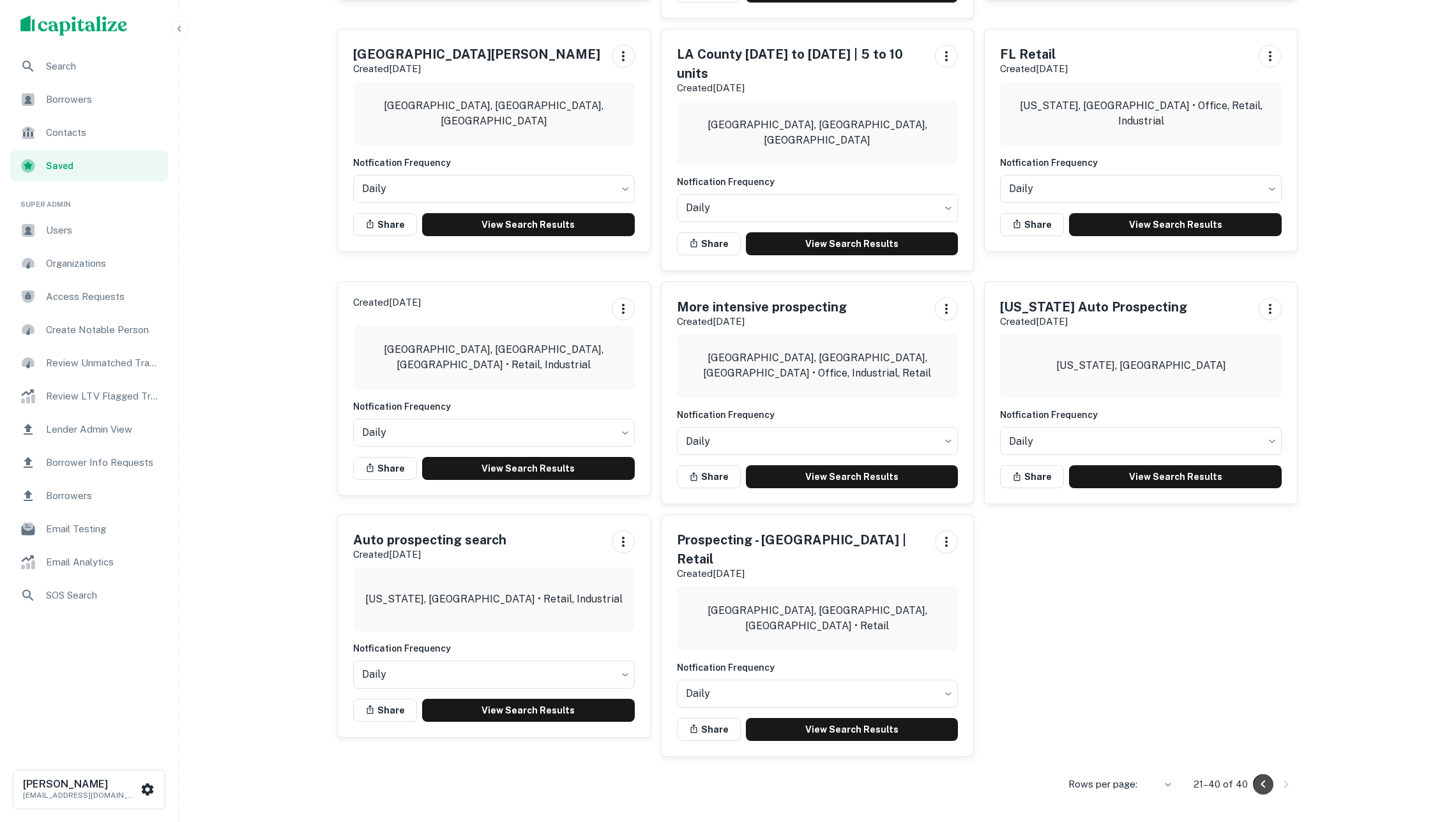
click at [1260, 777] on icon "Go to previous page" at bounding box center [1263, 784] width 15 height 15
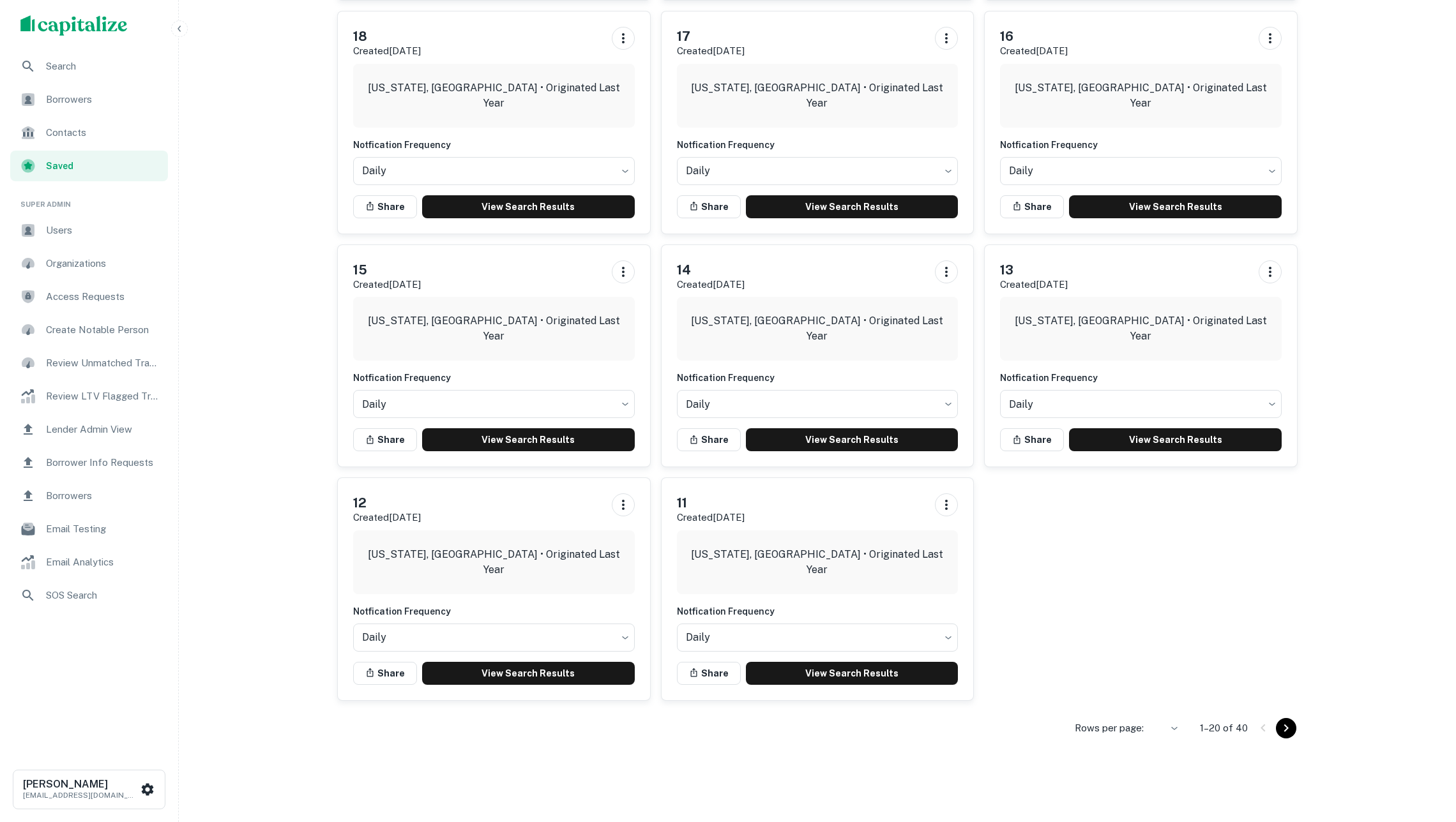
click at [1157, 749] on li "10" at bounding box center [1155, 749] width 33 height 23
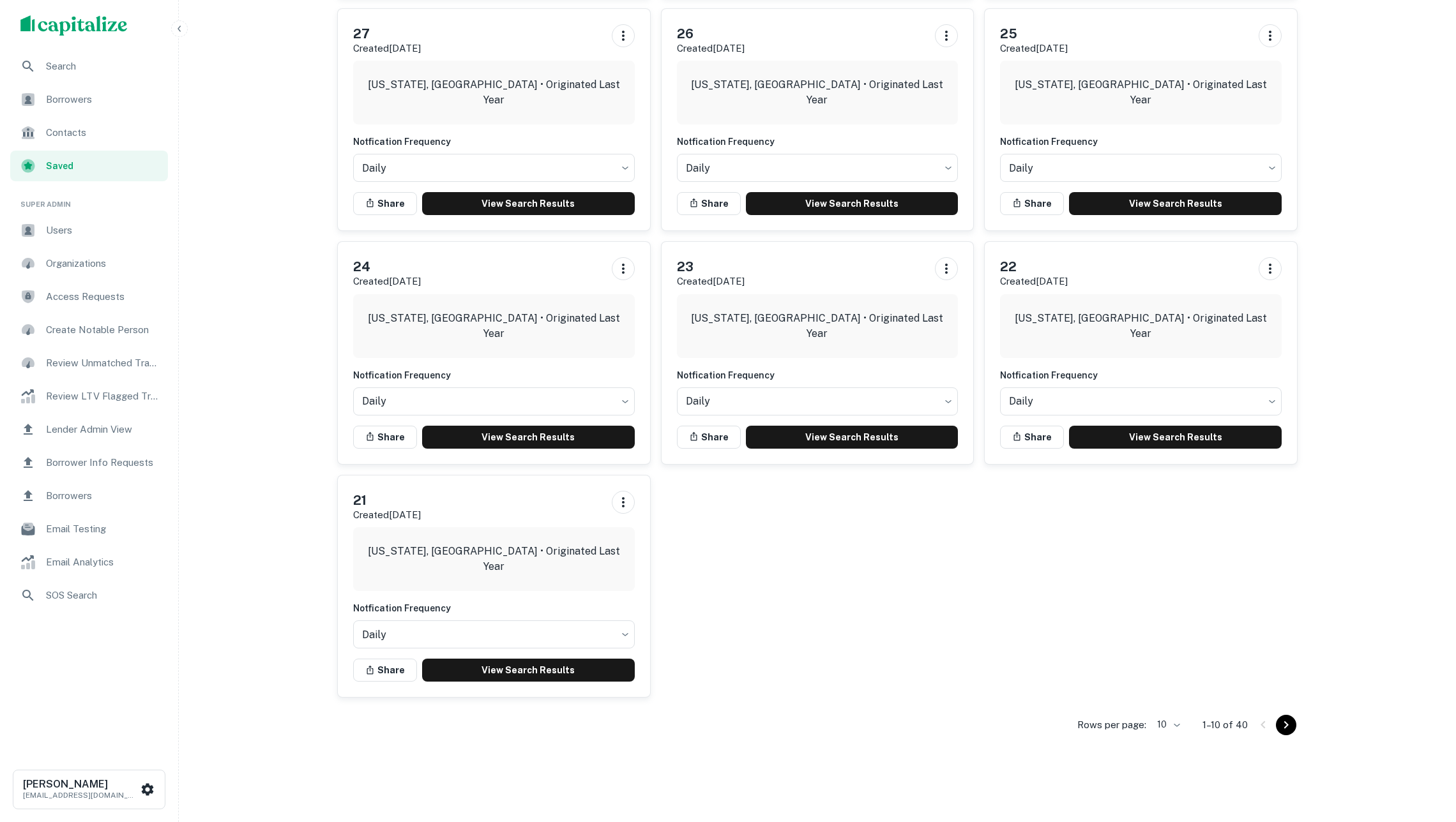
scroll to position [342, 0]
click at [1165, 480] on body "Search Borrowers Contacts Saved Super Admin Users Organizations Access Requests…" at bounding box center [728, 68] width 1456 height 822
click at [1169, 772] on li "25" at bounding box center [1157, 772] width 33 height 23
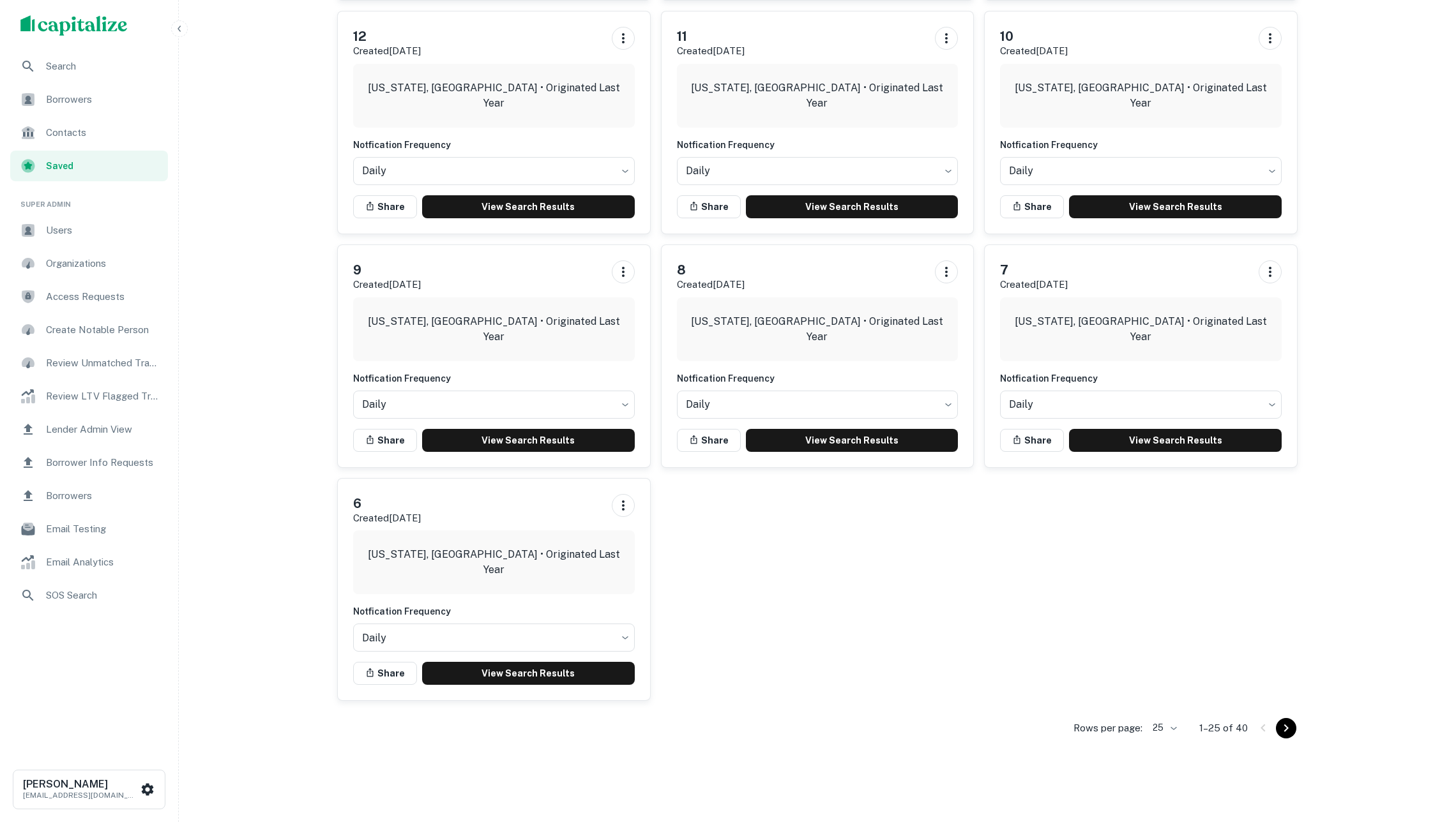
scroll to position [1505, 0]
